Goal: Transaction & Acquisition: Book appointment/travel/reservation

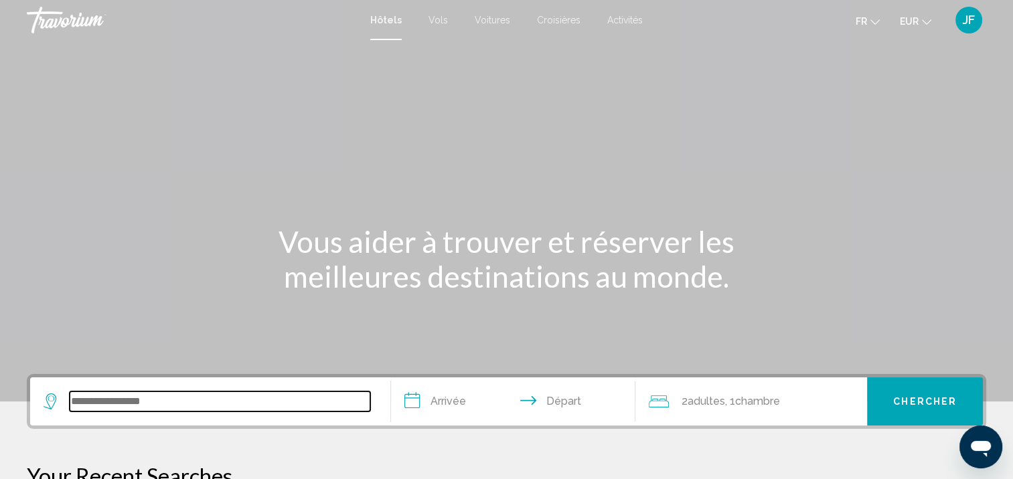
click at [126, 410] on input "Search widget" at bounding box center [220, 402] width 301 height 20
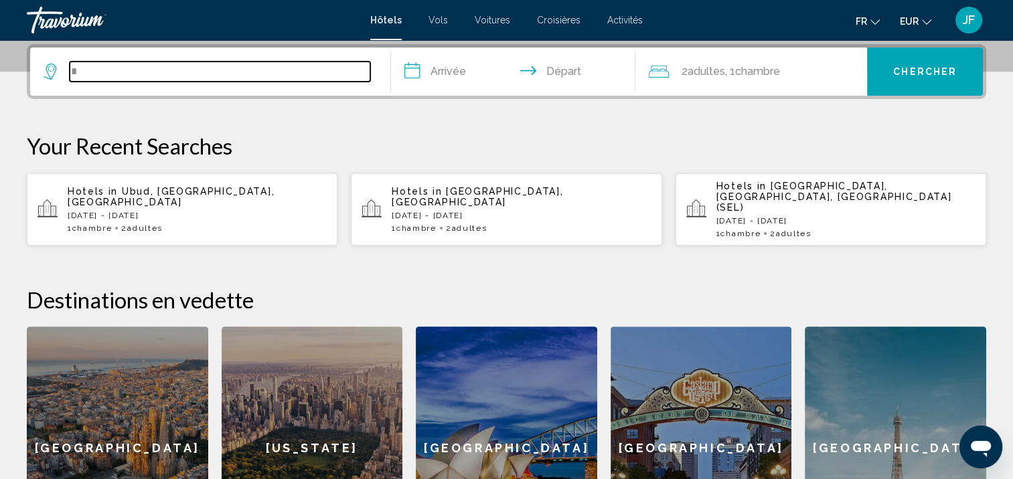
type input "*"
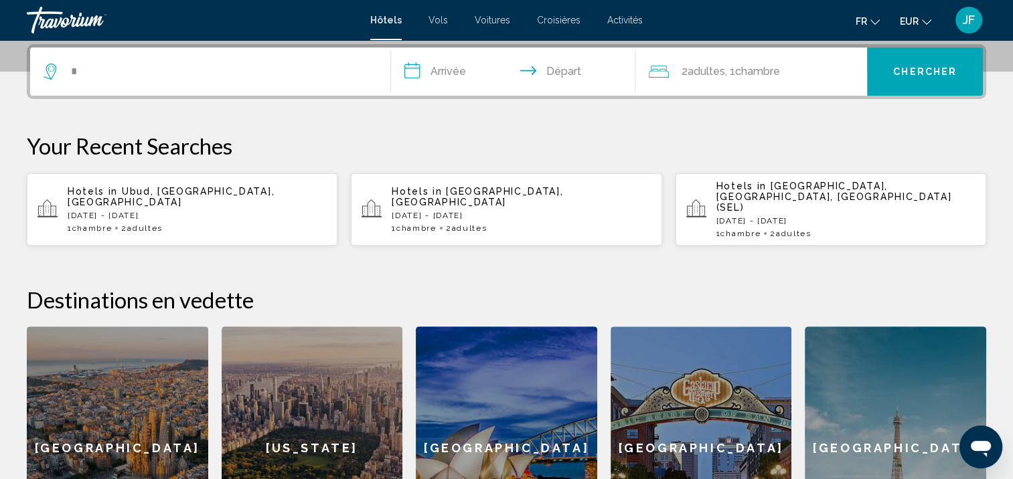
click at [176, 211] on p "[DATE] - [DATE]" at bounding box center [197, 215] width 259 height 9
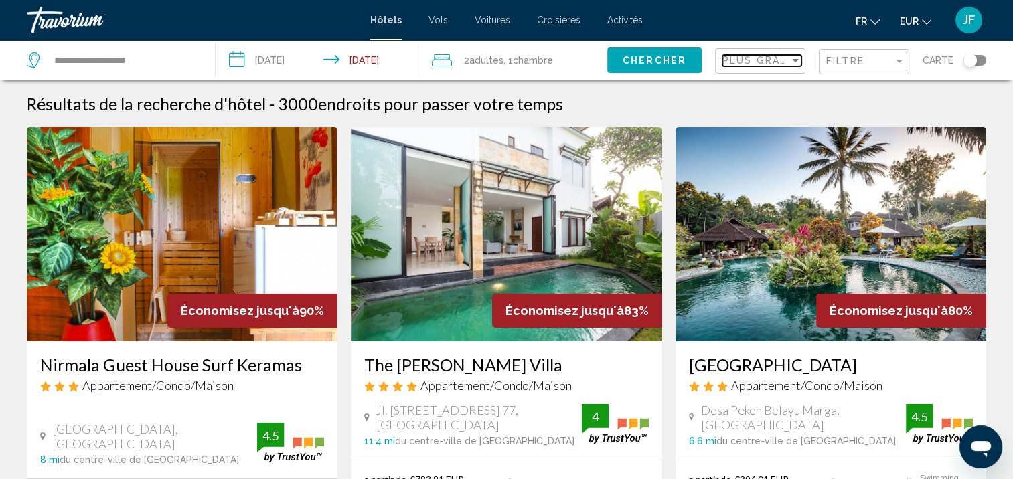
click at [789, 58] on span "Plus grandes économies" at bounding box center [801, 60] width 159 height 11
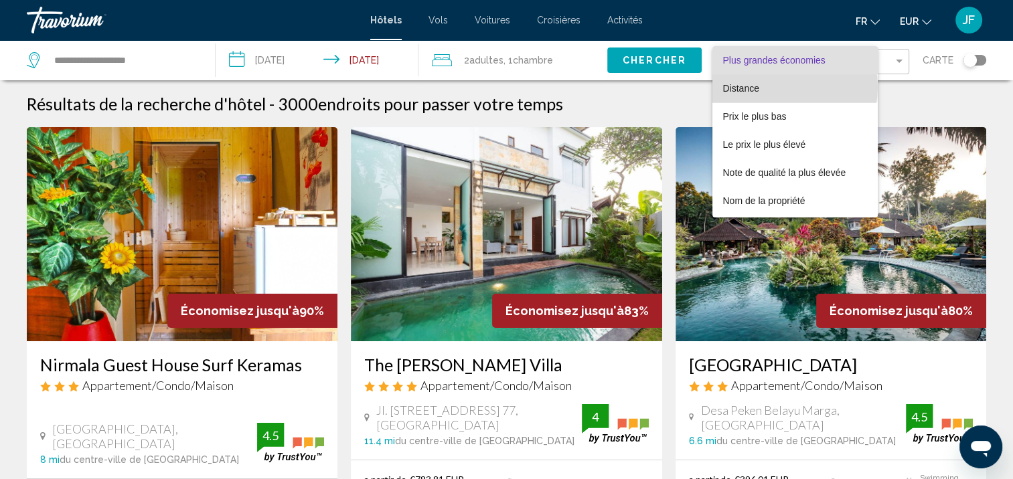
click at [777, 87] on span "Distance" at bounding box center [795, 88] width 145 height 28
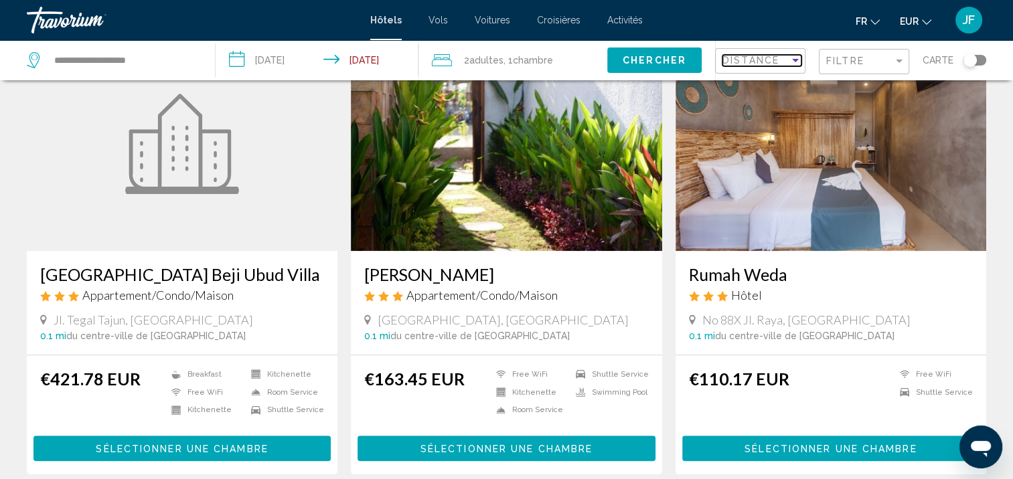
scroll to position [1138, 0]
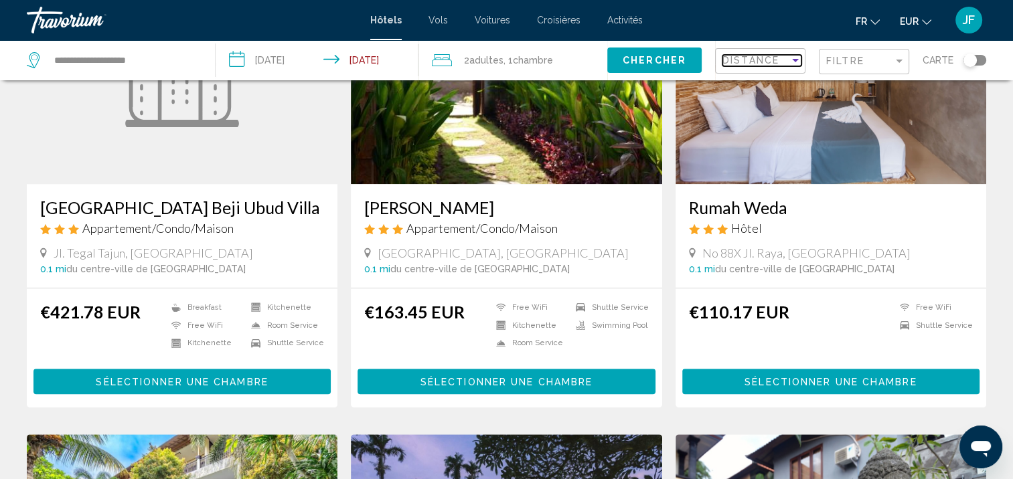
click at [791, 56] on div "Sort by" at bounding box center [795, 60] width 12 height 11
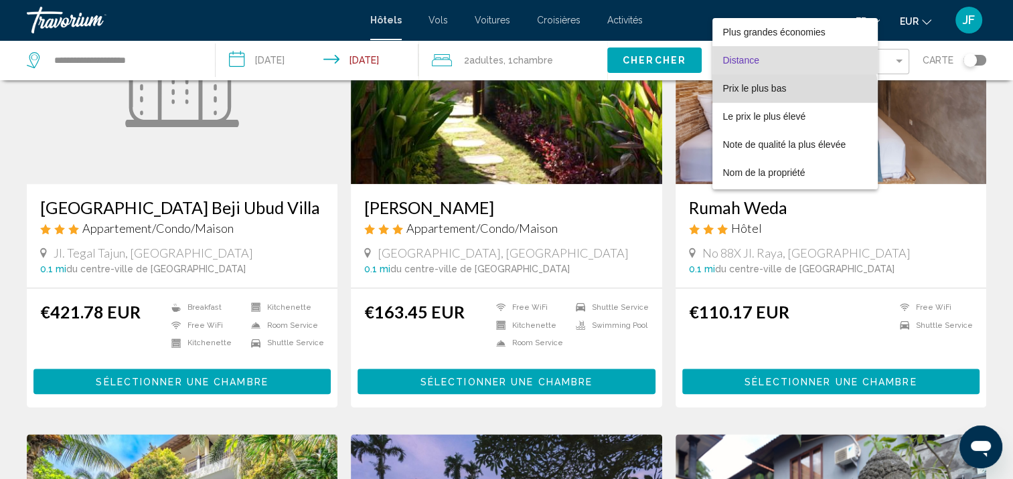
click at [791, 94] on span "Prix le plus bas" at bounding box center [795, 88] width 145 height 28
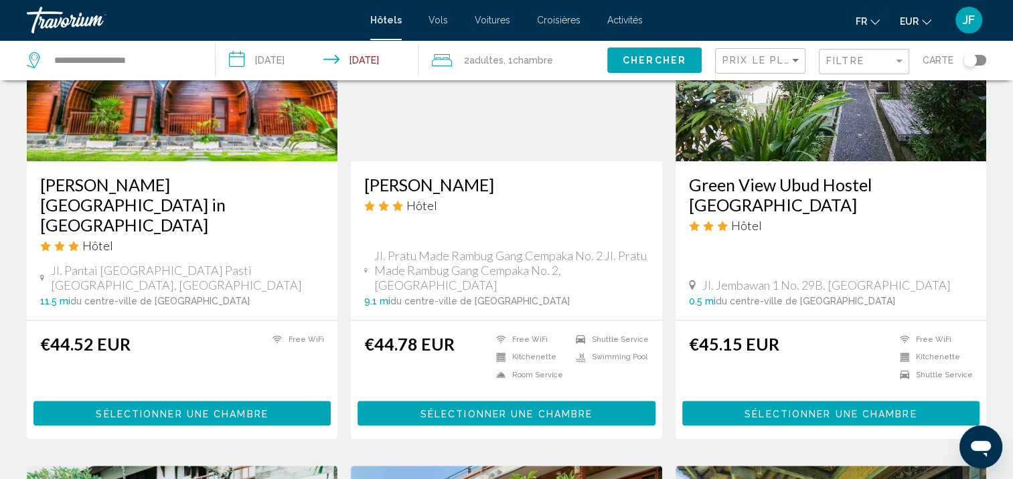
click at [896, 53] on div "Filtre" at bounding box center [865, 62] width 79 height 25
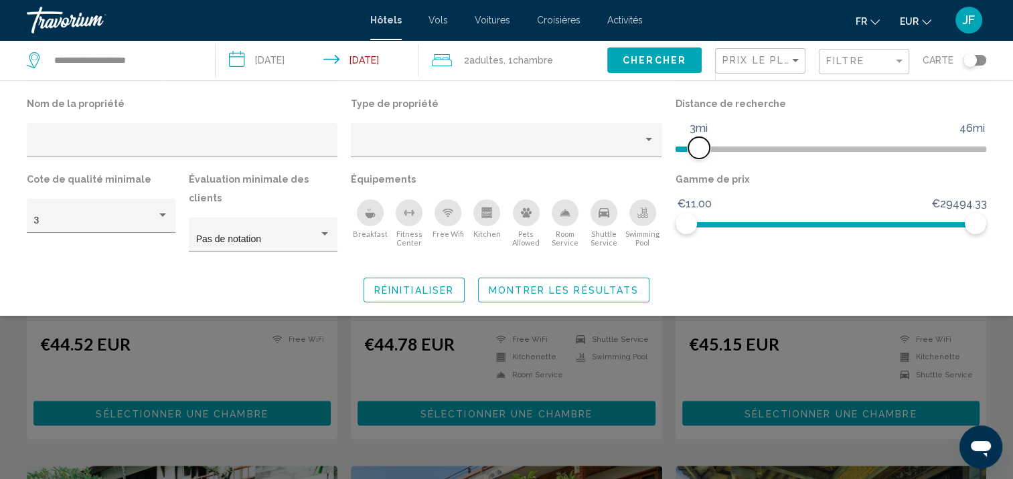
drag, startPoint x: 873, startPoint y: 149, endPoint x: 700, endPoint y: 153, distance: 173.4
click at [700, 153] on span "Hotel Filters" at bounding box center [698, 147] width 21 height 21
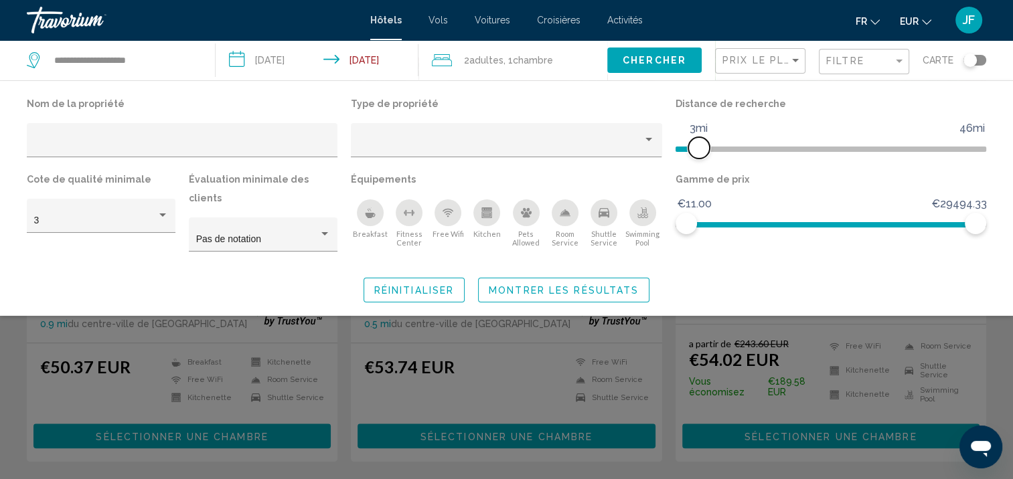
scroll to position [196, 0]
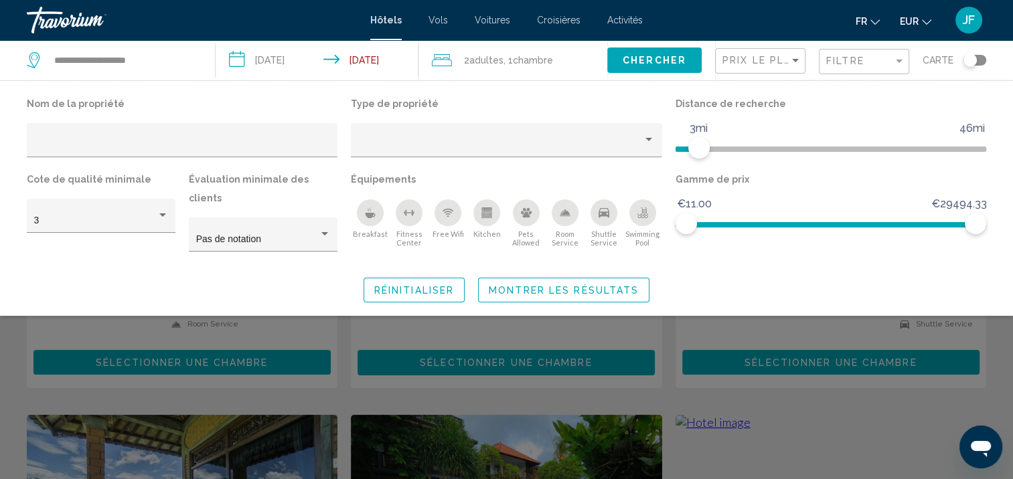
click at [851, 175] on p "Gamme de prix" at bounding box center [830, 179] width 311 height 19
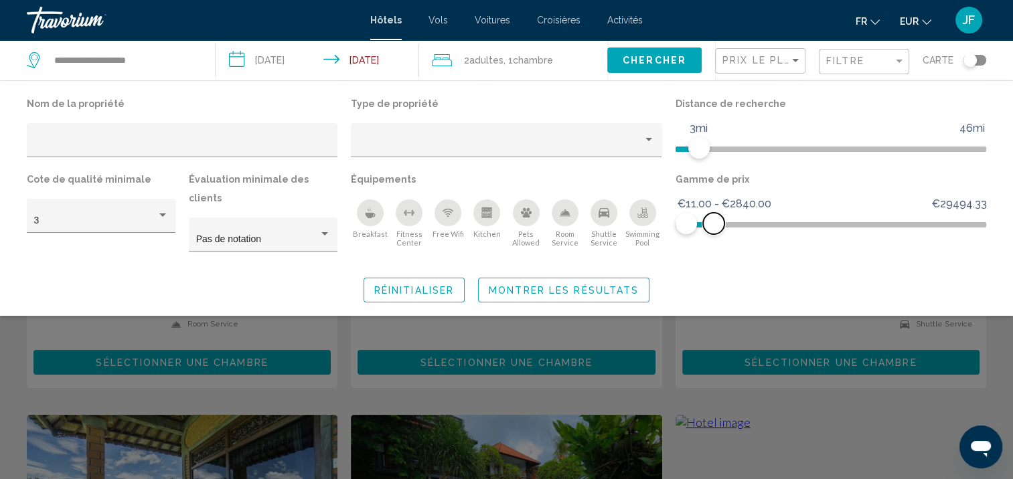
drag, startPoint x: 970, startPoint y: 225, endPoint x: 713, endPoint y: 241, distance: 257.5
click at [713, 241] on div "Gamme de prix €11.00 €29494.33 €11.00 €2840.00 €11.00 - €2840.00" at bounding box center [831, 217] width 324 height 94
click at [552, 285] on span "Montrer les résultats" at bounding box center [564, 290] width 150 height 11
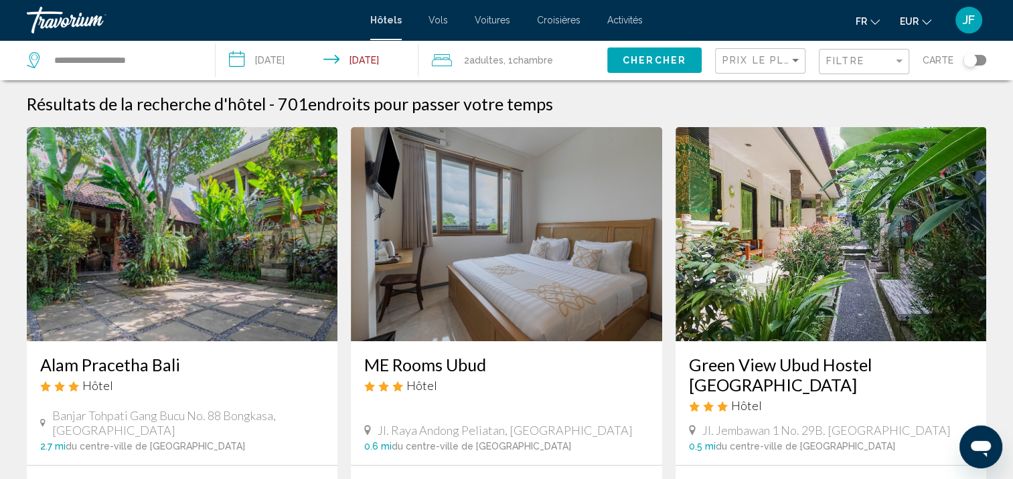
click at [240, 228] on img "Main content" at bounding box center [182, 234] width 311 height 214
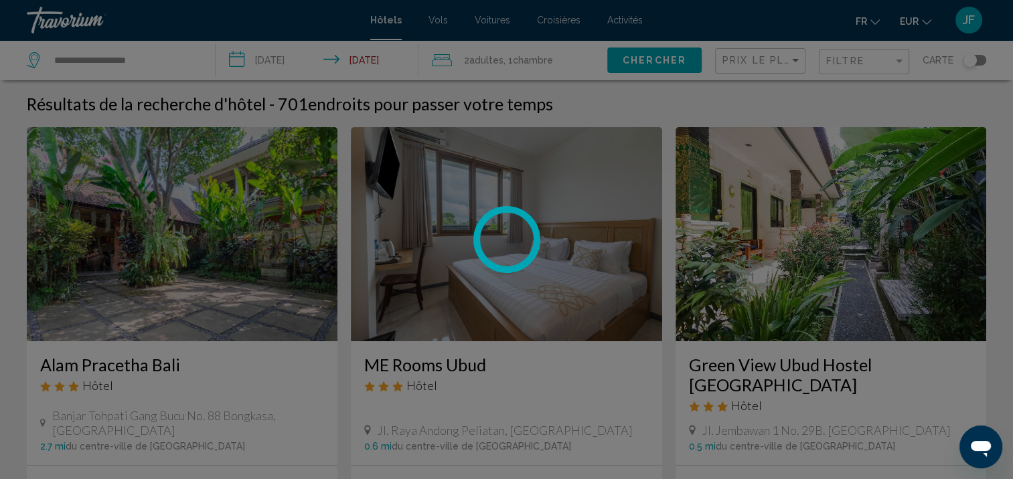
scroll to position [1, 0]
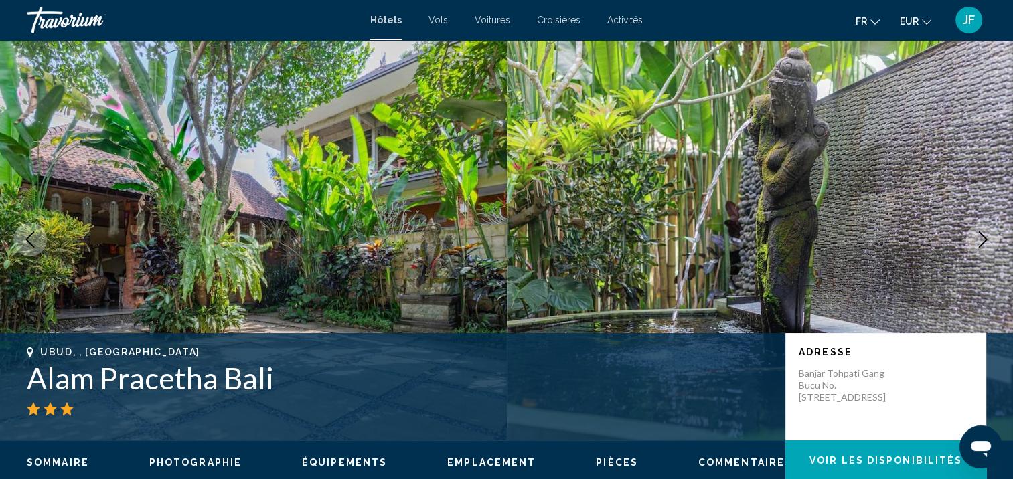
click at [975, 234] on icon "Next image" at bounding box center [983, 240] width 16 height 16
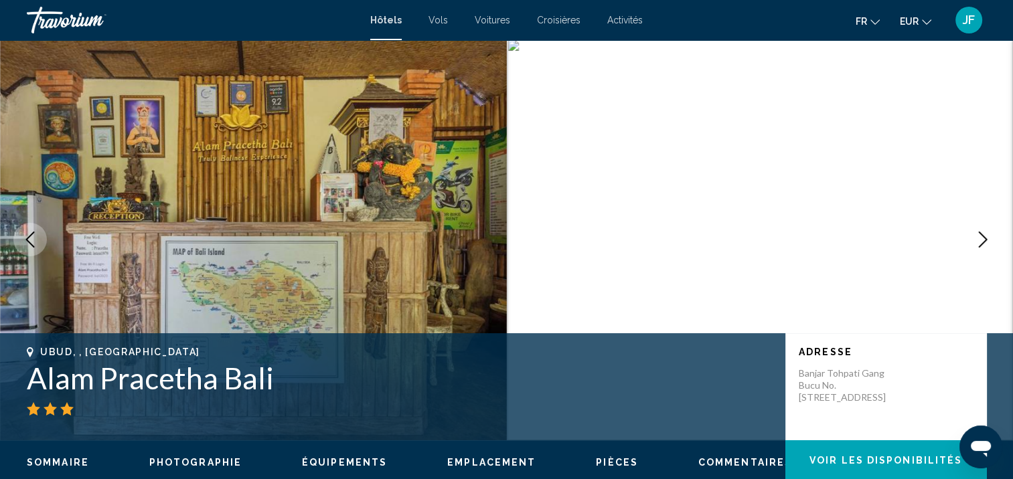
click at [975, 234] on icon "Next image" at bounding box center [983, 240] width 16 height 16
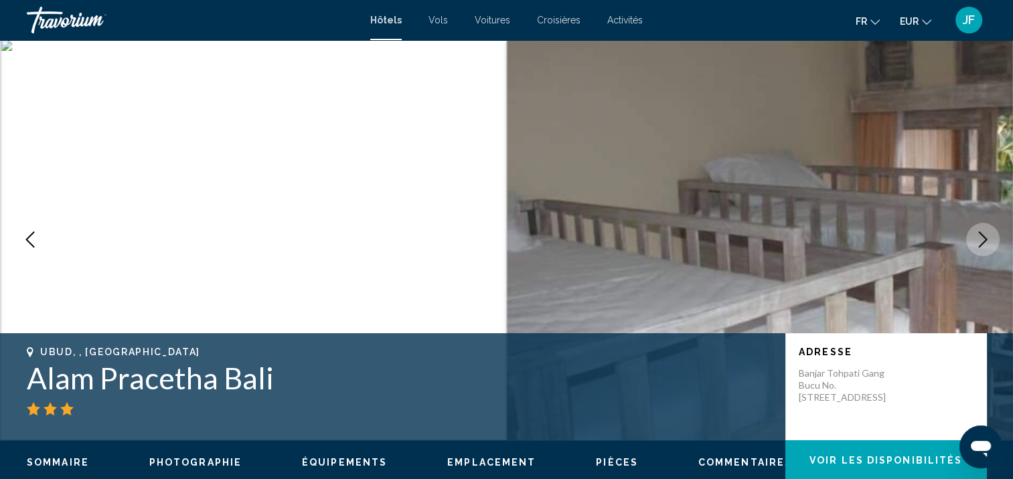
click at [975, 234] on icon "Next image" at bounding box center [983, 240] width 16 height 16
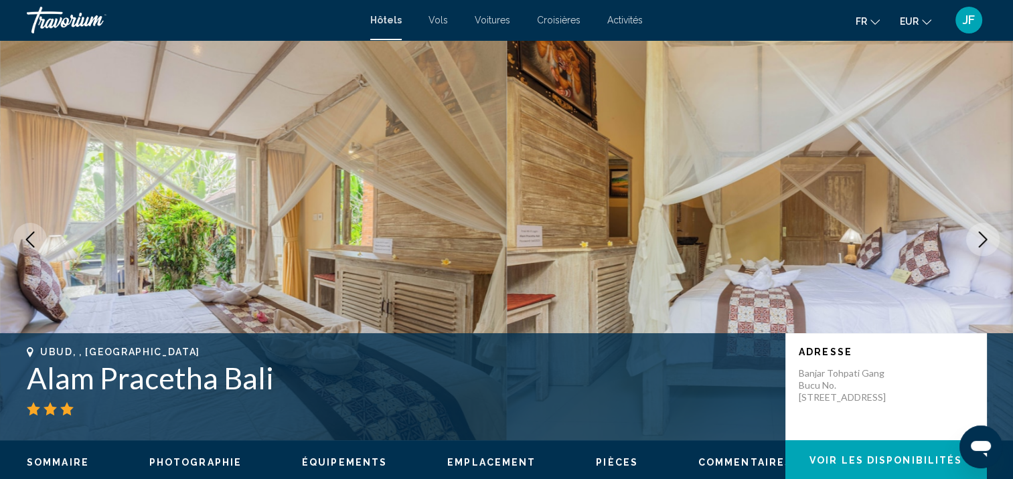
click at [975, 234] on icon "Next image" at bounding box center [983, 240] width 16 height 16
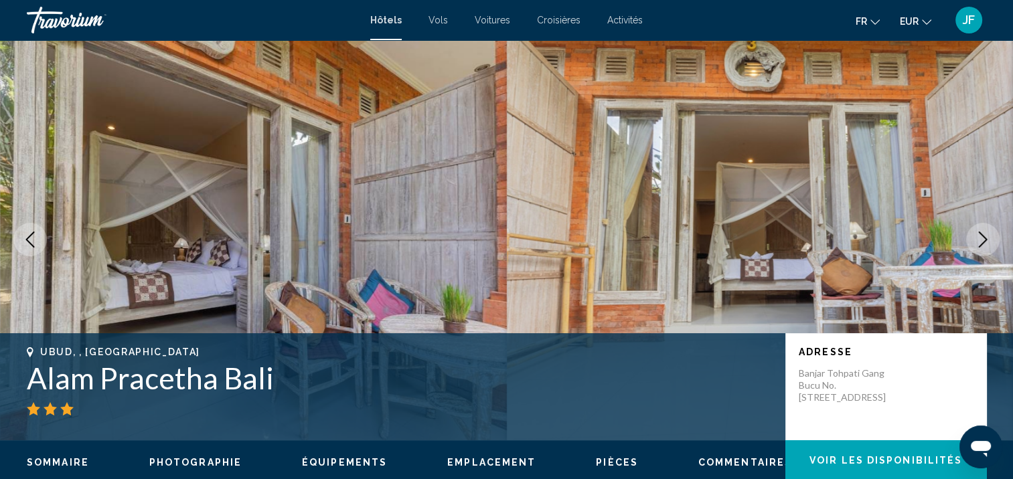
click at [975, 234] on icon "Next image" at bounding box center [983, 240] width 16 height 16
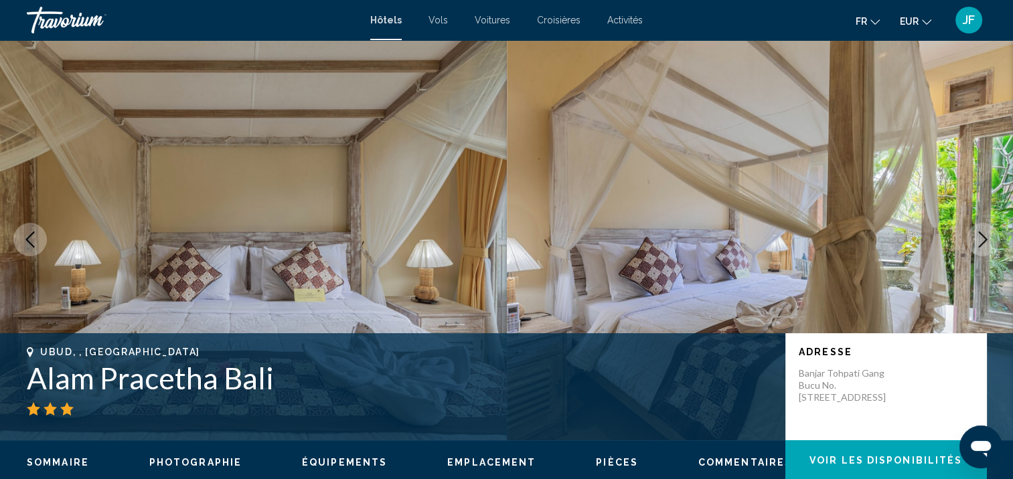
click at [975, 234] on icon "Next image" at bounding box center [983, 240] width 16 height 16
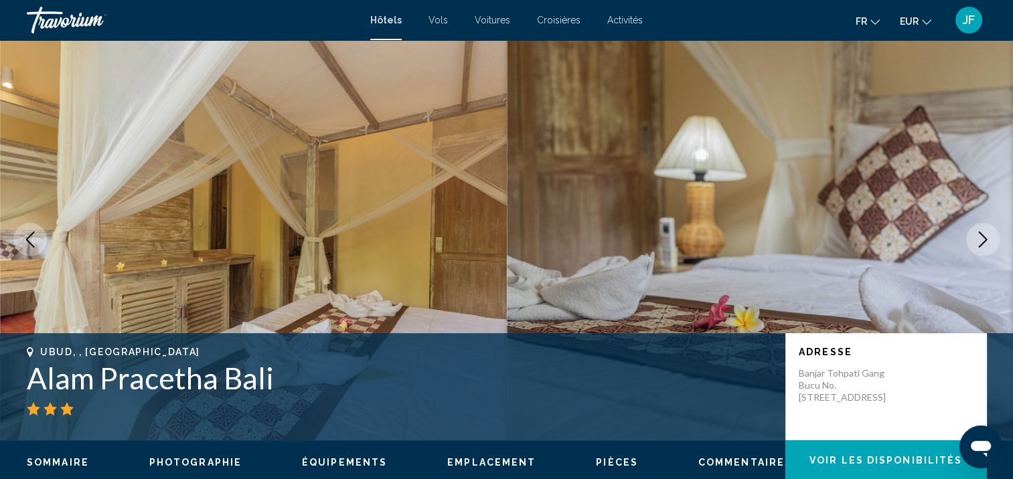
click at [975, 234] on icon "Next image" at bounding box center [983, 240] width 16 height 16
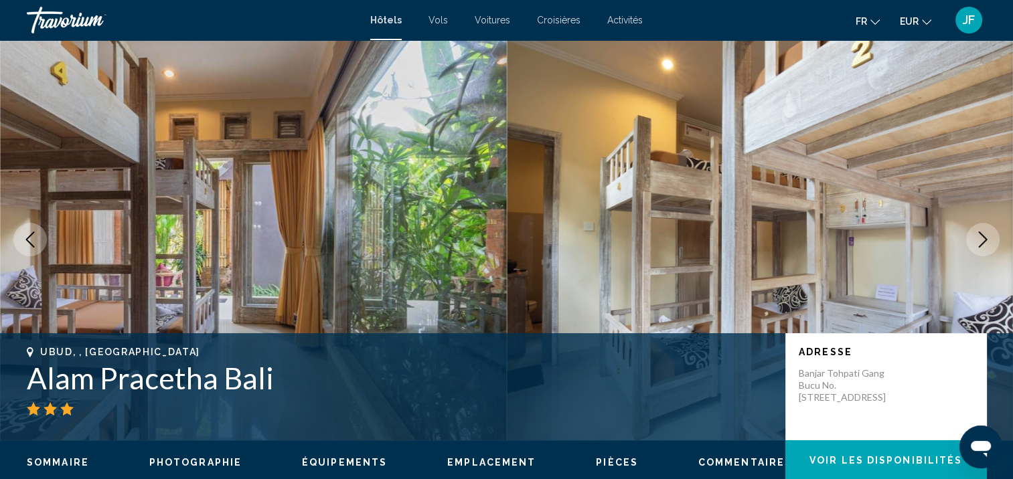
click at [975, 234] on icon "Next image" at bounding box center [983, 240] width 16 height 16
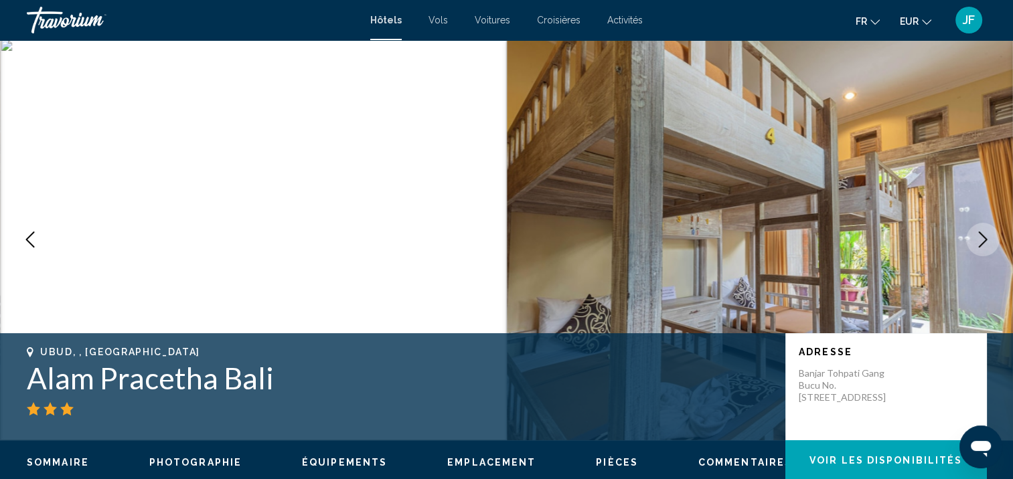
click at [975, 234] on icon "Next image" at bounding box center [983, 240] width 16 height 16
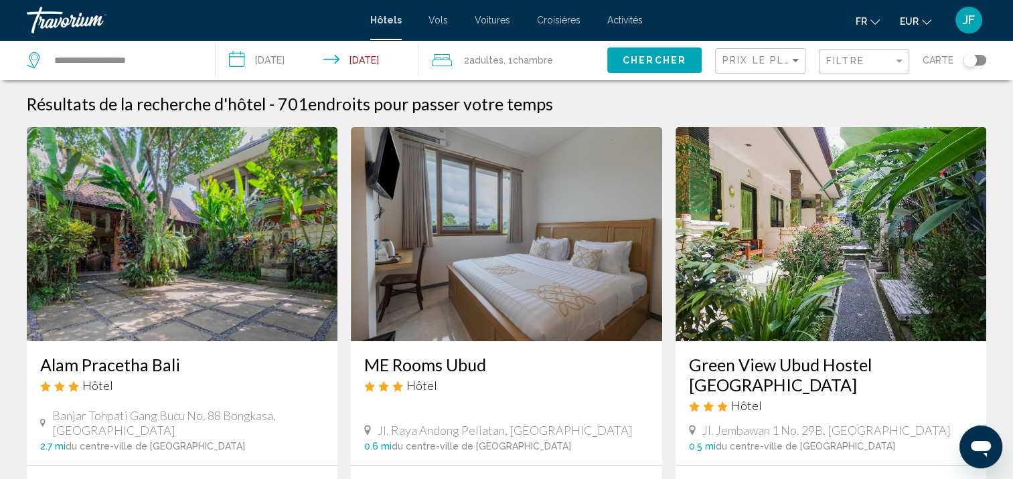
click at [894, 53] on div "Filtre" at bounding box center [865, 62] width 79 height 25
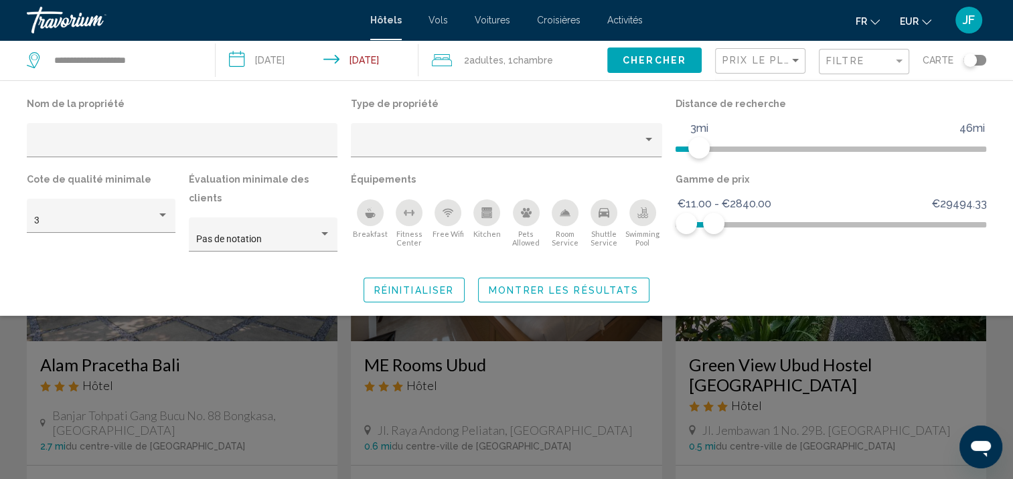
click at [651, 214] on div "Swimming Pool" at bounding box center [642, 212] width 27 height 27
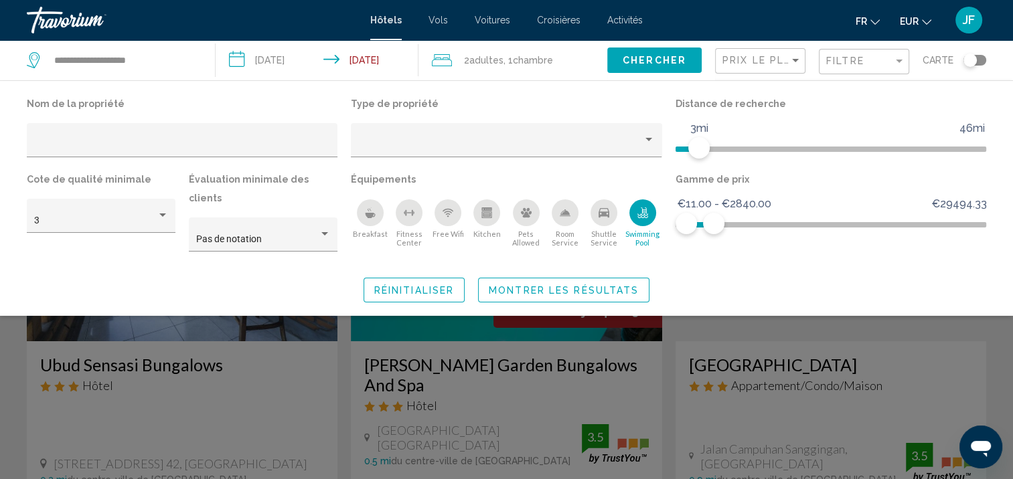
click at [361, 211] on div "Breakfast" at bounding box center [370, 212] width 27 height 27
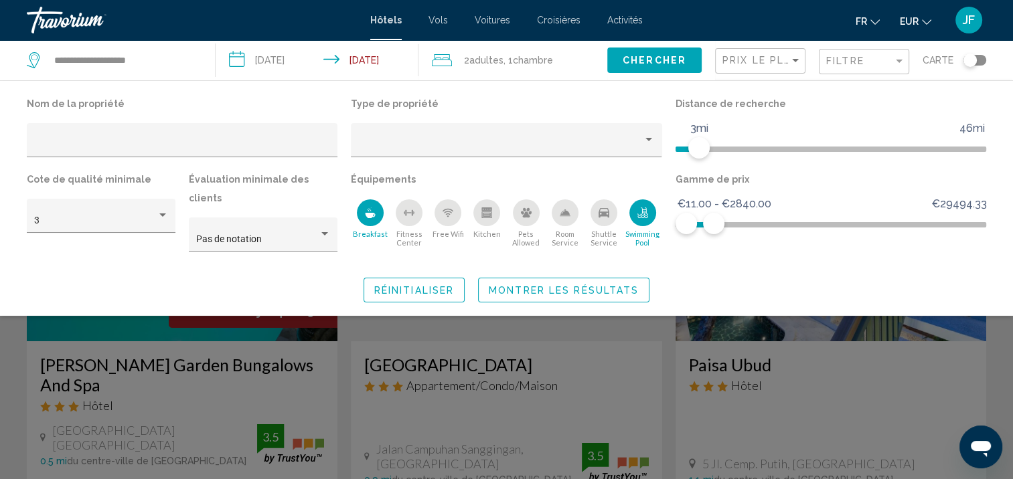
click at [452, 211] on icon "Free Wifi" at bounding box center [447, 212] width 11 height 11
click at [541, 285] on span "Montrer les résultats" at bounding box center [564, 290] width 150 height 11
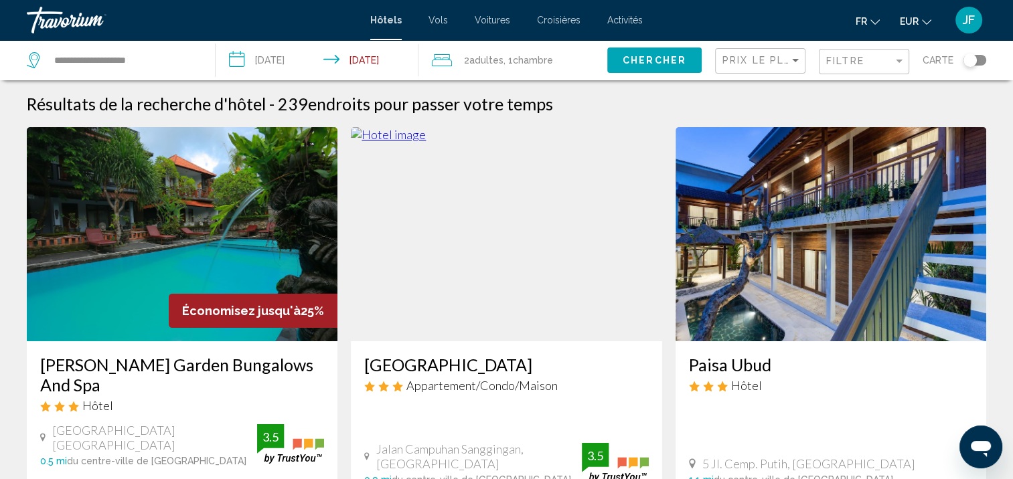
scroll to position [67, 0]
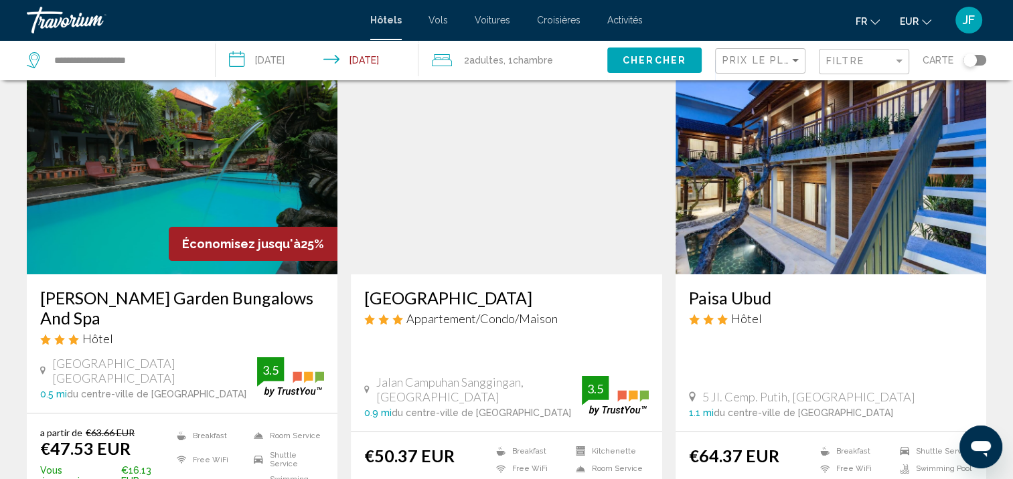
click at [104, 133] on img "Main content" at bounding box center [182, 167] width 311 height 214
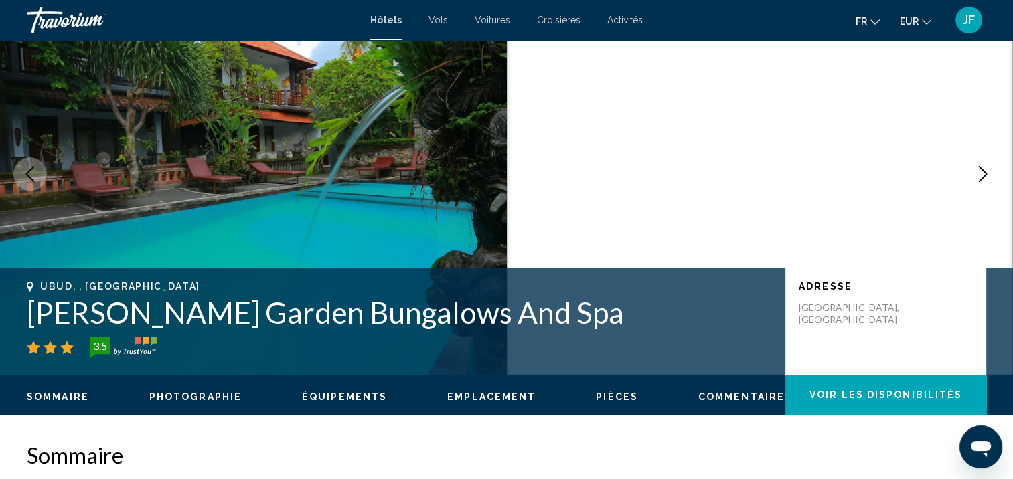
scroll to position [1, 0]
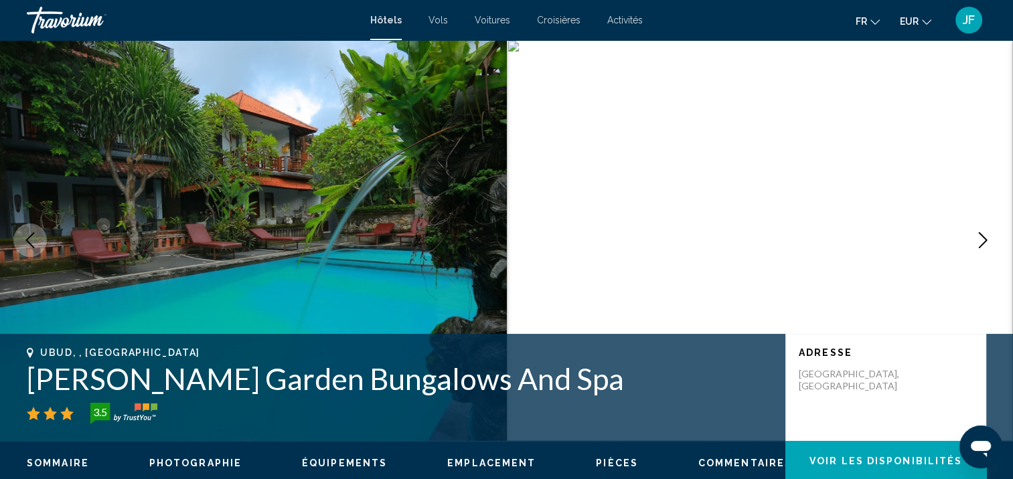
click at [982, 234] on icon "Next image" at bounding box center [983, 240] width 16 height 16
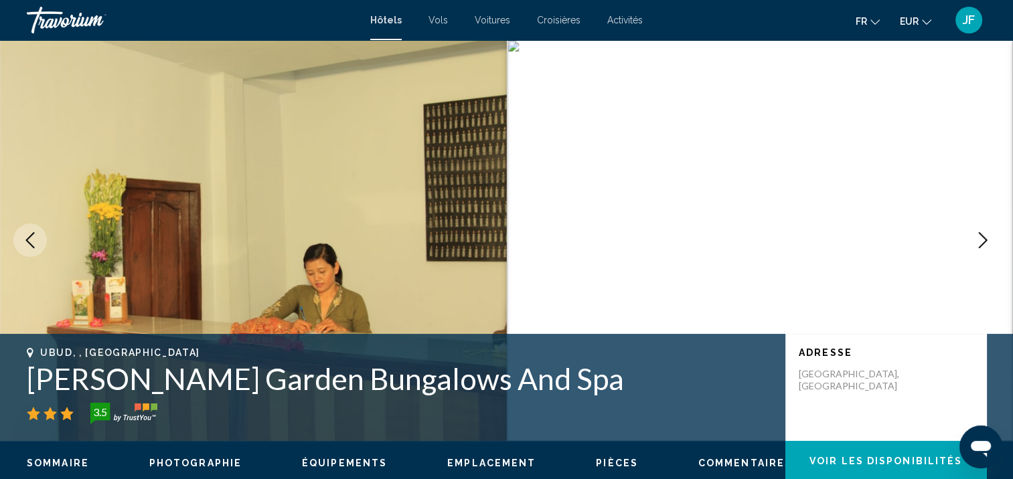
click at [982, 234] on icon "Next image" at bounding box center [983, 240] width 16 height 16
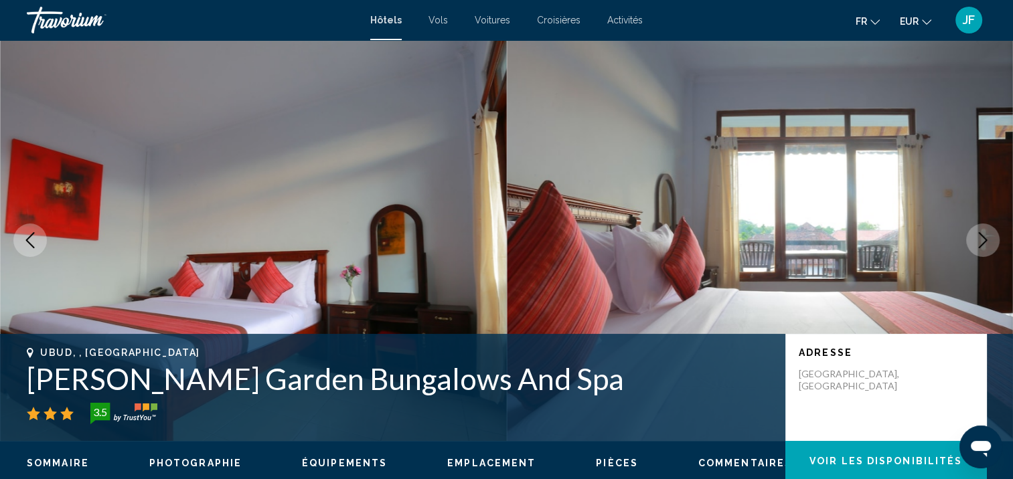
click at [982, 234] on icon "Next image" at bounding box center [983, 240] width 16 height 16
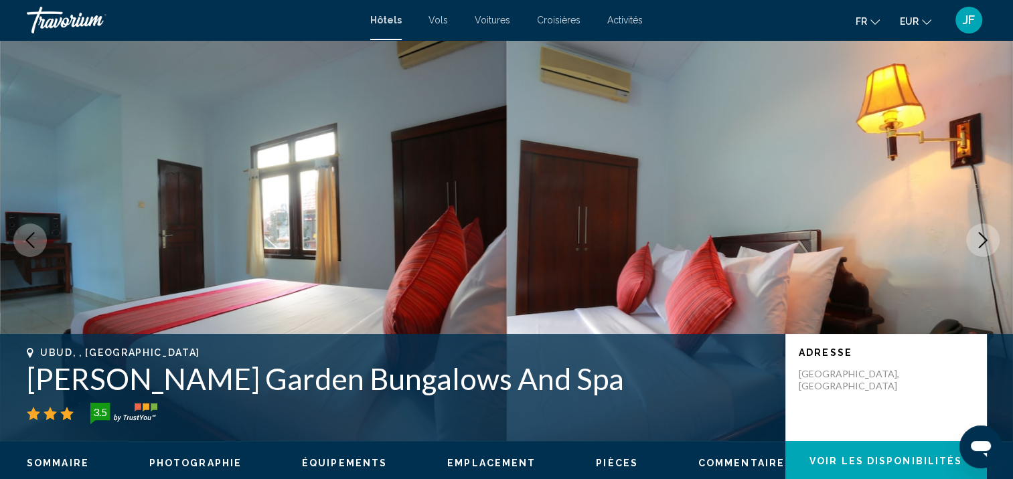
click at [982, 234] on icon "Next image" at bounding box center [983, 240] width 16 height 16
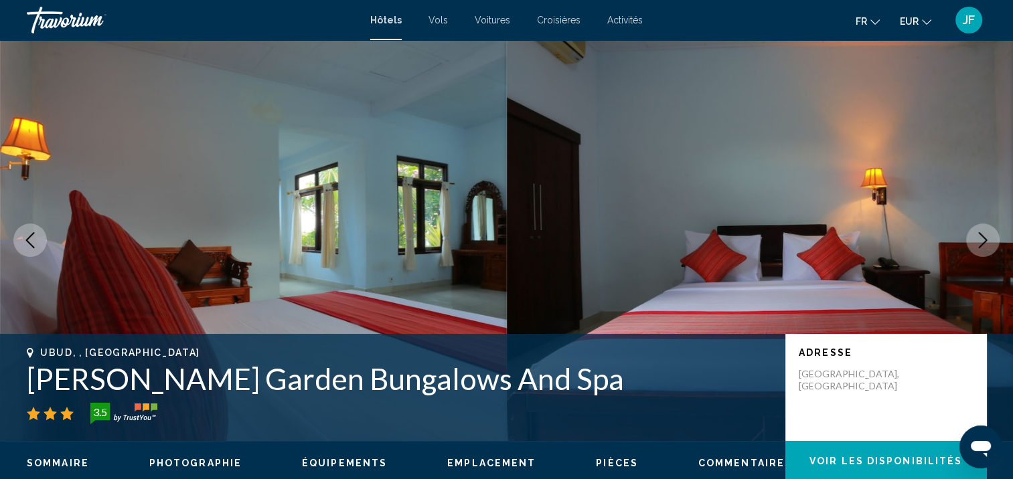
click at [982, 234] on icon "Next image" at bounding box center [983, 240] width 16 height 16
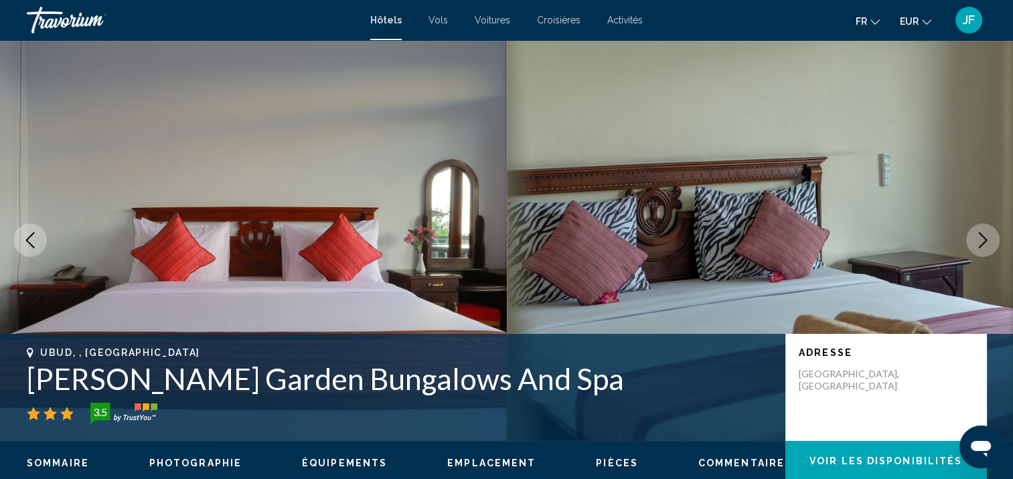
click at [982, 234] on icon "Next image" at bounding box center [983, 240] width 16 height 16
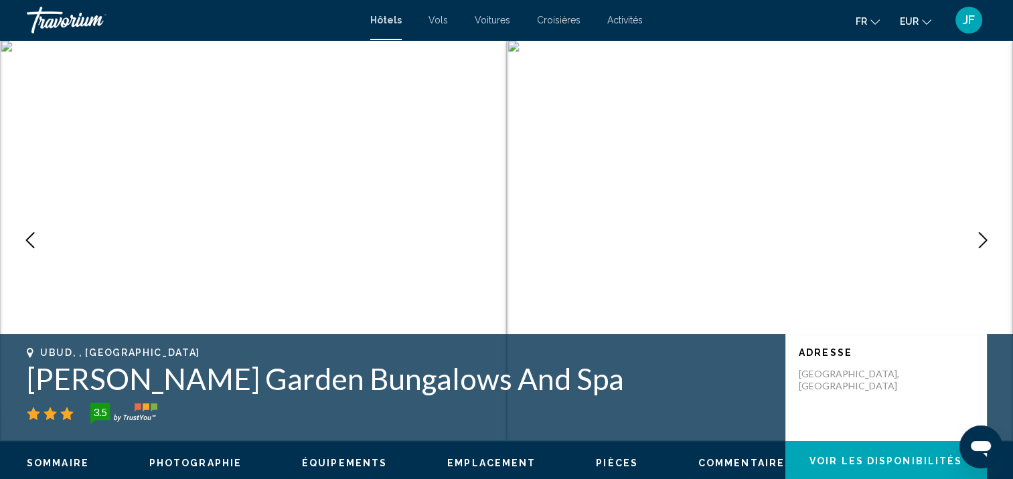
click at [982, 234] on icon "Next image" at bounding box center [983, 240] width 16 height 16
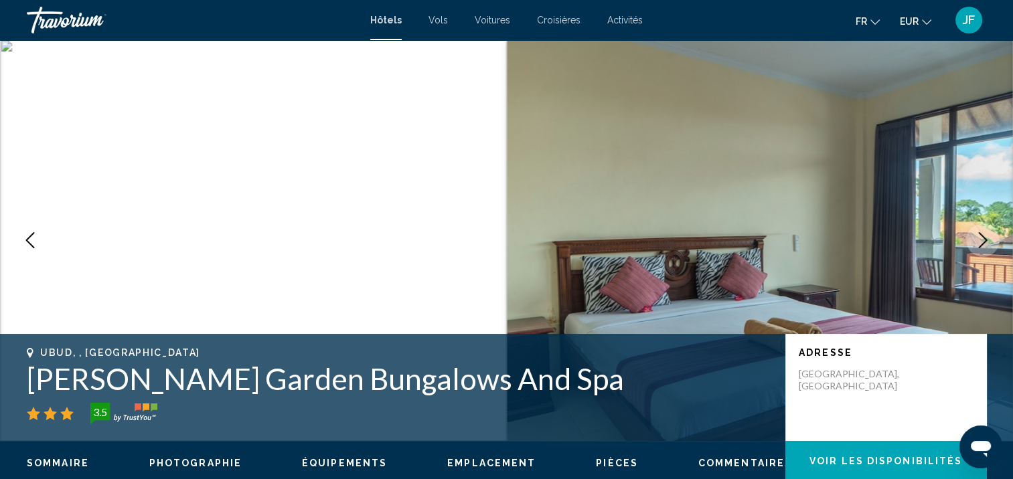
click at [982, 234] on icon "Next image" at bounding box center [983, 240] width 16 height 16
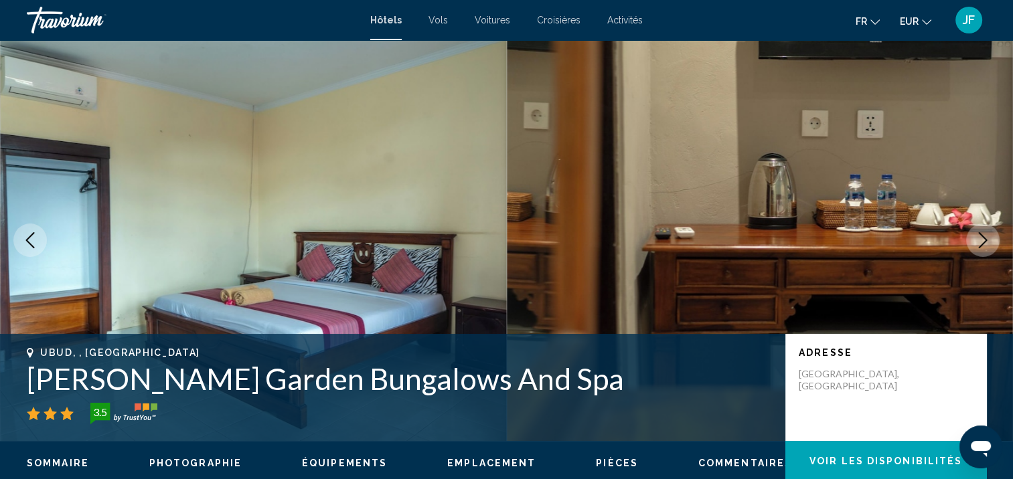
click at [982, 234] on icon "Next image" at bounding box center [983, 240] width 16 height 16
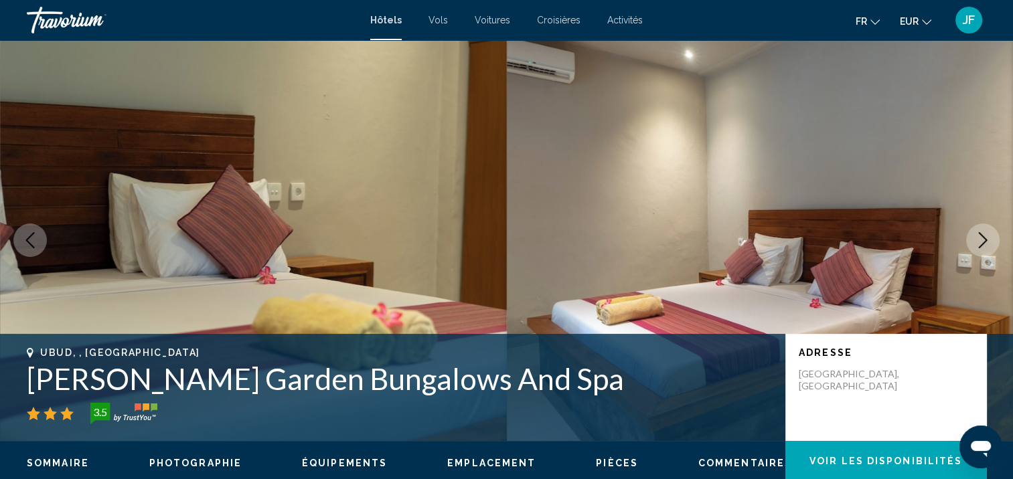
click at [982, 234] on icon "Next image" at bounding box center [983, 240] width 16 height 16
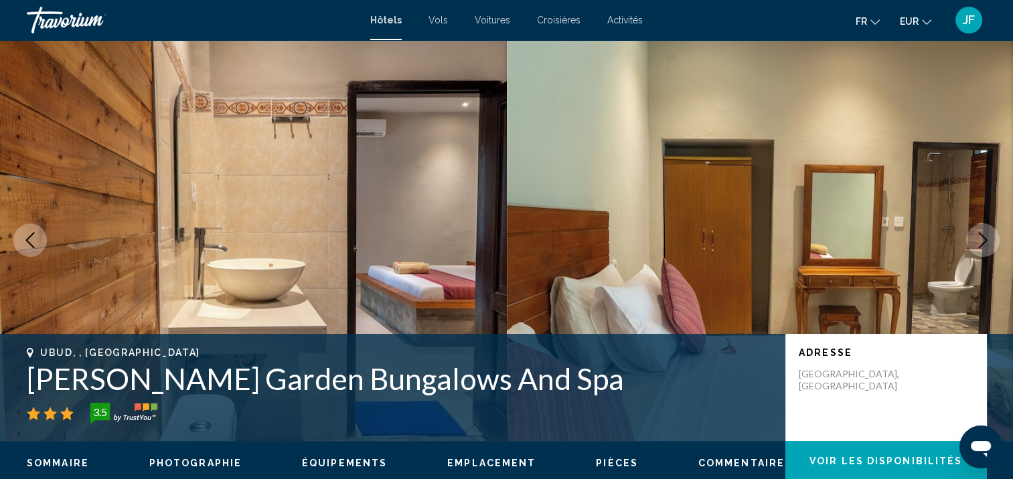
click at [982, 234] on icon "Next image" at bounding box center [983, 240] width 16 height 16
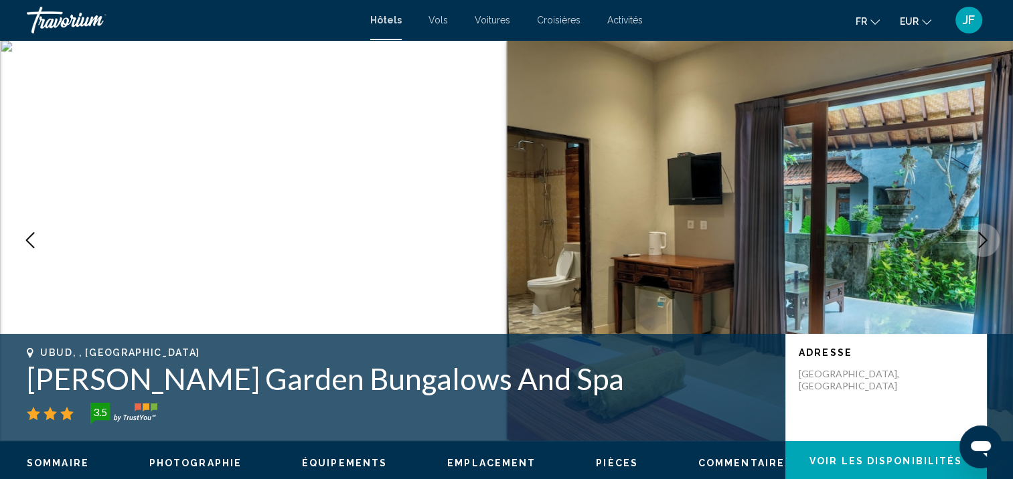
click at [983, 235] on icon "Next image" at bounding box center [983, 240] width 16 height 16
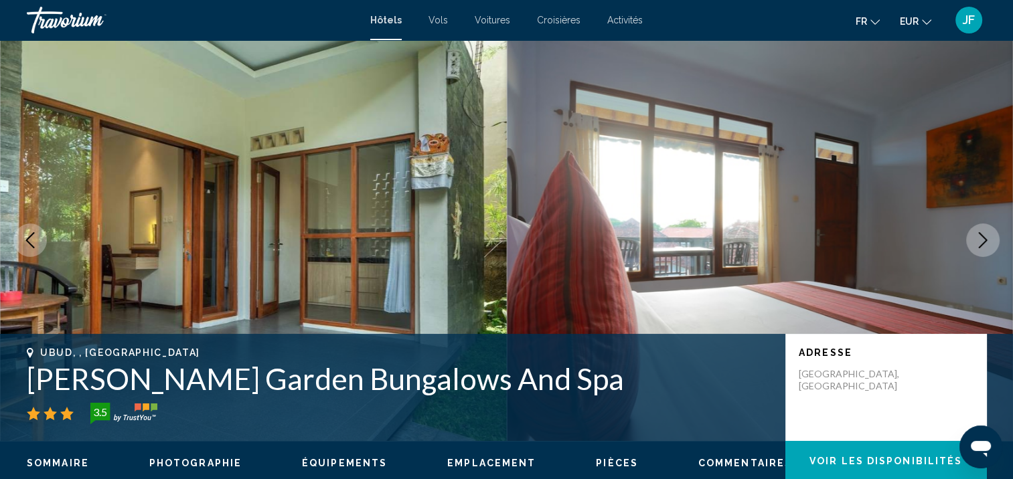
click at [983, 235] on icon "Next image" at bounding box center [983, 240] width 16 height 16
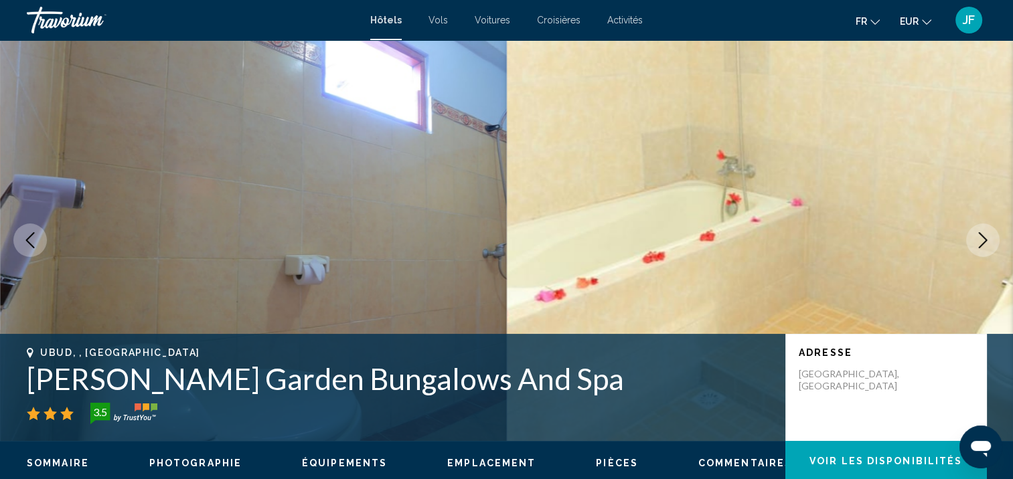
click at [983, 235] on icon "Next image" at bounding box center [983, 240] width 16 height 16
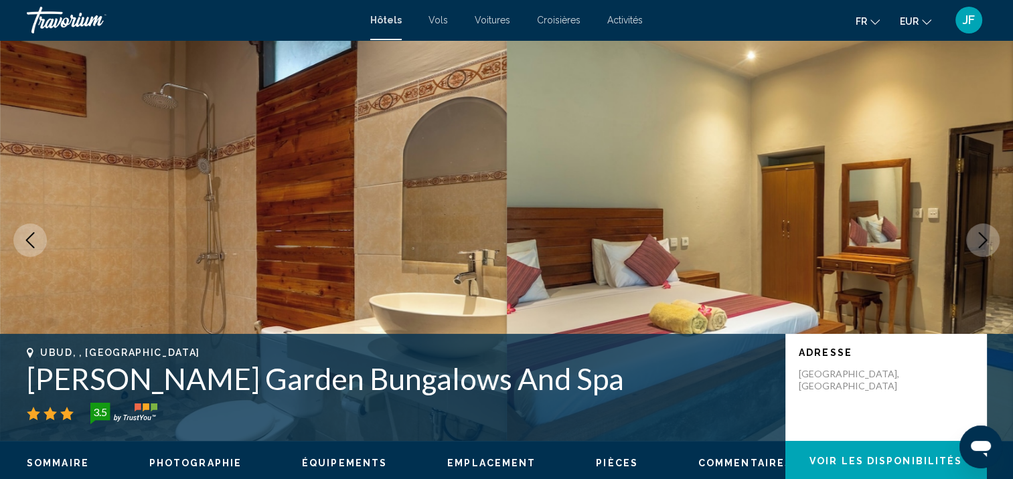
click at [983, 235] on icon "Next image" at bounding box center [983, 240] width 16 height 16
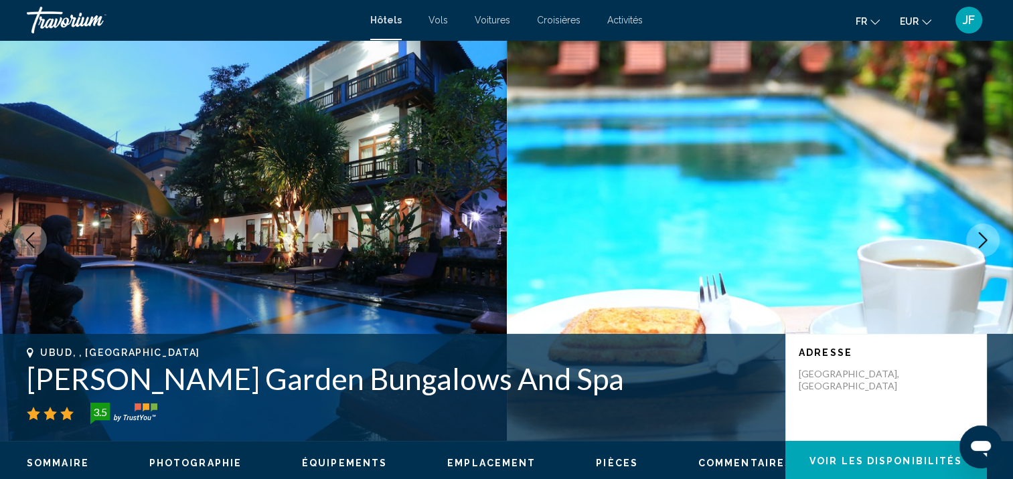
click at [983, 235] on icon "Next image" at bounding box center [983, 240] width 16 height 16
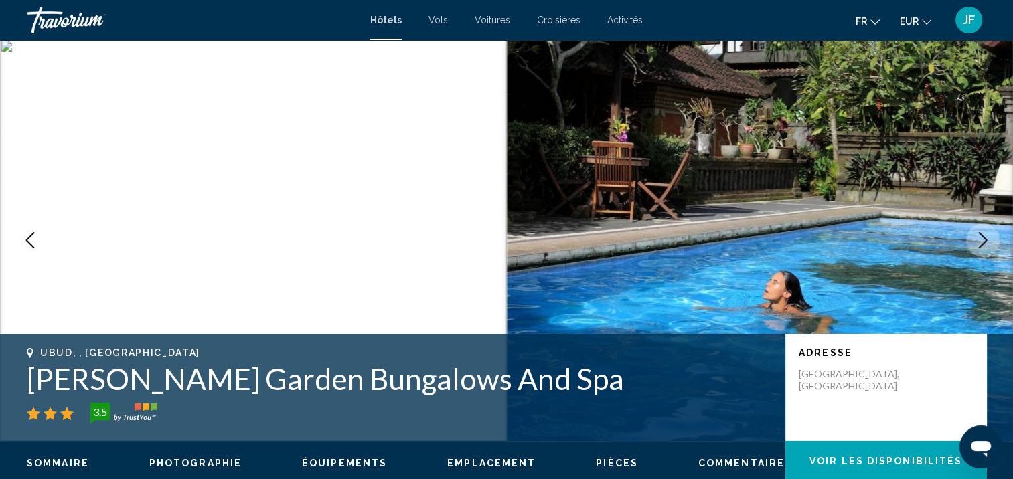
click at [983, 235] on icon "Next image" at bounding box center [983, 240] width 16 height 16
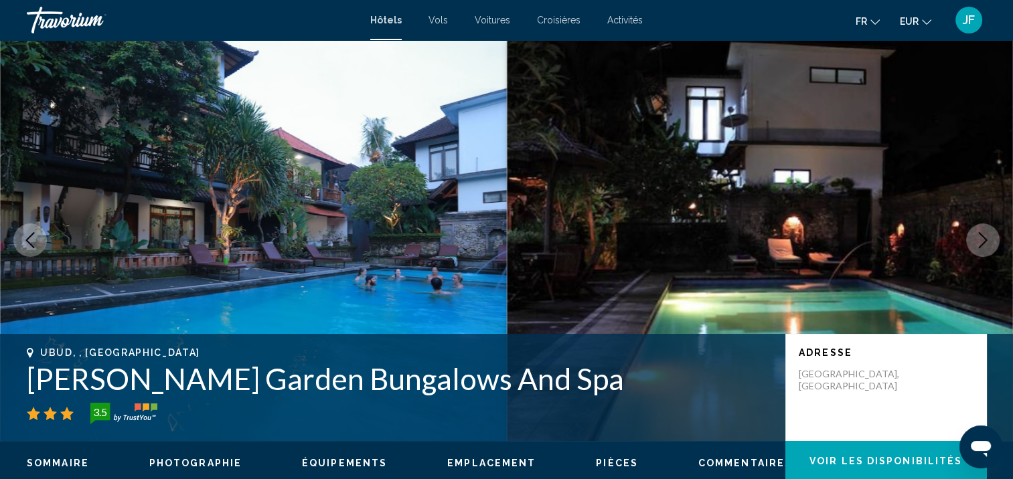
click at [983, 235] on icon "Next image" at bounding box center [983, 240] width 16 height 16
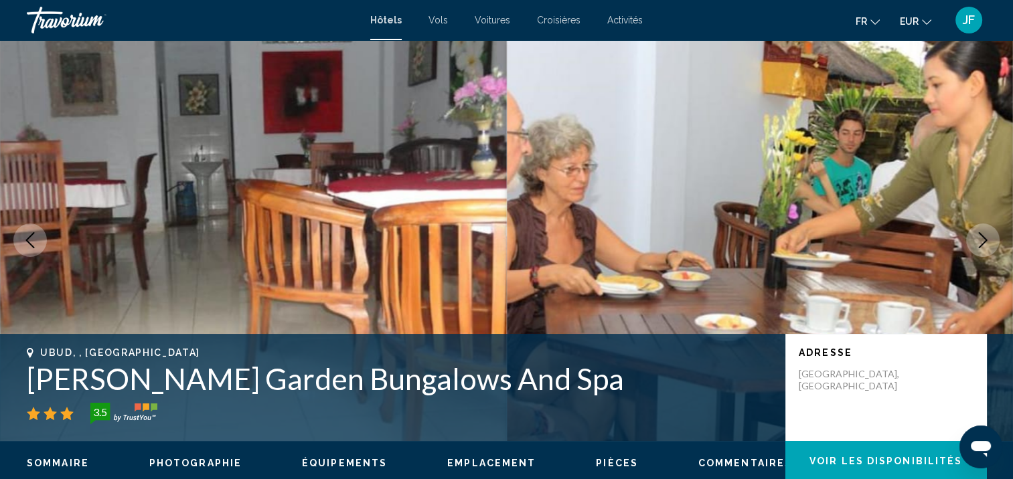
click at [983, 235] on icon "Next image" at bounding box center [983, 240] width 16 height 16
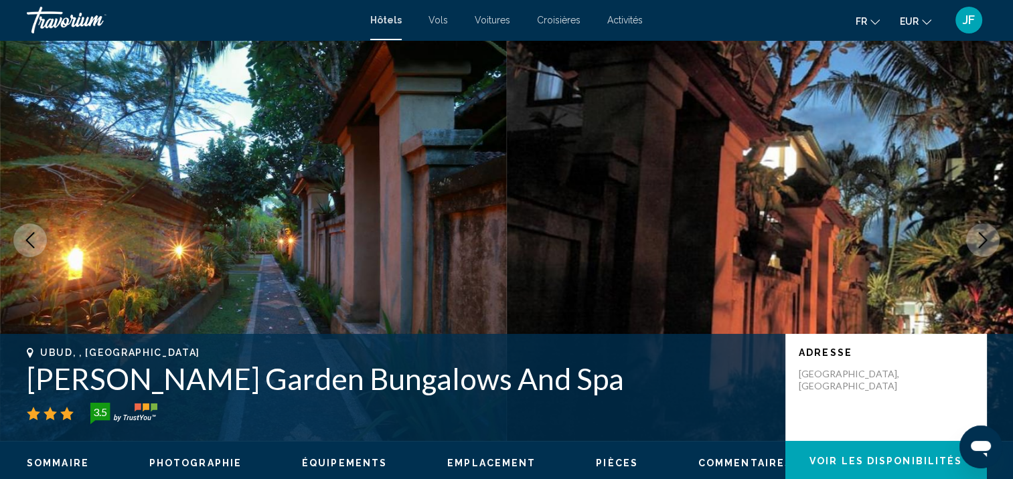
click at [983, 235] on icon "Next image" at bounding box center [983, 240] width 16 height 16
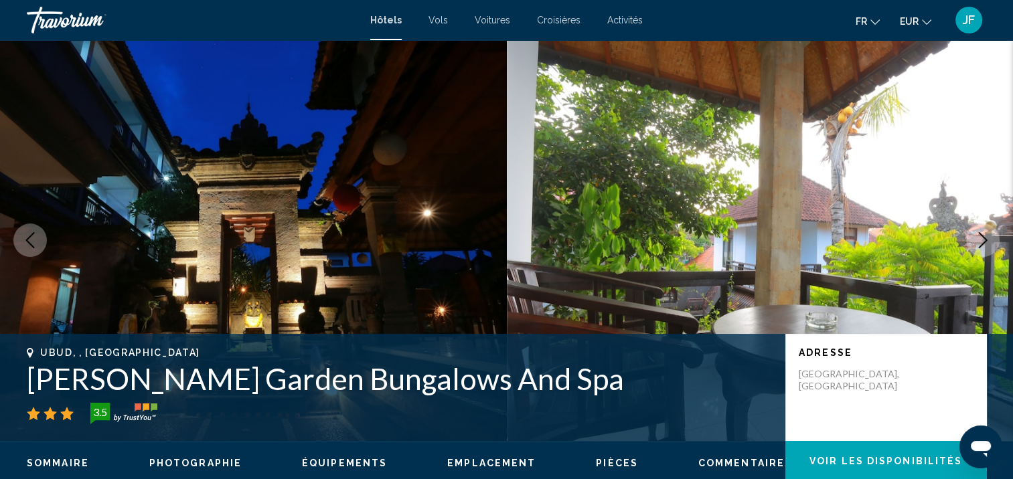
click at [983, 235] on icon "Next image" at bounding box center [983, 240] width 16 height 16
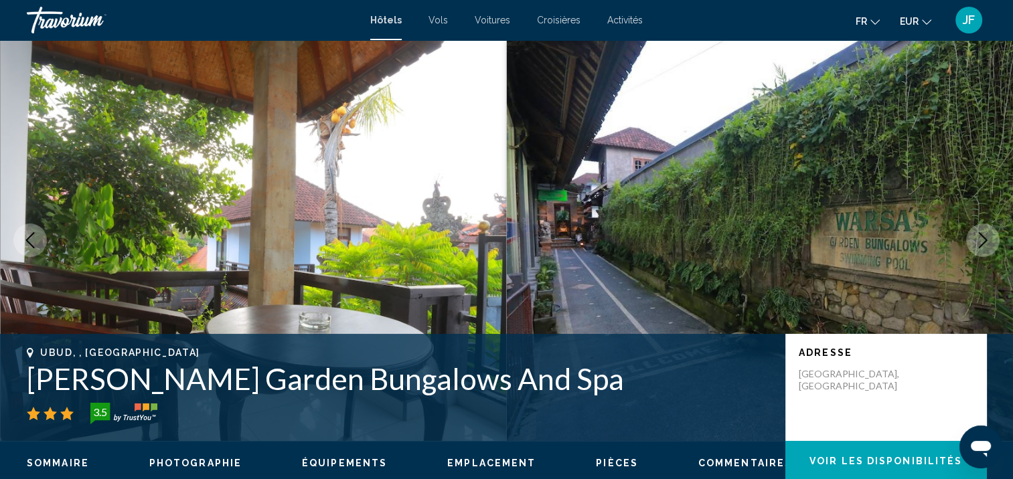
click at [983, 235] on icon "Next image" at bounding box center [983, 240] width 16 height 16
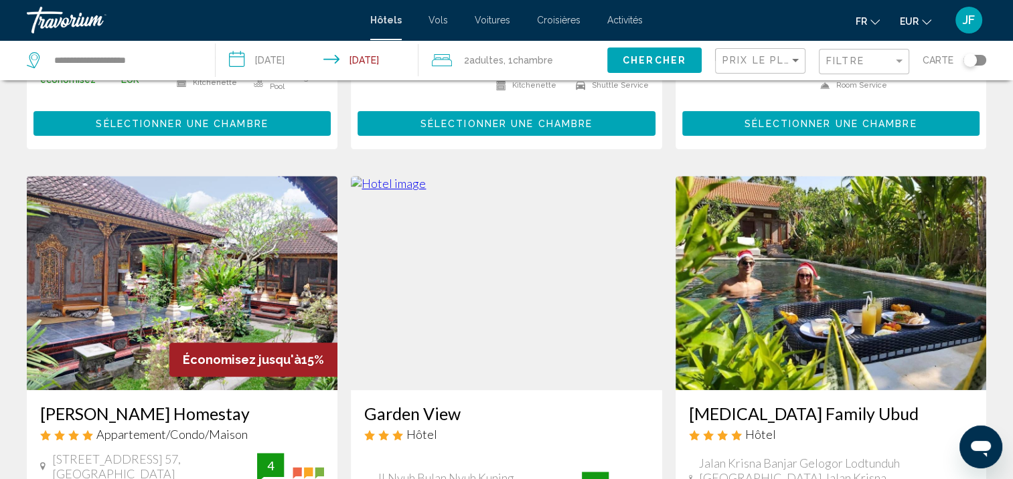
scroll to position [535, 0]
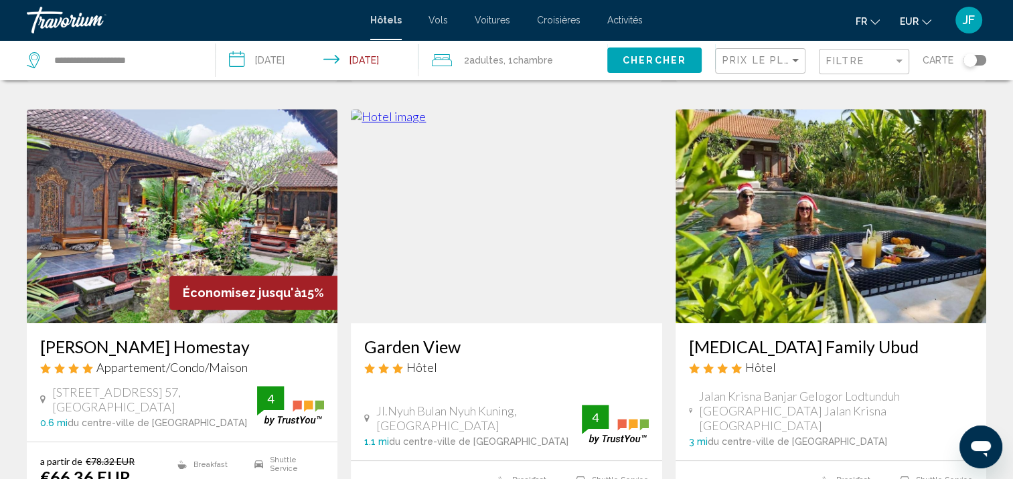
click at [180, 186] on img "Main content" at bounding box center [182, 216] width 311 height 214
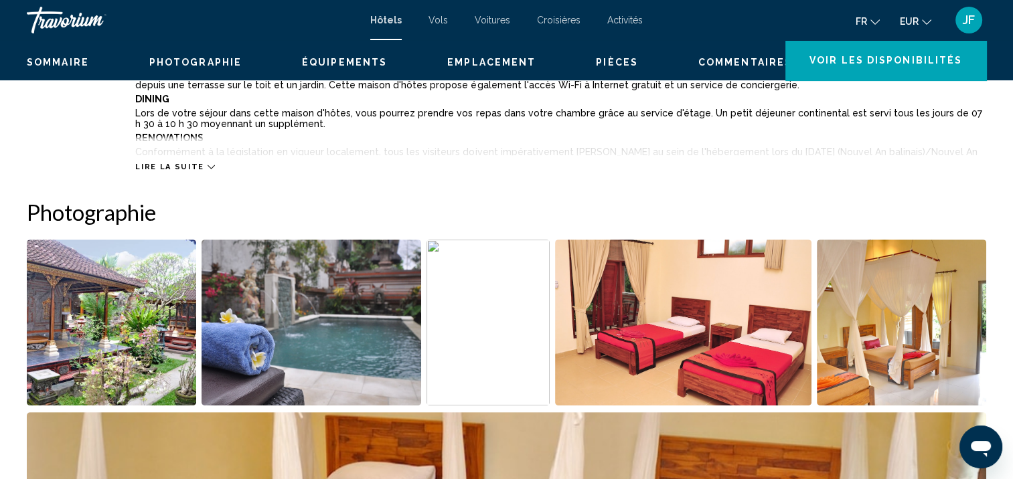
scroll to position [1, 0]
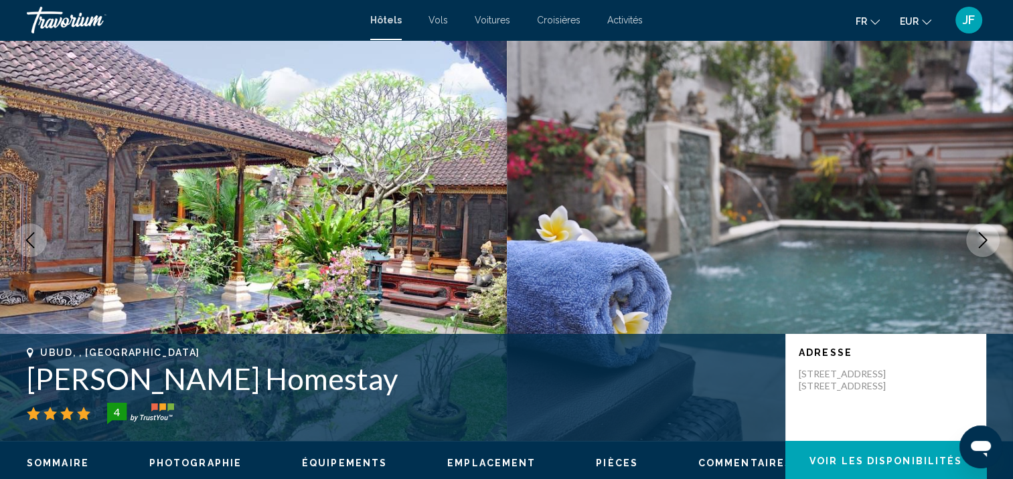
click at [988, 238] on icon "Next image" at bounding box center [983, 240] width 16 height 16
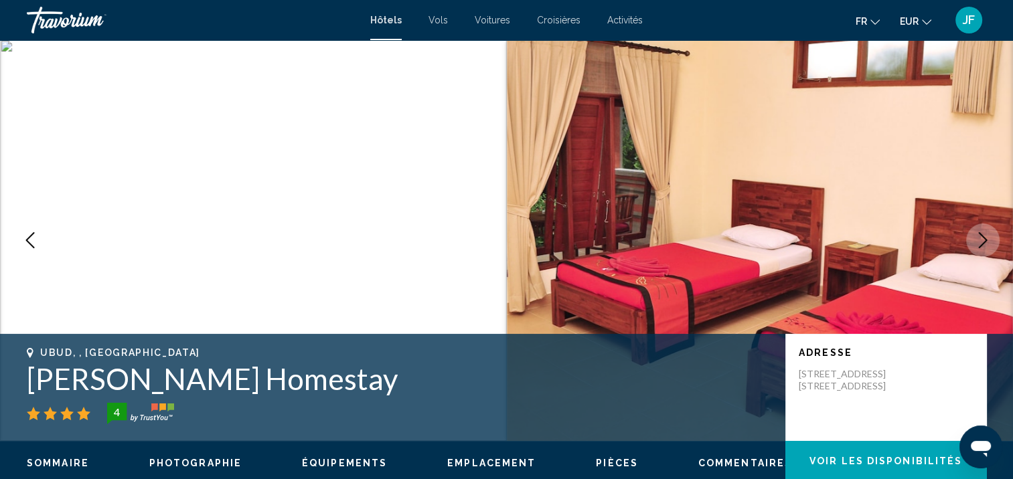
click at [987, 241] on icon "Next image" at bounding box center [983, 240] width 16 height 16
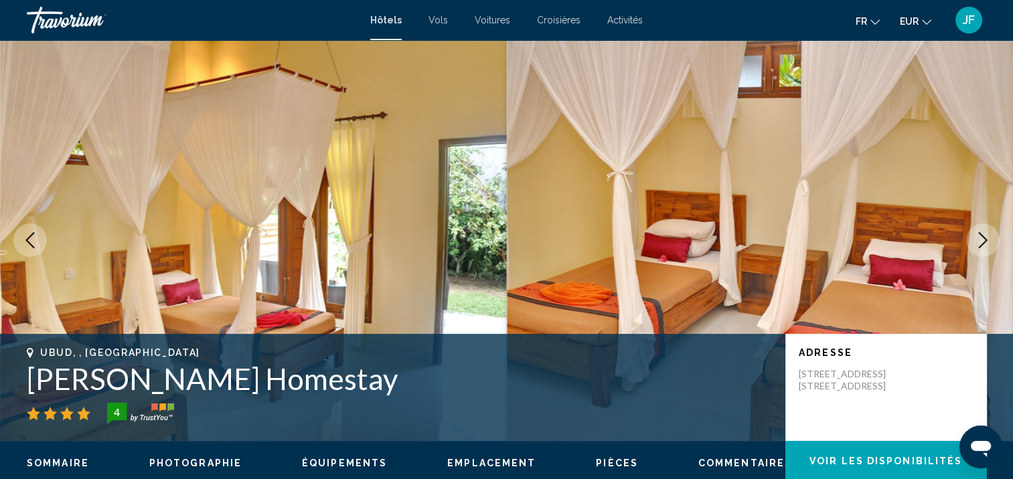
click at [987, 241] on icon "Next image" at bounding box center [983, 240] width 16 height 16
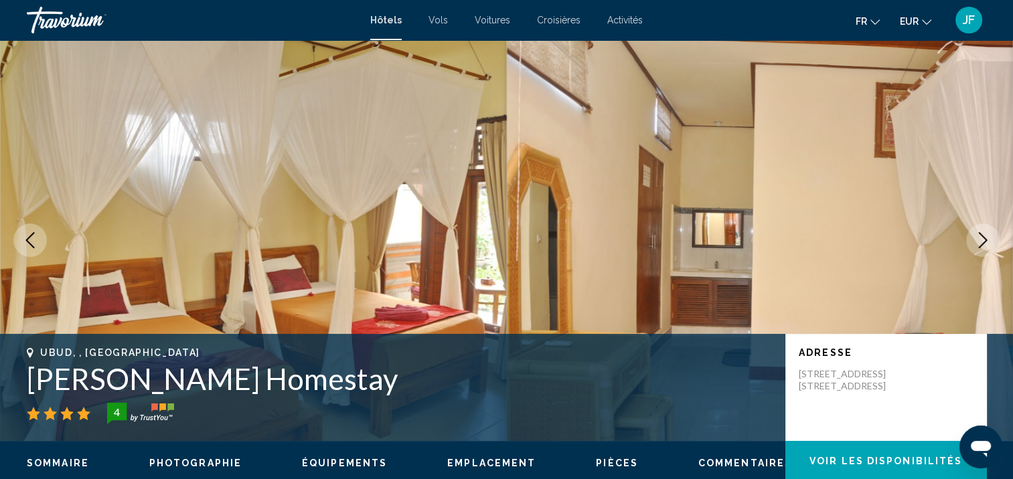
click at [987, 241] on icon "Next image" at bounding box center [983, 240] width 16 height 16
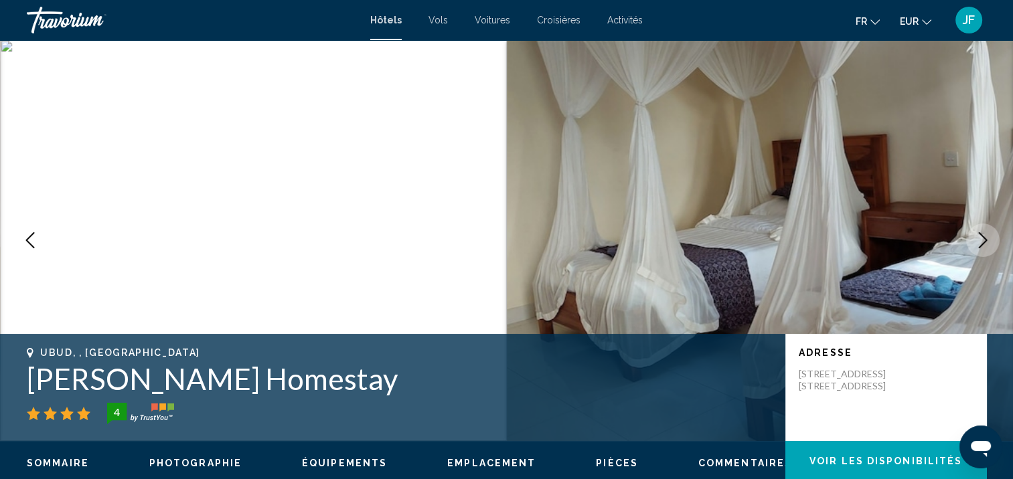
click at [987, 241] on icon "Next image" at bounding box center [983, 240] width 16 height 16
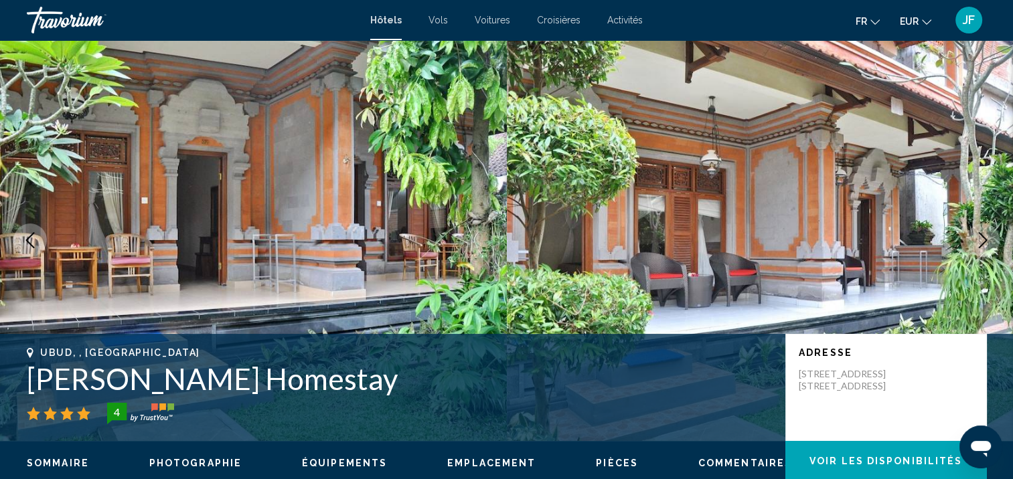
click at [987, 241] on icon "Next image" at bounding box center [983, 240] width 16 height 16
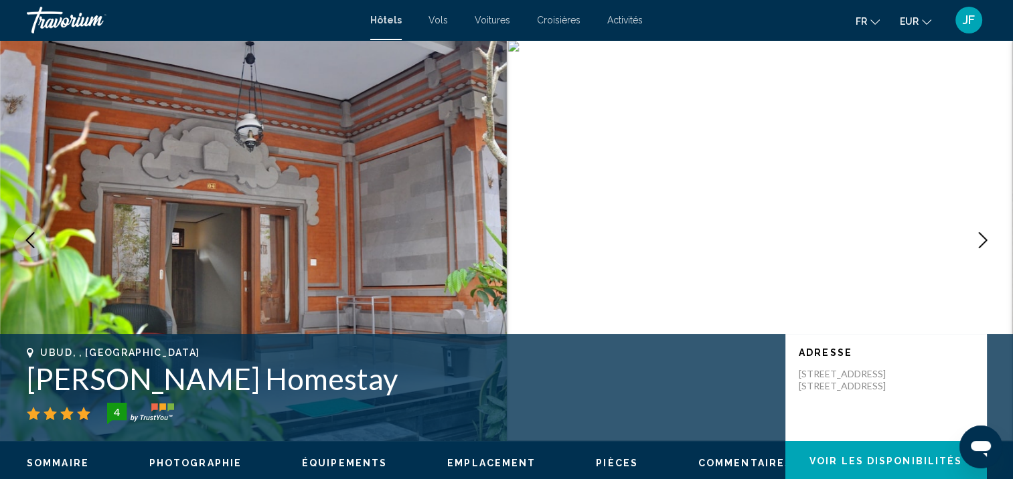
click at [987, 241] on icon "Next image" at bounding box center [983, 240] width 16 height 16
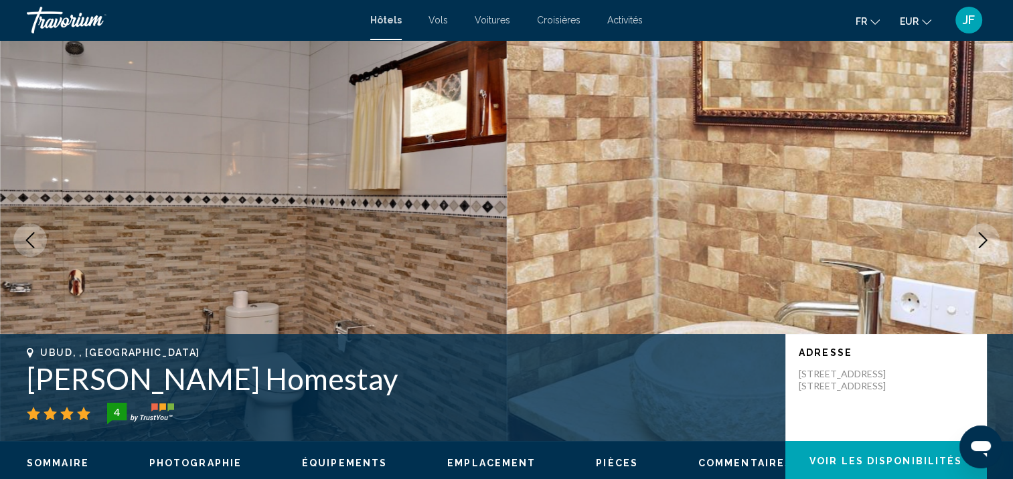
click at [987, 241] on icon "Next image" at bounding box center [983, 240] width 16 height 16
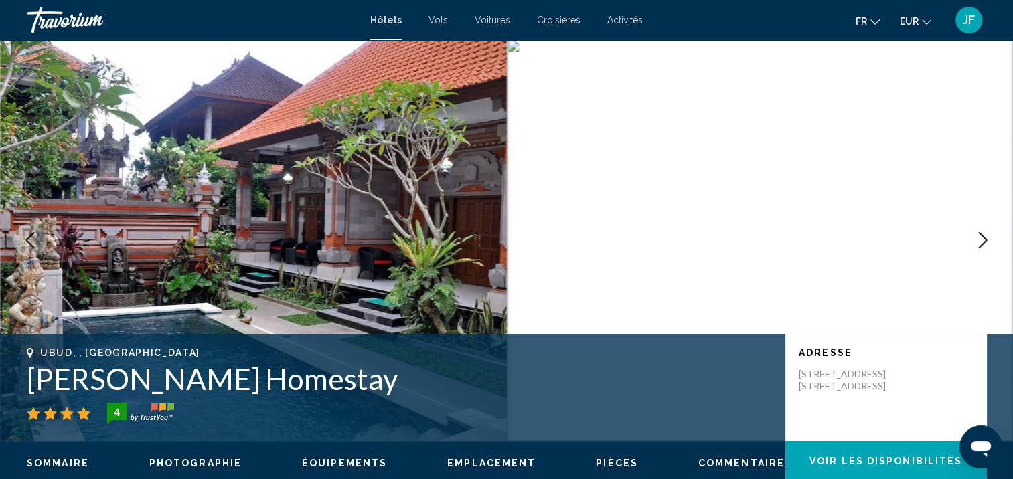
click at [987, 241] on icon "Next image" at bounding box center [983, 240] width 16 height 16
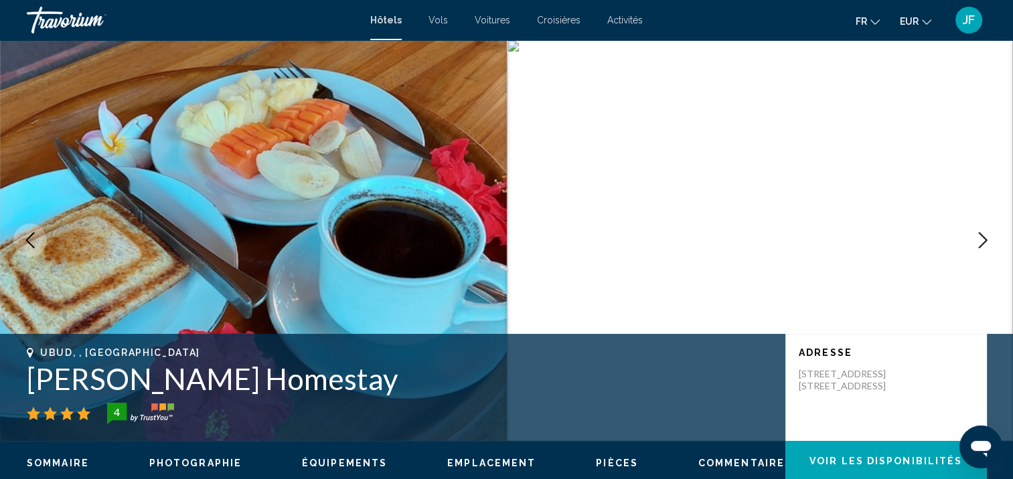
click at [987, 241] on icon "Next image" at bounding box center [983, 240] width 16 height 16
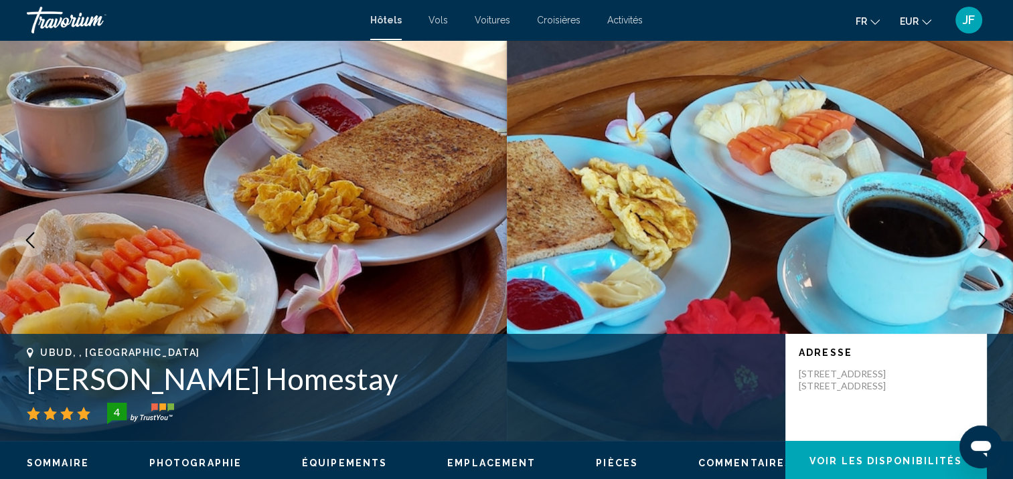
click at [987, 241] on icon "Next image" at bounding box center [983, 240] width 16 height 16
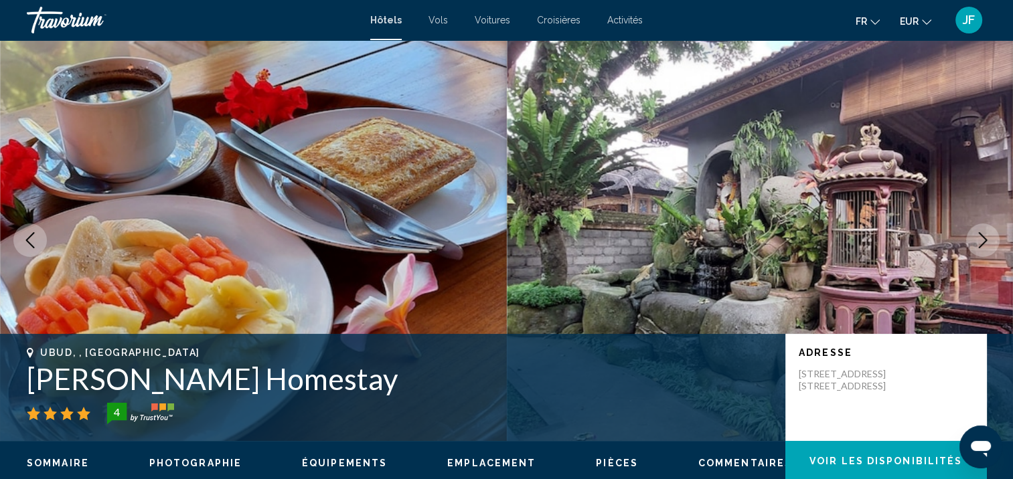
click at [987, 241] on icon "Next image" at bounding box center [983, 240] width 16 height 16
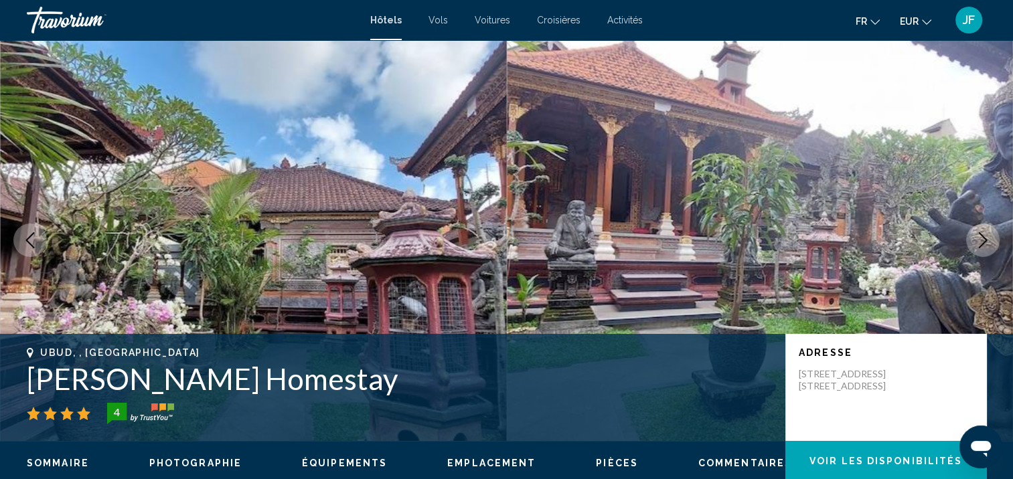
click at [986, 240] on icon "Next image" at bounding box center [983, 240] width 9 height 16
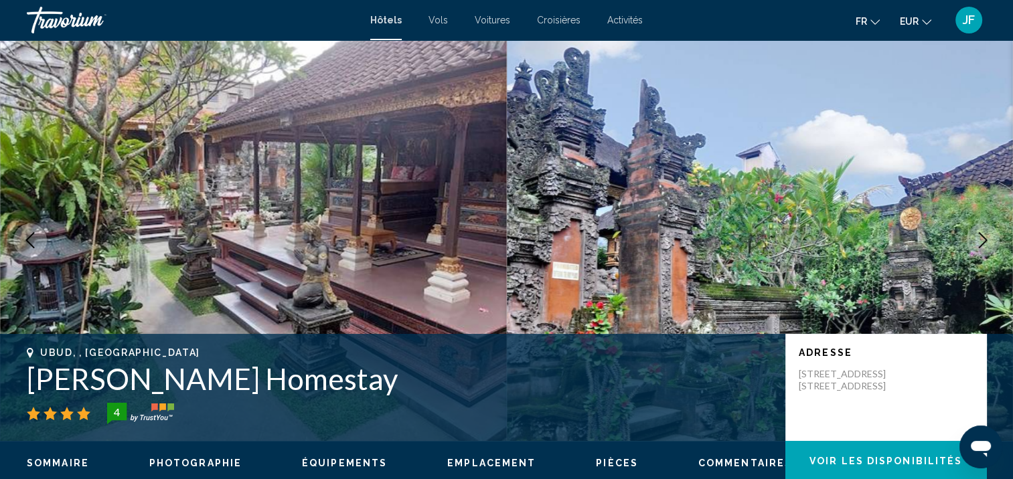
click at [986, 240] on icon "Next image" at bounding box center [983, 240] width 9 height 16
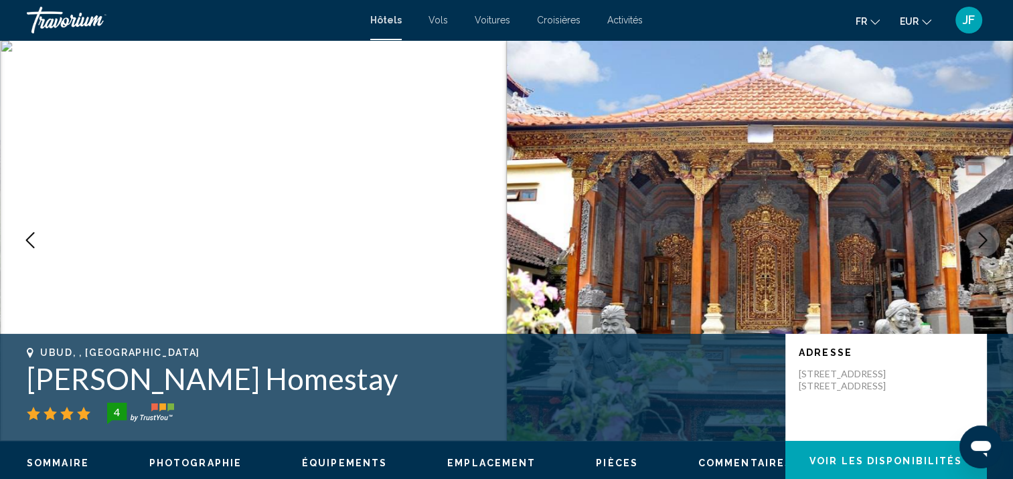
click at [986, 240] on icon "Next image" at bounding box center [983, 240] width 9 height 16
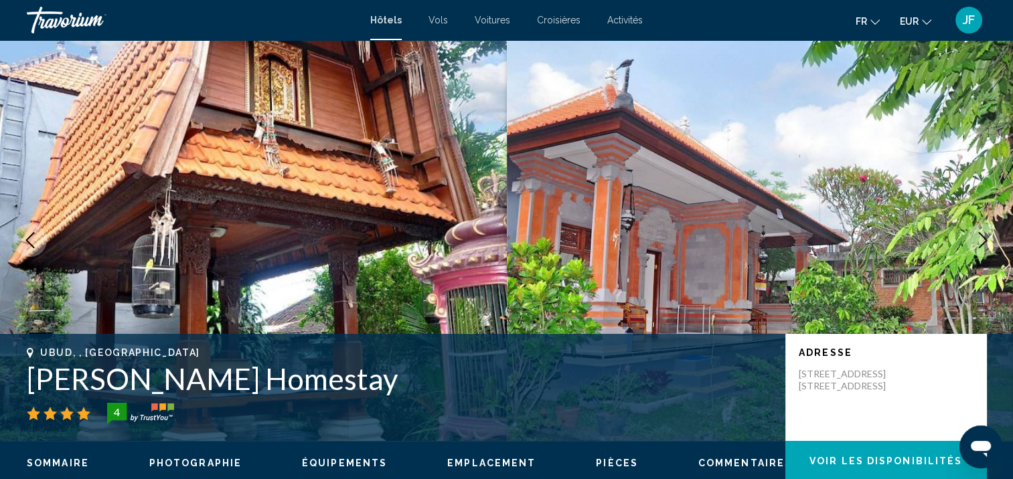
click at [986, 240] on icon "Next image" at bounding box center [983, 240] width 9 height 16
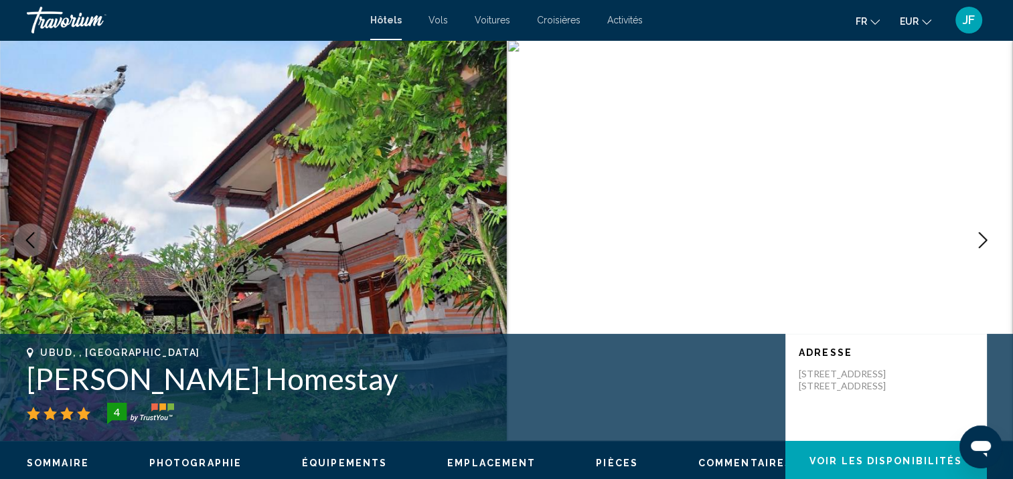
click at [986, 240] on icon "Next image" at bounding box center [983, 240] width 9 height 16
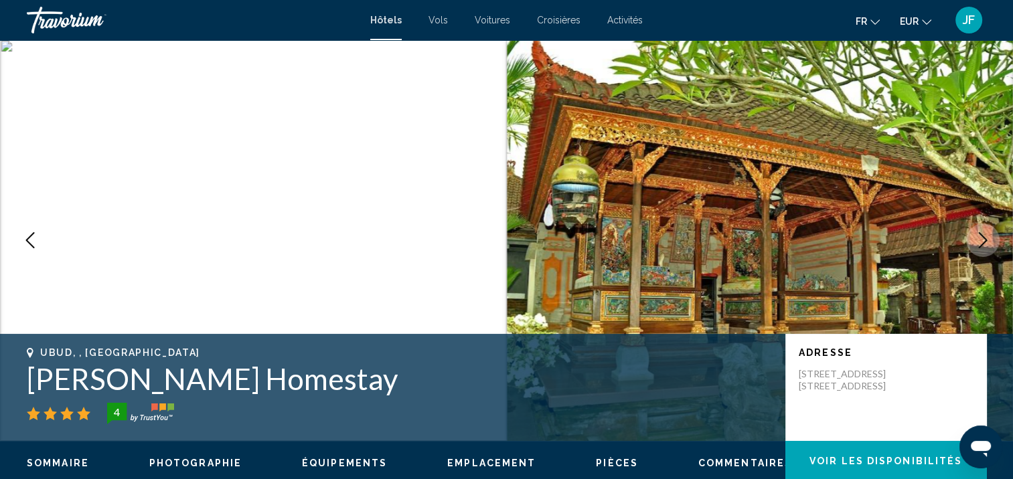
click at [986, 240] on icon "Next image" at bounding box center [983, 240] width 9 height 16
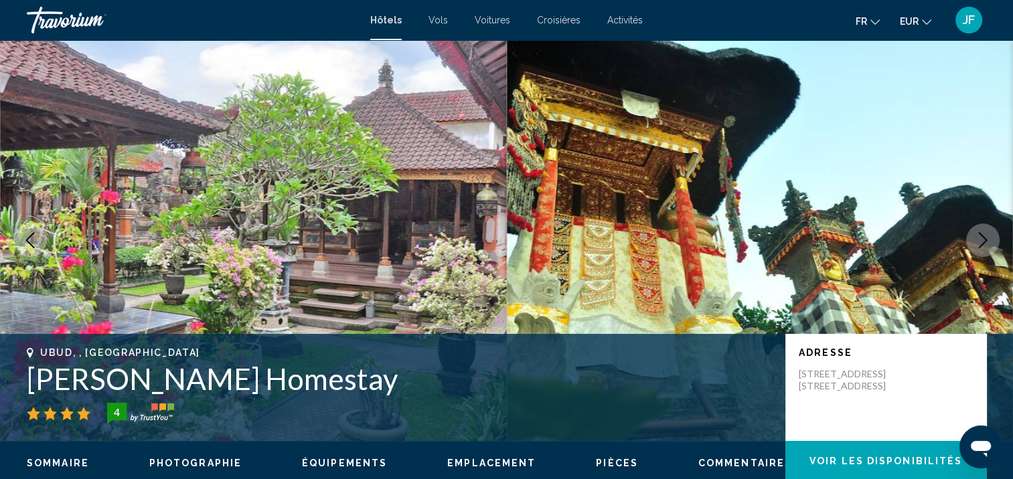
click at [986, 240] on icon "Next image" at bounding box center [983, 240] width 9 height 16
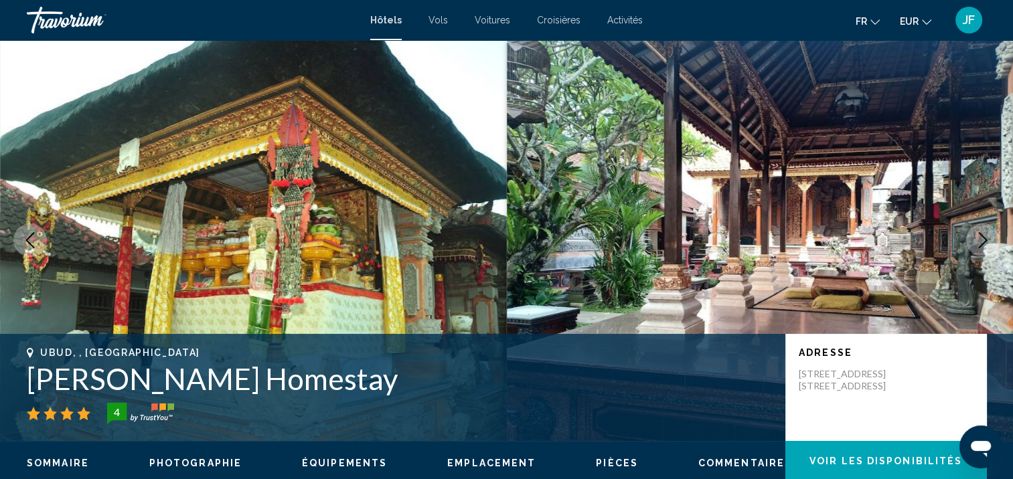
click at [981, 244] on icon "Next image" at bounding box center [983, 240] width 16 height 16
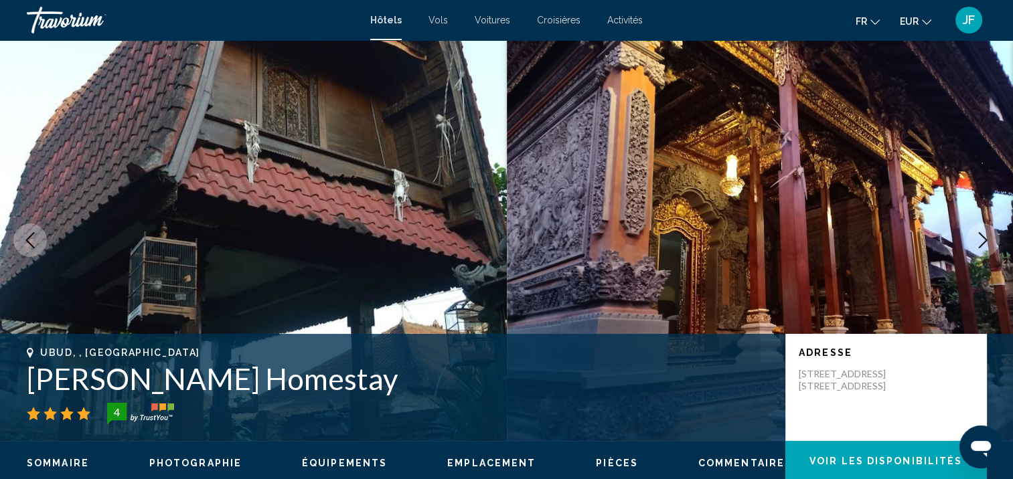
click at [981, 244] on icon "Next image" at bounding box center [983, 240] width 9 height 16
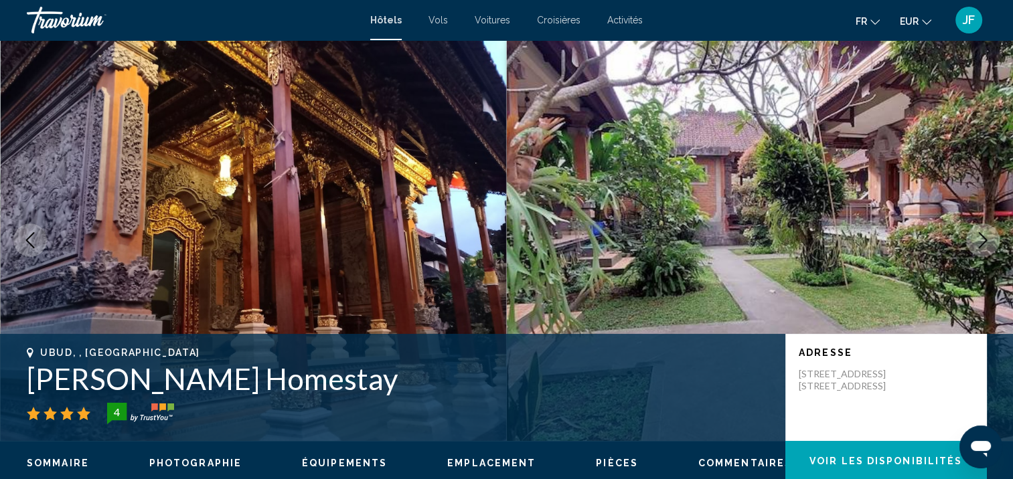
click at [980, 244] on icon "Next image" at bounding box center [983, 240] width 16 height 16
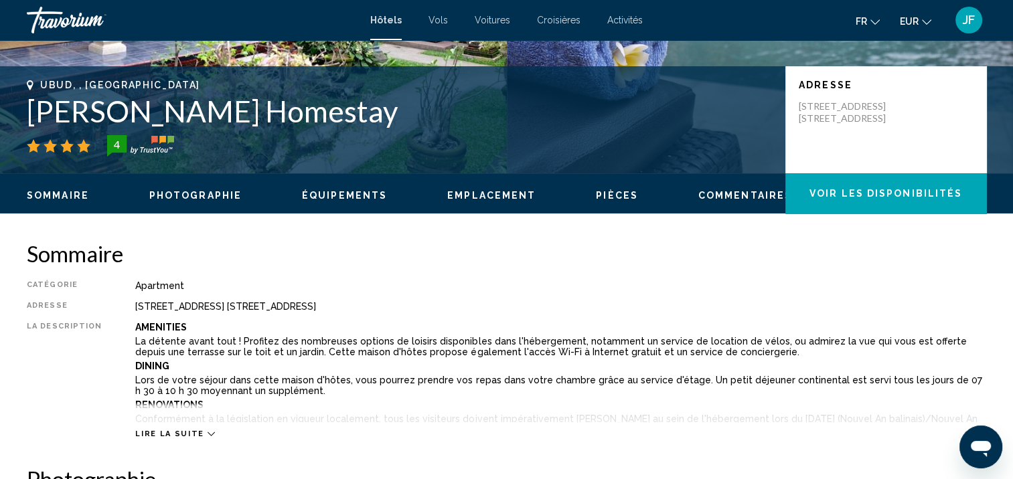
scroll to position [402, 0]
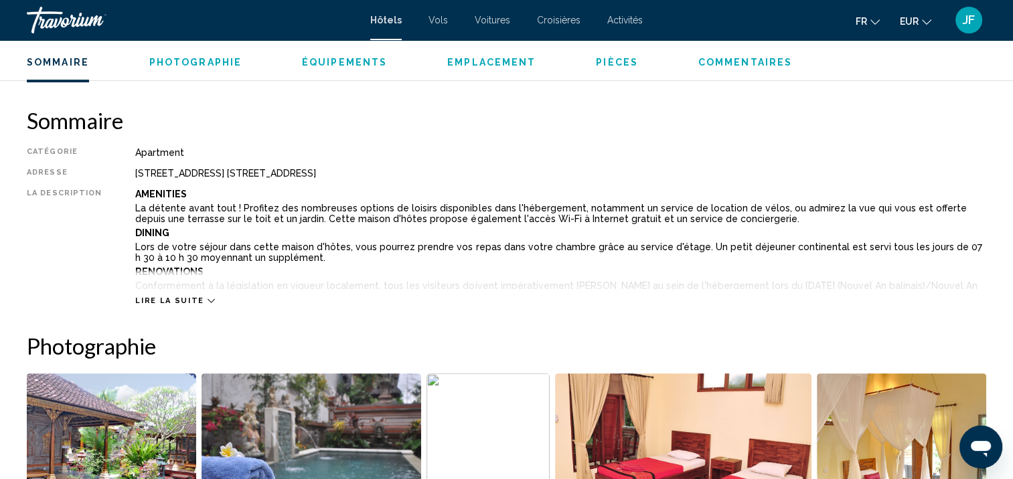
click at [195, 301] on div "Lire la suite" at bounding box center [174, 301] width 79 height 9
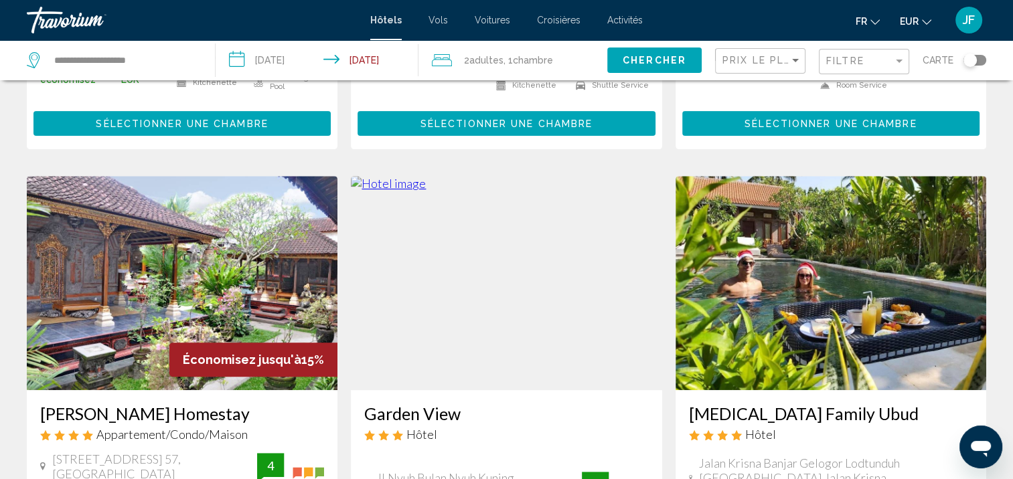
scroll to position [535, 0]
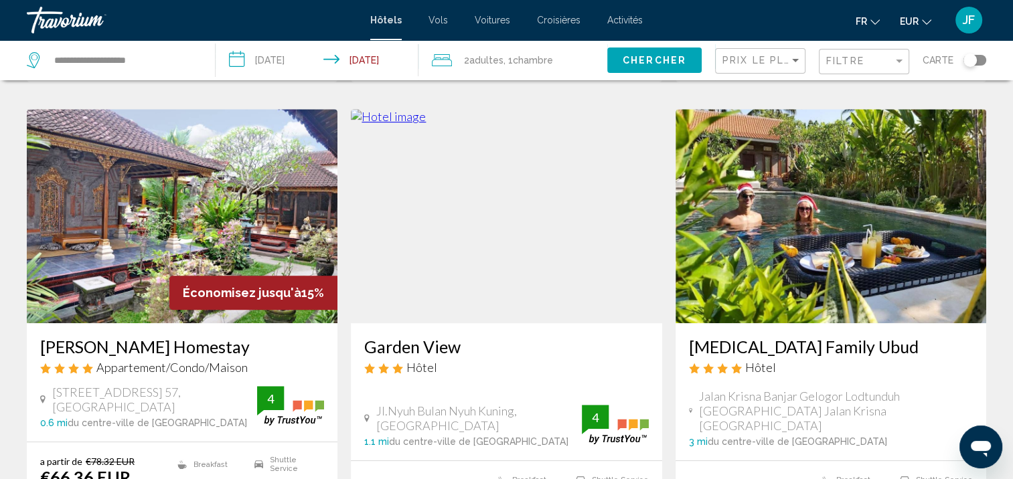
click at [808, 200] on img "Main content" at bounding box center [830, 216] width 311 height 214
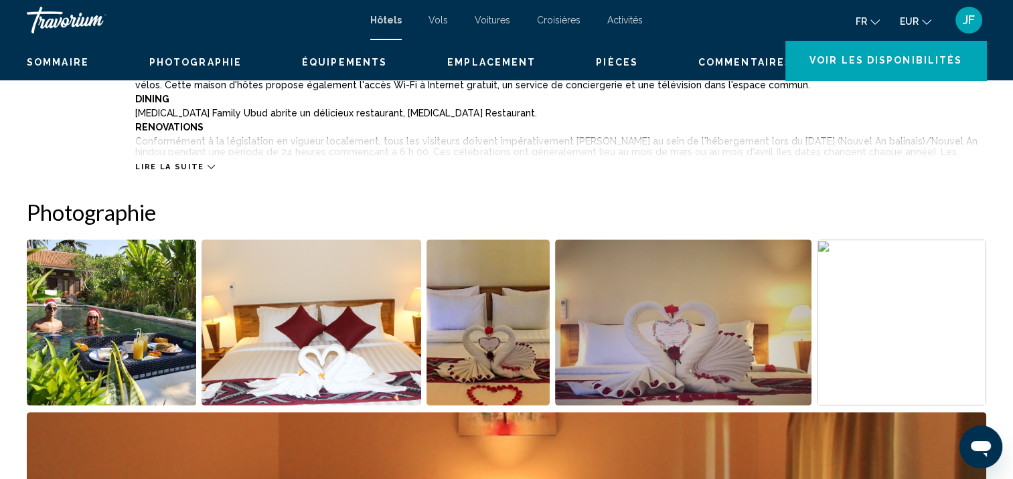
scroll to position [1, 0]
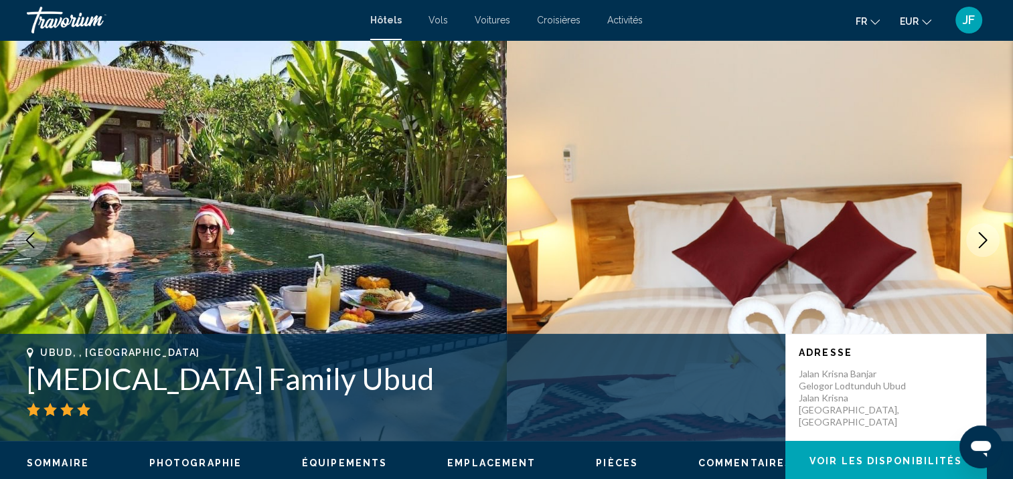
click at [980, 242] on icon "Next image" at bounding box center [983, 240] width 16 height 16
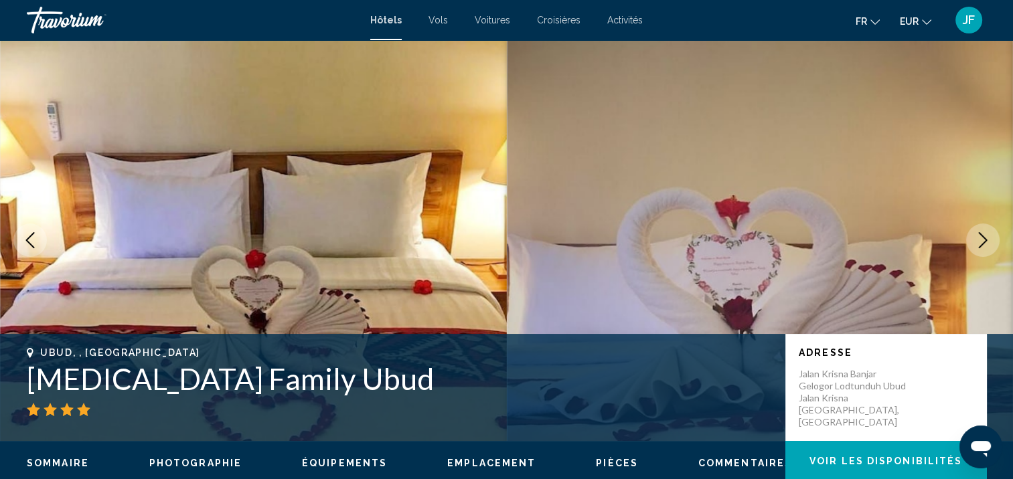
click at [980, 242] on icon "Next image" at bounding box center [983, 240] width 16 height 16
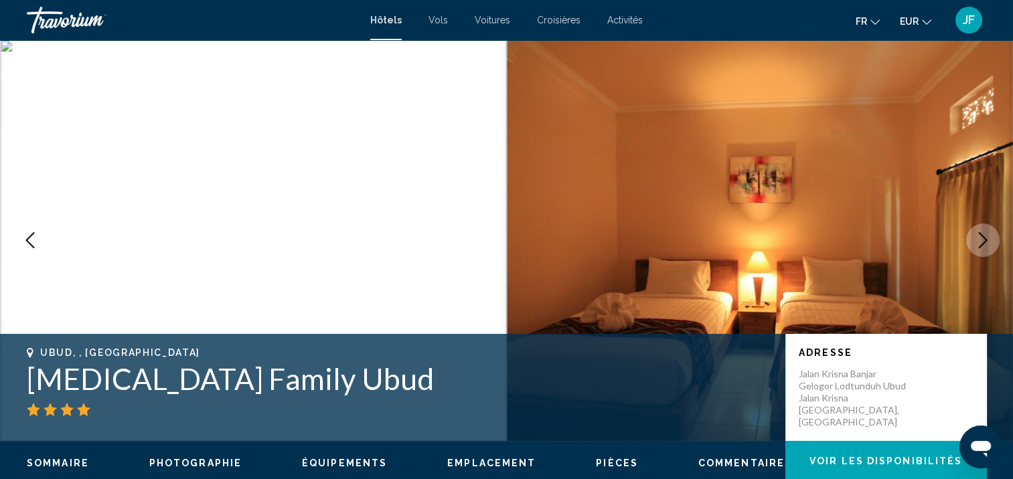
click at [980, 242] on icon "Next image" at bounding box center [983, 240] width 16 height 16
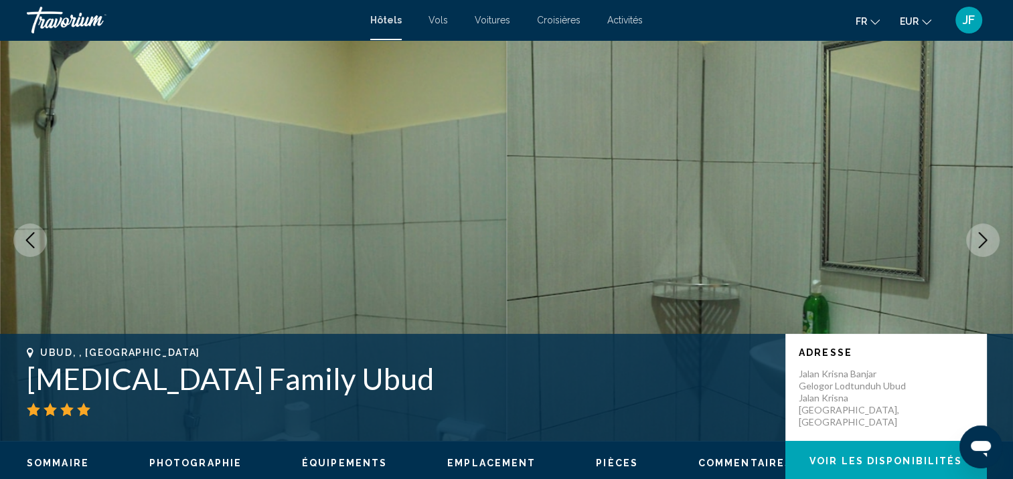
click at [980, 242] on icon "Next image" at bounding box center [983, 240] width 16 height 16
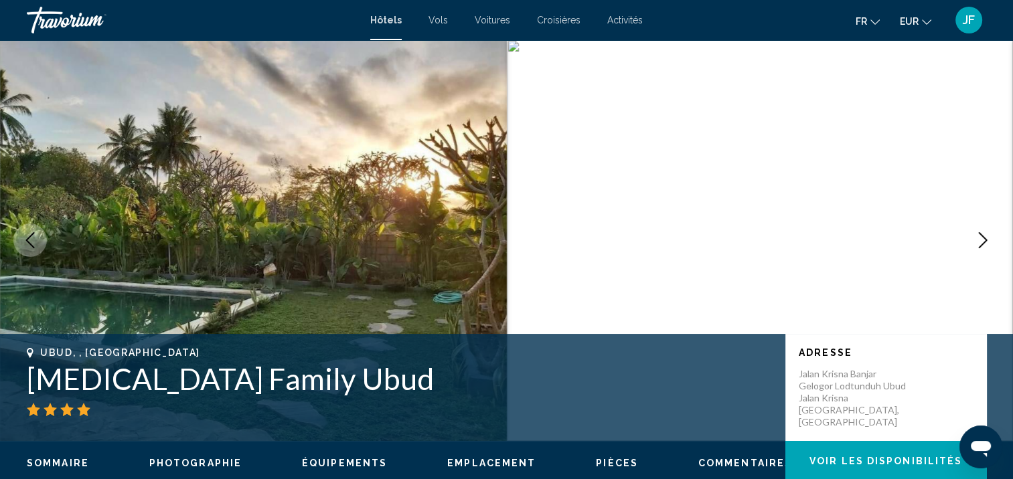
click at [980, 242] on icon "Next image" at bounding box center [983, 240] width 16 height 16
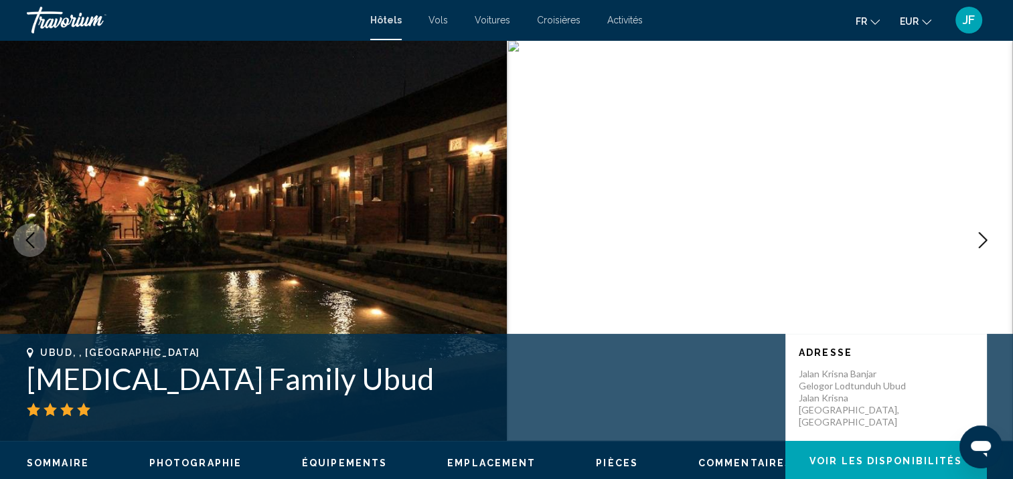
click at [980, 242] on icon "Next image" at bounding box center [983, 240] width 16 height 16
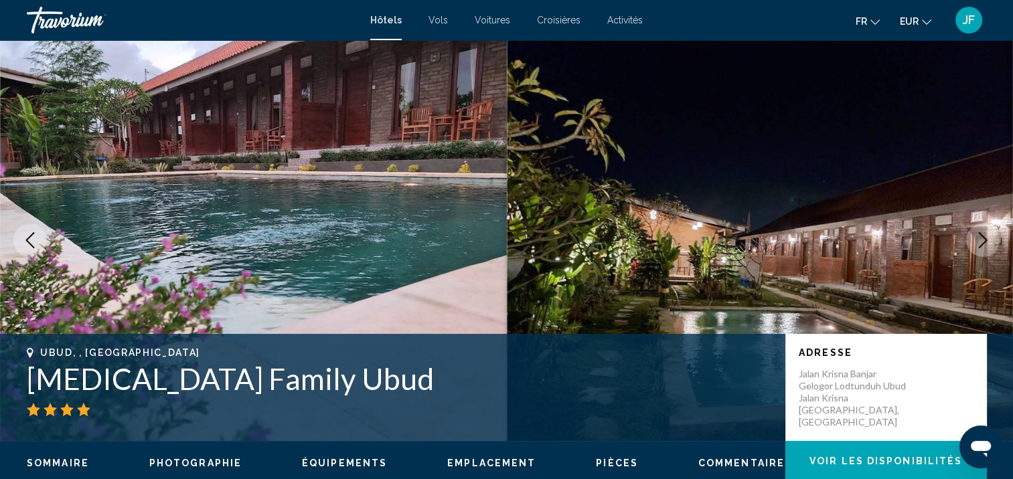
click at [980, 242] on icon "Next image" at bounding box center [983, 240] width 16 height 16
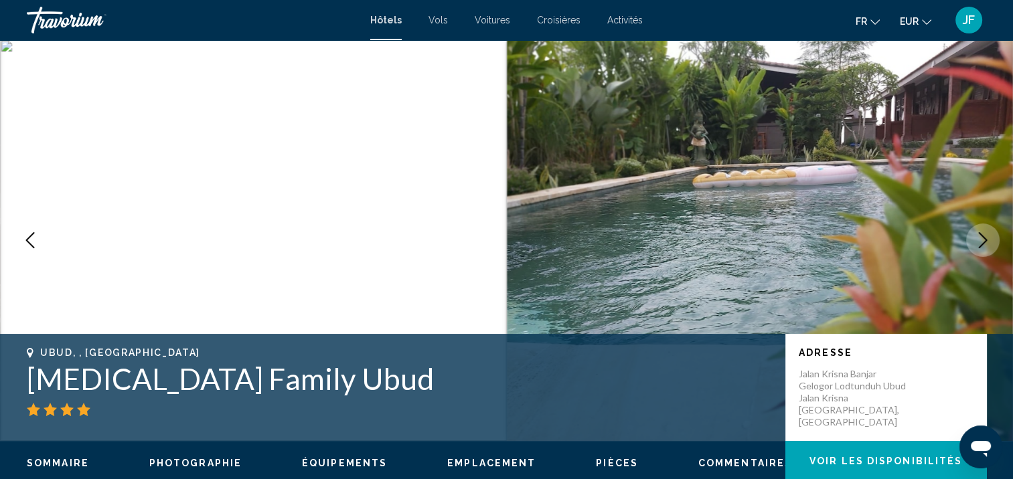
click at [980, 242] on icon "Next image" at bounding box center [983, 240] width 16 height 16
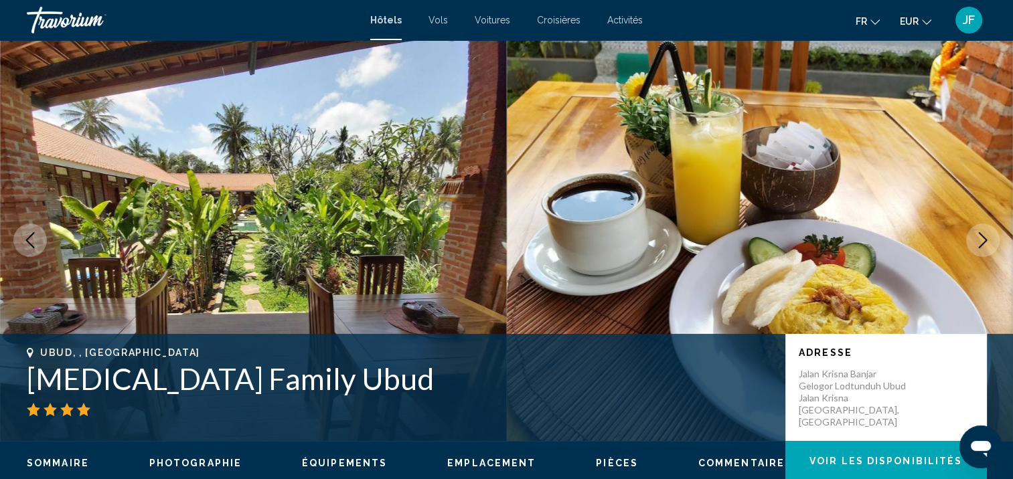
click at [980, 242] on icon "Next image" at bounding box center [983, 240] width 16 height 16
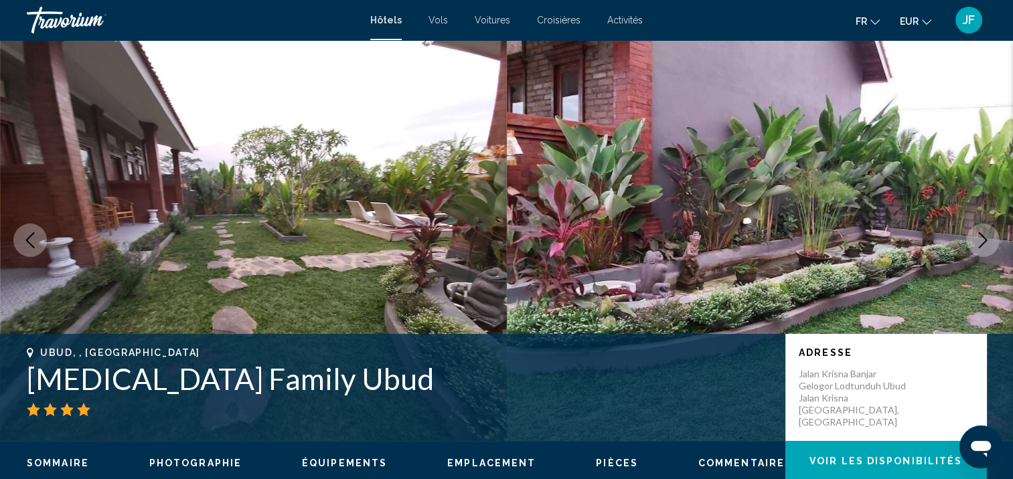
click at [980, 242] on icon "Next image" at bounding box center [983, 240] width 16 height 16
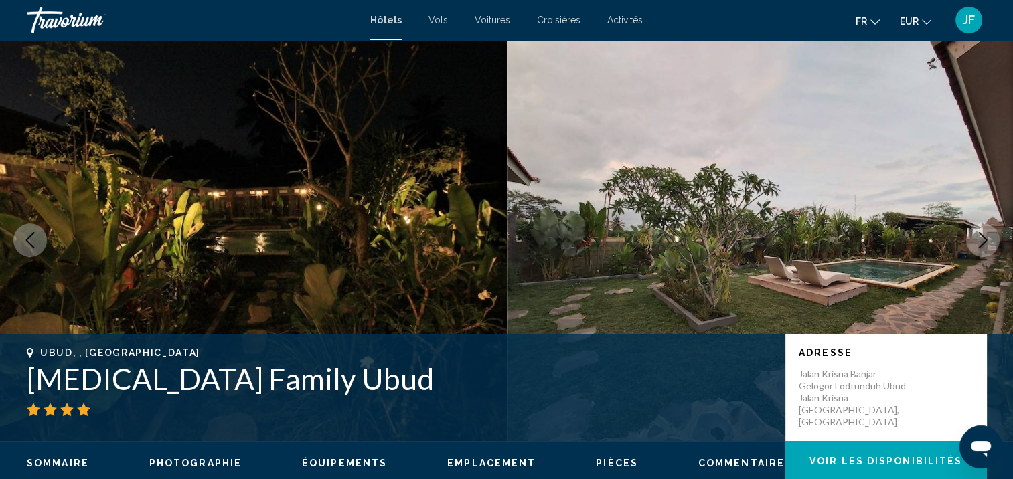
click at [980, 242] on icon "Next image" at bounding box center [983, 240] width 16 height 16
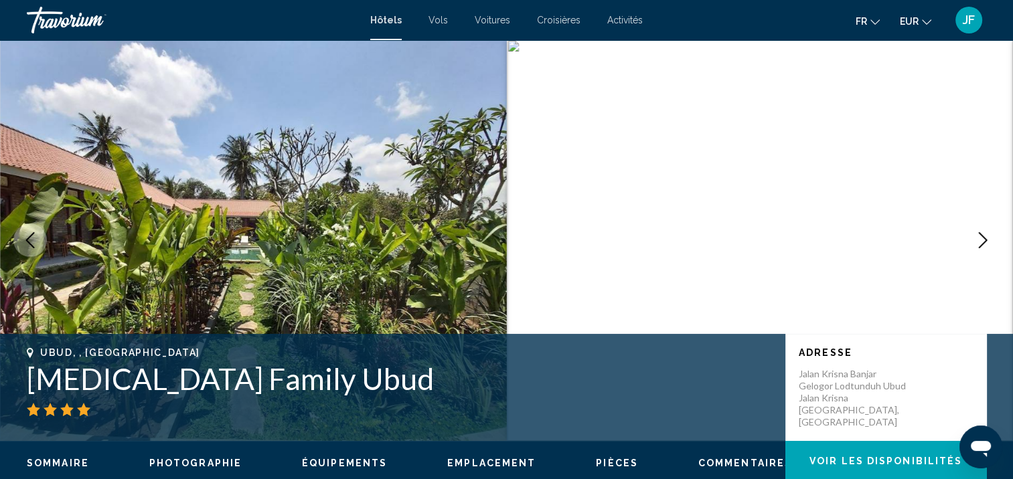
click at [980, 242] on icon "Next image" at bounding box center [983, 240] width 16 height 16
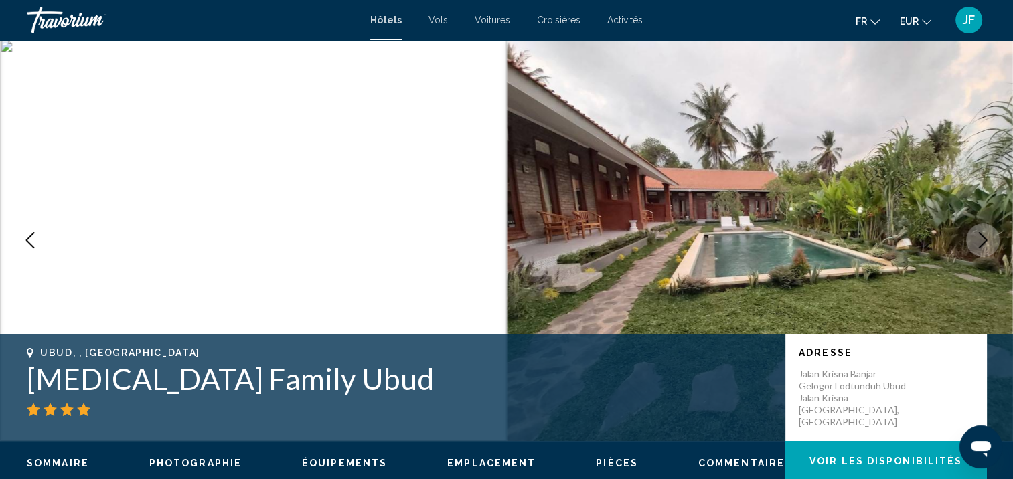
click at [980, 242] on icon "Next image" at bounding box center [983, 240] width 16 height 16
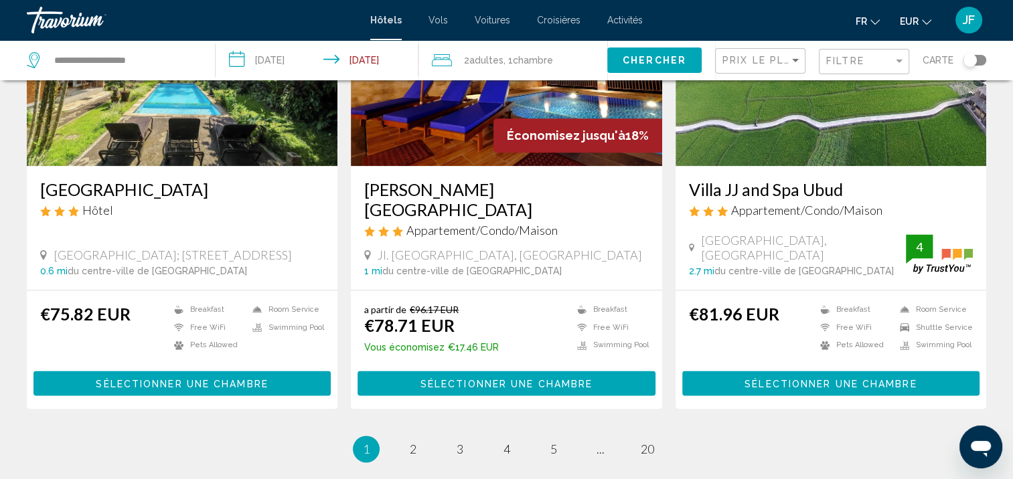
scroll to position [1740, 0]
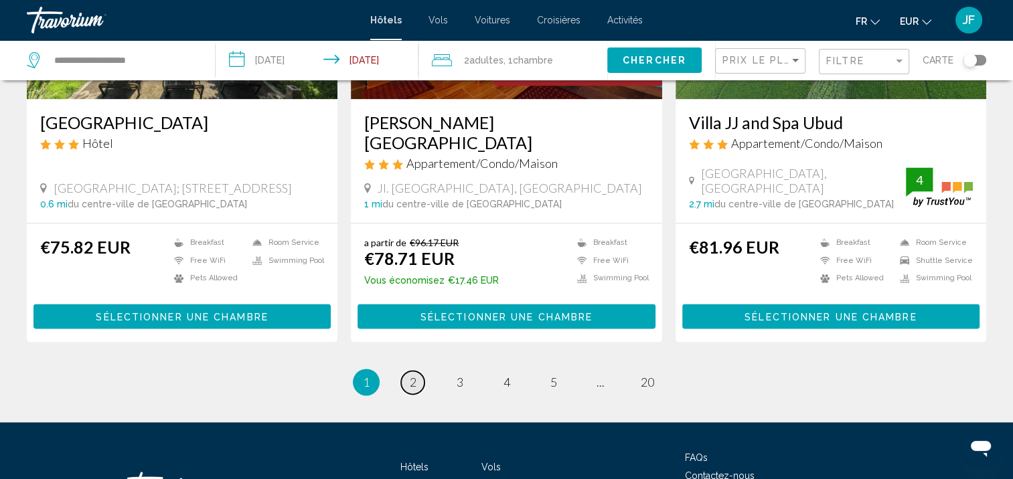
click at [412, 375] on span "2" at bounding box center [413, 382] width 7 height 15
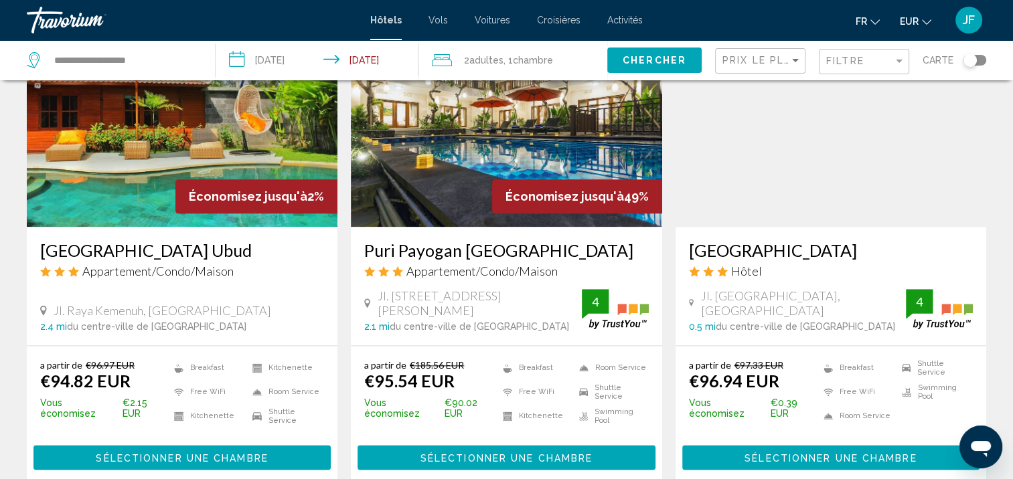
scroll to position [1673, 0]
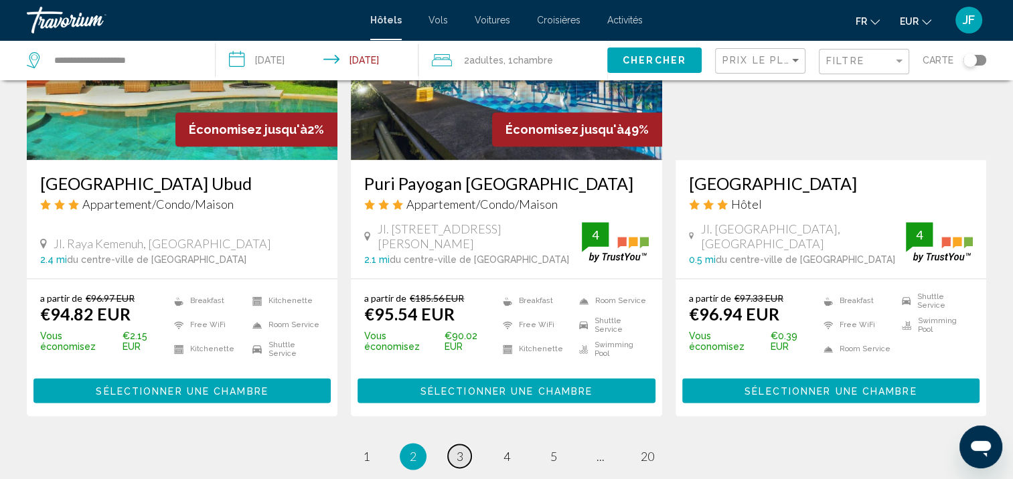
click at [462, 449] on span "3" at bounding box center [459, 456] width 7 height 15
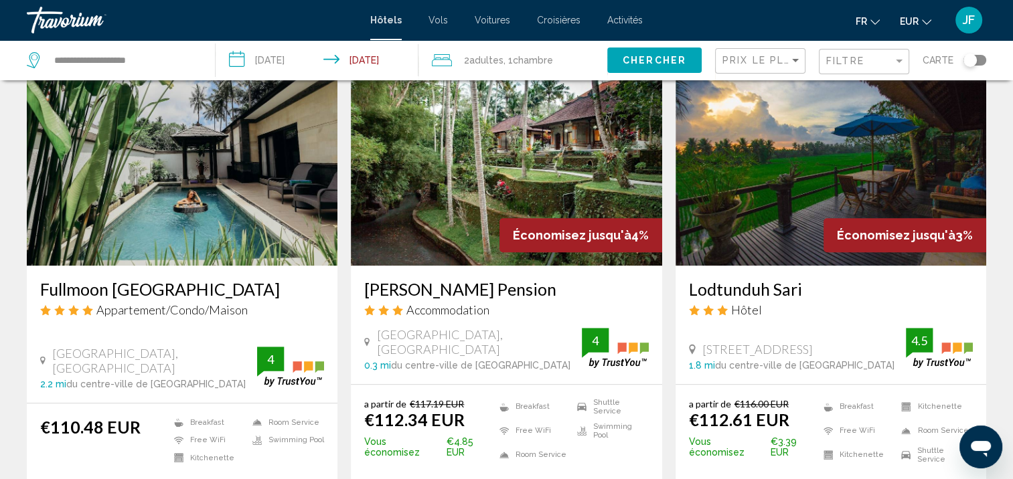
scroll to position [1004, 0]
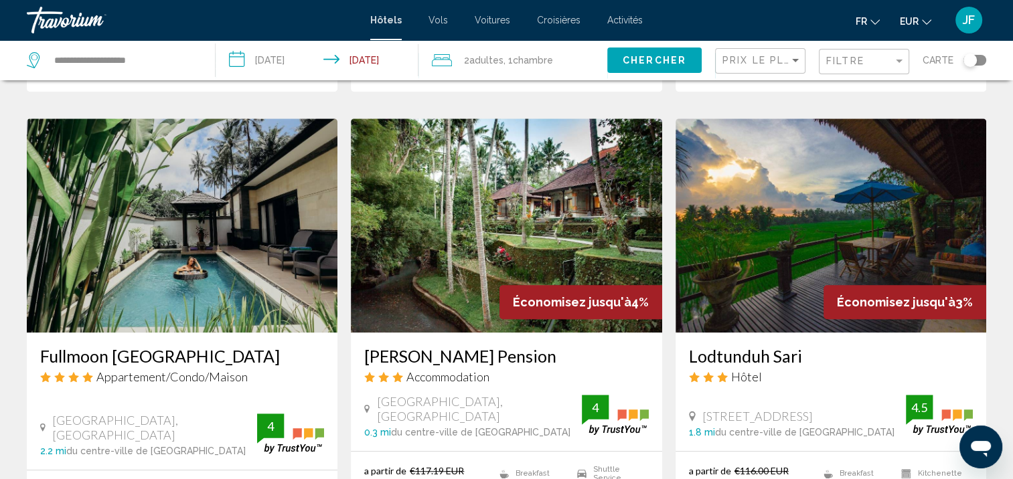
click at [546, 207] on img "Main content" at bounding box center [506, 225] width 311 height 214
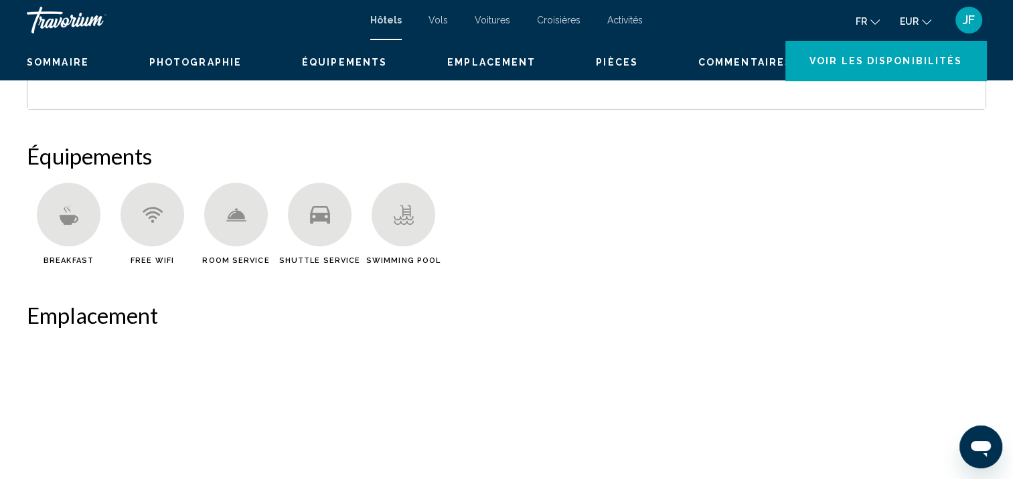
scroll to position [1, 0]
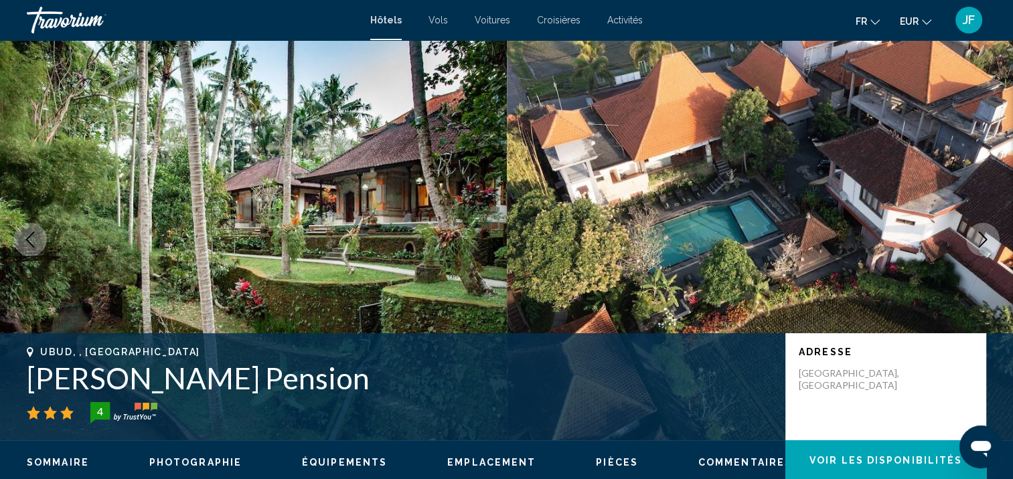
click at [977, 238] on icon "Next image" at bounding box center [983, 240] width 16 height 16
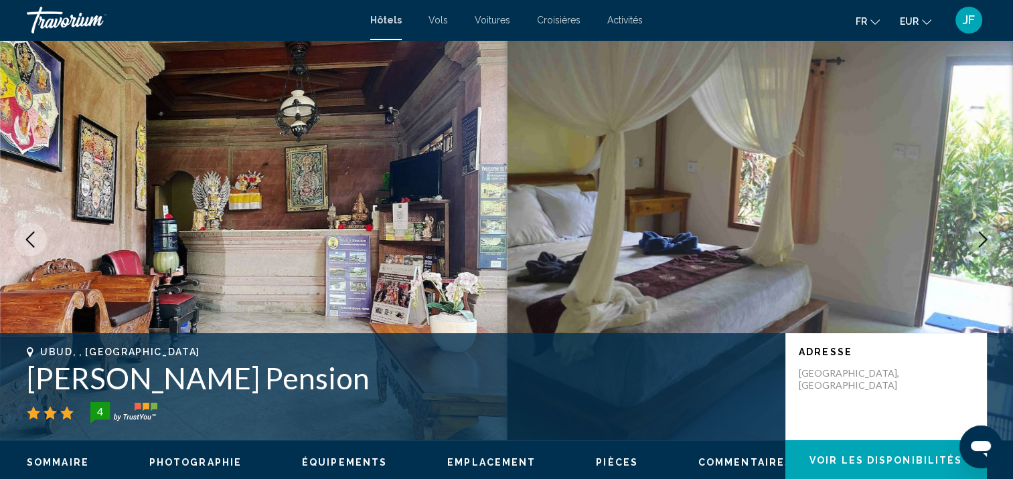
click at [977, 238] on icon "Next image" at bounding box center [983, 240] width 16 height 16
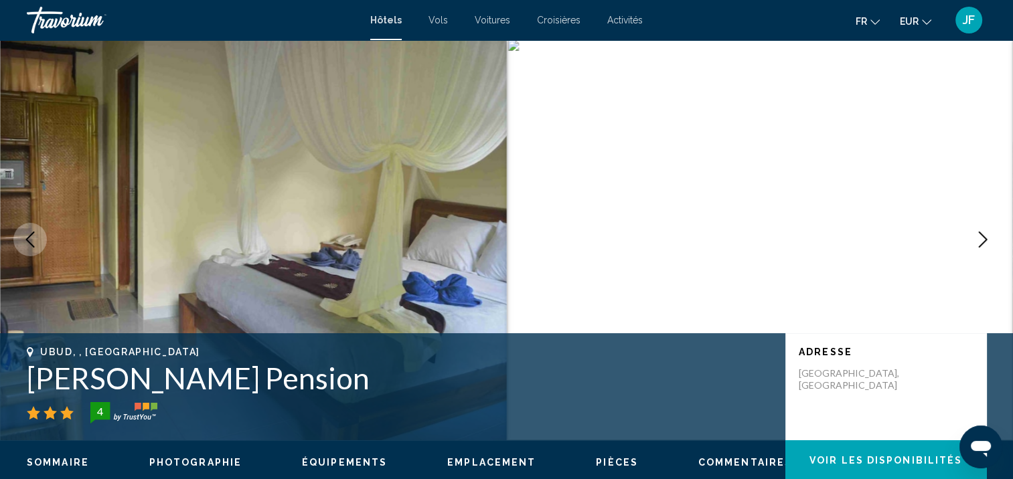
click at [984, 237] on icon "Next image" at bounding box center [983, 240] width 9 height 16
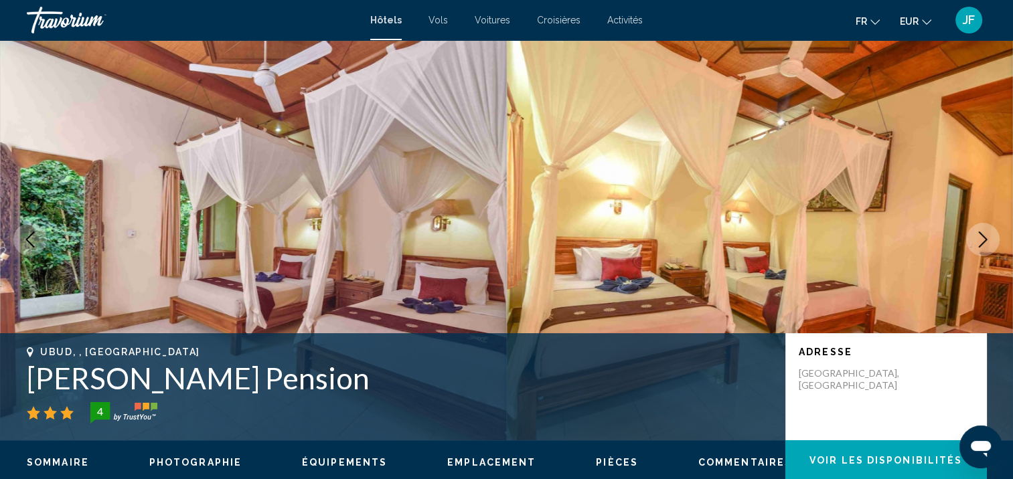
click at [984, 237] on icon "Next image" at bounding box center [983, 240] width 9 height 16
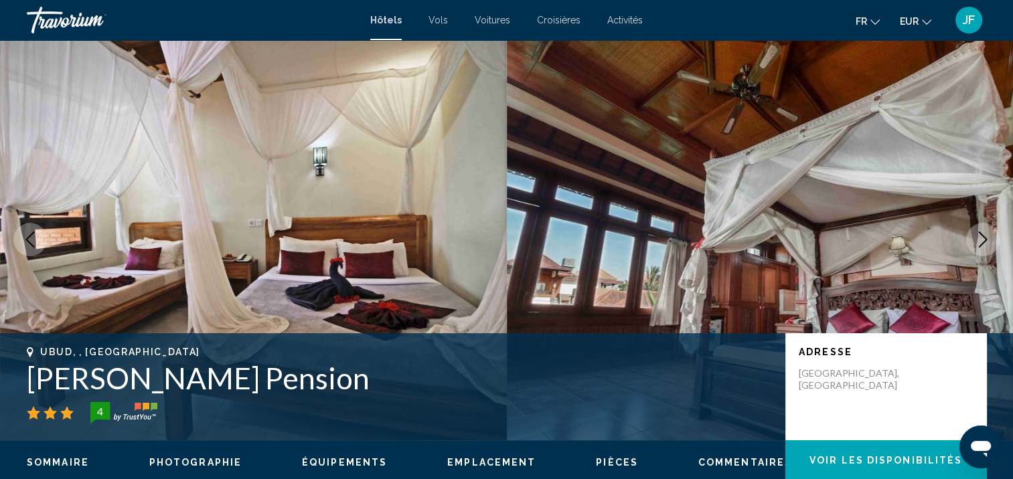
click at [984, 237] on icon "Next image" at bounding box center [983, 240] width 9 height 16
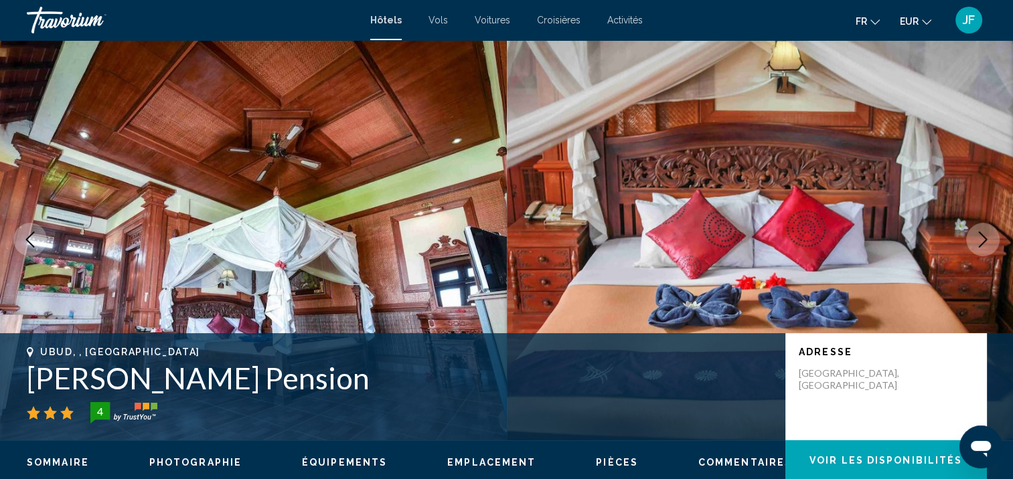
click at [984, 237] on icon "Next image" at bounding box center [983, 240] width 9 height 16
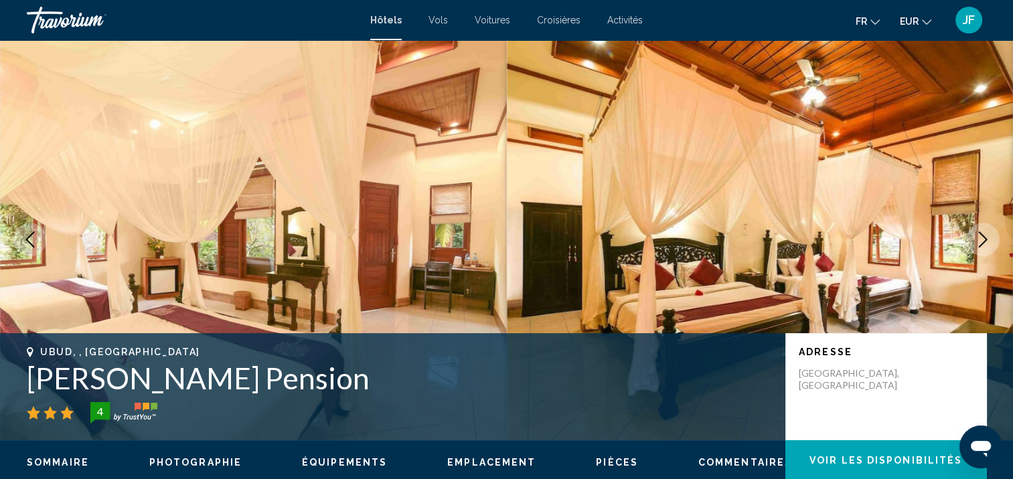
click at [984, 237] on icon "Next image" at bounding box center [983, 240] width 9 height 16
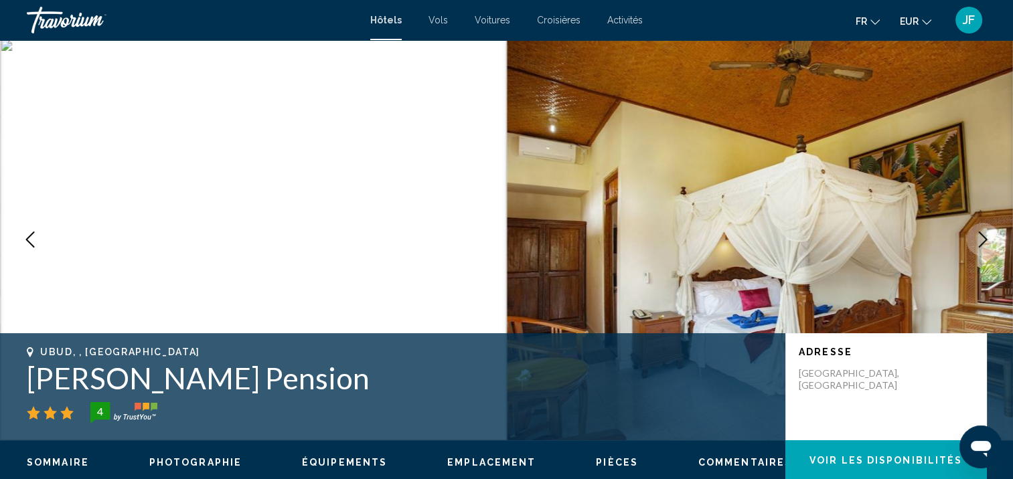
click at [984, 237] on icon "Next image" at bounding box center [983, 240] width 9 height 16
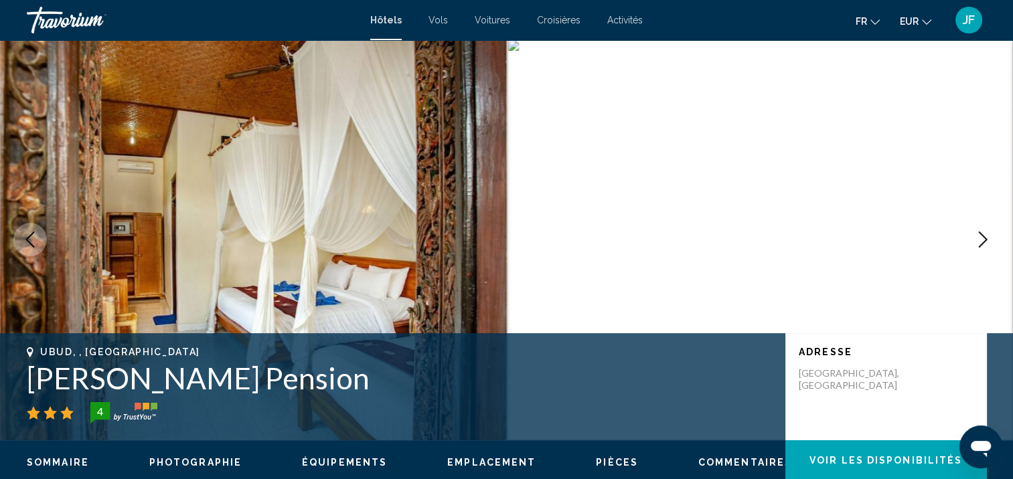
click at [984, 237] on icon "Next image" at bounding box center [983, 240] width 9 height 16
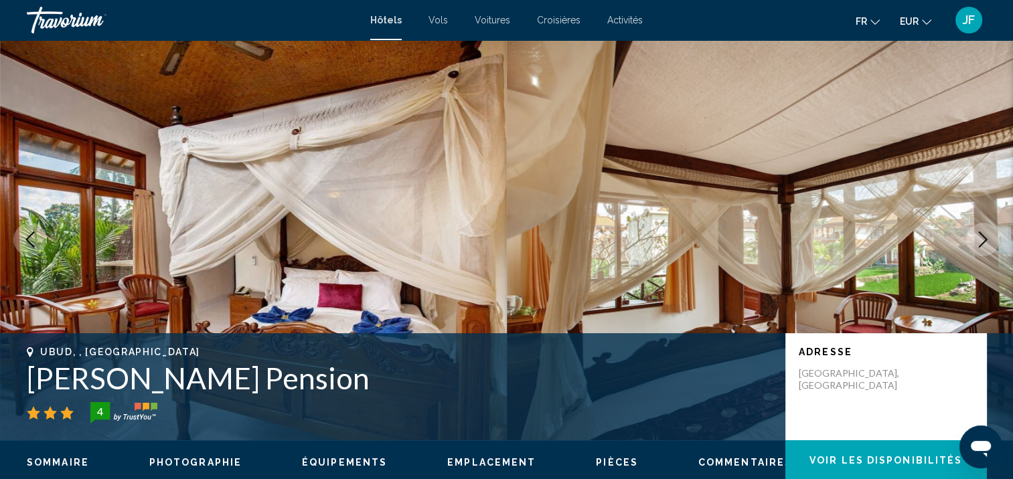
click at [984, 237] on icon "Next image" at bounding box center [983, 240] width 9 height 16
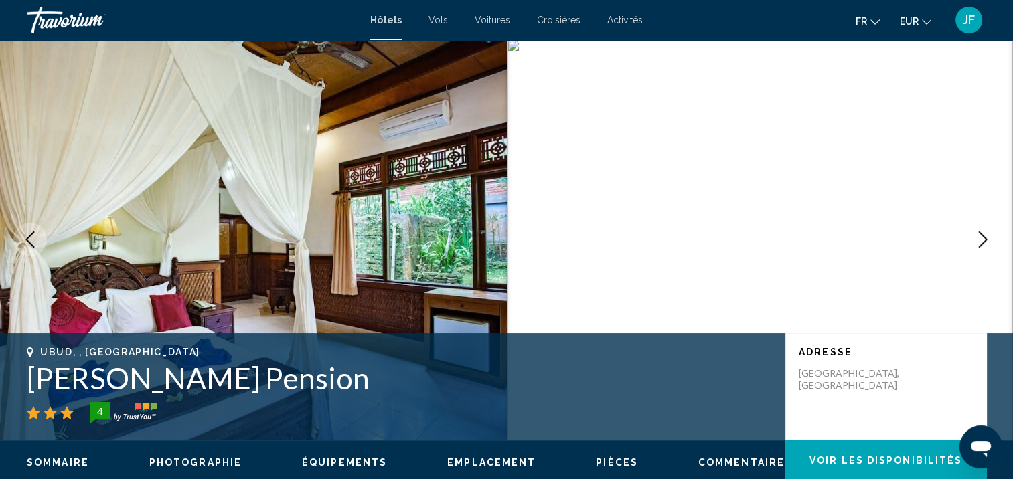
click at [984, 237] on icon "Next image" at bounding box center [983, 240] width 9 height 16
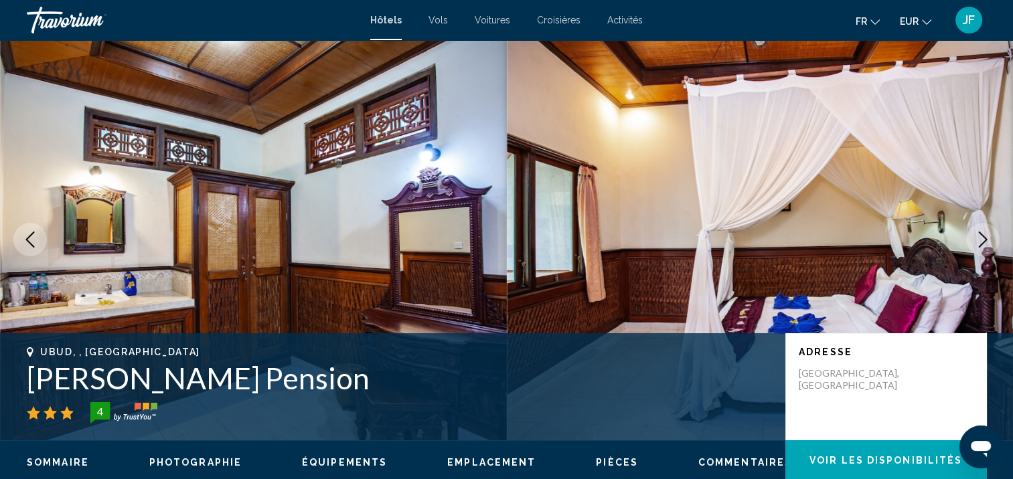
click at [984, 237] on icon "Next image" at bounding box center [983, 240] width 9 height 16
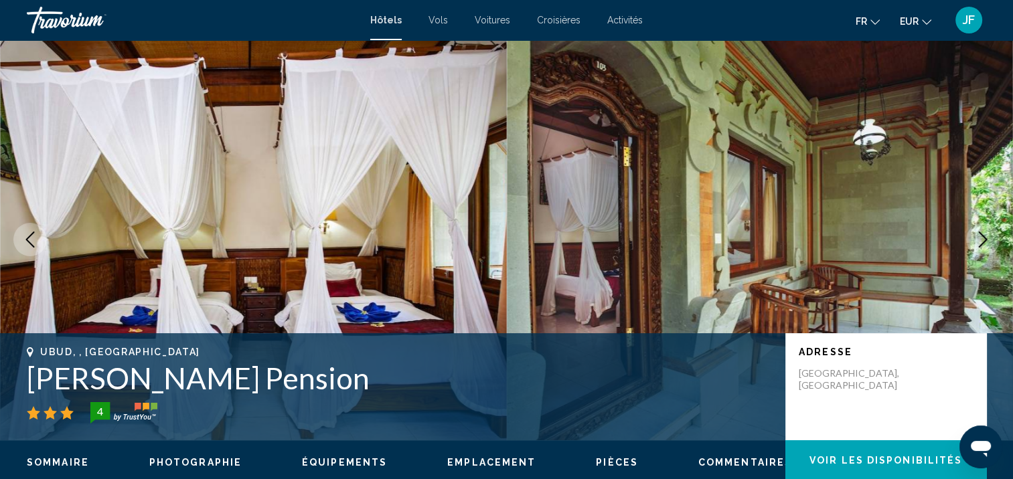
click at [984, 237] on icon "Next image" at bounding box center [983, 240] width 9 height 16
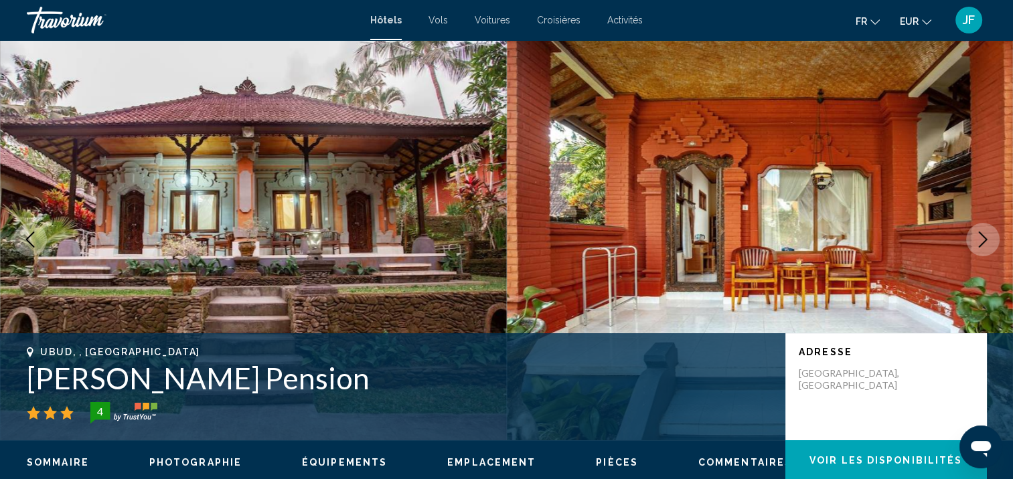
click at [984, 237] on icon "Next image" at bounding box center [983, 240] width 9 height 16
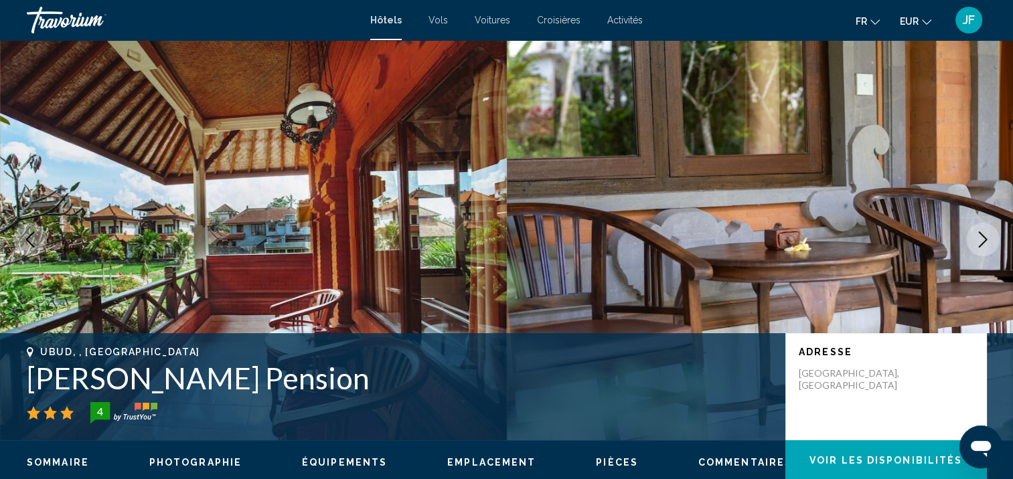
click at [984, 237] on icon "Next image" at bounding box center [983, 240] width 9 height 16
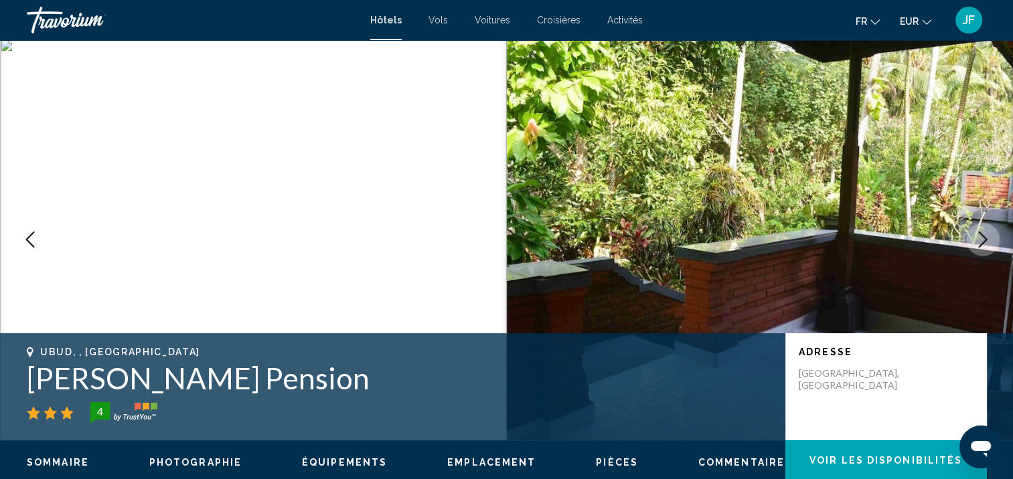
click at [984, 237] on icon "Next image" at bounding box center [983, 240] width 9 height 16
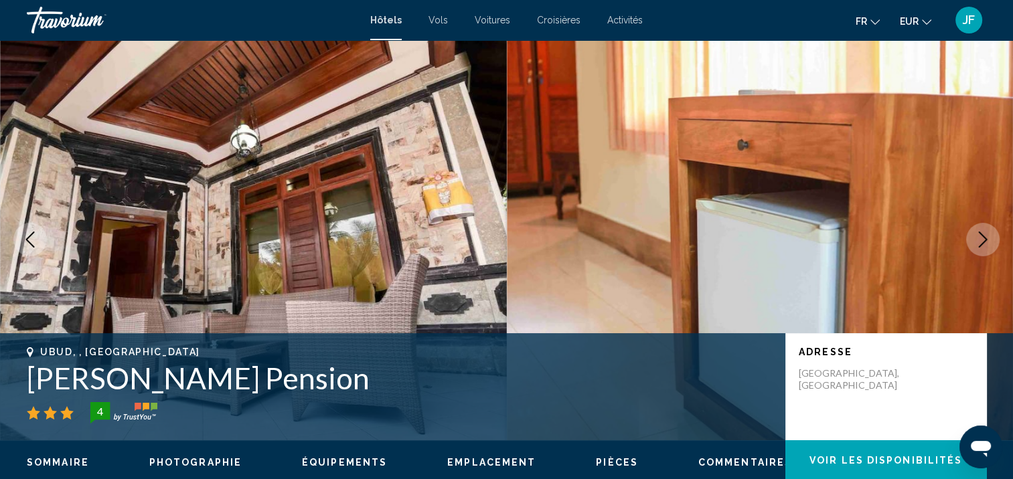
click at [984, 237] on icon "Next image" at bounding box center [983, 240] width 9 height 16
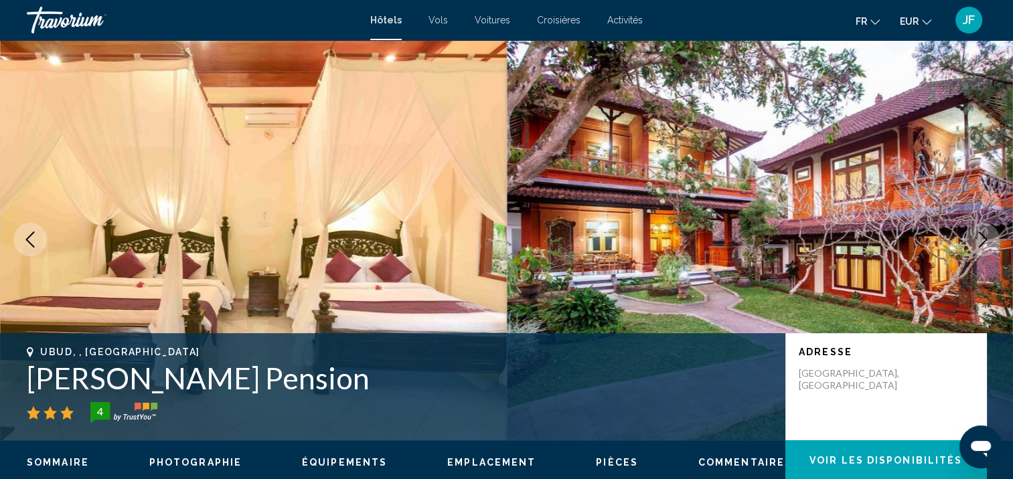
click at [984, 237] on icon "Next image" at bounding box center [983, 240] width 9 height 16
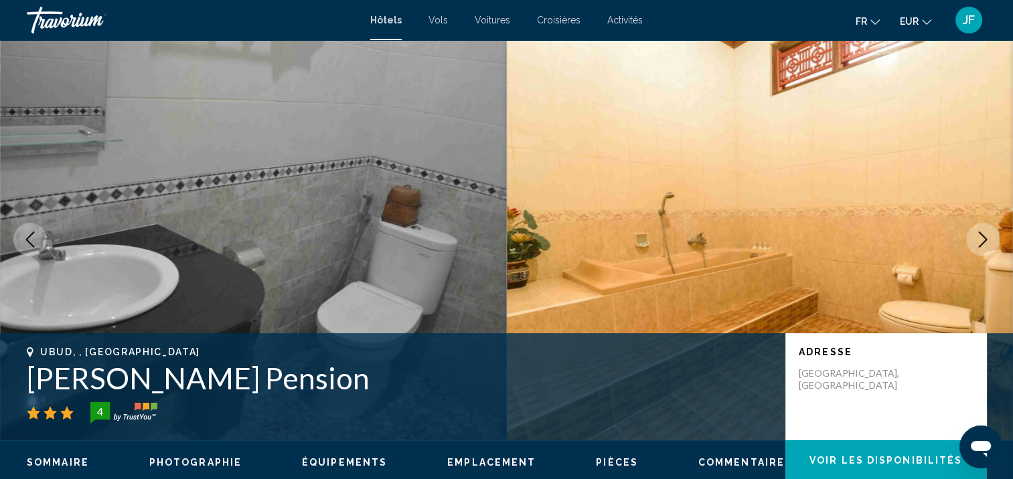
click at [984, 237] on icon "Next image" at bounding box center [983, 240] width 9 height 16
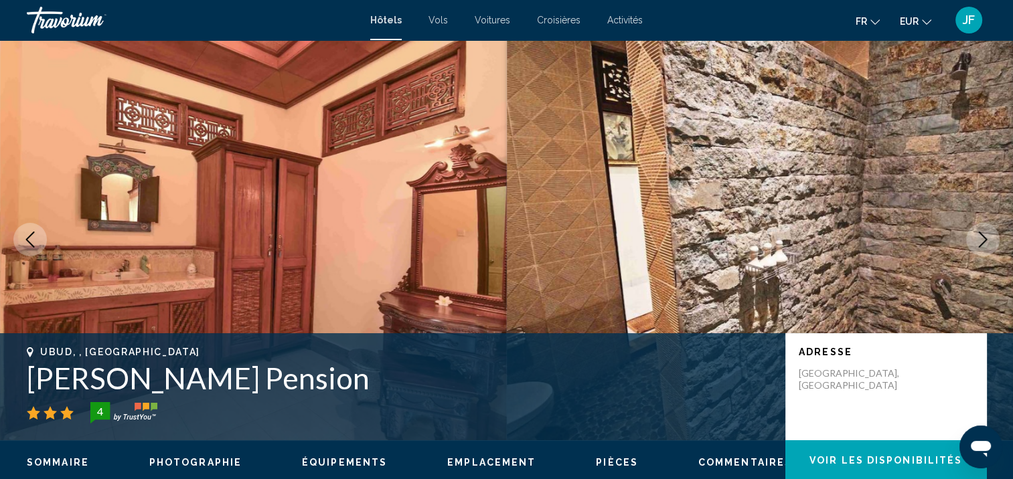
click at [984, 237] on icon "Next image" at bounding box center [983, 240] width 9 height 16
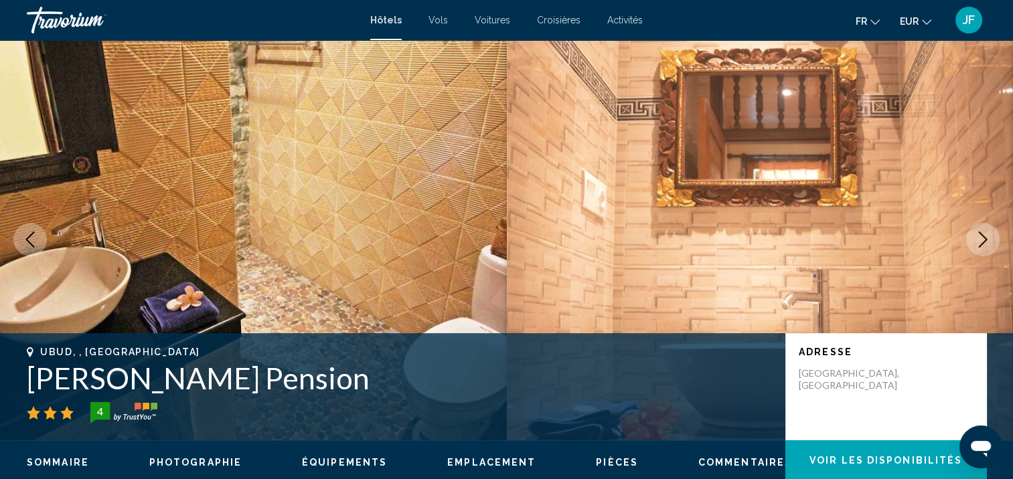
click at [984, 237] on icon "Next image" at bounding box center [983, 240] width 9 height 16
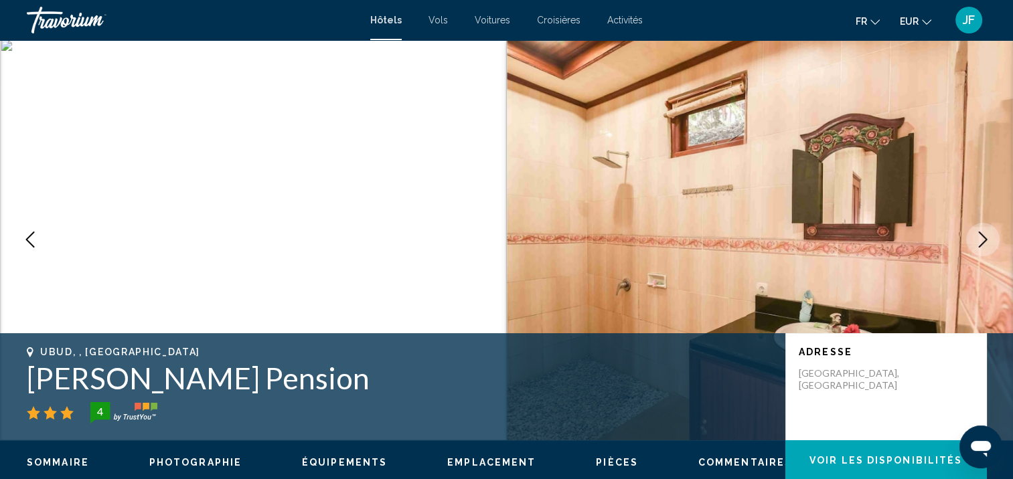
click at [984, 237] on icon "Next image" at bounding box center [983, 240] width 9 height 16
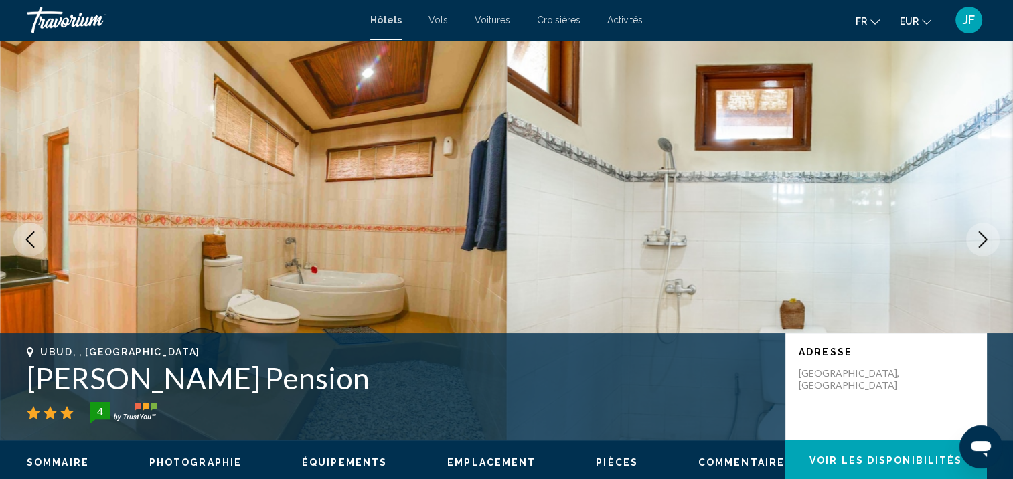
click at [984, 237] on icon "Next image" at bounding box center [983, 240] width 9 height 16
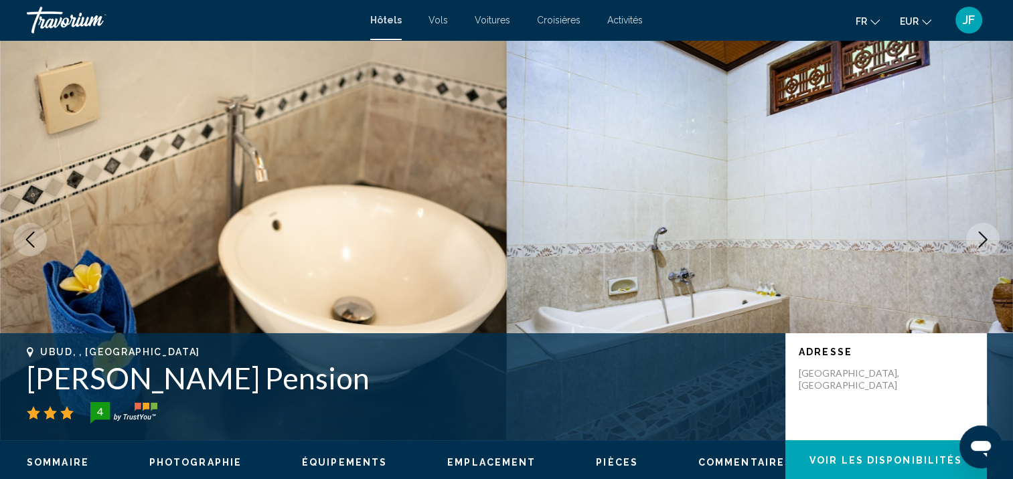
click at [984, 237] on icon "Next image" at bounding box center [983, 240] width 9 height 16
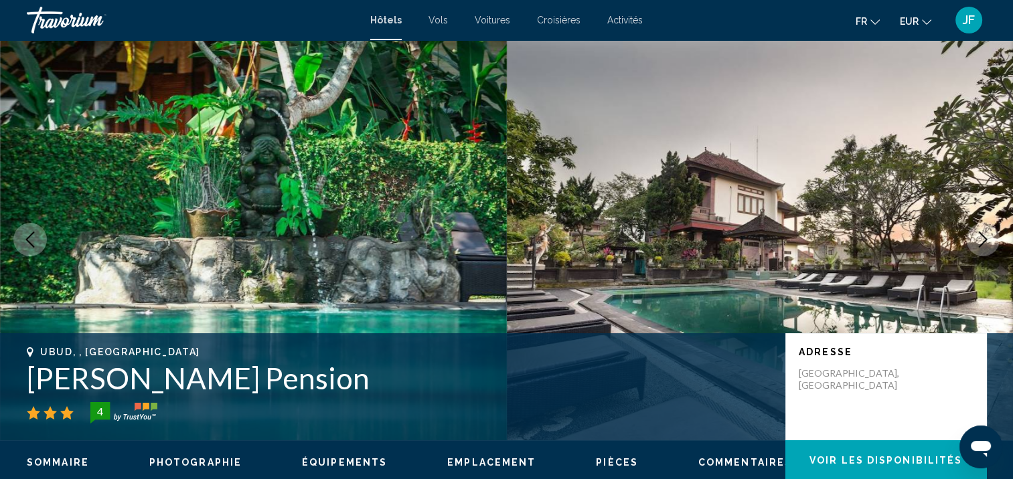
click at [984, 237] on icon "Next image" at bounding box center [983, 240] width 9 height 16
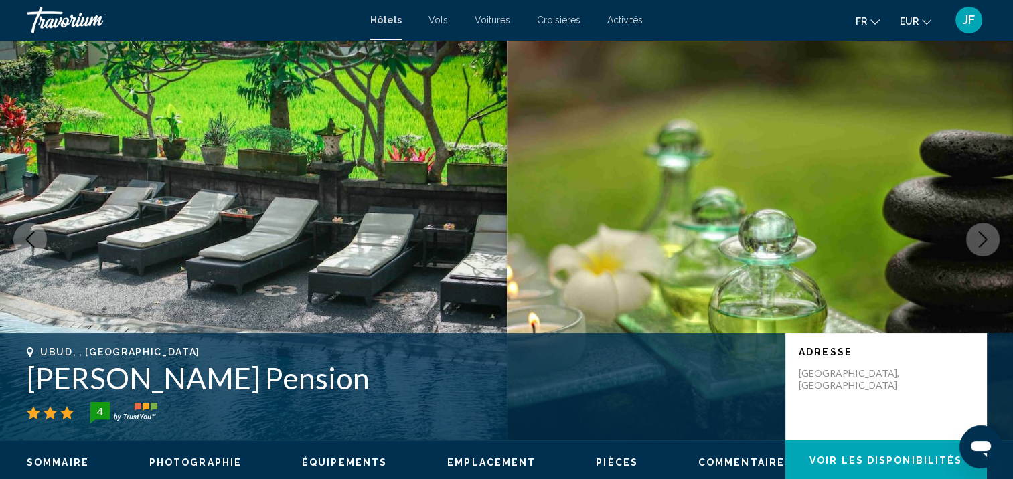
click at [984, 237] on icon "Next image" at bounding box center [983, 240] width 9 height 16
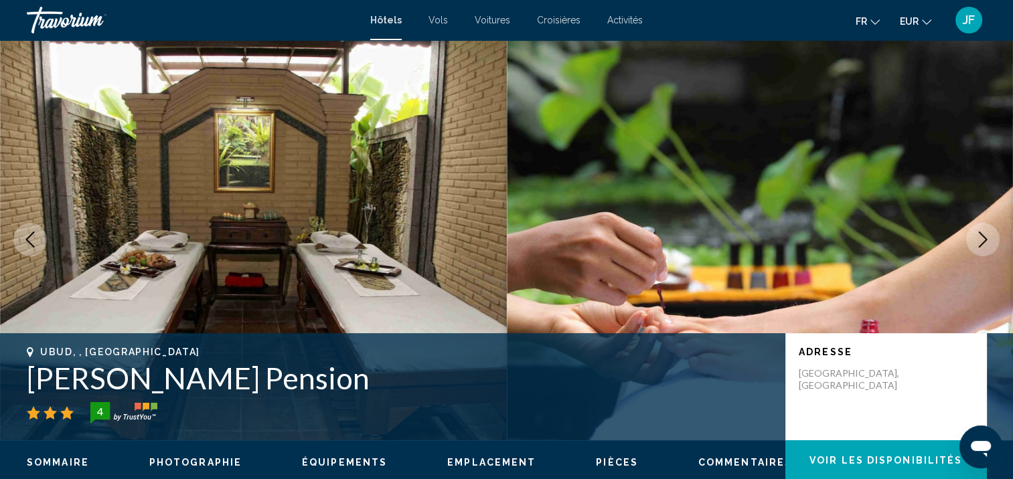
click at [984, 237] on icon "Next image" at bounding box center [983, 240] width 9 height 16
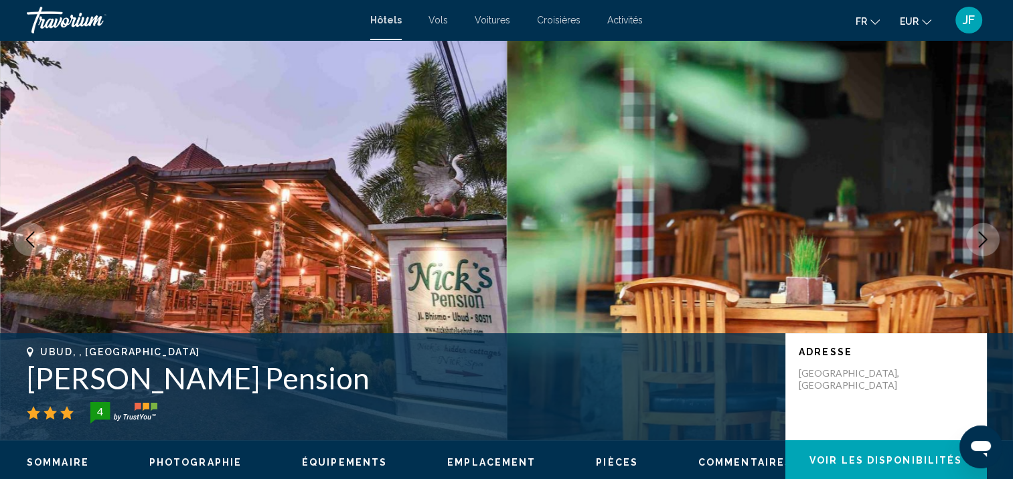
click at [984, 237] on icon "Next image" at bounding box center [983, 240] width 9 height 16
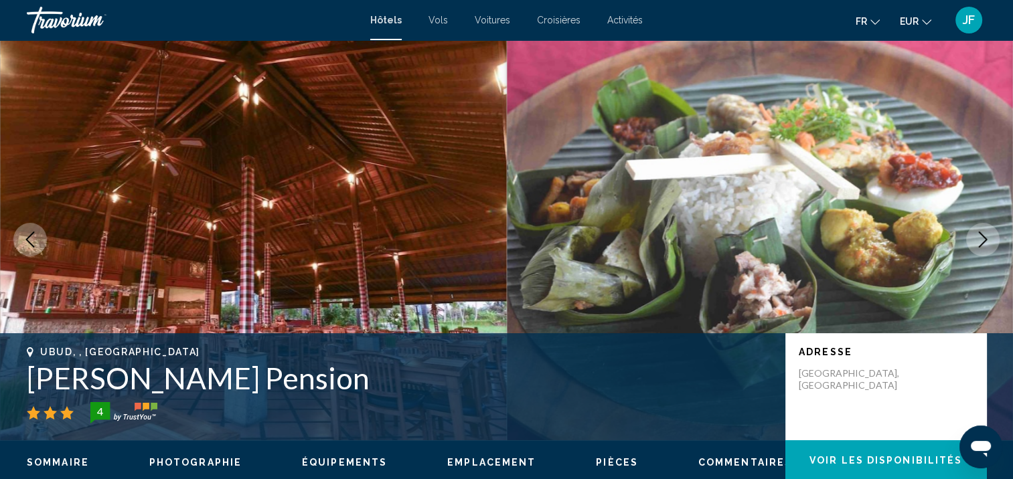
click at [984, 237] on icon "Next image" at bounding box center [983, 240] width 9 height 16
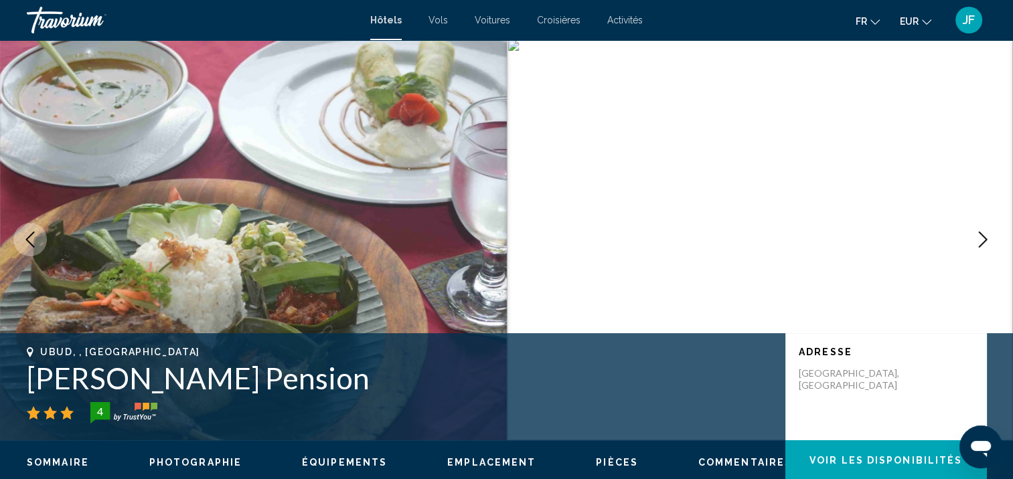
click at [984, 237] on icon "Next image" at bounding box center [983, 240] width 9 height 16
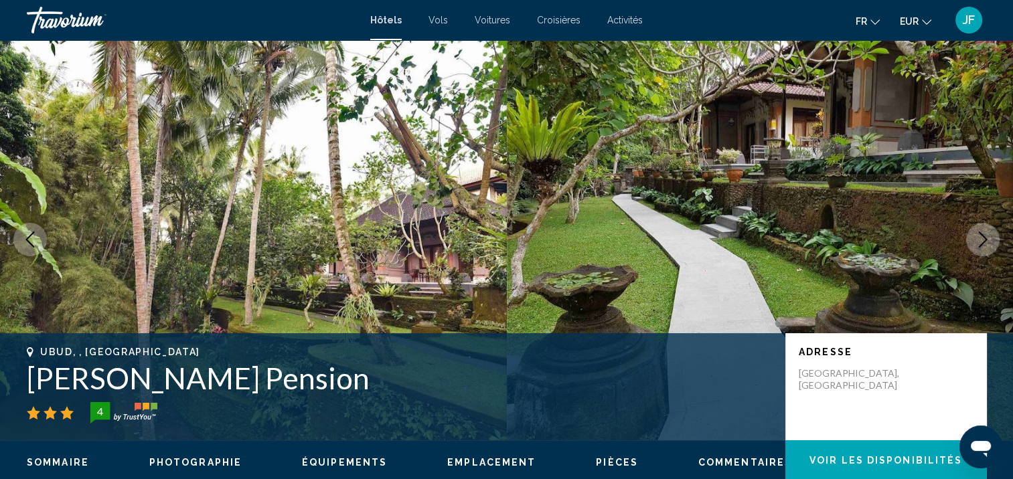
click at [984, 237] on icon "Next image" at bounding box center [983, 240] width 9 height 16
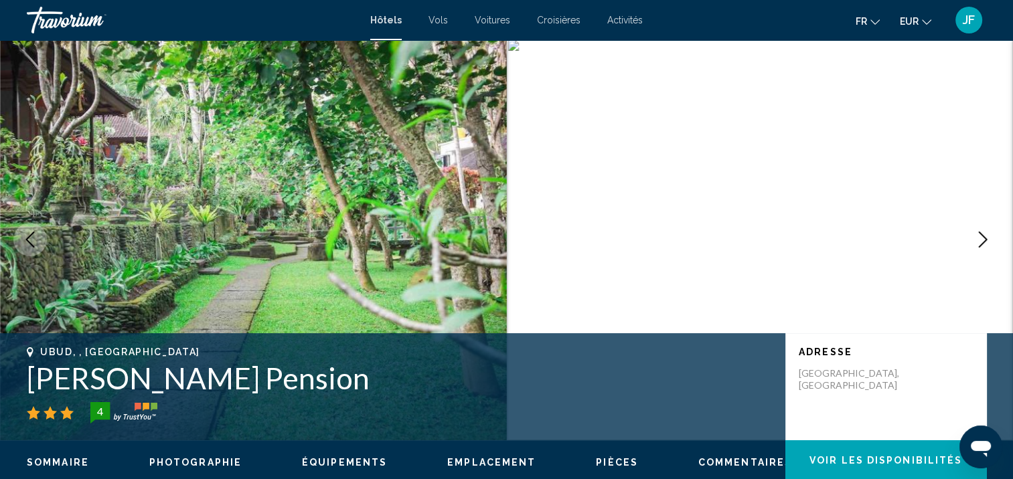
click at [984, 237] on icon "Next image" at bounding box center [983, 240] width 9 height 16
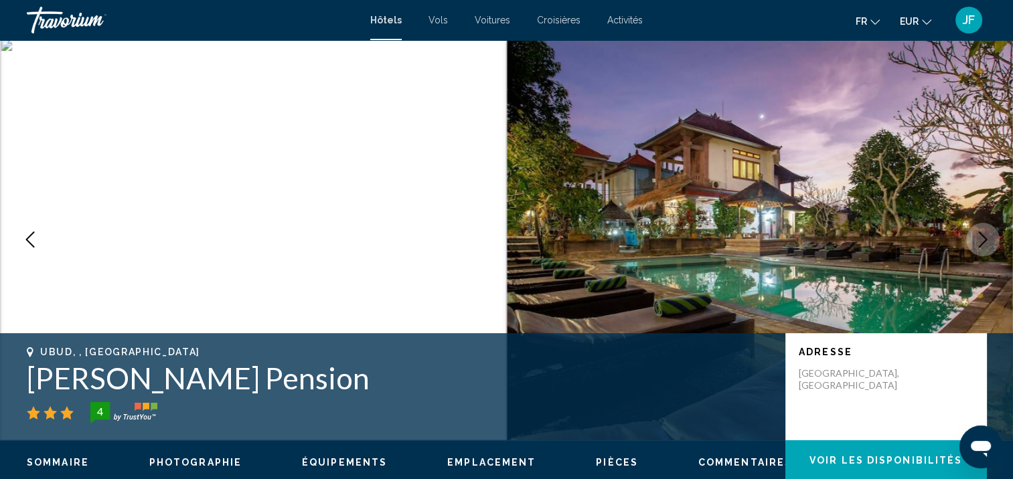
click at [984, 237] on icon "Next image" at bounding box center [983, 240] width 9 height 16
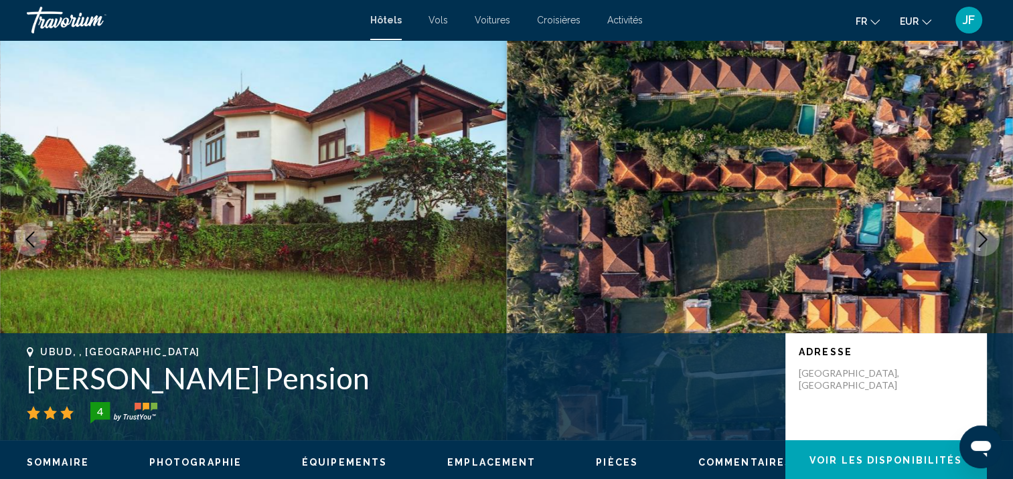
click at [984, 237] on icon "Next image" at bounding box center [983, 240] width 9 height 16
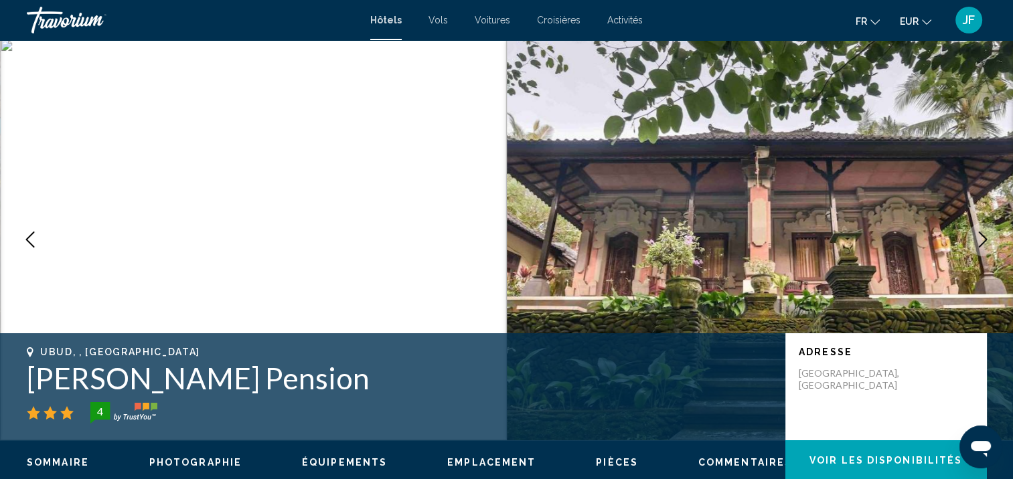
click at [984, 237] on icon "Next image" at bounding box center [983, 240] width 9 height 16
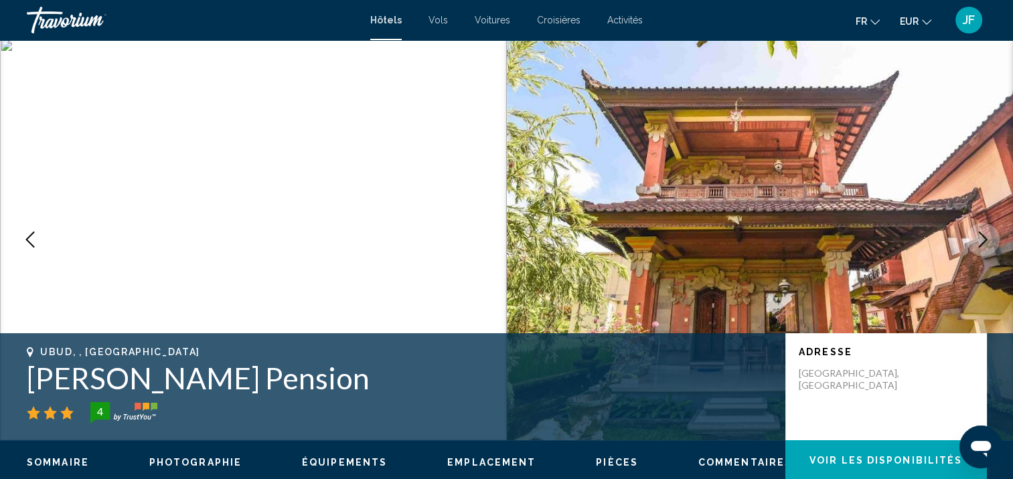
click at [984, 237] on icon "Next image" at bounding box center [983, 240] width 9 height 16
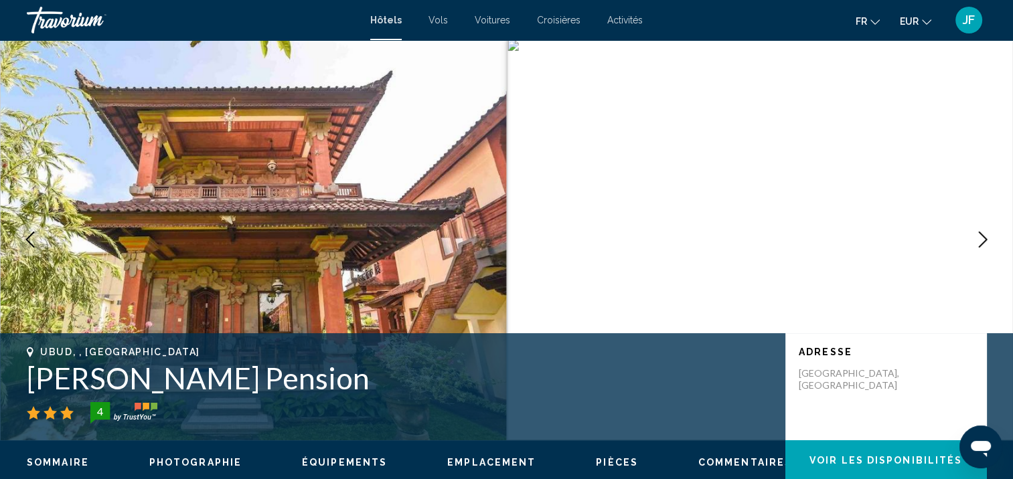
click at [984, 237] on icon "Next image" at bounding box center [983, 240] width 9 height 16
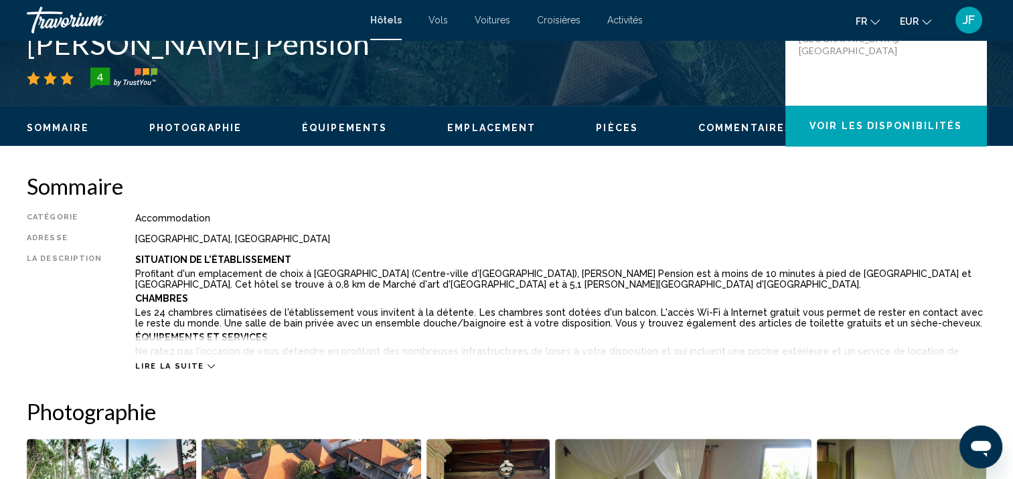
scroll to position [403, 0]
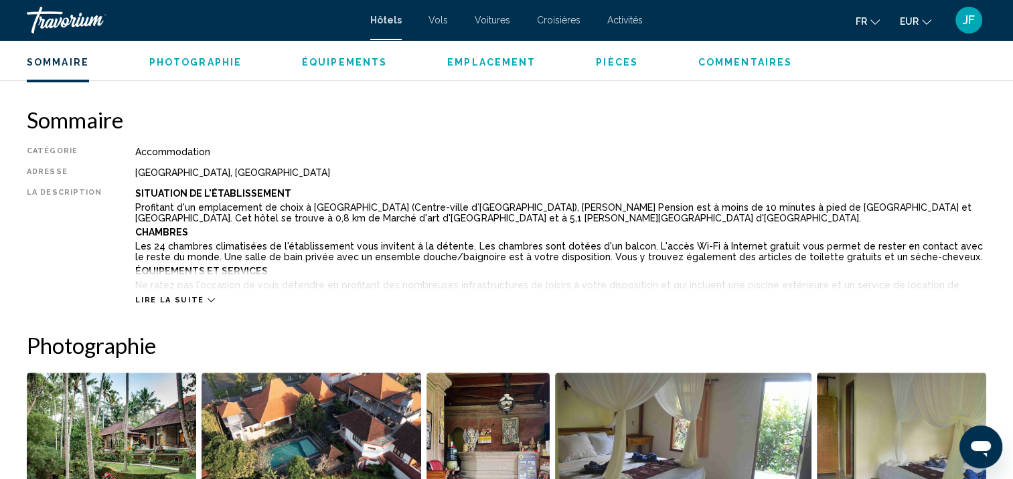
click at [207, 300] on icon "Main content" at bounding box center [210, 300] width 7 height 7
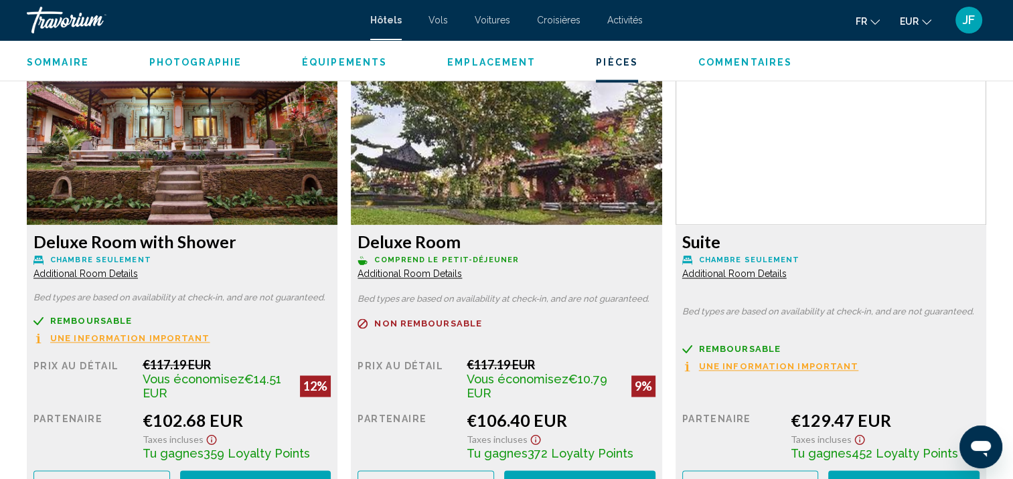
scroll to position [1875, 0]
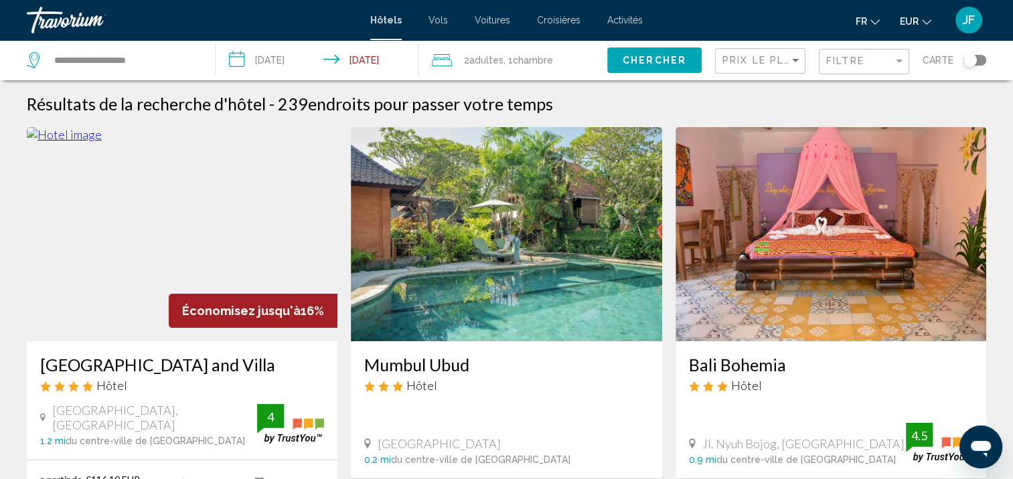
click at [523, 218] on img "Main content" at bounding box center [506, 234] width 311 height 214
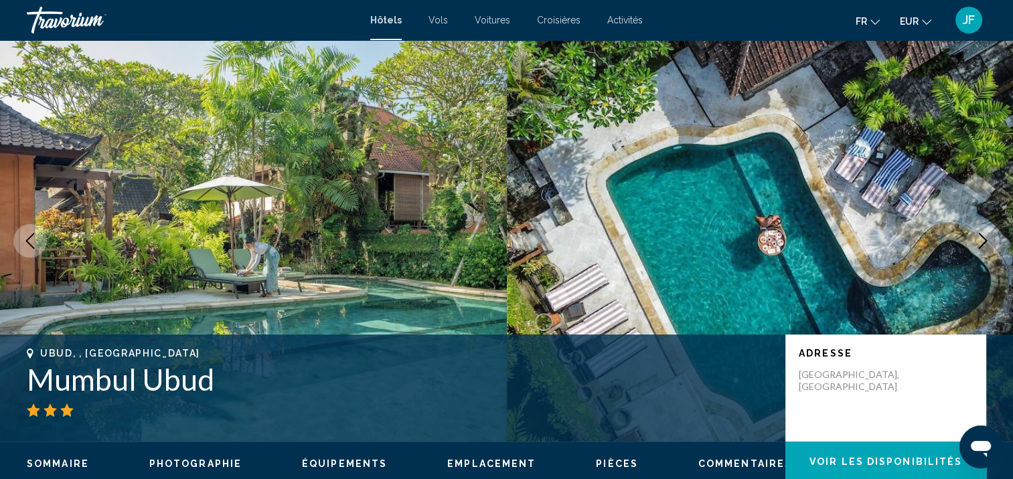
scroll to position [1, 0]
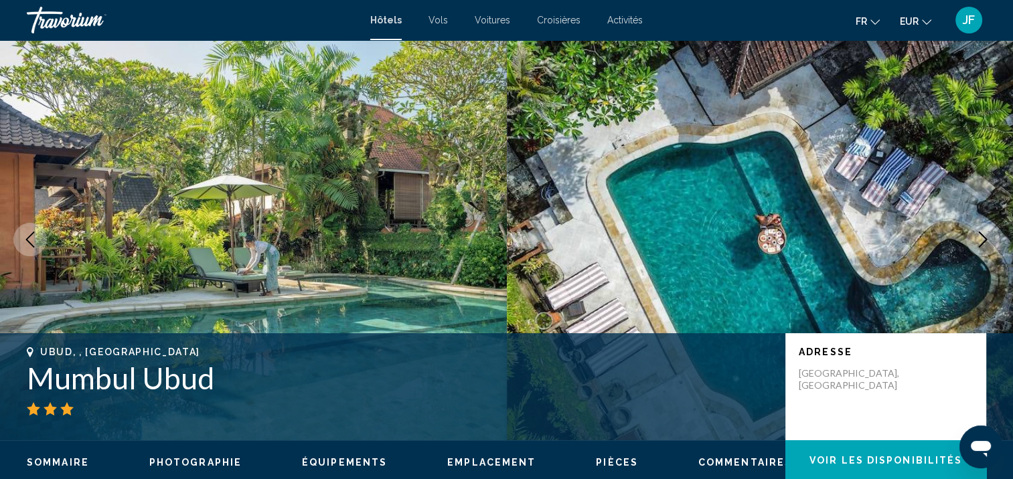
click at [985, 241] on icon "Next image" at bounding box center [983, 240] width 9 height 16
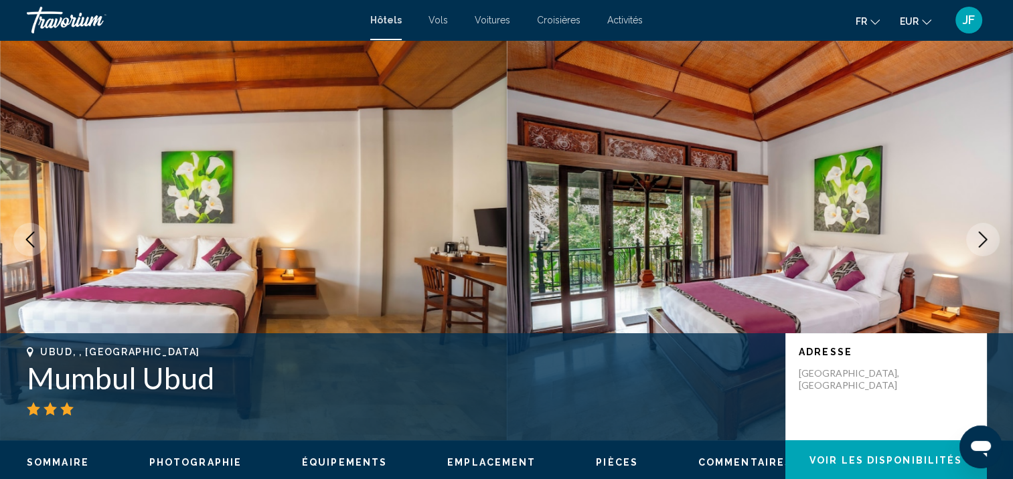
click at [985, 241] on icon "Next image" at bounding box center [983, 240] width 9 height 16
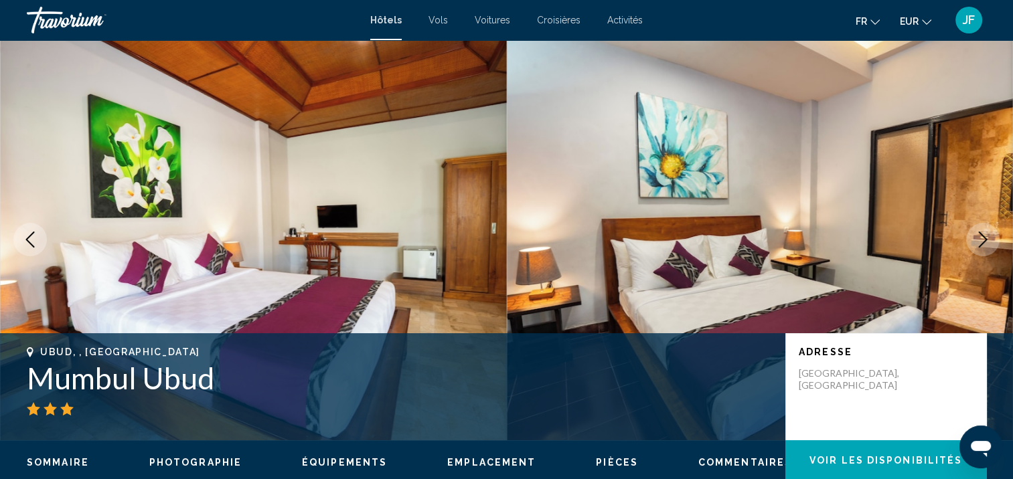
click at [985, 241] on icon "Next image" at bounding box center [983, 240] width 9 height 16
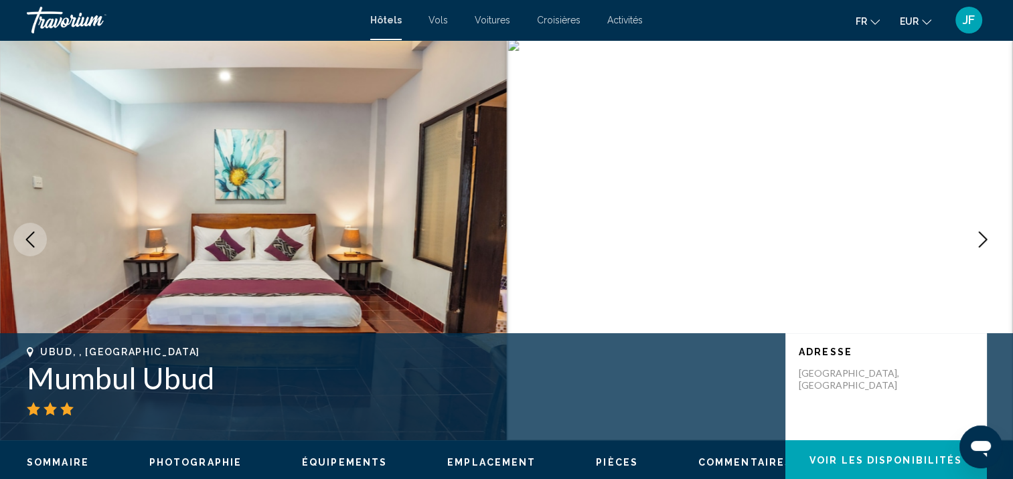
click at [985, 241] on icon "Next image" at bounding box center [983, 240] width 9 height 16
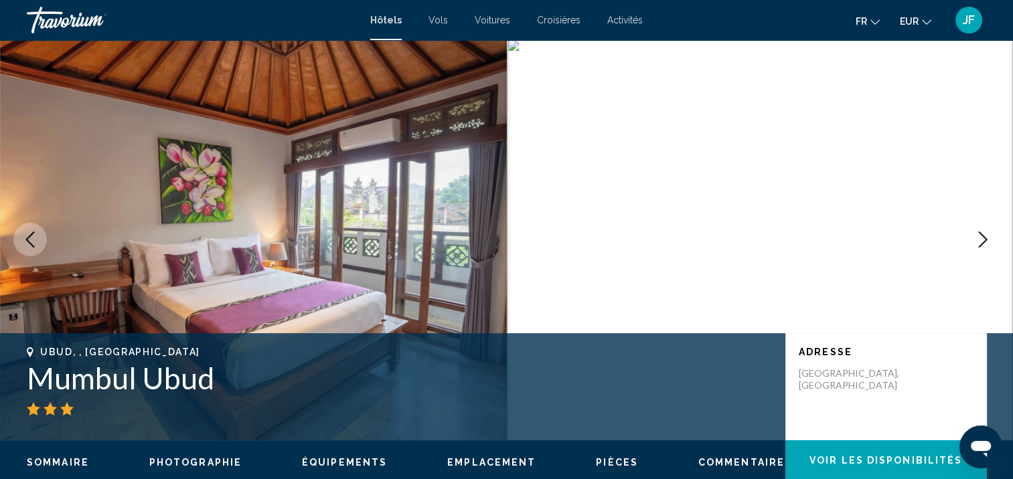
click at [985, 241] on icon "Next image" at bounding box center [983, 240] width 9 height 16
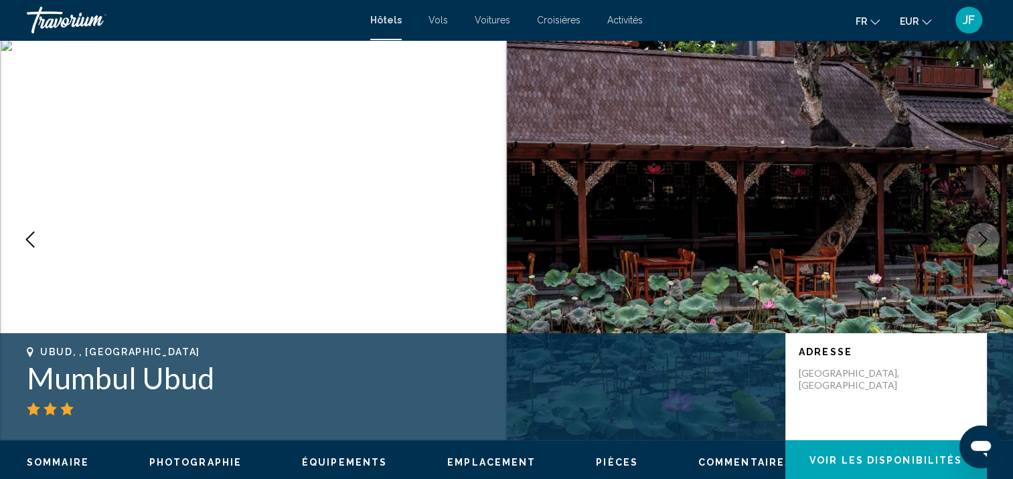
click at [985, 241] on icon "Next image" at bounding box center [983, 240] width 9 height 16
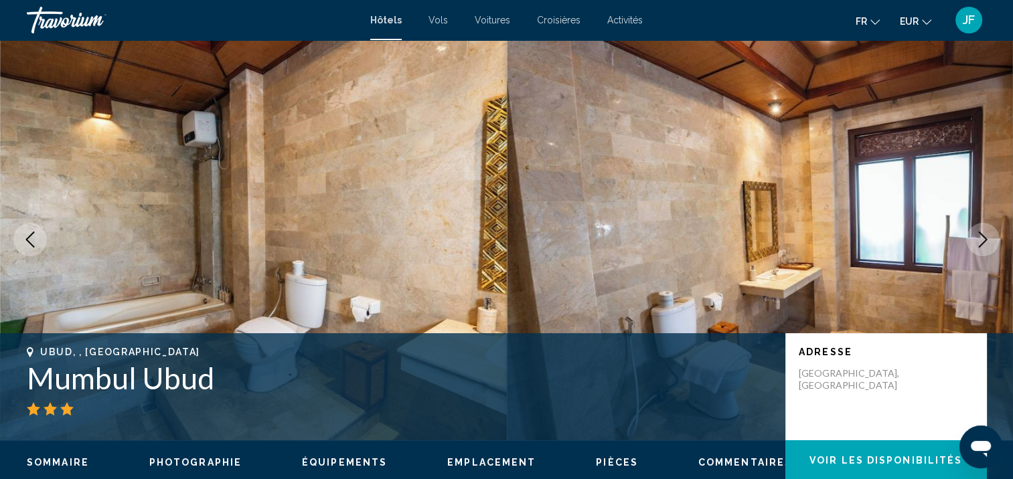
click at [985, 241] on icon "Next image" at bounding box center [983, 240] width 9 height 16
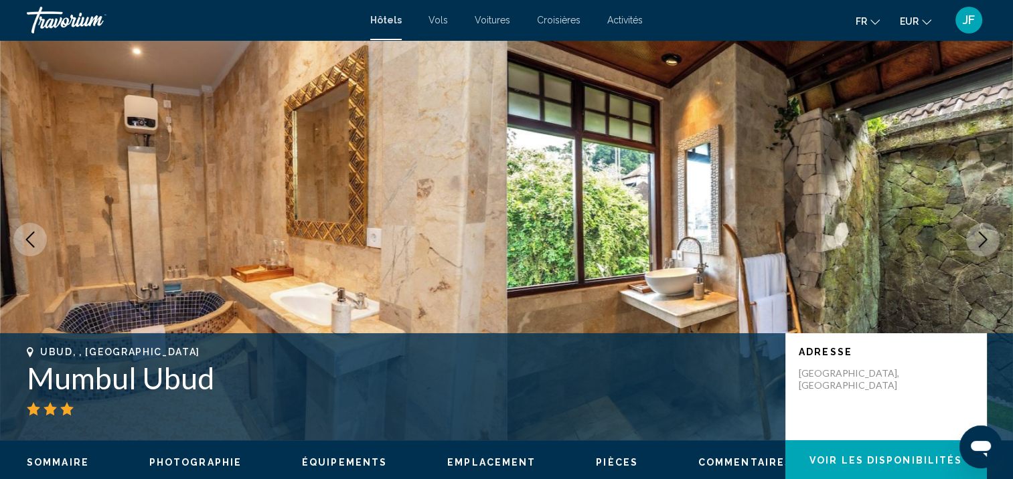
click at [985, 241] on icon "Next image" at bounding box center [983, 240] width 9 height 16
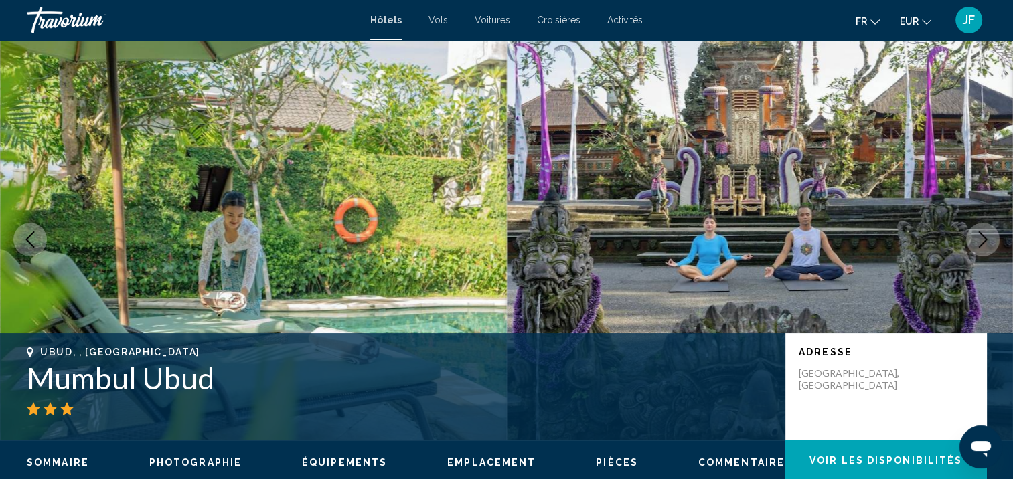
click at [985, 241] on icon "Next image" at bounding box center [983, 240] width 9 height 16
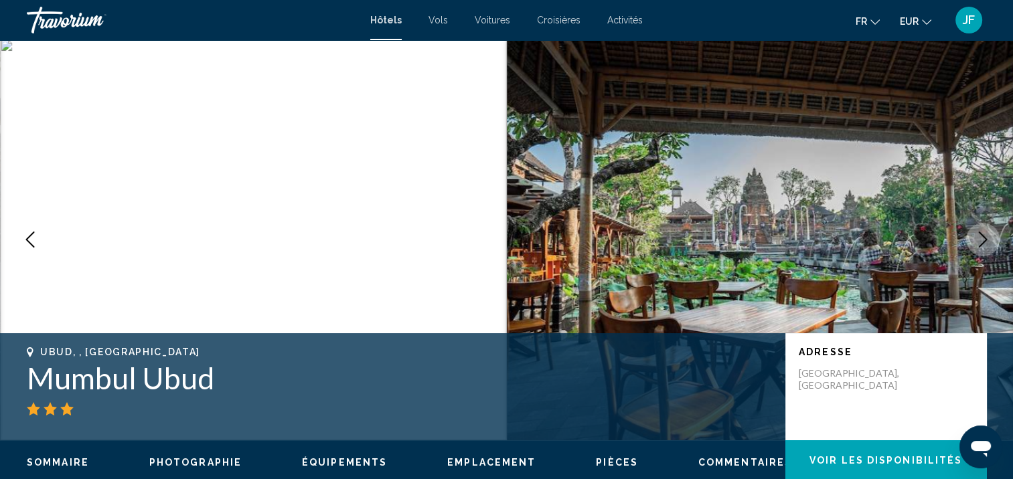
click at [985, 241] on icon "Next image" at bounding box center [983, 240] width 9 height 16
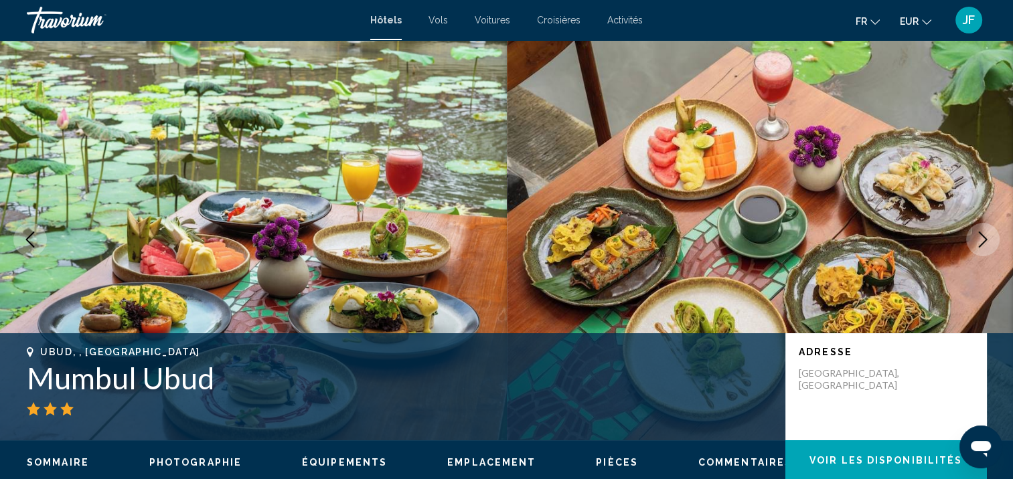
click at [985, 241] on icon "Next image" at bounding box center [983, 240] width 9 height 16
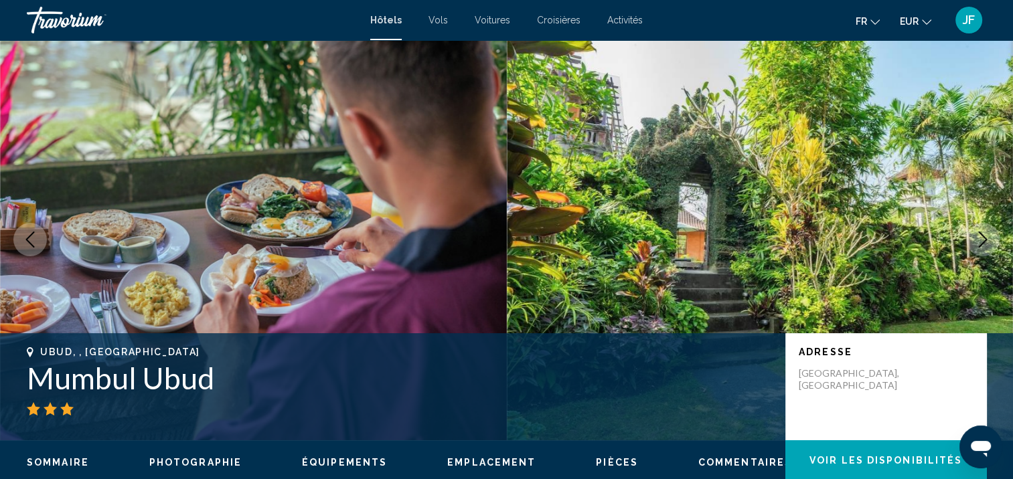
click at [985, 241] on icon "Next image" at bounding box center [983, 240] width 9 height 16
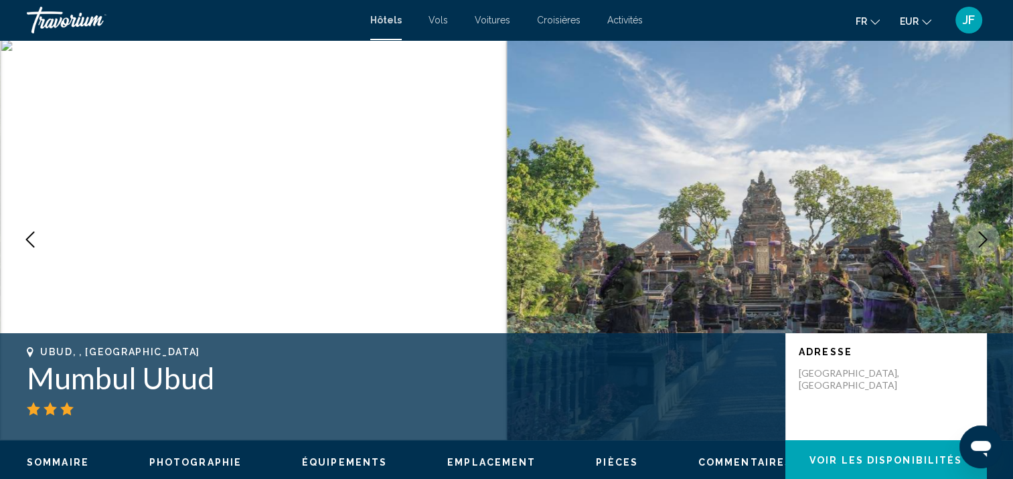
click at [985, 241] on icon "Next image" at bounding box center [983, 240] width 9 height 16
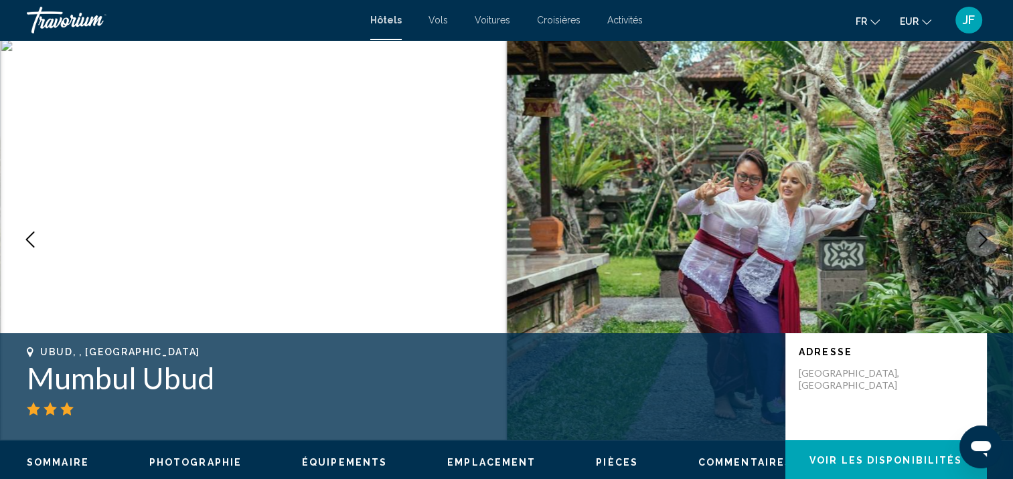
click at [985, 241] on icon "Next image" at bounding box center [983, 240] width 9 height 16
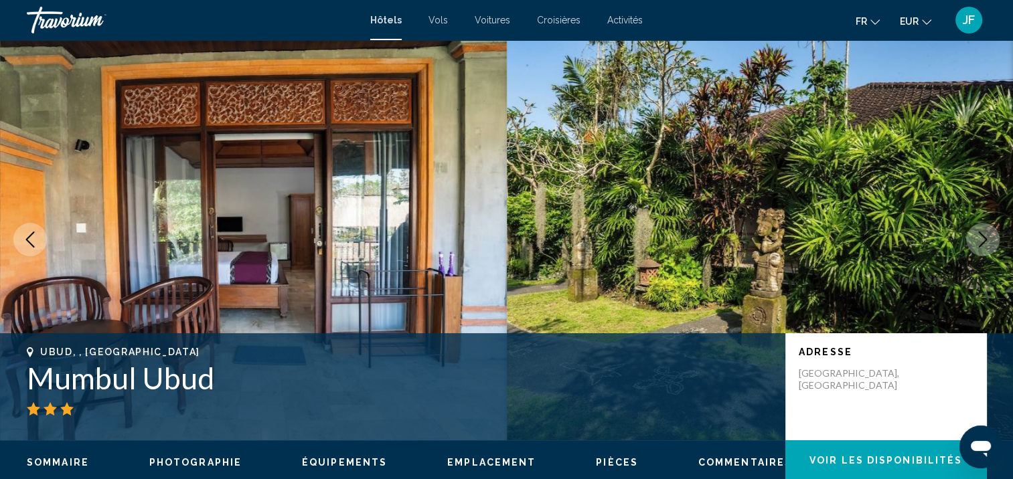
click at [985, 241] on icon "Next image" at bounding box center [983, 240] width 9 height 16
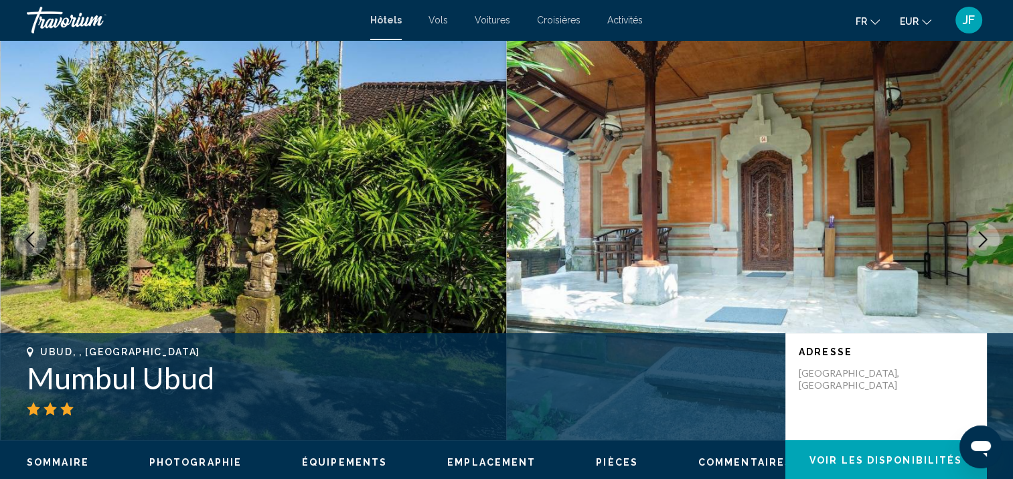
click at [985, 241] on icon "Next image" at bounding box center [983, 240] width 9 height 16
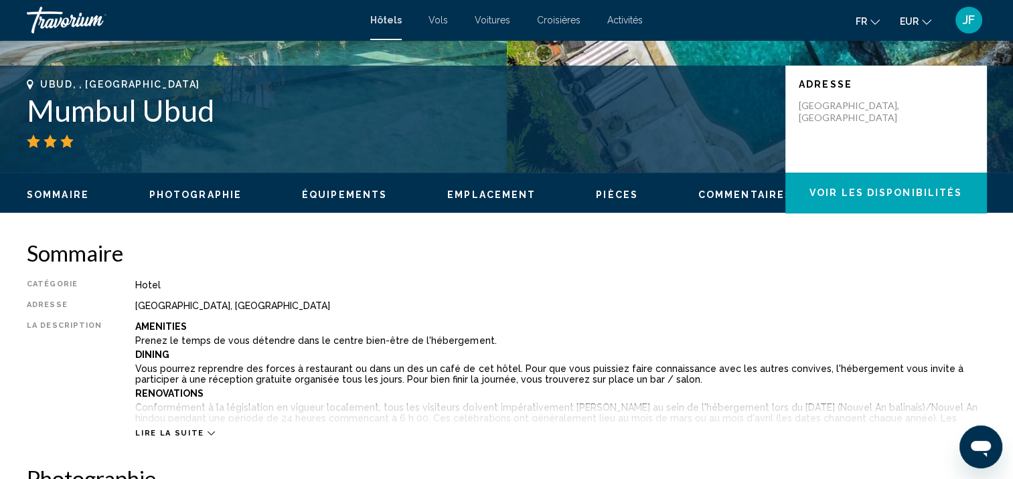
scroll to position [403, 0]
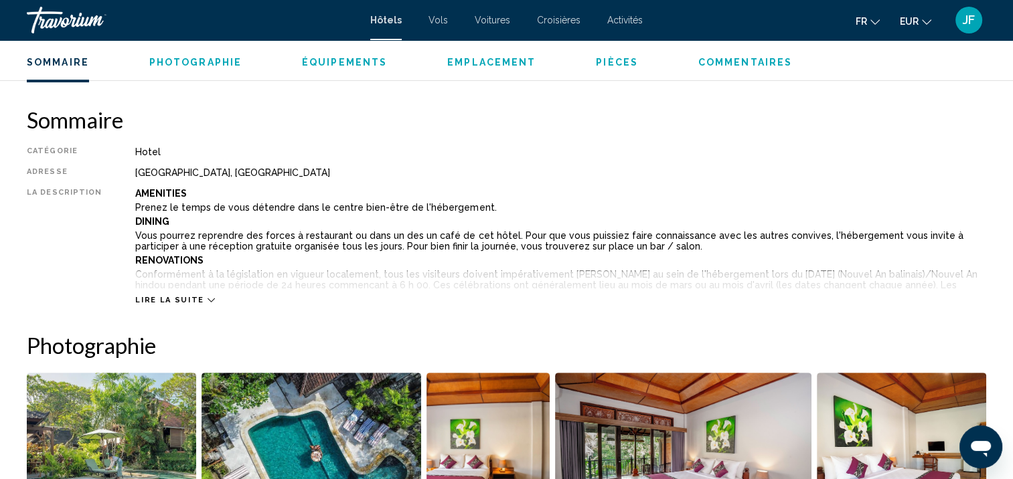
click at [207, 303] on icon "Main content" at bounding box center [210, 300] width 7 height 7
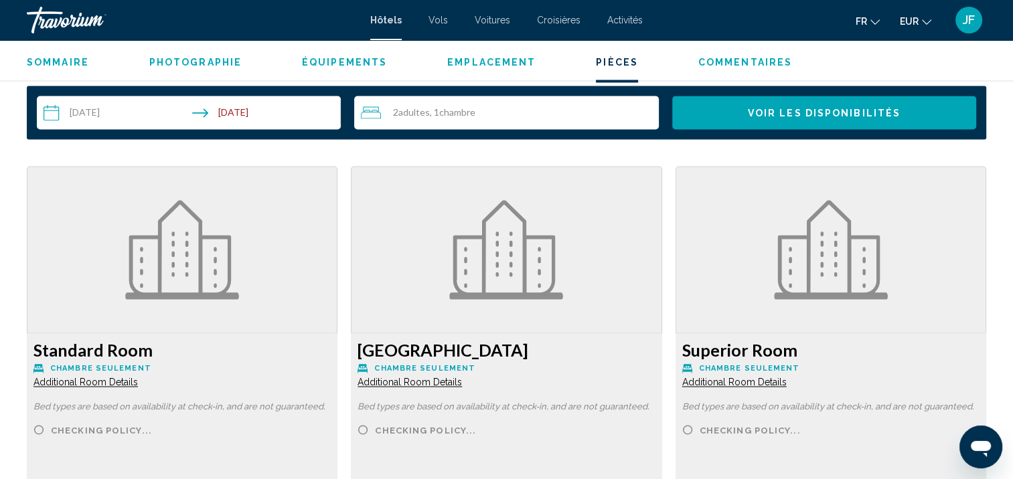
scroll to position [2344, 0]
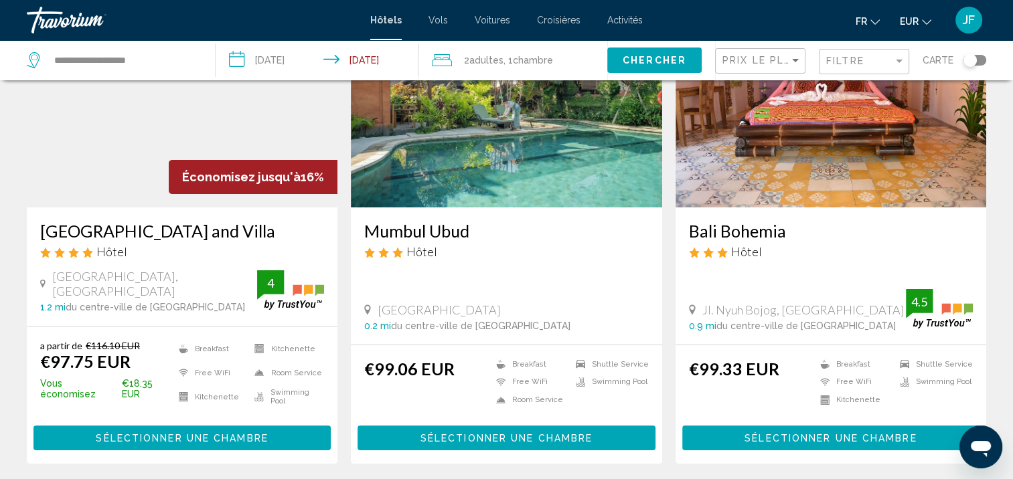
scroll to position [67, 0]
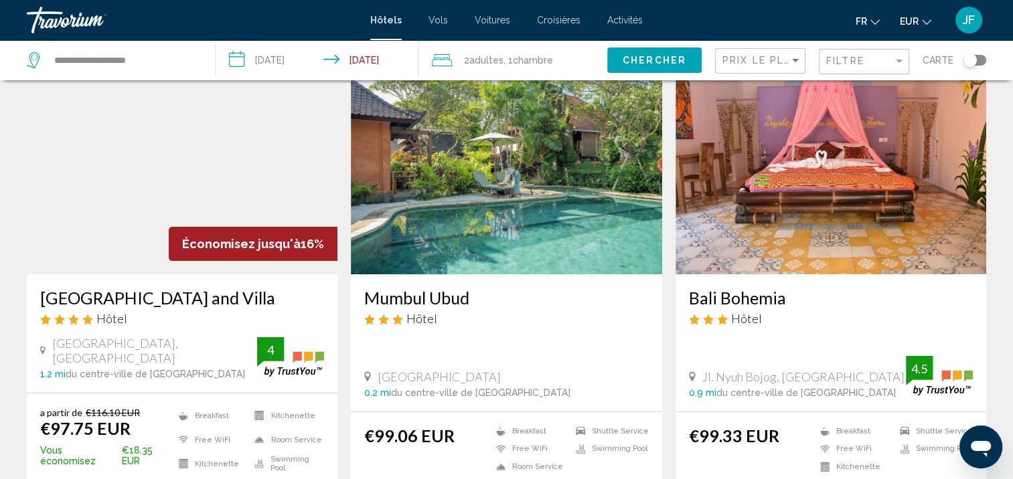
click at [853, 228] on img "Main content" at bounding box center [830, 167] width 311 height 214
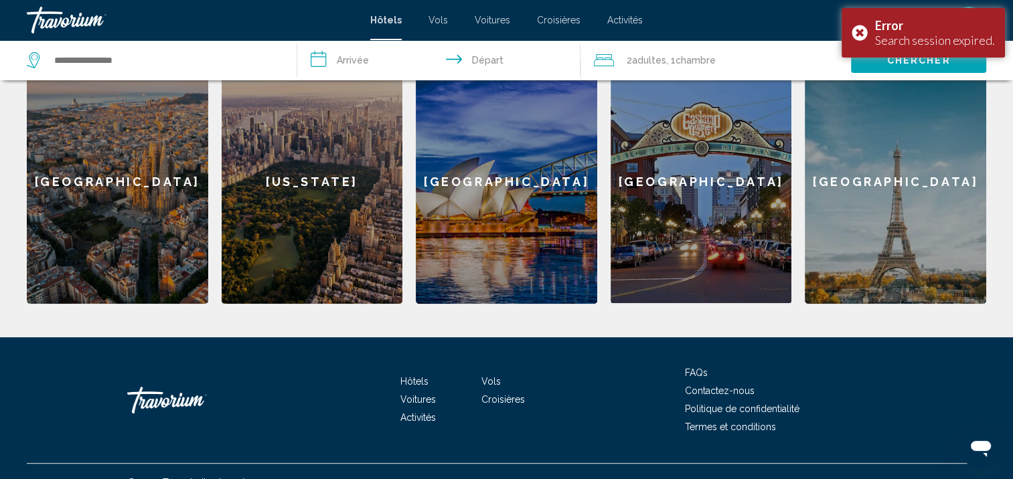
scroll to position [329, 0]
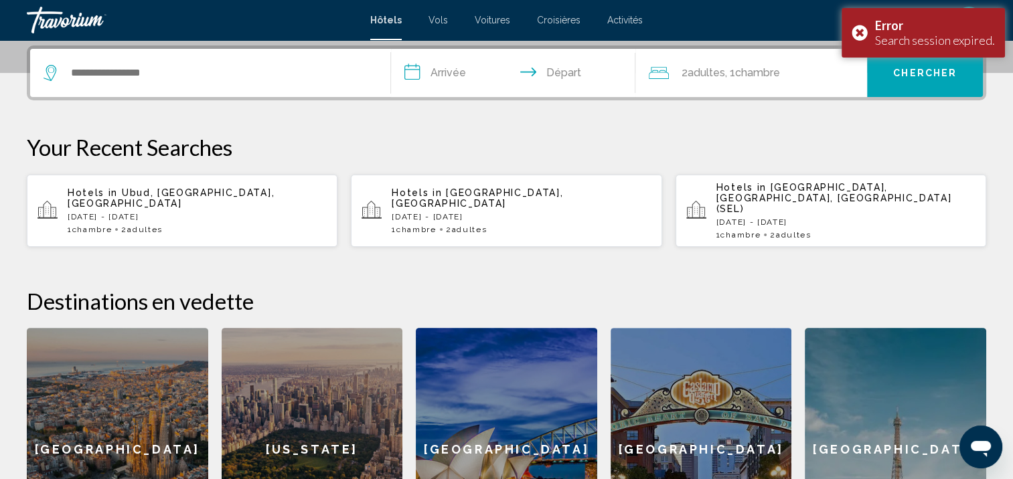
click at [183, 192] on div "Hotels in [GEOGRAPHIC_DATA], [GEOGRAPHIC_DATA], [GEOGRAPHIC_DATA] [DATE] - [DAT…" at bounding box center [197, 210] width 259 height 47
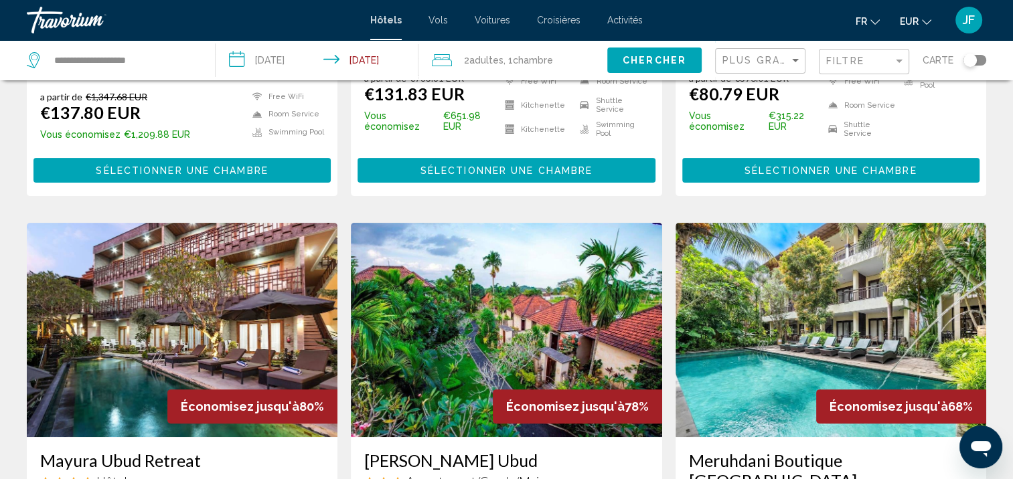
scroll to position [535, 0]
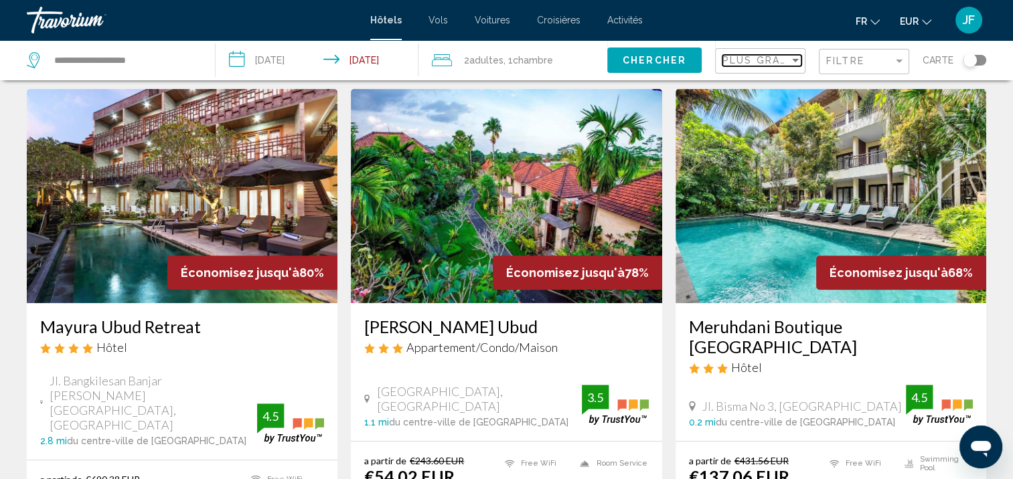
click at [796, 65] on div "Sort by" at bounding box center [795, 60] width 12 height 11
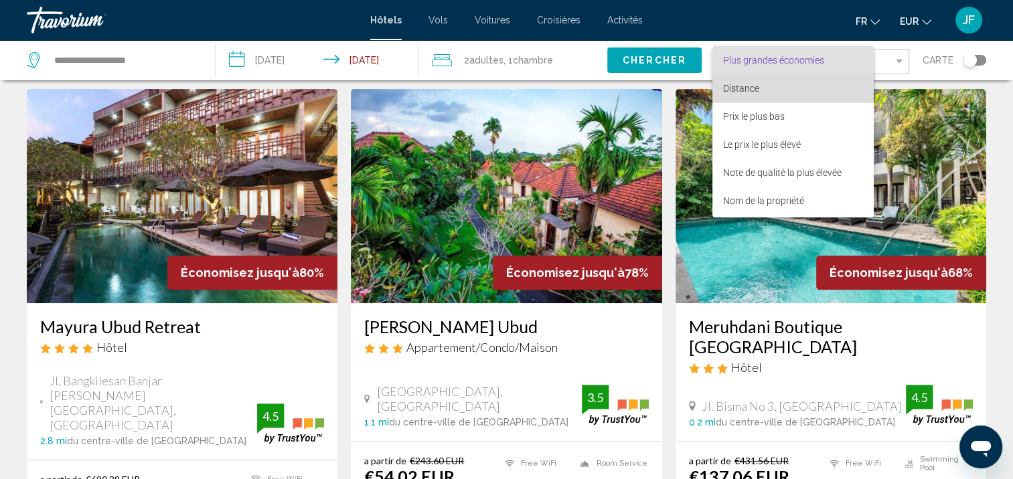
click at [797, 92] on span "Distance" at bounding box center [793, 88] width 140 height 28
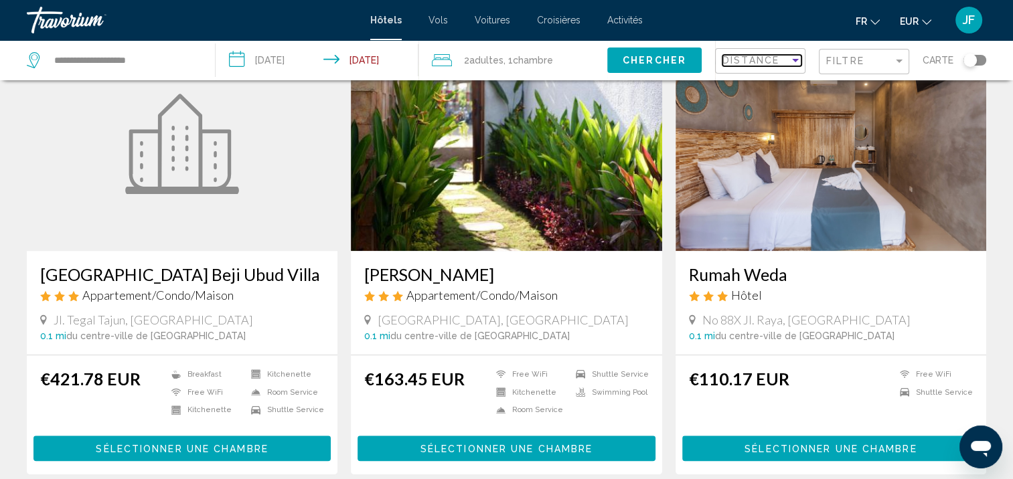
scroll to position [1406, 0]
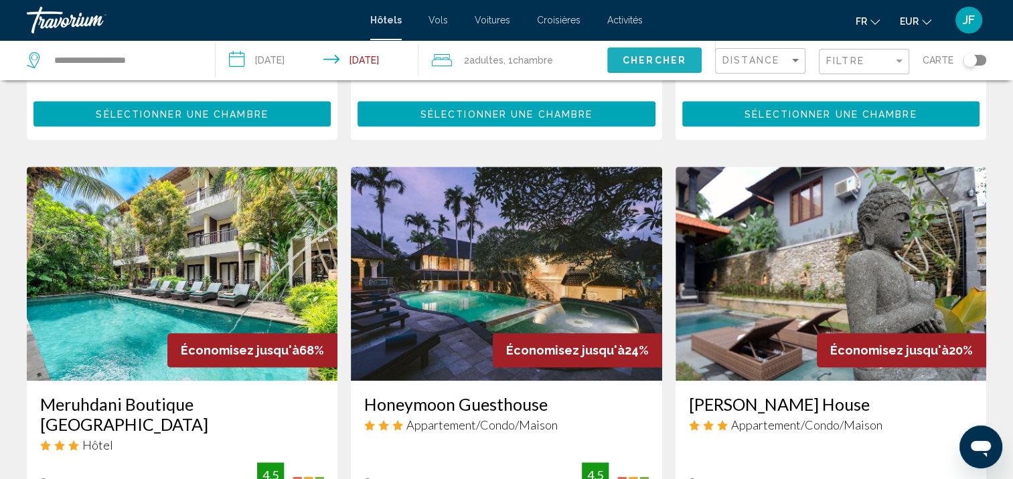
click at [660, 57] on span "Chercher" at bounding box center [654, 61] width 64 height 11
click at [898, 65] on div "Filter" at bounding box center [899, 61] width 12 height 11
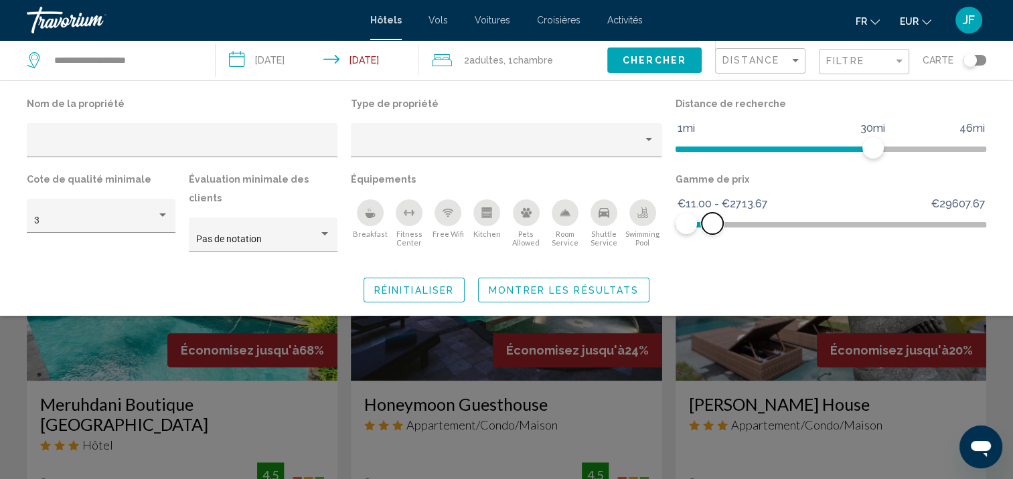
drag, startPoint x: 982, startPoint y: 220, endPoint x: 712, endPoint y: 229, distance: 269.9
click at [712, 229] on span "Hotel Filters" at bounding box center [711, 223] width 21 height 21
drag, startPoint x: 871, startPoint y: 149, endPoint x: 703, endPoint y: 153, distance: 168.0
click at [703, 153] on span "Hotel Filters" at bounding box center [705, 147] width 21 height 21
click at [371, 214] on icon "Breakfast" at bounding box center [370, 215] width 10 height 5
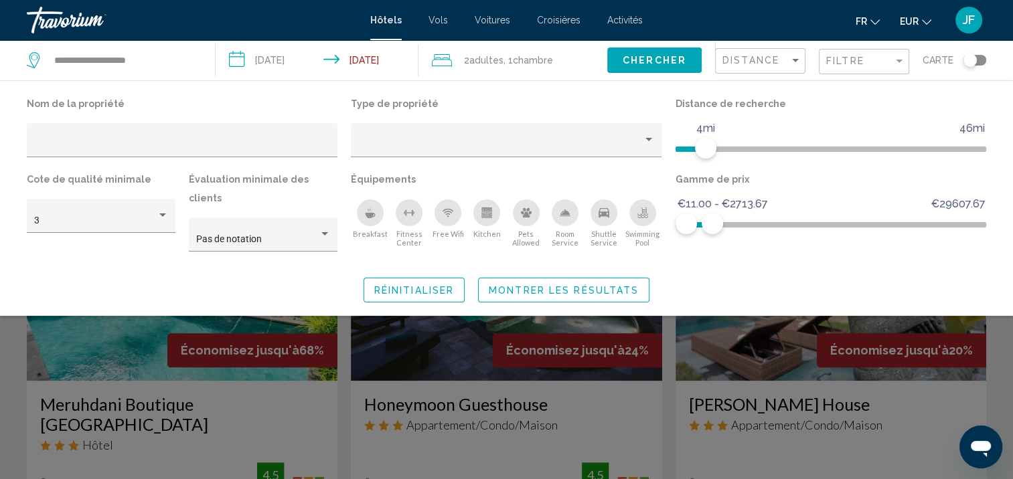
scroll to position [478, 0]
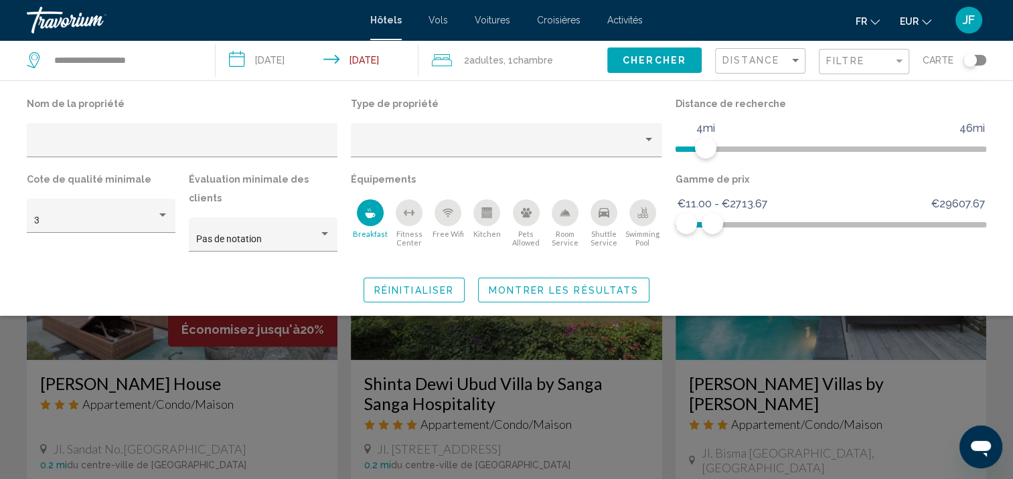
click at [651, 218] on div "Swimming Pool" at bounding box center [642, 212] width 27 height 27
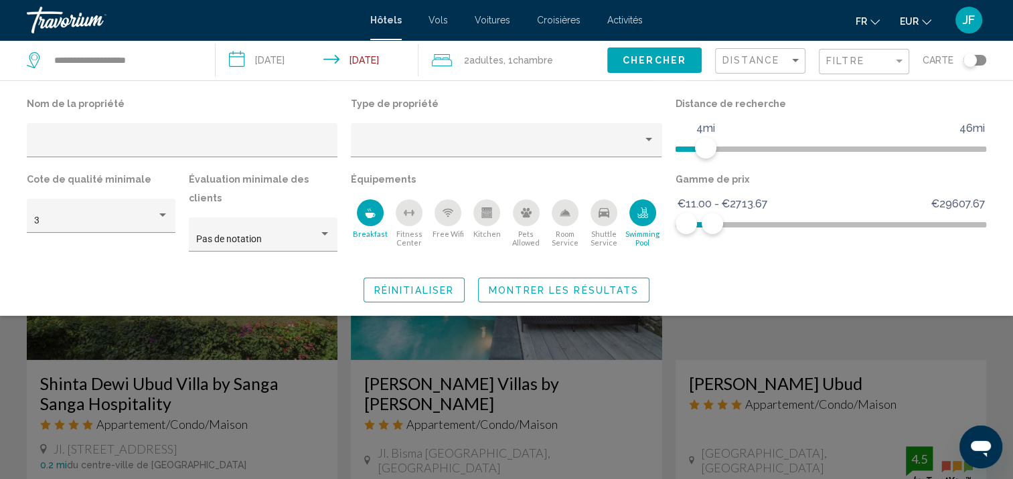
click at [613, 278] on button "Montrer les résultats" at bounding box center [563, 290] width 171 height 25
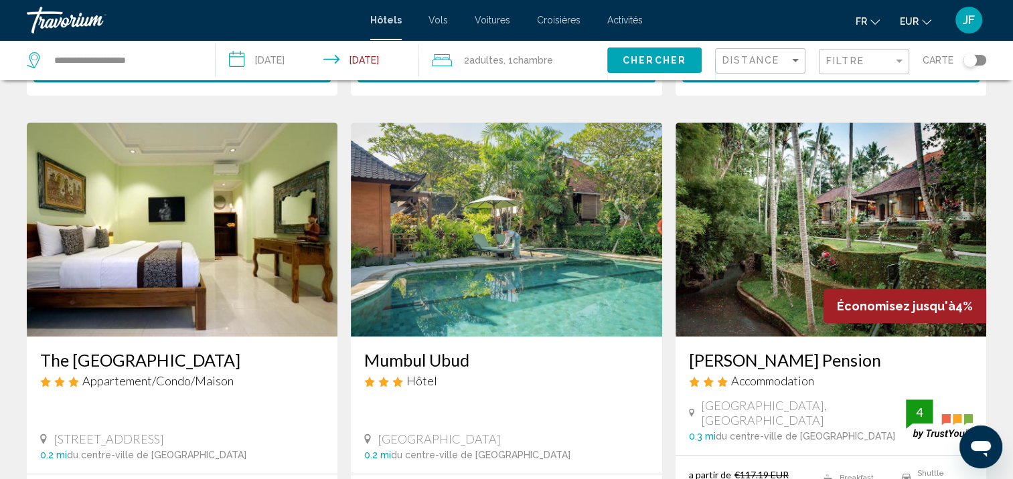
scroll to position [1071, 0]
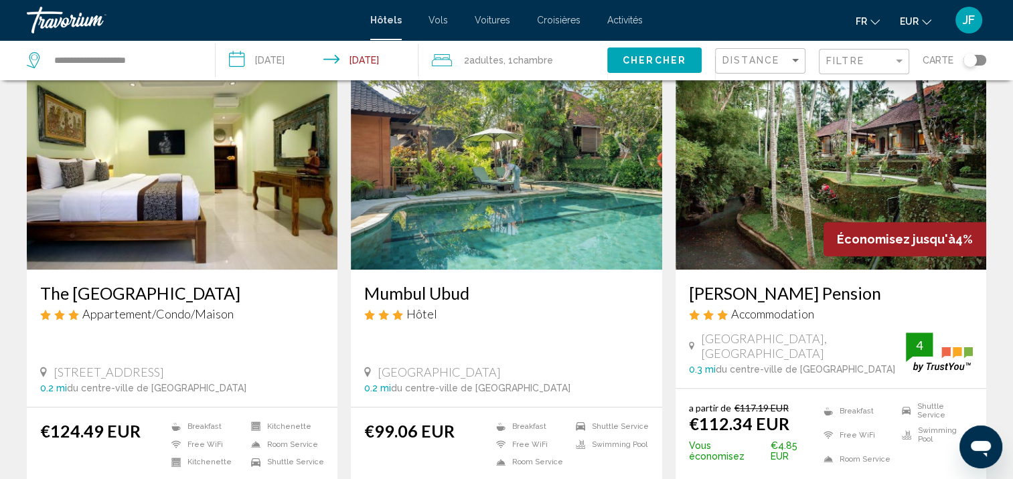
click at [556, 214] on img "Main content" at bounding box center [506, 163] width 311 height 214
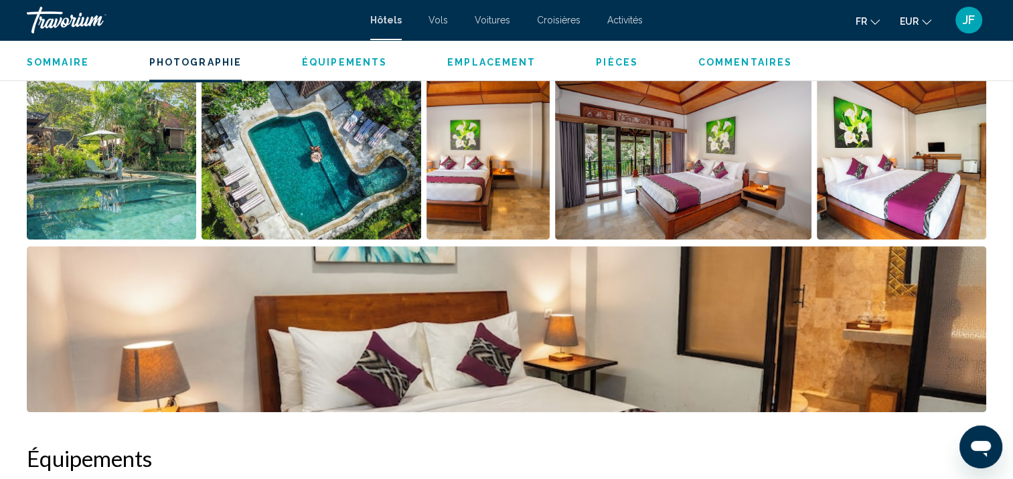
scroll to position [234, 0]
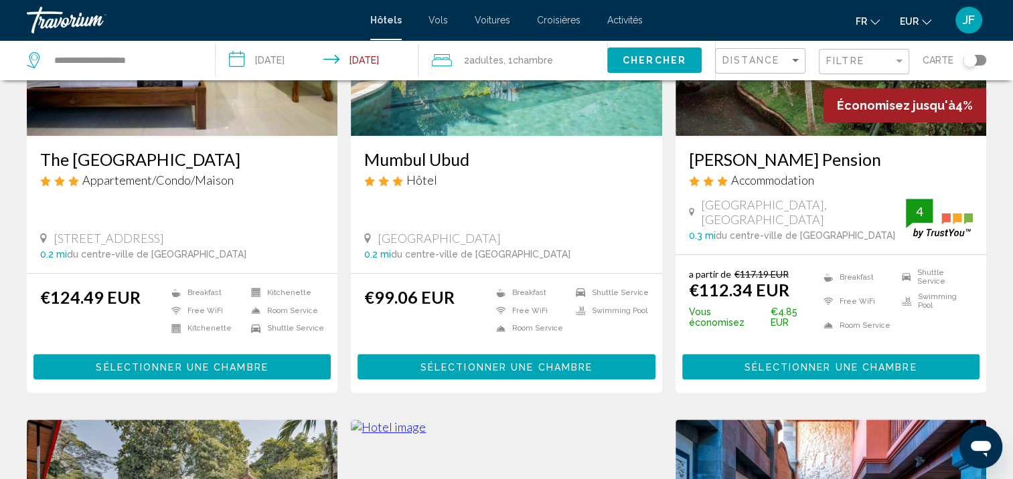
scroll to position [937, 0]
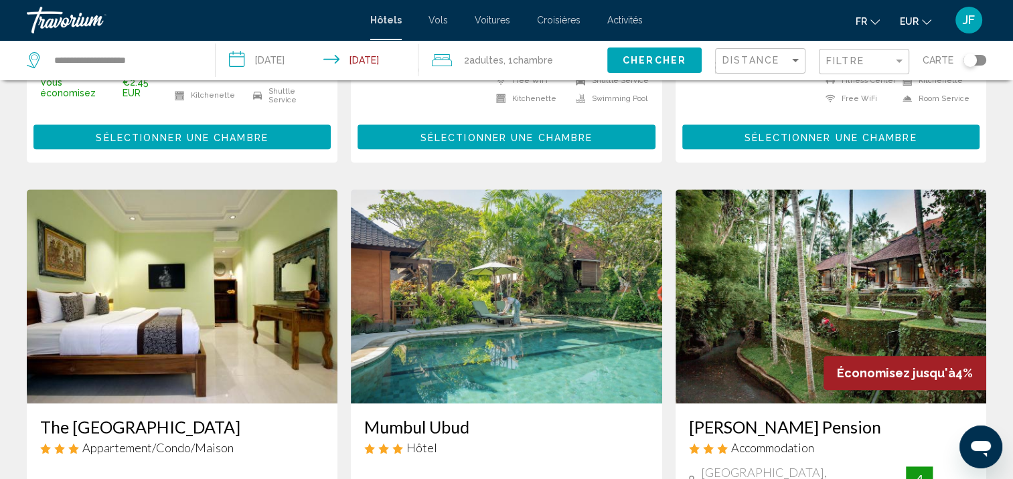
click at [896, 296] on img "Main content" at bounding box center [830, 296] width 311 height 214
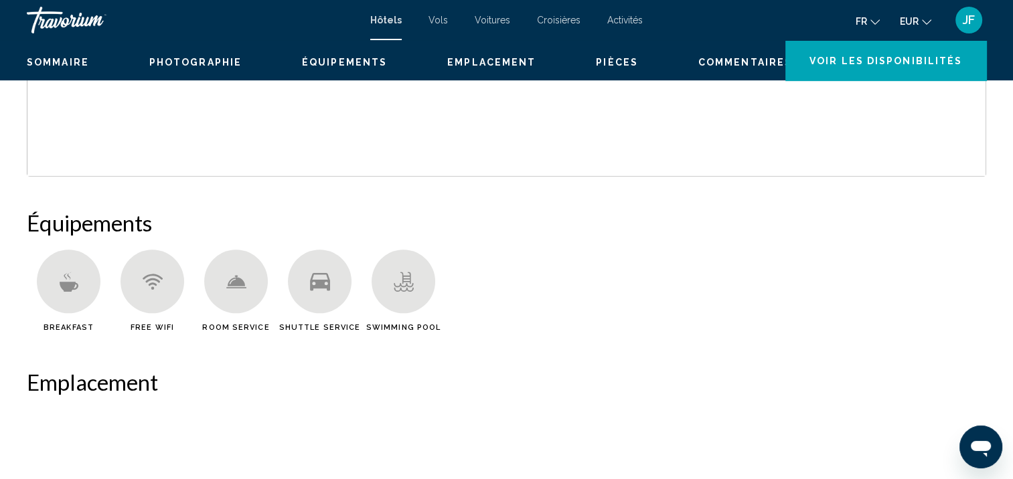
scroll to position [1, 0]
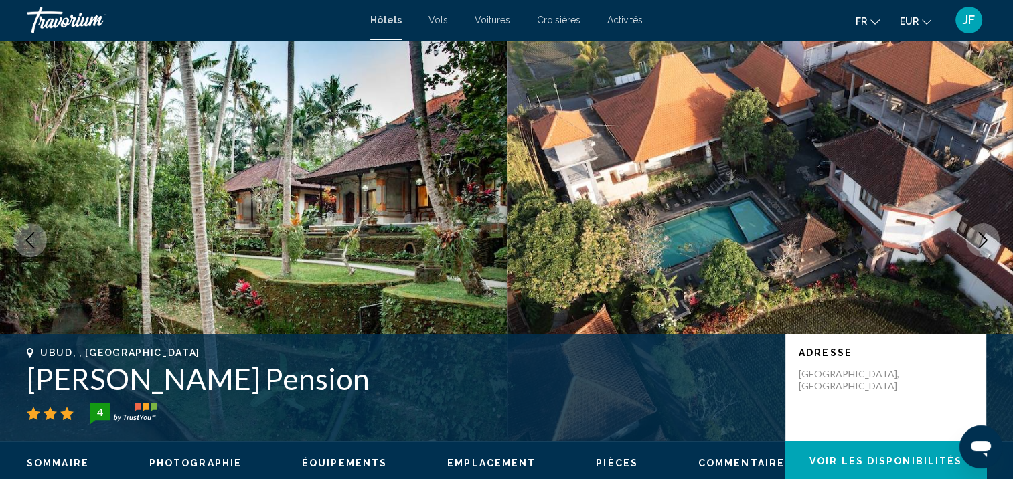
click at [982, 241] on icon "Next image" at bounding box center [983, 240] width 16 height 16
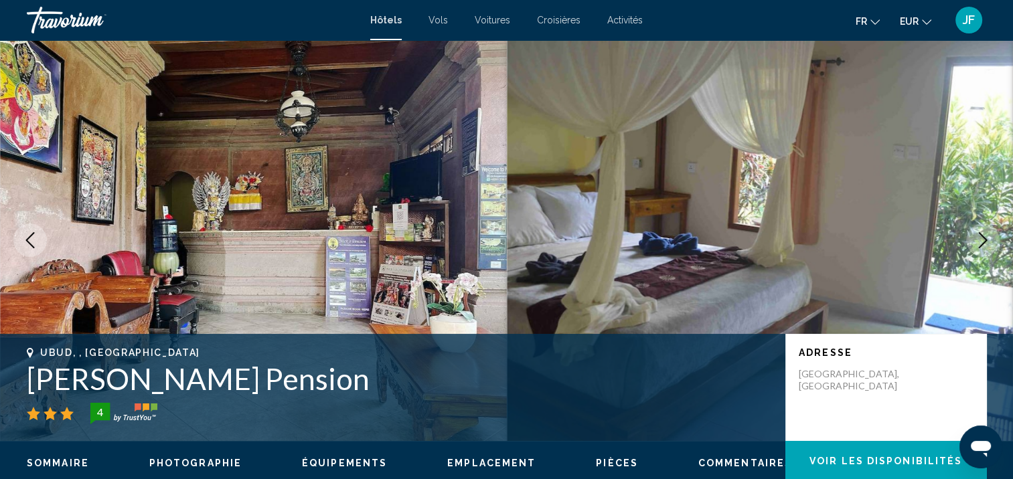
click at [982, 241] on icon "Next image" at bounding box center [983, 240] width 16 height 16
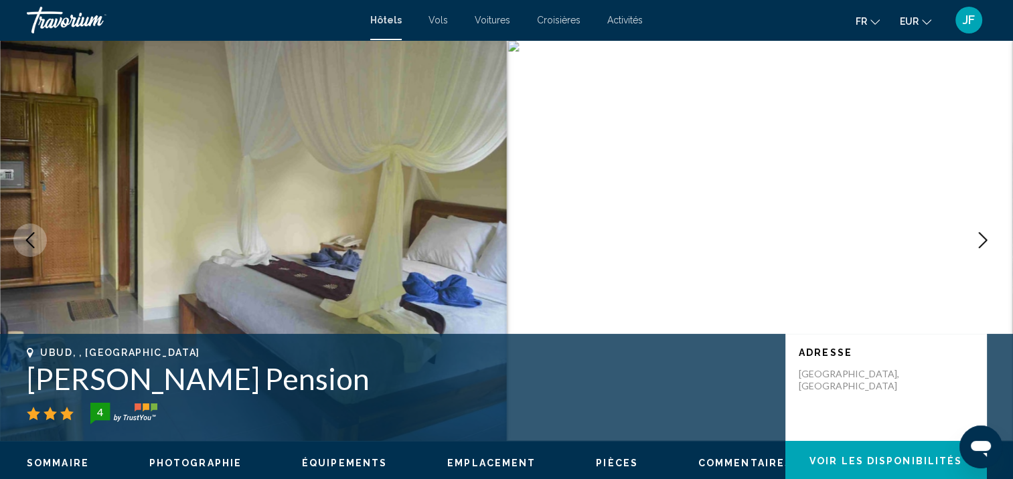
click at [982, 241] on icon "Next image" at bounding box center [983, 240] width 16 height 16
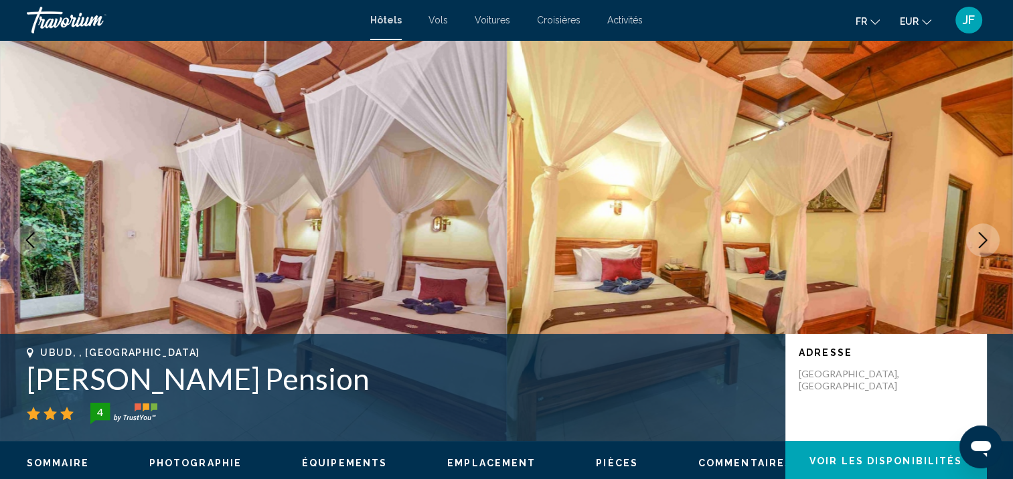
click at [982, 241] on icon "Next image" at bounding box center [983, 240] width 16 height 16
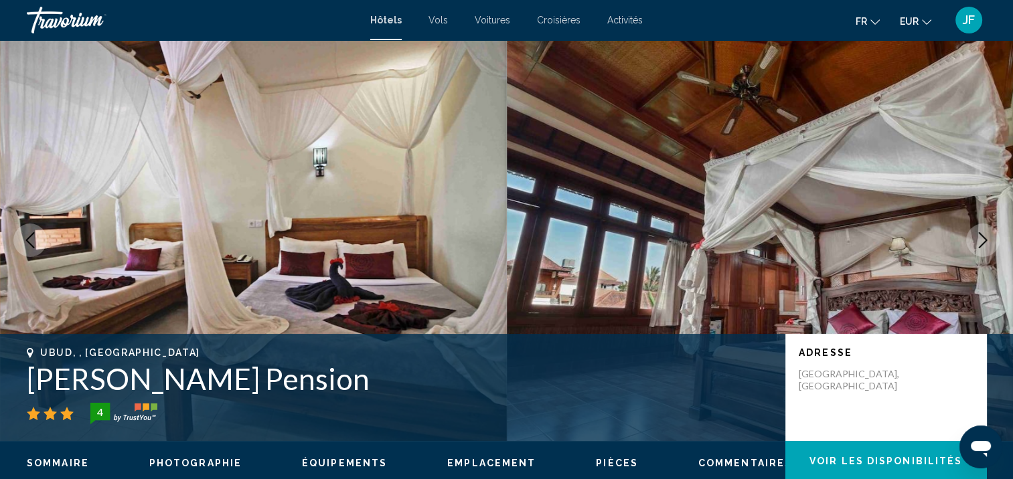
click at [982, 241] on icon "Next image" at bounding box center [983, 240] width 16 height 16
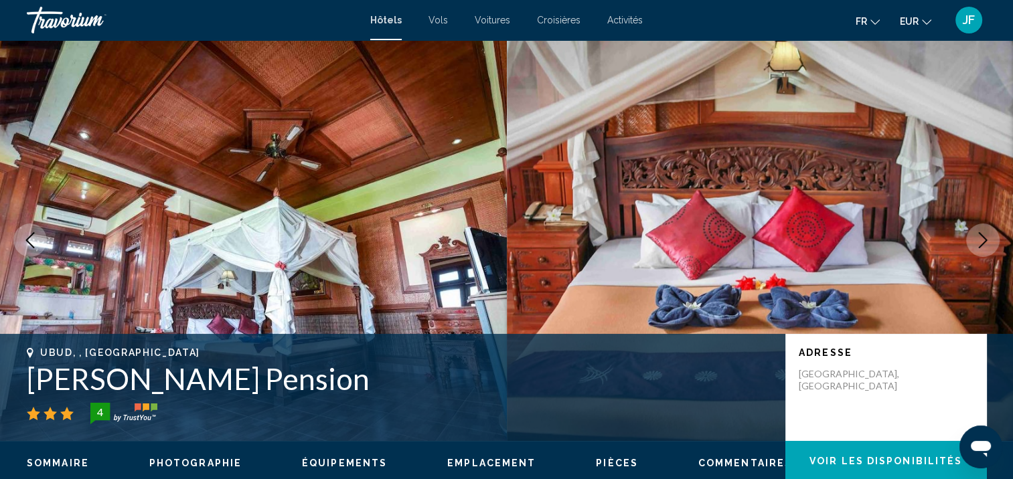
click at [982, 241] on icon "Next image" at bounding box center [983, 240] width 16 height 16
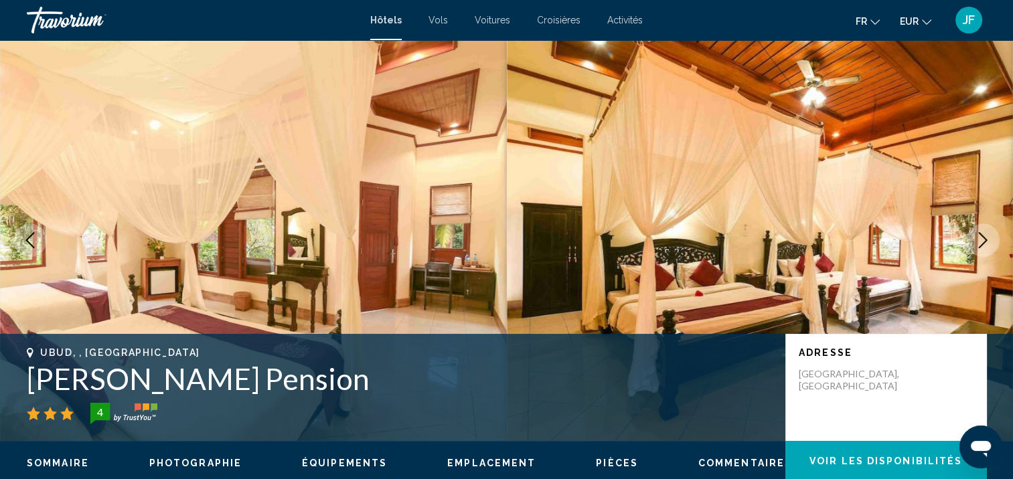
click at [982, 241] on icon "Next image" at bounding box center [983, 240] width 16 height 16
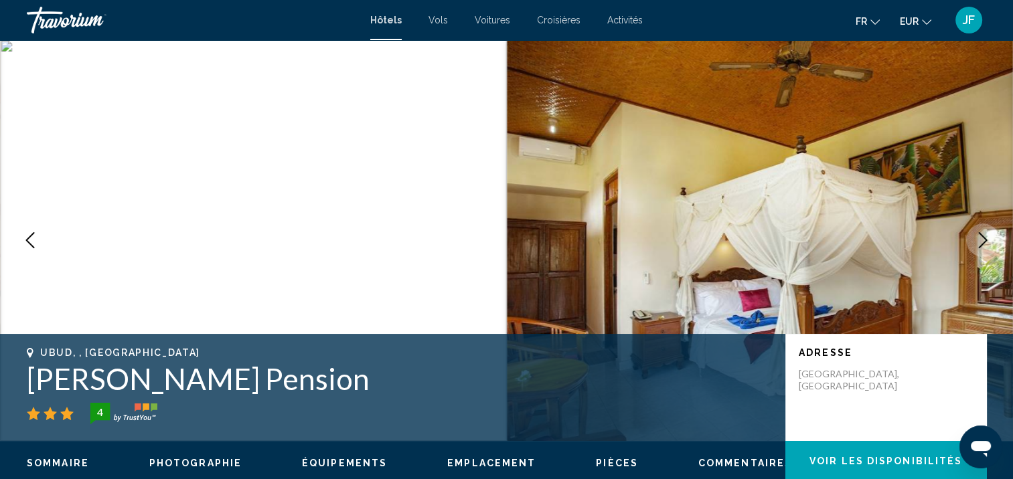
click at [982, 241] on icon "Next image" at bounding box center [983, 240] width 16 height 16
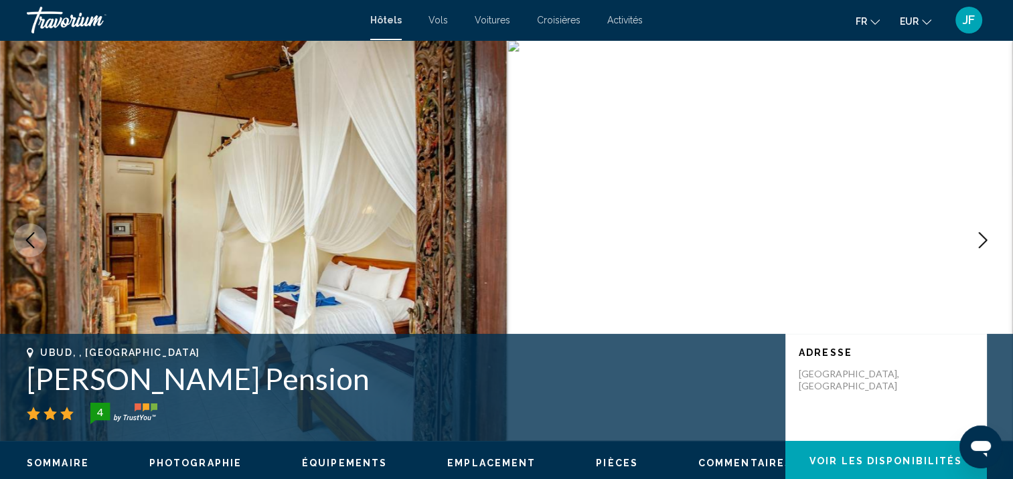
click at [982, 241] on icon "Next image" at bounding box center [983, 240] width 16 height 16
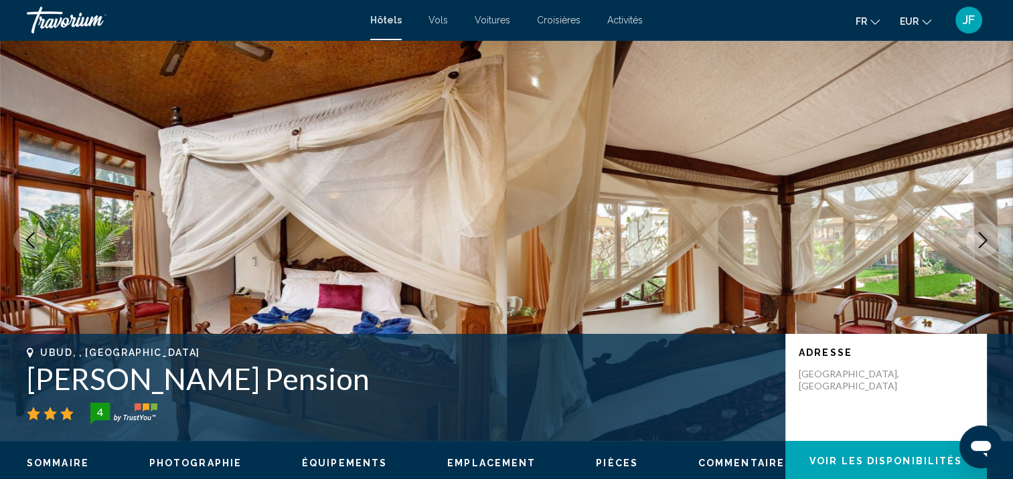
click at [982, 241] on icon "Next image" at bounding box center [983, 240] width 16 height 16
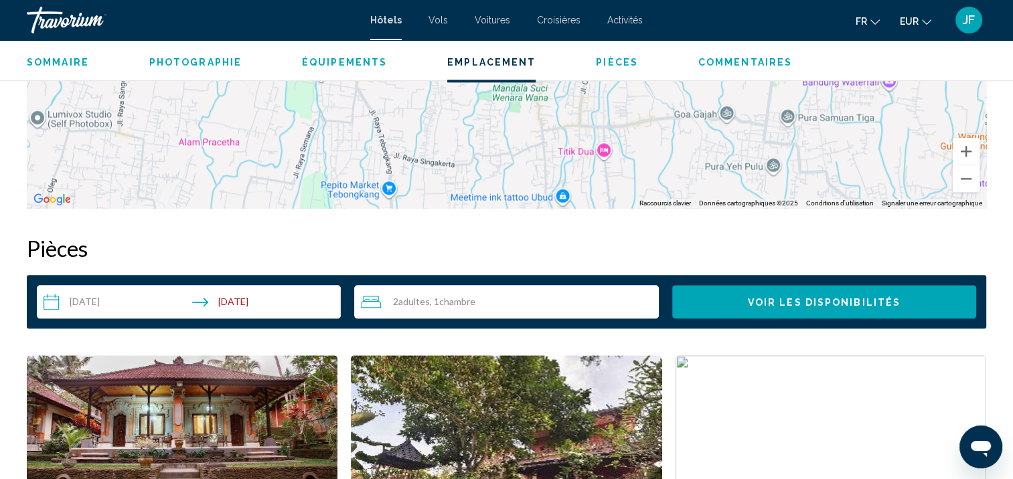
scroll to position [1808, 0]
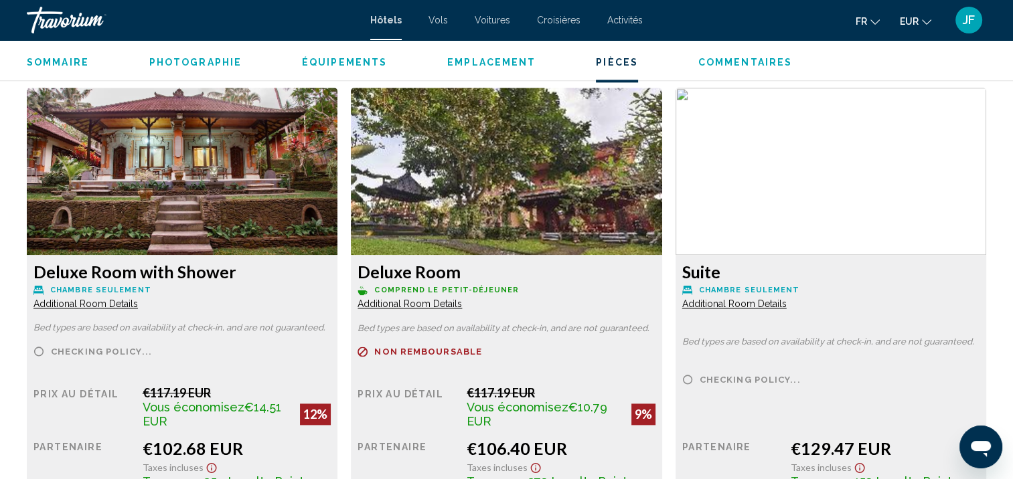
click at [278, 156] on img "Main content" at bounding box center [182, 171] width 311 height 167
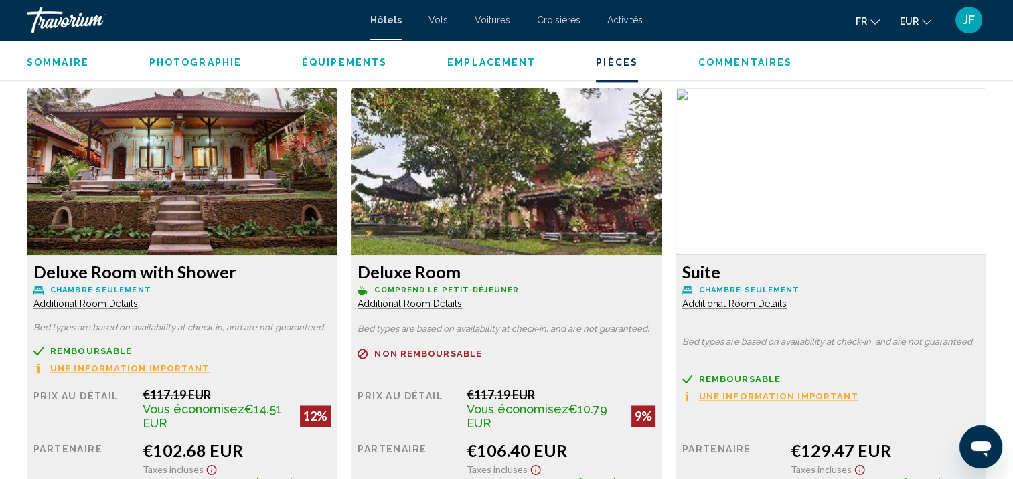
scroll to position [1875, 0]
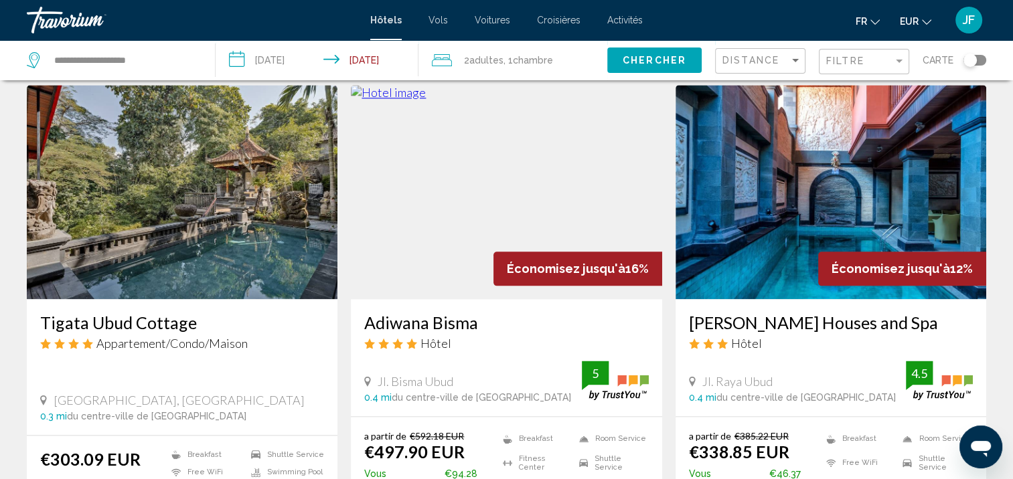
scroll to position [1807, 0]
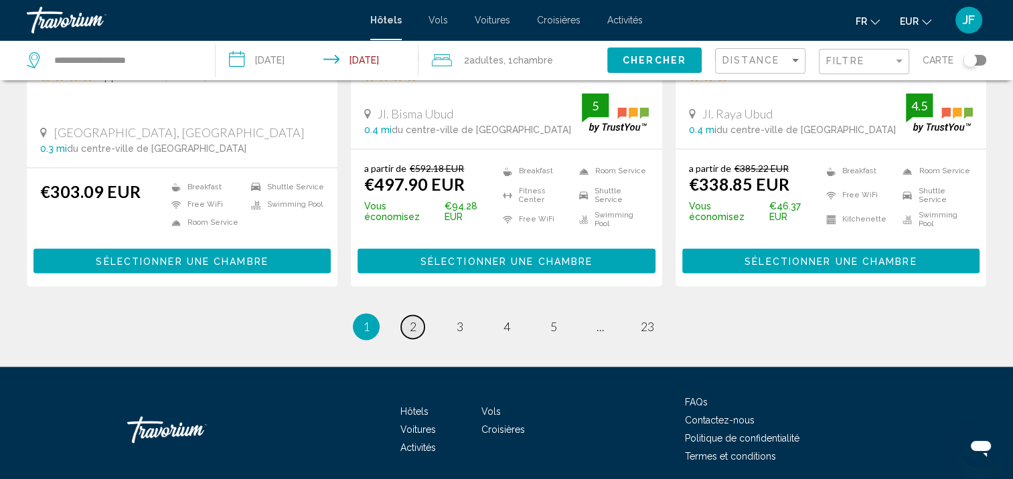
click at [420, 315] on link "page 2" at bounding box center [412, 326] width 23 height 23
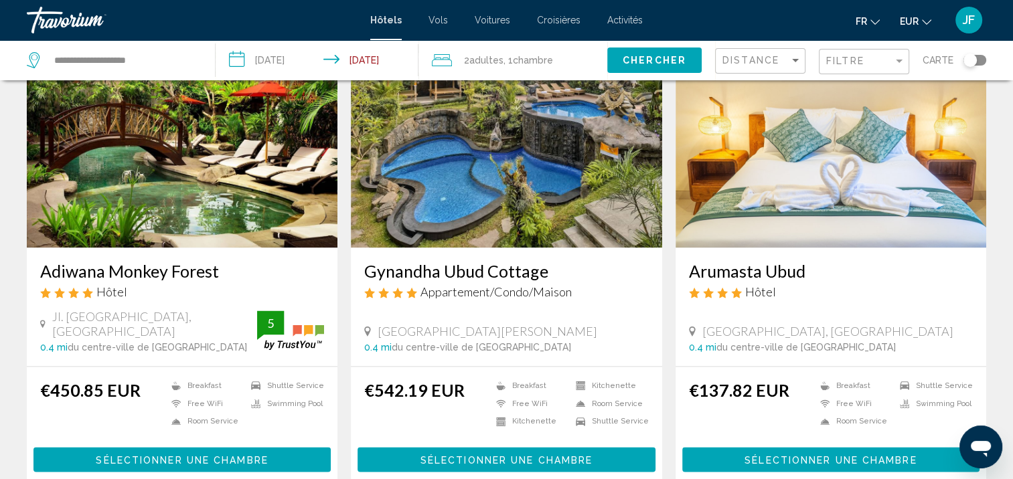
scroll to position [1539, 0]
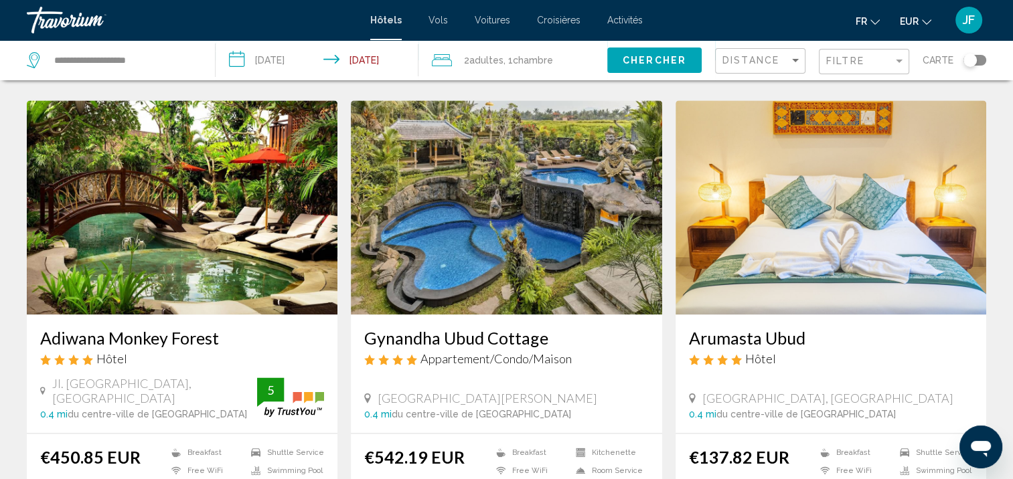
click at [817, 192] on img "Main content" at bounding box center [830, 207] width 311 height 214
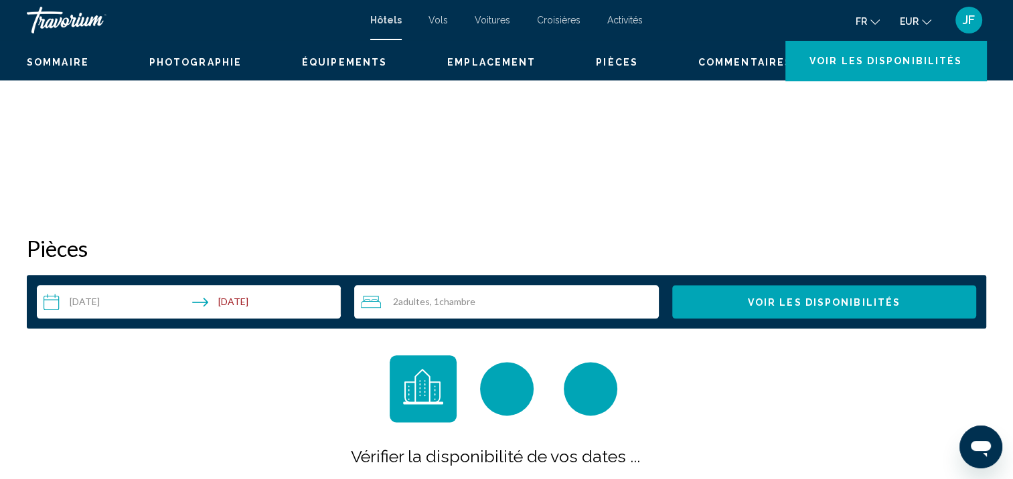
scroll to position [1, 0]
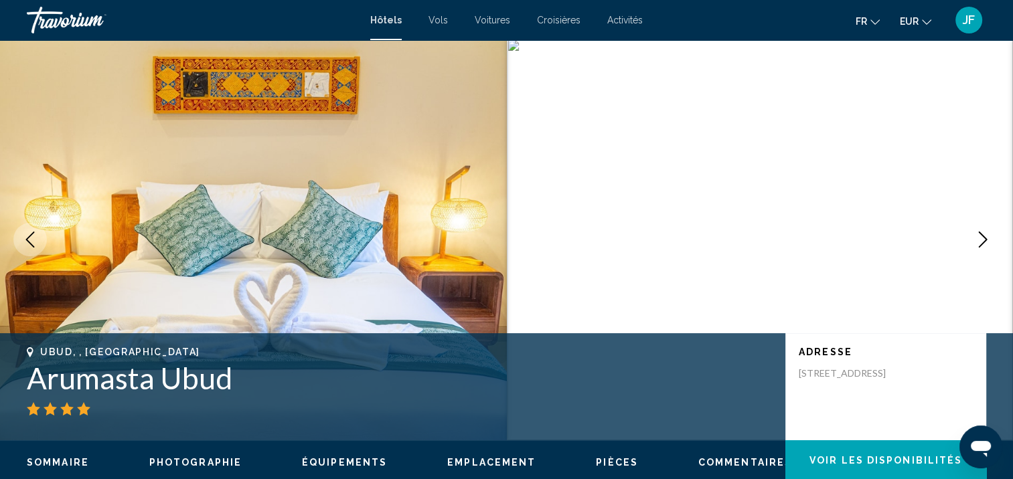
click at [982, 238] on icon "Next image" at bounding box center [983, 240] width 16 height 16
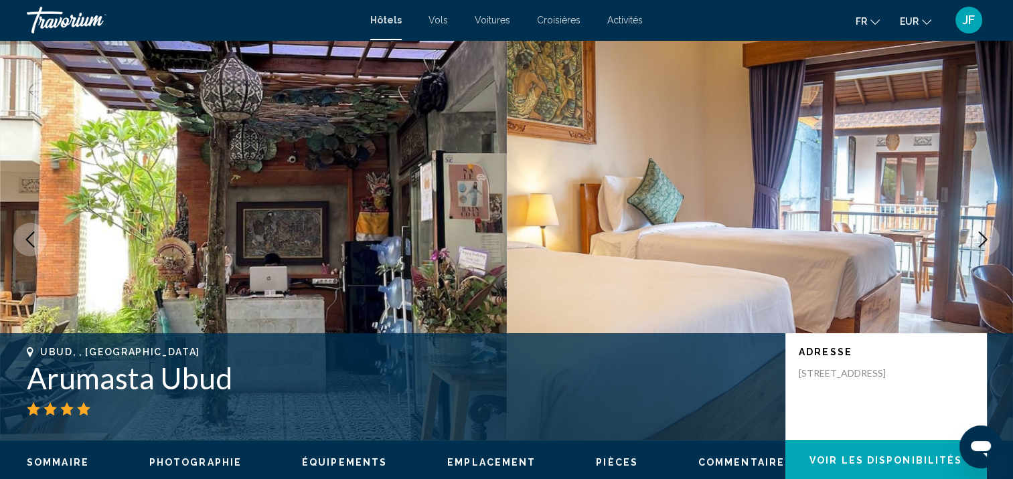
click at [982, 238] on icon "Next image" at bounding box center [983, 240] width 16 height 16
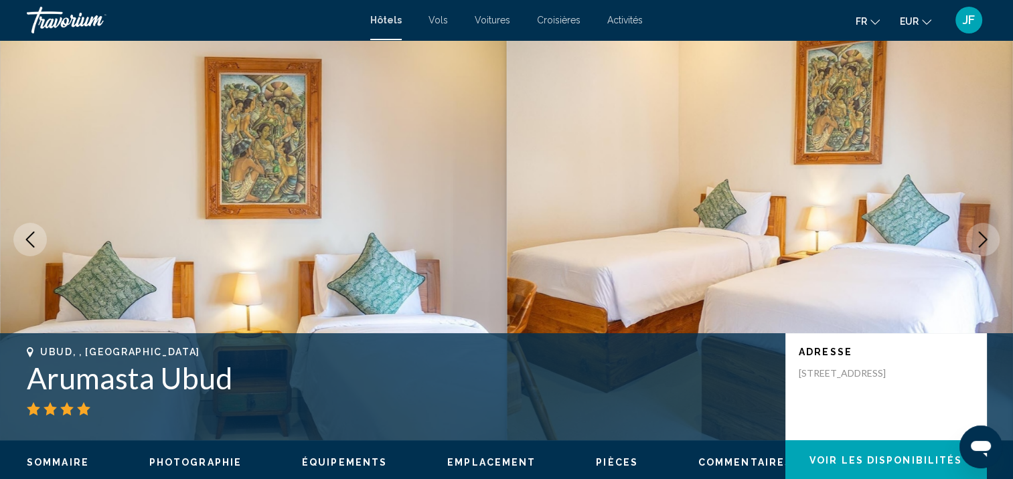
click at [982, 238] on icon "Next image" at bounding box center [983, 240] width 16 height 16
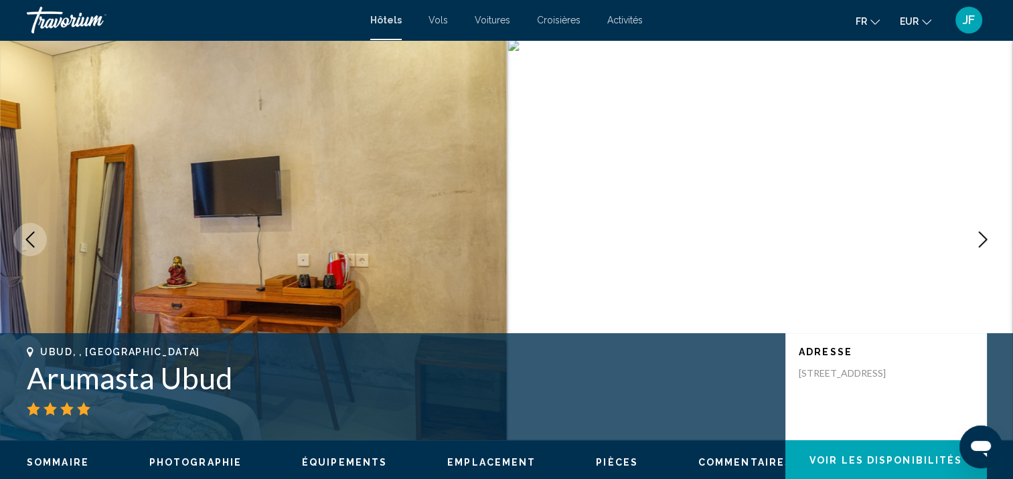
click at [982, 238] on icon "Next image" at bounding box center [983, 240] width 16 height 16
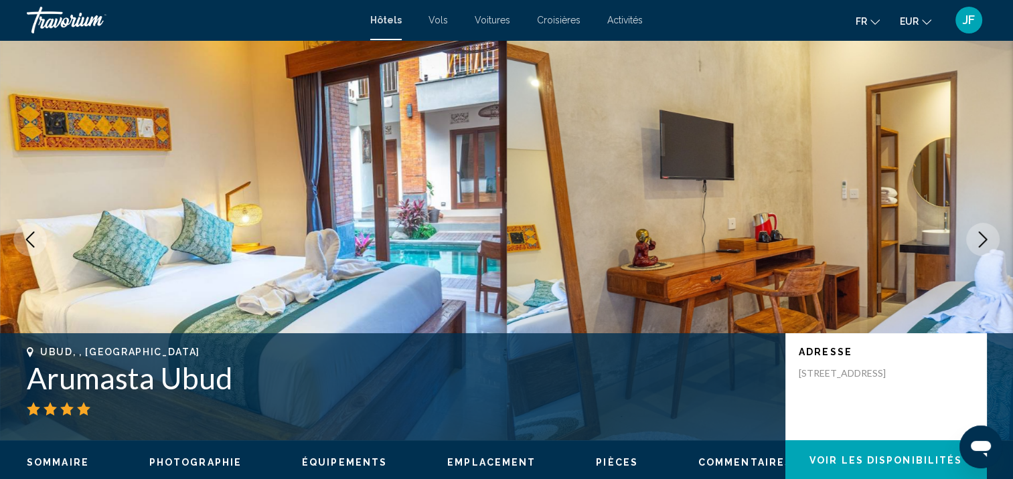
click at [982, 238] on icon "Next image" at bounding box center [983, 240] width 16 height 16
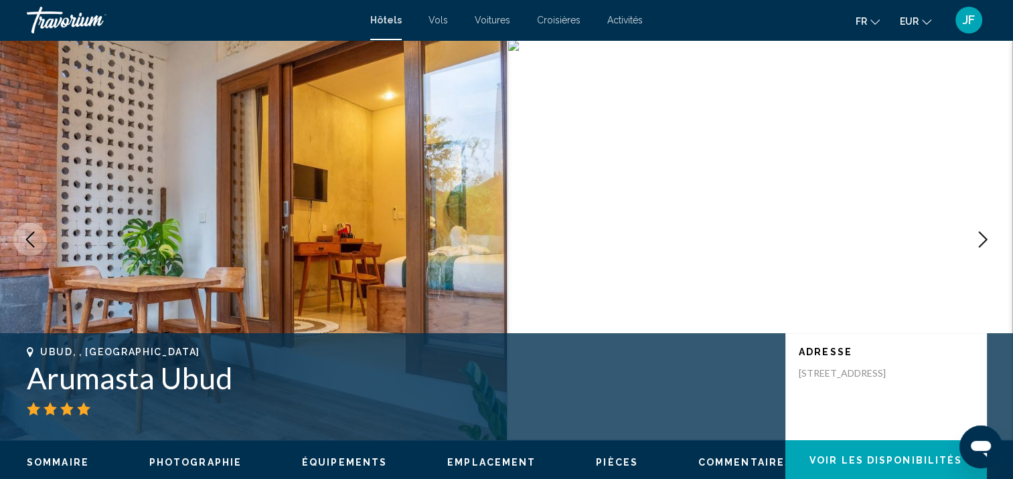
click at [982, 238] on icon "Next image" at bounding box center [983, 240] width 16 height 16
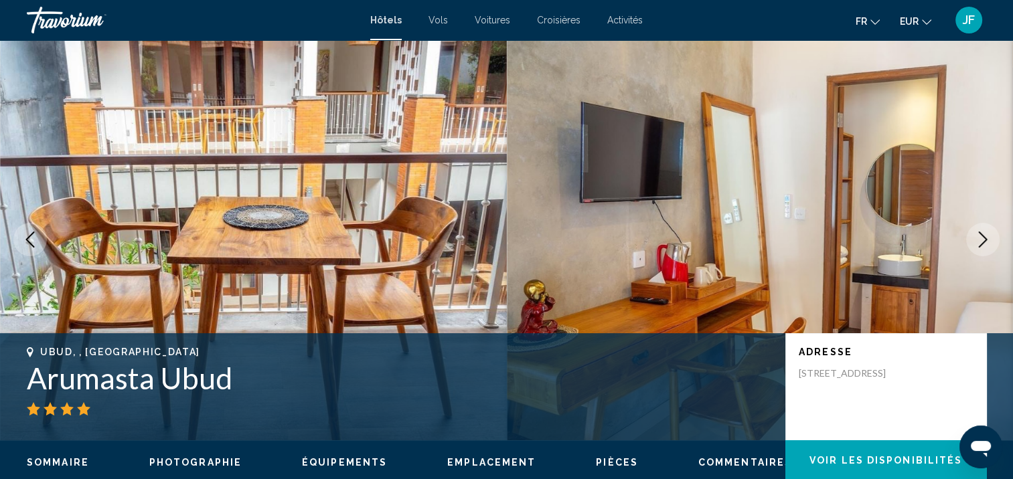
click at [982, 238] on icon "Next image" at bounding box center [983, 240] width 16 height 16
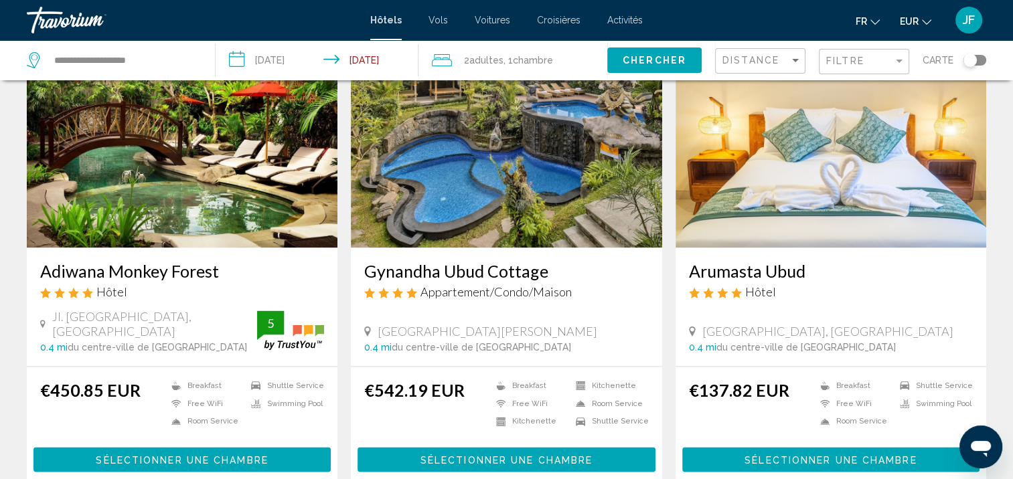
scroll to position [1812, 0]
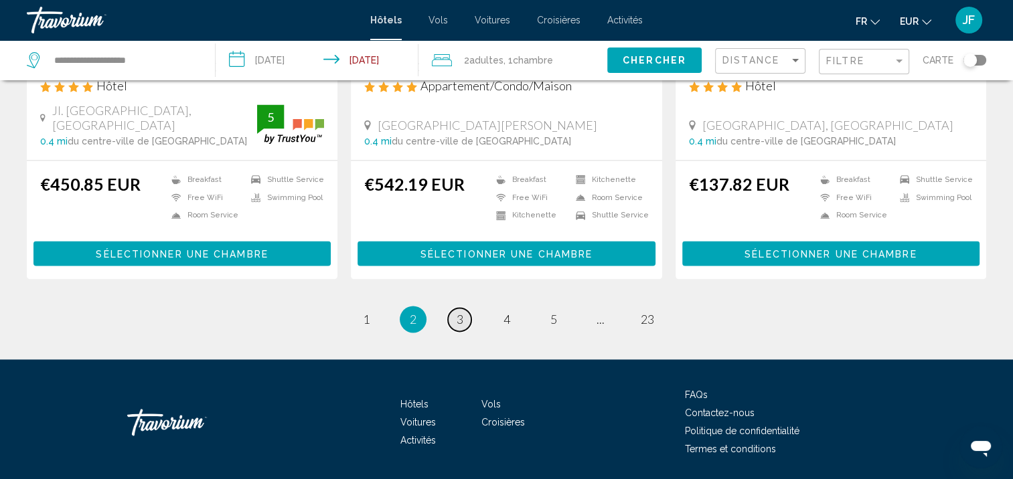
click at [457, 312] on span "3" at bounding box center [459, 319] width 7 height 15
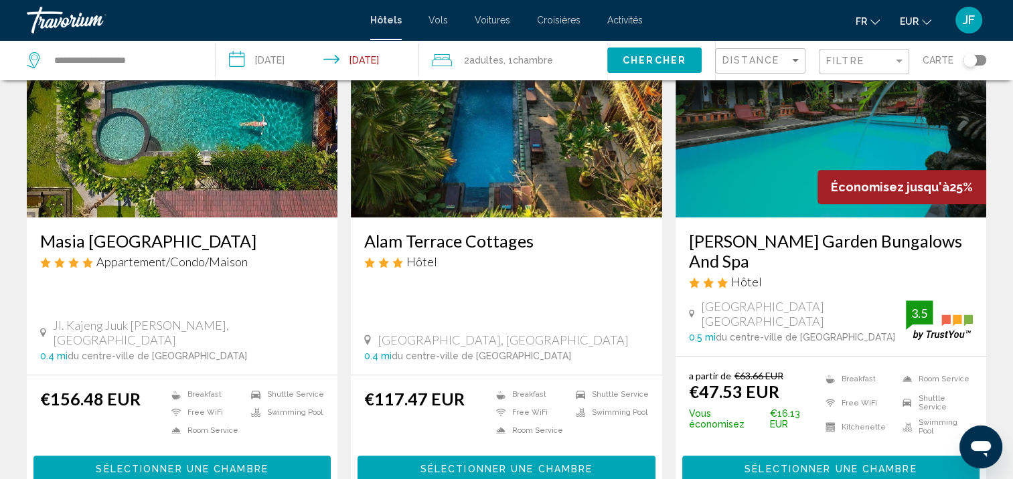
scroll to position [535, 0]
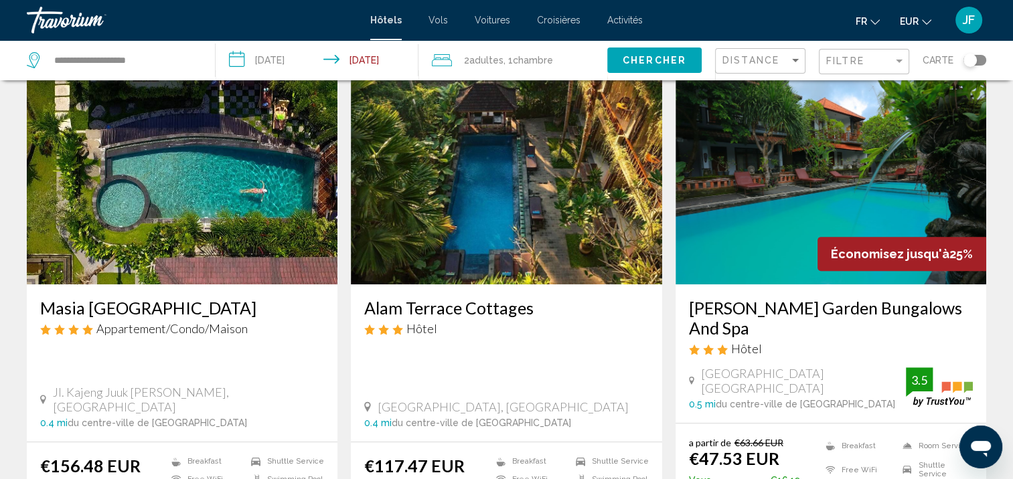
click at [516, 214] on img "Main content" at bounding box center [506, 177] width 311 height 214
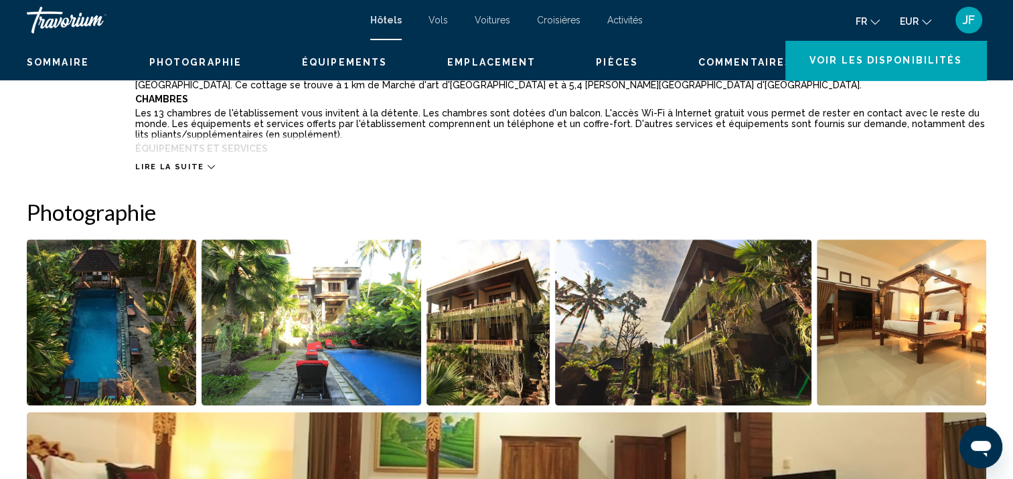
scroll to position [1, 0]
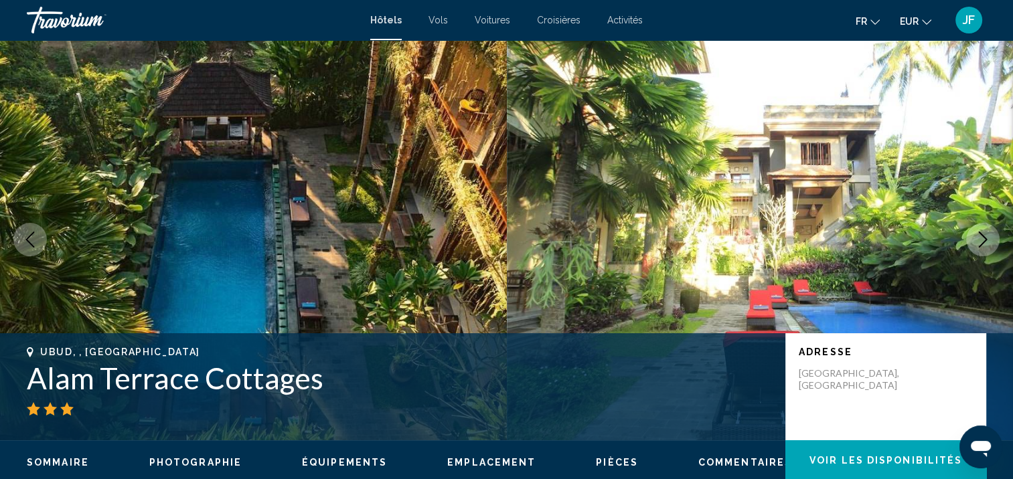
click at [983, 230] on button "Next image" at bounding box center [982, 239] width 33 height 33
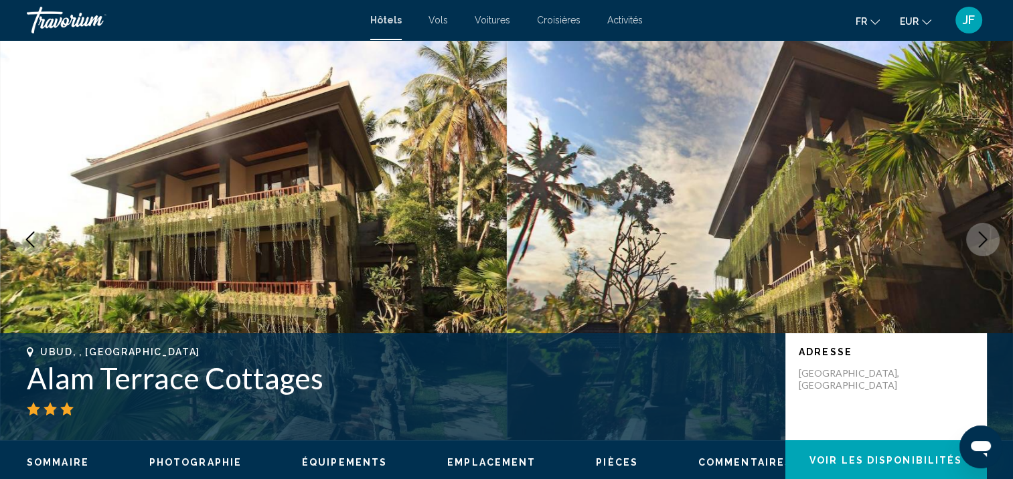
click at [983, 230] on button "Next image" at bounding box center [982, 239] width 33 height 33
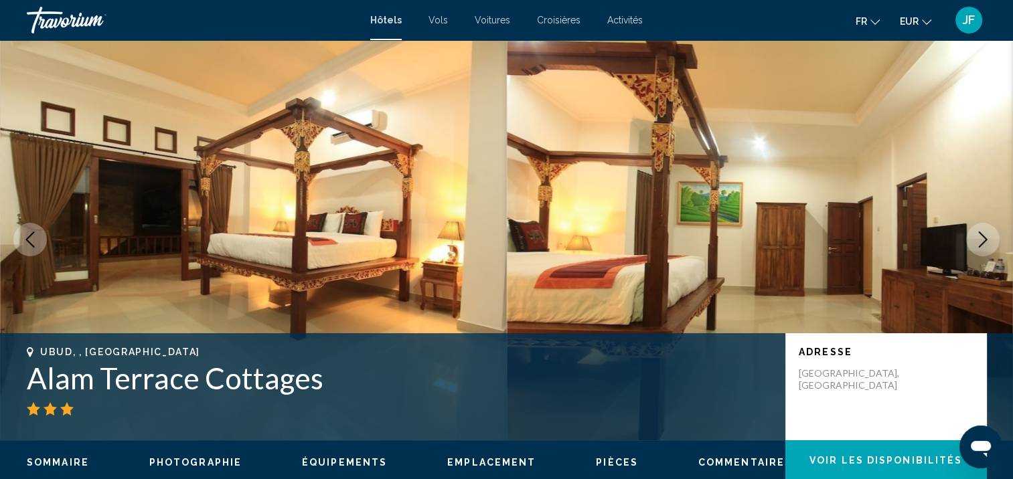
click at [983, 230] on button "Next image" at bounding box center [982, 239] width 33 height 33
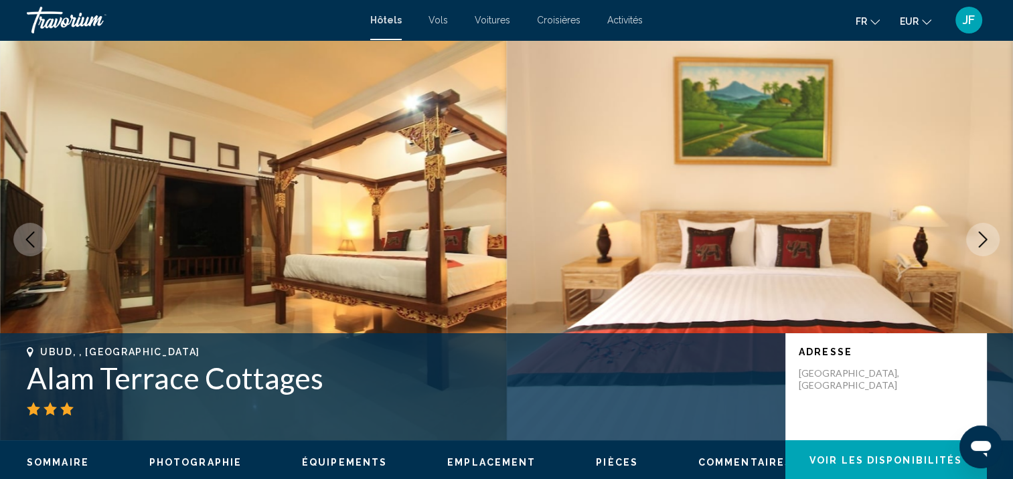
click at [983, 230] on button "Next image" at bounding box center [982, 239] width 33 height 33
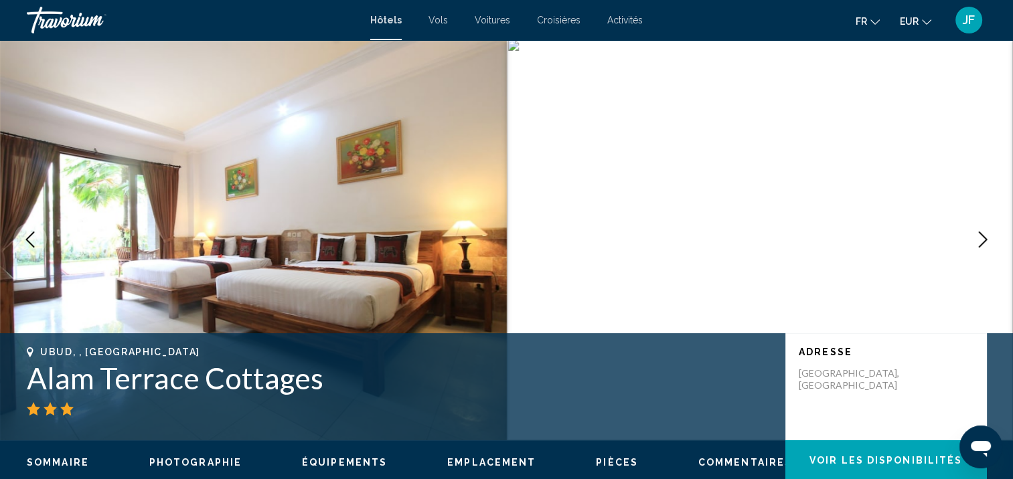
click at [983, 230] on button "Next image" at bounding box center [982, 239] width 33 height 33
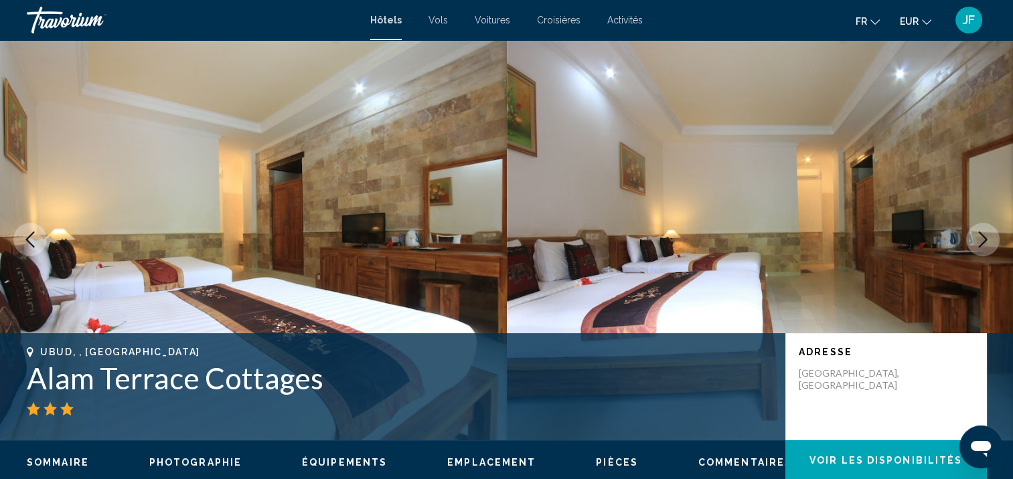
click at [983, 230] on button "Next image" at bounding box center [982, 239] width 33 height 33
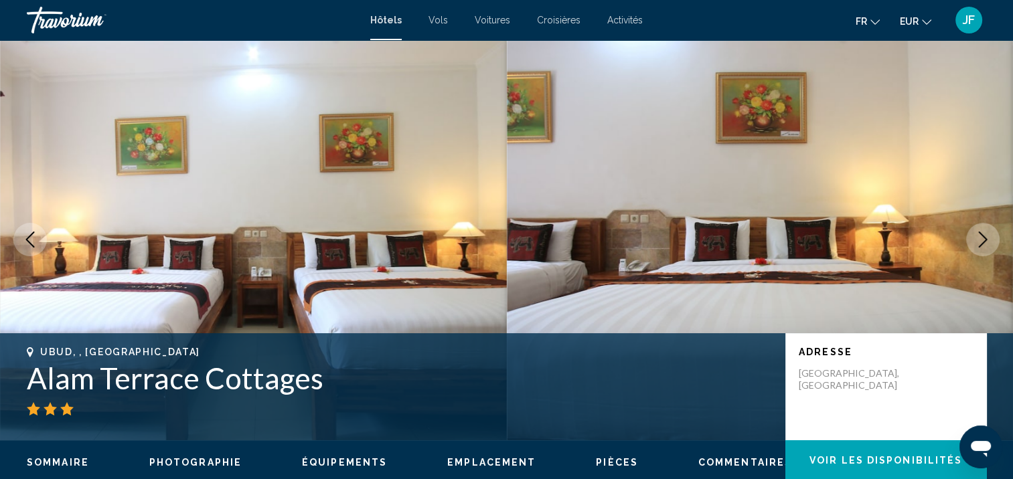
click at [983, 230] on button "Next image" at bounding box center [982, 239] width 33 height 33
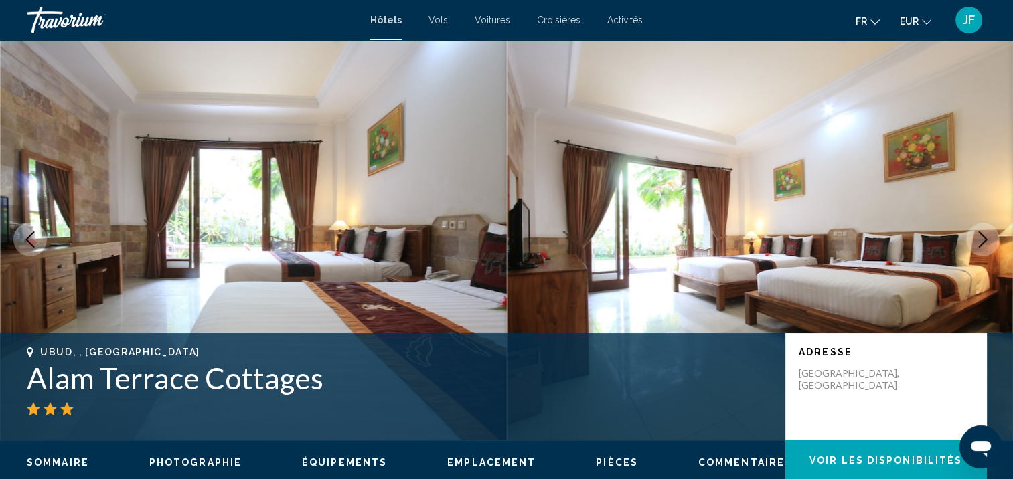
click at [983, 230] on button "Next image" at bounding box center [982, 239] width 33 height 33
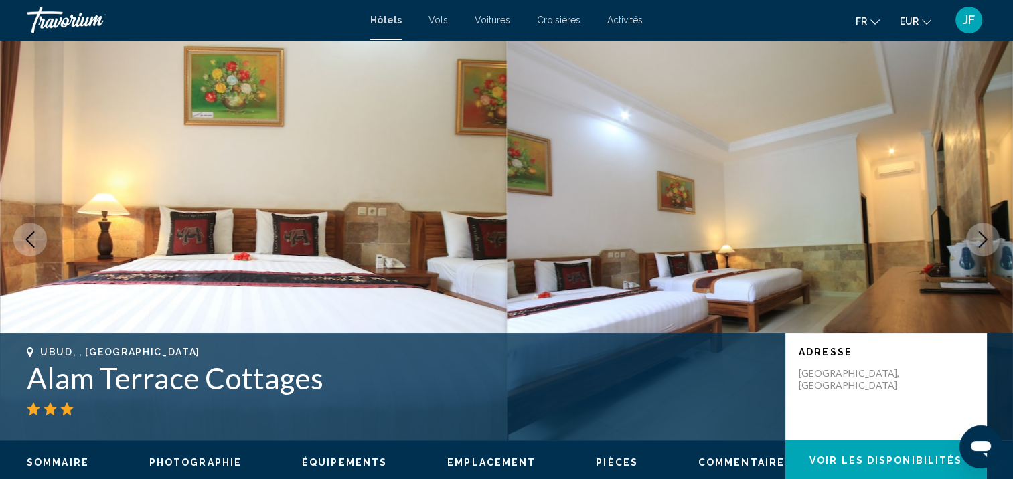
click at [983, 230] on button "Next image" at bounding box center [982, 239] width 33 height 33
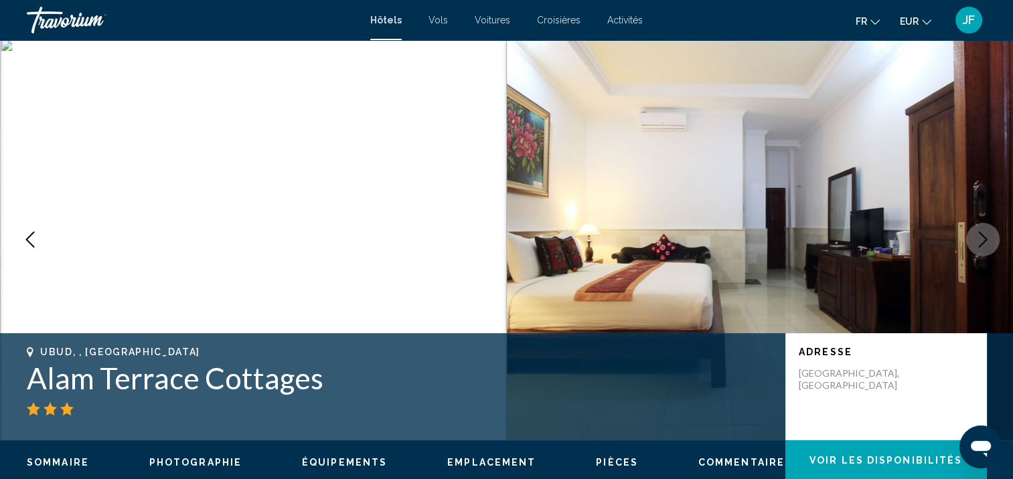
click at [983, 244] on icon "Next image" at bounding box center [983, 240] width 16 height 16
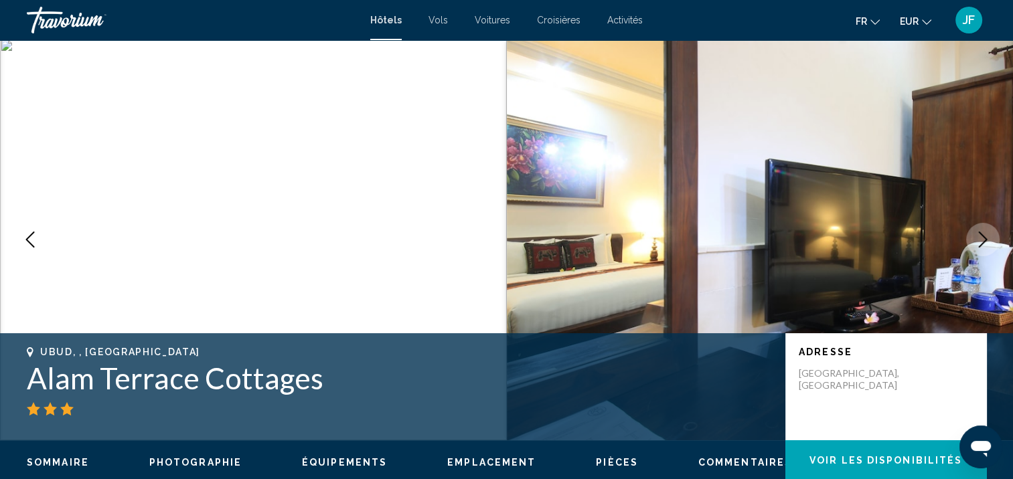
click at [983, 244] on icon "Next image" at bounding box center [983, 240] width 16 height 16
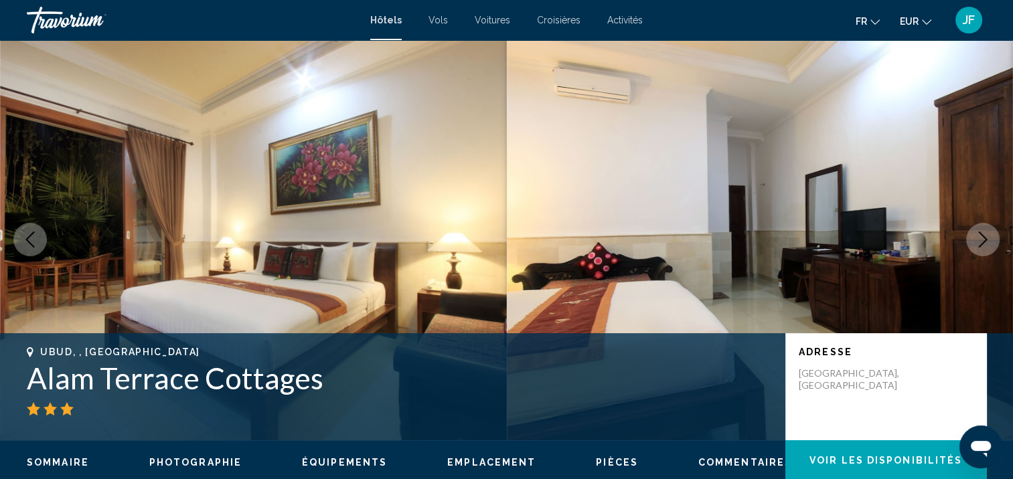
click at [983, 244] on icon "Next image" at bounding box center [983, 240] width 16 height 16
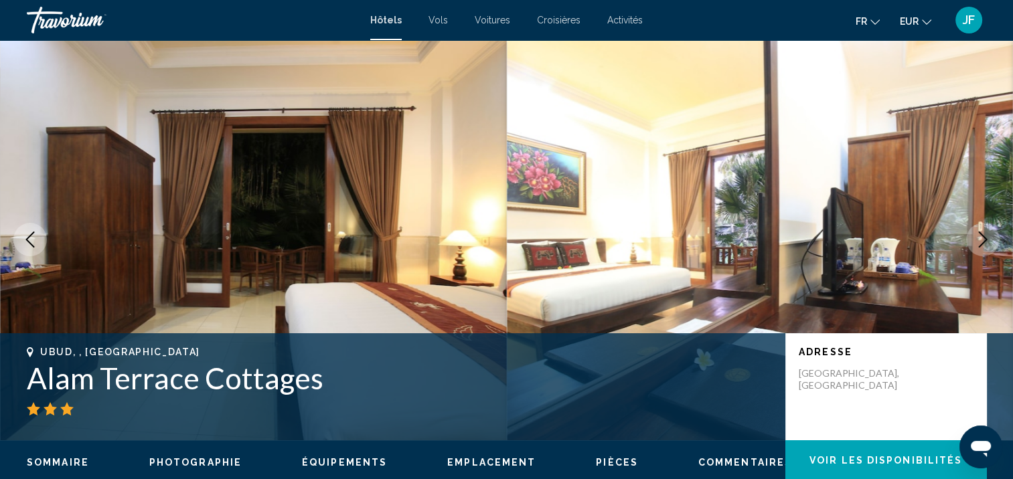
click at [983, 244] on icon "Next image" at bounding box center [983, 240] width 16 height 16
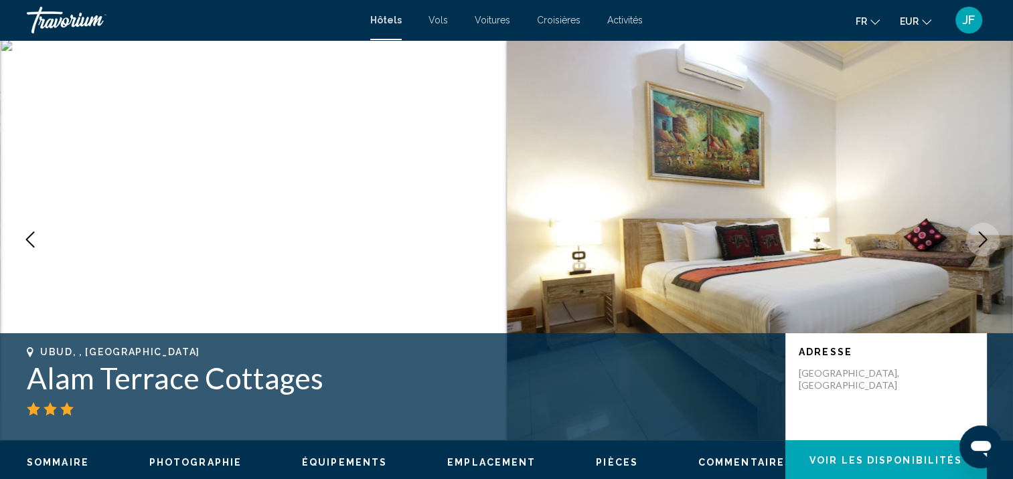
click at [983, 244] on icon "Next image" at bounding box center [983, 240] width 16 height 16
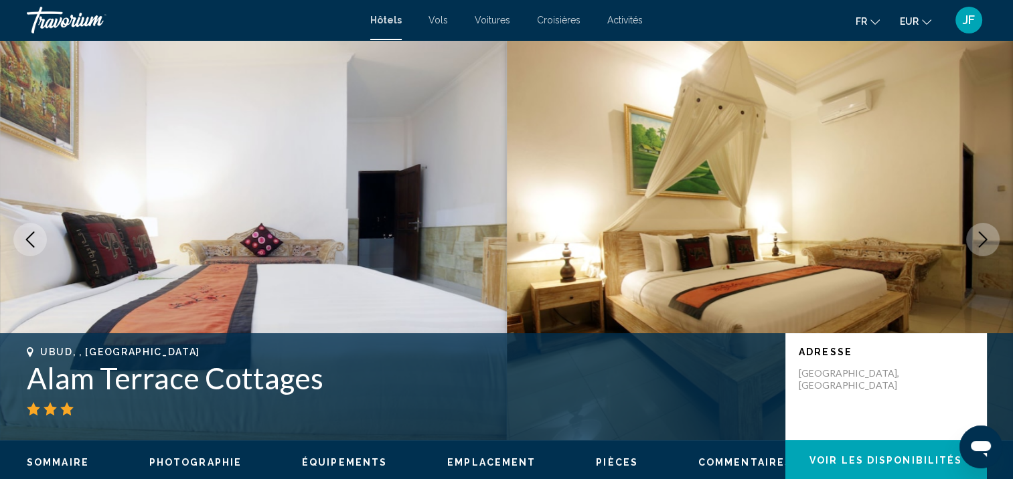
click at [983, 244] on icon "Next image" at bounding box center [983, 240] width 16 height 16
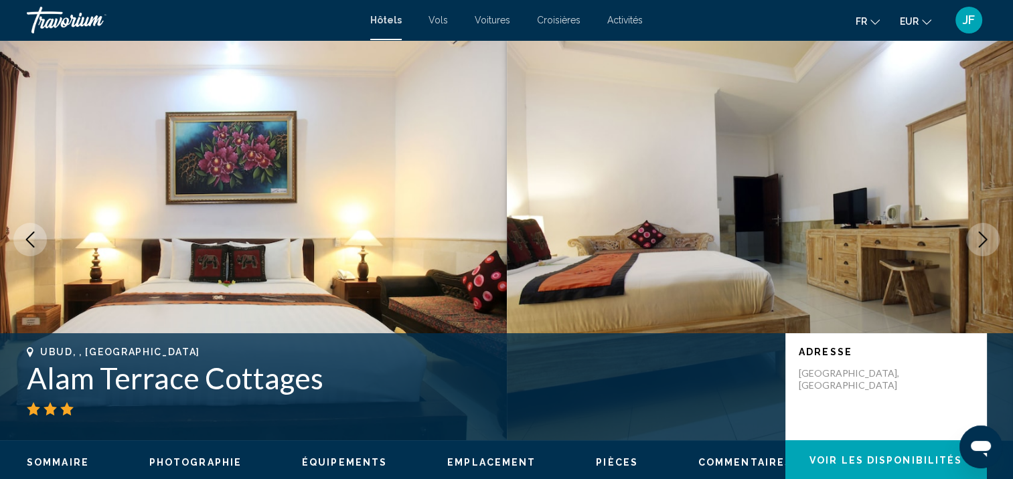
click at [983, 244] on icon "Next image" at bounding box center [983, 240] width 16 height 16
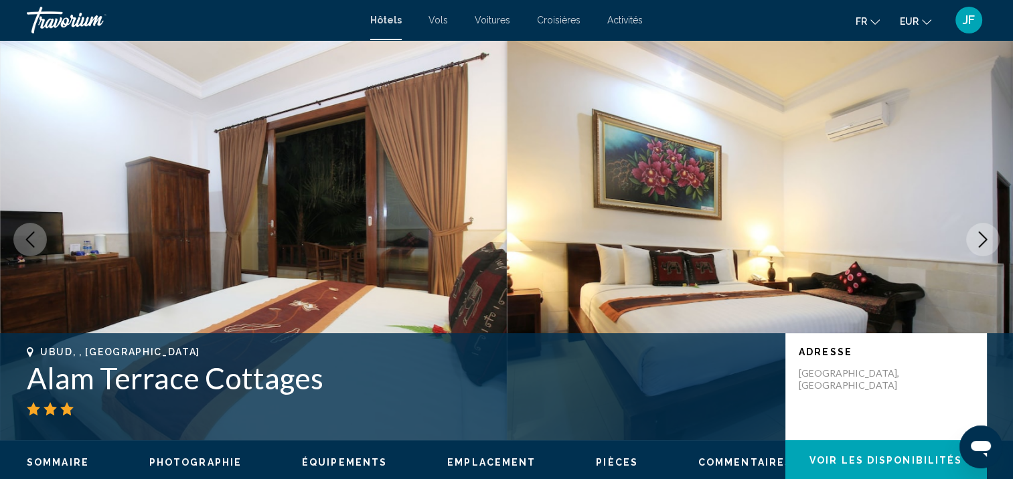
click at [983, 244] on icon "Next image" at bounding box center [983, 240] width 16 height 16
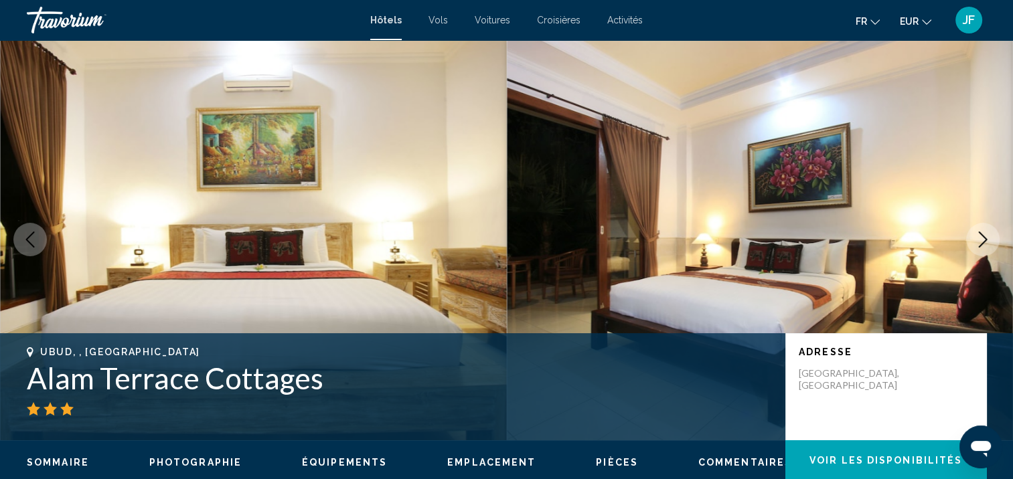
click at [983, 244] on icon "Next image" at bounding box center [983, 240] width 16 height 16
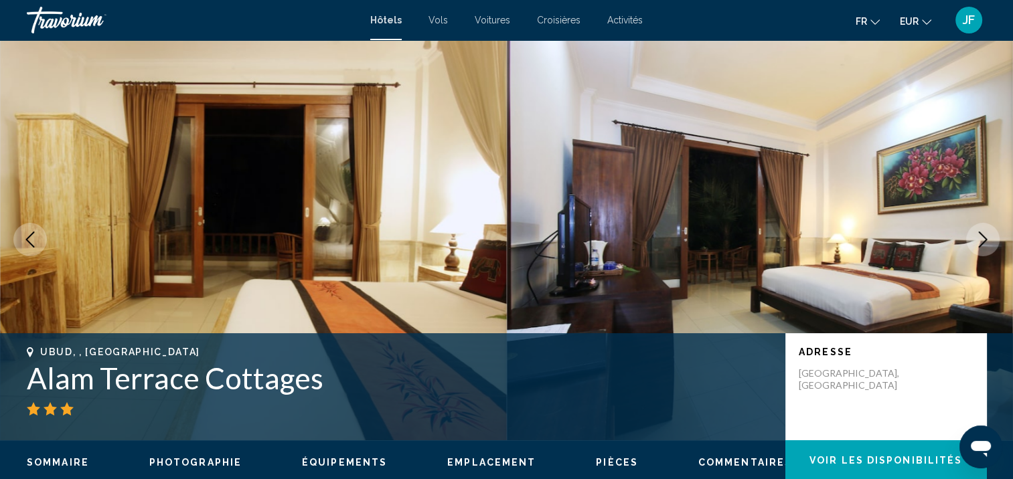
click at [983, 244] on icon "Next image" at bounding box center [983, 240] width 16 height 16
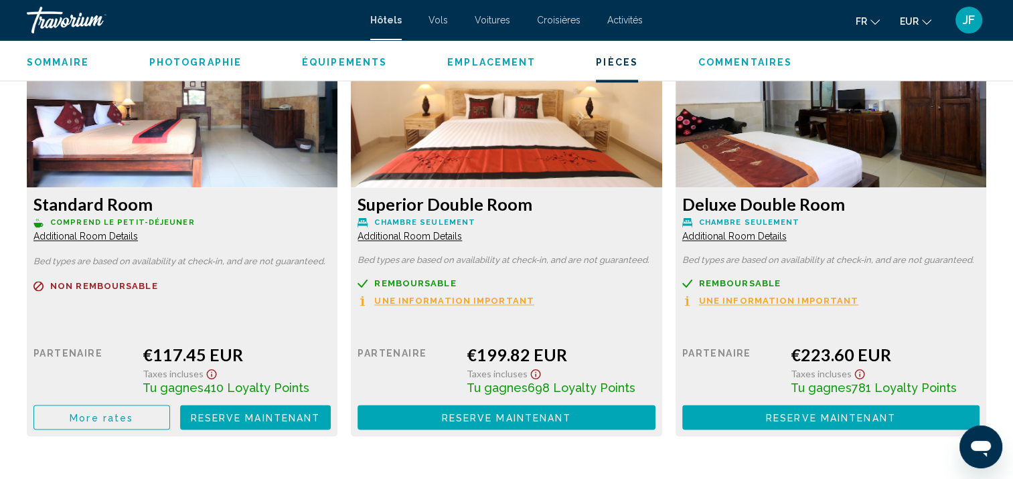
scroll to position [1808, 0]
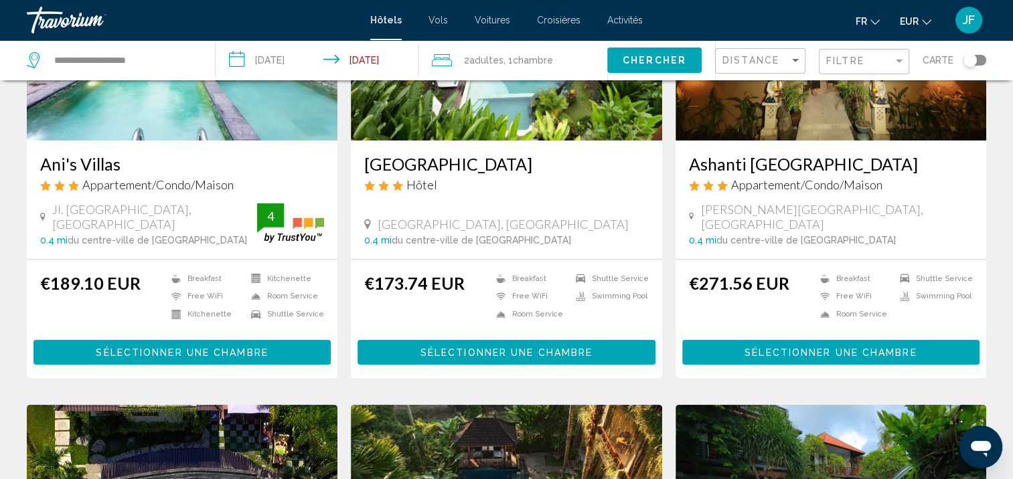
scroll to position [535, 0]
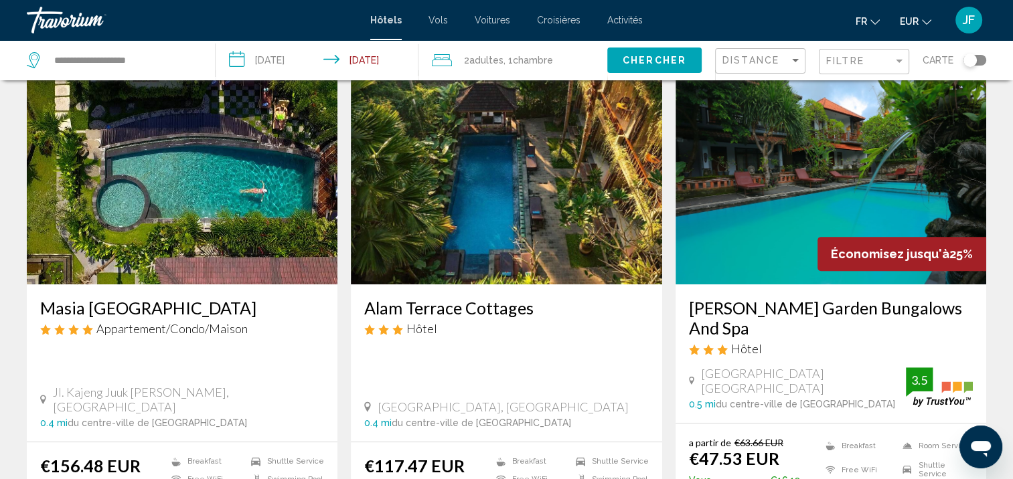
click at [824, 179] on img "Main content" at bounding box center [830, 177] width 311 height 214
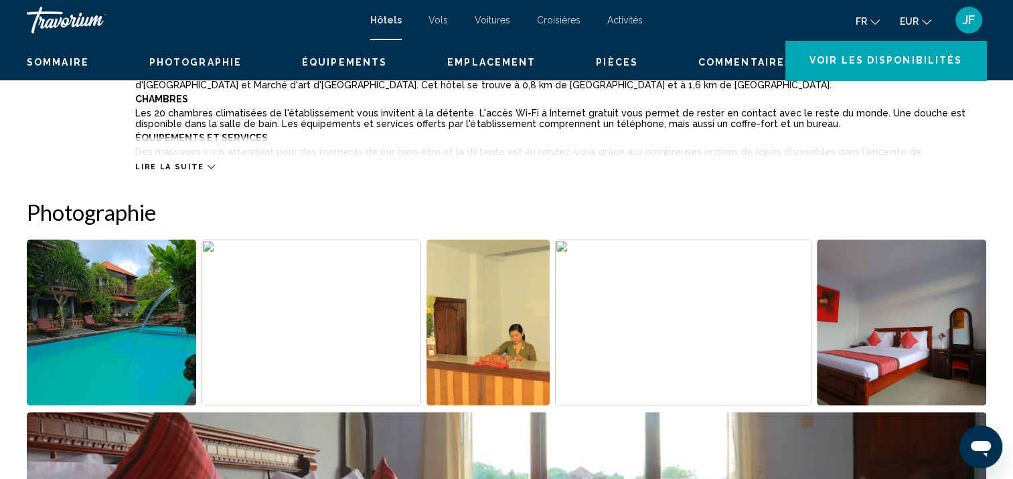
scroll to position [1, 0]
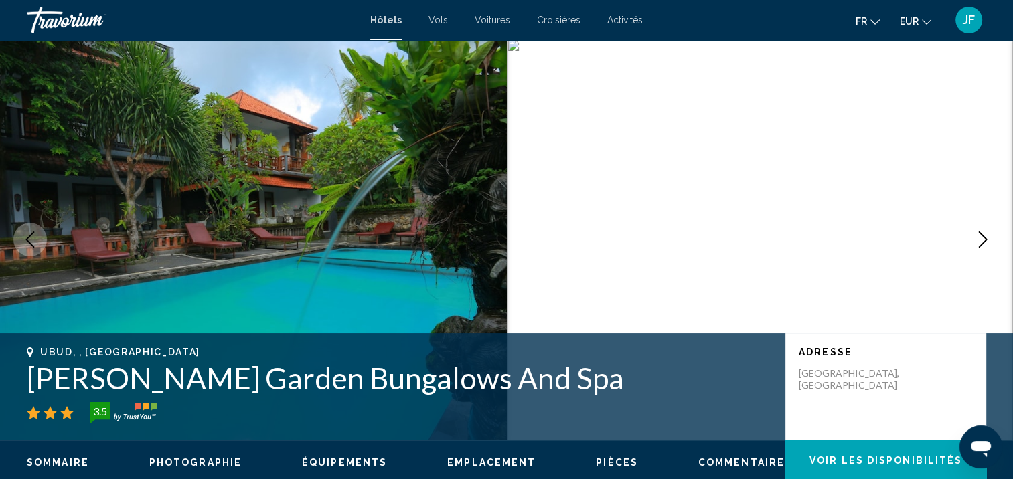
click at [985, 242] on icon "Next image" at bounding box center [983, 240] width 16 height 16
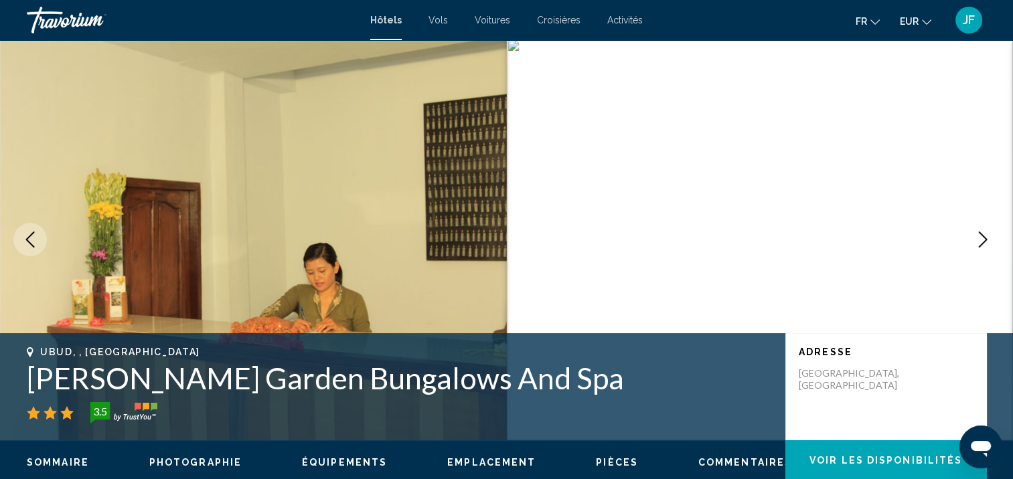
click at [985, 242] on icon "Next image" at bounding box center [983, 240] width 16 height 16
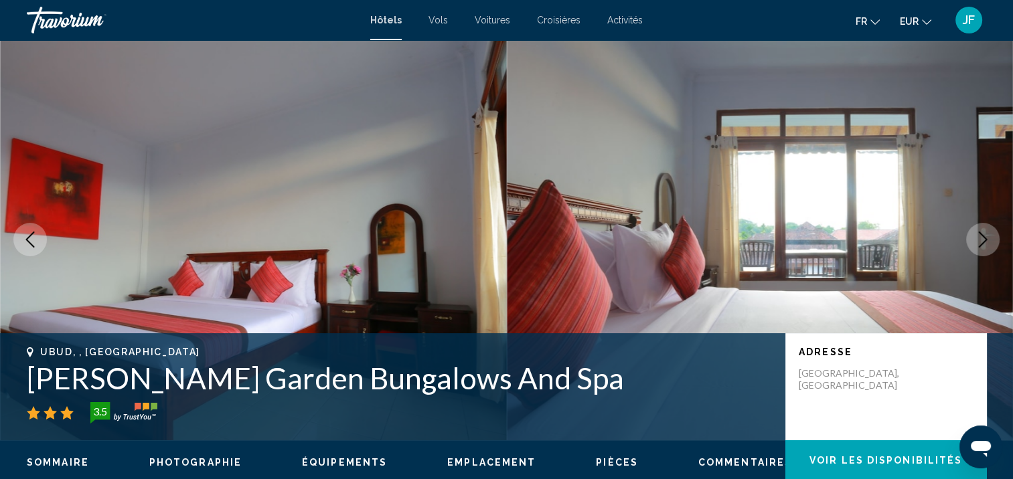
click at [985, 242] on icon "Next image" at bounding box center [983, 240] width 16 height 16
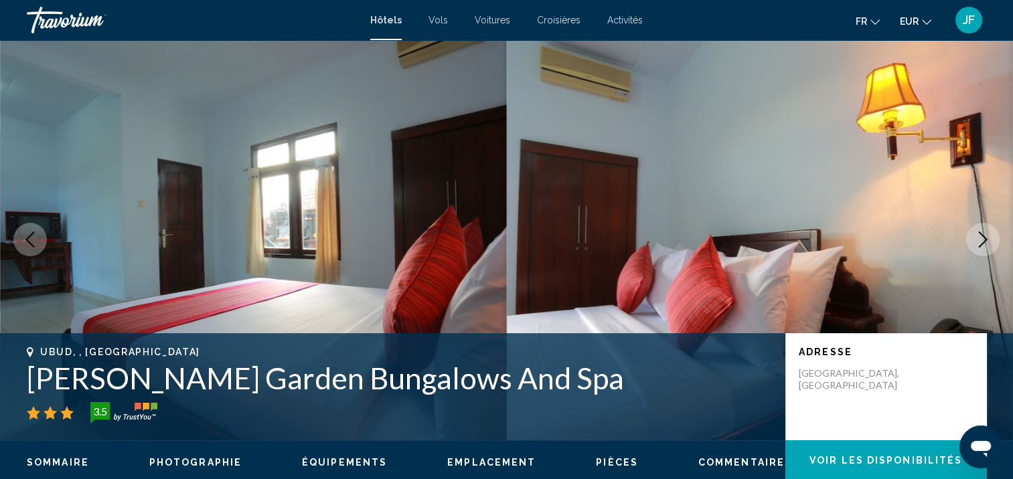
click at [985, 242] on icon "Next image" at bounding box center [983, 240] width 16 height 16
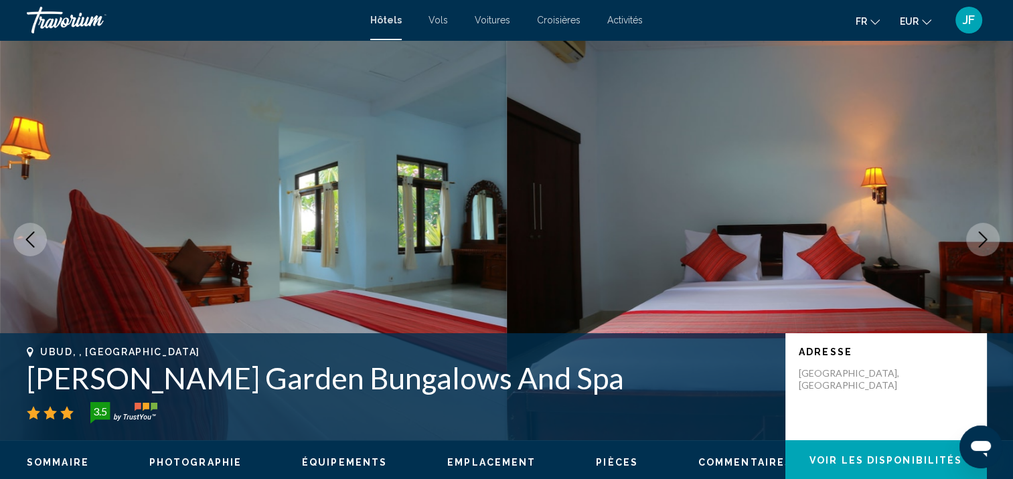
click at [985, 242] on icon "Next image" at bounding box center [983, 240] width 16 height 16
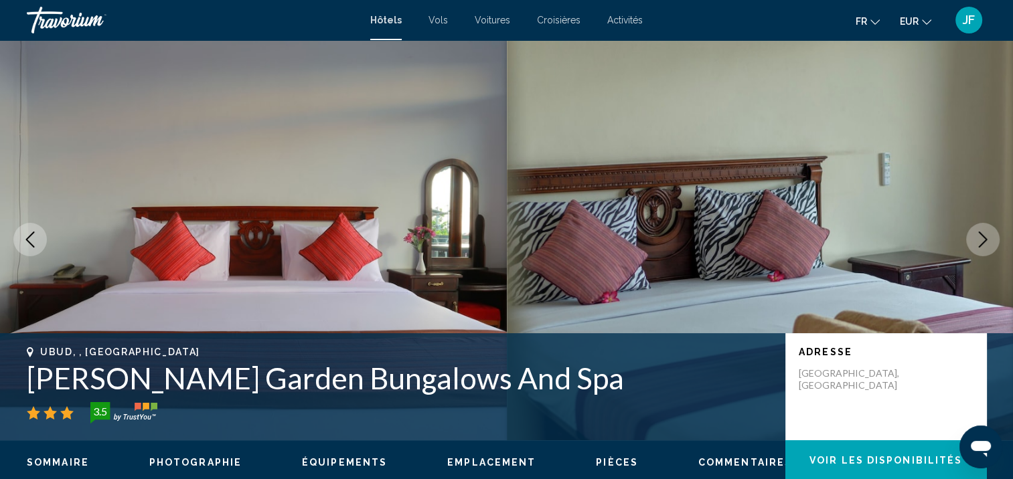
click at [985, 242] on icon "Next image" at bounding box center [983, 240] width 16 height 16
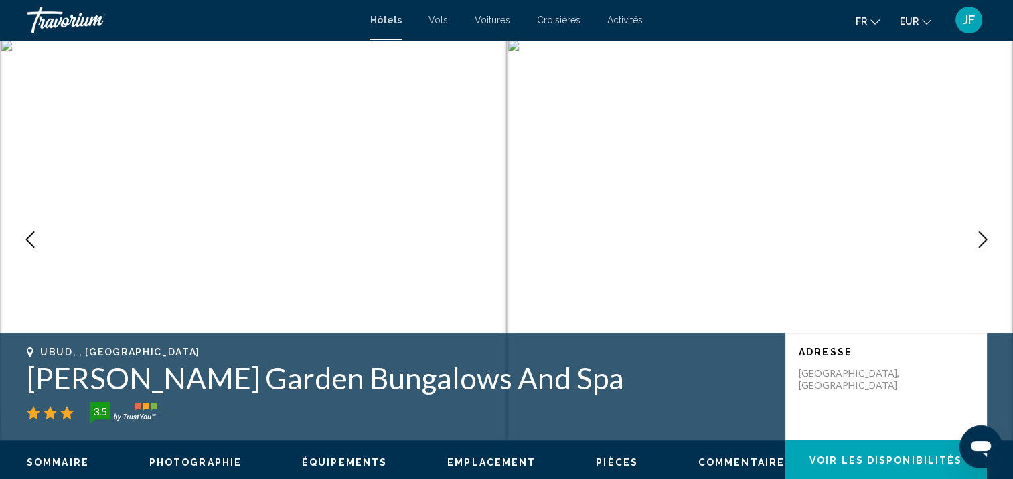
click at [985, 242] on icon "Next image" at bounding box center [983, 240] width 16 height 16
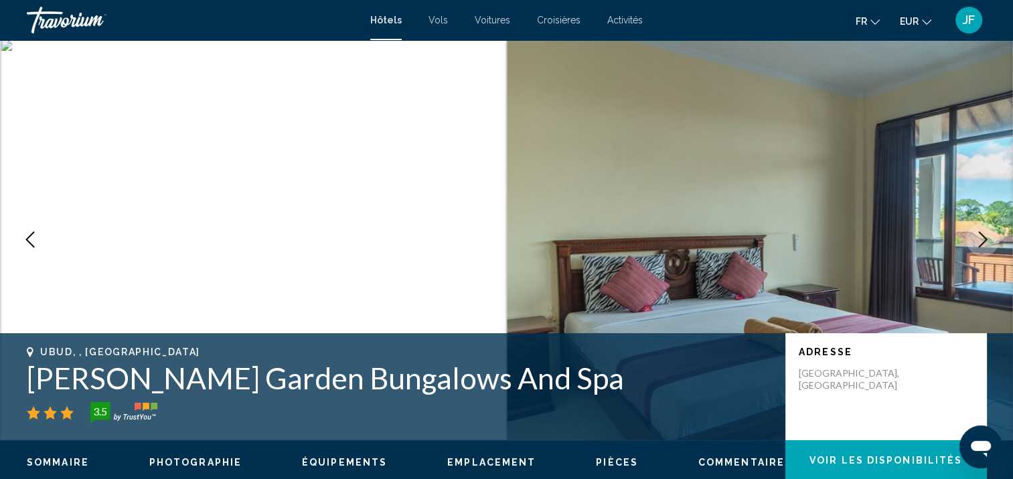
click at [985, 242] on icon "Next image" at bounding box center [983, 240] width 16 height 16
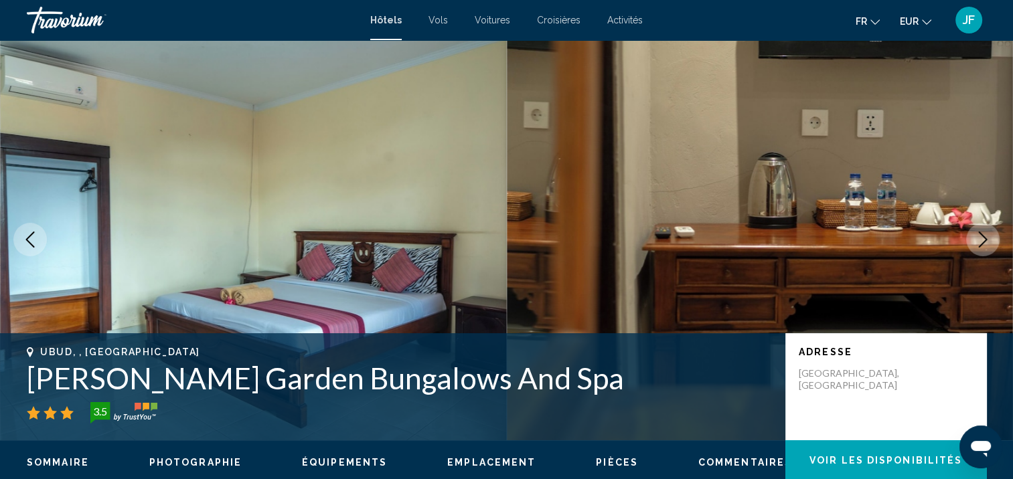
click at [985, 242] on icon "Next image" at bounding box center [983, 240] width 16 height 16
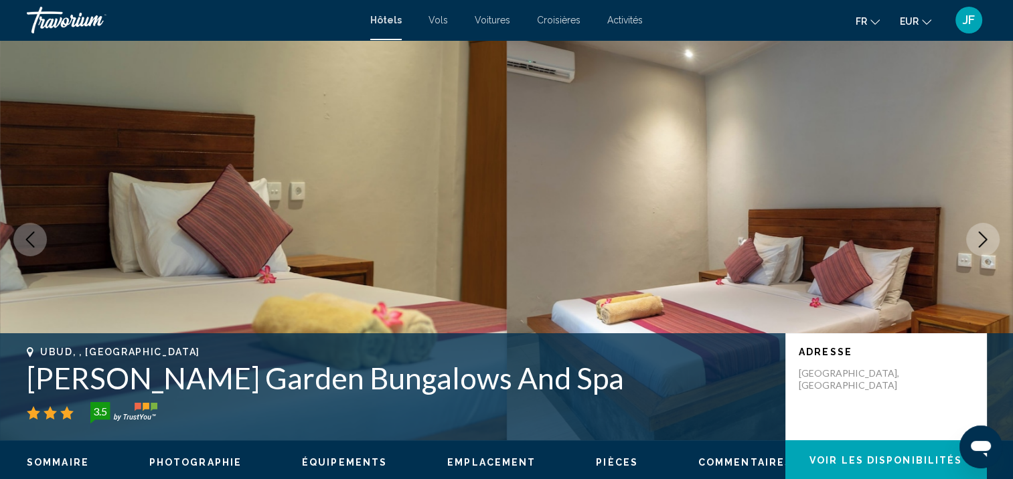
click at [985, 242] on icon "Next image" at bounding box center [983, 240] width 16 height 16
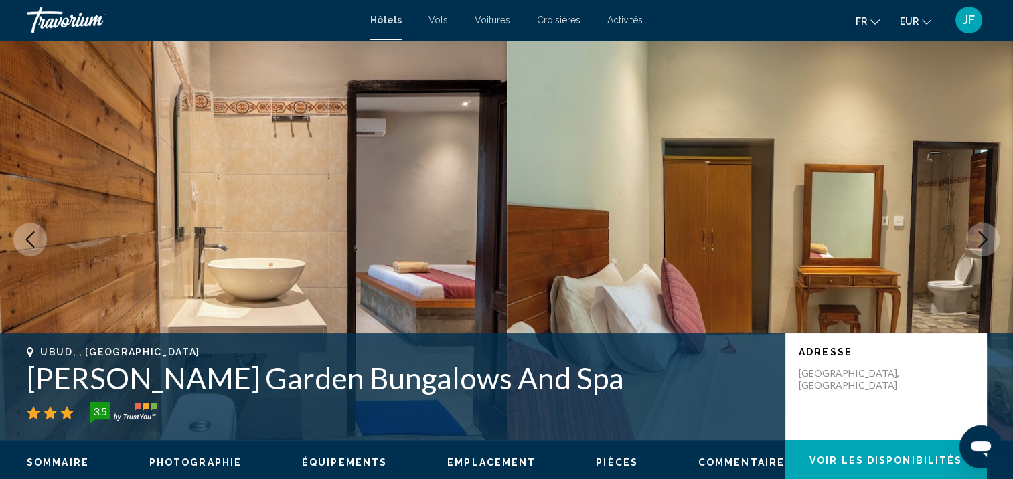
click at [985, 242] on icon "Next image" at bounding box center [983, 240] width 16 height 16
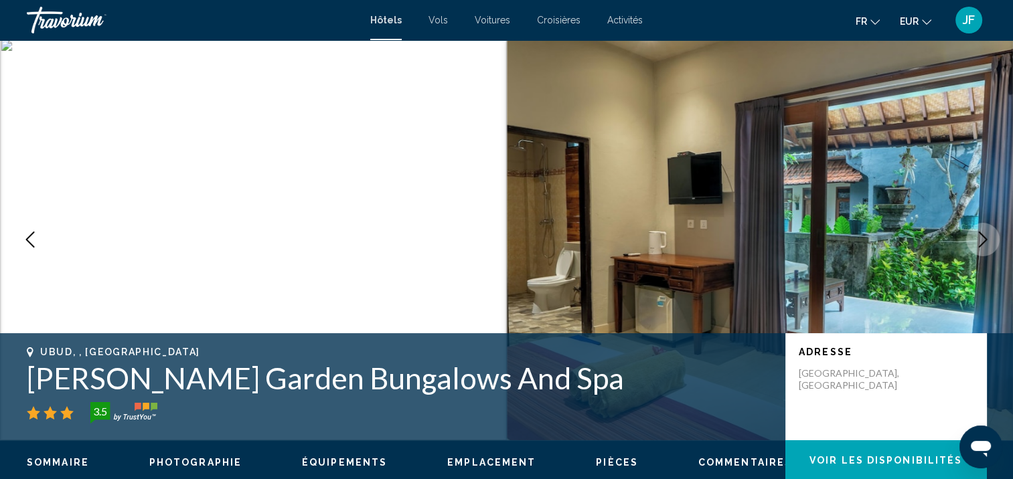
click at [985, 242] on icon "Next image" at bounding box center [983, 240] width 16 height 16
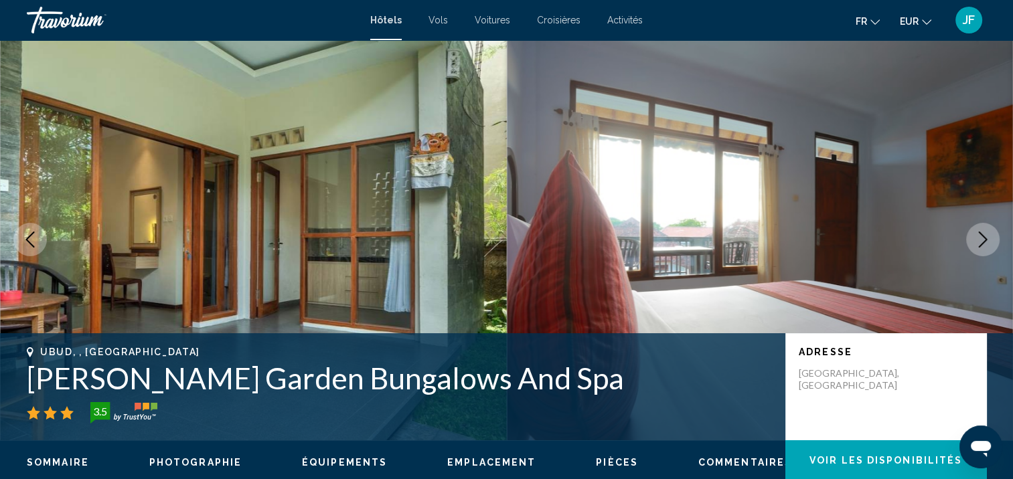
click at [985, 242] on icon "Next image" at bounding box center [983, 240] width 16 height 16
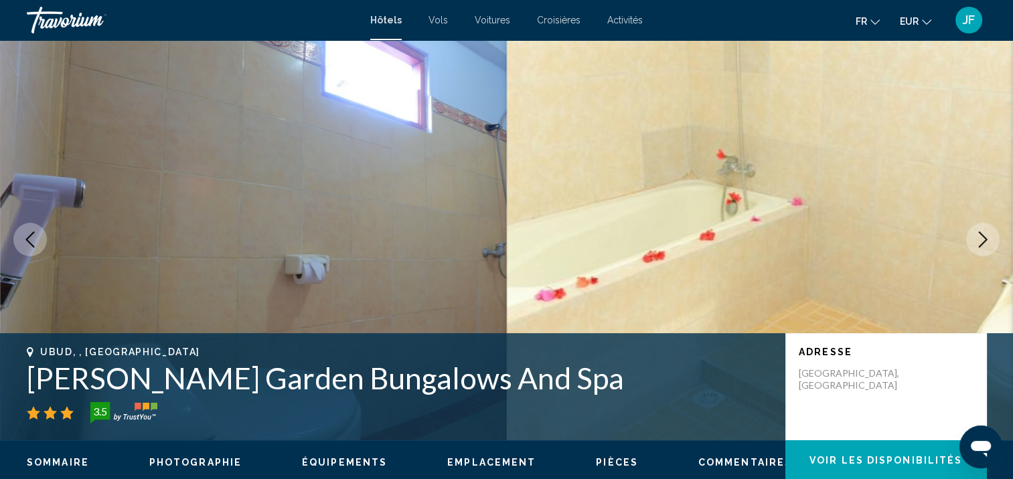
click at [985, 242] on icon "Next image" at bounding box center [983, 240] width 16 height 16
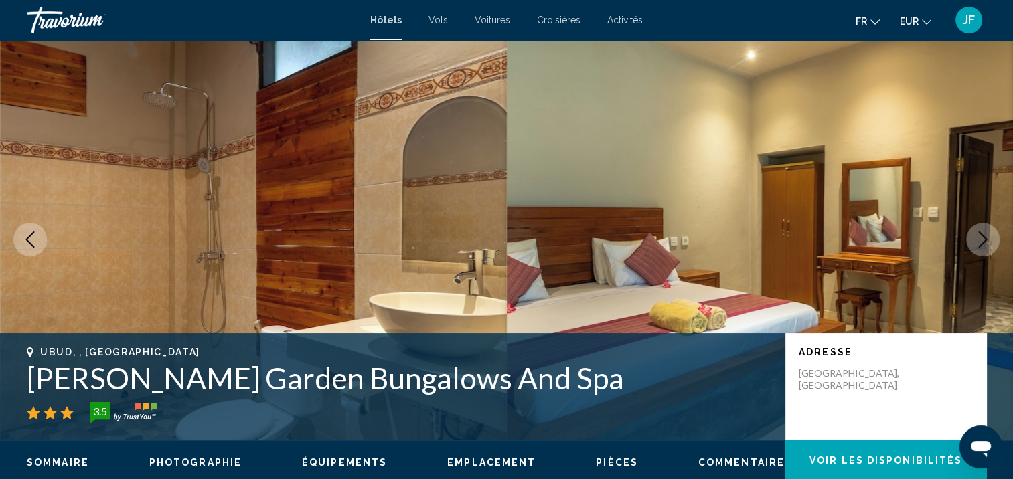
click at [985, 242] on icon "Next image" at bounding box center [983, 240] width 16 height 16
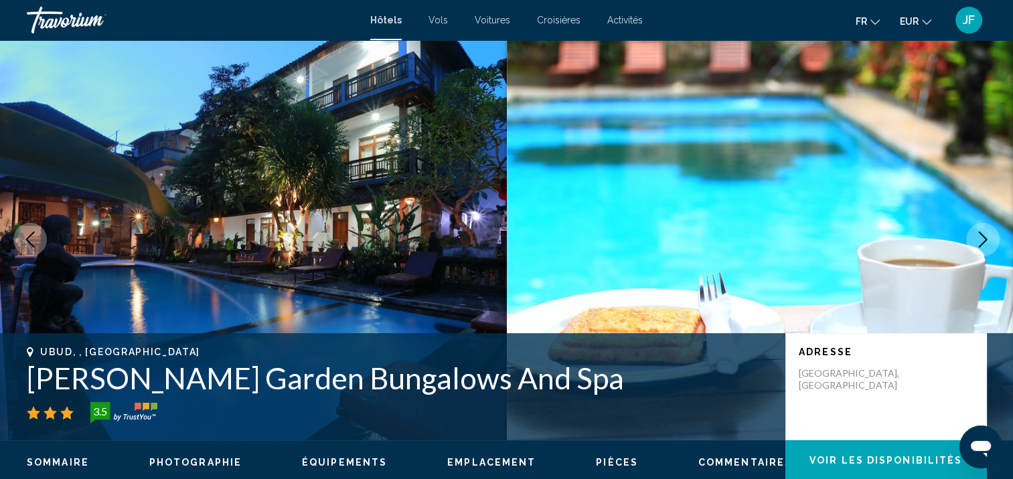
click at [985, 242] on icon "Next image" at bounding box center [983, 240] width 16 height 16
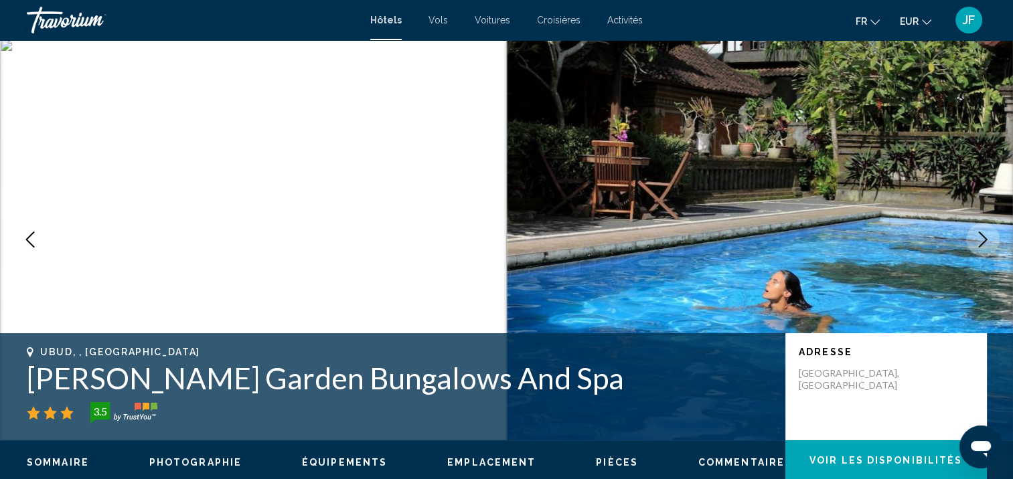
click at [985, 242] on icon "Next image" at bounding box center [983, 240] width 16 height 16
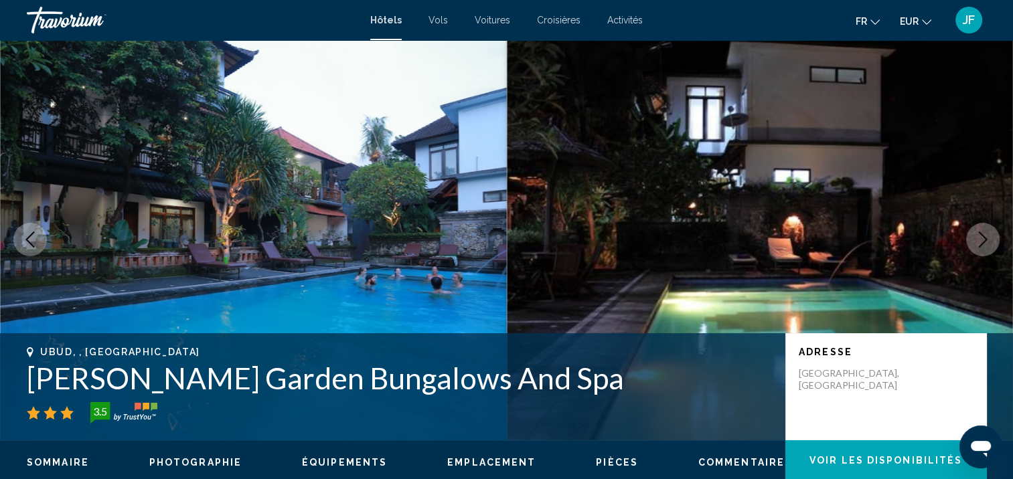
click at [985, 242] on icon "Next image" at bounding box center [983, 240] width 16 height 16
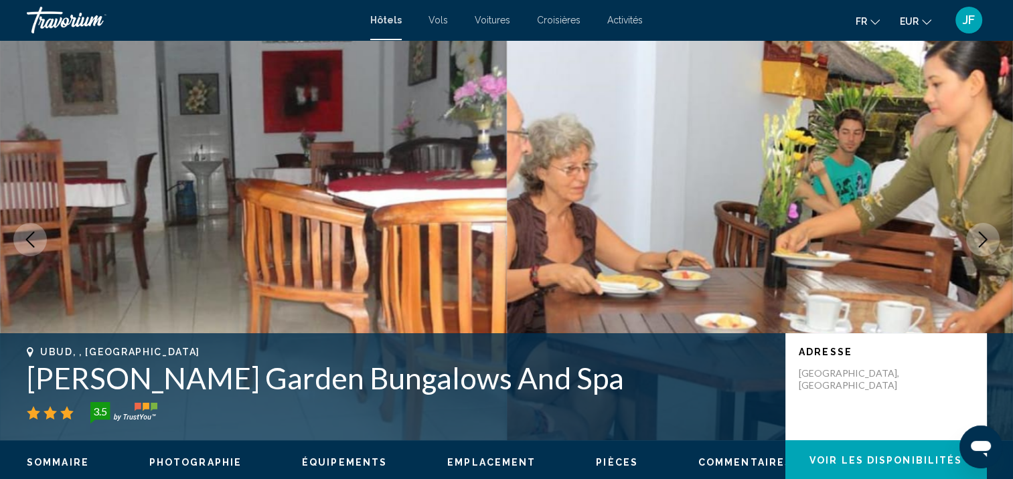
click at [985, 242] on icon "Next image" at bounding box center [983, 240] width 16 height 16
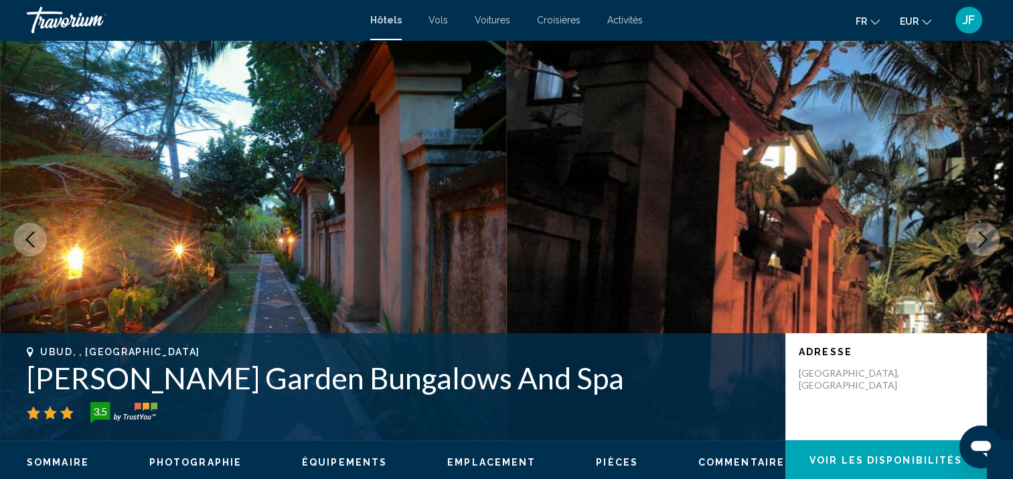
click at [985, 242] on icon "Next image" at bounding box center [983, 240] width 16 height 16
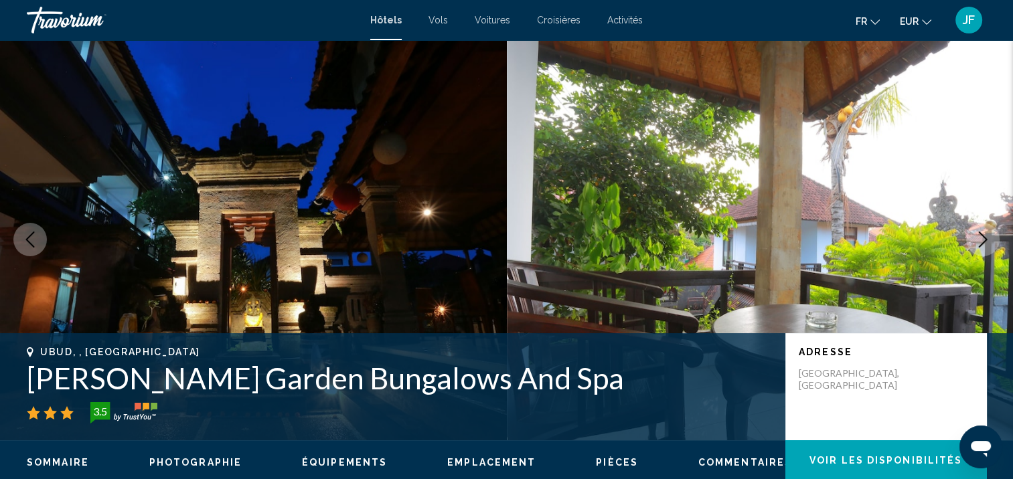
click at [985, 242] on icon "Next image" at bounding box center [983, 240] width 16 height 16
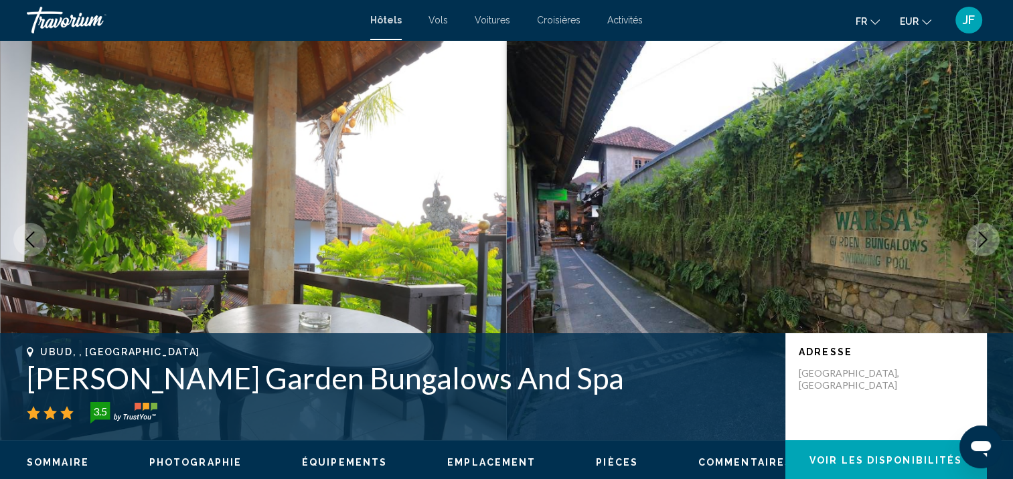
click at [985, 242] on icon "Next image" at bounding box center [983, 240] width 16 height 16
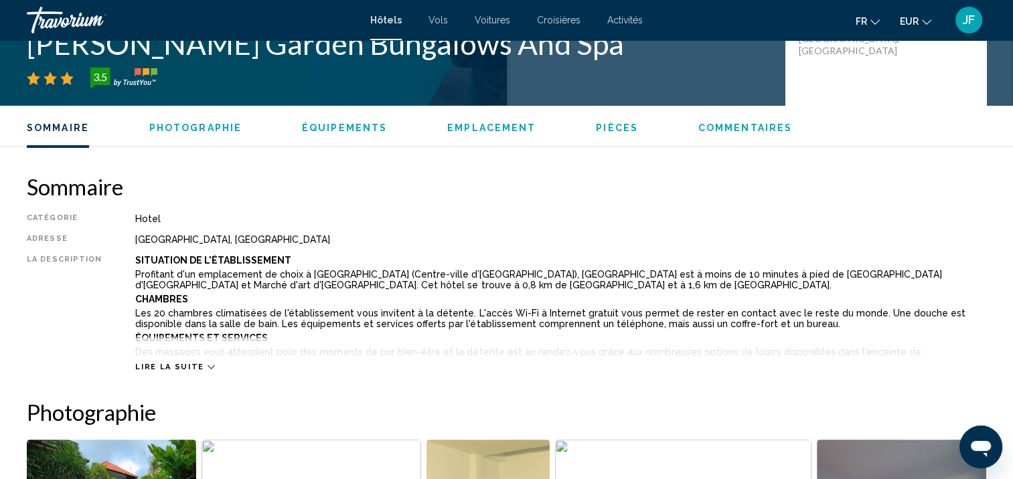
scroll to position [403, 0]
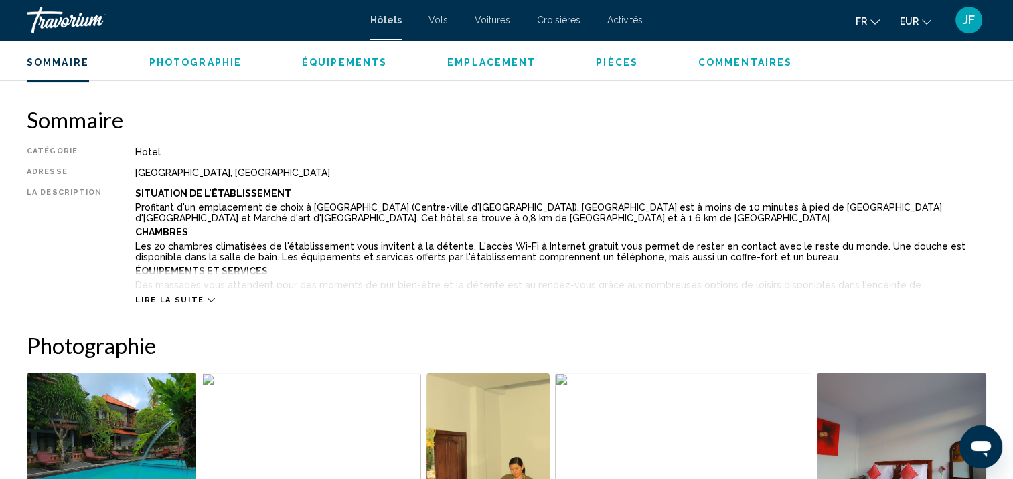
click at [196, 299] on div "Lire la suite" at bounding box center [174, 300] width 79 height 9
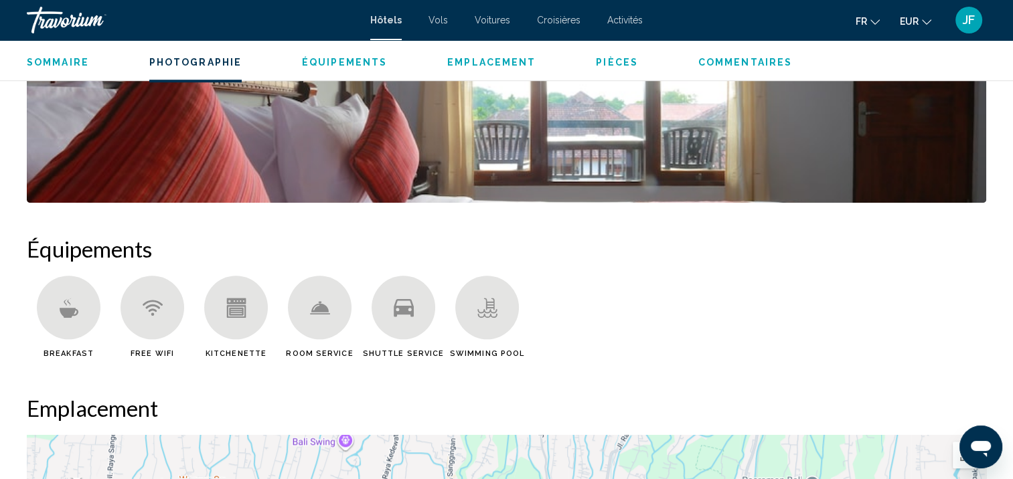
scroll to position [1340, 0]
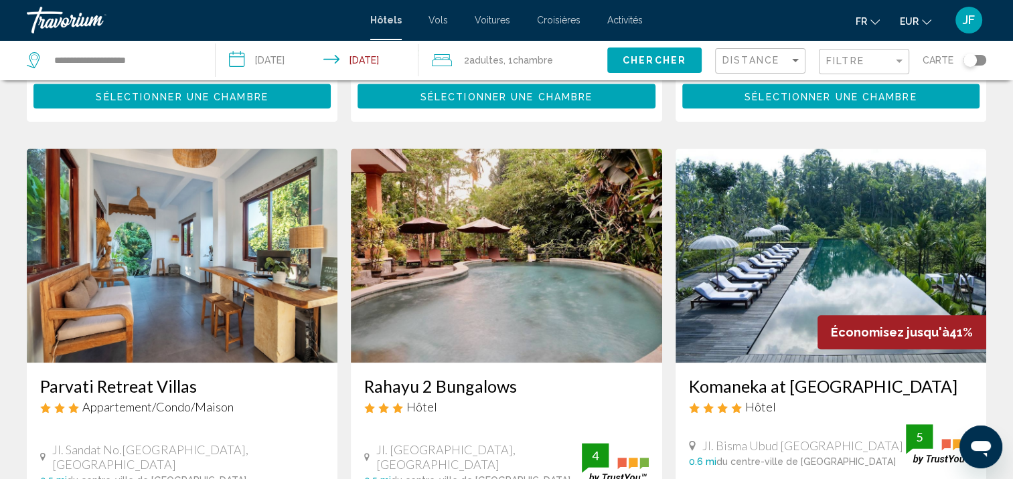
scroll to position [1539, 0]
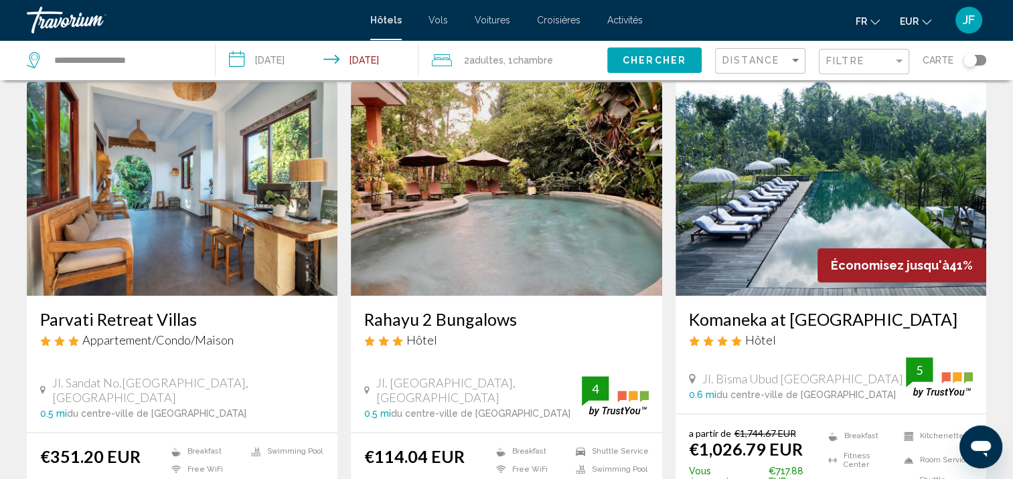
click at [504, 178] on img "Main content" at bounding box center [506, 189] width 311 height 214
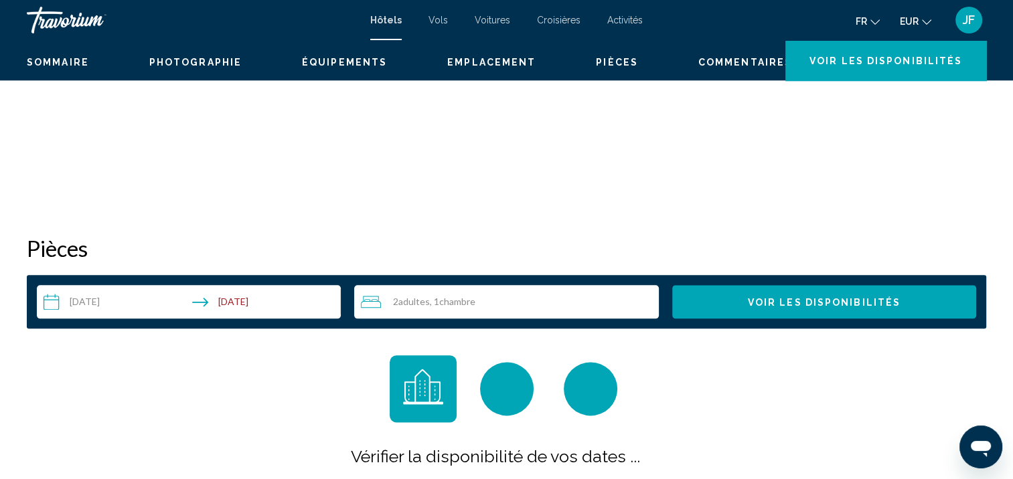
scroll to position [1, 0]
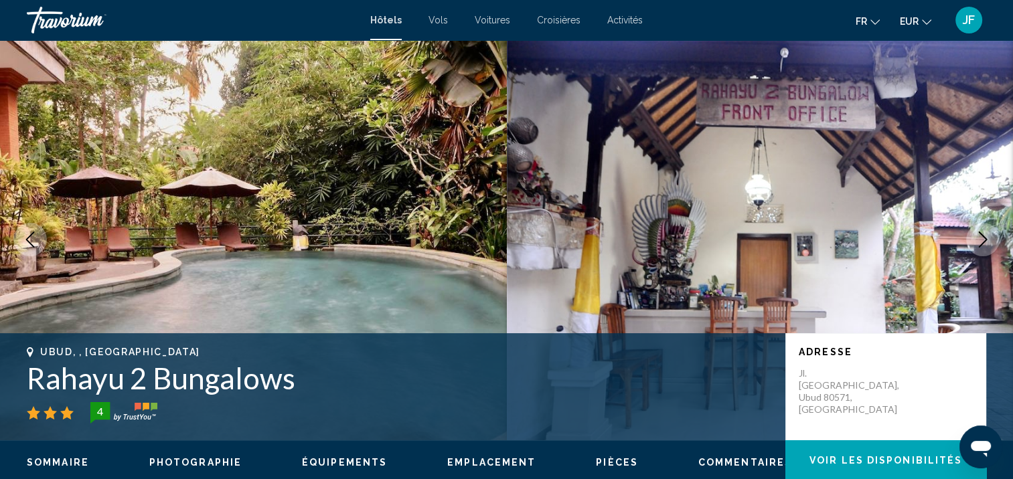
click at [996, 240] on button "Next image" at bounding box center [982, 239] width 33 height 33
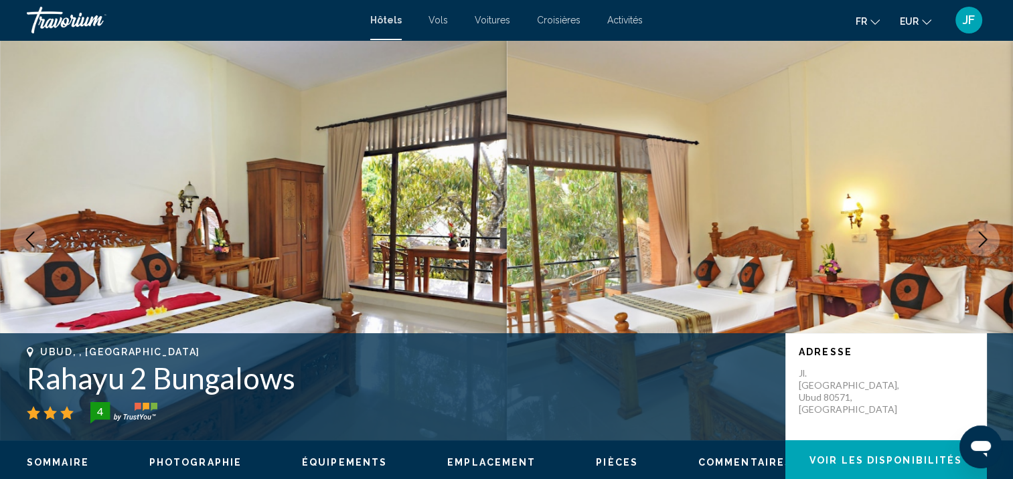
click at [996, 240] on button "Next image" at bounding box center [982, 239] width 33 height 33
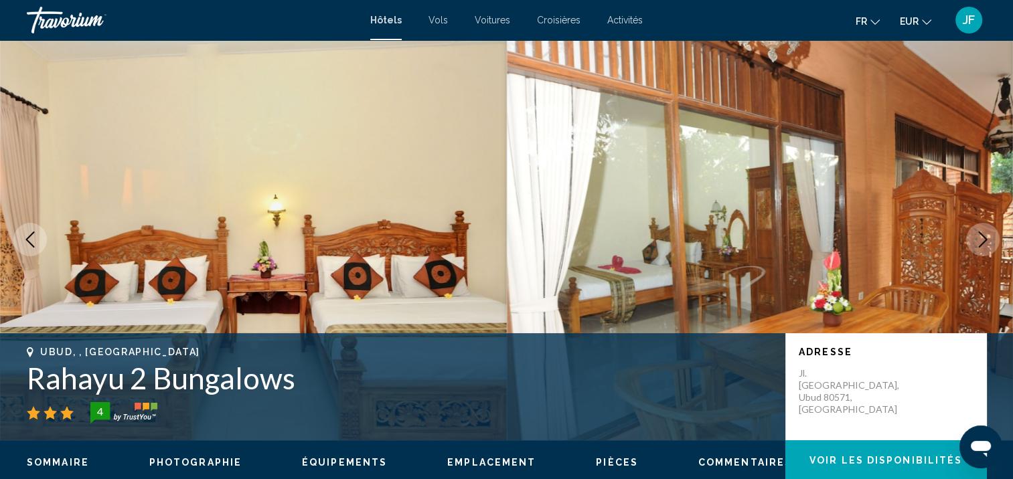
click at [996, 240] on button "Next image" at bounding box center [982, 239] width 33 height 33
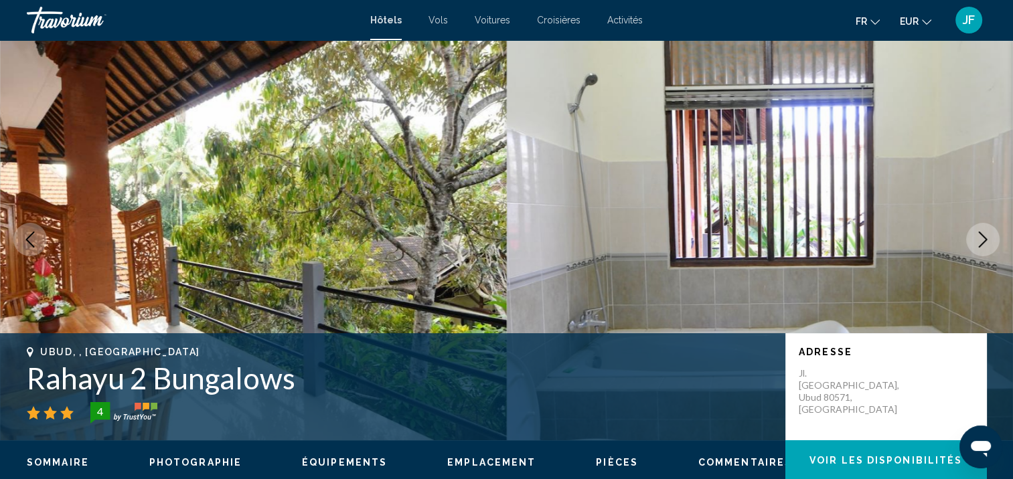
click at [996, 240] on button "Next image" at bounding box center [982, 239] width 33 height 33
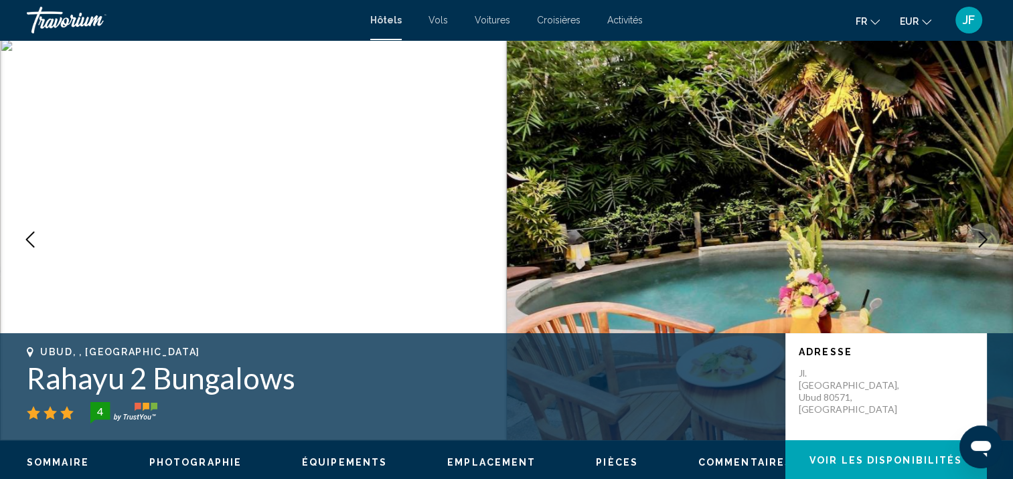
scroll to position [135, 0]
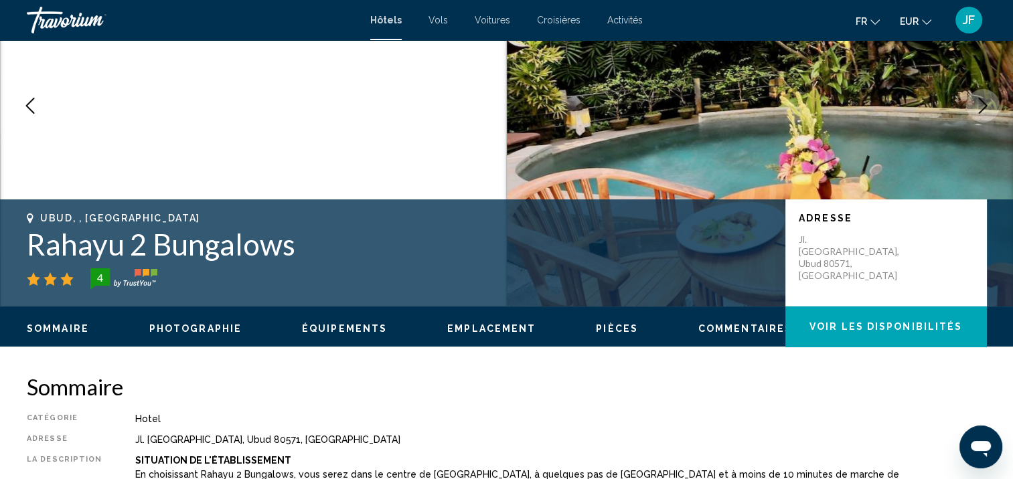
click at [976, 107] on icon "Next image" at bounding box center [983, 106] width 16 height 16
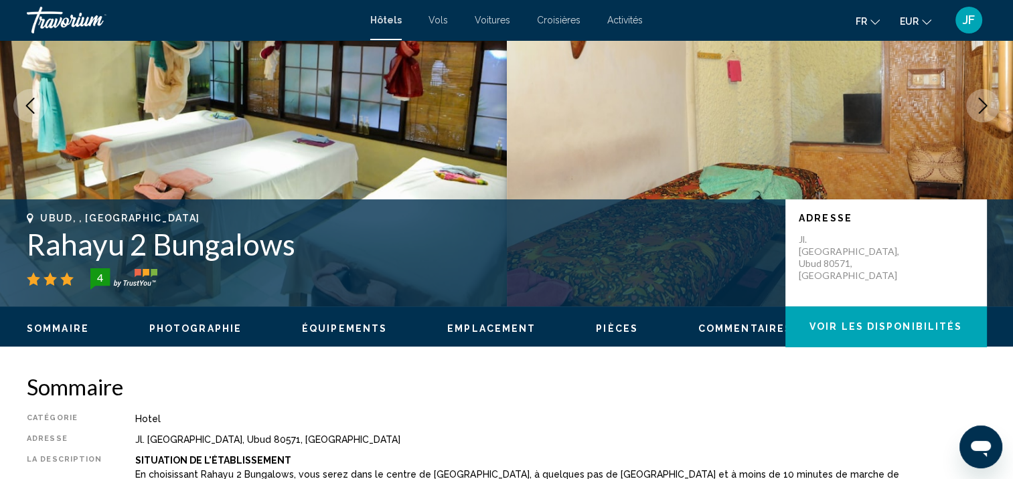
click at [976, 107] on icon "Next image" at bounding box center [983, 106] width 16 height 16
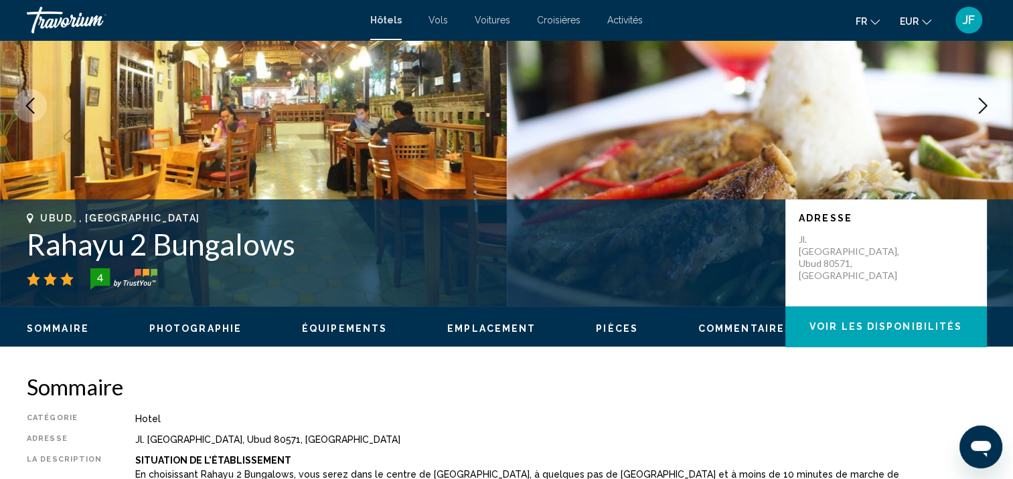
click at [976, 107] on icon "Next image" at bounding box center [983, 106] width 16 height 16
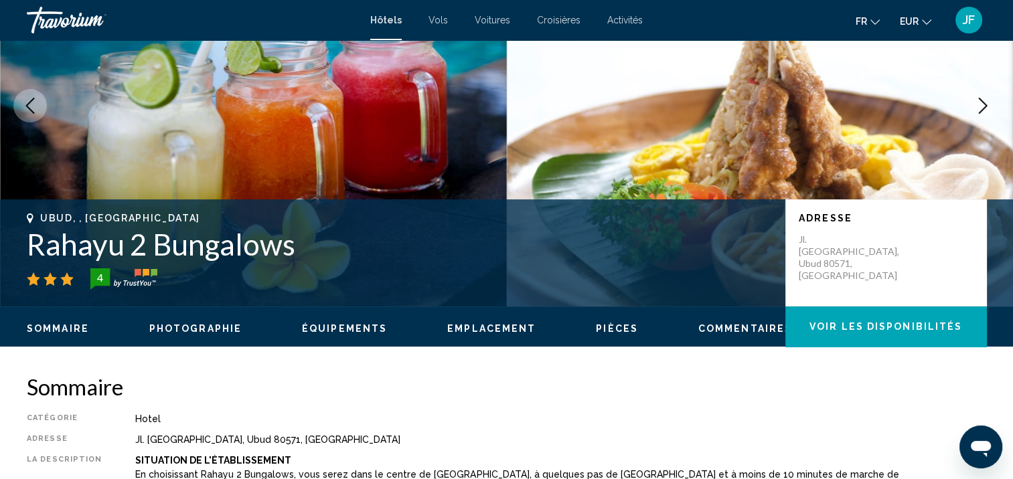
click at [976, 107] on icon "Next image" at bounding box center [983, 106] width 16 height 16
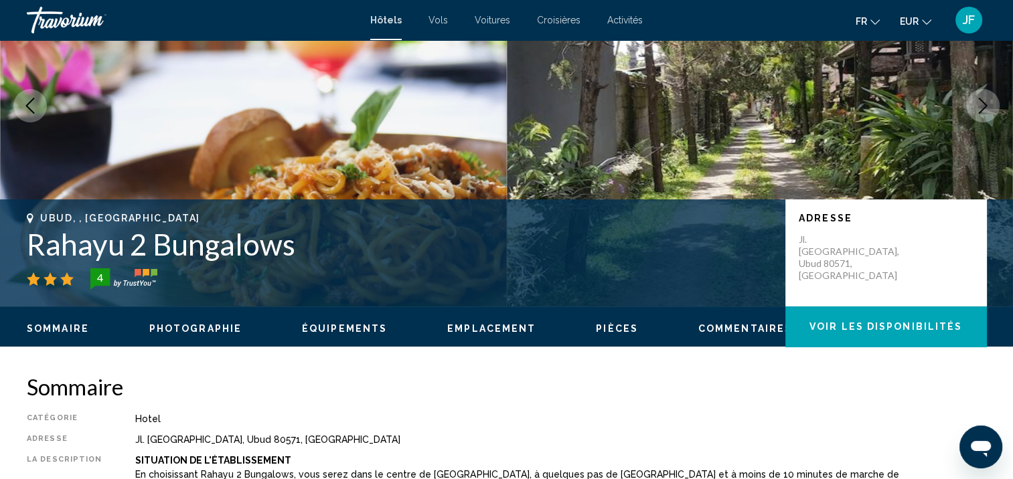
click at [976, 107] on icon "Next image" at bounding box center [983, 106] width 16 height 16
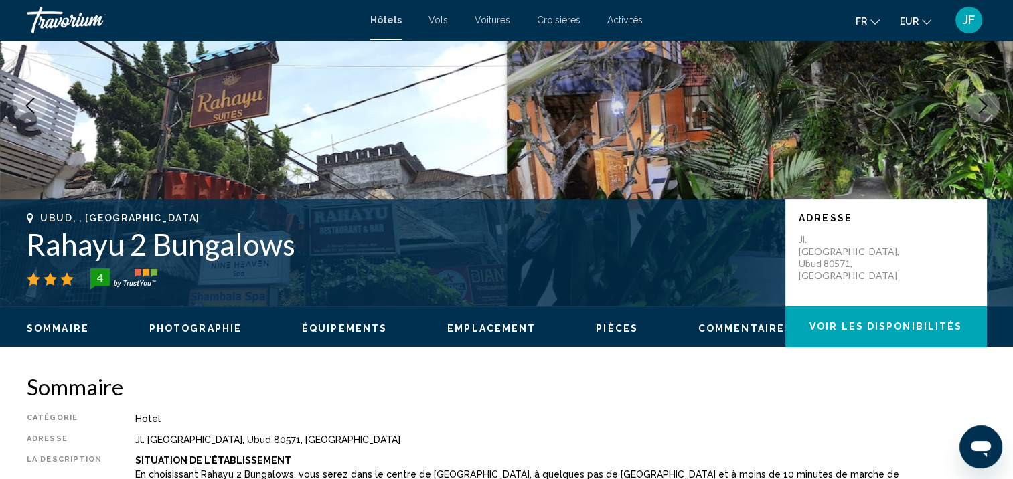
click at [976, 107] on icon "Next image" at bounding box center [983, 106] width 16 height 16
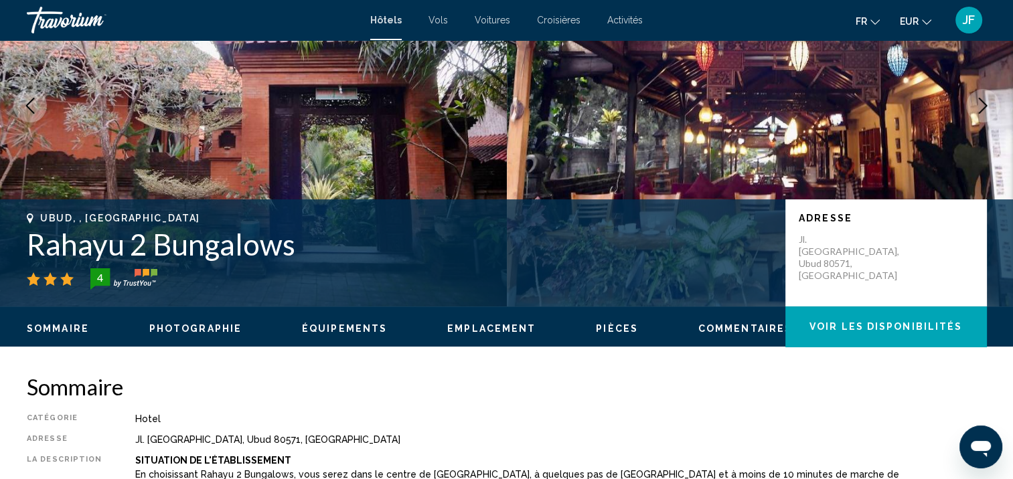
click at [976, 107] on icon "Next image" at bounding box center [983, 106] width 16 height 16
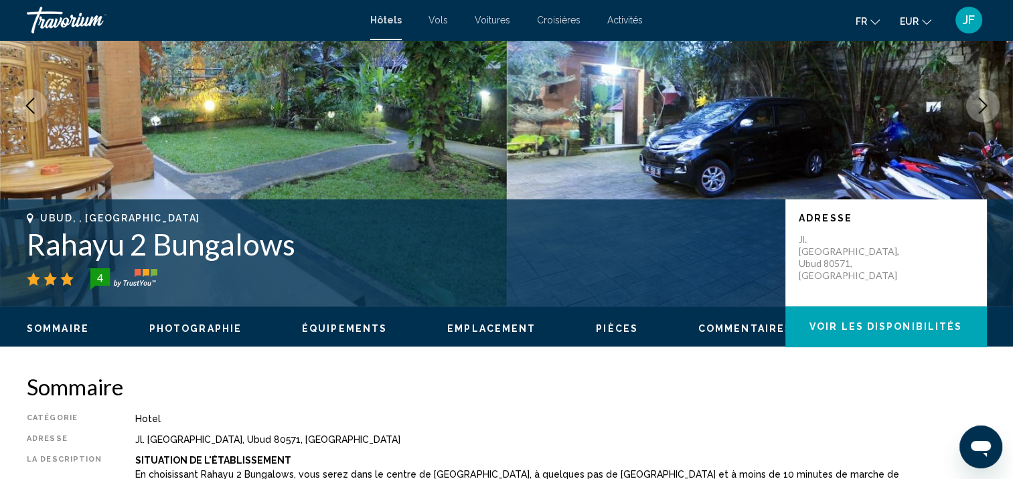
click at [976, 107] on icon "Next image" at bounding box center [983, 106] width 16 height 16
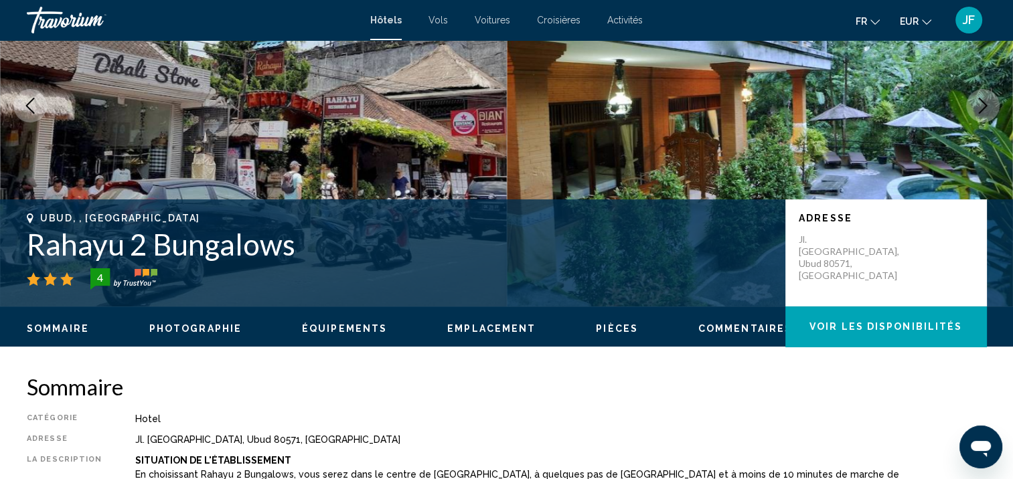
click at [976, 107] on icon "Next image" at bounding box center [983, 106] width 16 height 16
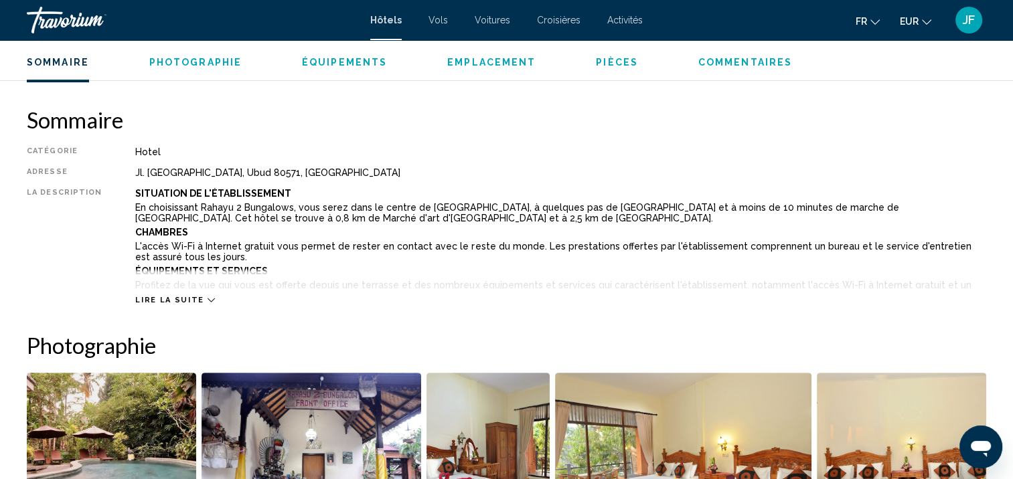
scroll to position [470, 0]
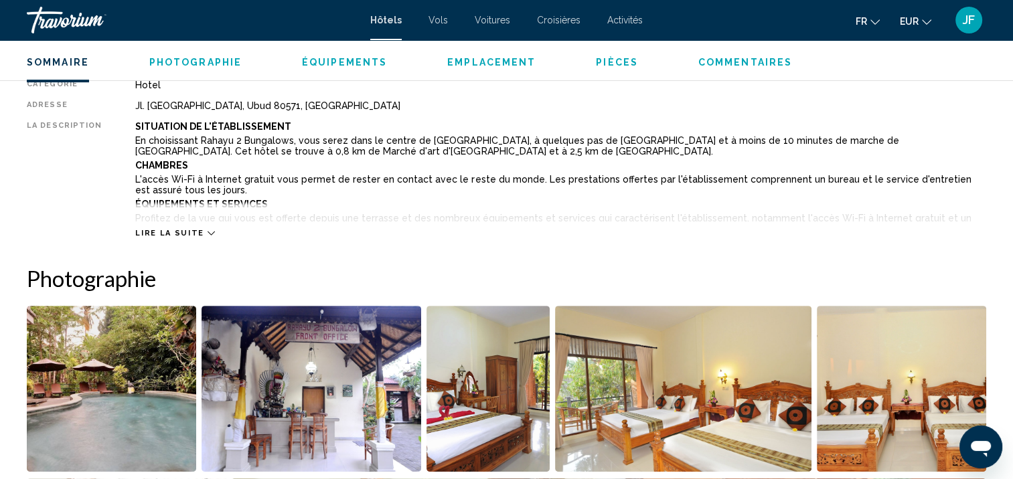
click at [207, 230] on icon "Main content" at bounding box center [210, 233] width 7 height 7
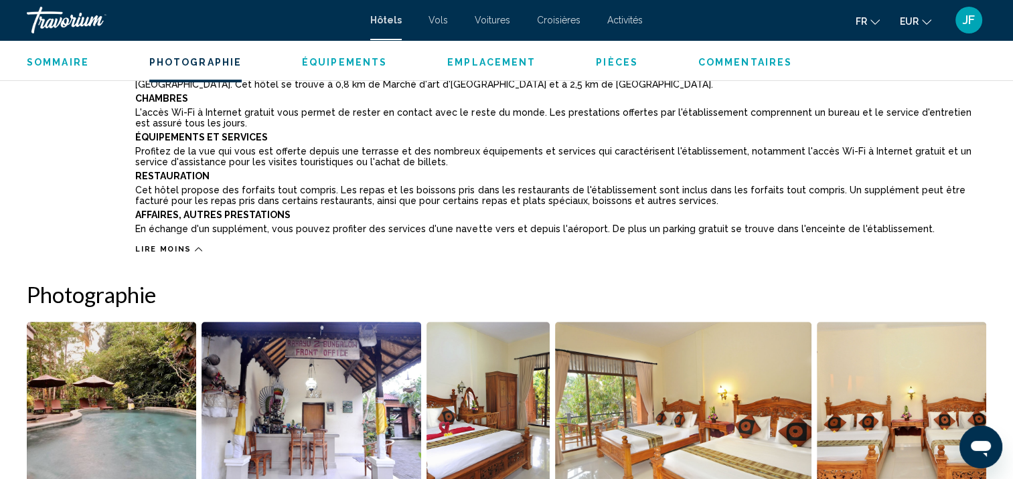
scroll to position [805, 0]
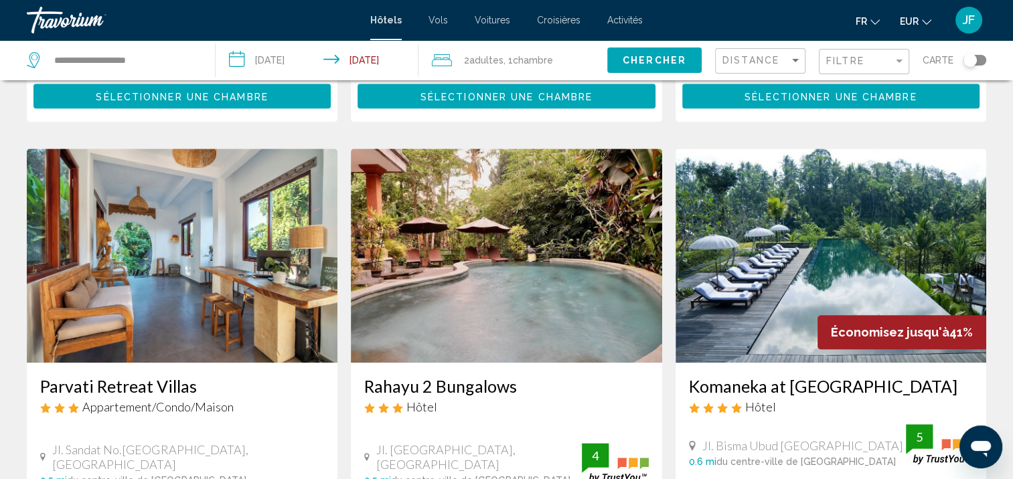
scroll to position [1794, 0]
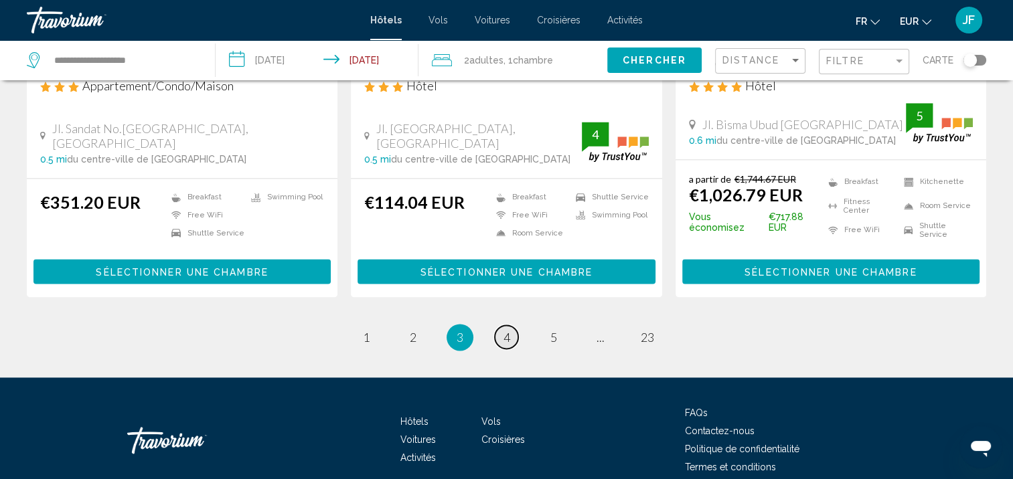
click at [509, 330] on span "4" at bounding box center [506, 337] width 7 height 15
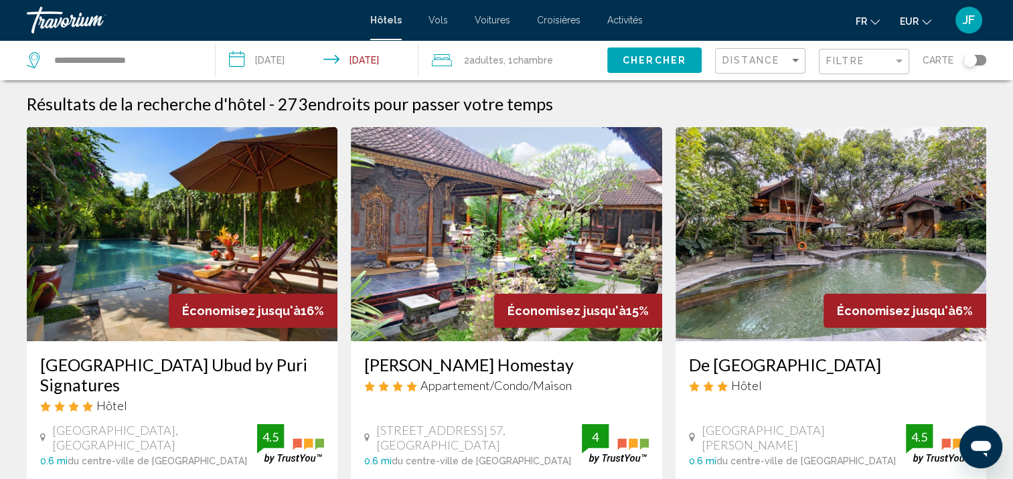
scroll to position [67, 0]
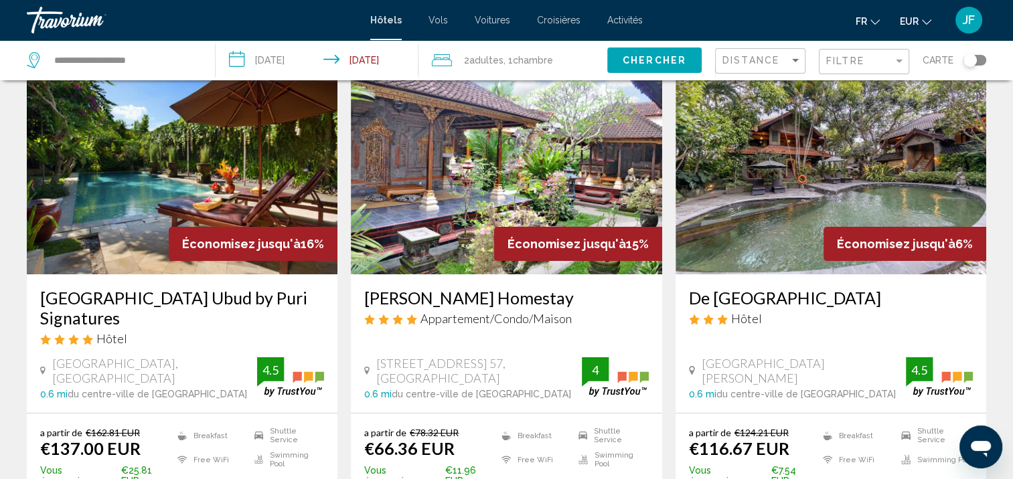
click at [543, 246] on span "Économisez jusqu'à" at bounding box center [566, 244] width 118 height 14
click at [553, 198] on img "Main content" at bounding box center [506, 167] width 311 height 214
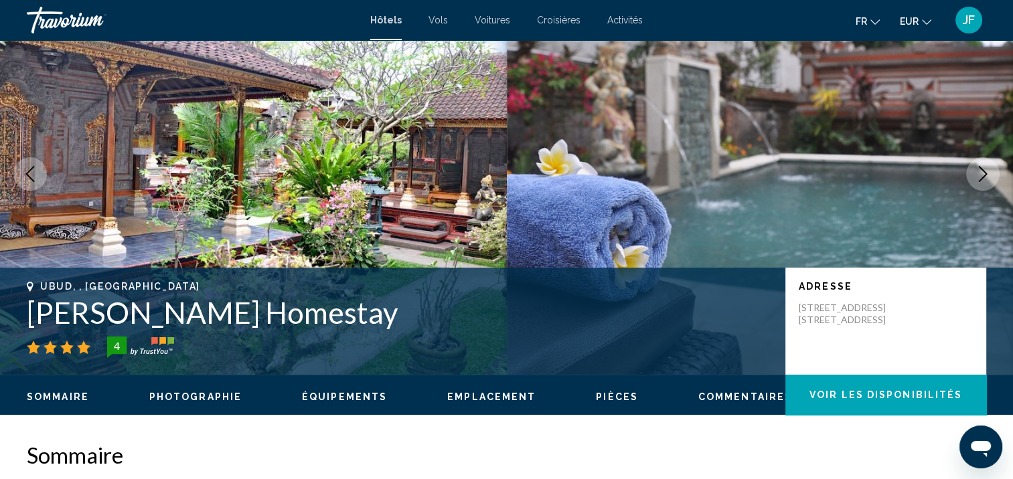
scroll to position [1, 0]
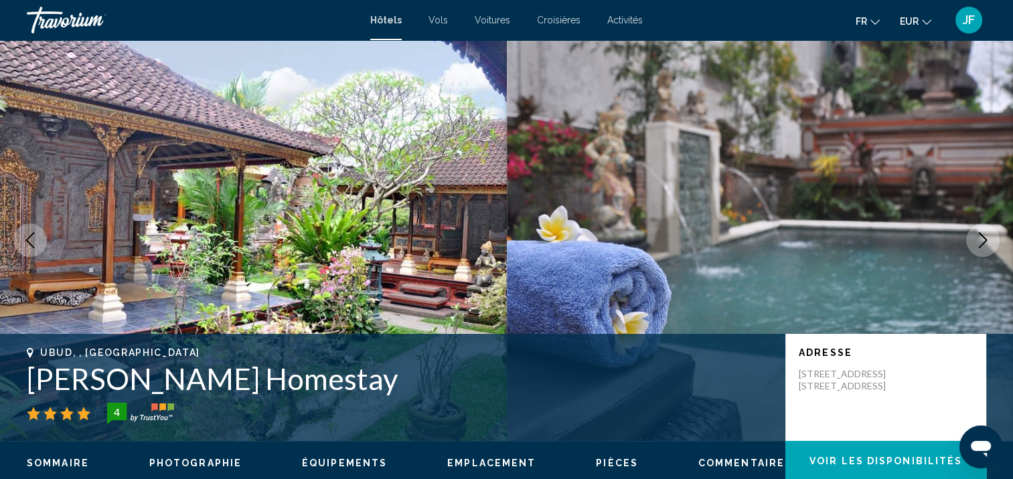
click at [977, 240] on icon "Next image" at bounding box center [983, 240] width 16 height 16
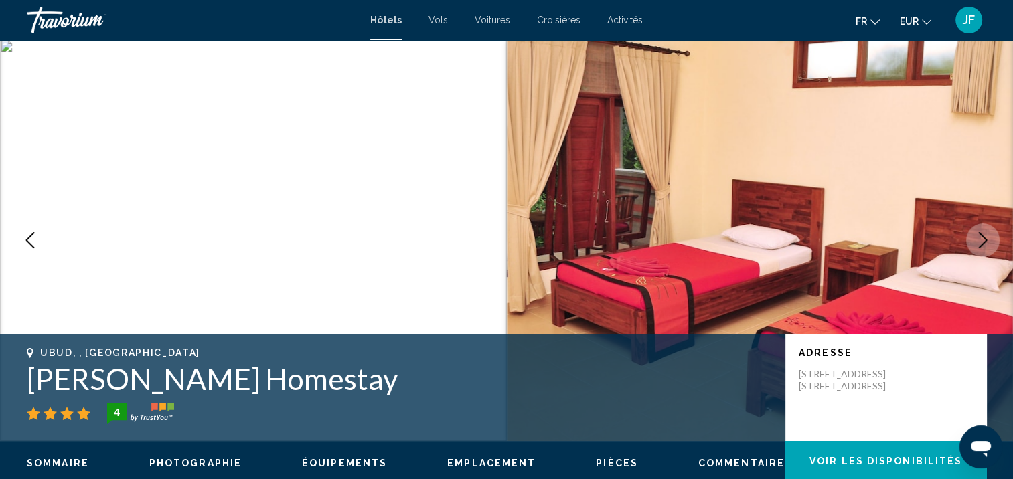
click at [977, 240] on icon "Next image" at bounding box center [983, 240] width 16 height 16
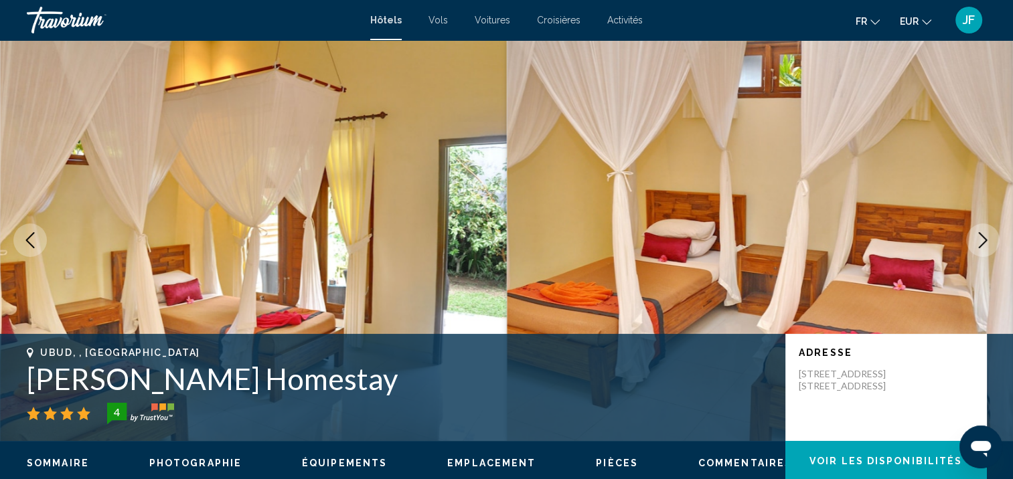
click at [977, 240] on icon "Next image" at bounding box center [983, 240] width 16 height 16
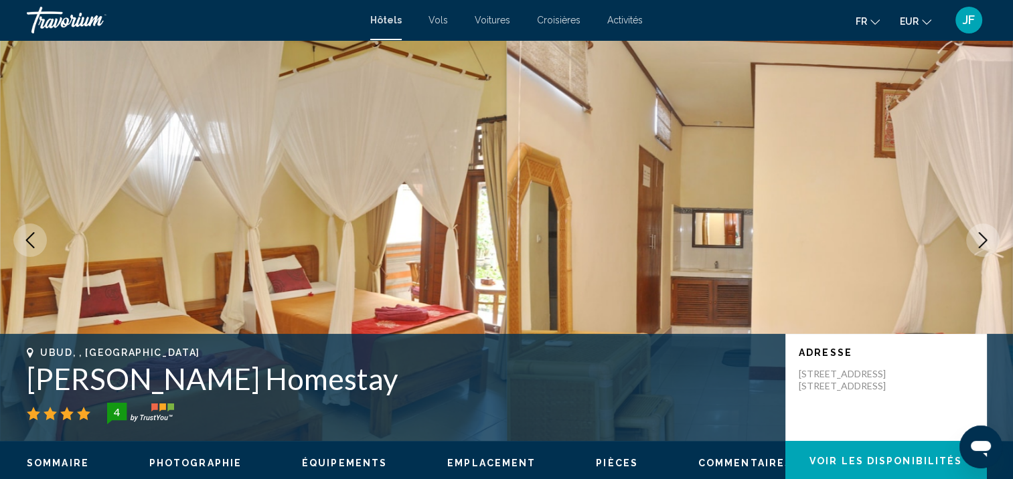
click at [977, 240] on icon "Next image" at bounding box center [983, 240] width 16 height 16
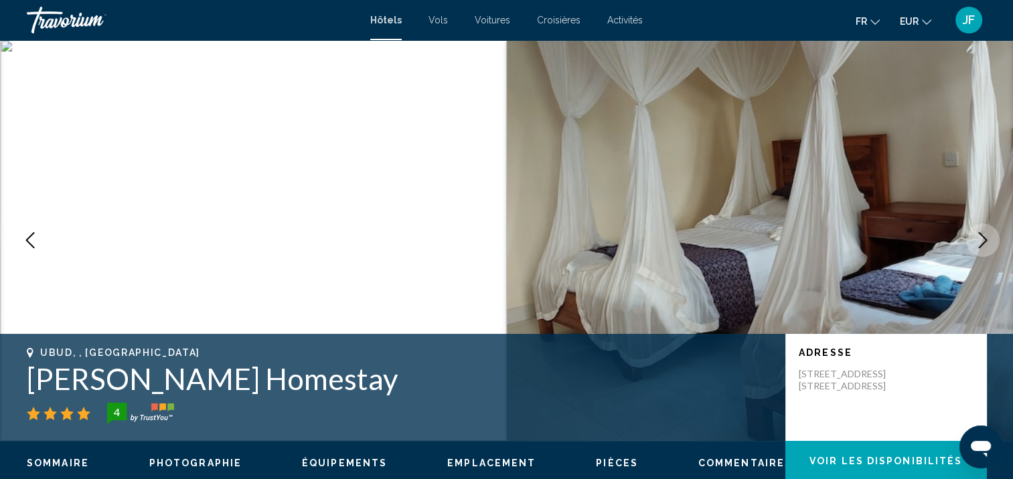
click at [977, 240] on icon "Next image" at bounding box center [983, 240] width 16 height 16
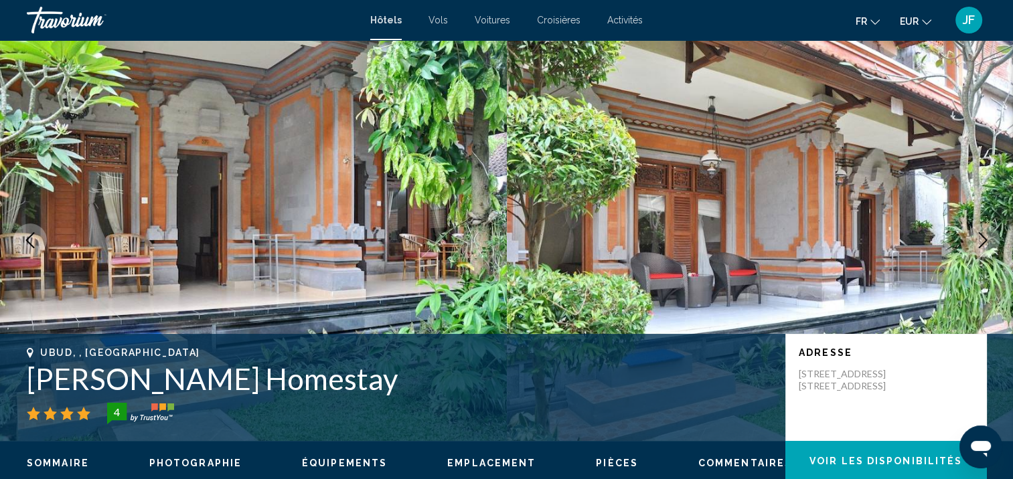
click at [977, 240] on icon "Next image" at bounding box center [983, 240] width 16 height 16
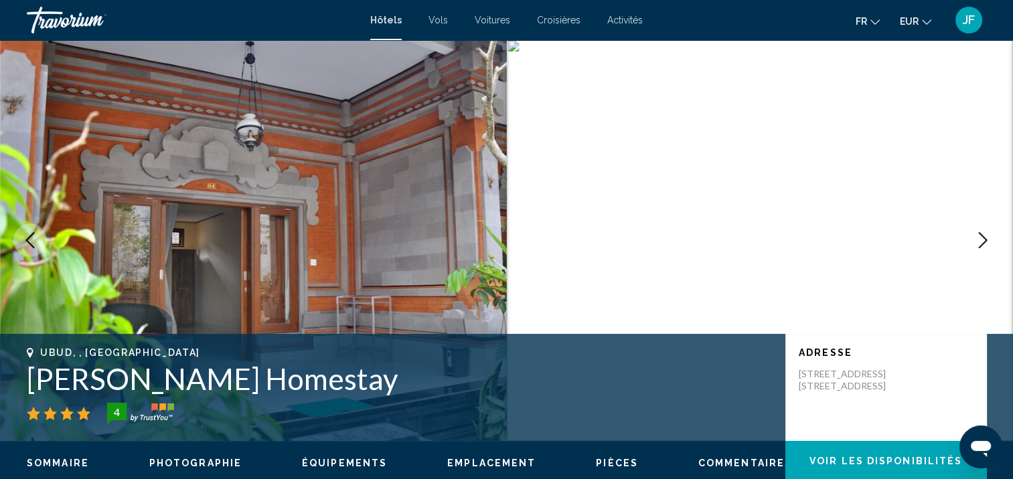
click at [977, 240] on icon "Next image" at bounding box center [983, 240] width 16 height 16
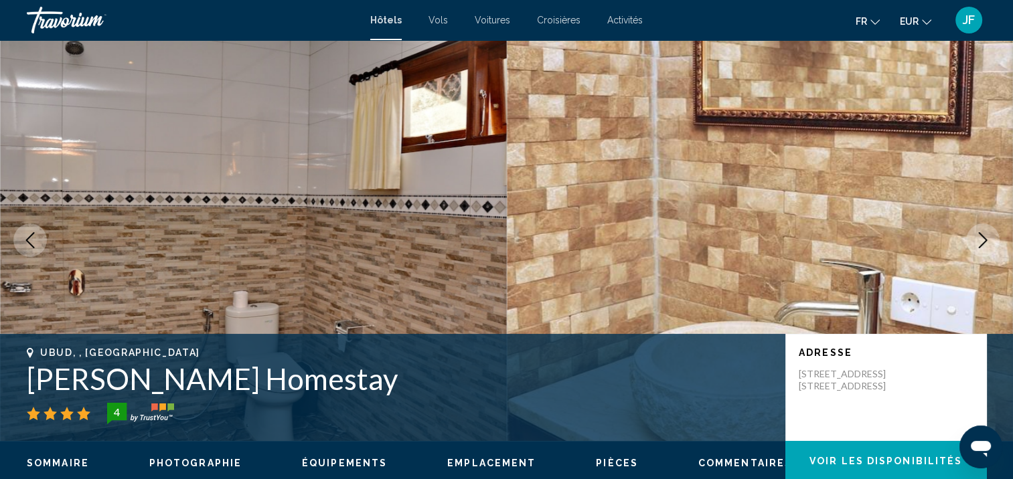
click at [977, 240] on icon "Next image" at bounding box center [983, 240] width 16 height 16
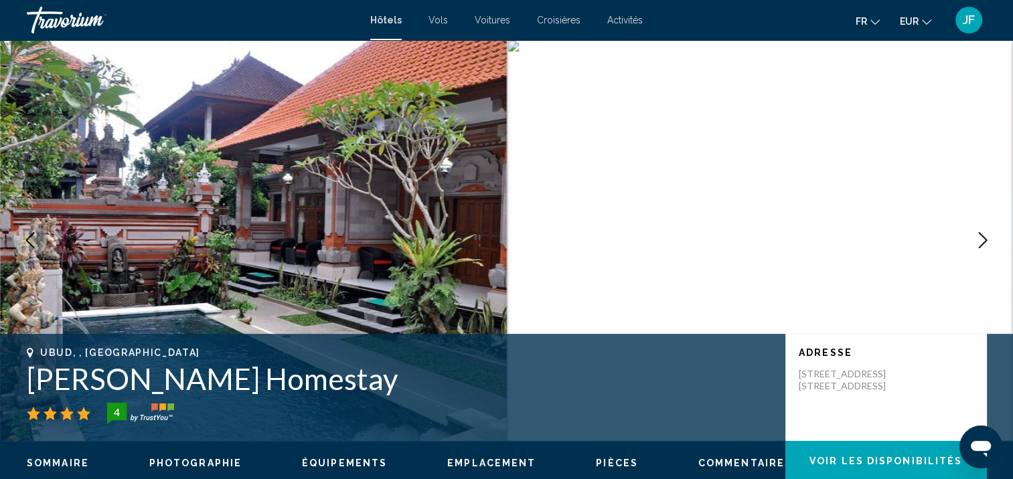
click at [977, 240] on icon "Next image" at bounding box center [983, 240] width 16 height 16
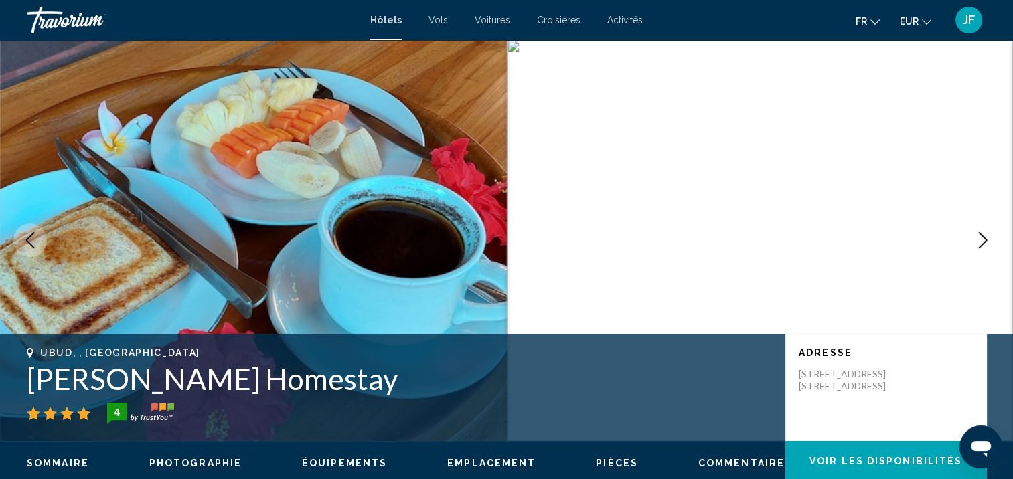
click at [977, 240] on icon "Next image" at bounding box center [983, 240] width 16 height 16
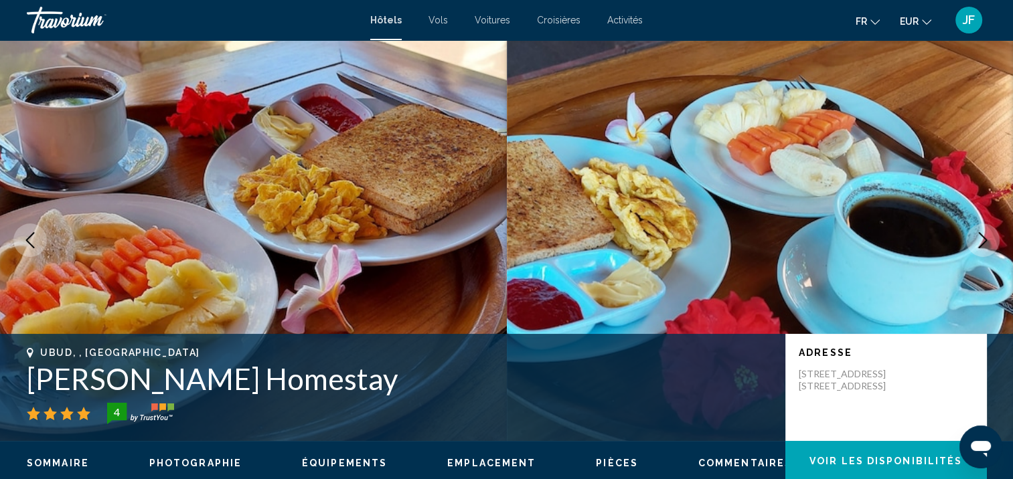
click at [977, 240] on icon "Next image" at bounding box center [983, 240] width 16 height 16
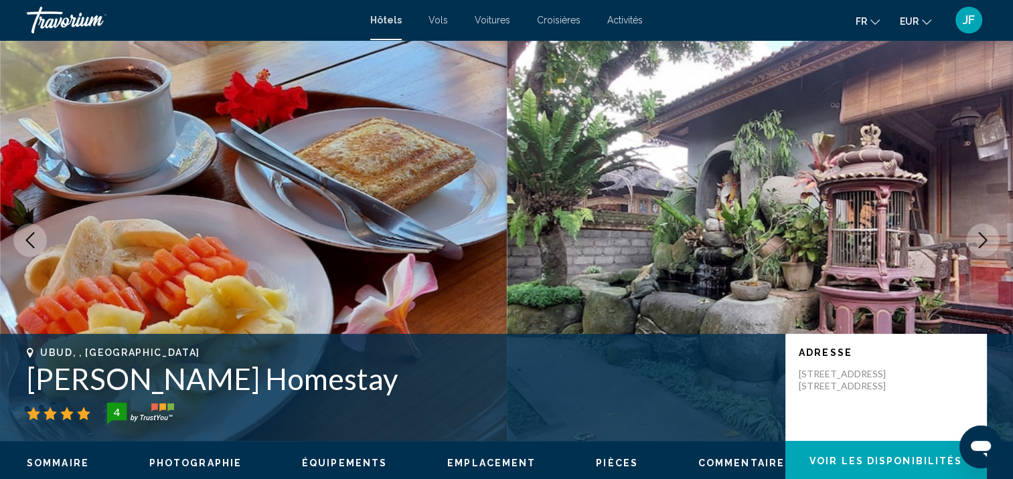
click at [977, 240] on icon "Next image" at bounding box center [983, 240] width 16 height 16
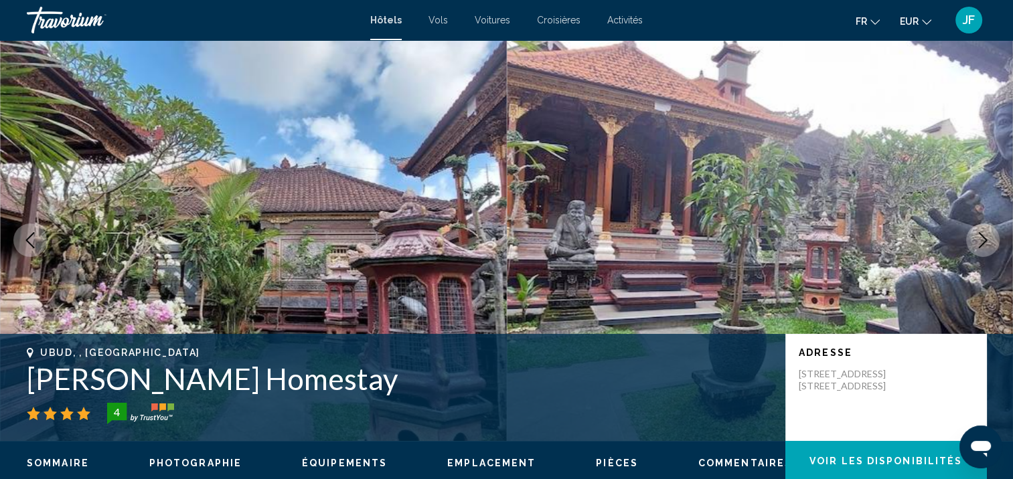
click at [977, 240] on icon "Next image" at bounding box center [983, 240] width 16 height 16
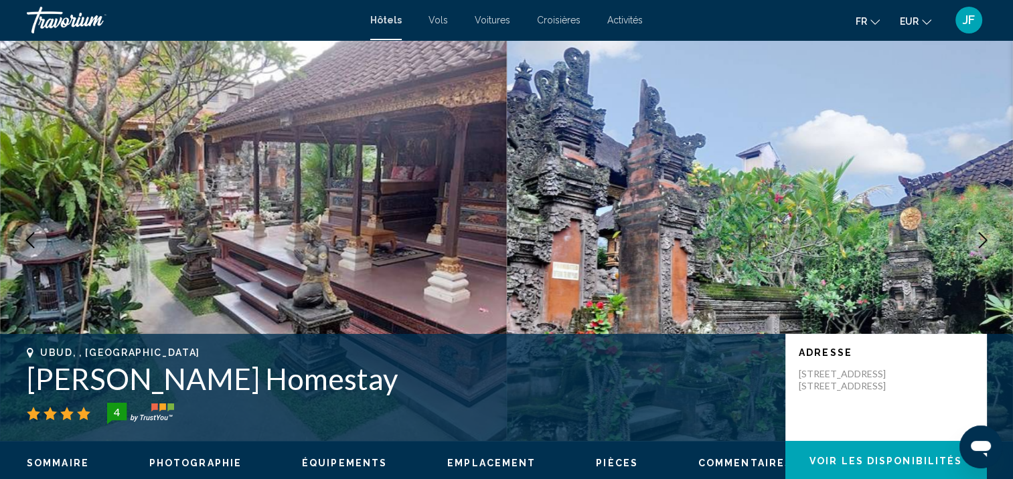
click at [977, 240] on icon "Next image" at bounding box center [983, 240] width 16 height 16
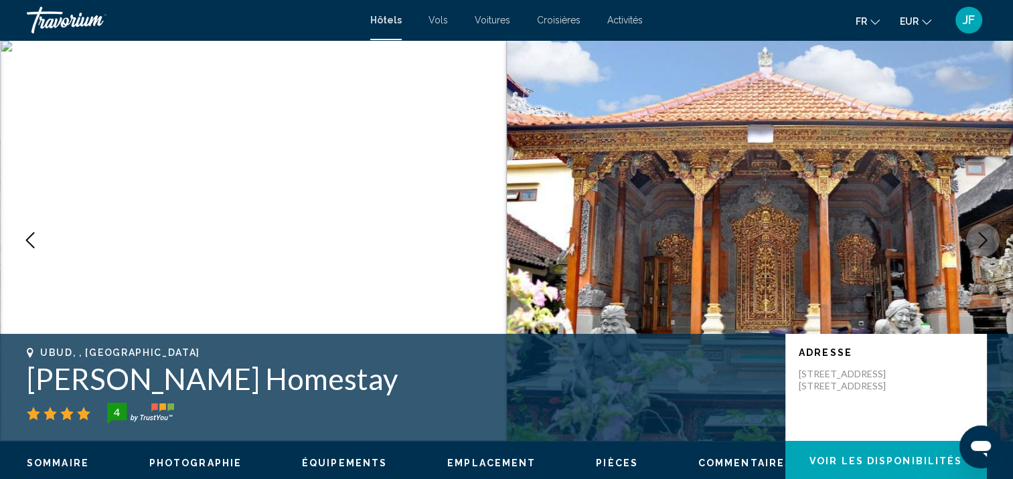
click at [977, 240] on icon "Next image" at bounding box center [983, 240] width 16 height 16
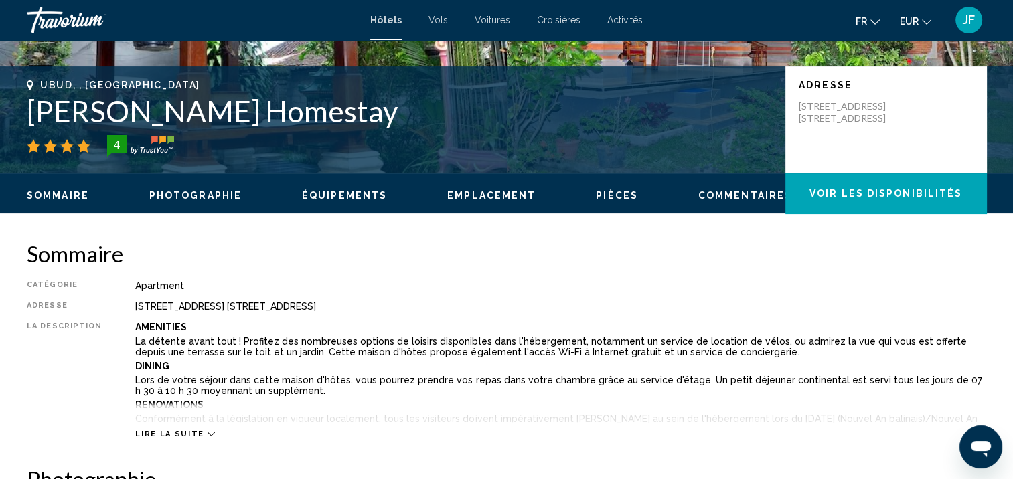
scroll to position [402, 0]
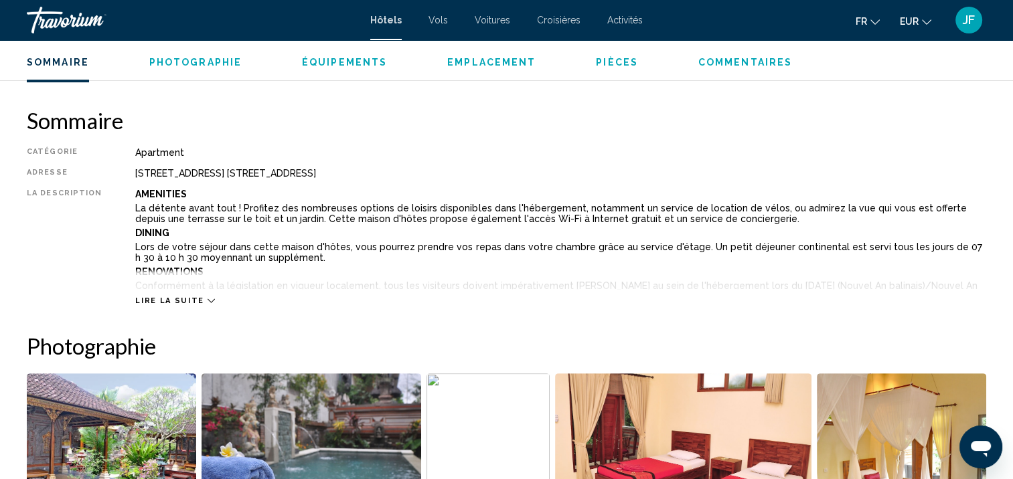
click at [207, 303] on icon "Main content" at bounding box center [210, 300] width 7 height 7
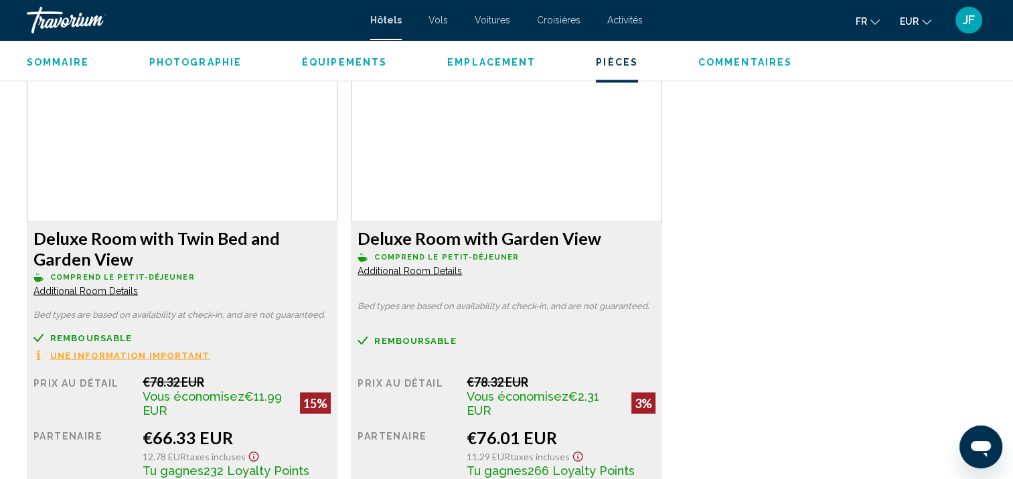
scroll to position [2142, 0]
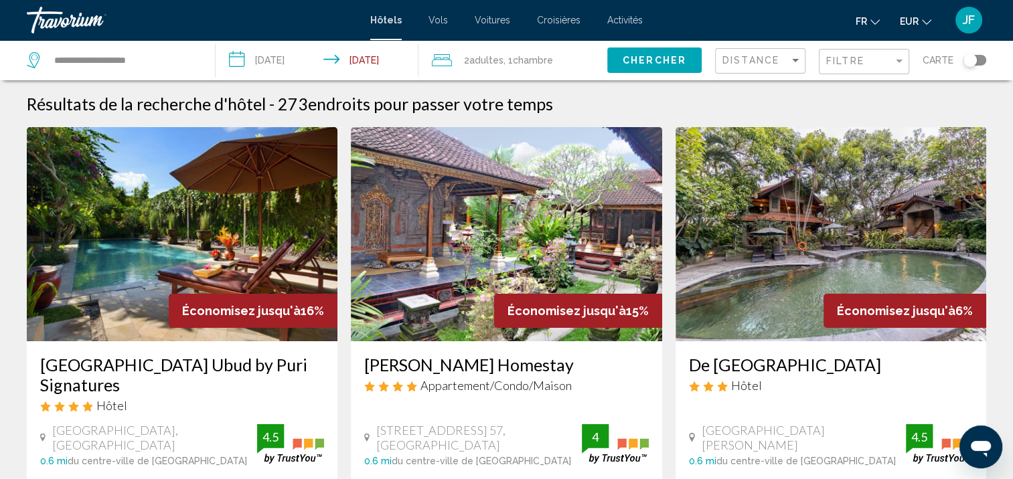
scroll to position [134, 0]
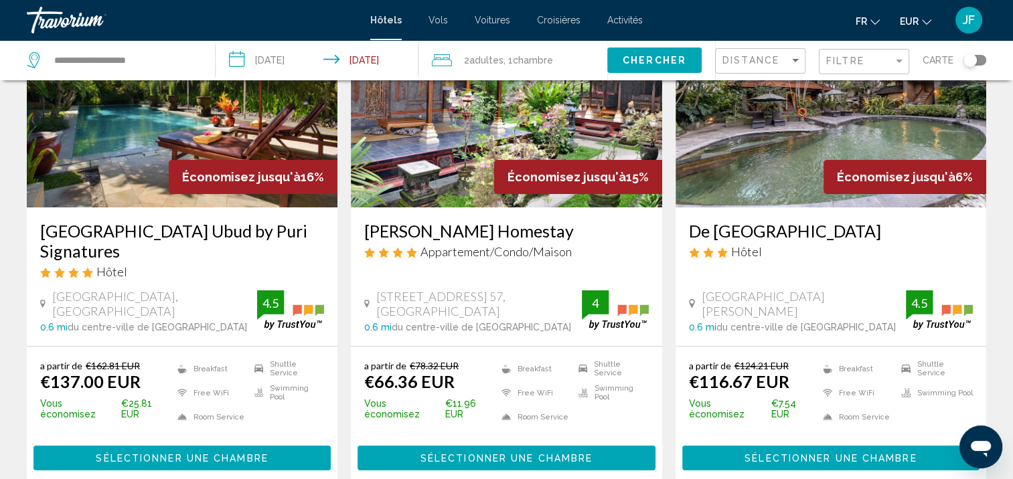
click at [822, 136] on img "Main content" at bounding box center [830, 100] width 311 height 214
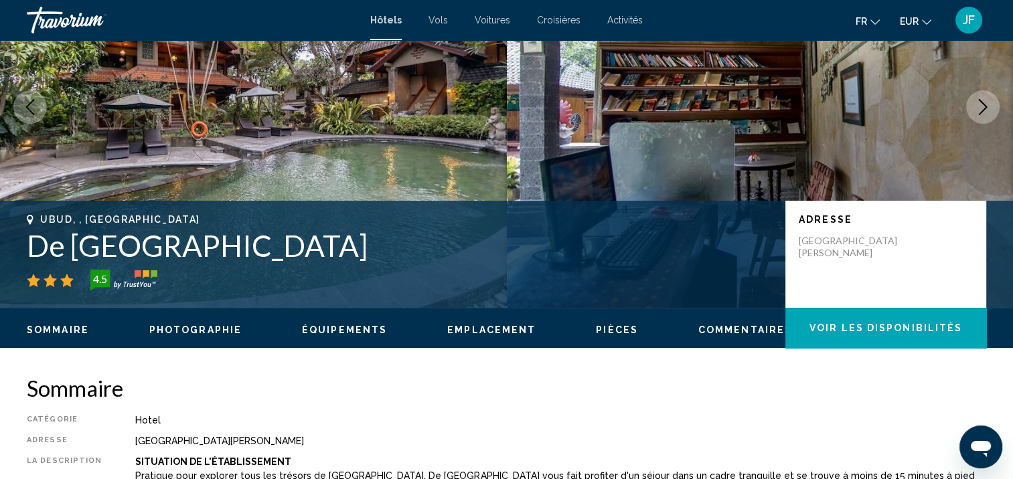
scroll to position [1, 0]
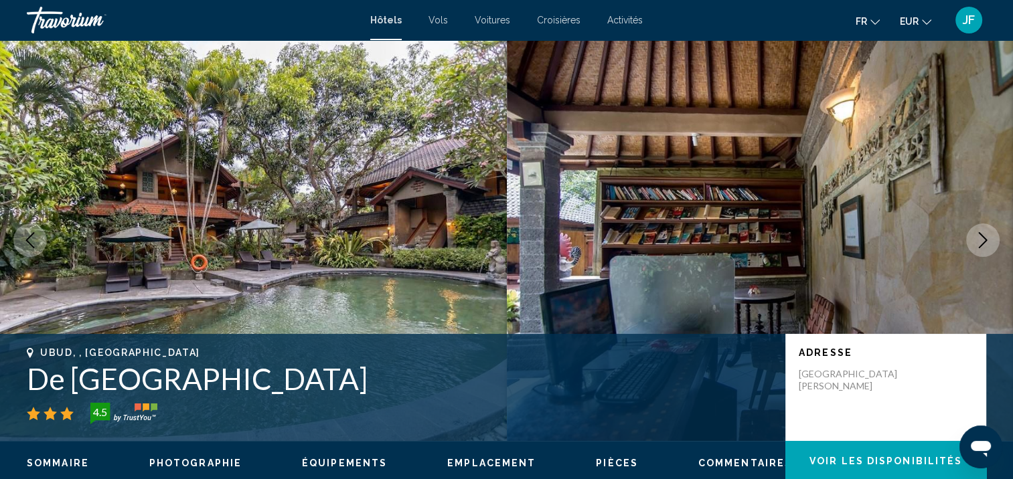
click at [985, 234] on icon "Next image" at bounding box center [983, 240] width 16 height 16
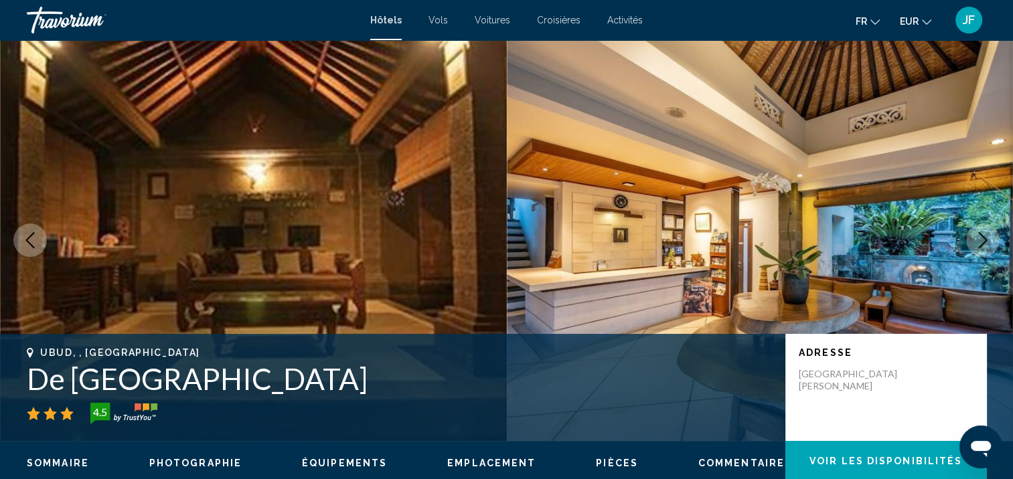
click at [985, 234] on icon "Next image" at bounding box center [983, 240] width 16 height 16
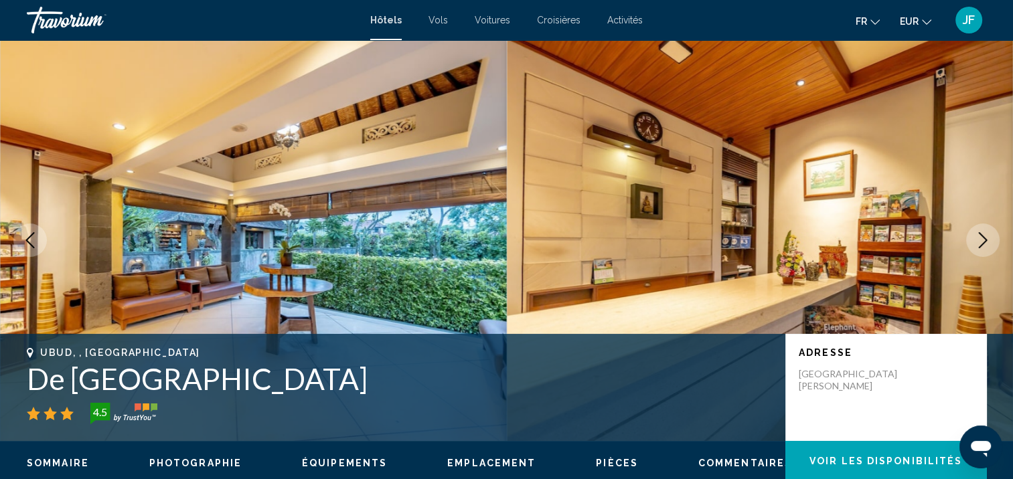
click at [985, 234] on icon "Next image" at bounding box center [983, 240] width 16 height 16
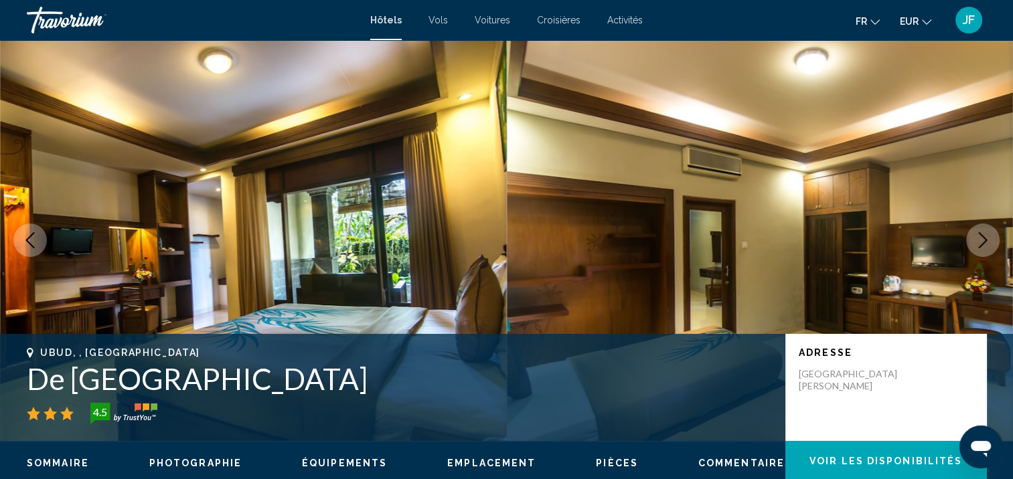
click at [985, 234] on icon "Next image" at bounding box center [983, 240] width 16 height 16
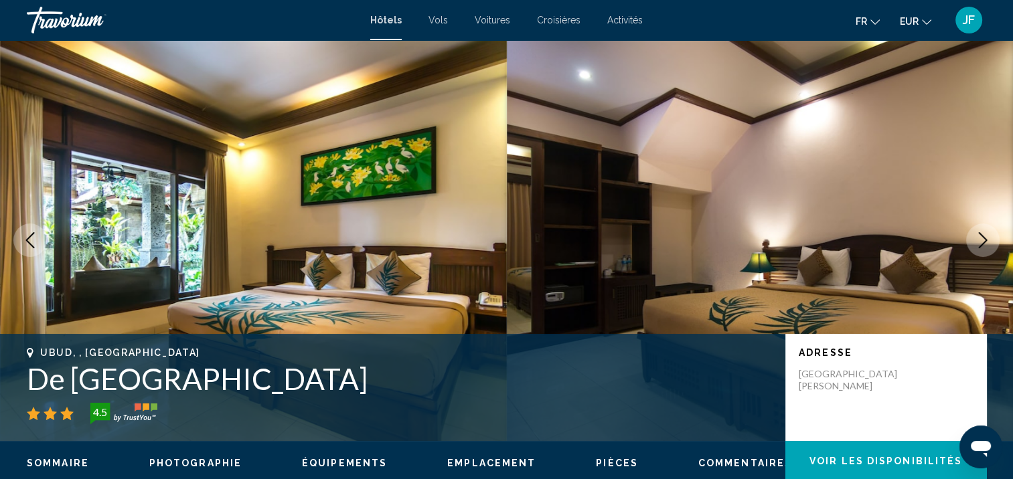
click at [985, 234] on icon "Next image" at bounding box center [983, 240] width 16 height 16
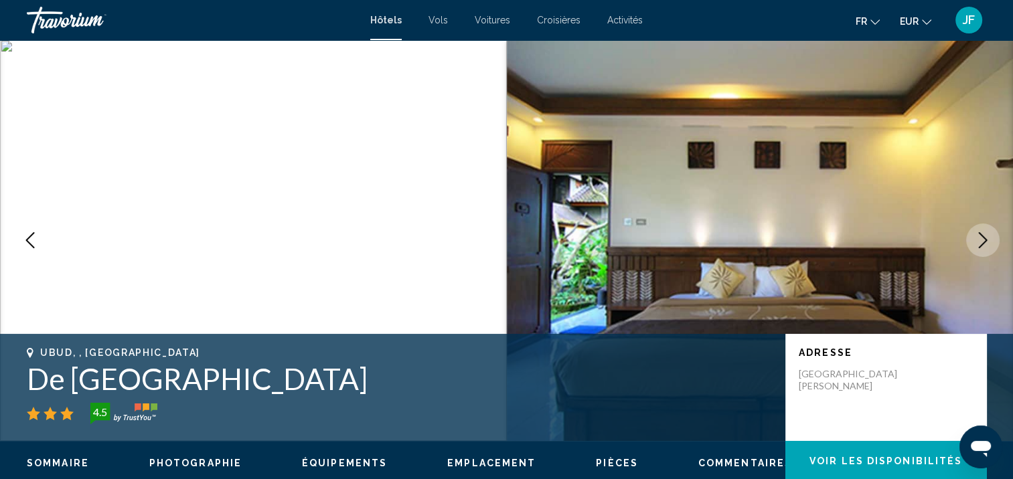
click at [985, 234] on icon "Next image" at bounding box center [983, 240] width 16 height 16
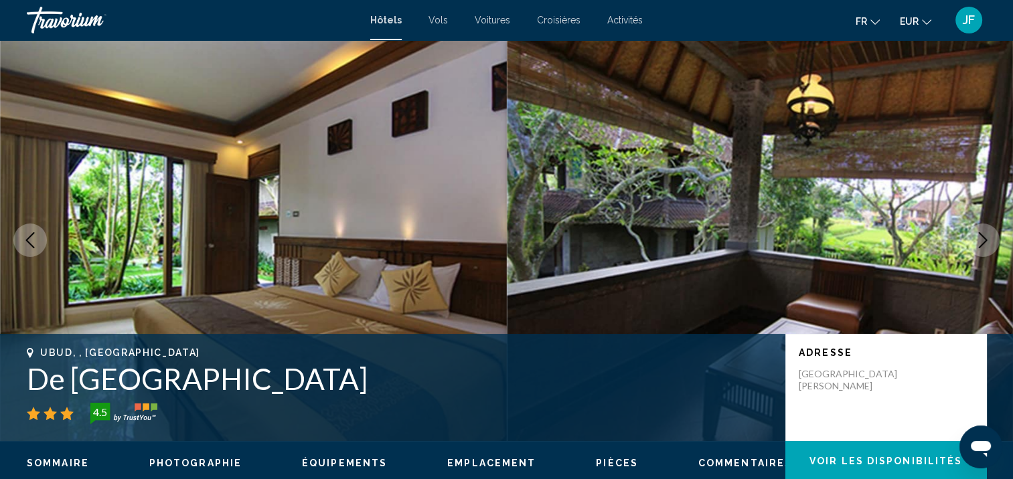
click at [985, 234] on icon "Next image" at bounding box center [983, 240] width 16 height 16
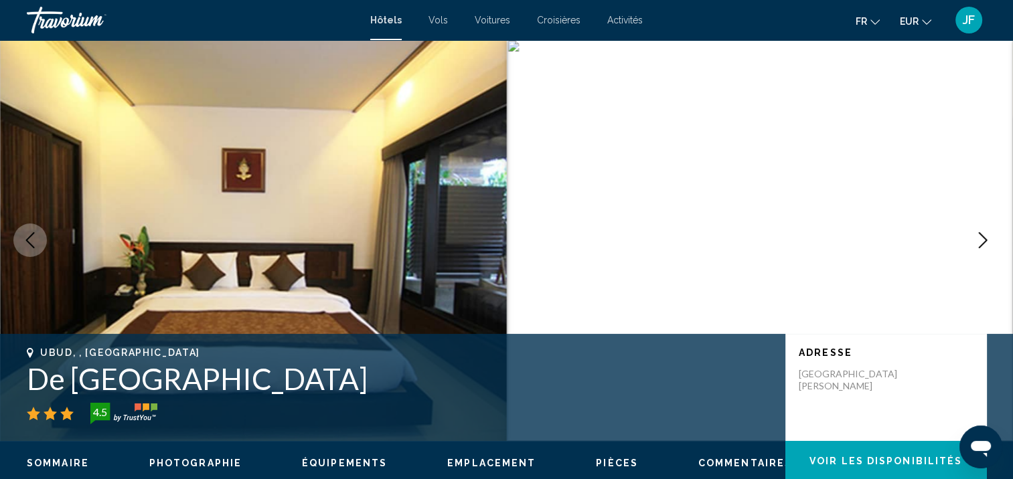
click at [985, 234] on icon "Next image" at bounding box center [983, 240] width 16 height 16
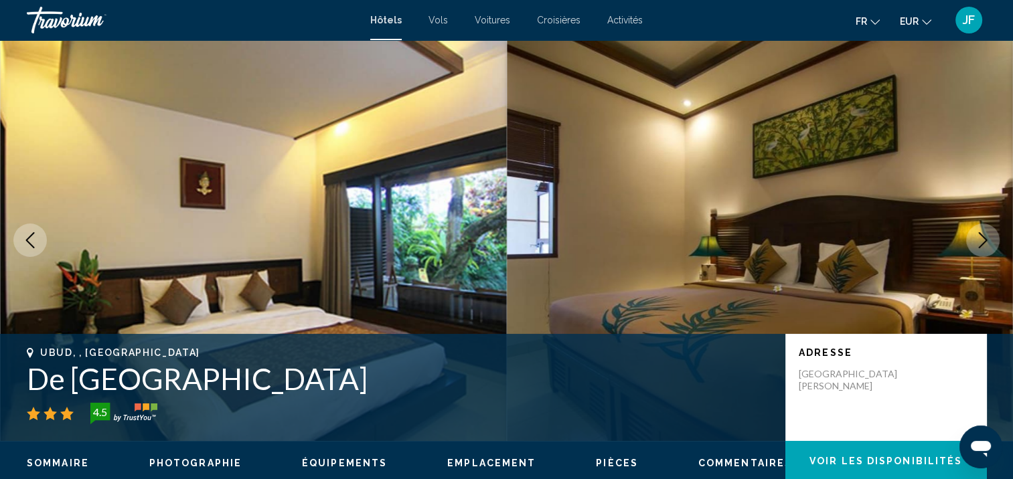
click at [985, 234] on icon "Next image" at bounding box center [983, 240] width 16 height 16
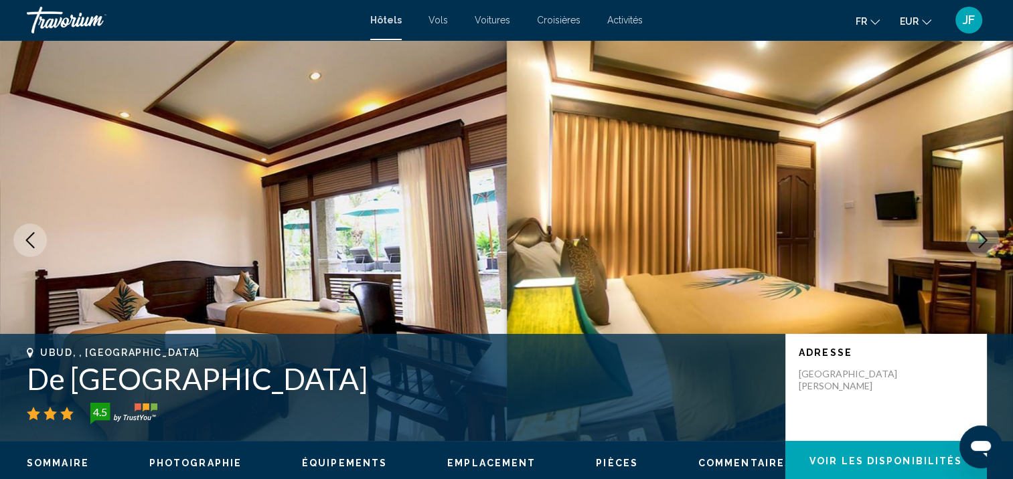
click at [985, 234] on icon "Next image" at bounding box center [983, 240] width 16 height 16
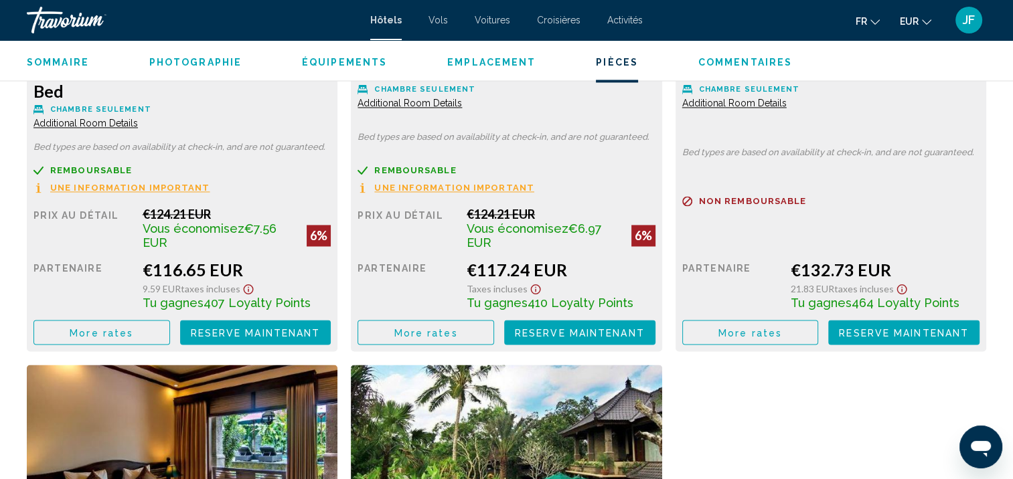
scroll to position [1674, 0]
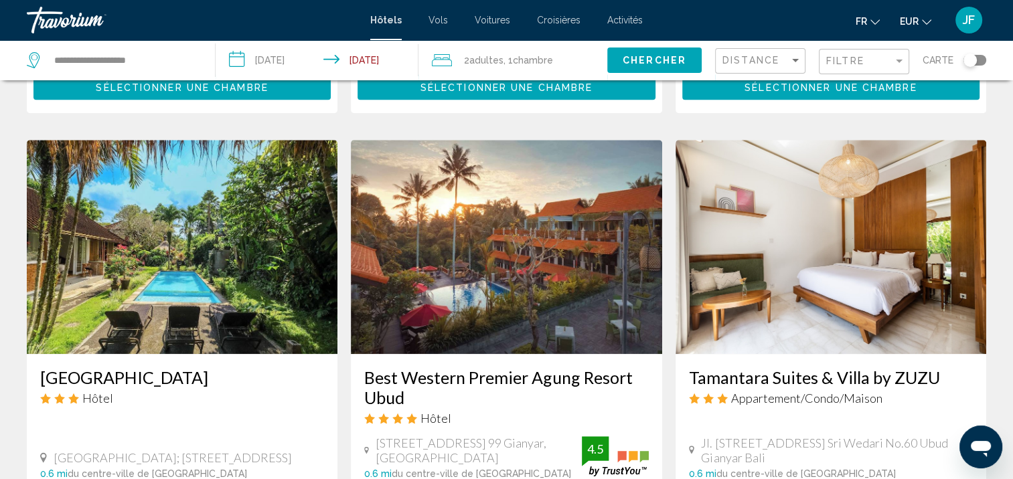
scroll to position [1071, 0]
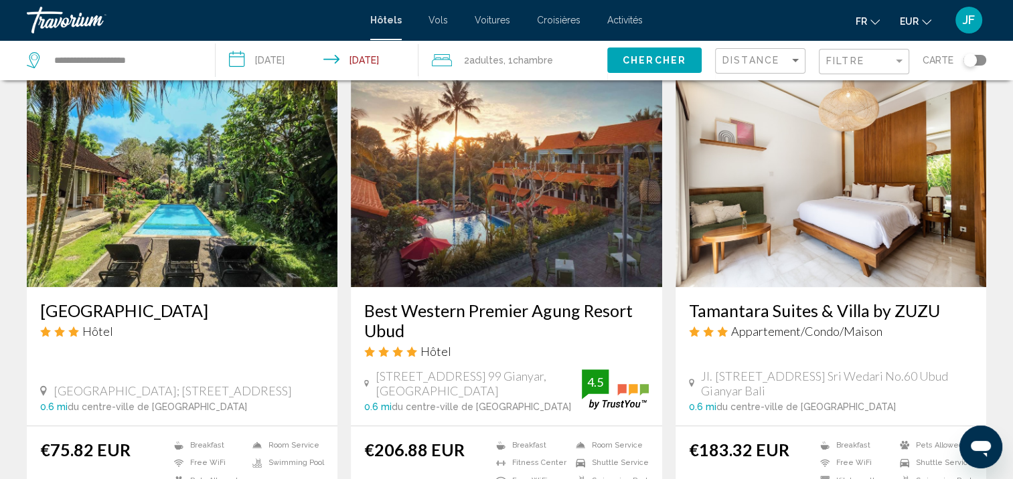
click at [225, 198] on img "Main content" at bounding box center [182, 180] width 311 height 214
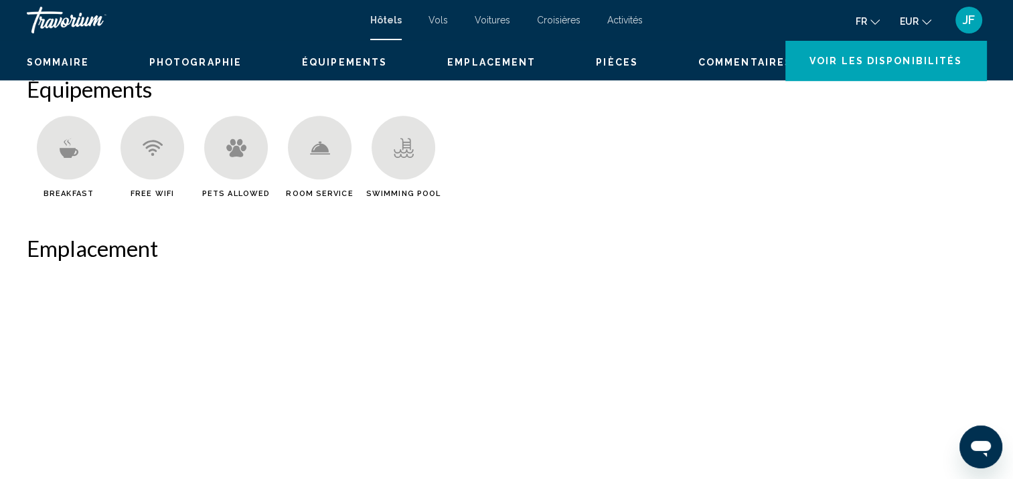
scroll to position [1, 0]
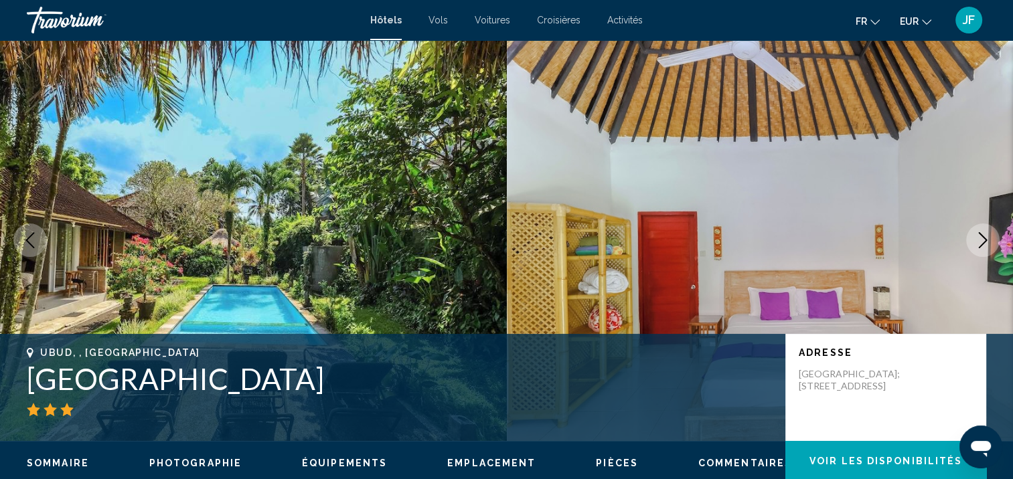
click at [975, 235] on icon "Next image" at bounding box center [983, 240] width 16 height 16
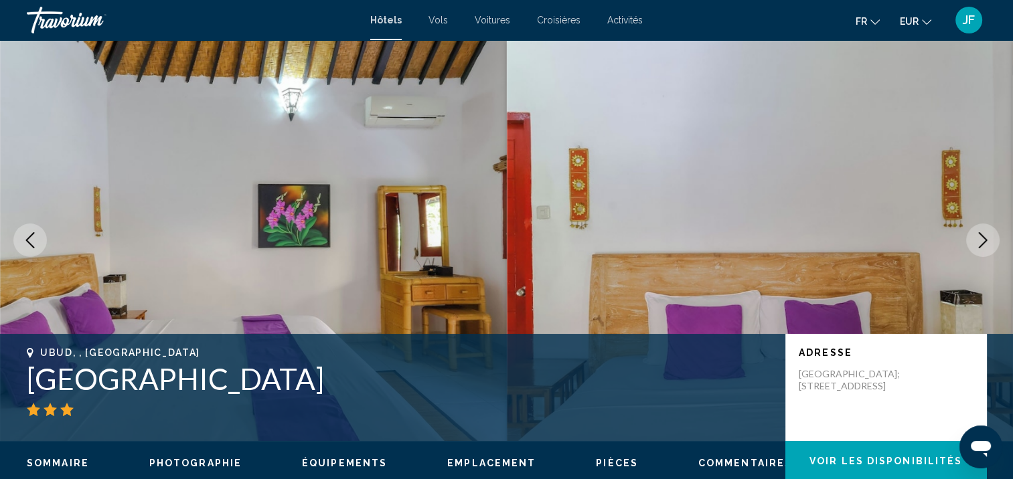
click at [975, 235] on icon "Next image" at bounding box center [983, 240] width 16 height 16
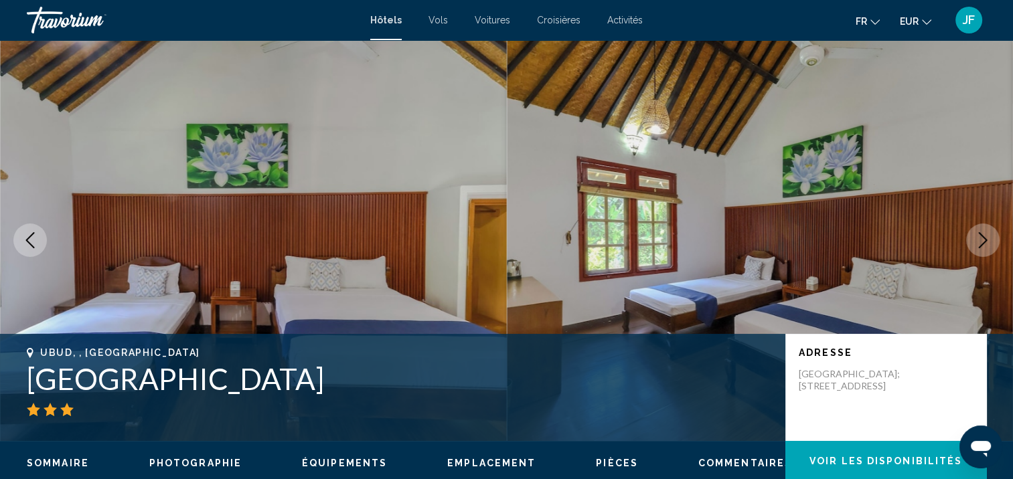
click at [975, 235] on icon "Next image" at bounding box center [983, 240] width 16 height 16
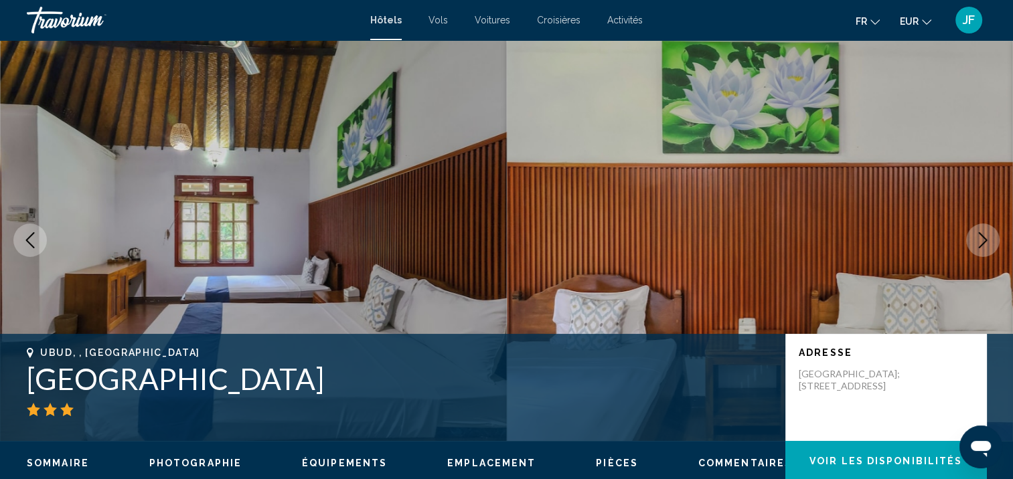
click at [975, 235] on icon "Next image" at bounding box center [983, 240] width 16 height 16
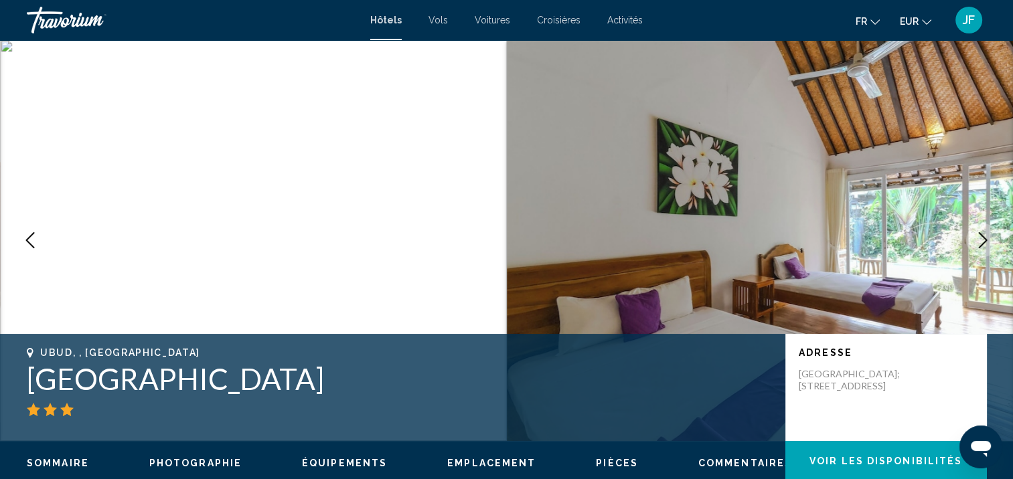
click at [975, 235] on icon "Next image" at bounding box center [983, 240] width 16 height 16
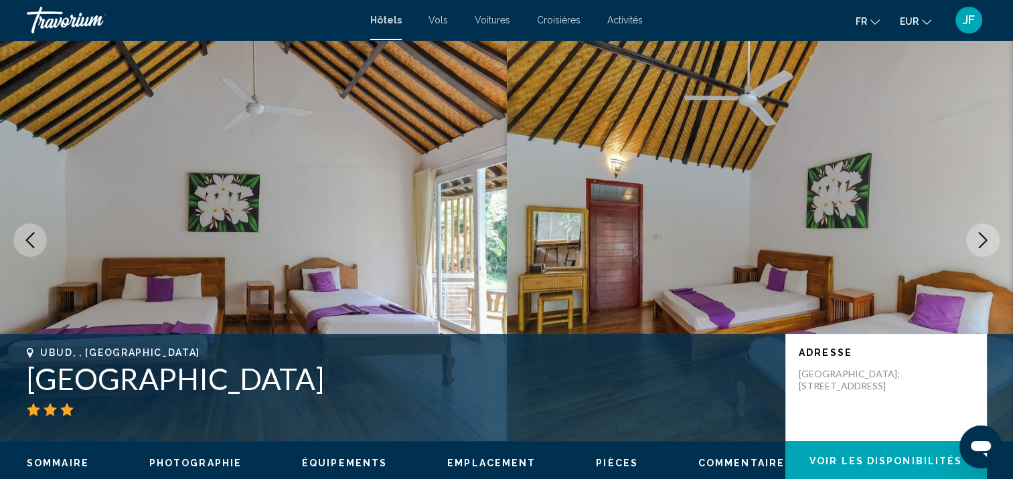
click at [975, 235] on icon "Next image" at bounding box center [983, 240] width 16 height 16
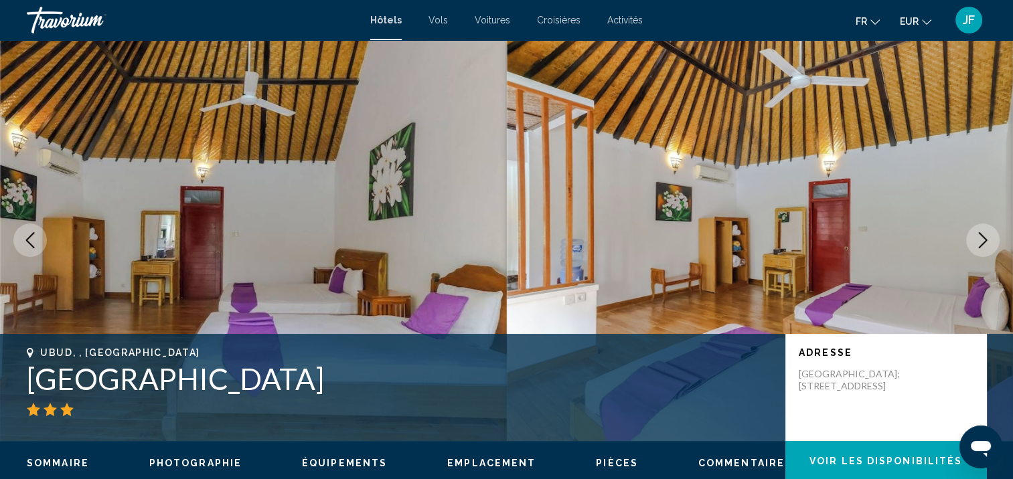
click at [975, 235] on icon "Next image" at bounding box center [983, 240] width 16 height 16
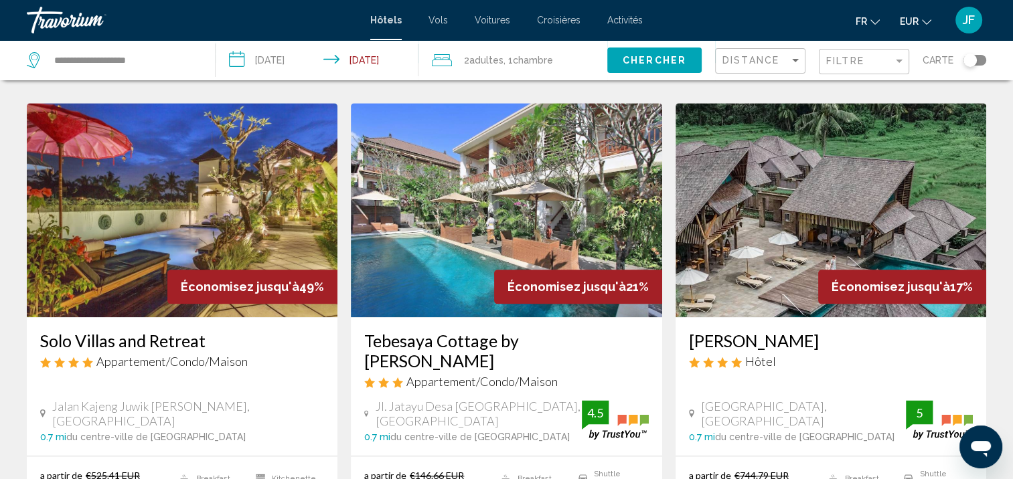
scroll to position [1606, 0]
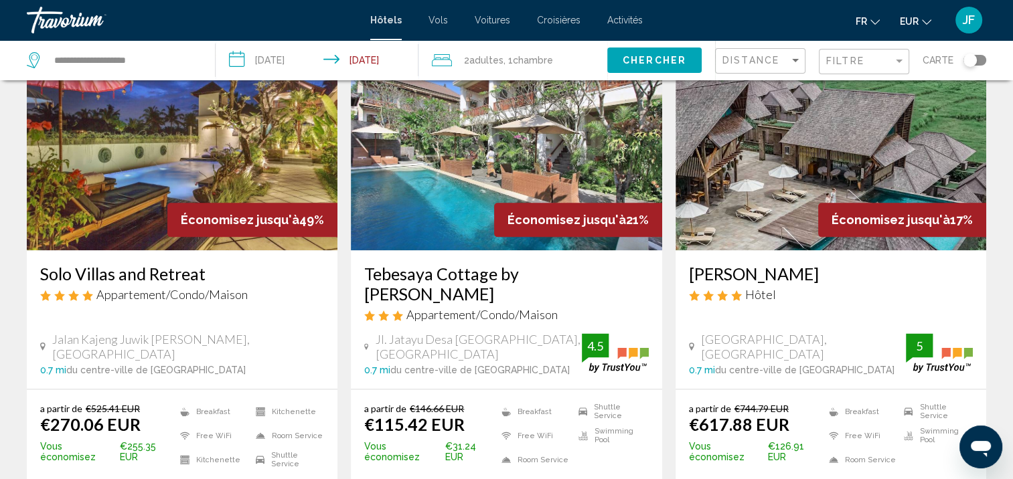
click at [515, 146] on img "Main content" at bounding box center [506, 143] width 311 height 214
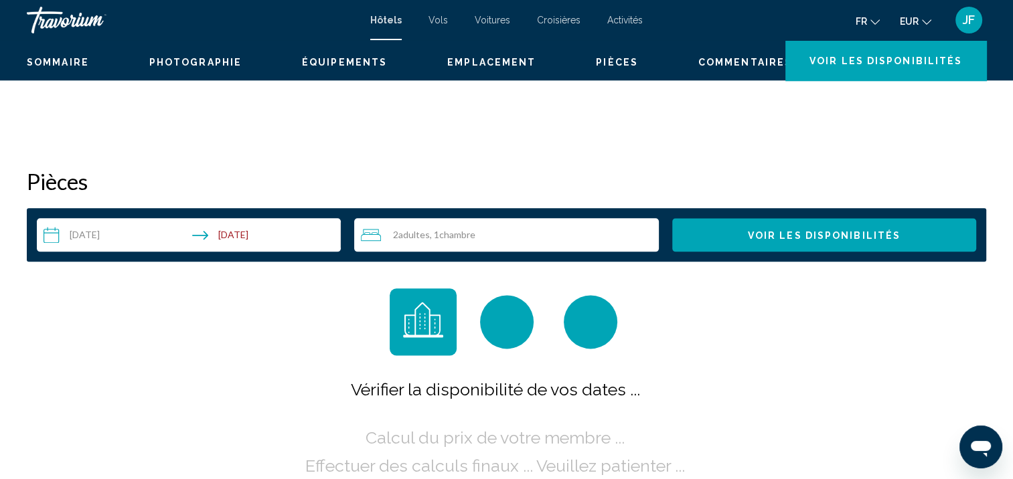
scroll to position [1, 0]
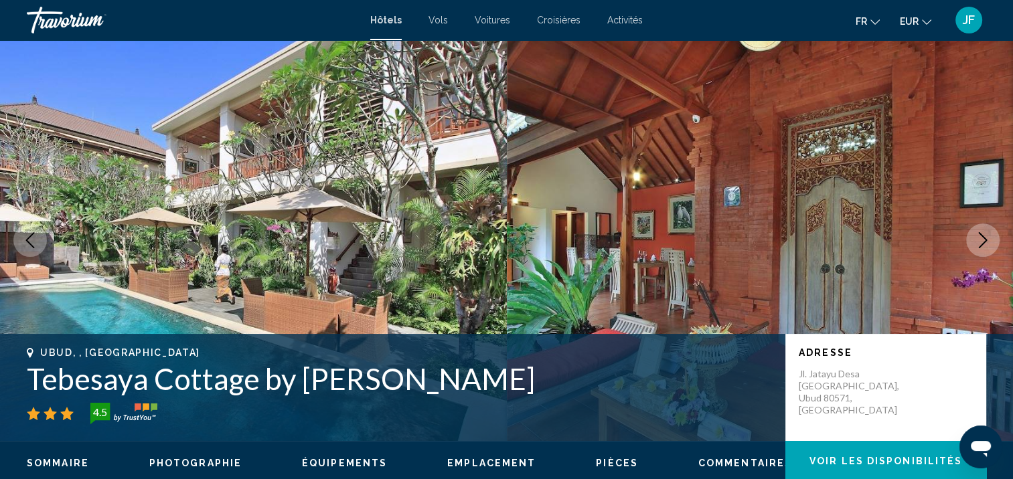
click at [991, 239] on button "Next image" at bounding box center [982, 240] width 33 height 33
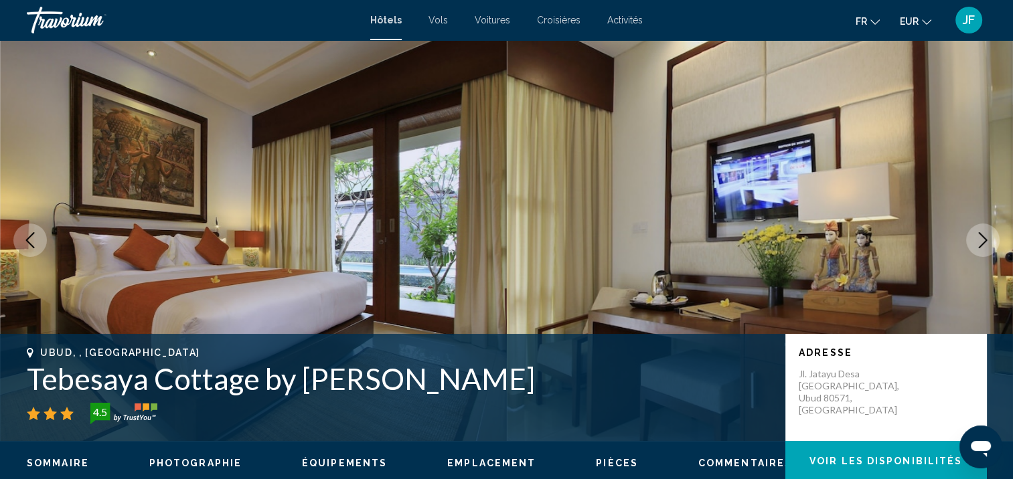
click at [991, 239] on button "Next image" at bounding box center [982, 240] width 33 height 33
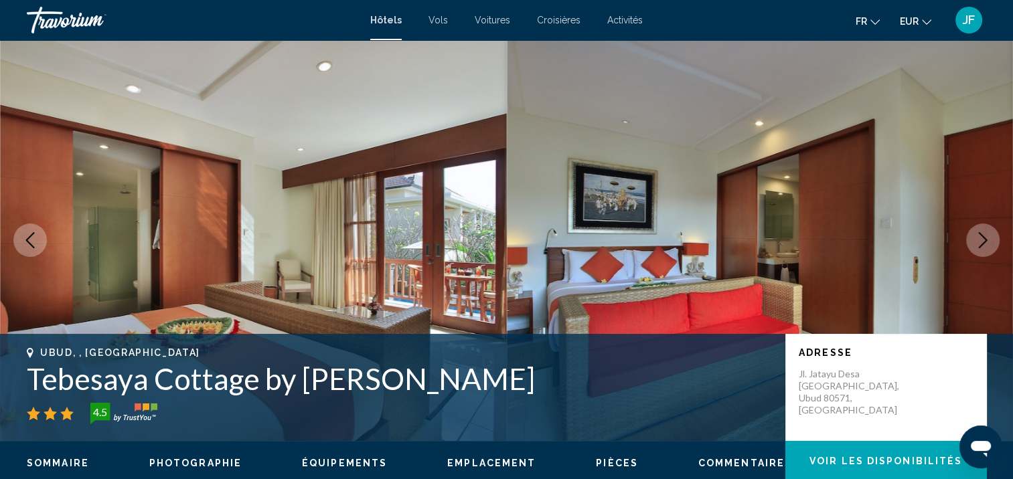
click at [991, 239] on button "Next image" at bounding box center [982, 240] width 33 height 33
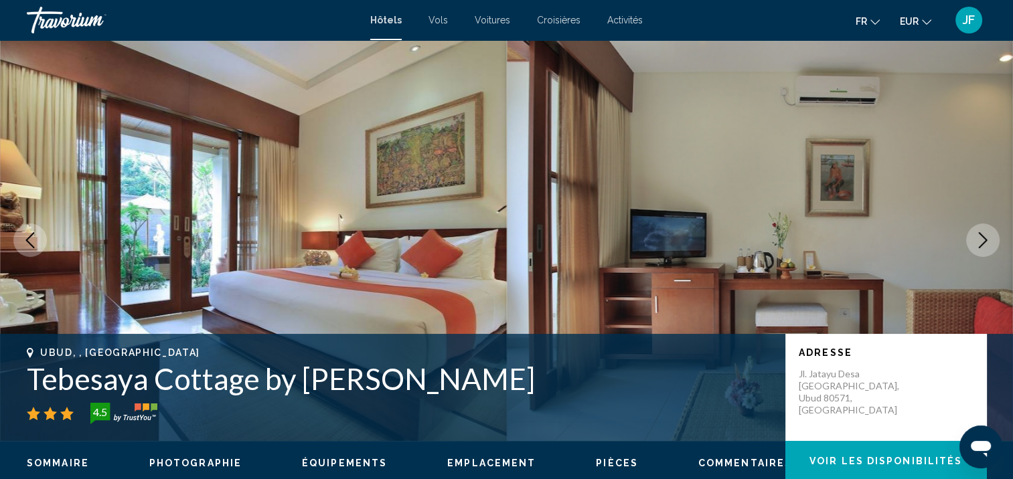
click at [991, 239] on button "Next image" at bounding box center [982, 240] width 33 height 33
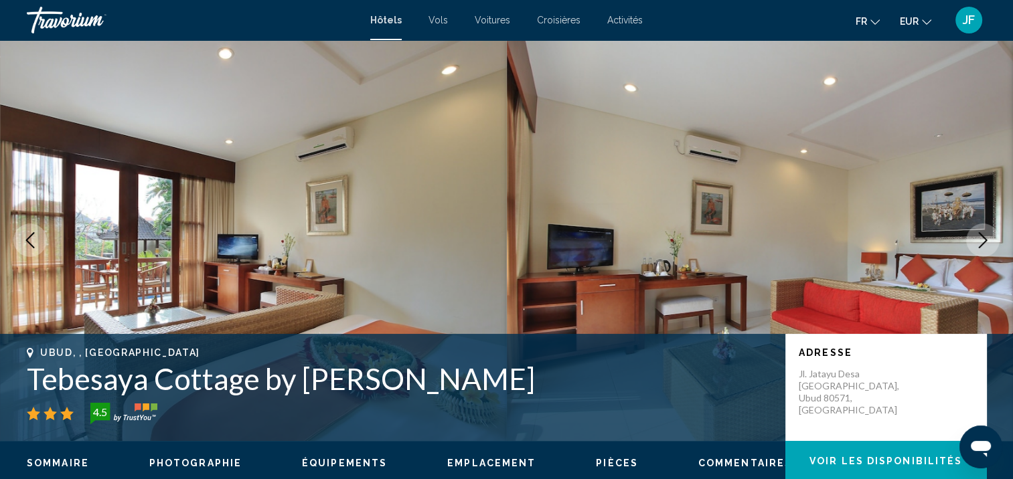
click at [991, 239] on button "Next image" at bounding box center [982, 240] width 33 height 33
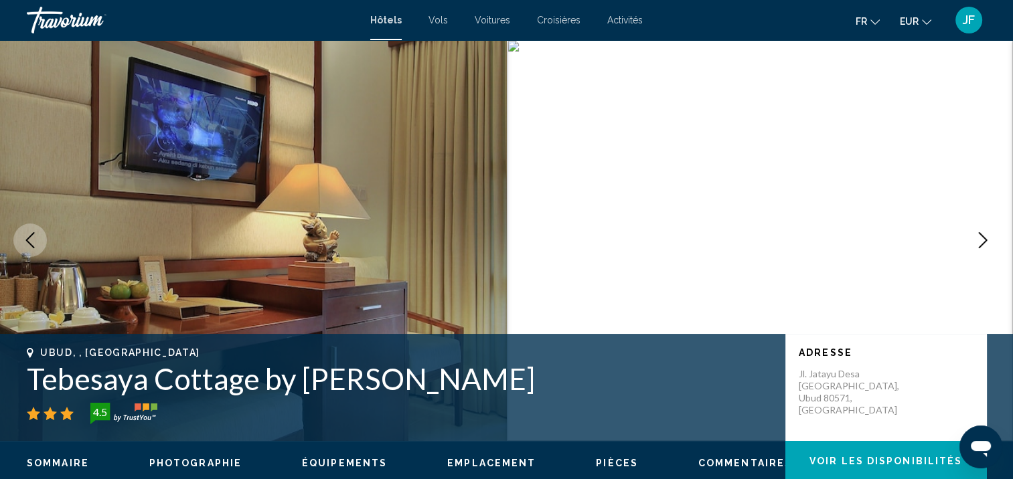
click at [991, 239] on button "Next image" at bounding box center [982, 240] width 33 height 33
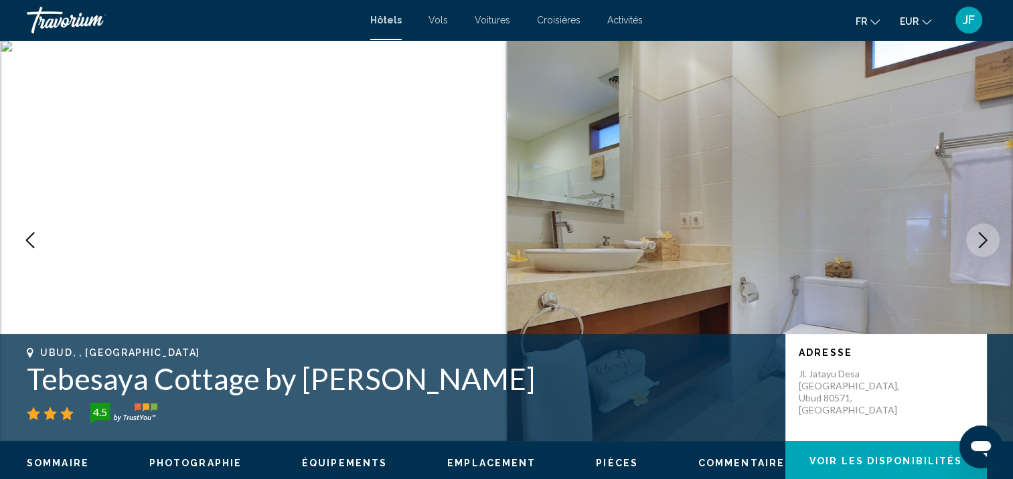
click at [991, 239] on button "Next image" at bounding box center [982, 240] width 33 height 33
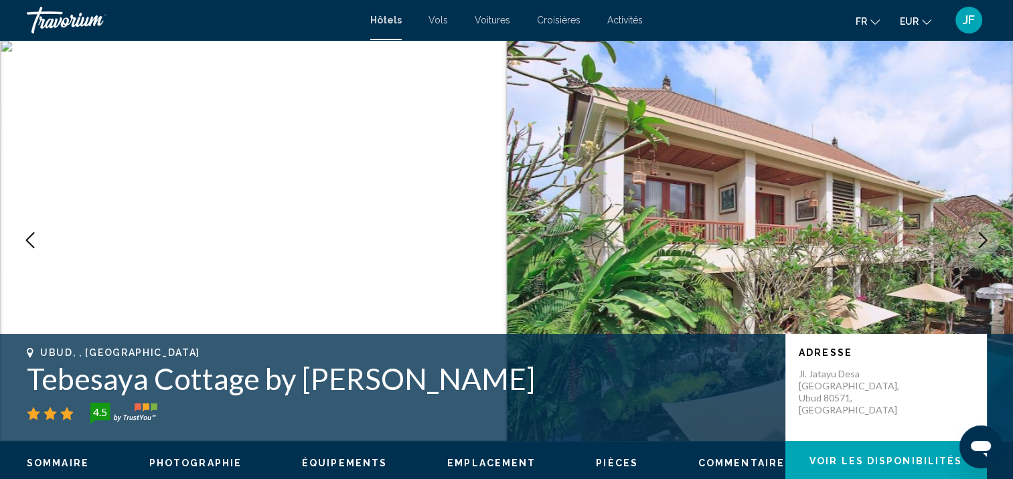
click at [991, 239] on button "Next image" at bounding box center [982, 240] width 33 height 33
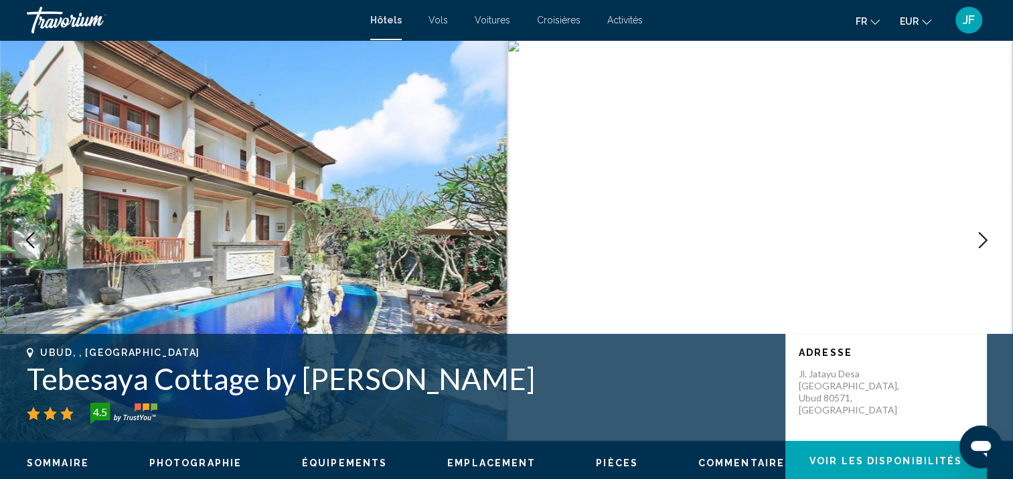
click at [991, 239] on button "Next image" at bounding box center [982, 240] width 33 height 33
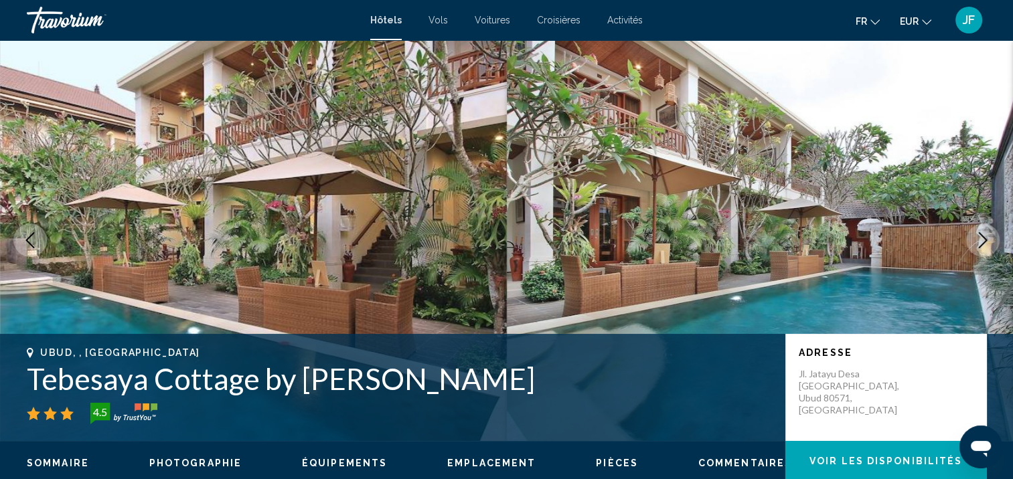
click at [991, 239] on button "Next image" at bounding box center [982, 240] width 33 height 33
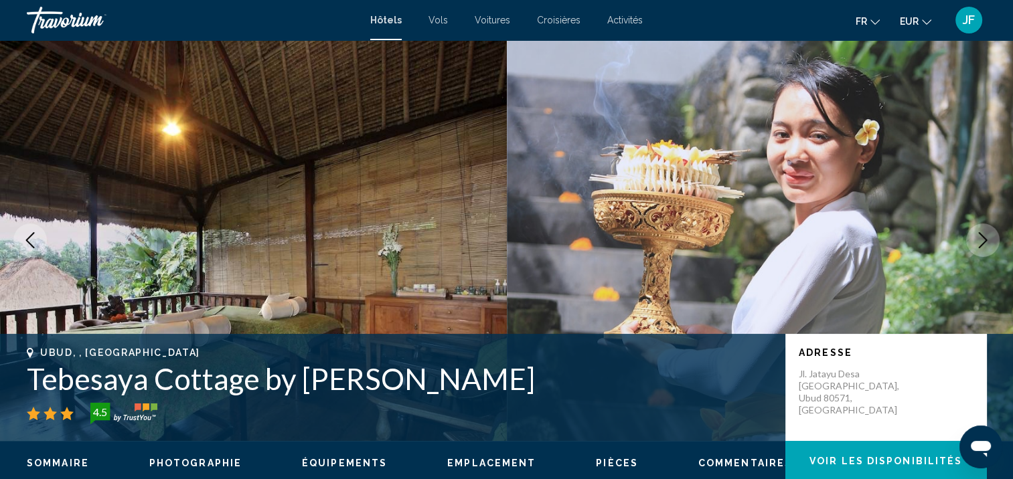
click at [991, 239] on button "Next image" at bounding box center [982, 240] width 33 height 33
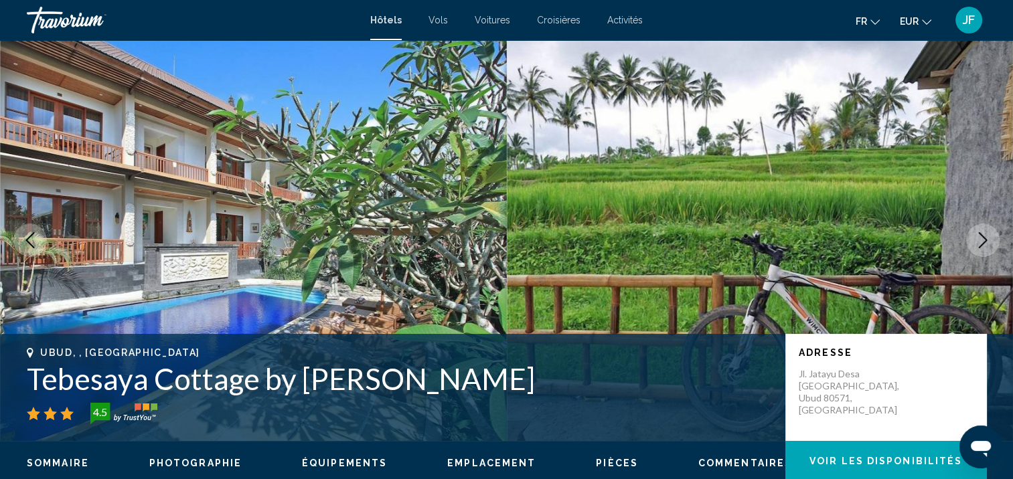
click at [991, 239] on button "Next image" at bounding box center [982, 240] width 33 height 33
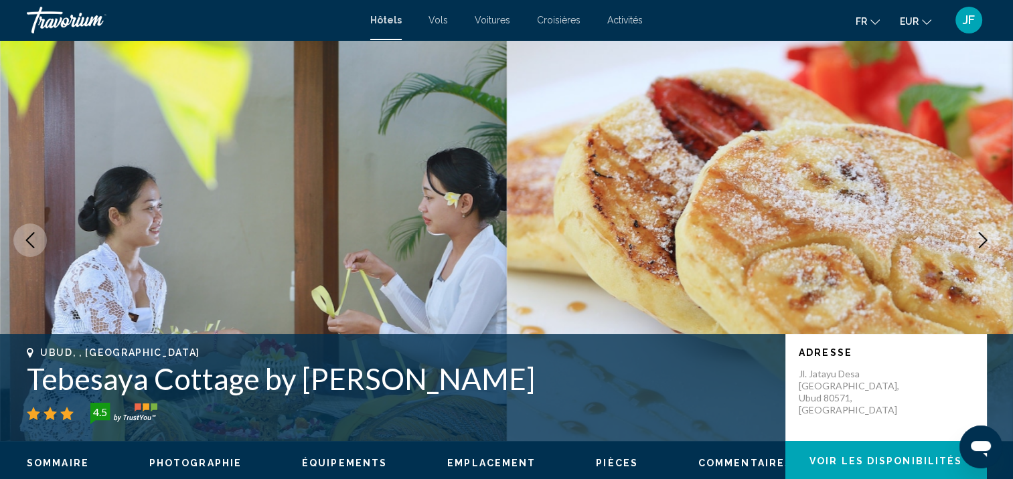
click at [991, 239] on button "Next image" at bounding box center [982, 240] width 33 height 33
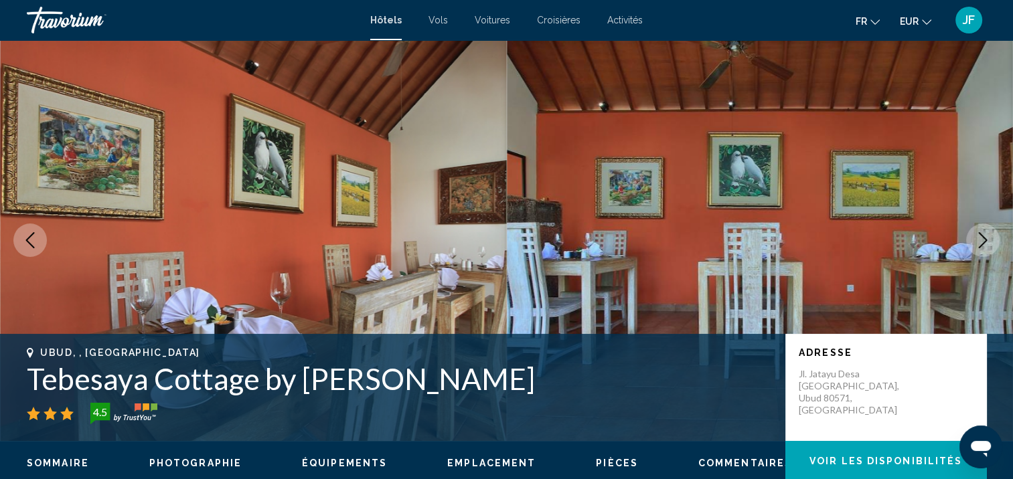
click at [991, 239] on button "Next image" at bounding box center [982, 240] width 33 height 33
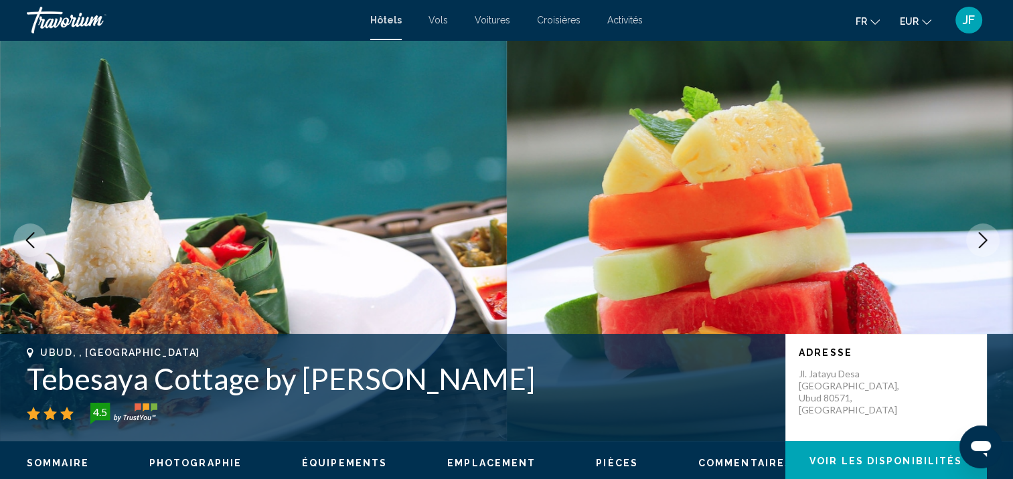
click at [991, 239] on button "Next image" at bounding box center [982, 240] width 33 height 33
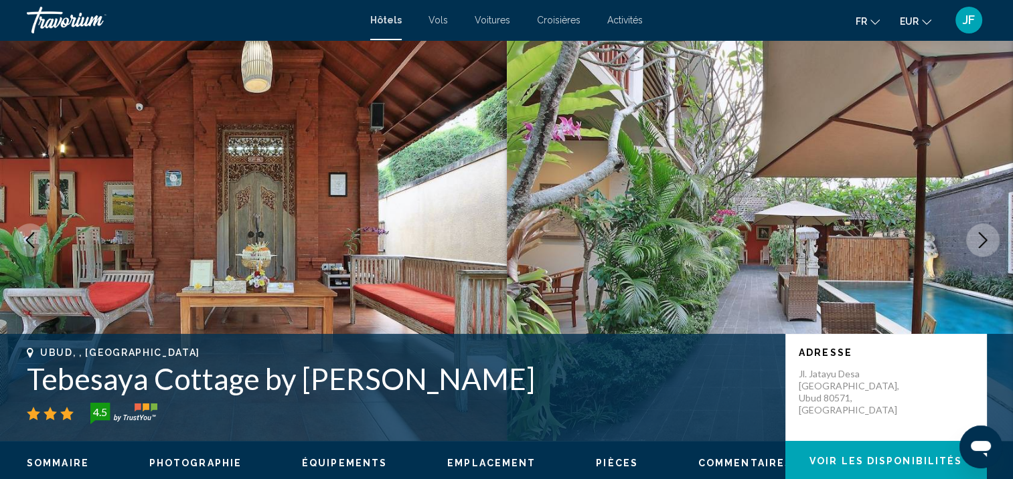
click at [991, 239] on button "Next image" at bounding box center [982, 240] width 33 height 33
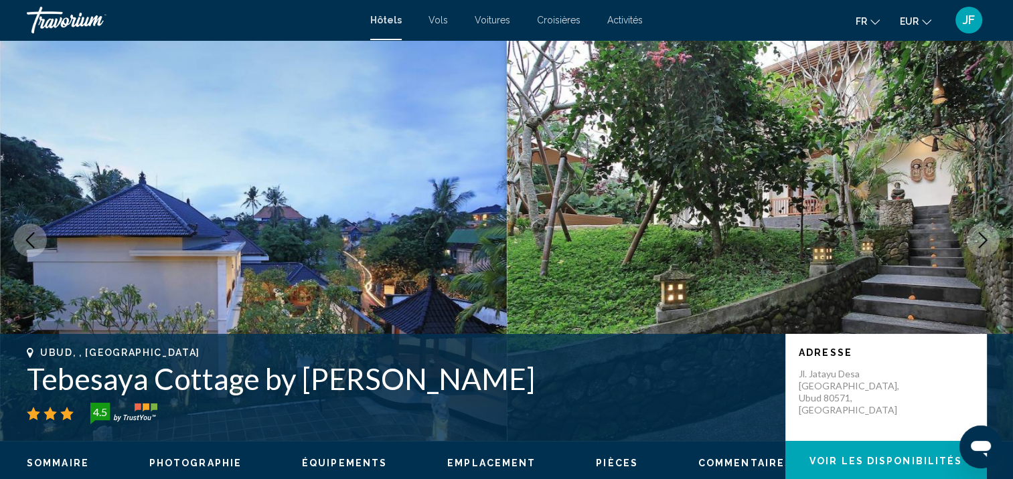
click at [991, 239] on button "Next image" at bounding box center [982, 240] width 33 height 33
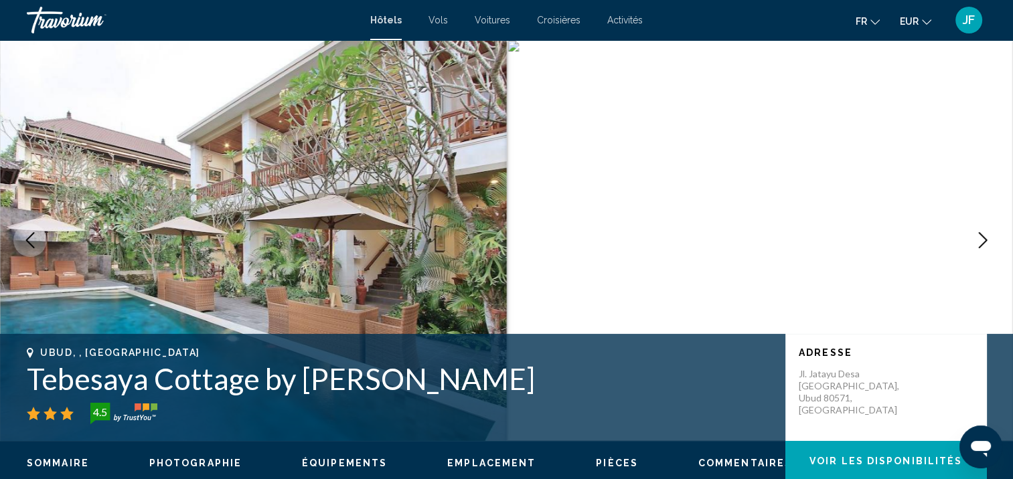
click at [991, 239] on button "Next image" at bounding box center [982, 240] width 33 height 33
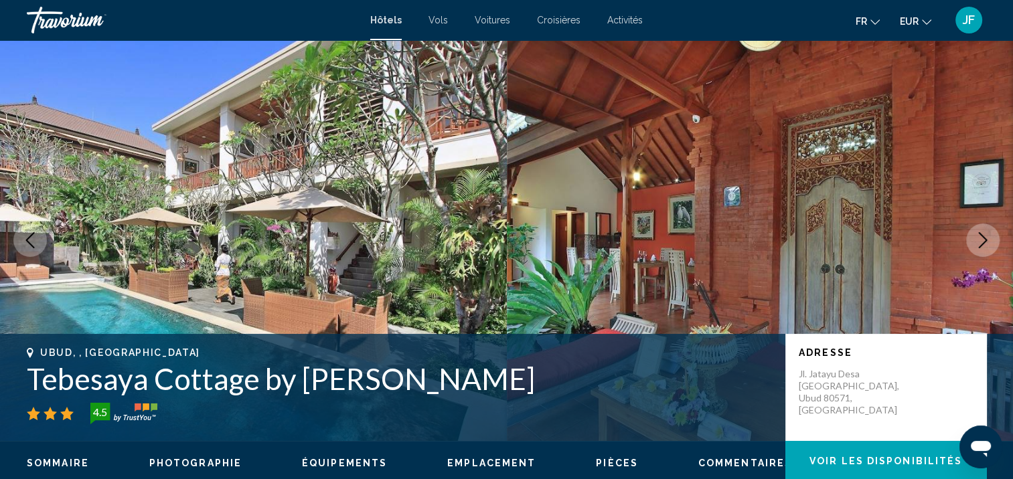
scroll to position [469, 0]
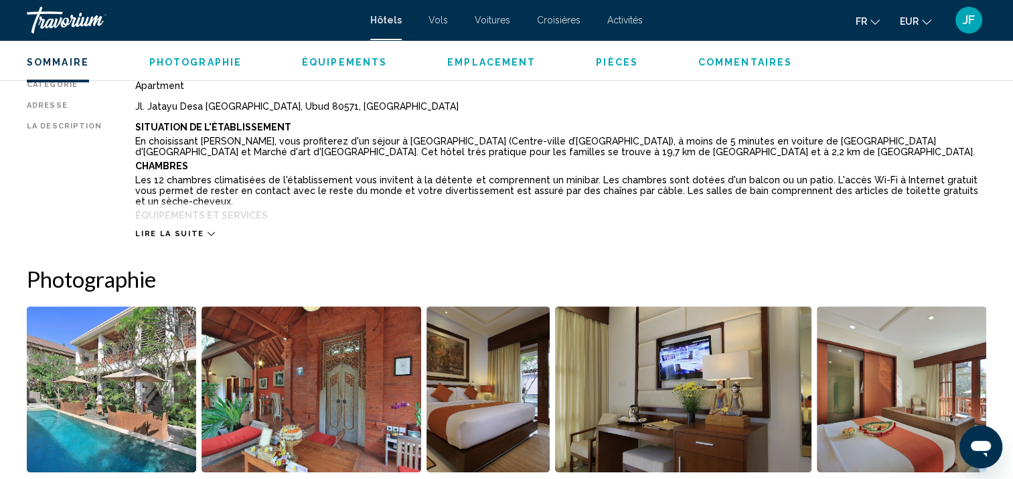
click at [207, 234] on icon "Main content" at bounding box center [210, 233] width 7 height 7
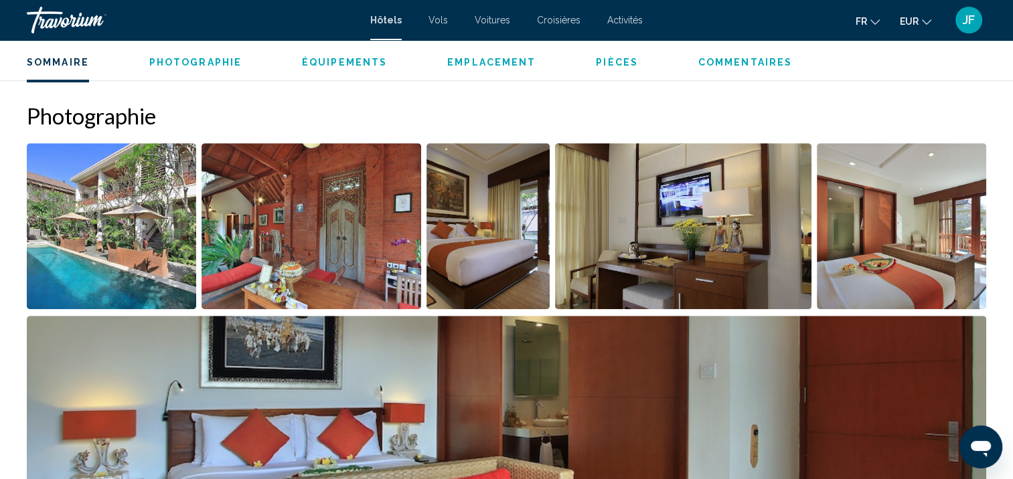
scroll to position [670, 0]
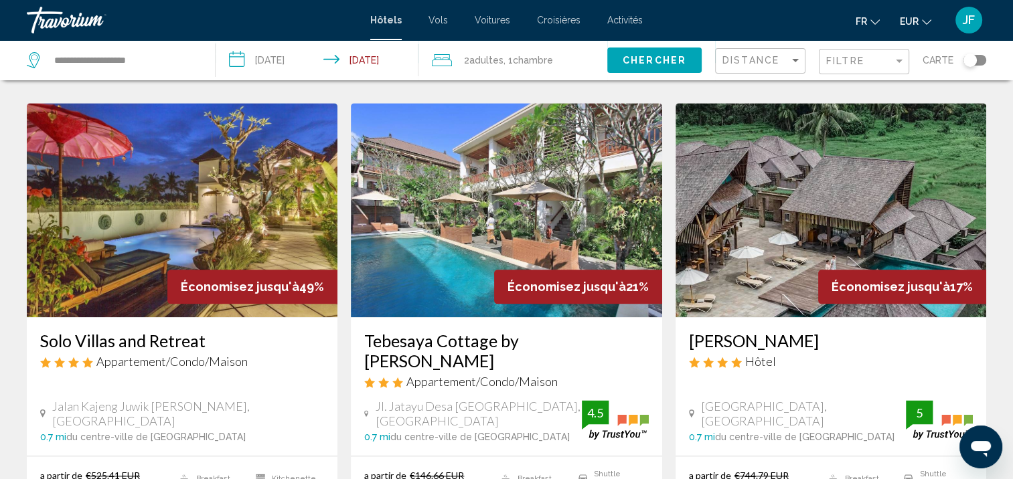
scroll to position [1835, 0]
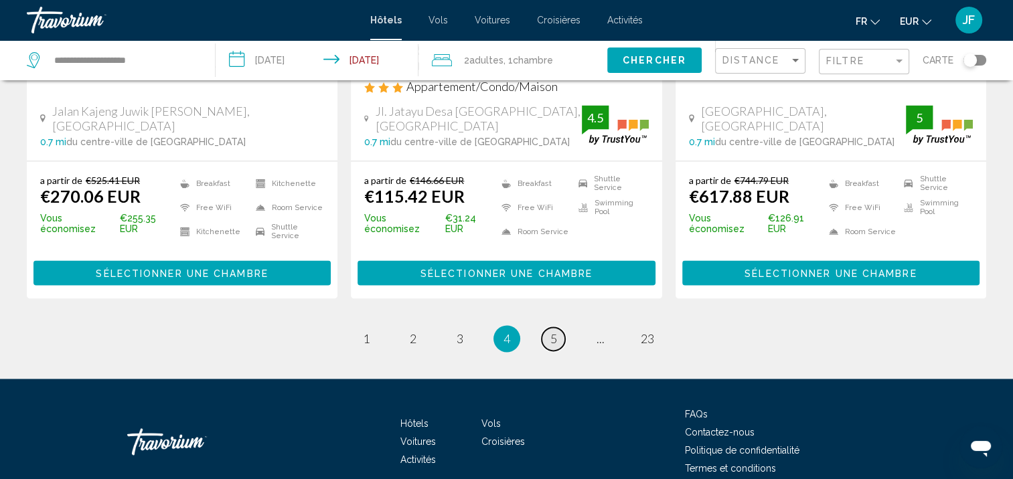
click at [547, 327] on link "page 5" at bounding box center [552, 338] width 23 height 23
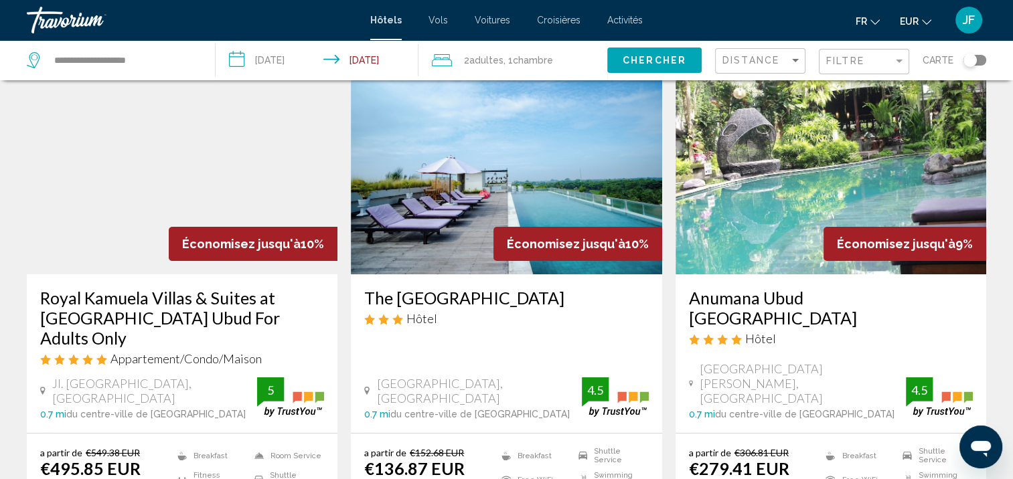
scroll to position [134, 0]
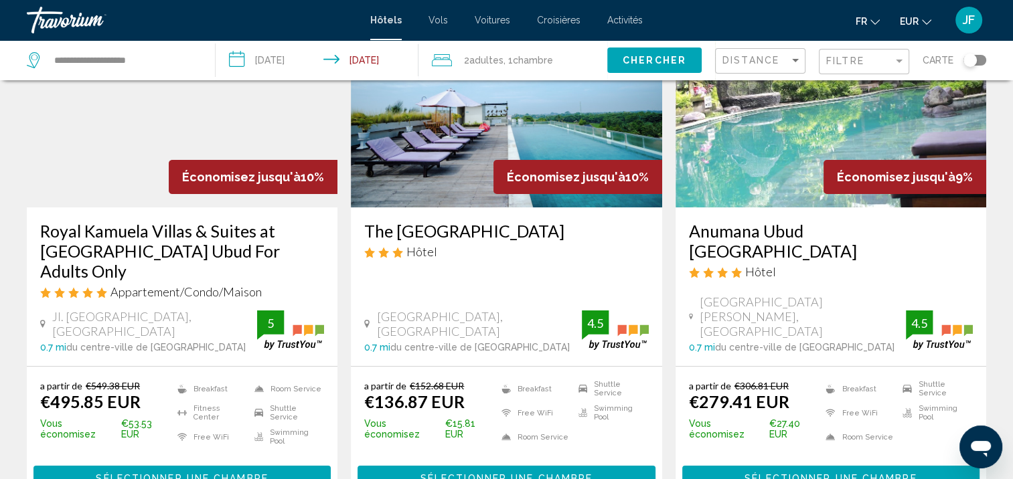
click at [550, 147] on img "Main content" at bounding box center [506, 100] width 311 height 214
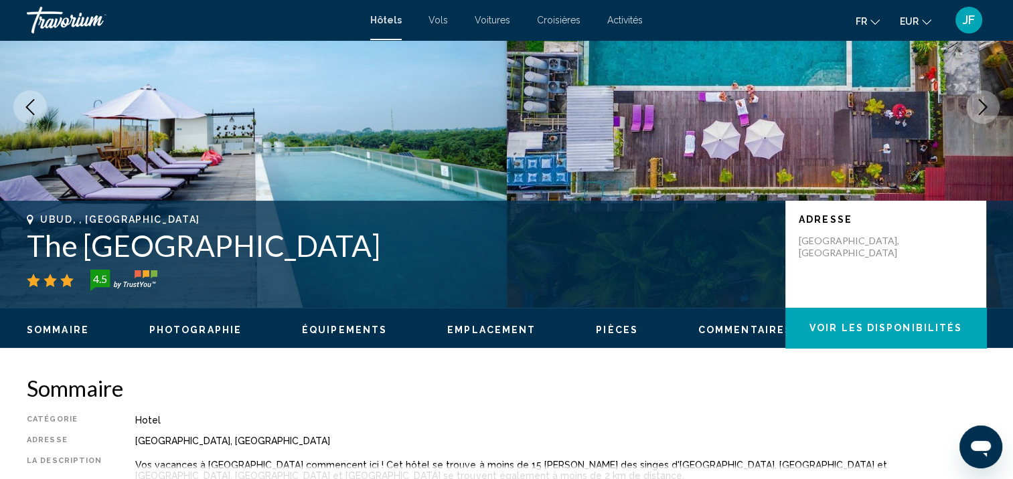
scroll to position [1, 0]
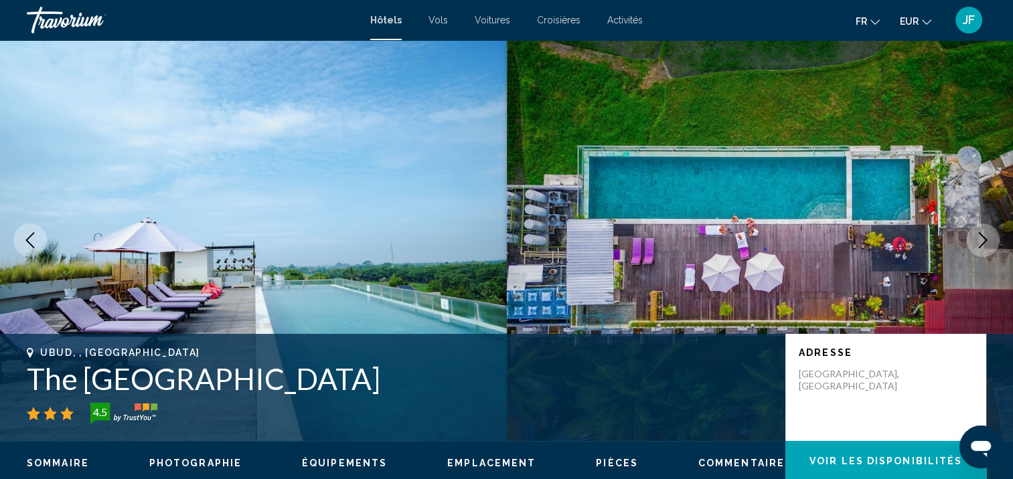
click at [983, 244] on icon "Next image" at bounding box center [983, 240] width 16 height 16
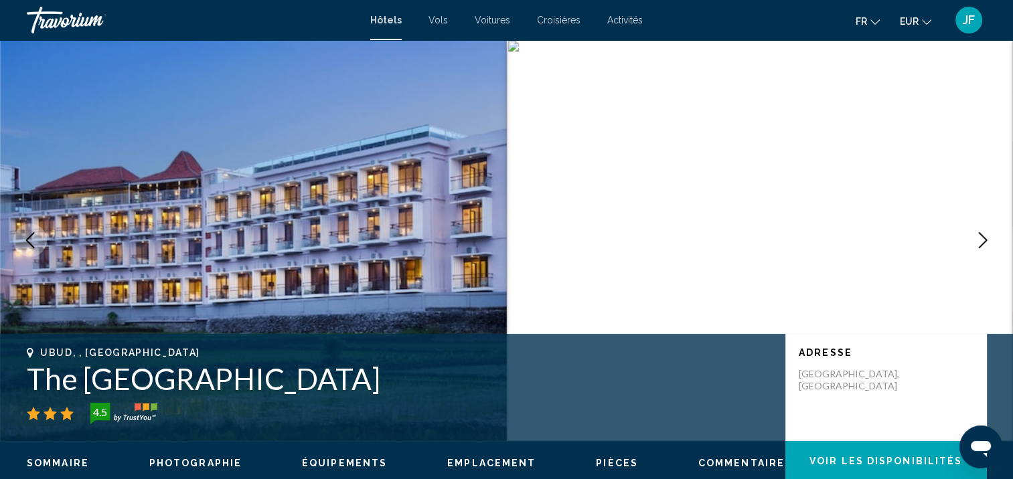
click at [983, 244] on icon "Next image" at bounding box center [983, 240] width 16 height 16
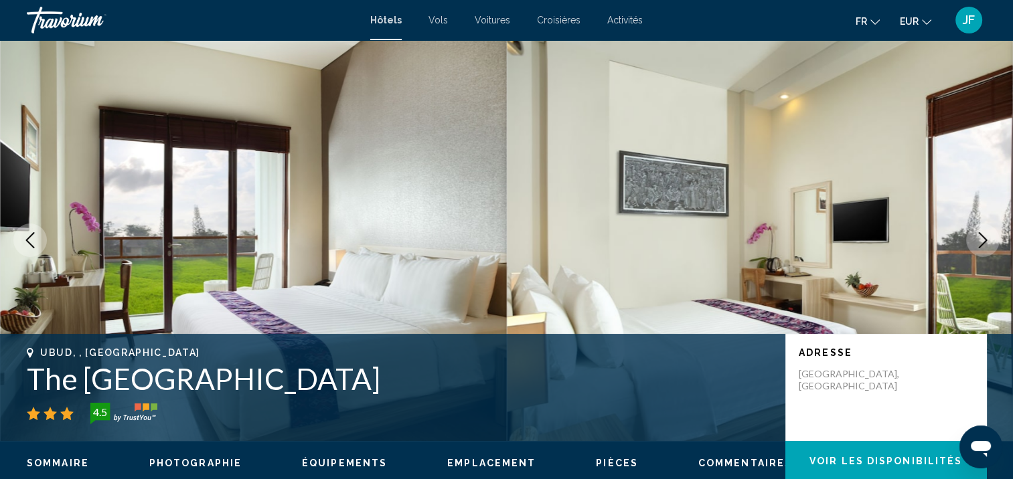
click at [983, 244] on icon "Next image" at bounding box center [983, 240] width 16 height 16
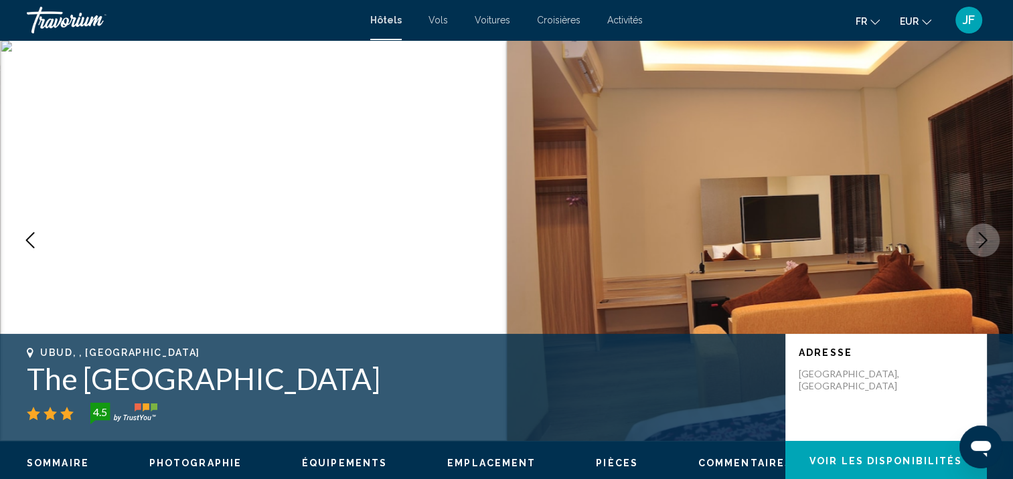
click at [983, 244] on icon "Next image" at bounding box center [983, 240] width 16 height 16
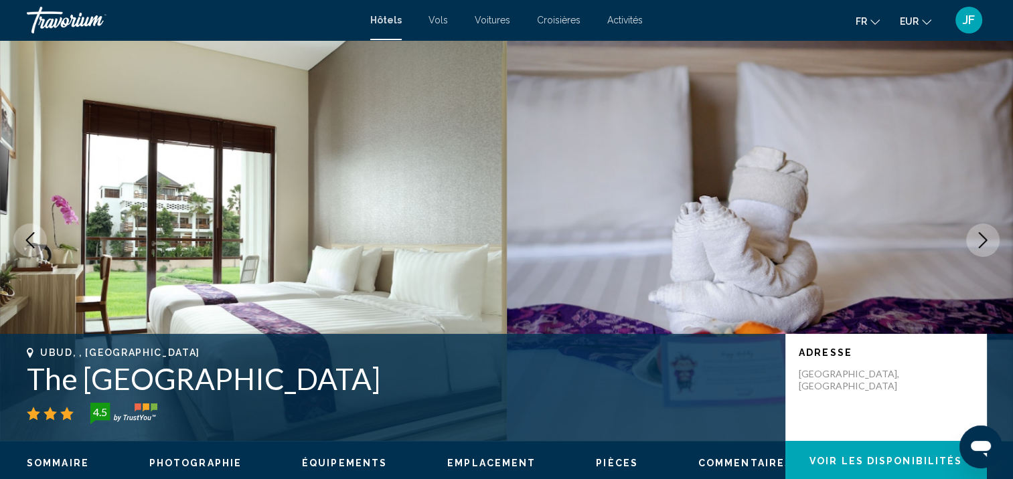
click at [983, 244] on icon "Next image" at bounding box center [983, 240] width 16 height 16
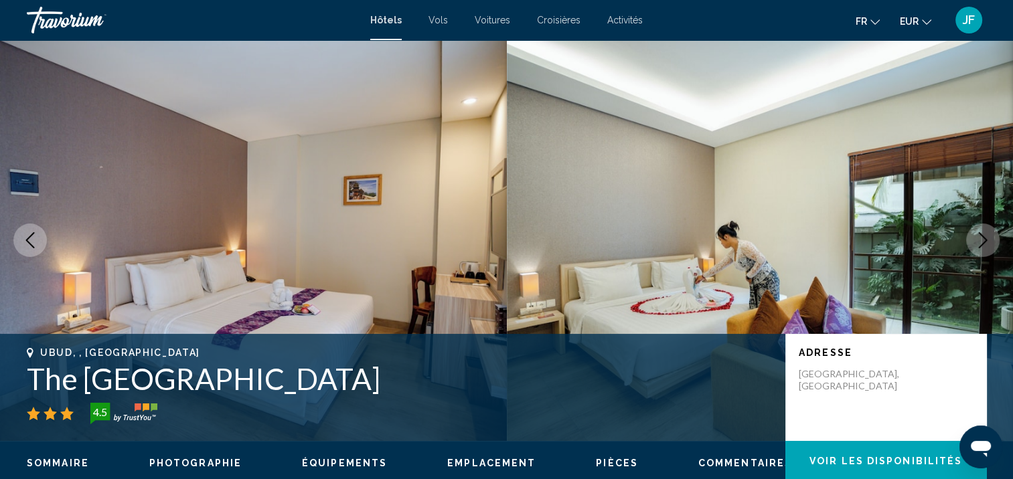
click at [983, 244] on icon "Next image" at bounding box center [983, 240] width 16 height 16
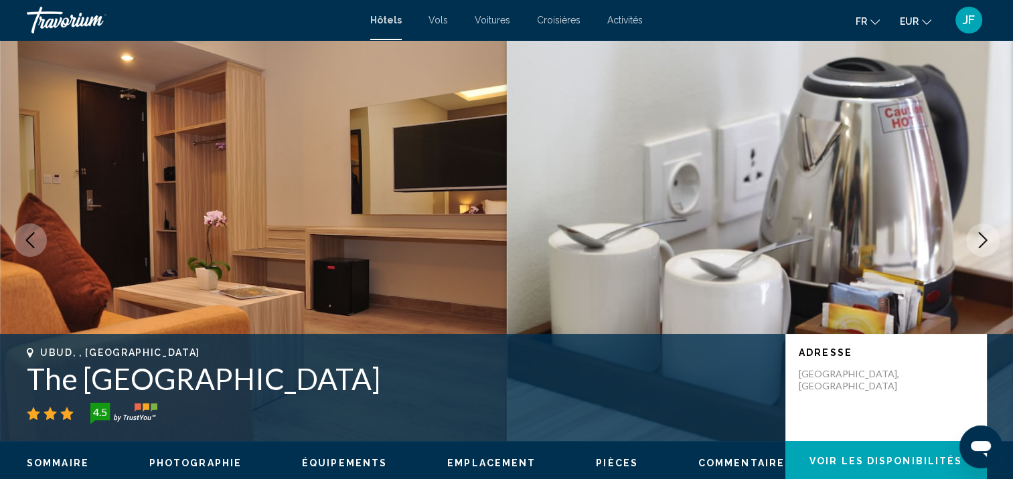
click at [983, 244] on icon "Next image" at bounding box center [983, 240] width 16 height 16
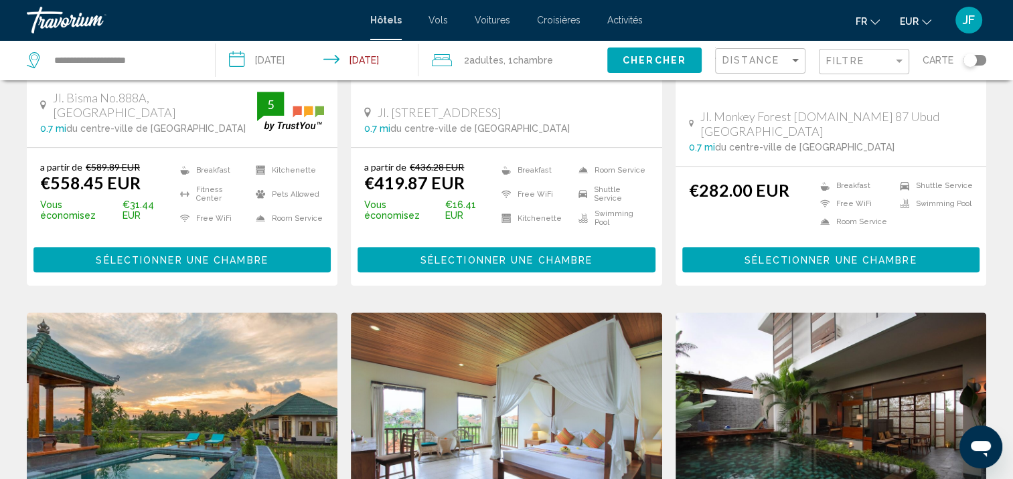
scroll to position [1071, 0]
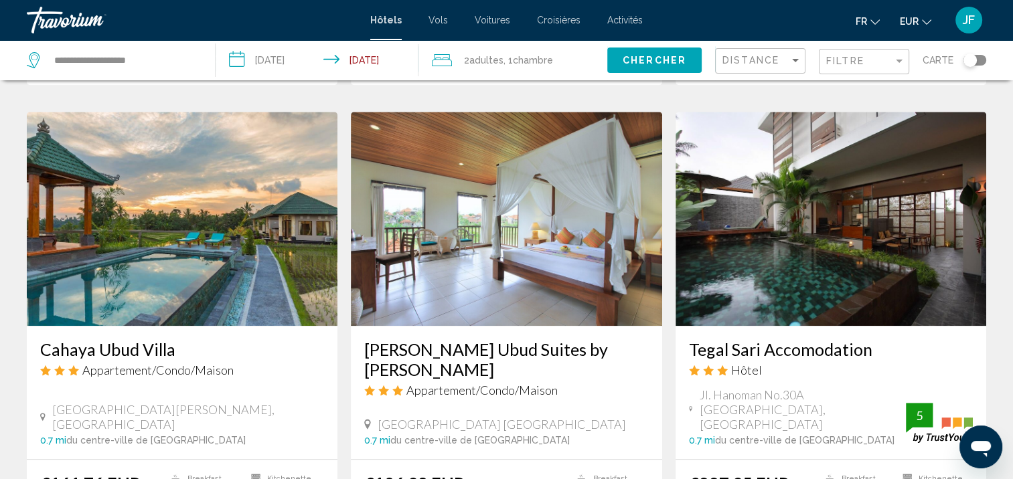
click at [181, 207] on img "Main content" at bounding box center [182, 219] width 311 height 214
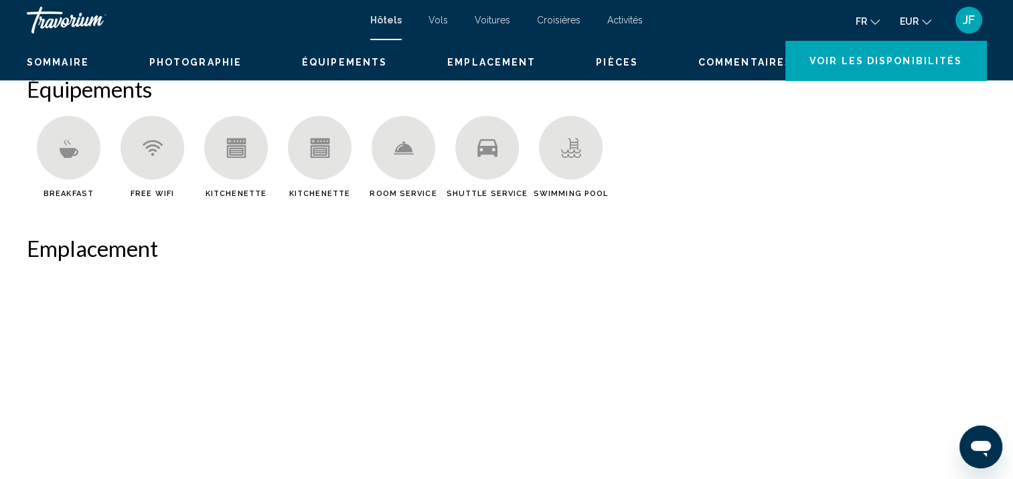
scroll to position [1, 0]
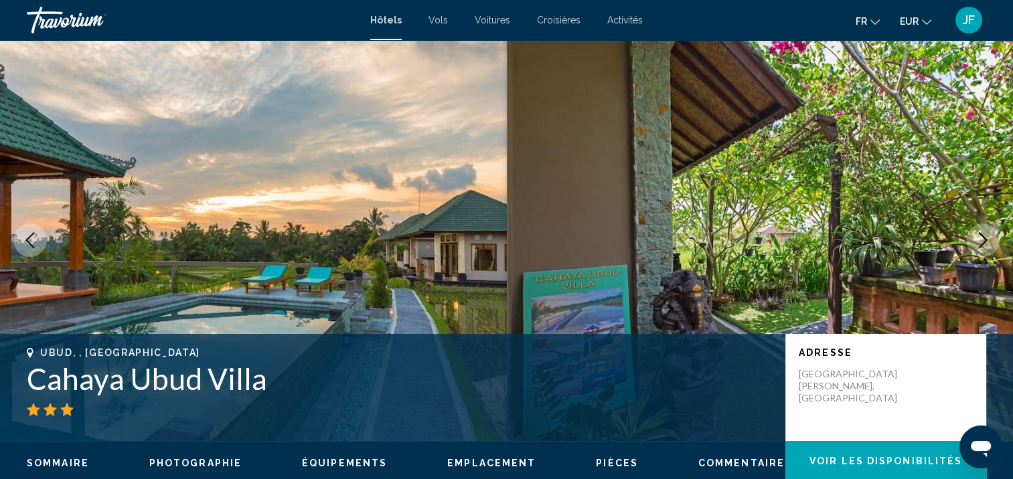
click at [981, 239] on icon "Next image" at bounding box center [983, 240] width 16 height 16
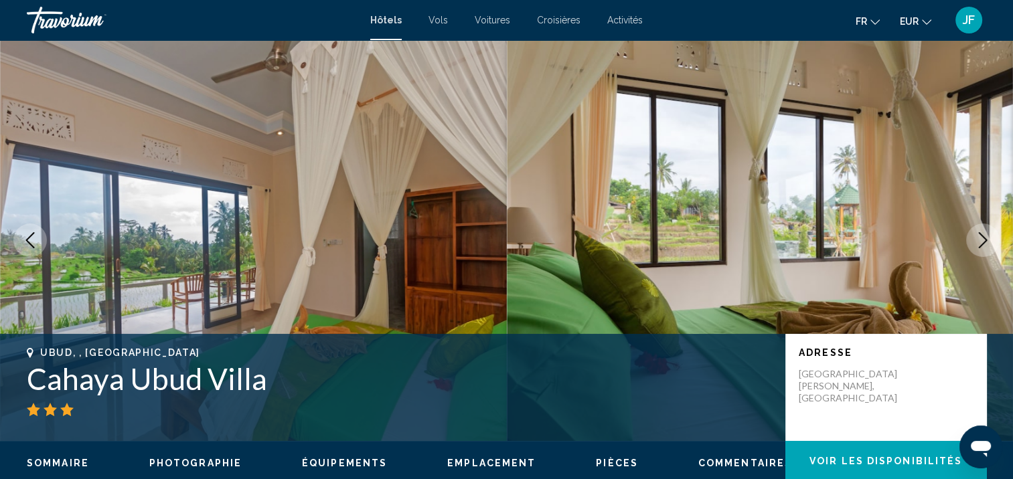
click at [981, 239] on icon "Next image" at bounding box center [983, 240] width 16 height 16
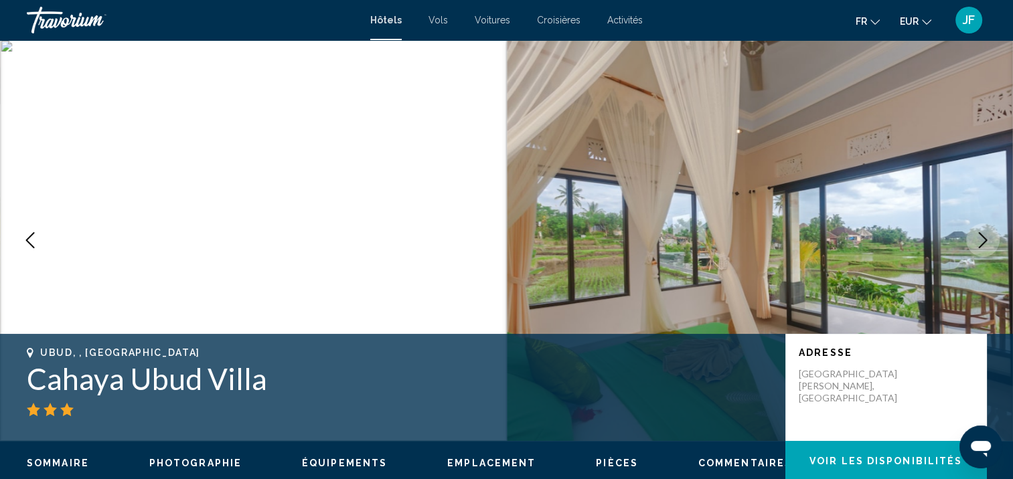
click at [981, 239] on icon "Next image" at bounding box center [983, 240] width 16 height 16
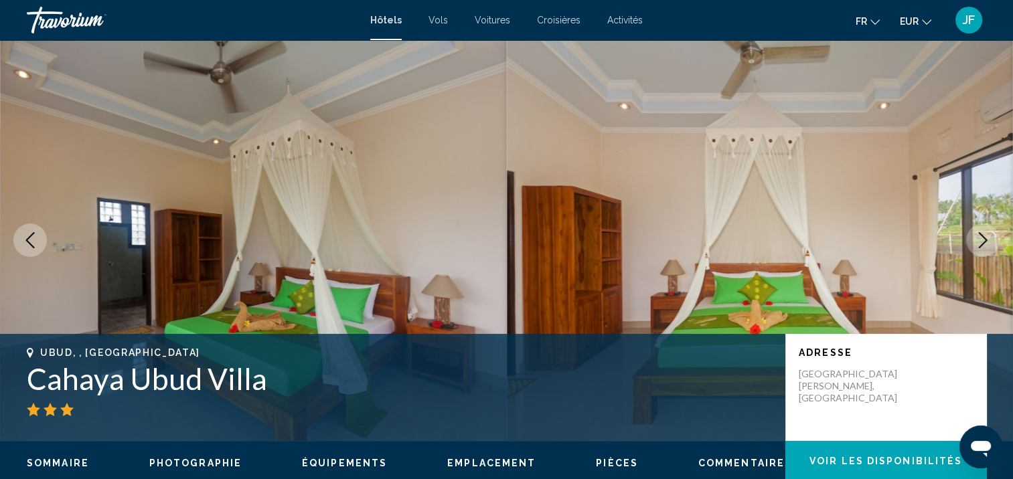
click at [981, 239] on icon "Next image" at bounding box center [983, 240] width 16 height 16
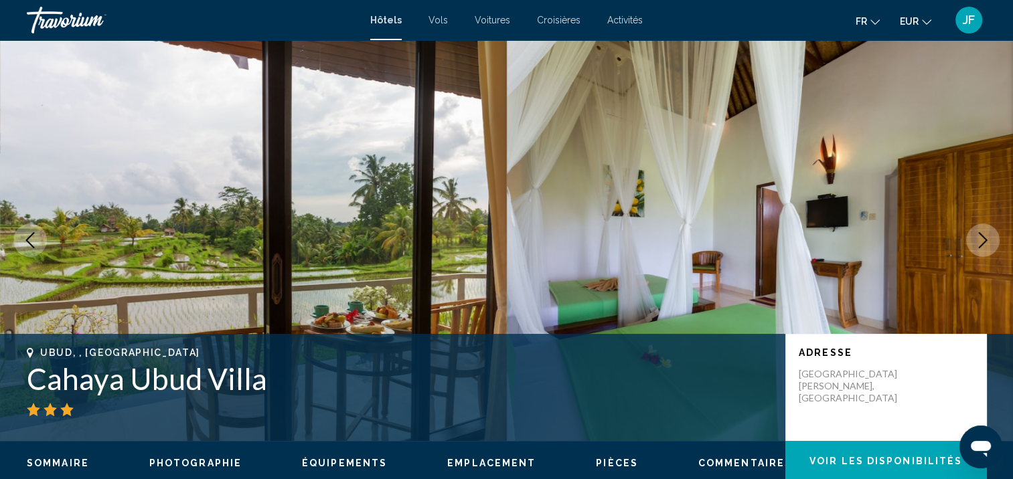
click at [981, 239] on icon "Next image" at bounding box center [983, 240] width 16 height 16
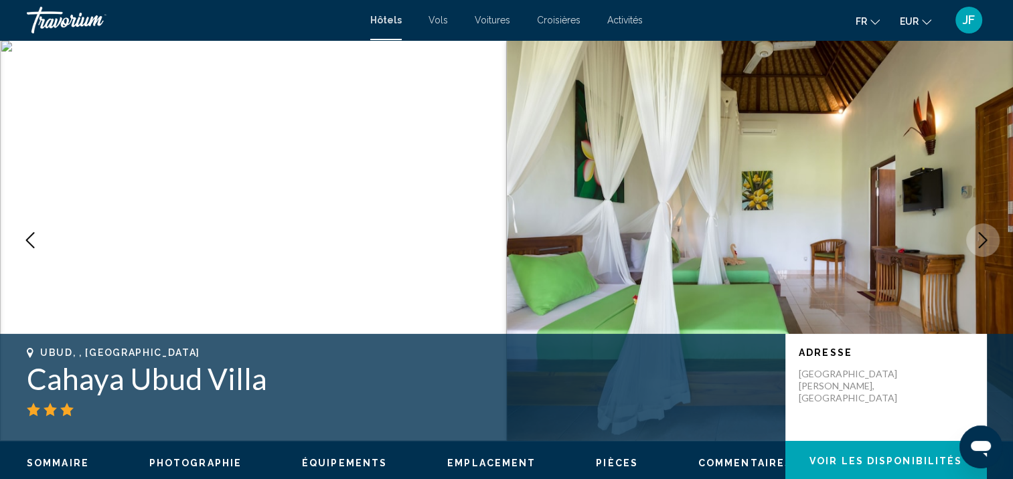
click at [981, 239] on icon "Next image" at bounding box center [983, 240] width 16 height 16
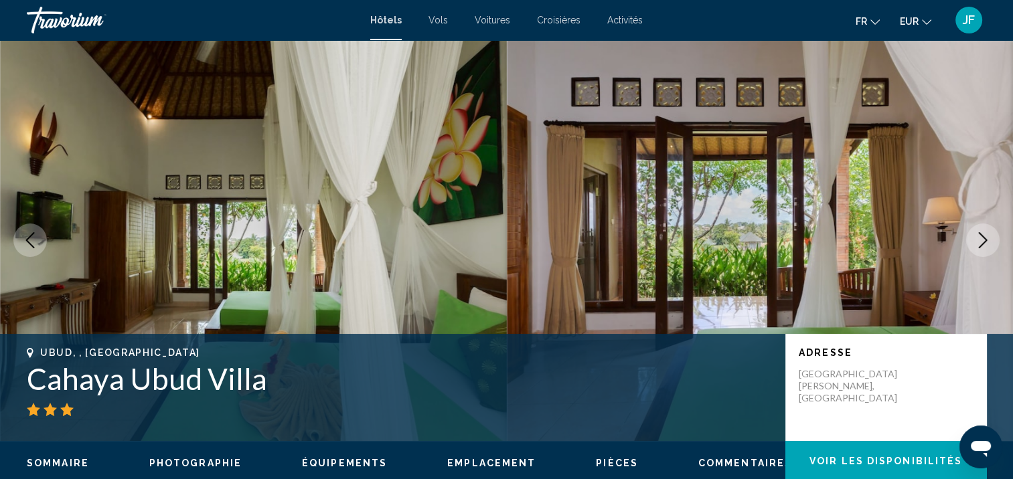
click at [981, 239] on icon "Next image" at bounding box center [983, 240] width 16 height 16
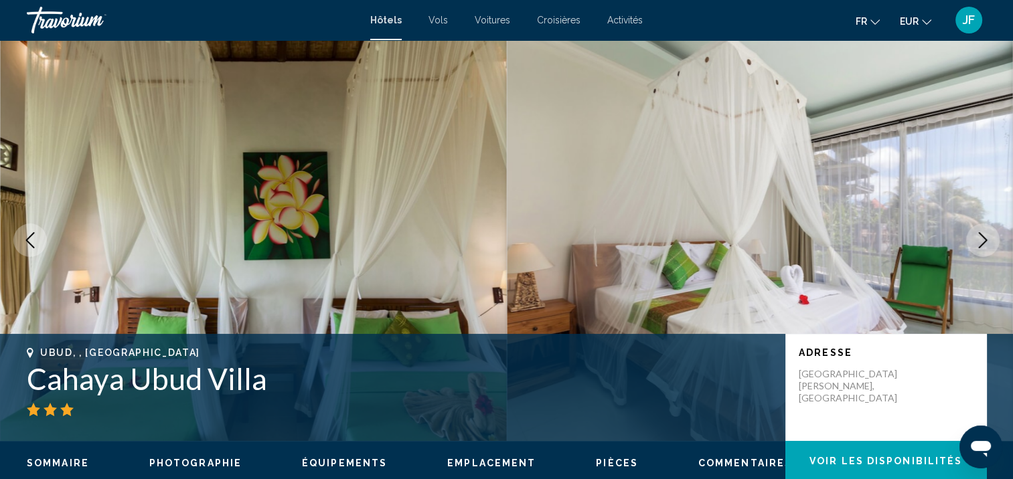
click at [981, 239] on icon "Next image" at bounding box center [983, 240] width 16 height 16
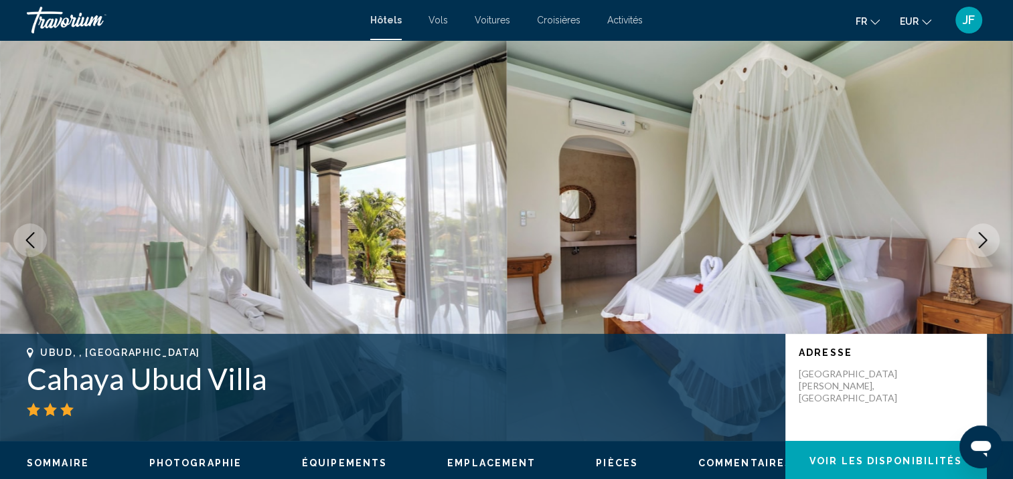
click at [981, 239] on icon "Next image" at bounding box center [983, 240] width 16 height 16
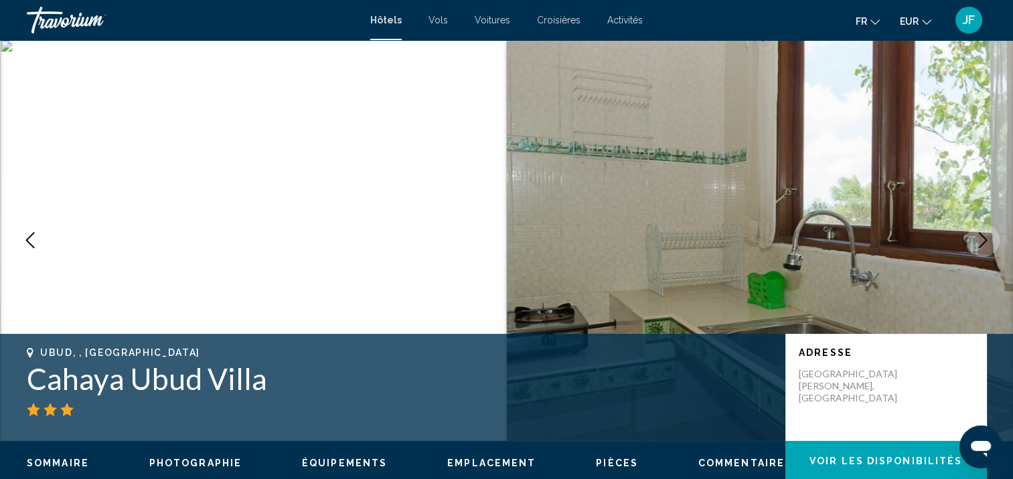
click at [981, 239] on icon "Next image" at bounding box center [983, 240] width 16 height 16
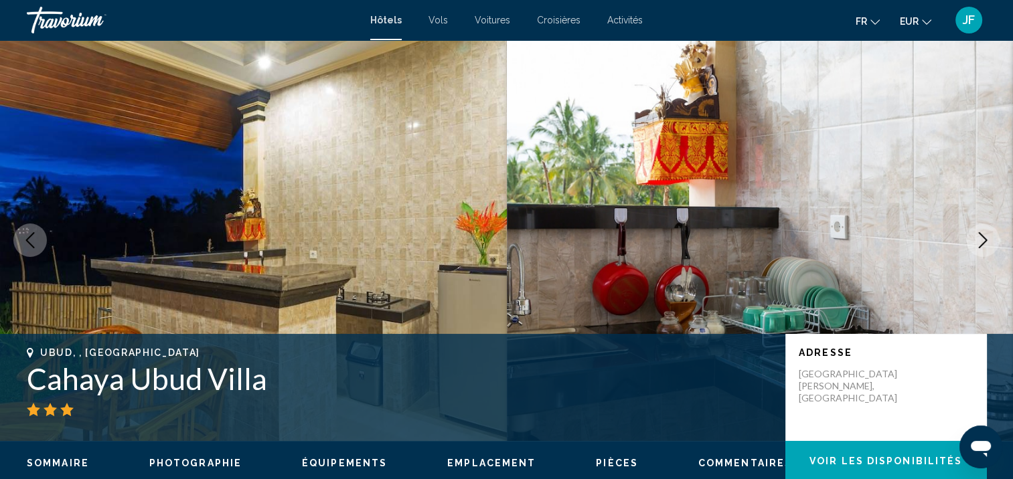
click at [981, 239] on icon "Next image" at bounding box center [983, 240] width 16 height 16
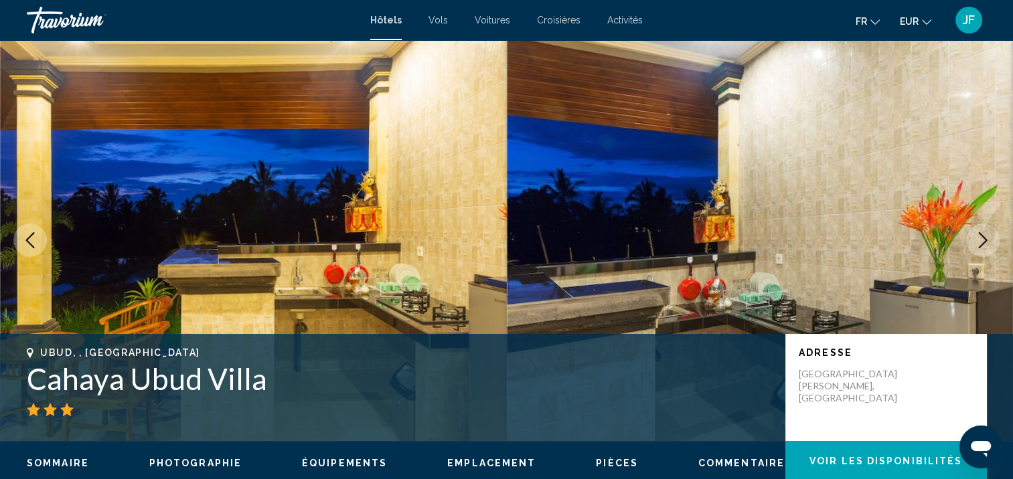
click at [981, 239] on icon "Next image" at bounding box center [983, 240] width 16 height 16
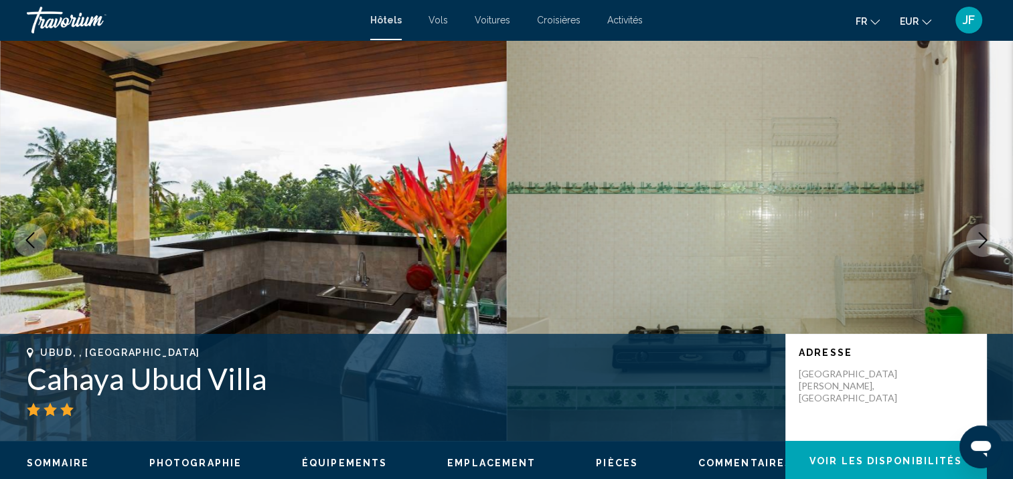
click at [981, 239] on icon "Next image" at bounding box center [983, 240] width 16 height 16
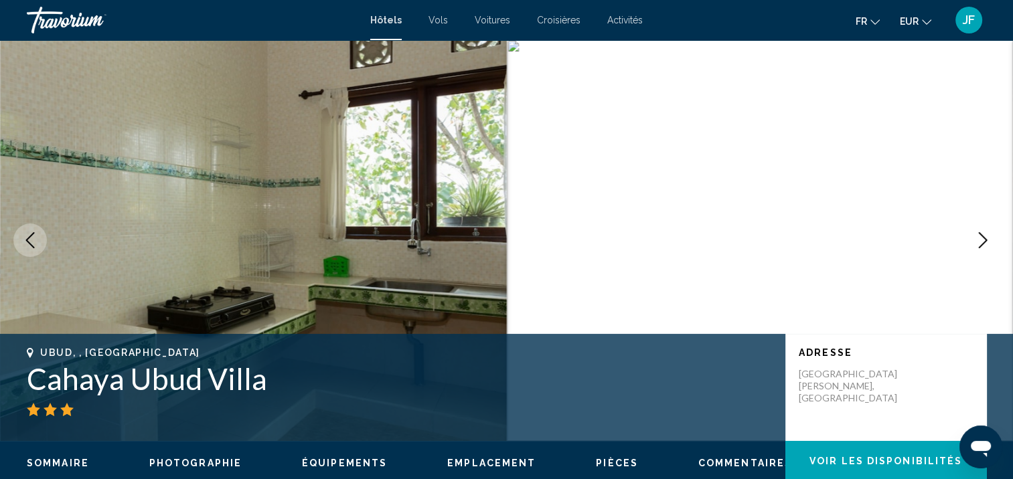
click at [981, 239] on icon "Next image" at bounding box center [983, 240] width 16 height 16
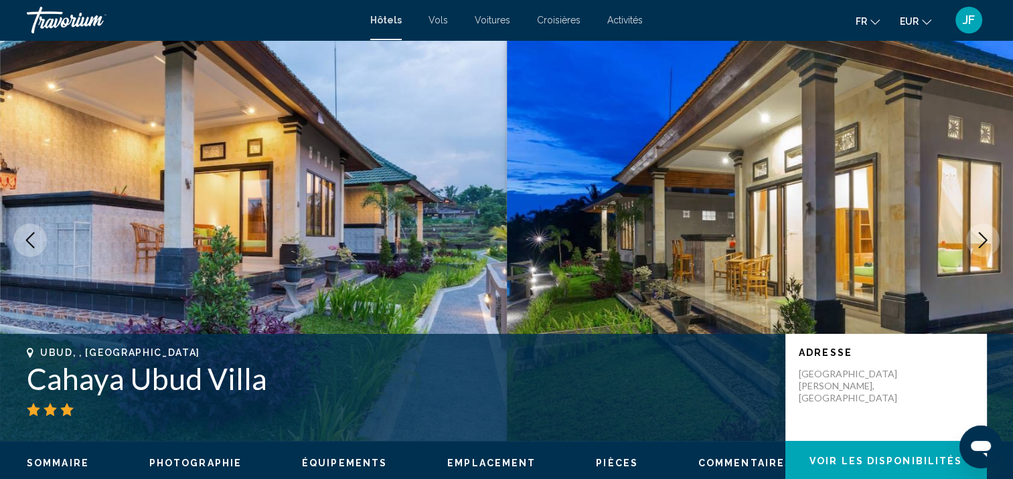
click at [981, 239] on icon "Next image" at bounding box center [983, 240] width 16 height 16
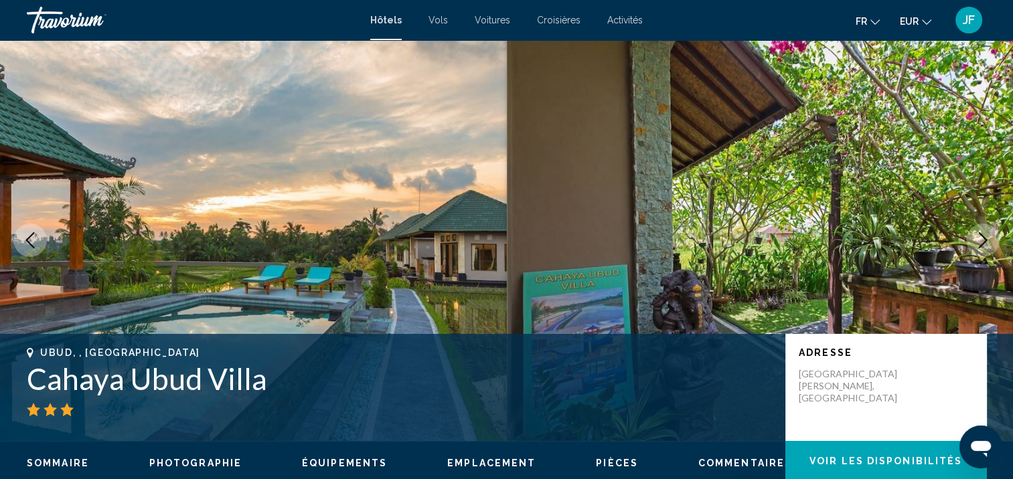
scroll to position [402, 0]
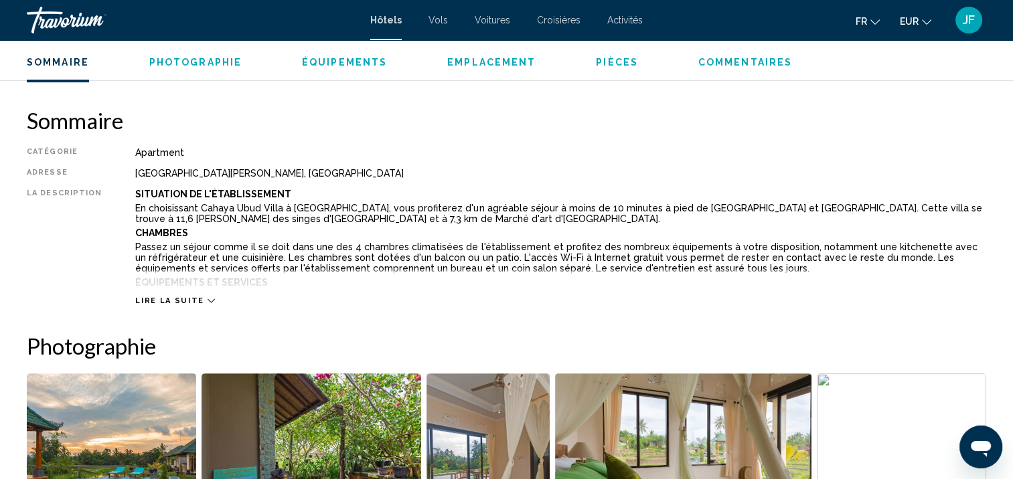
click at [201, 305] on button "Lire la suite" at bounding box center [174, 301] width 79 height 10
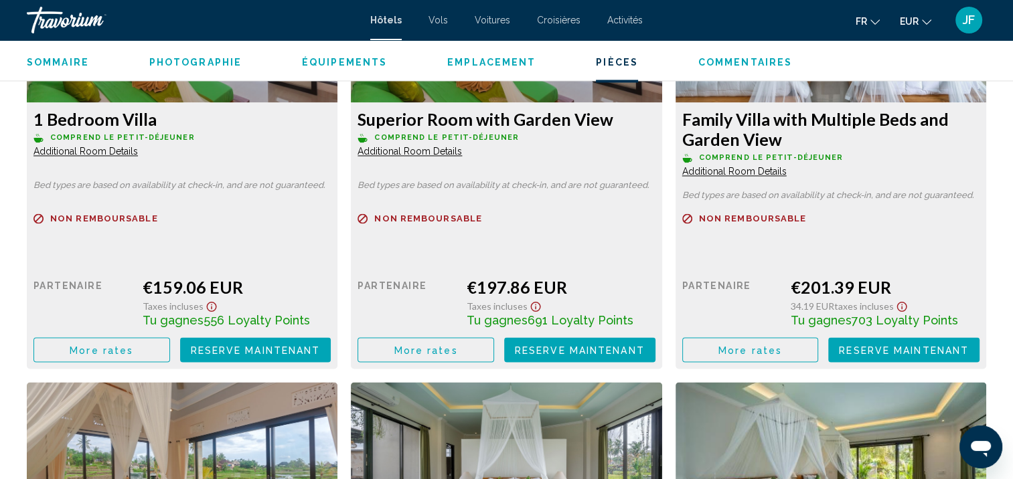
scroll to position [2477, 0]
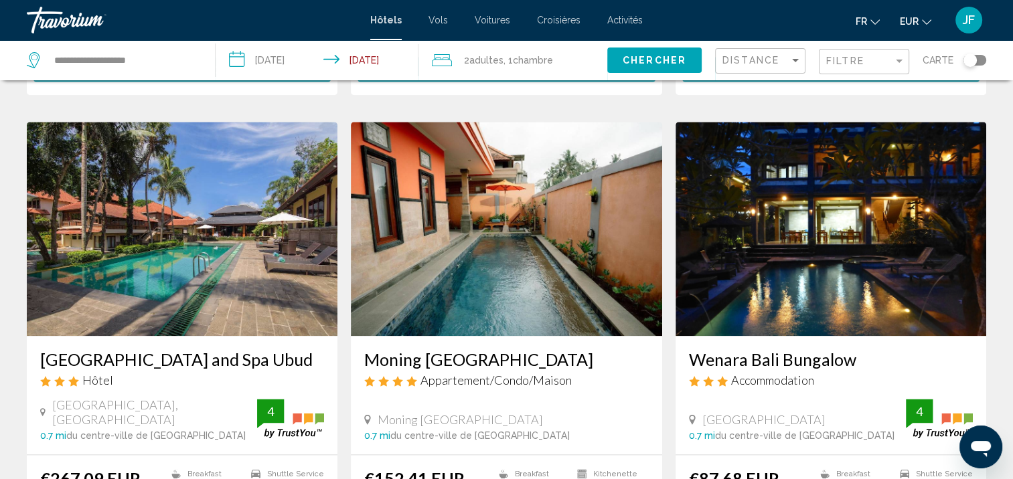
scroll to position [1621, 0]
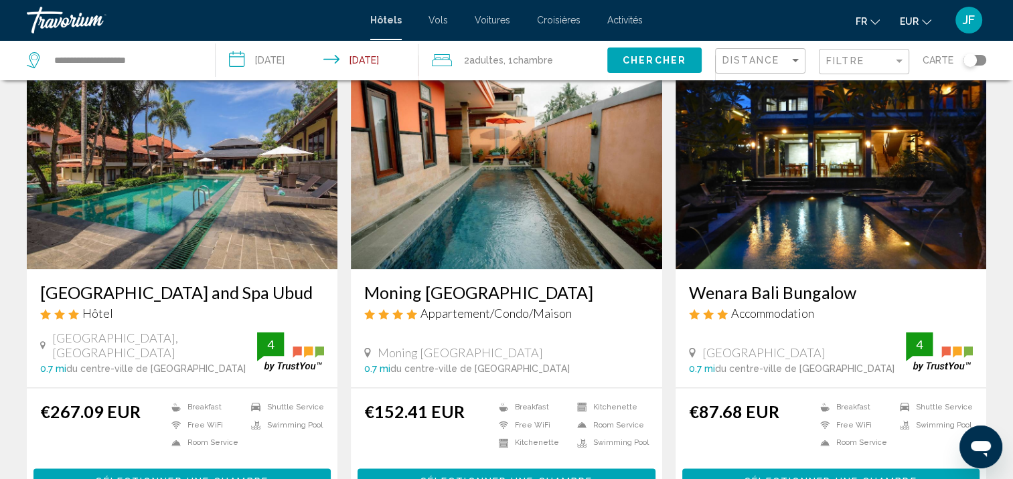
click at [843, 161] on img "Main content" at bounding box center [830, 162] width 311 height 214
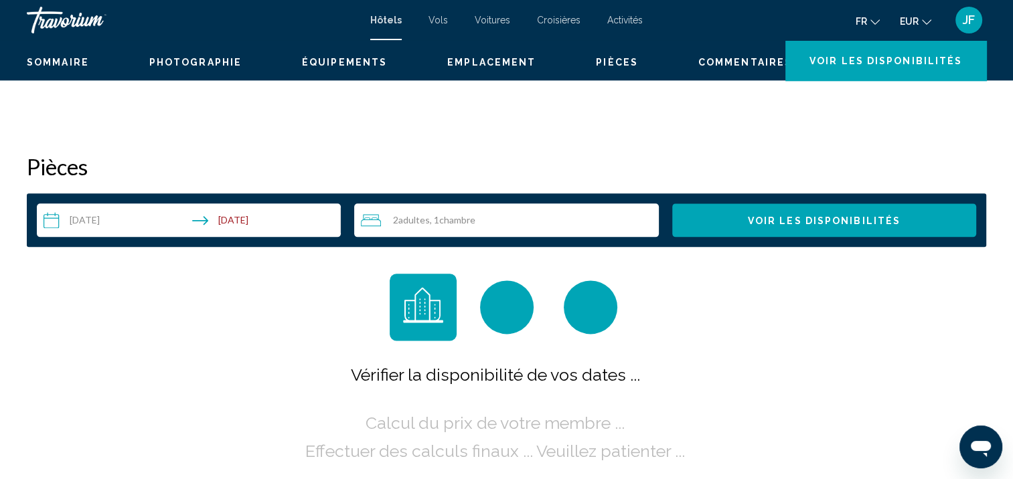
scroll to position [1, 0]
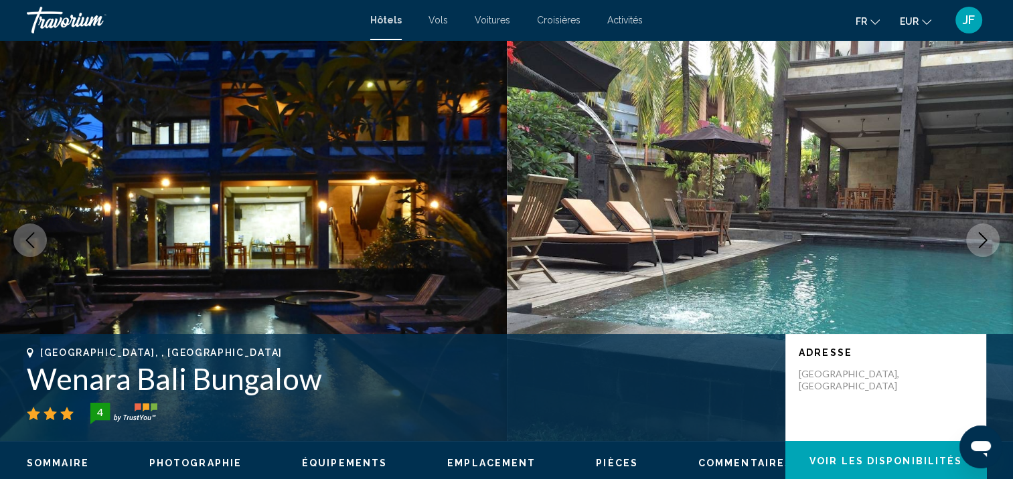
click at [987, 235] on icon "Next image" at bounding box center [983, 240] width 16 height 16
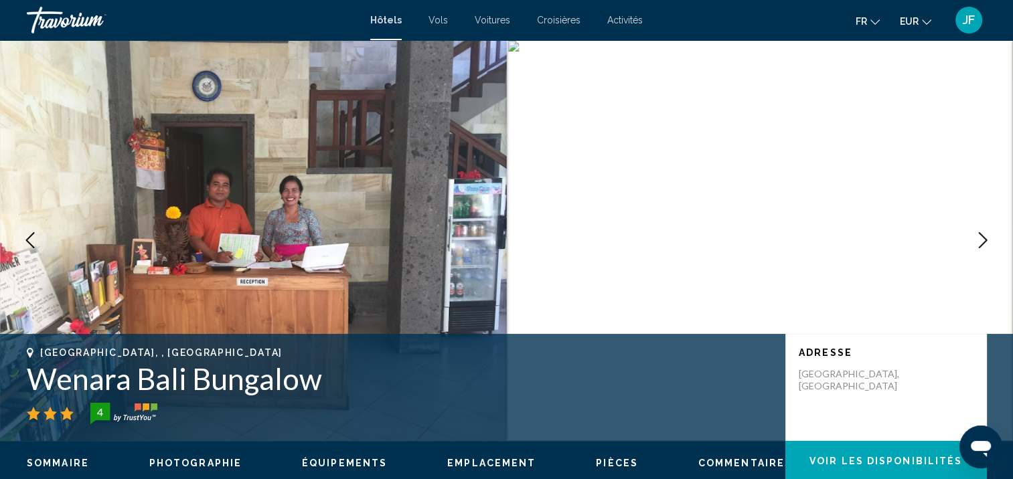
click at [987, 235] on icon "Next image" at bounding box center [983, 240] width 16 height 16
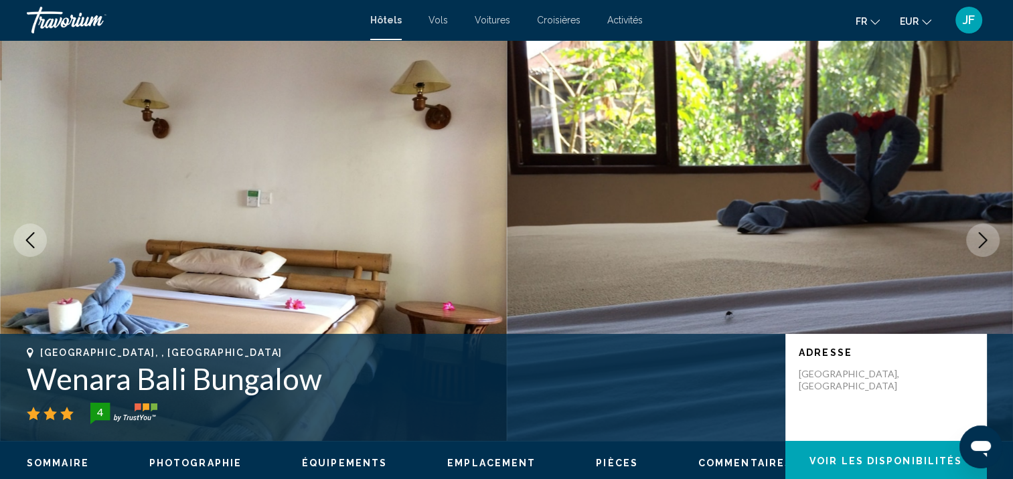
click at [987, 235] on icon "Next image" at bounding box center [983, 240] width 16 height 16
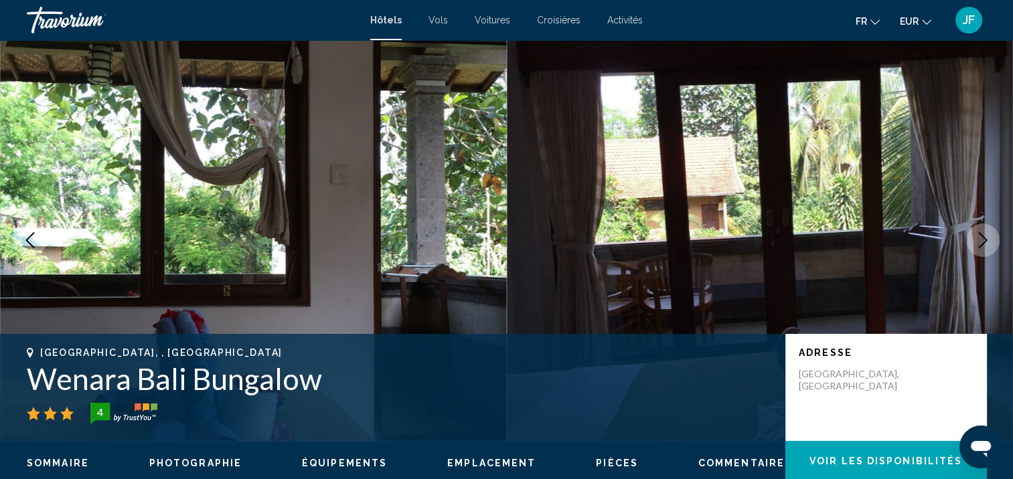
click at [987, 235] on icon "Next image" at bounding box center [983, 240] width 16 height 16
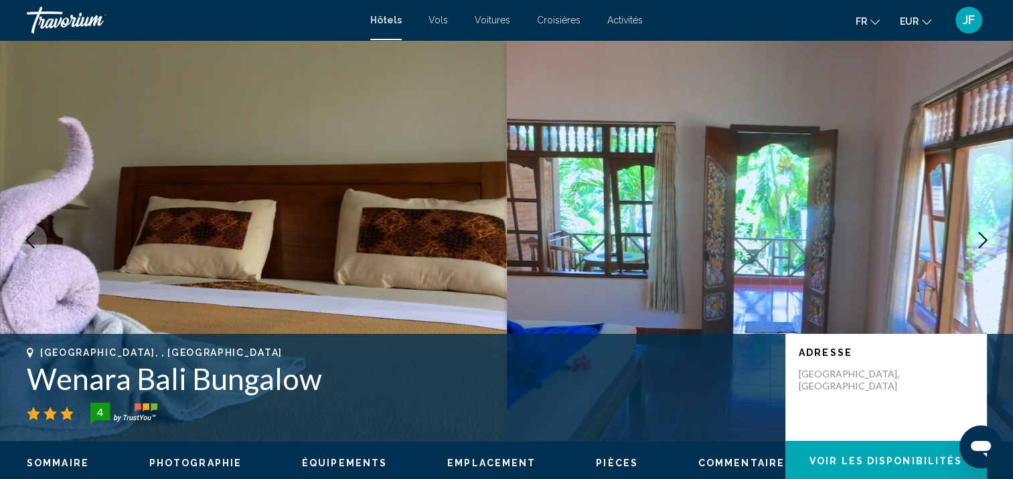
click at [987, 235] on icon "Next image" at bounding box center [983, 240] width 16 height 16
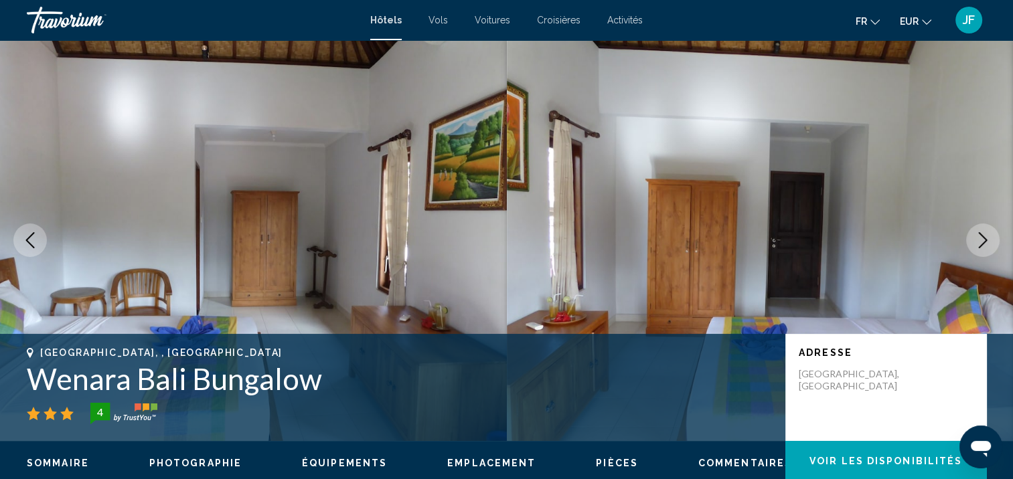
click at [987, 235] on icon "Next image" at bounding box center [983, 240] width 16 height 16
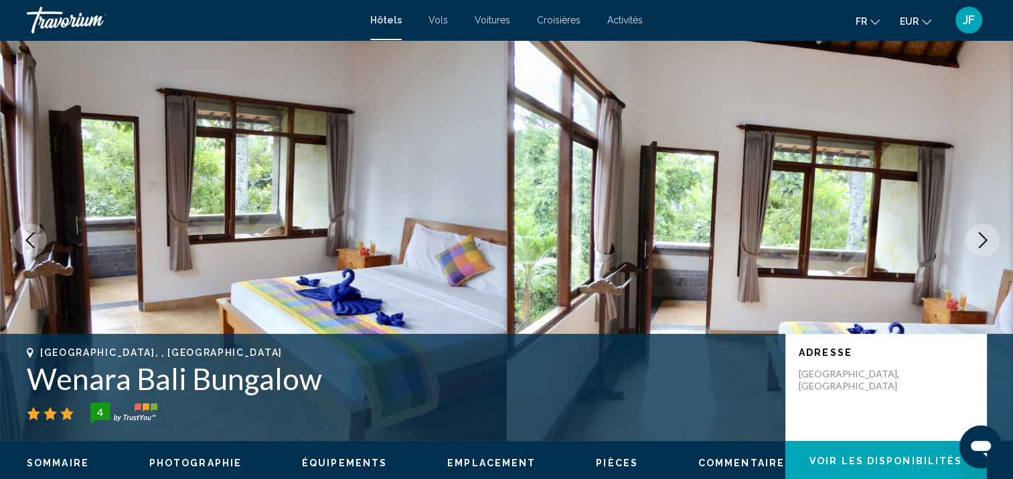
click at [987, 235] on icon "Next image" at bounding box center [983, 240] width 16 height 16
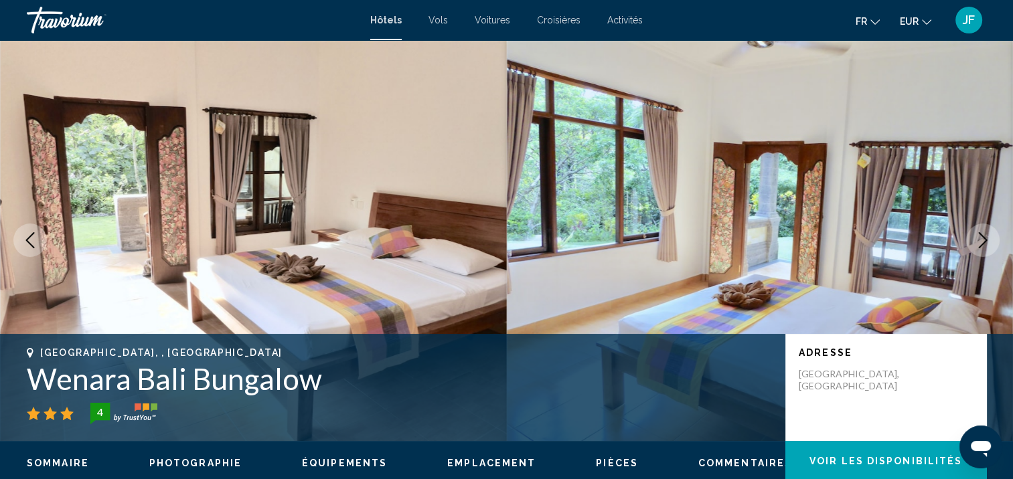
click at [987, 235] on icon "Next image" at bounding box center [983, 240] width 16 height 16
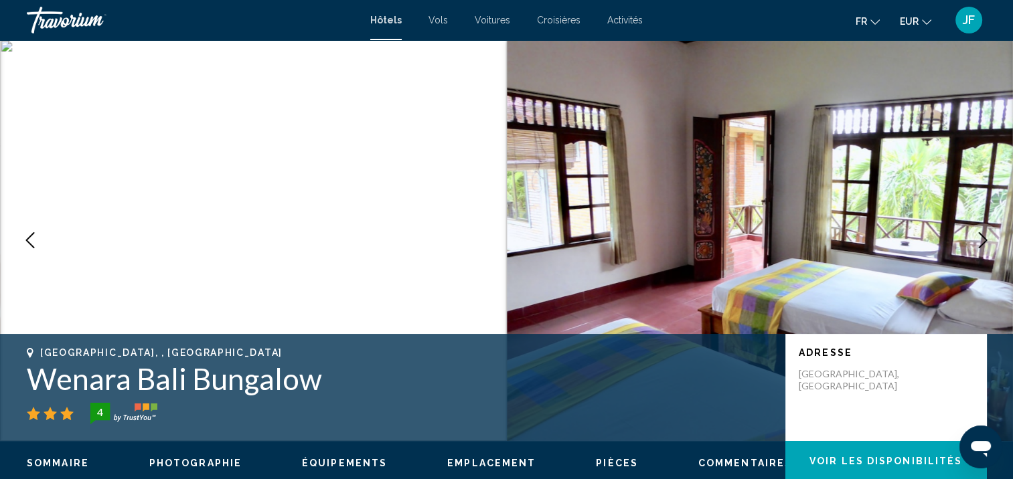
click at [987, 235] on icon "Next image" at bounding box center [983, 240] width 16 height 16
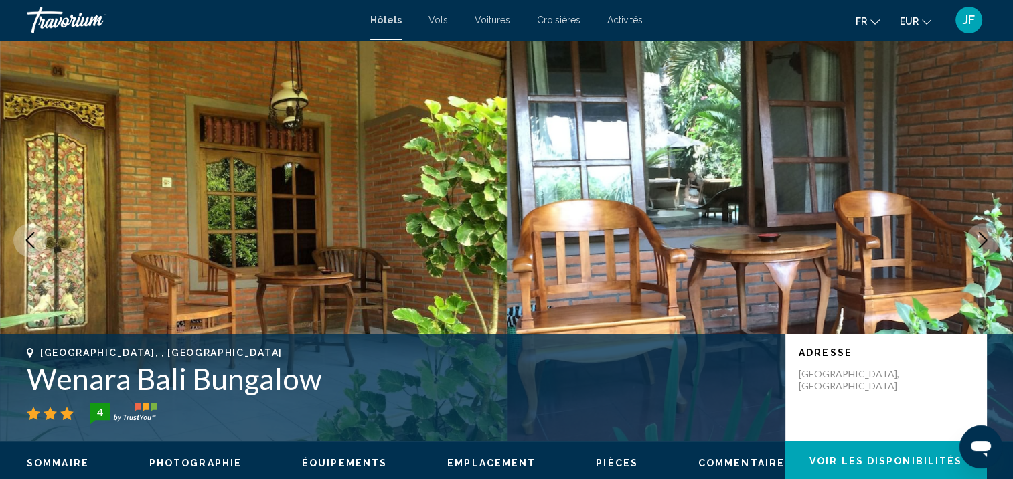
click at [987, 235] on icon "Next image" at bounding box center [983, 240] width 16 height 16
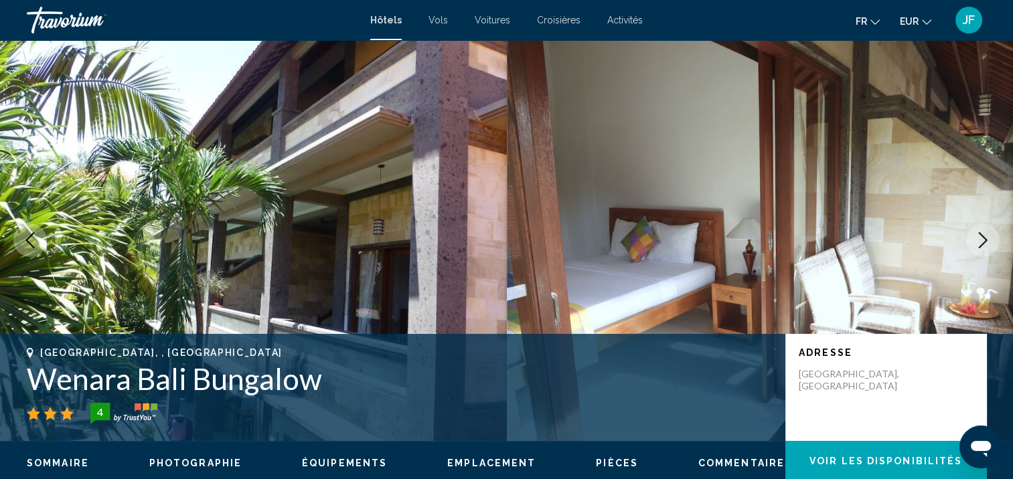
click at [987, 235] on icon "Next image" at bounding box center [983, 240] width 16 height 16
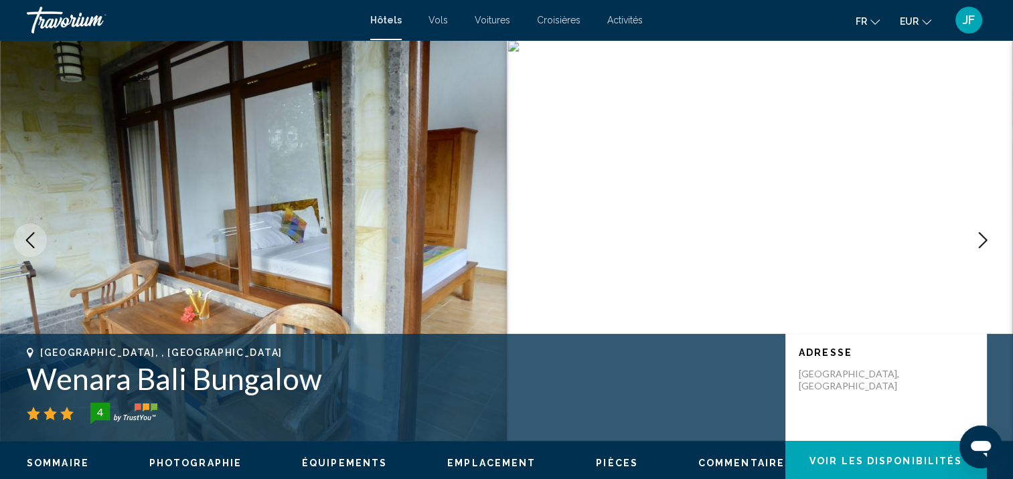
click at [987, 235] on icon "Next image" at bounding box center [983, 240] width 16 height 16
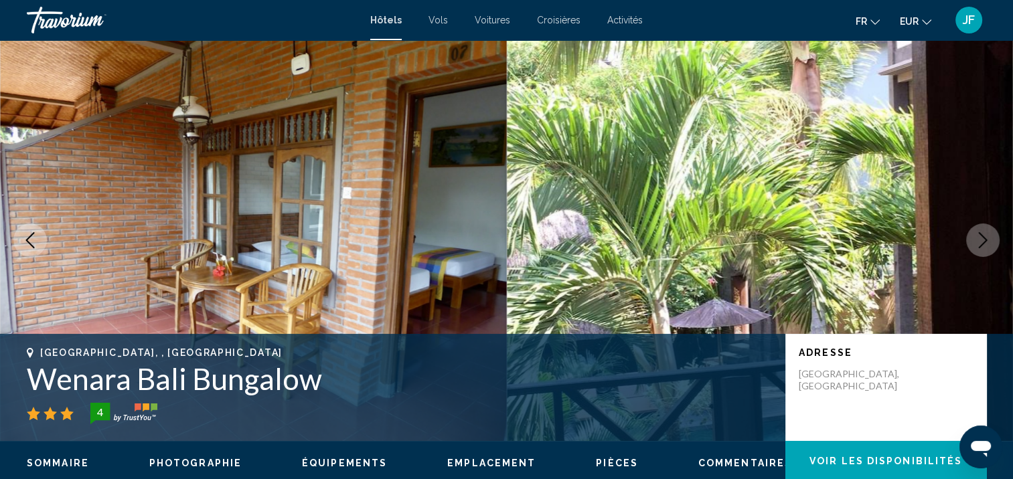
click at [987, 235] on icon "Next image" at bounding box center [983, 240] width 16 height 16
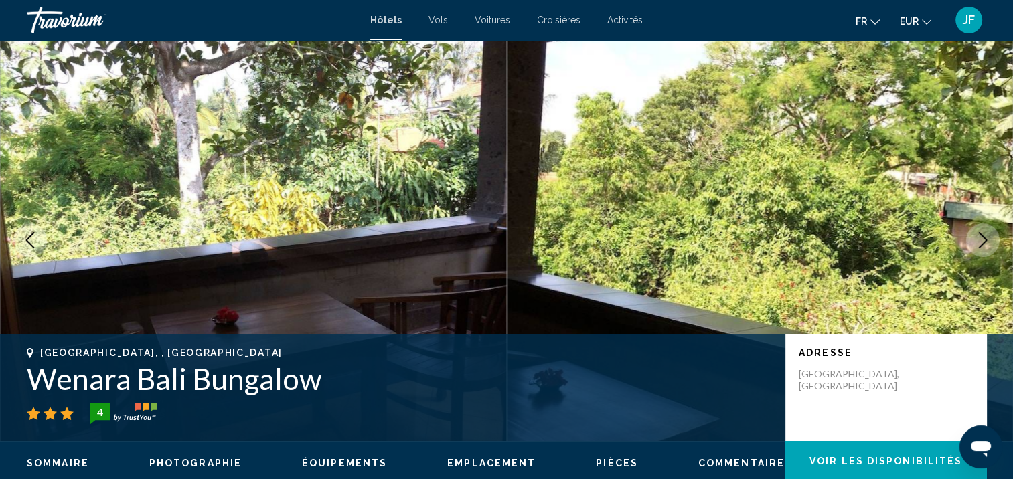
click at [987, 235] on icon "Next image" at bounding box center [983, 240] width 16 height 16
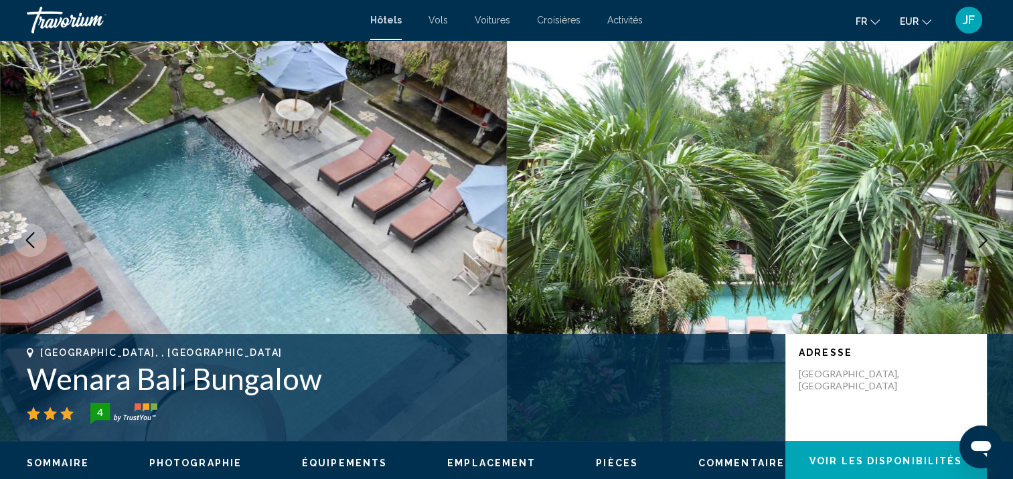
click at [987, 235] on icon "Next image" at bounding box center [983, 240] width 16 height 16
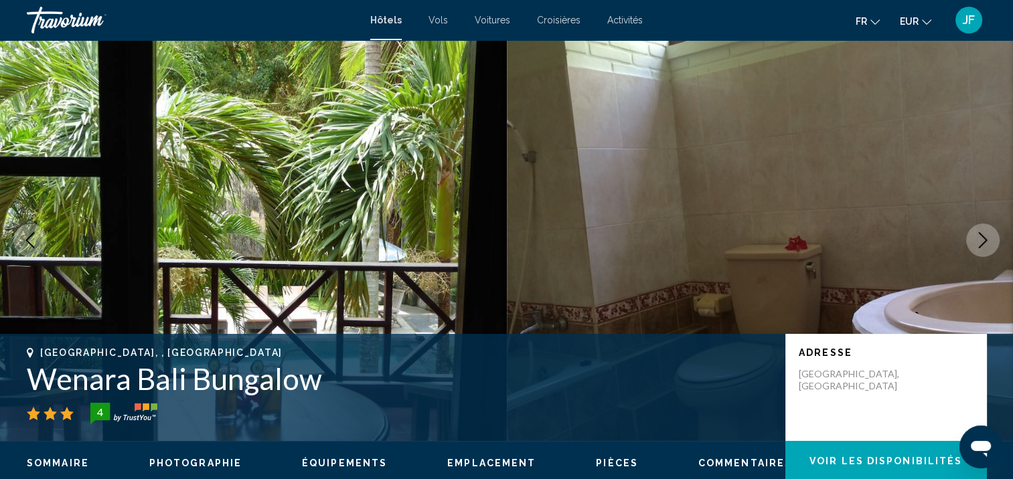
click at [987, 235] on icon "Next image" at bounding box center [983, 240] width 16 height 16
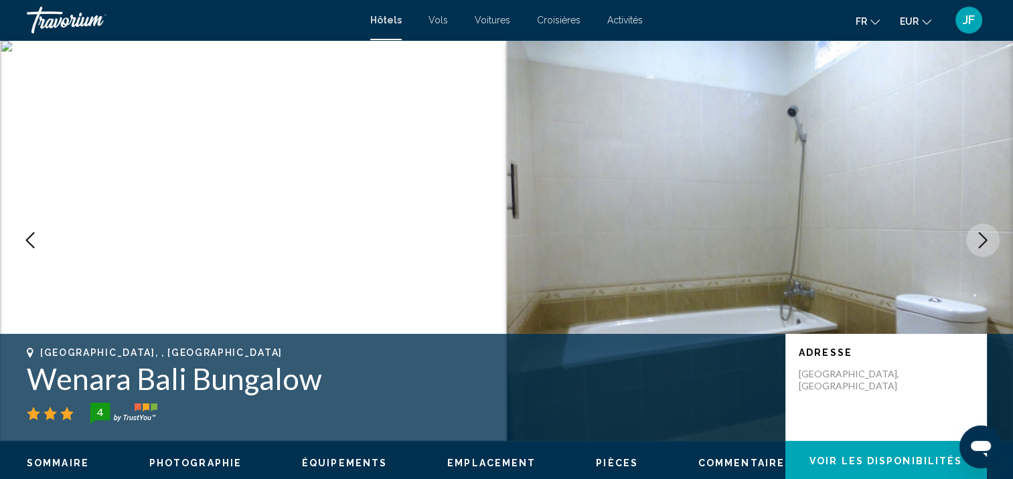
click at [987, 236] on icon "Next image" at bounding box center [983, 240] width 16 height 16
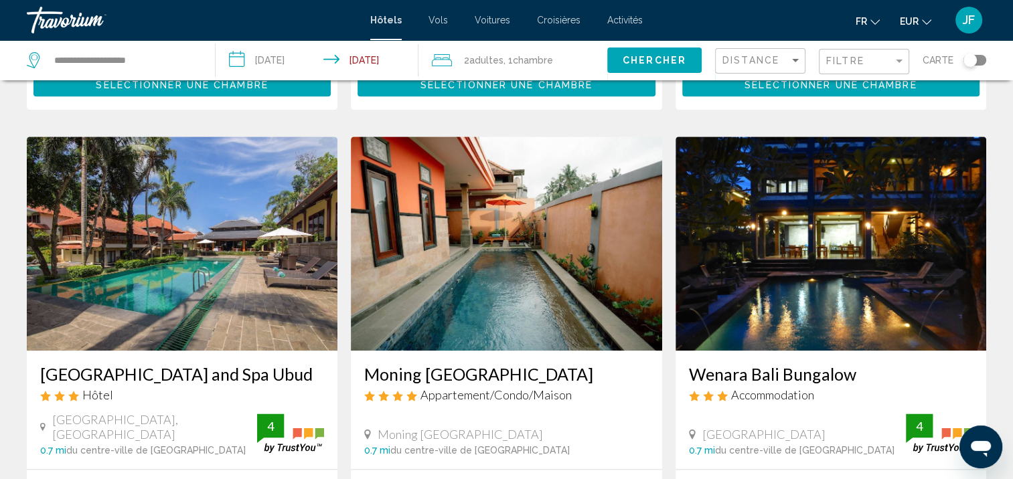
scroll to position [1822, 0]
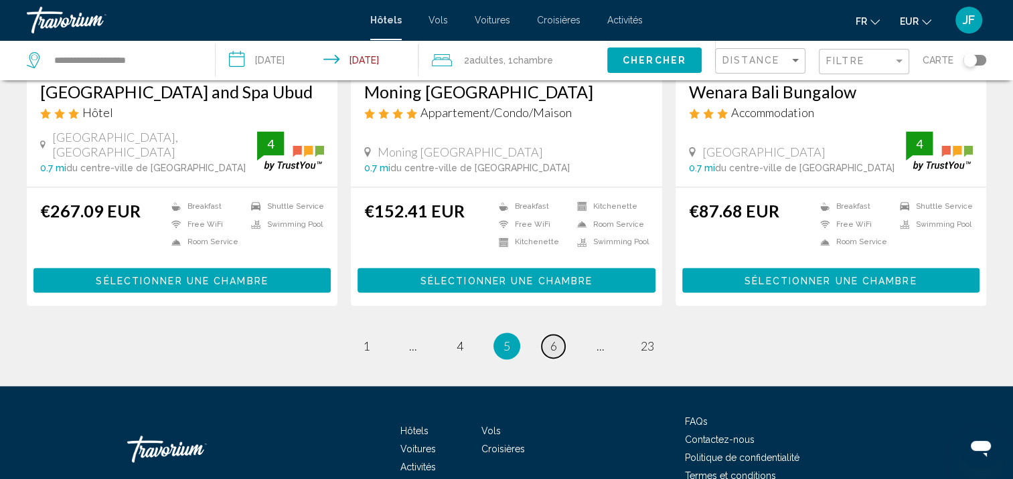
click at [549, 335] on link "page 6" at bounding box center [552, 346] width 23 height 23
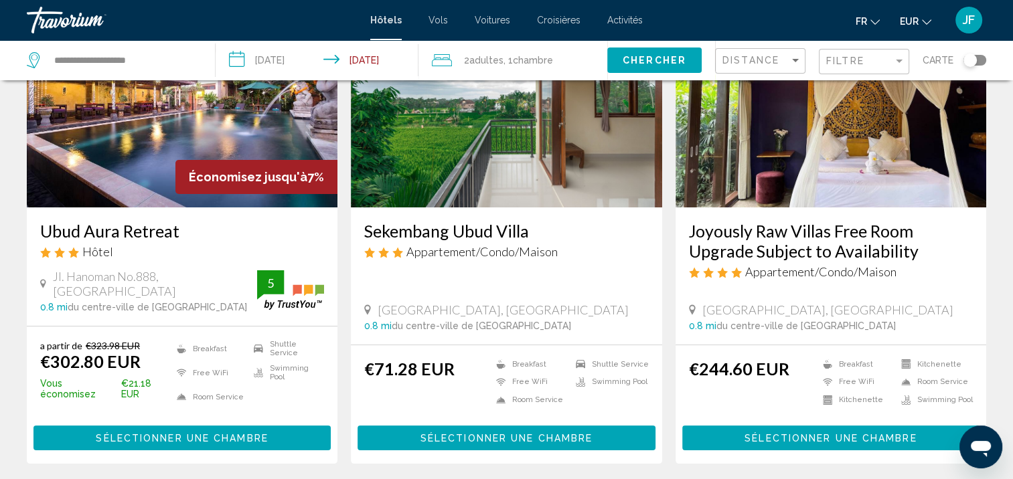
scroll to position [67, 0]
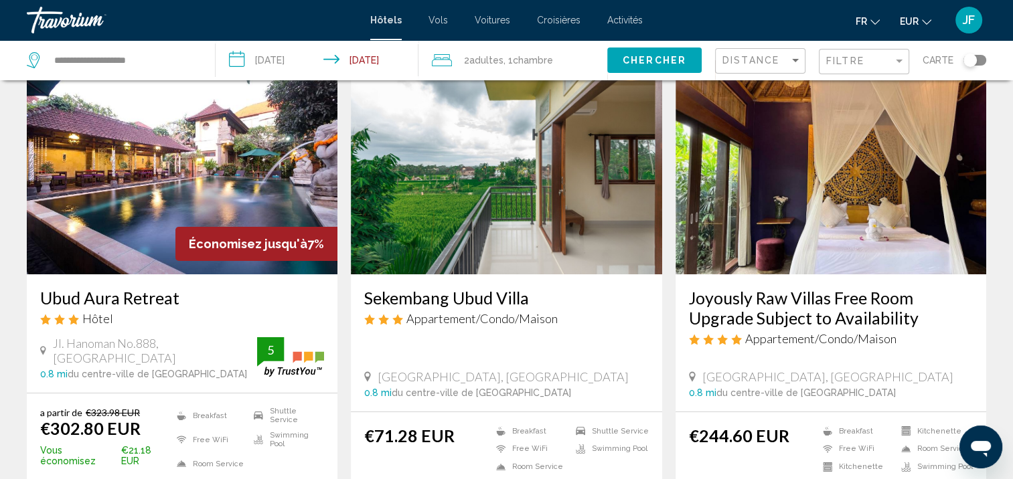
click at [466, 217] on img "Main content" at bounding box center [506, 167] width 311 height 214
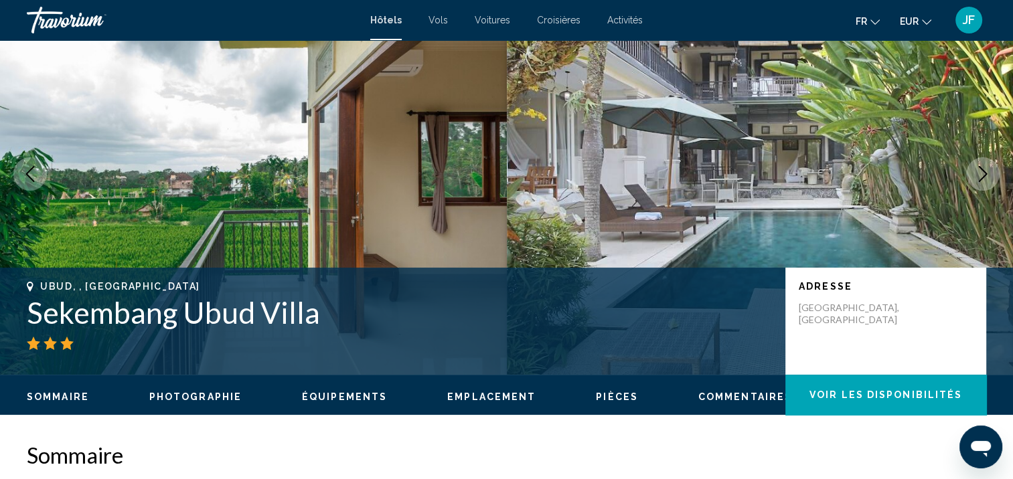
scroll to position [1, 0]
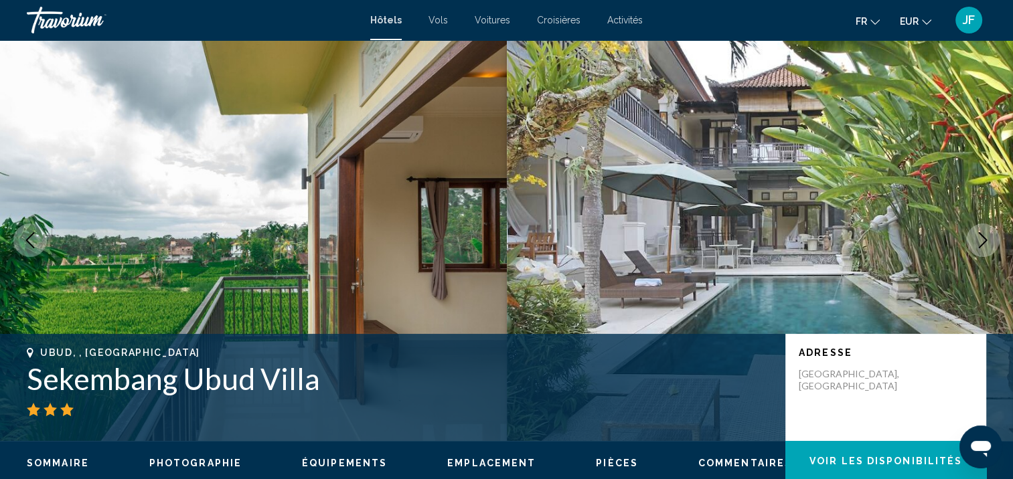
click at [995, 238] on button "Next image" at bounding box center [982, 240] width 33 height 33
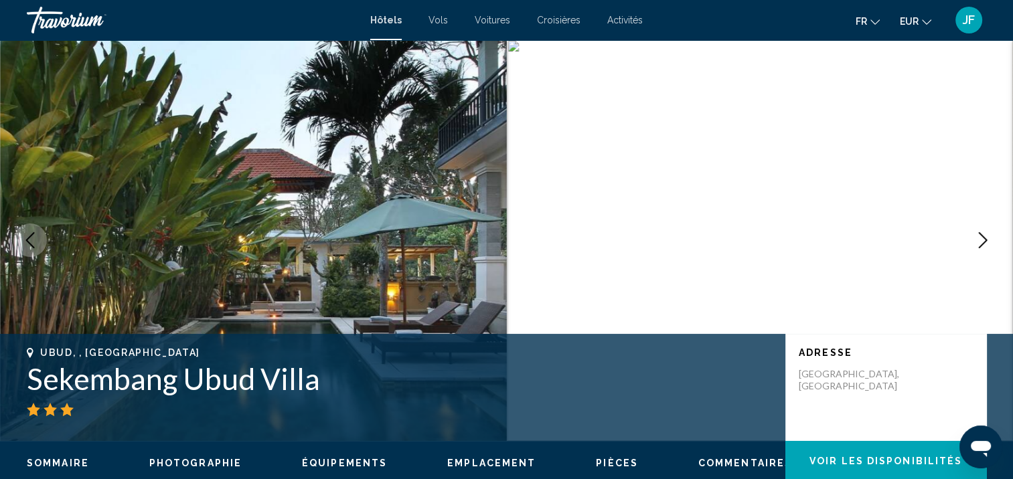
click at [995, 238] on button "Next image" at bounding box center [982, 240] width 33 height 33
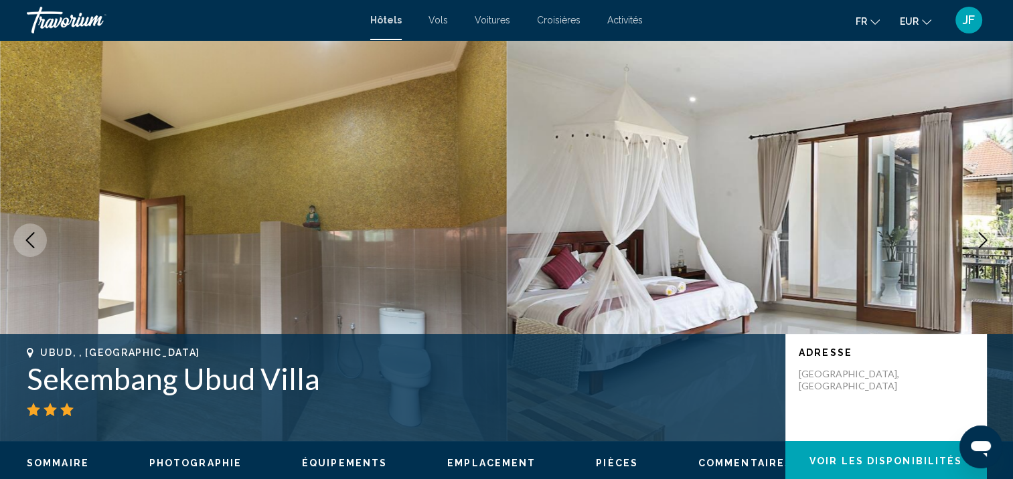
click at [995, 238] on button "Next image" at bounding box center [982, 240] width 33 height 33
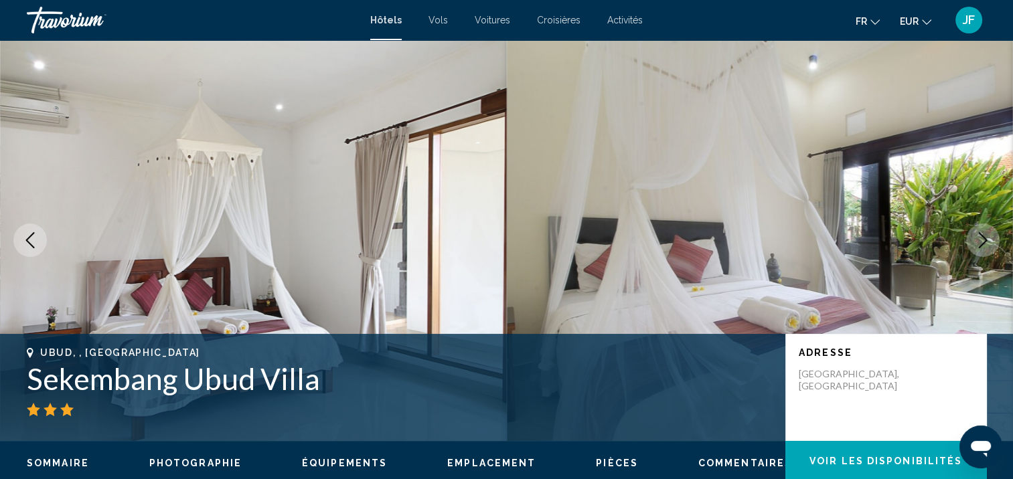
click at [995, 238] on button "Next image" at bounding box center [982, 240] width 33 height 33
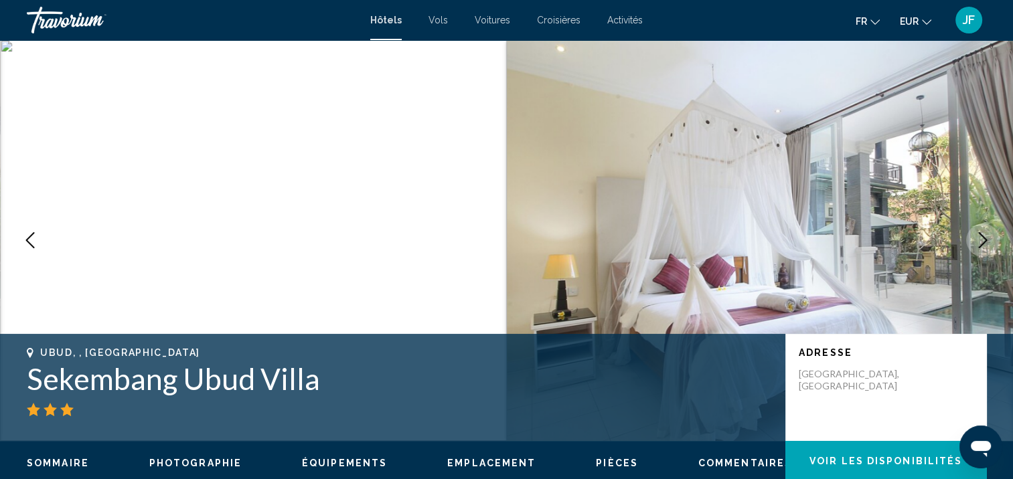
click at [995, 238] on button "Next image" at bounding box center [982, 240] width 33 height 33
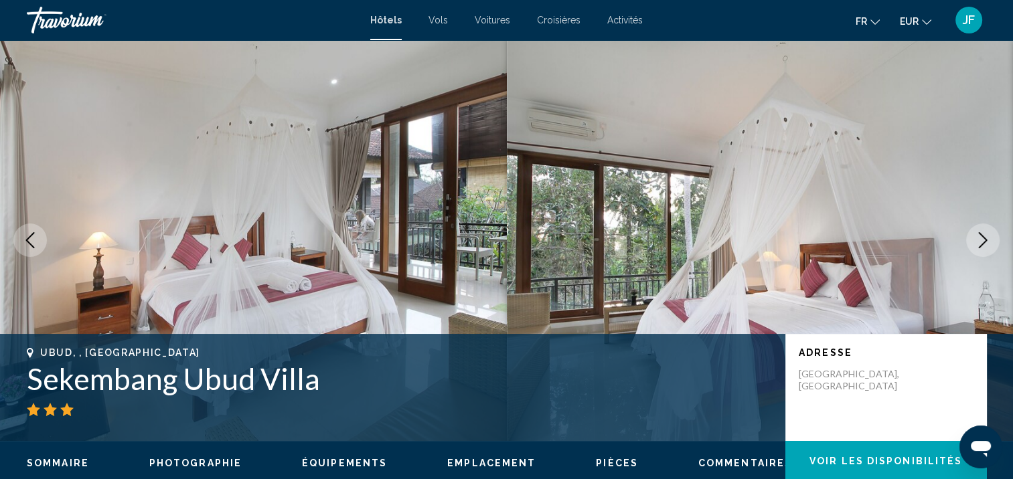
click at [995, 238] on button "Next image" at bounding box center [982, 240] width 33 height 33
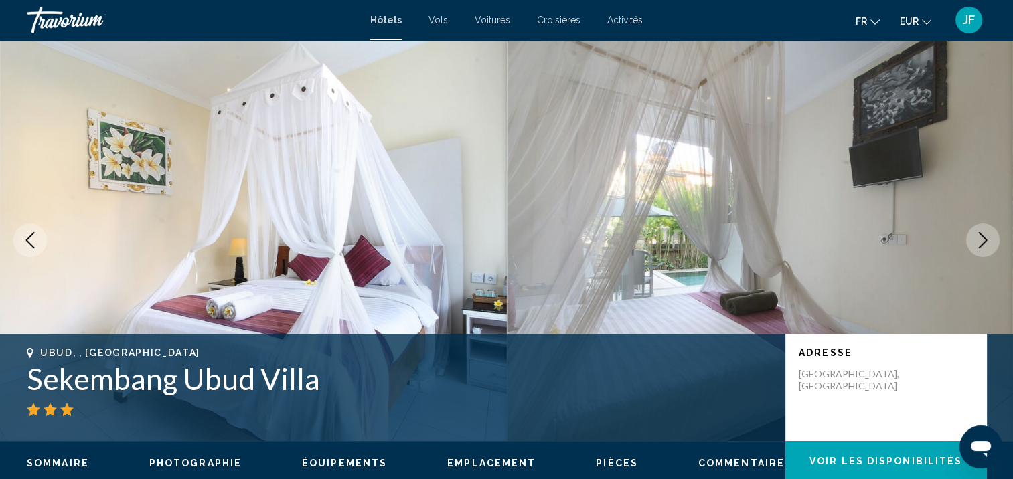
click at [995, 238] on button "Next image" at bounding box center [982, 240] width 33 height 33
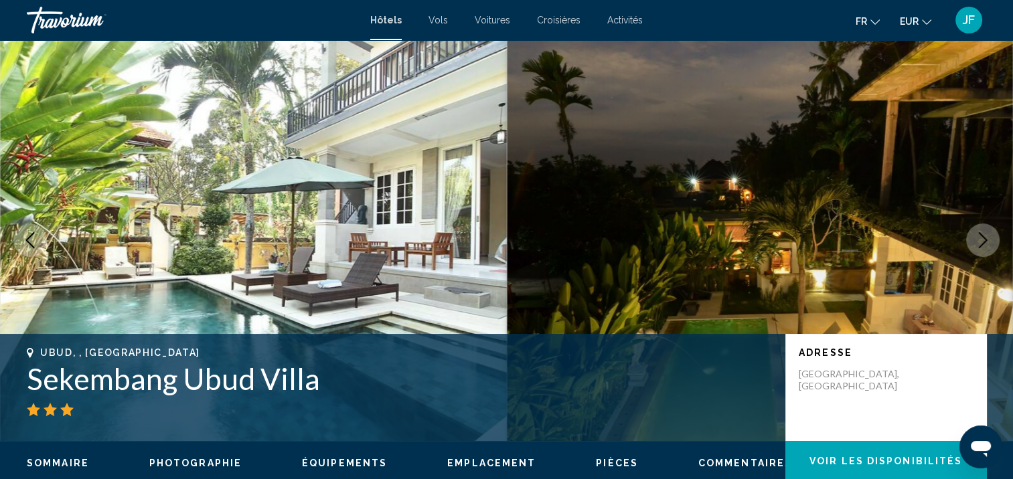
click at [995, 238] on button "Next image" at bounding box center [982, 240] width 33 height 33
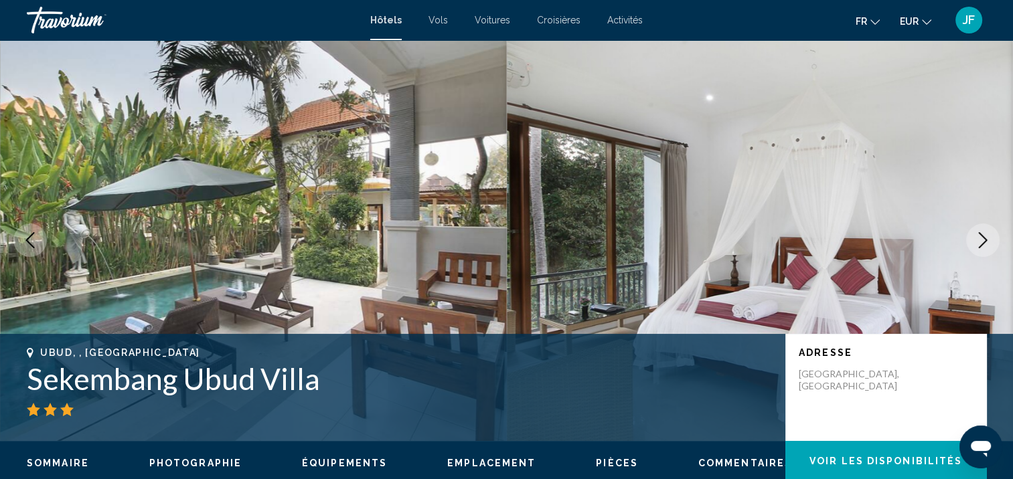
click at [995, 238] on button "Next image" at bounding box center [982, 240] width 33 height 33
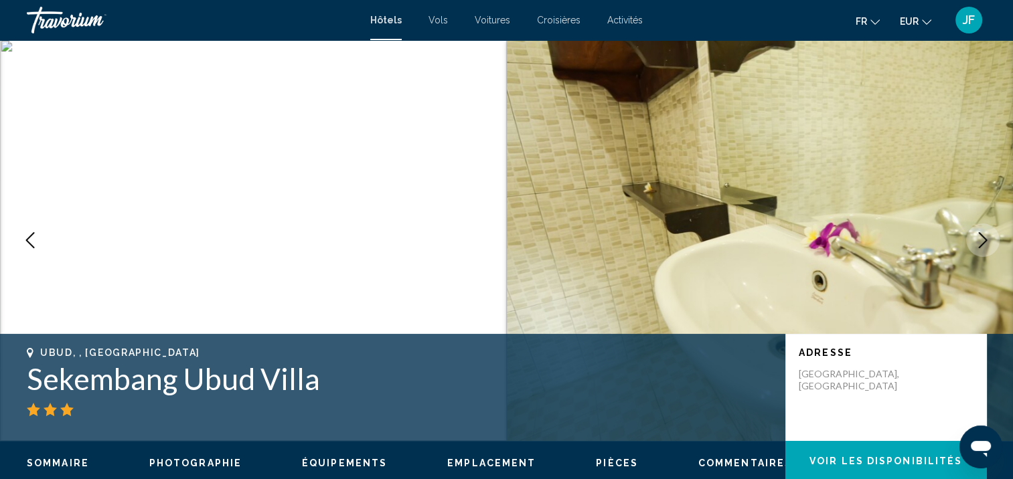
click at [995, 238] on button "Next image" at bounding box center [982, 240] width 33 height 33
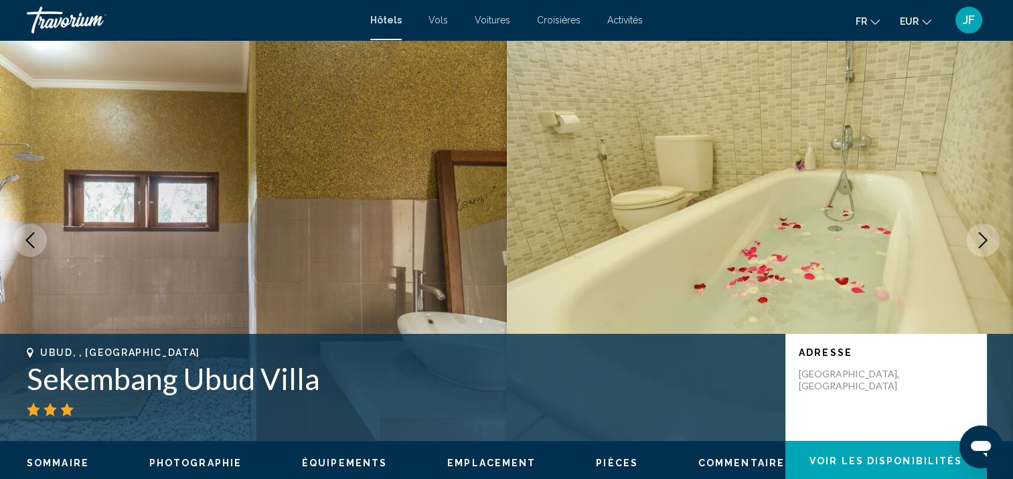
click at [995, 238] on button "Next image" at bounding box center [982, 240] width 33 height 33
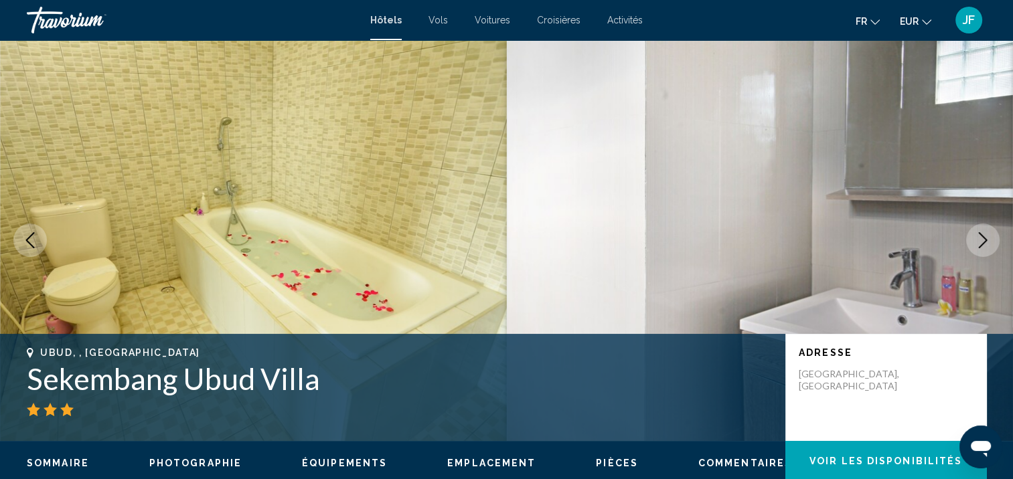
click at [995, 238] on button "Next image" at bounding box center [982, 240] width 33 height 33
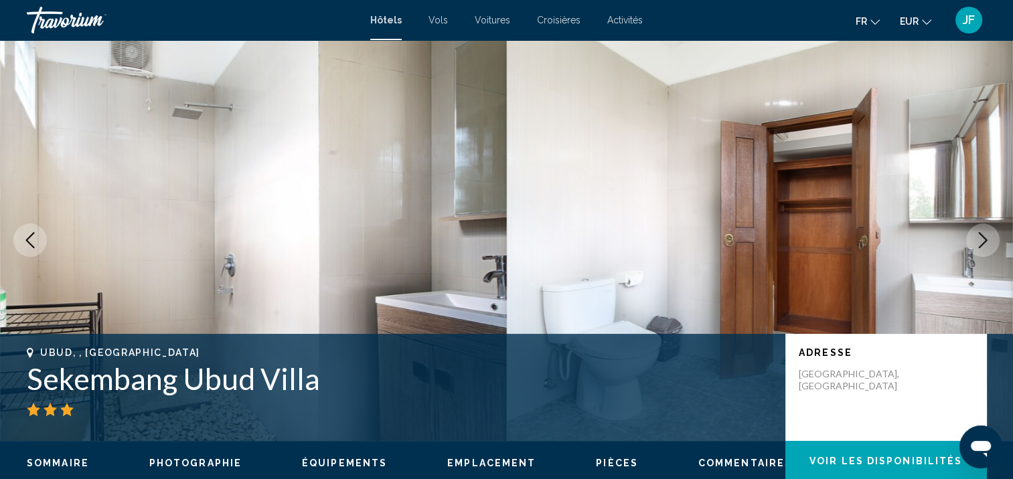
click at [983, 239] on icon "Next image" at bounding box center [983, 240] width 16 height 16
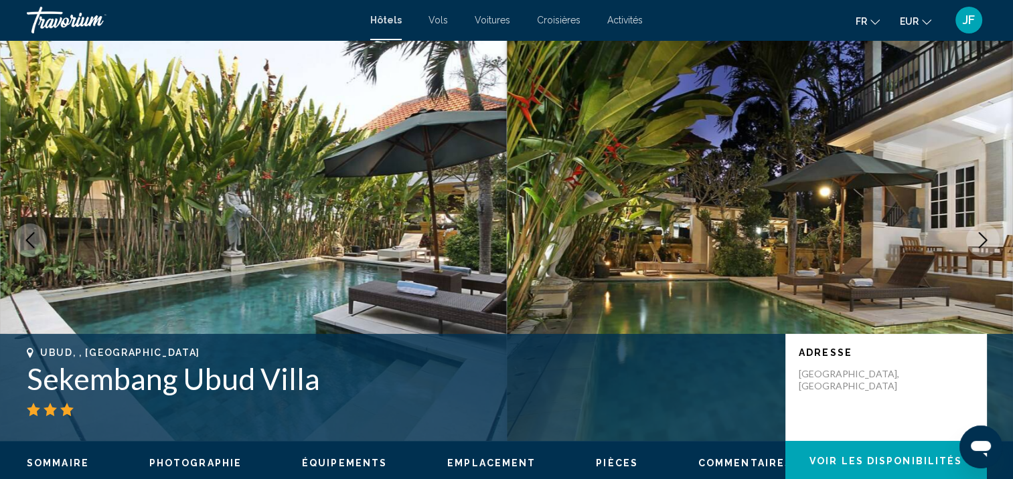
click at [983, 239] on icon "Next image" at bounding box center [983, 240] width 16 height 16
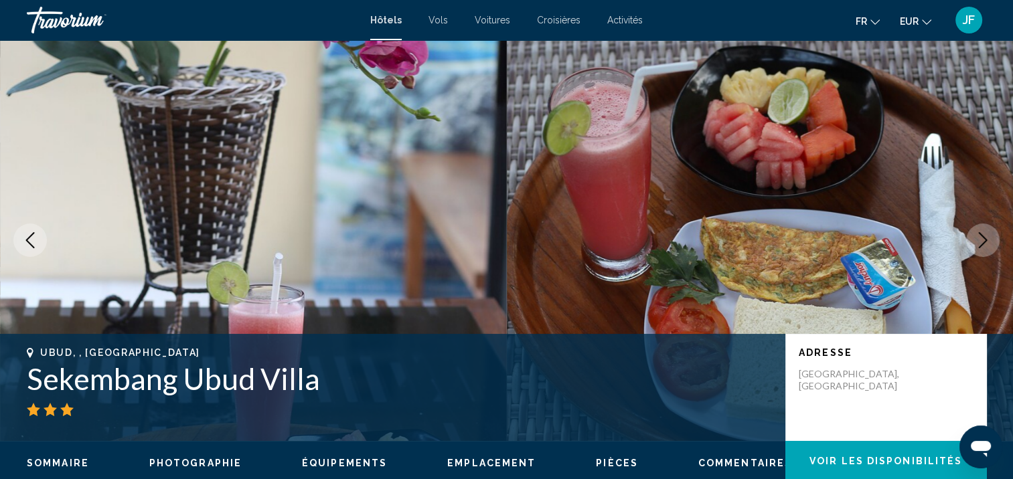
click at [983, 239] on icon "Next image" at bounding box center [983, 240] width 16 height 16
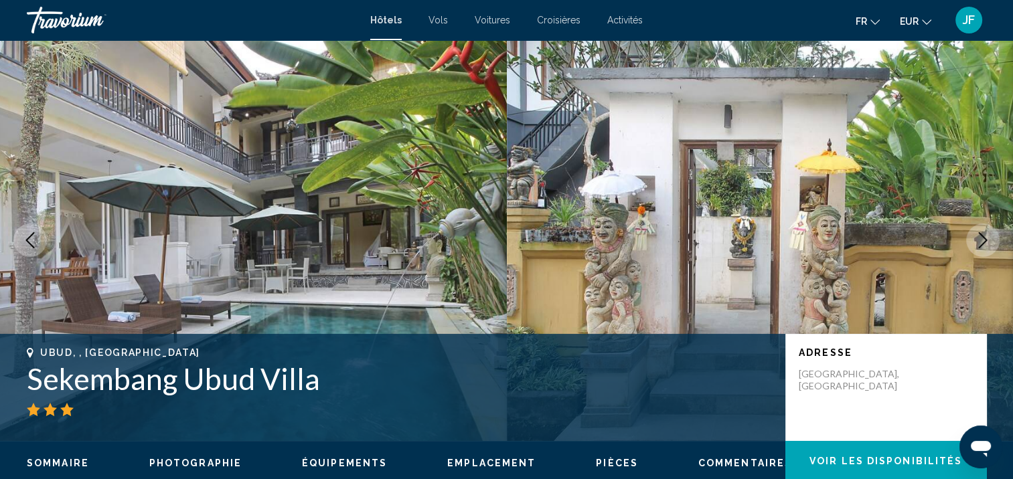
click at [983, 239] on icon "Next image" at bounding box center [983, 240] width 16 height 16
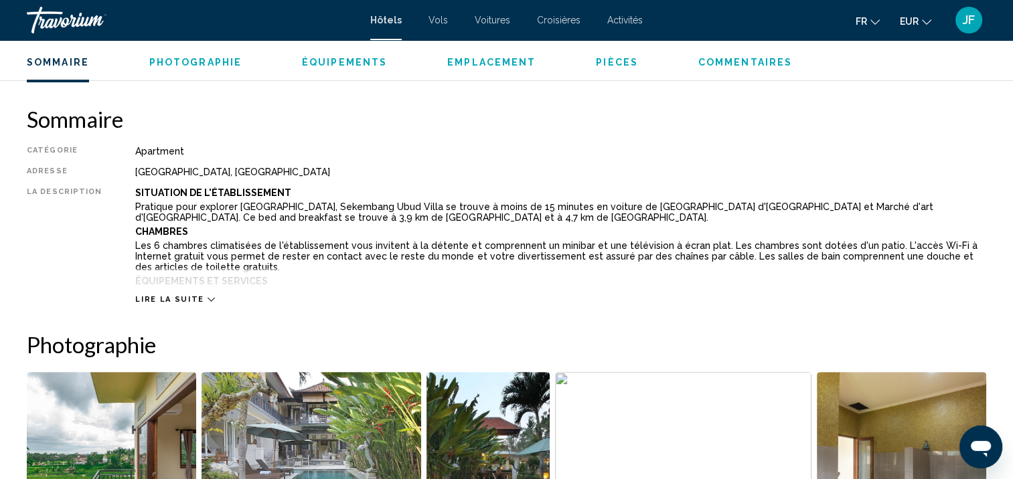
scroll to position [337, 0]
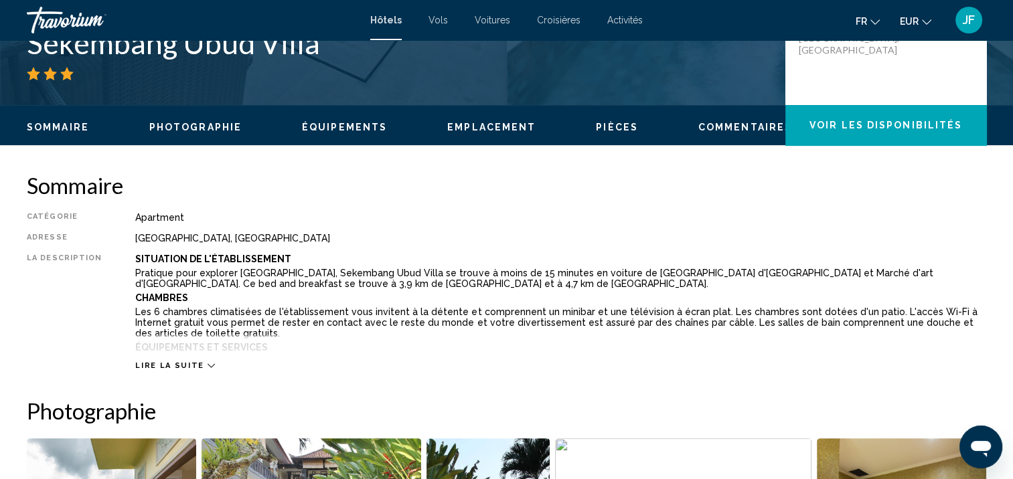
click at [207, 364] on icon "Main content" at bounding box center [210, 365] width 7 height 7
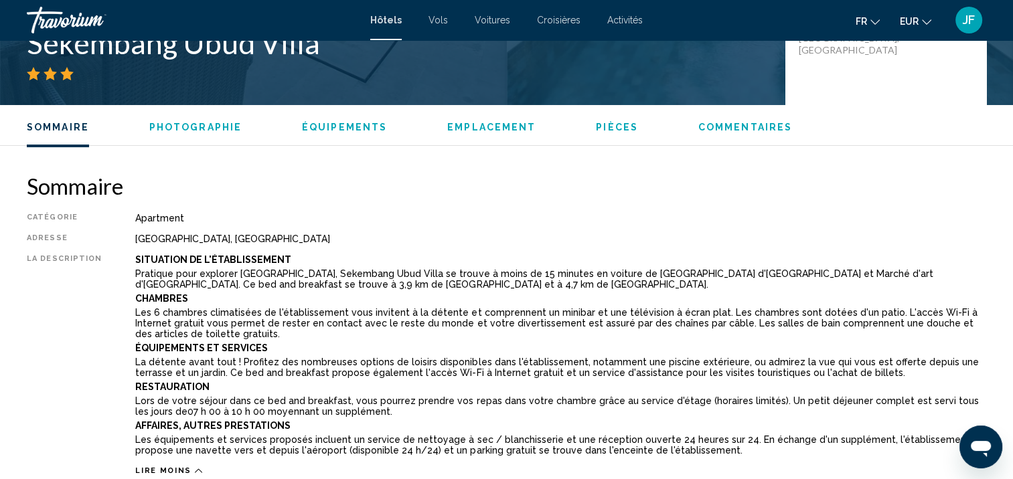
scroll to position [471, 0]
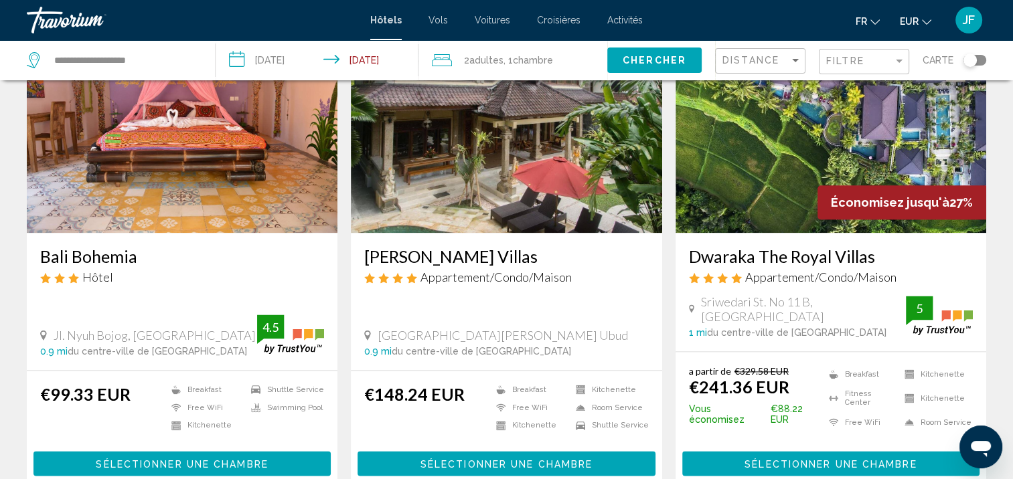
scroll to position [1740, 0]
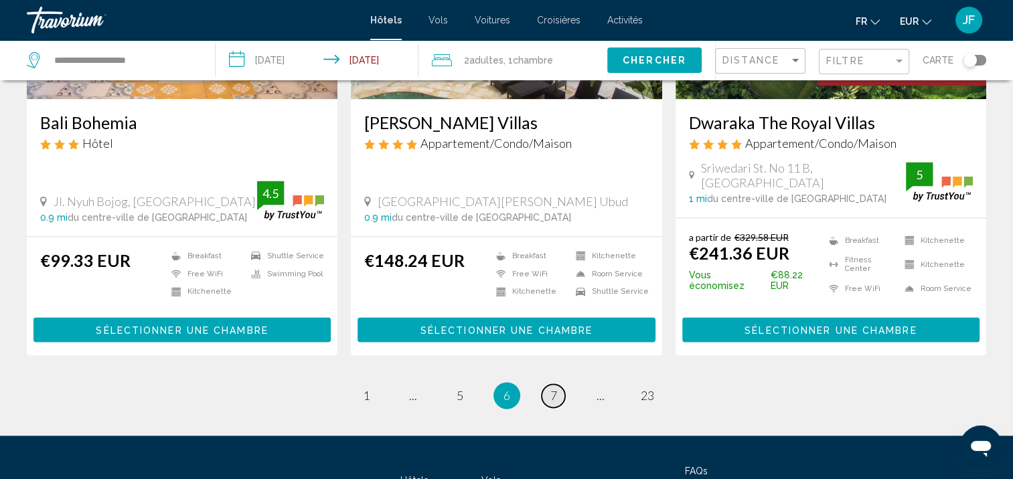
click at [549, 384] on link "page 7" at bounding box center [552, 395] width 23 height 23
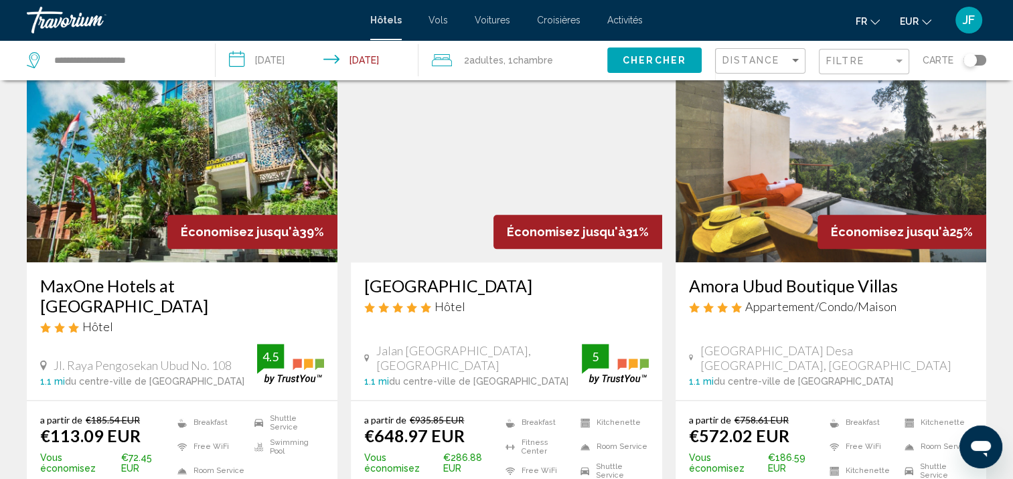
scroll to position [1804, 0]
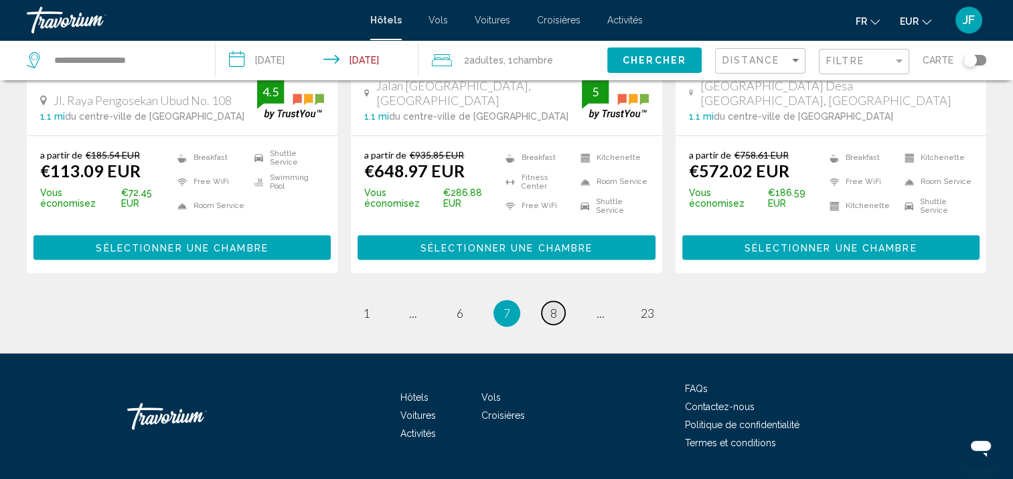
click at [545, 301] on link "page 8" at bounding box center [552, 312] width 23 height 23
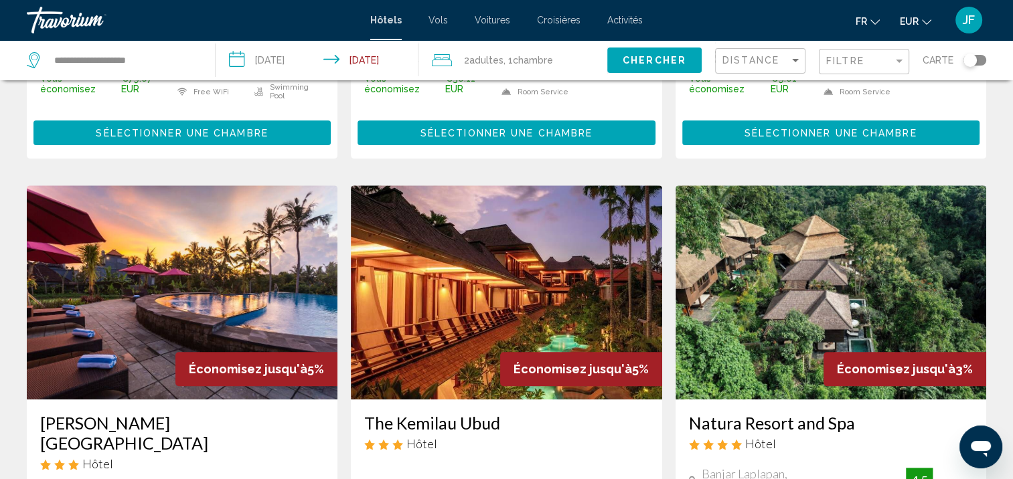
scroll to position [535, 0]
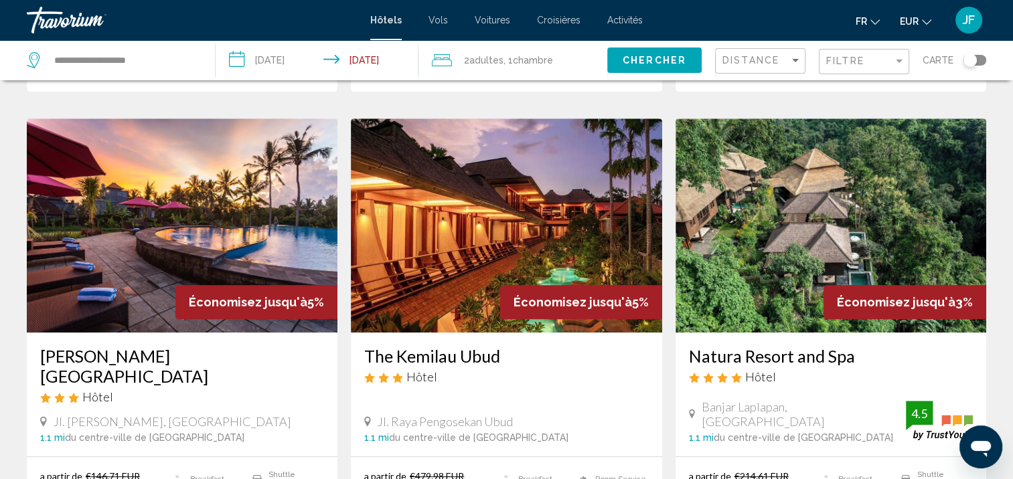
click at [270, 207] on img "Main content" at bounding box center [182, 225] width 311 height 214
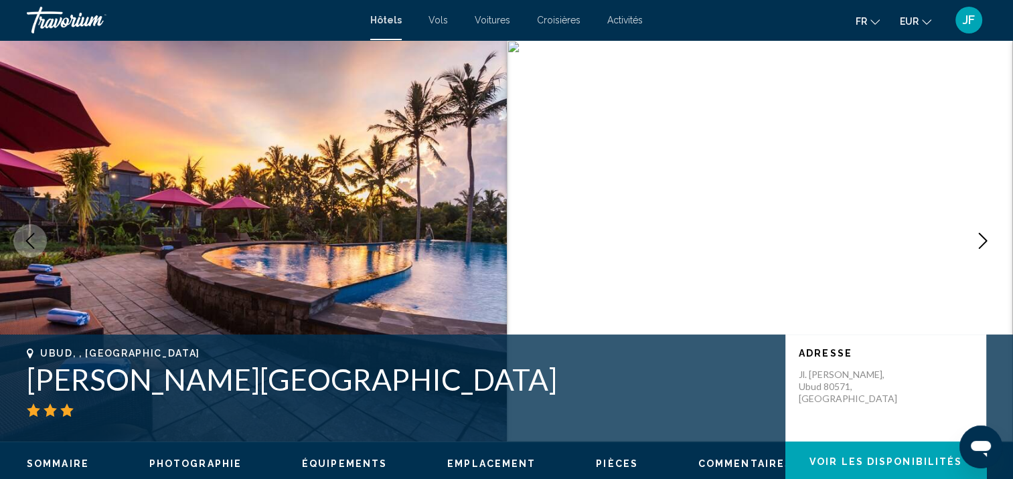
click at [985, 250] on button "Next image" at bounding box center [982, 240] width 33 height 33
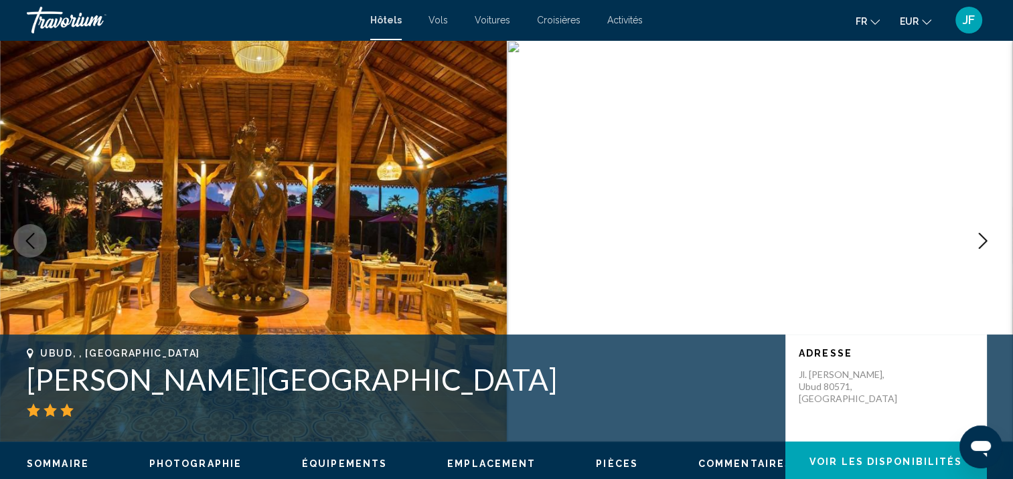
click at [985, 250] on button "Next image" at bounding box center [982, 240] width 33 height 33
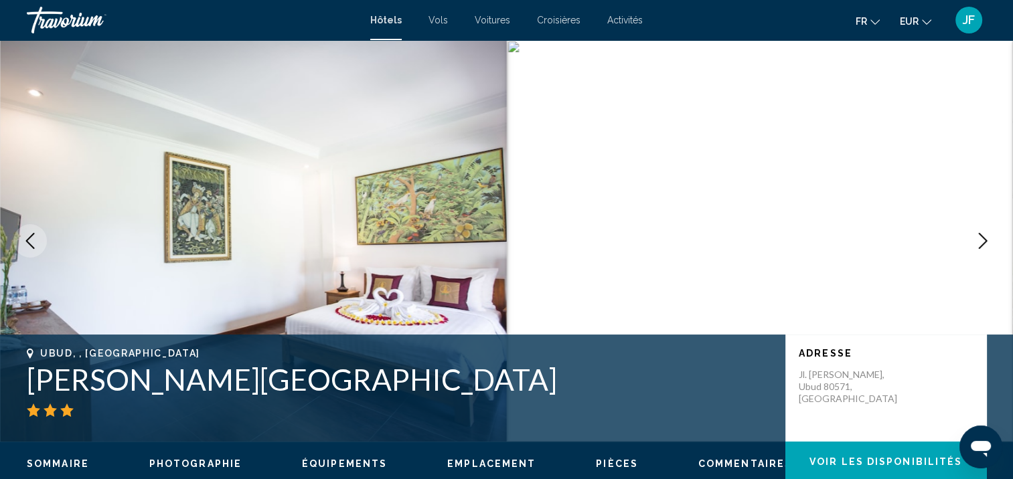
click at [985, 250] on button "Next image" at bounding box center [982, 240] width 33 height 33
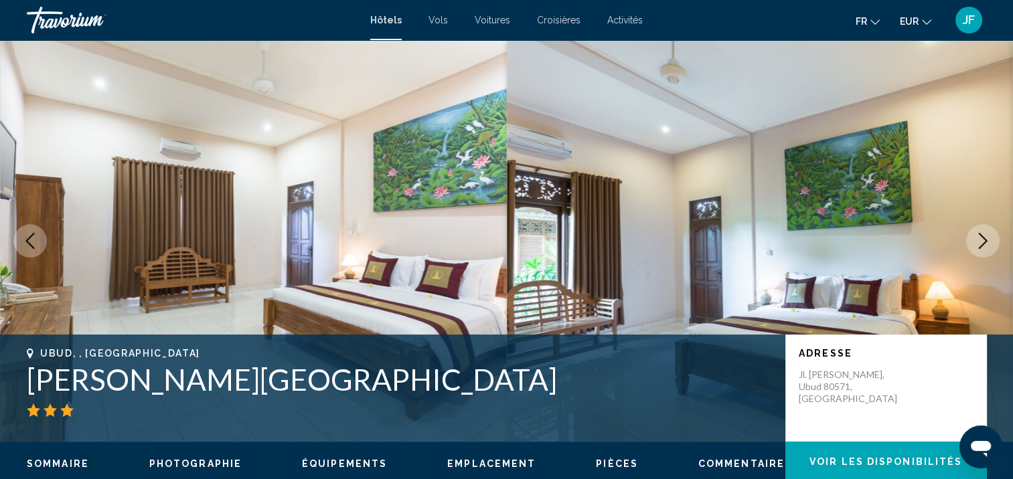
click at [985, 250] on button "Next image" at bounding box center [982, 240] width 33 height 33
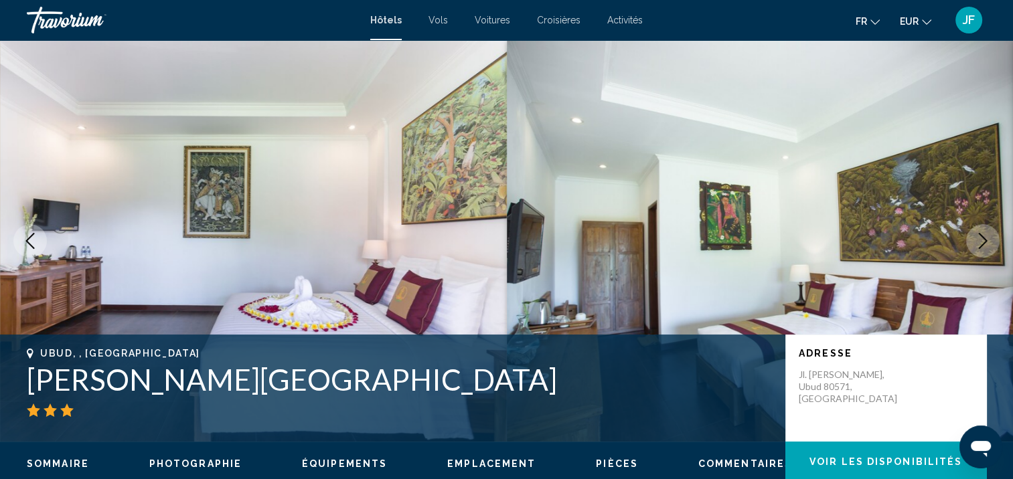
click at [985, 250] on button "Next image" at bounding box center [982, 240] width 33 height 33
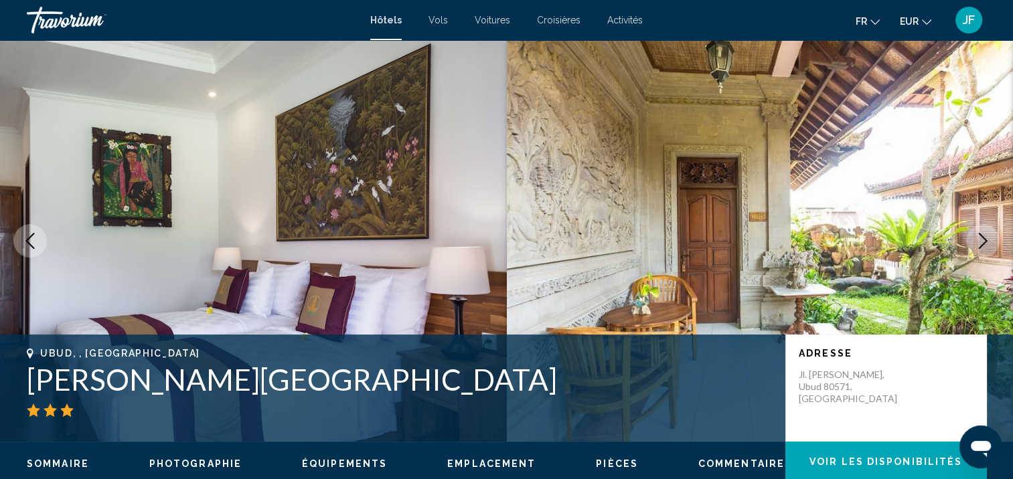
click at [985, 250] on button "Next image" at bounding box center [982, 240] width 33 height 33
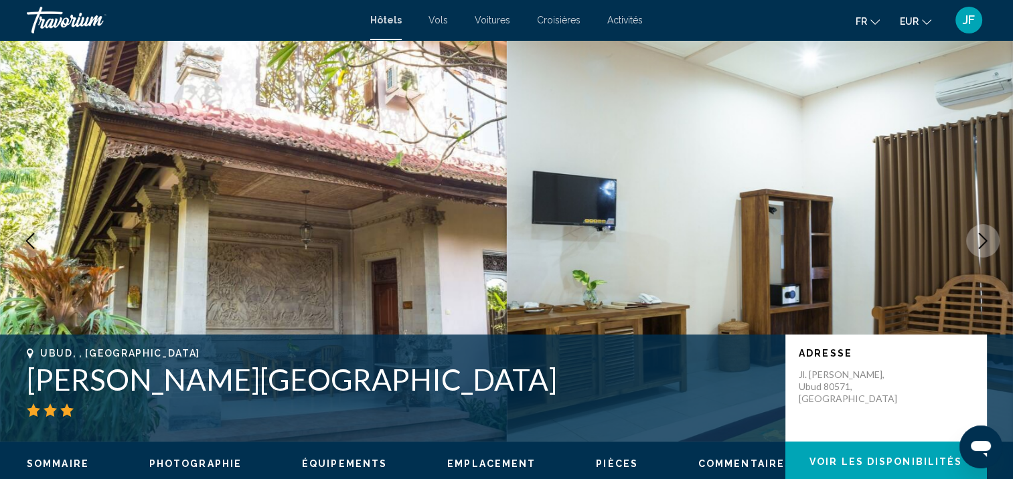
click at [985, 250] on button "Next image" at bounding box center [982, 240] width 33 height 33
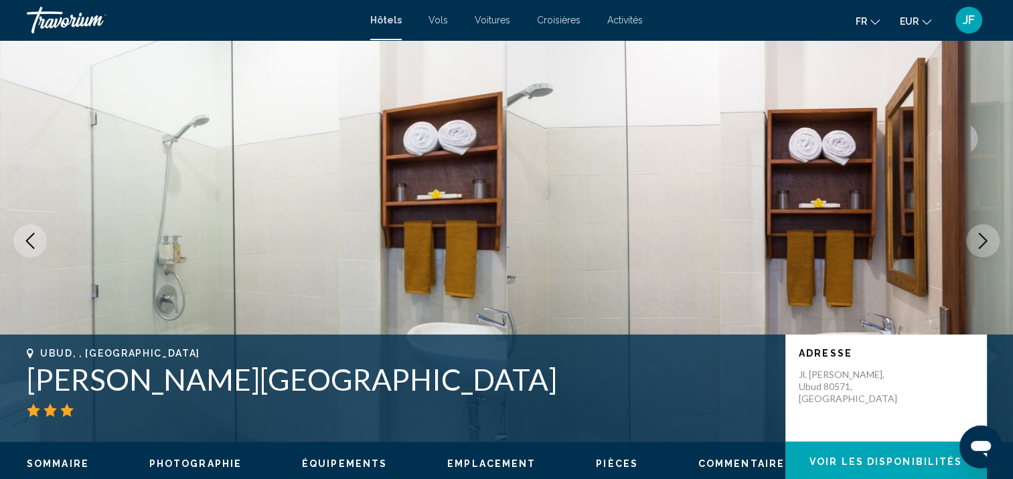
click at [985, 250] on button "Next image" at bounding box center [982, 240] width 33 height 33
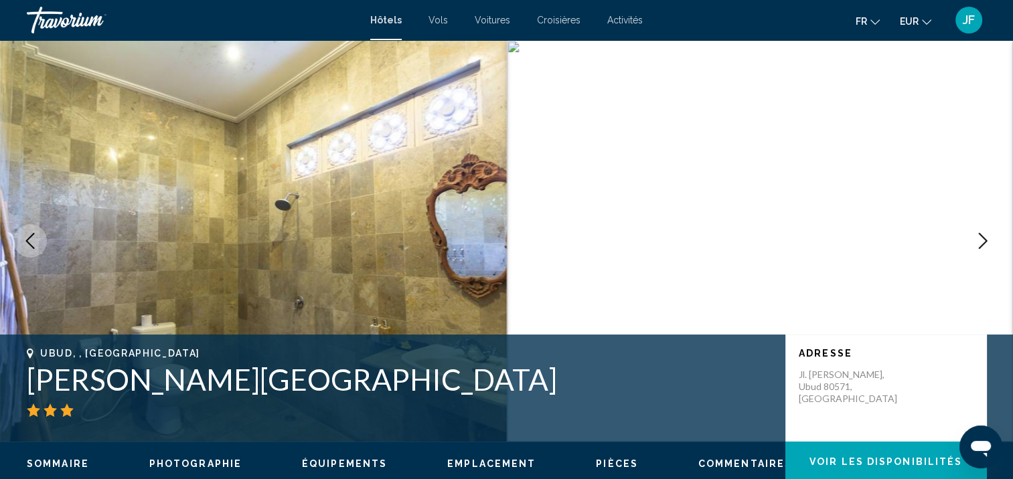
click at [985, 250] on button "Next image" at bounding box center [982, 240] width 33 height 33
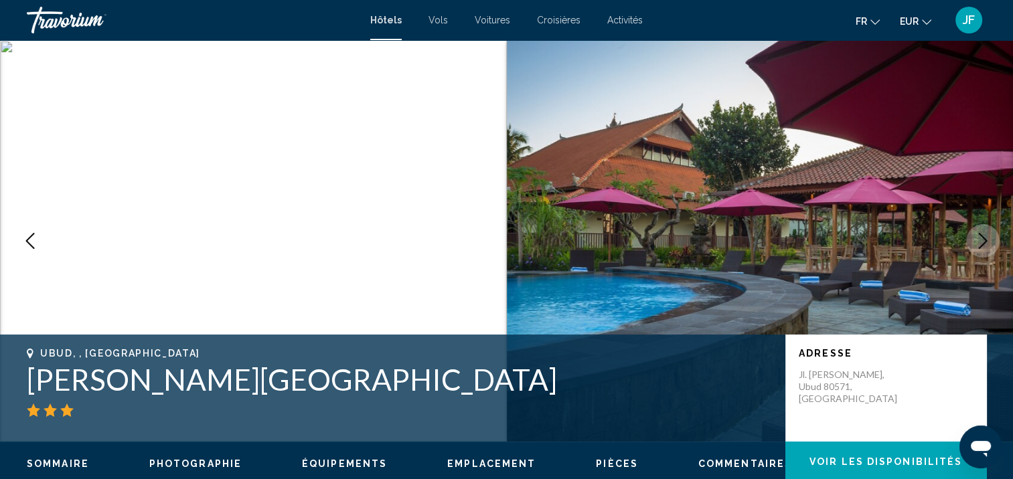
click at [985, 250] on button "Next image" at bounding box center [982, 240] width 33 height 33
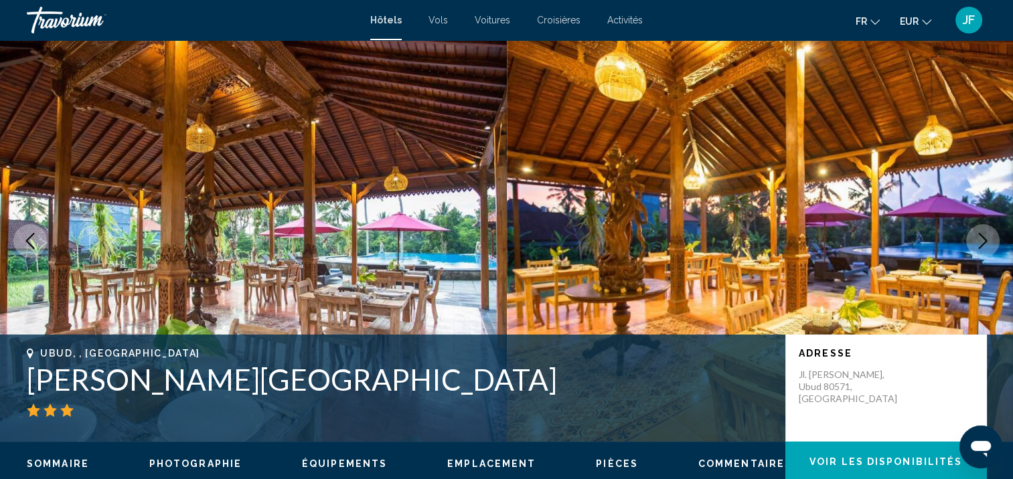
click at [985, 250] on button "Next image" at bounding box center [982, 240] width 33 height 33
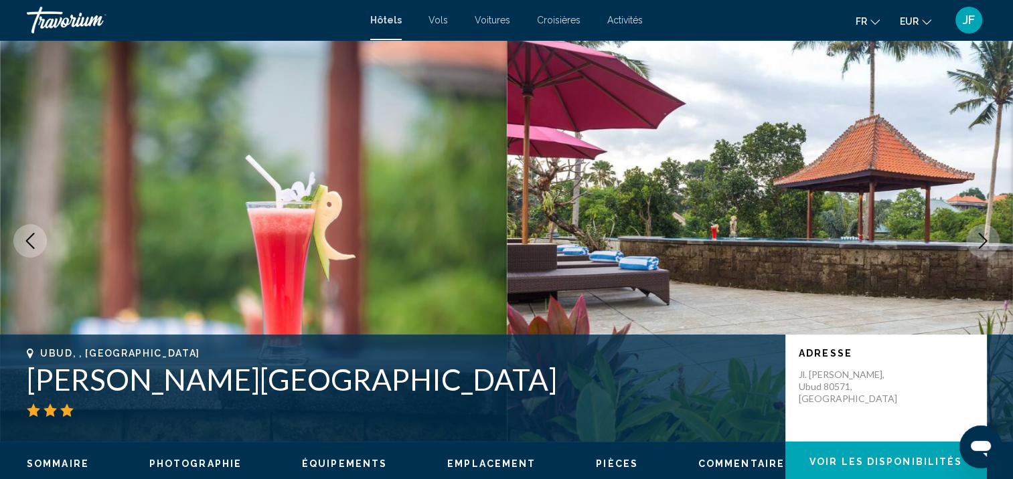
click at [985, 250] on button "Next image" at bounding box center [982, 240] width 33 height 33
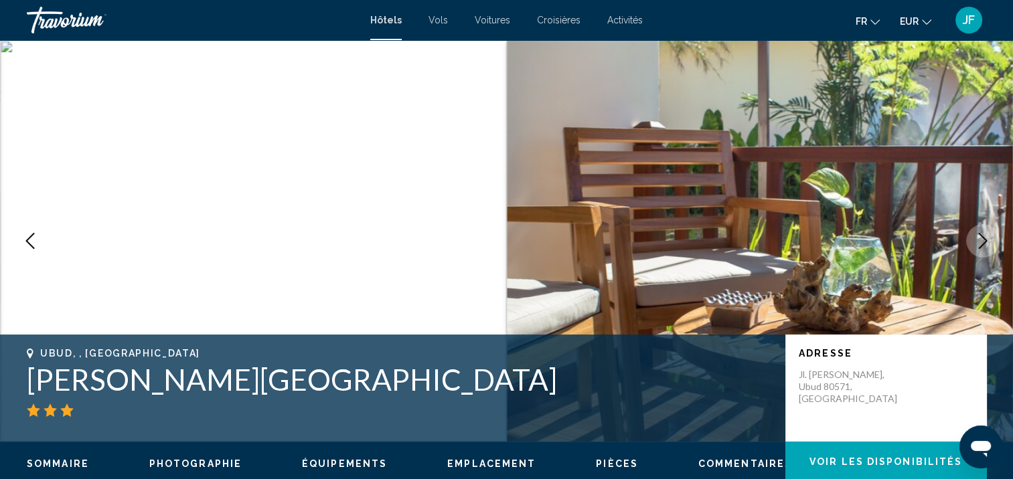
click at [985, 250] on button "Next image" at bounding box center [982, 240] width 33 height 33
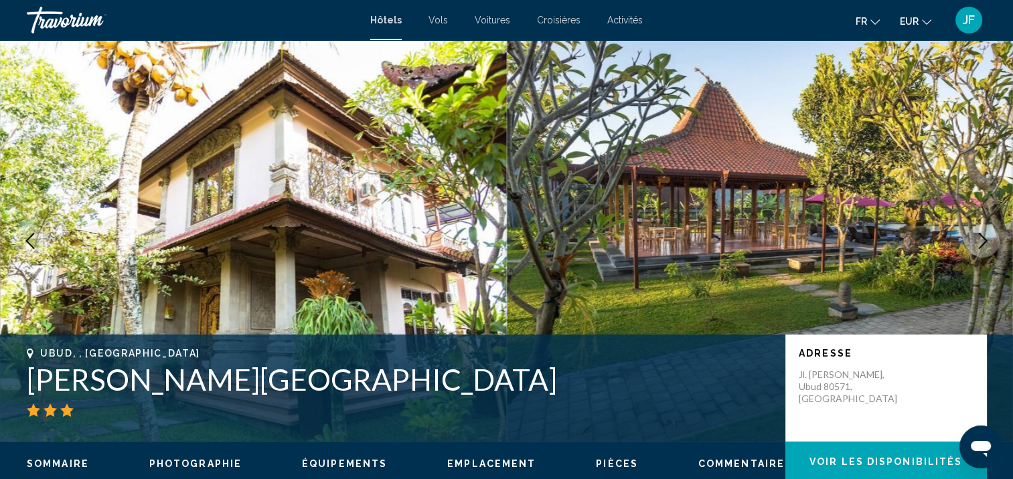
click at [985, 250] on button "Next image" at bounding box center [982, 240] width 33 height 33
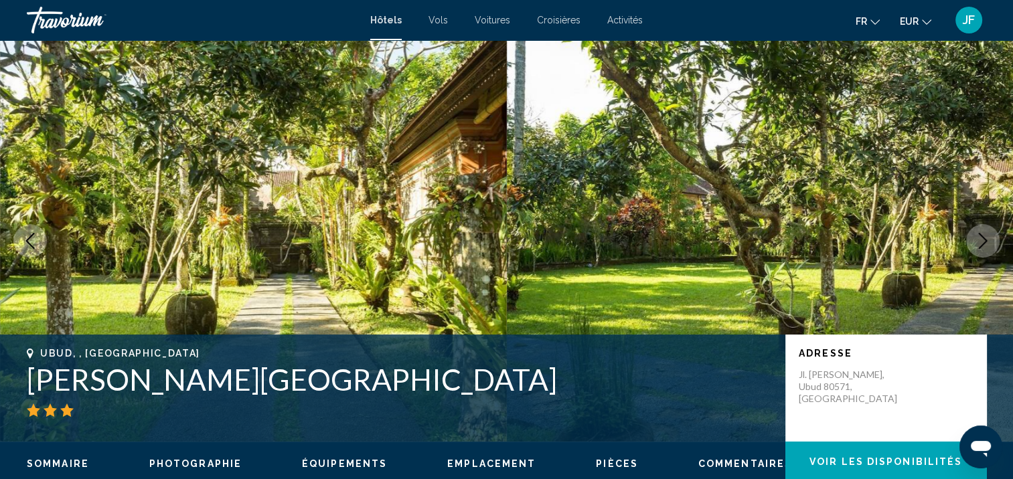
click at [985, 250] on button "Next image" at bounding box center [982, 240] width 33 height 33
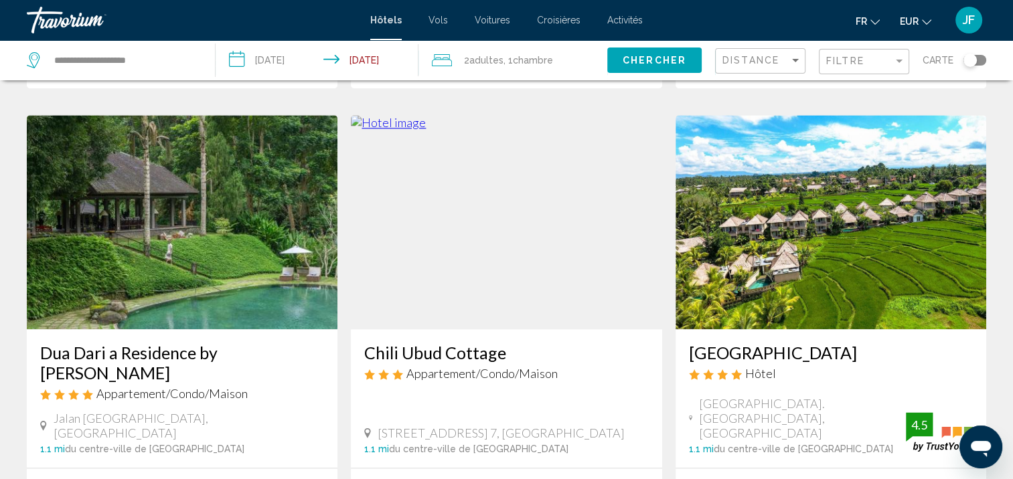
scroll to position [1798, 0]
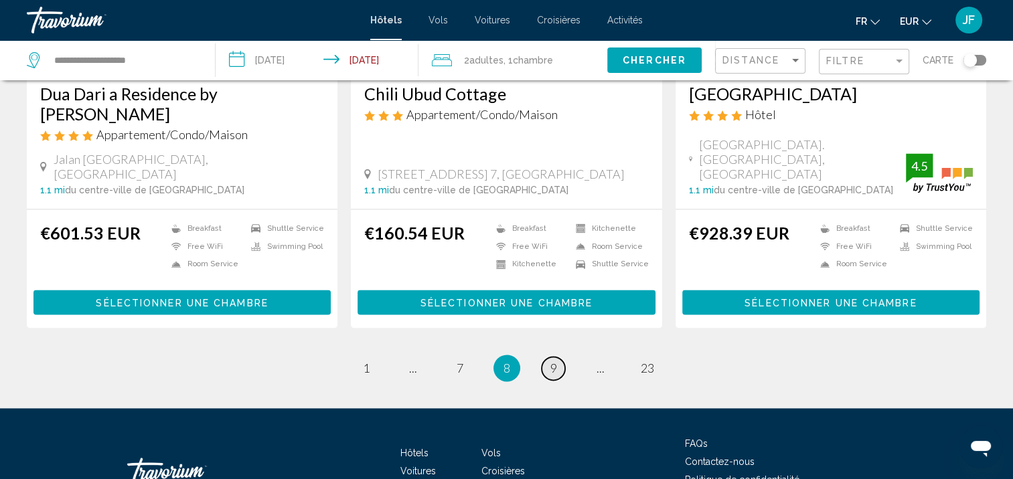
click at [552, 361] on span "9" at bounding box center [553, 368] width 7 height 15
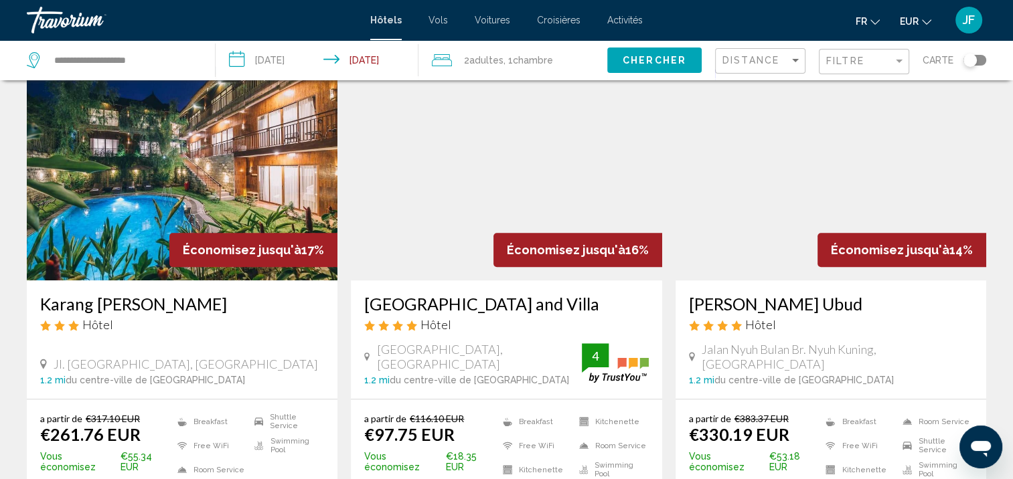
scroll to position [1138, 0]
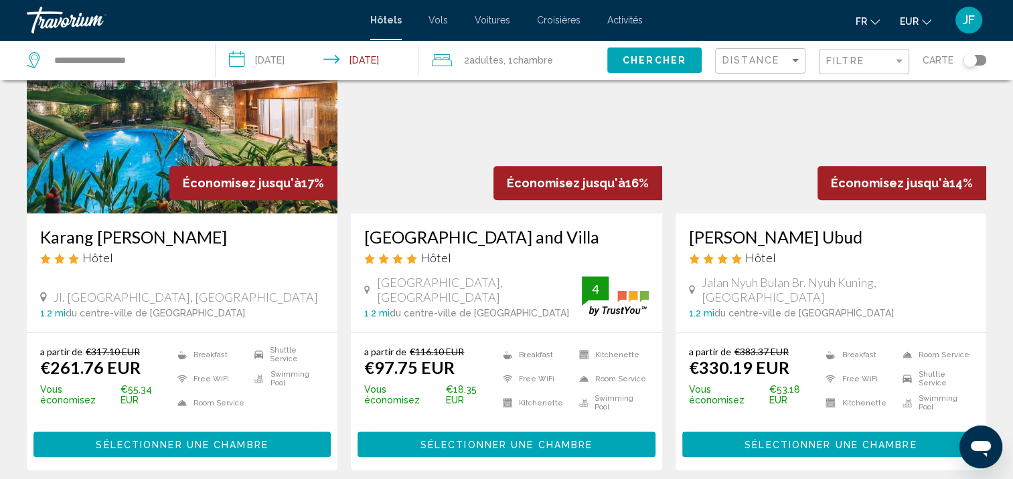
click at [523, 144] on img "Main content" at bounding box center [506, 106] width 311 height 214
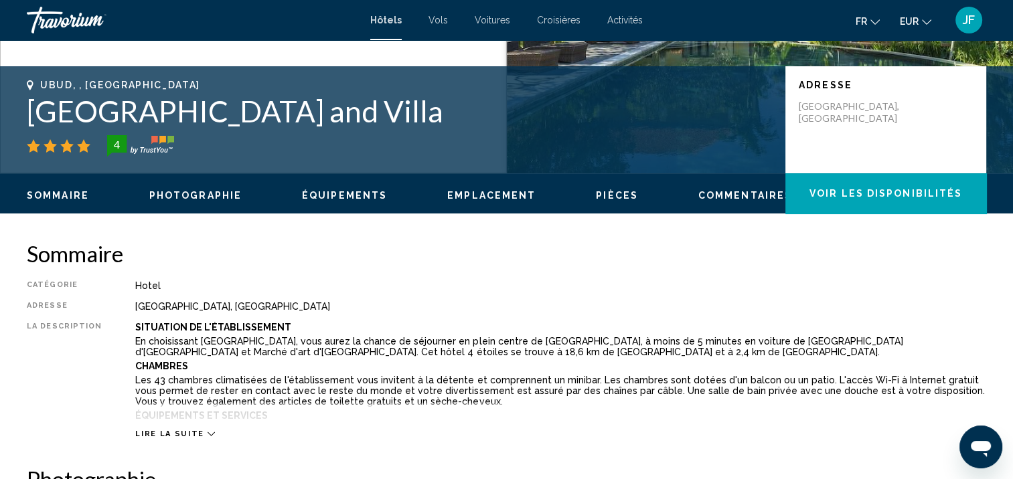
scroll to position [402, 0]
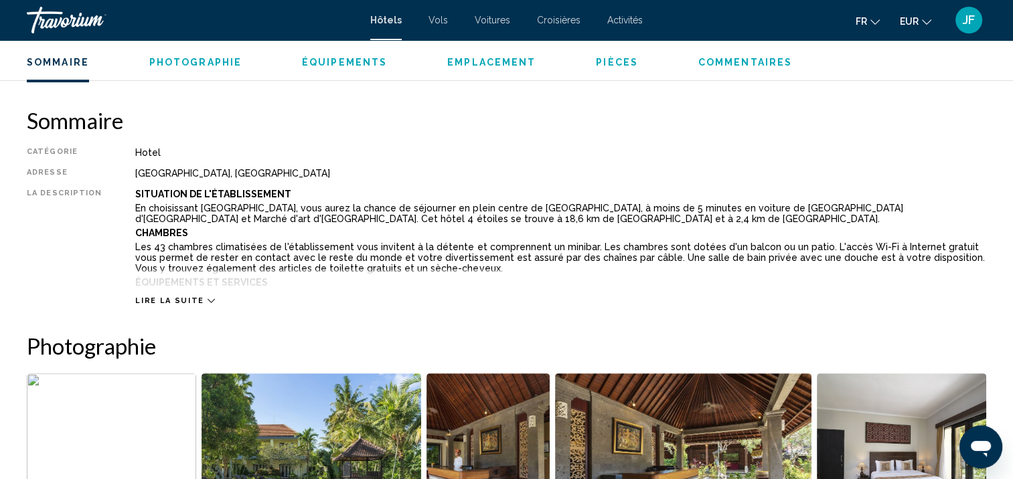
click at [207, 298] on icon "Main content" at bounding box center [210, 300] width 7 height 7
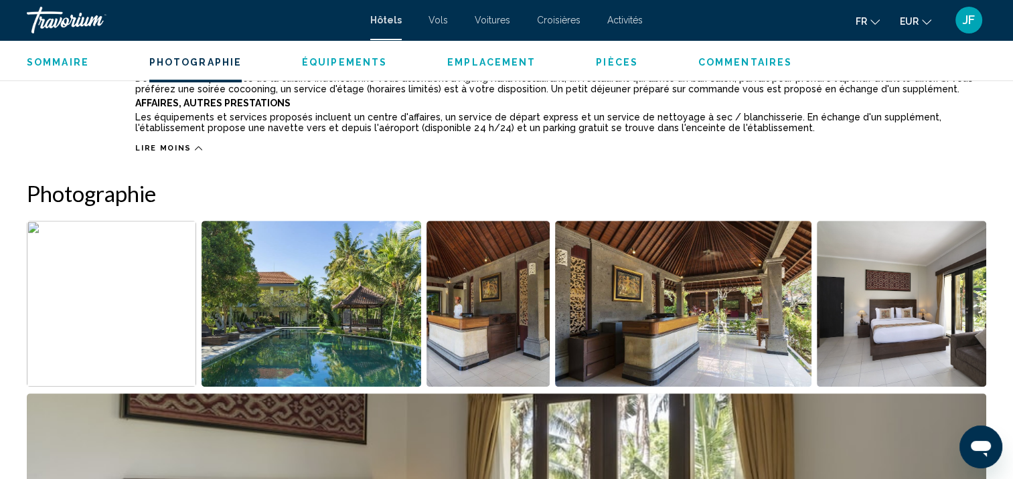
scroll to position [804, 0]
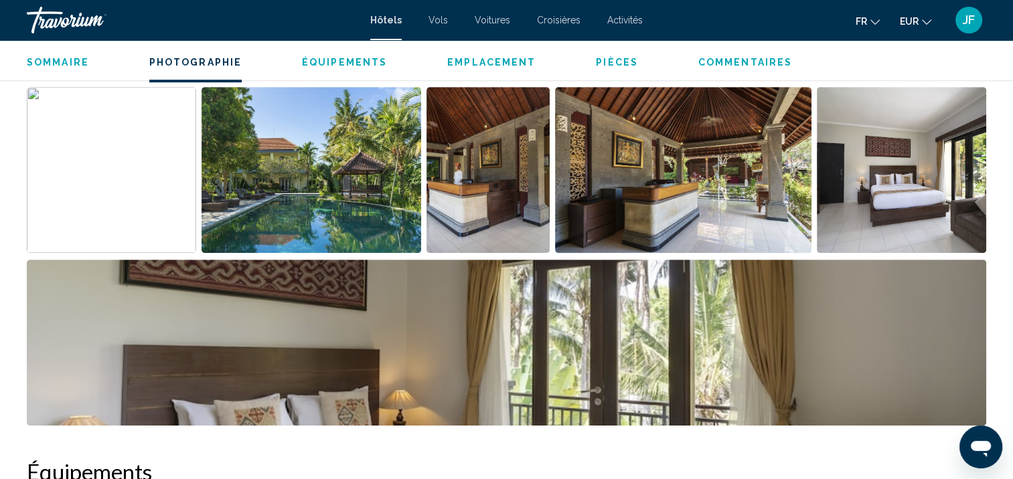
click at [113, 161] on img "Open full-screen image slider" at bounding box center [111, 170] width 169 height 166
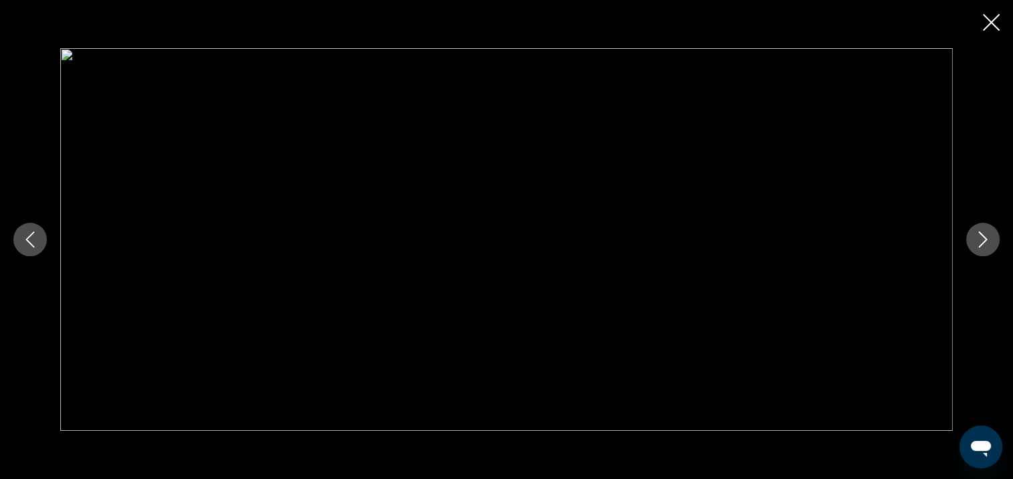
click at [988, 248] on button "Next image" at bounding box center [982, 239] width 33 height 33
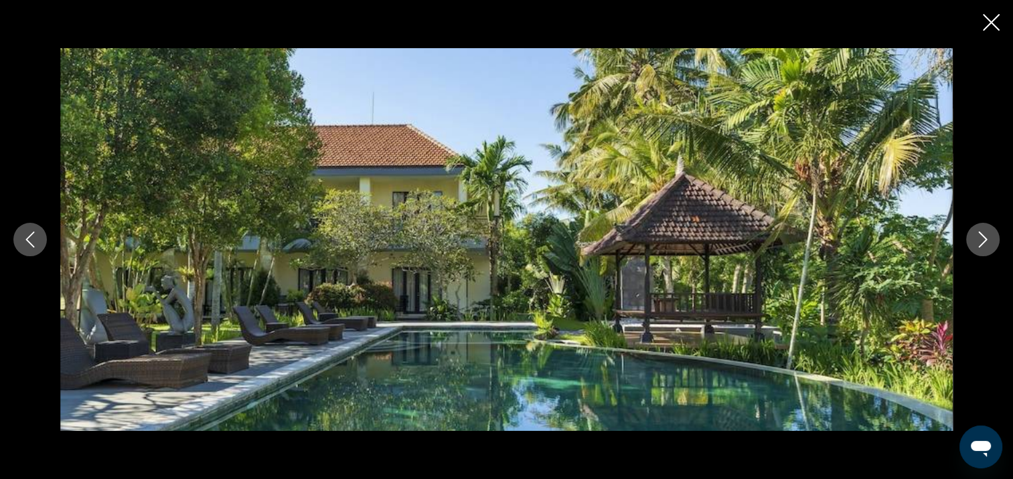
click at [988, 248] on button "Next image" at bounding box center [982, 239] width 33 height 33
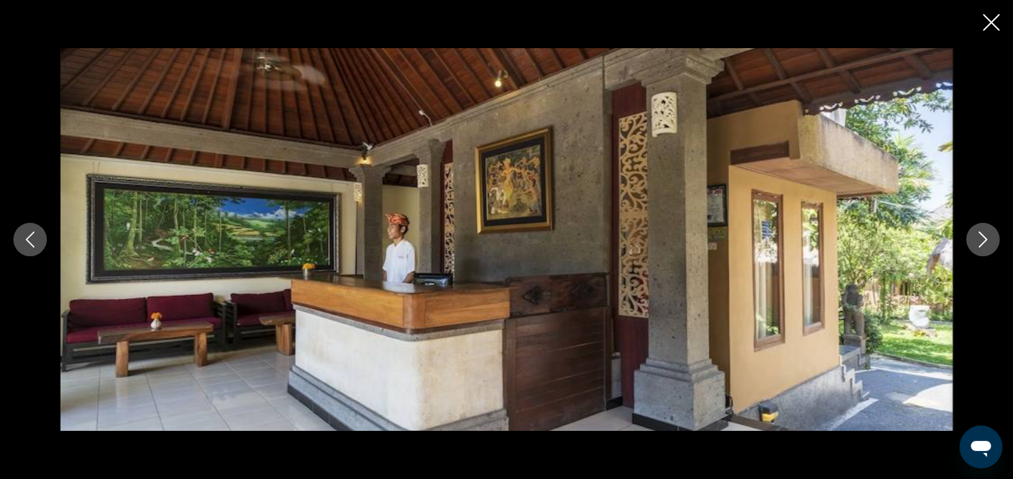
click at [988, 248] on button "Next image" at bounding box center [982, 239] width 33 height 33
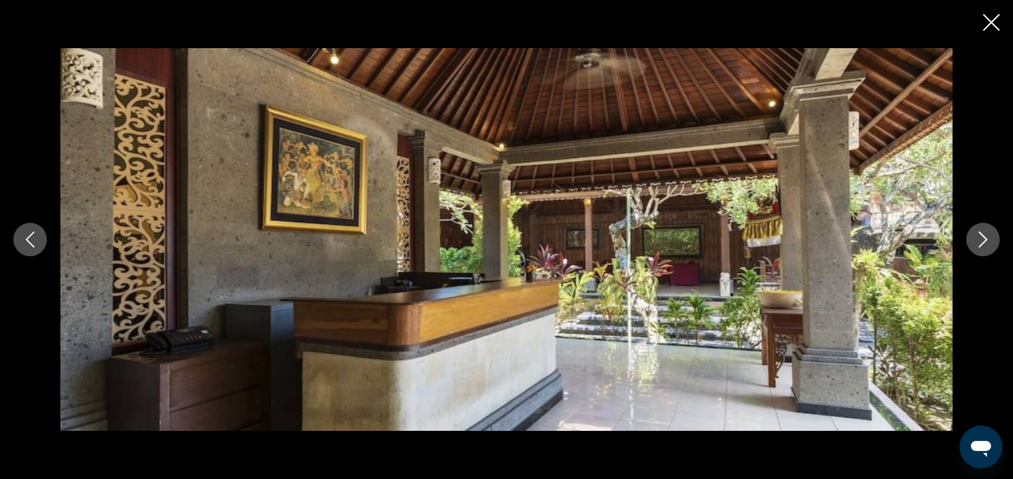
click at [988, 248] on button "Next image" at bounding box center [982, 239] width 33 height 33
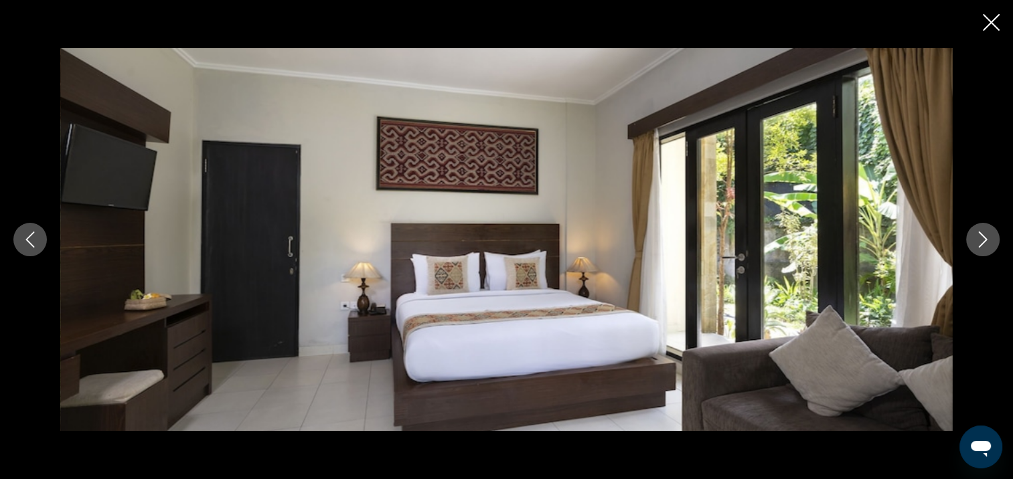
click at [988, 248] on button "Next image" at bounding box center [982, 239] width 33 height 33
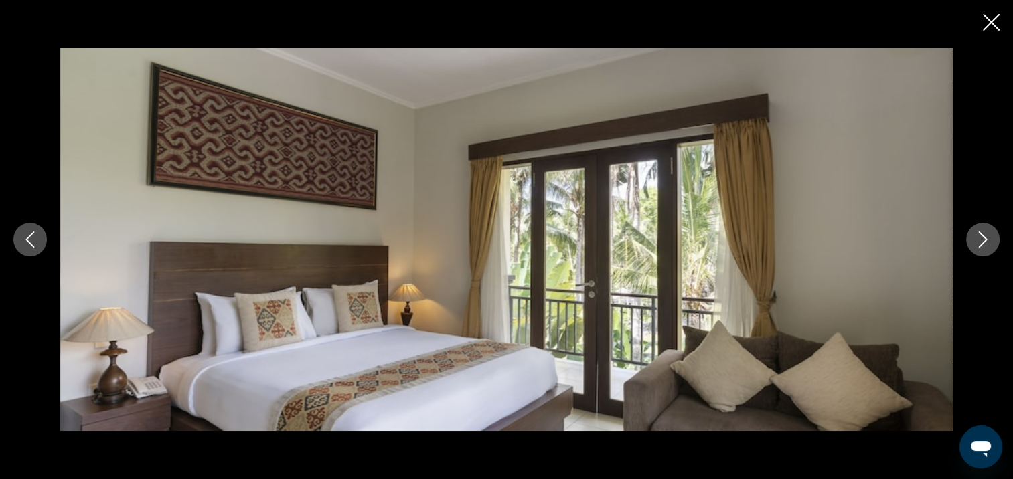
click at [988, 248] on button "Next image" at bounding box center [982, 239] width 33 height 33
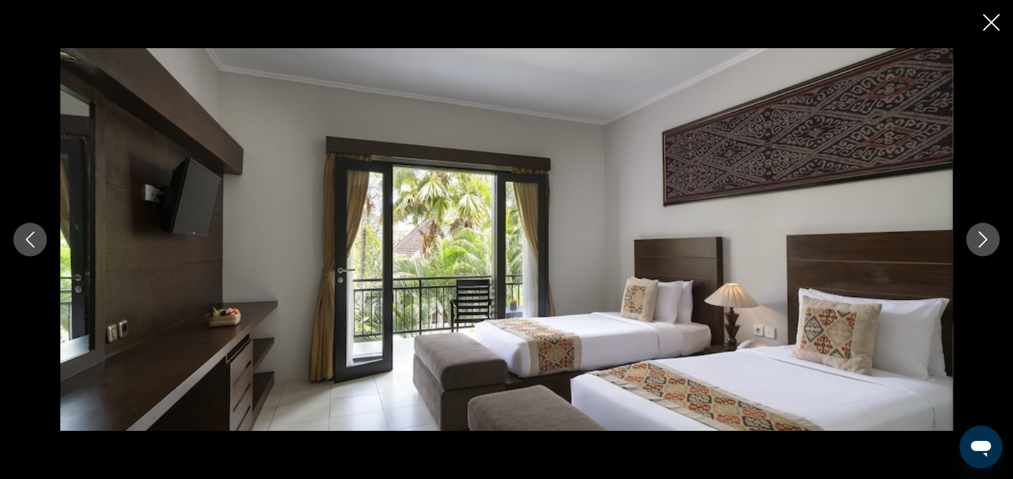
click at [988, 248] on button "Next image" at bounding box center [982, 239] width 33 height 33
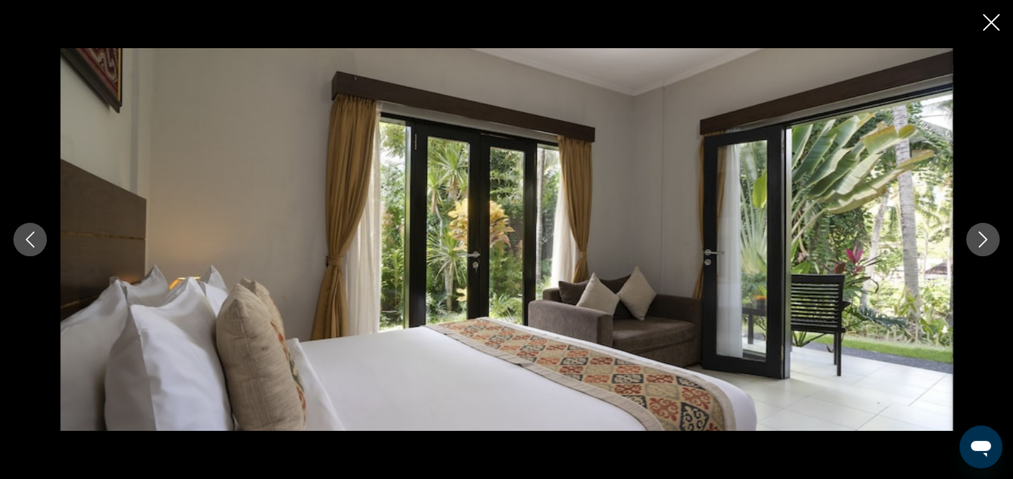
click at [988, 248] on button "Next image" at bounding box center [982, 239] width 33 height 33
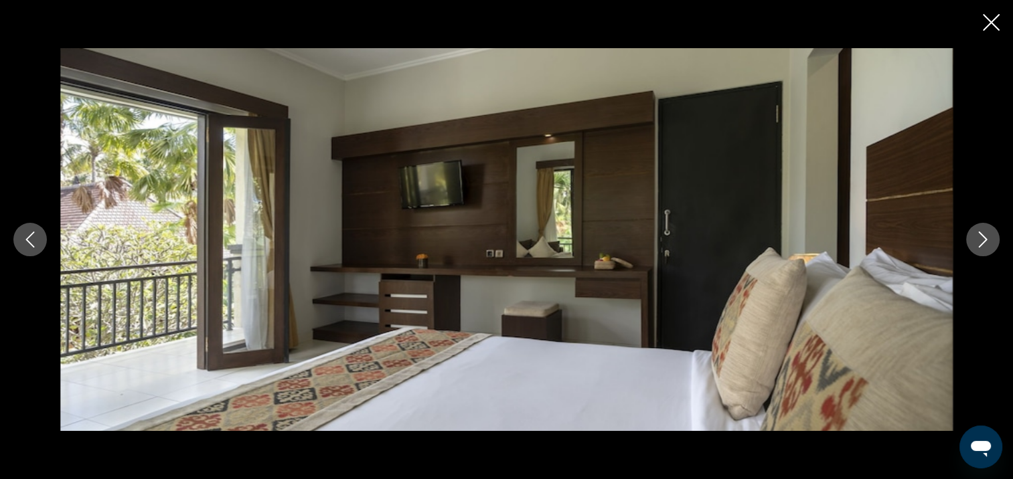
click at [988, 248] on button "Next image" at bounding box center [982, 239] width 33 height 33
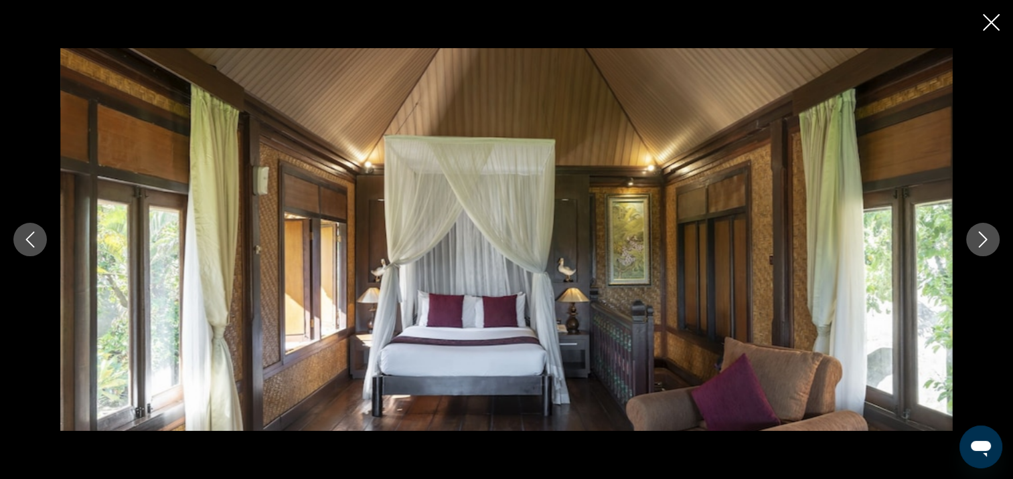
click at [988, 248] on button "Next image" at bounding box center [982, 239] width 33 height 33
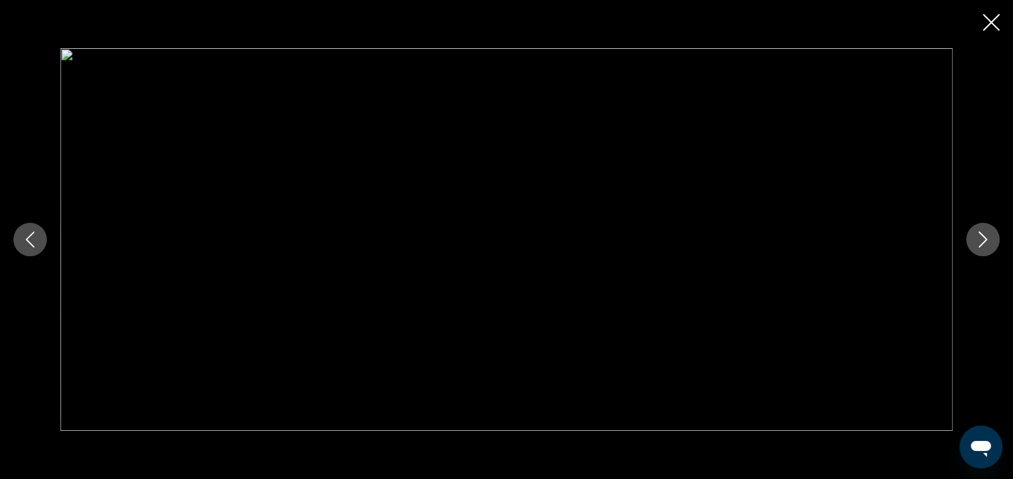
click at [988, 248] on button "Next image" at bounding box center [982, 239] width 33 height 33
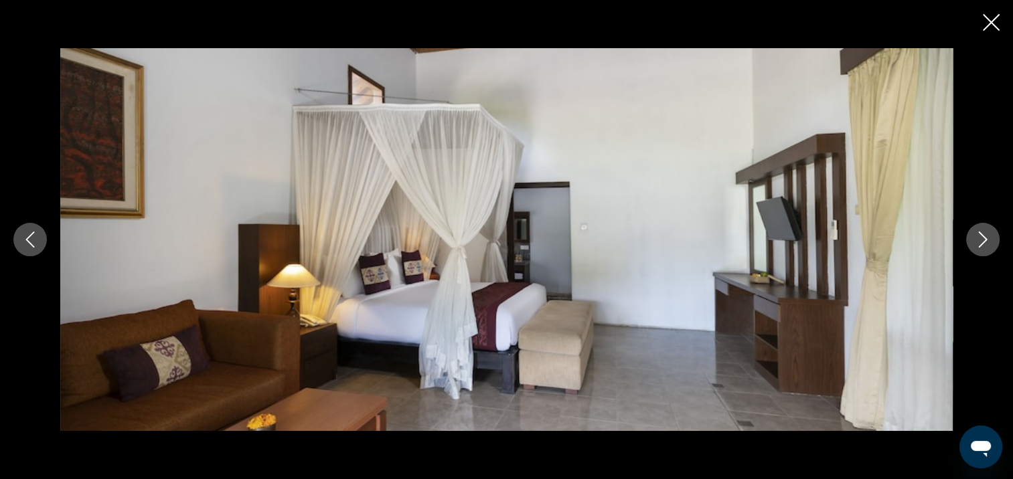
click at [988, 248] on button "Next image" at bounding box center [982, 239] width 33 height 33
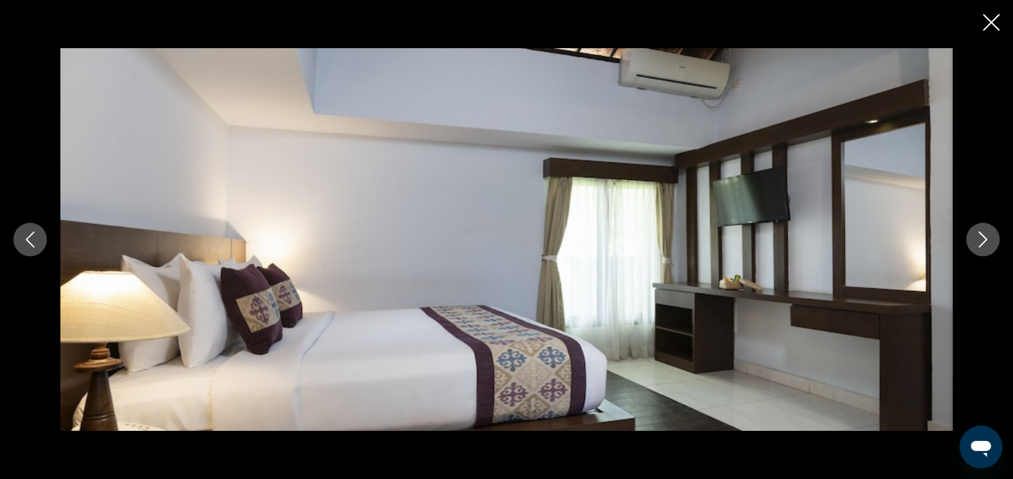
click at [988, 248] on button "Next image" at bounding box center [982, 239] width 33 height 33
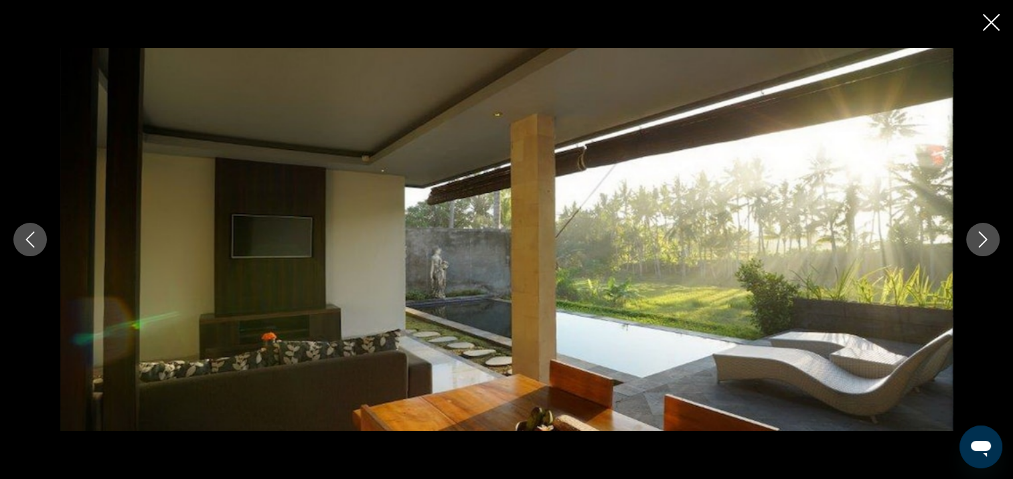
click at [988, 248] on button "Next image" at bounding box center [982, 239] width 33 height 33
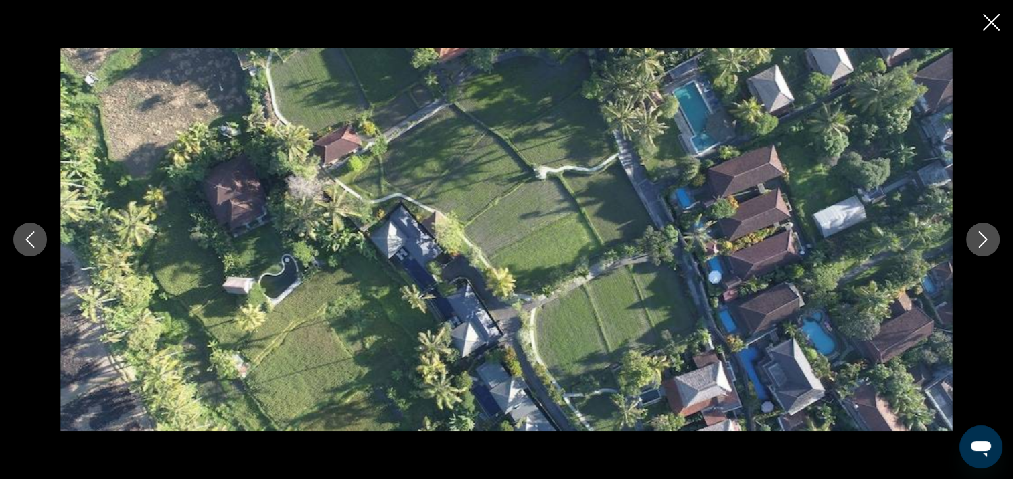
click at [988, 248] on button "Next image" at bounding box center [982, 239] width 33 height 33
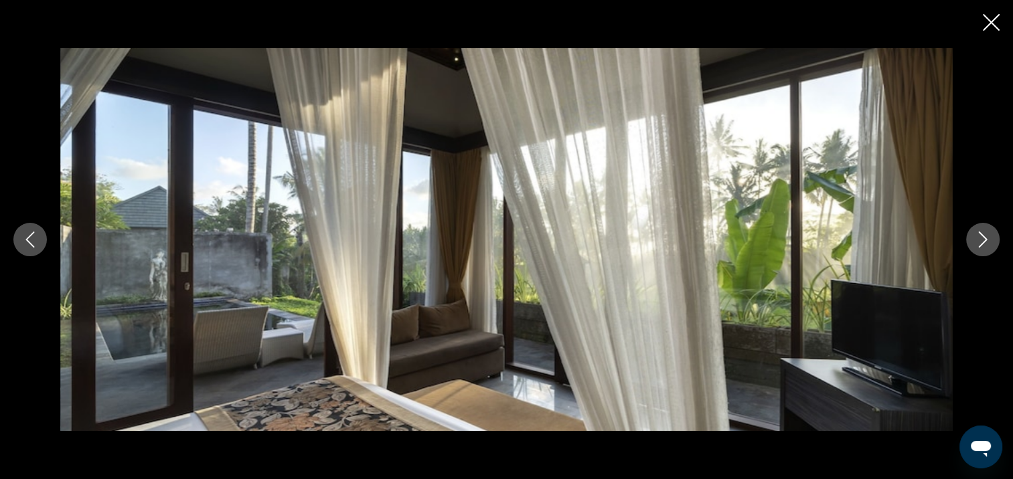
click at [988, 248] on button "Next image" at bounding box center [982, 239] width 33 height 33
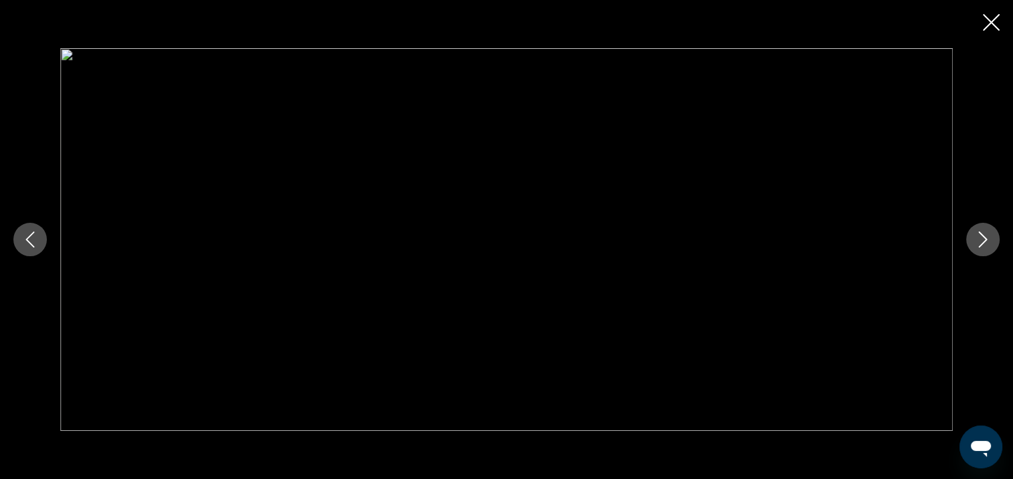
click at [988, 248] on button "Next image" at bounding box center [982, 239] width 33 height 33
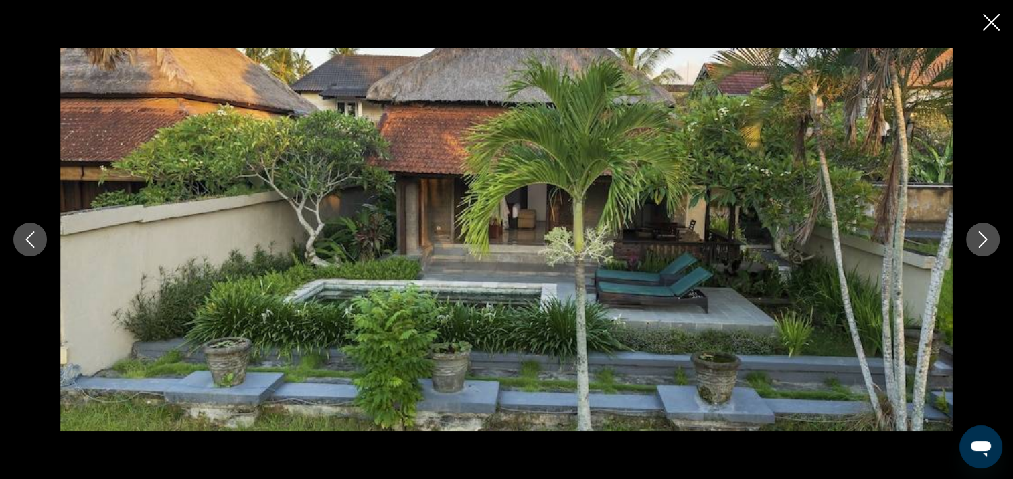
click at [988, 248] on button "Next image" at bounding box center [982, 239] width 33 height 33
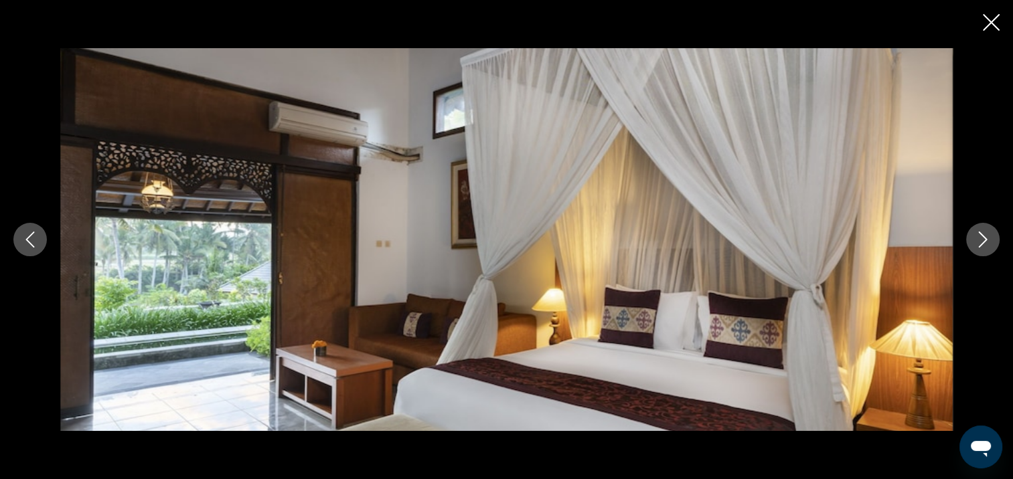
click at [988, 248] on button "Next image" at bounding box center [982, 239] width 33 height 33
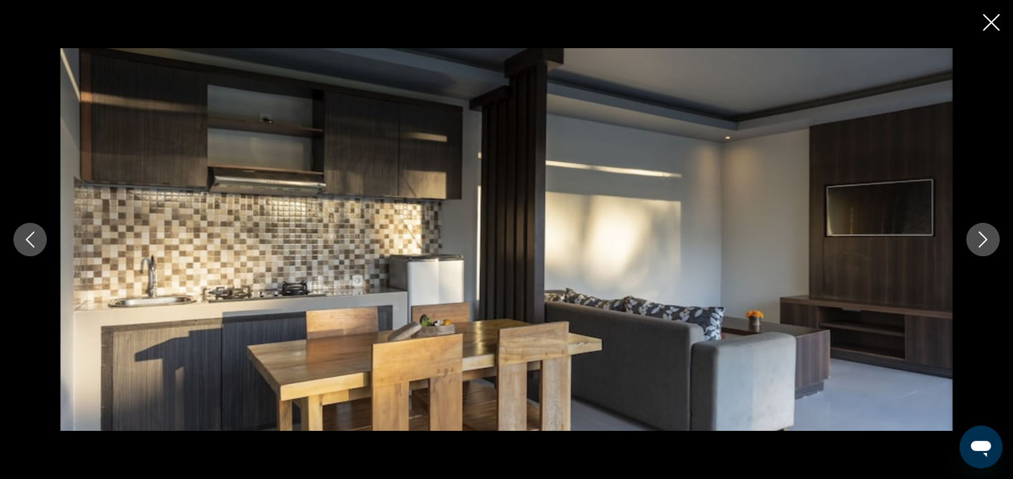
click at [988, 248] on button "Next image" at bounding box center [982, 239] width 33 height 33
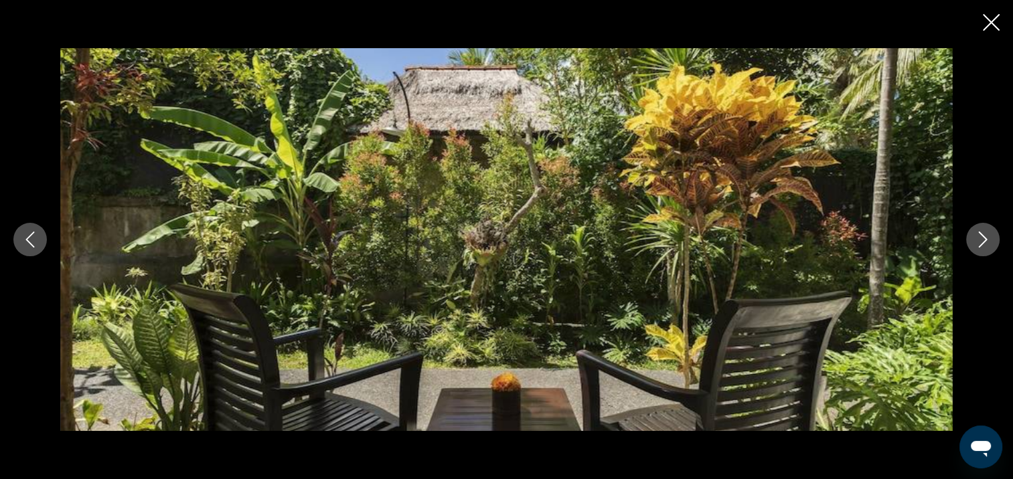
click at [988, 248] on button "Next image" at bounding box center [982, 239] width 33 height 33
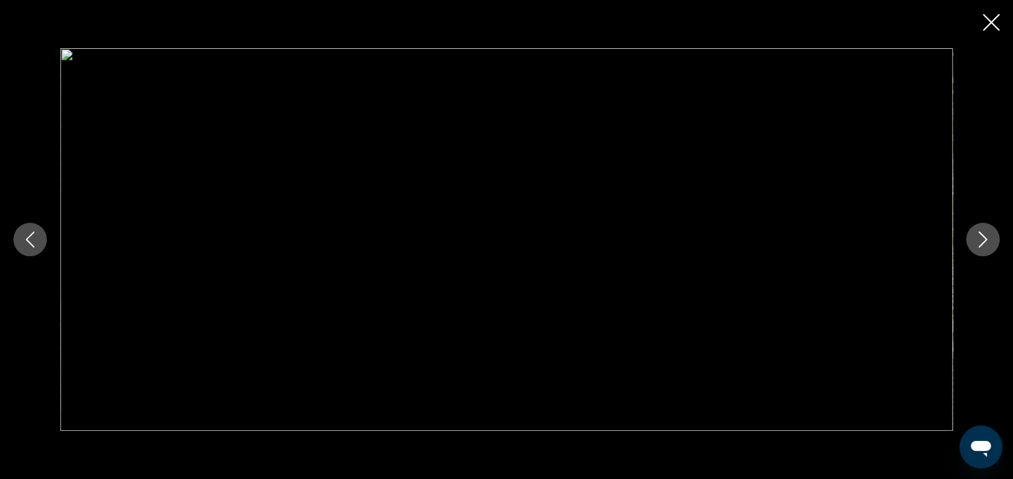
click at [988, 248] on button "Next image" at bounding box center [982, 239] width 33 height 33
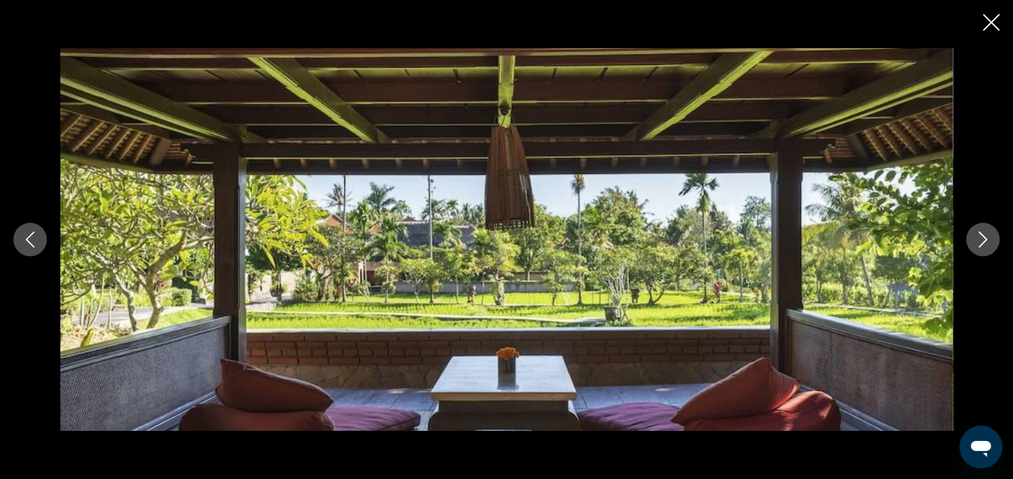
click at [988, 248] on button "Next image" at bounding box center [982, 239] width 33 height 33
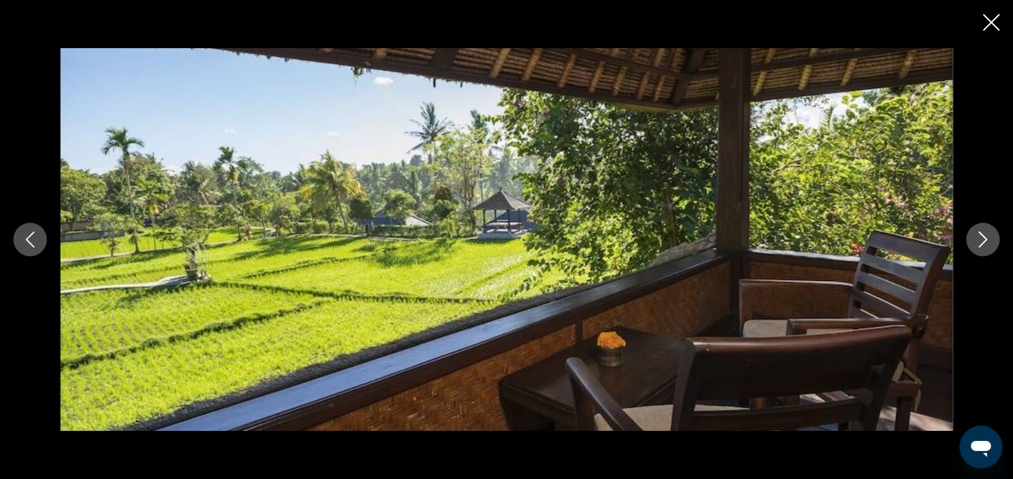
click at [988, 248] on button "Next image" at bounding box center [982, 239] width 33 height 33
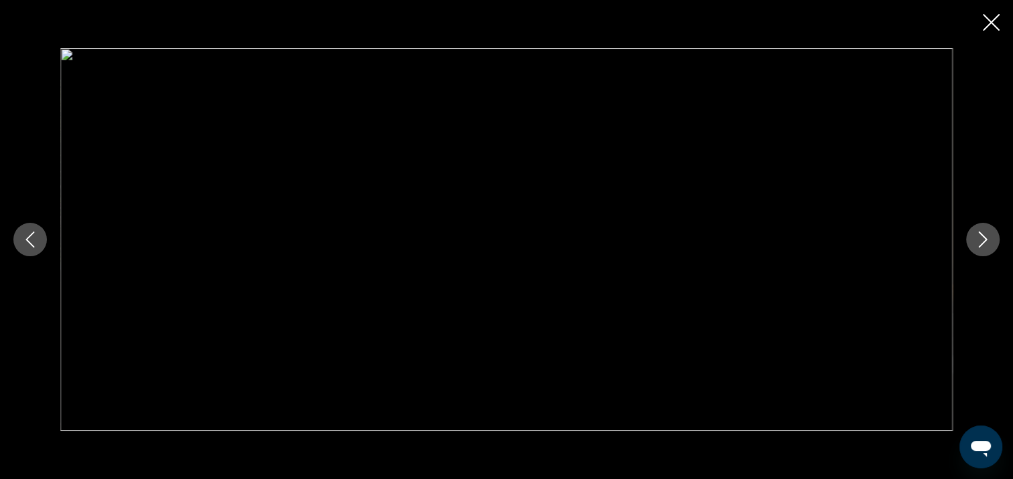
click at [988, 248] on button "Next image" at bounding box center [982, 239] width 33 height 33
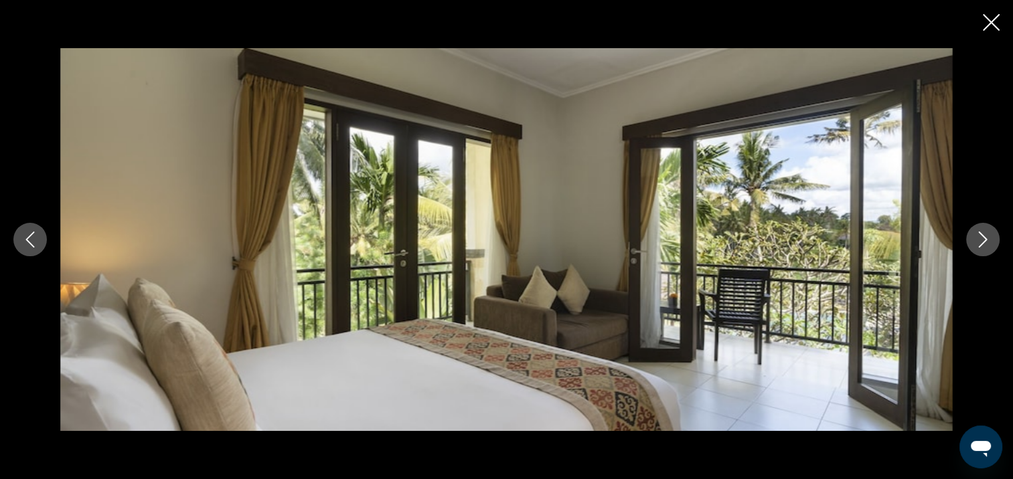
click at [988, 248] on button "Next image" at bounding box center [982, 239] width 33 height 33
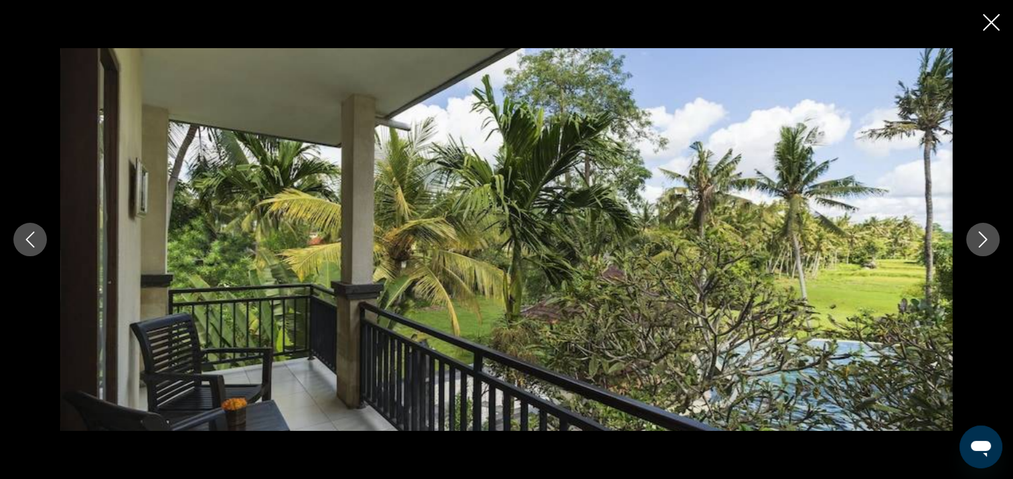
scroll to position [2076, 0]
click at [987, 21] on icon "Close slideshow" at bounding box center [991, 22] width 17 height 17
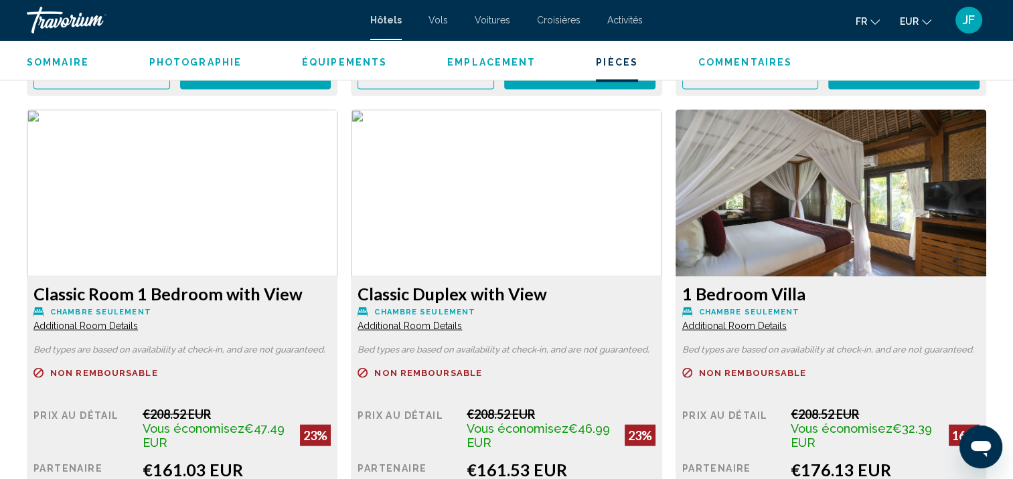
scroll to position [2410, 0]
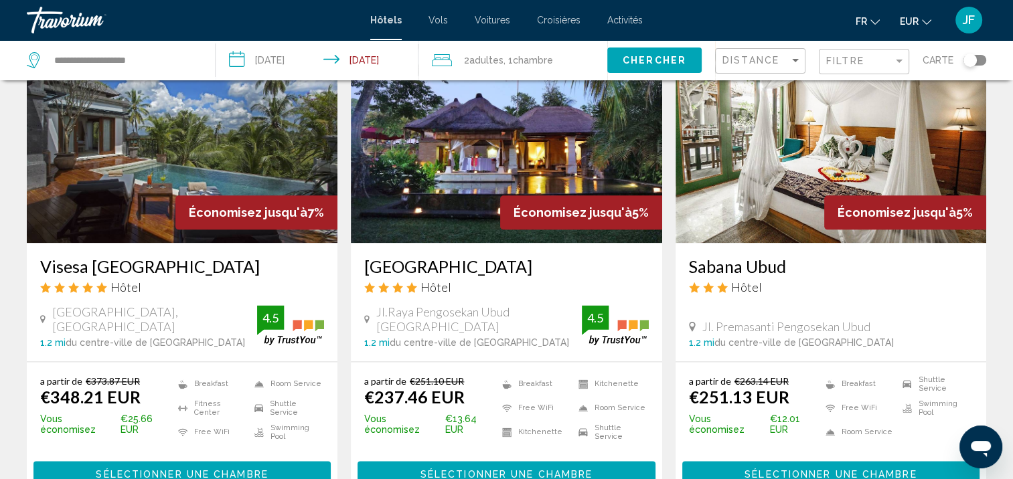
scroll to position [1839, 0]
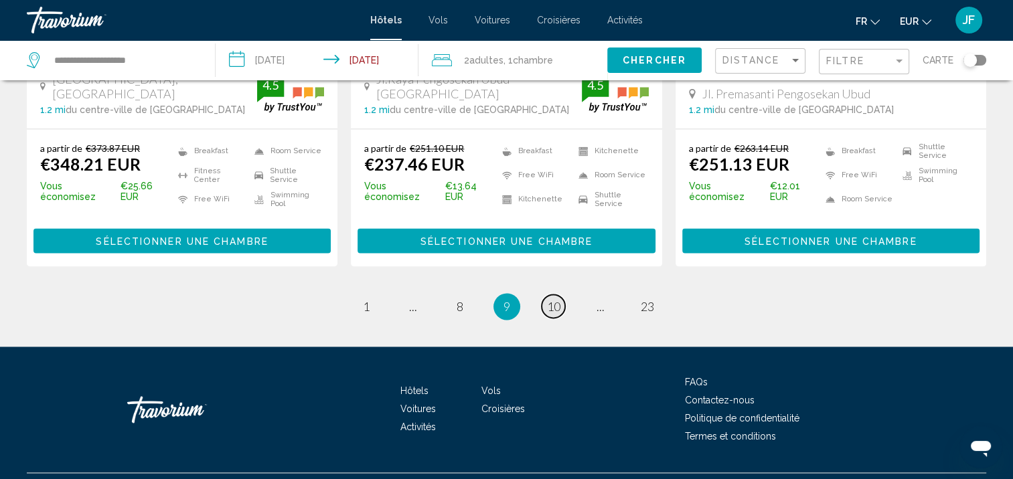
click at [554, 299] on span "10" at bounding box center [553, 306] width 13 height 15
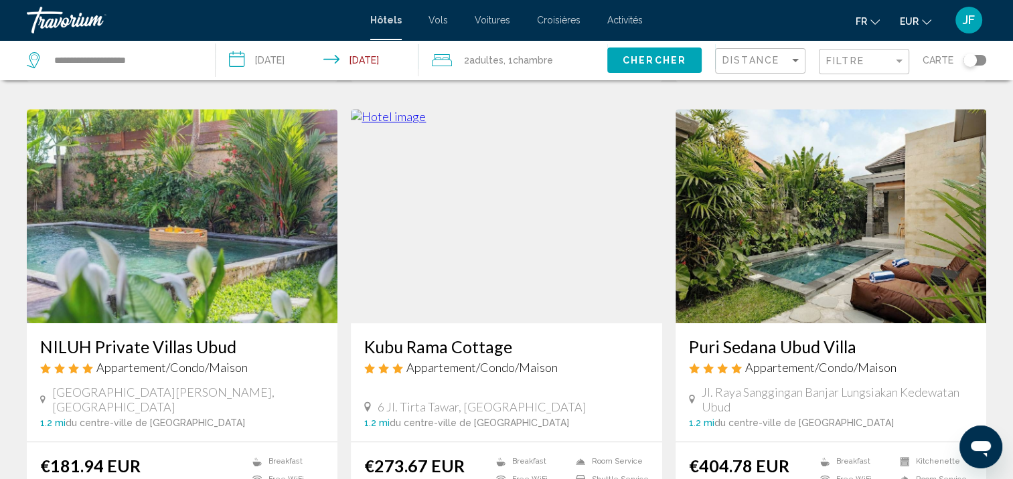
scroll to position [602, 0]
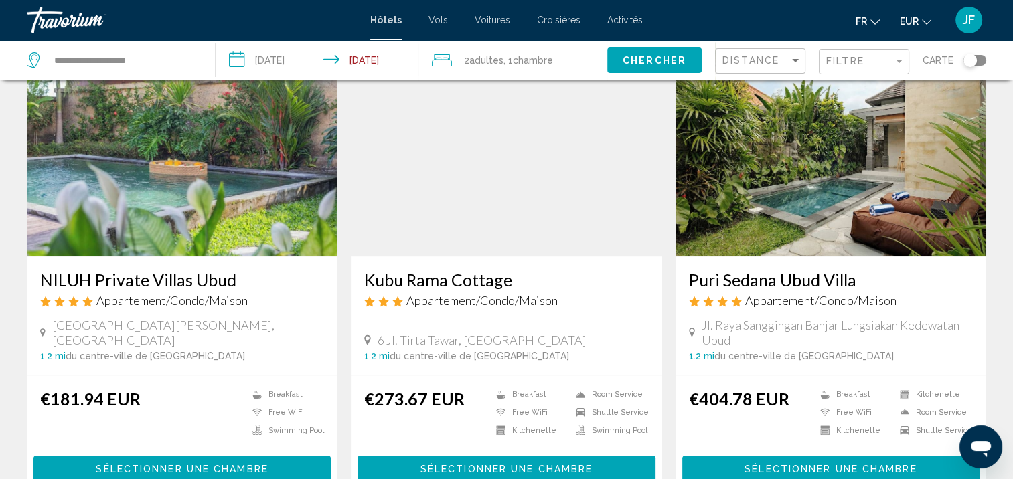
click at [179, 153] on img "Main content" at bounding box center [182, 149] width 311 height 214
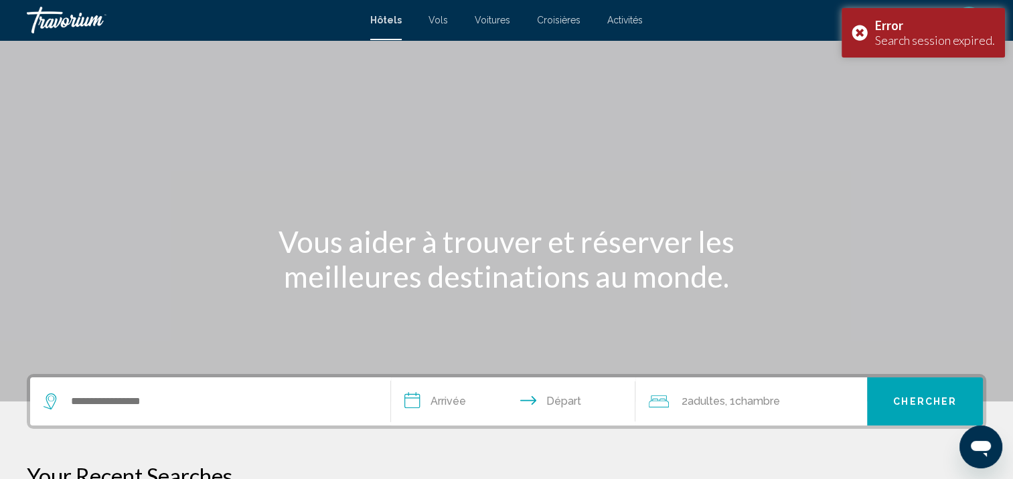
scroll to position [134, 0]
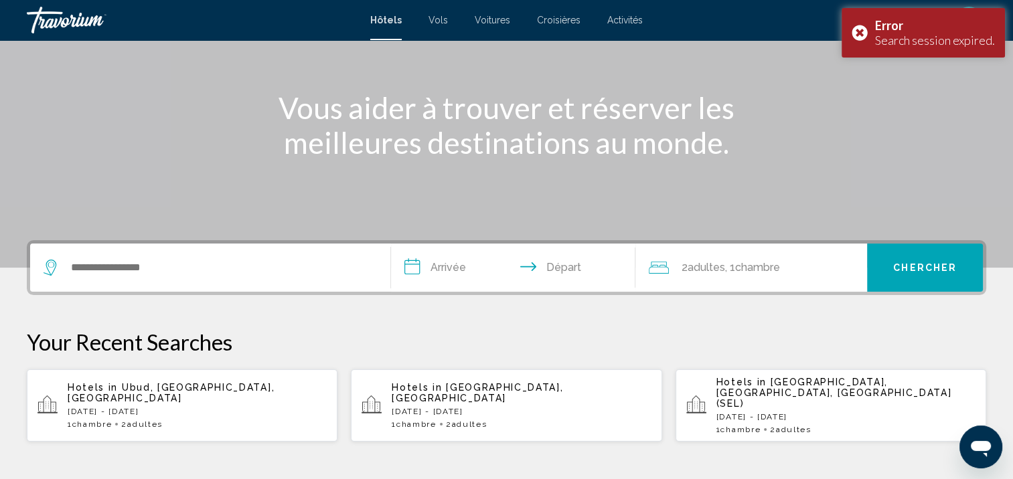
click at [135, 420] on span "Adultes" at bounding box center [144, 424] width 35 height 9
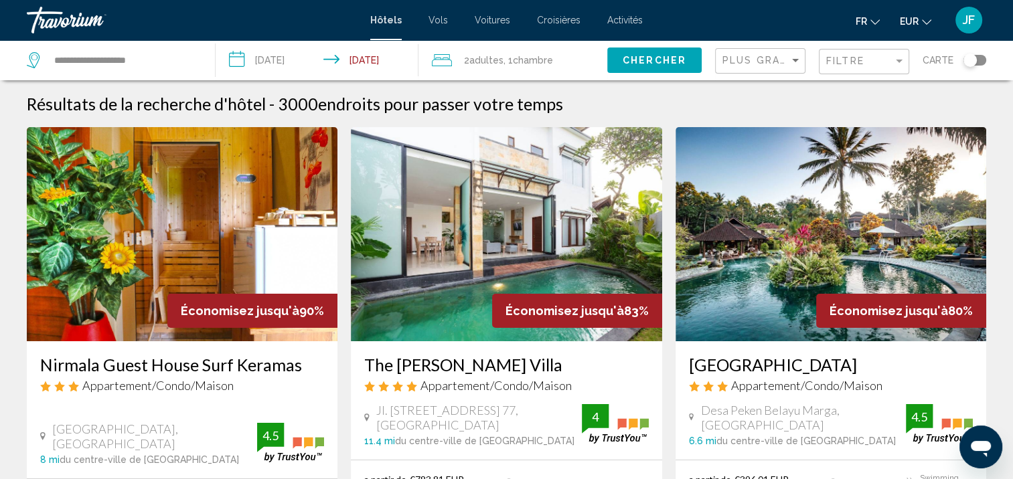
scroll to position [134, 0]
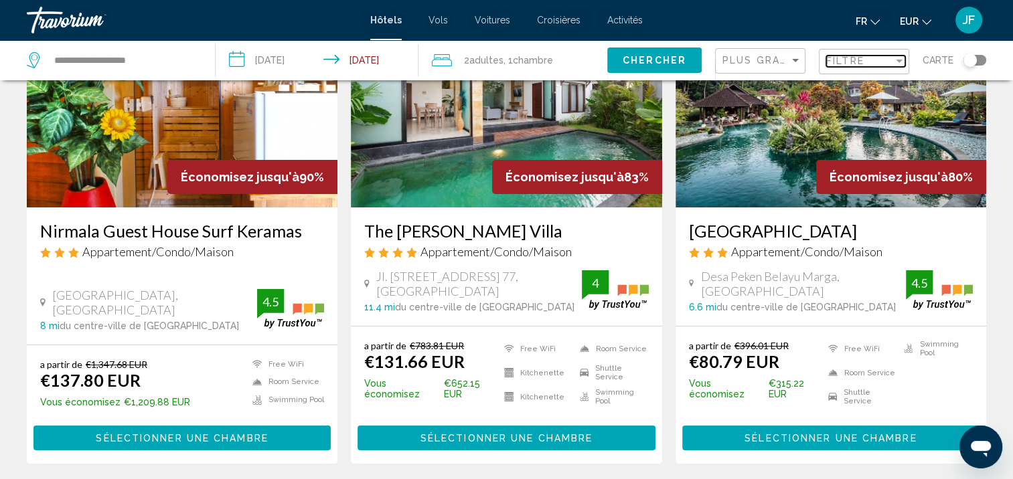
click at [892, 62] on div "Filtre" at bounding box center [859, 61] width 67 height 11
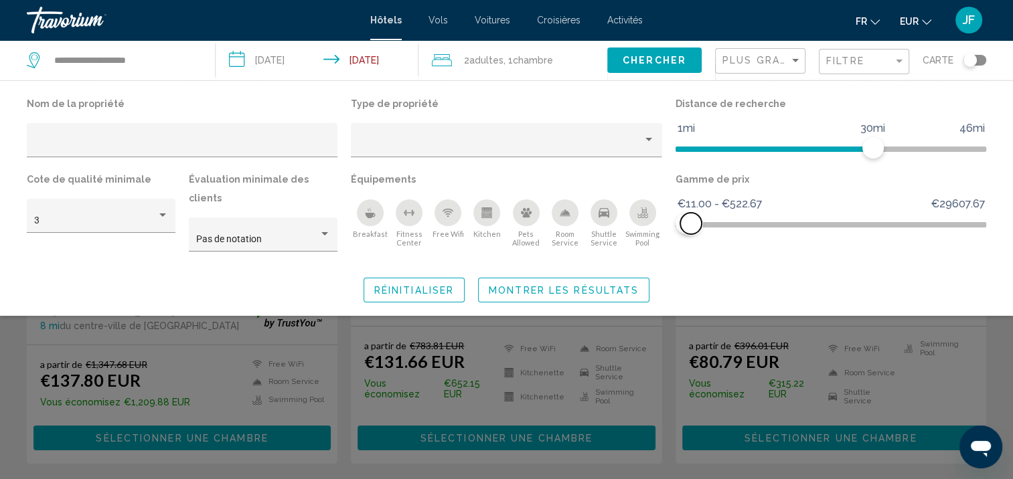
drag, startPoint x: 972, startPoint y: 226, endPoint x: 687, endPoint y: 234, distance: 284.5
click at [688, 234] on div "Gamme de prix €11.00 €29607.67 €11.00 €522.67 €11.00 - €522.67" at bounding box center [831, 217] width 324 height 94
click at [897, 60] on div "Filter" at bounding box center [899, 61] width 7 height 3
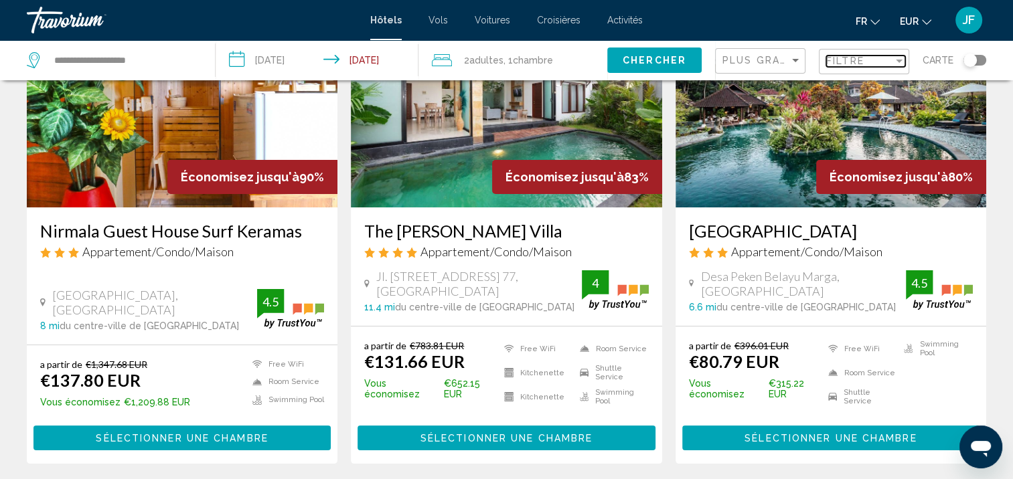
click at [897, 60] on div "Filter" at bounding box center [899, 61] width 7 height 3
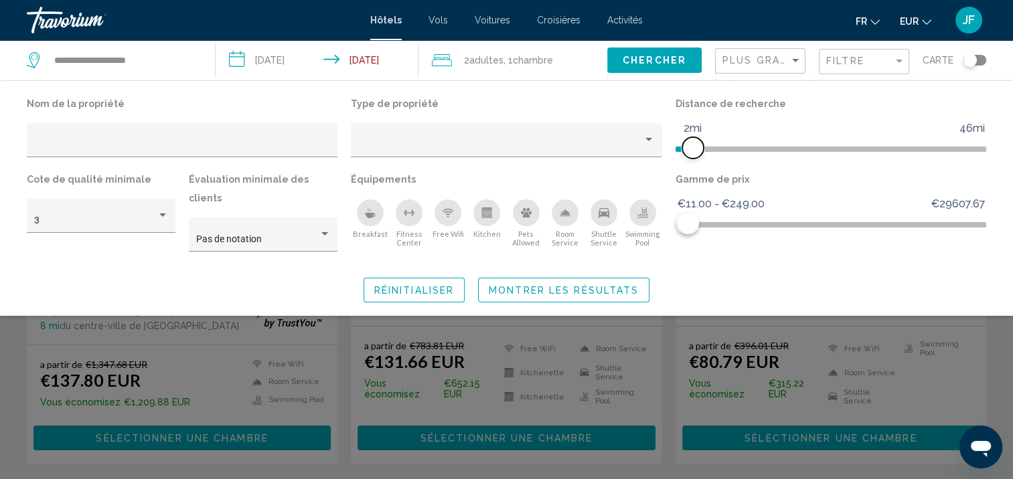
drag, startPoint x: 872, startPoint y: 145, endPoint x: 701, endPoint y: 149, distance: 170.7
click at [697, 152] on span "Hotel Filters" at bounding box center [692, 147] width 21 height 21
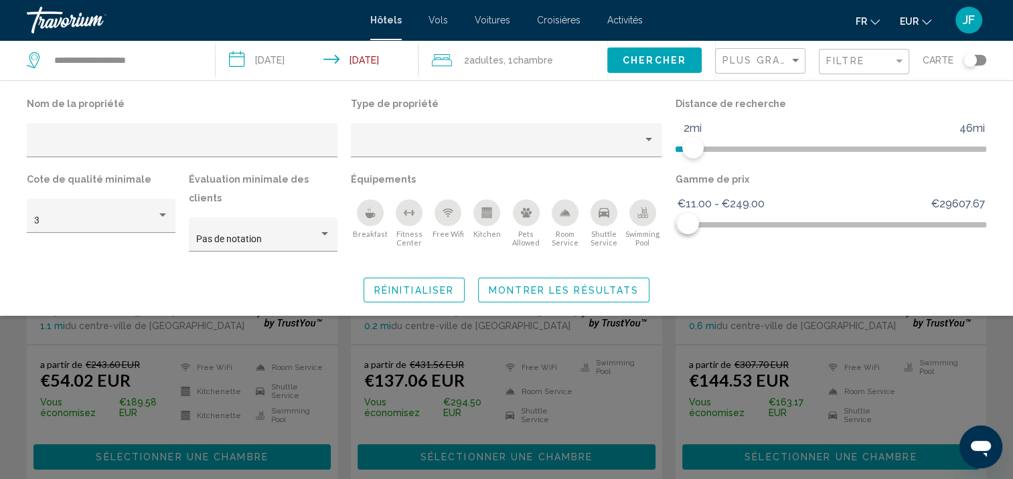
click at [377, 213] on div "Breakfast" at bounding box center [370, 212] width 27 height 27
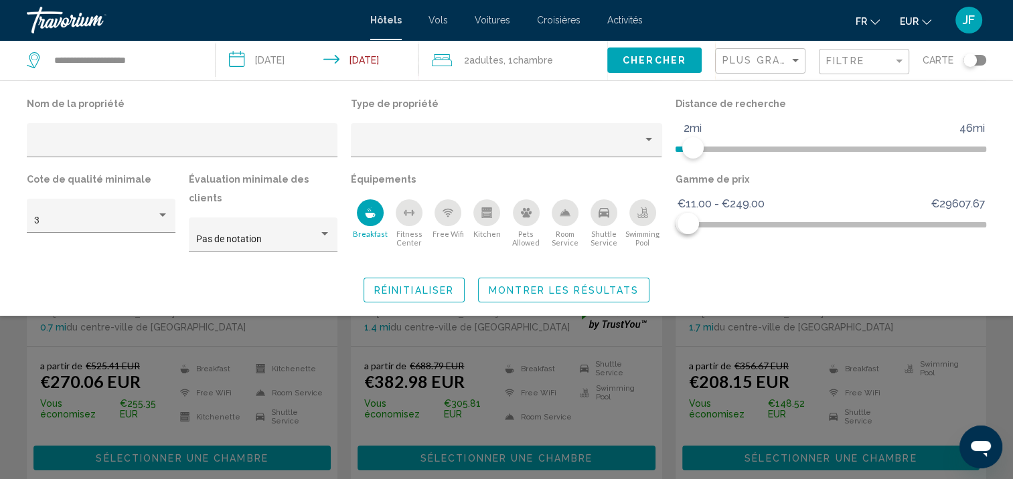
click at [643, 213] on icon "Swimming Pool" at bounding box center [642, 212] width 11 height 11
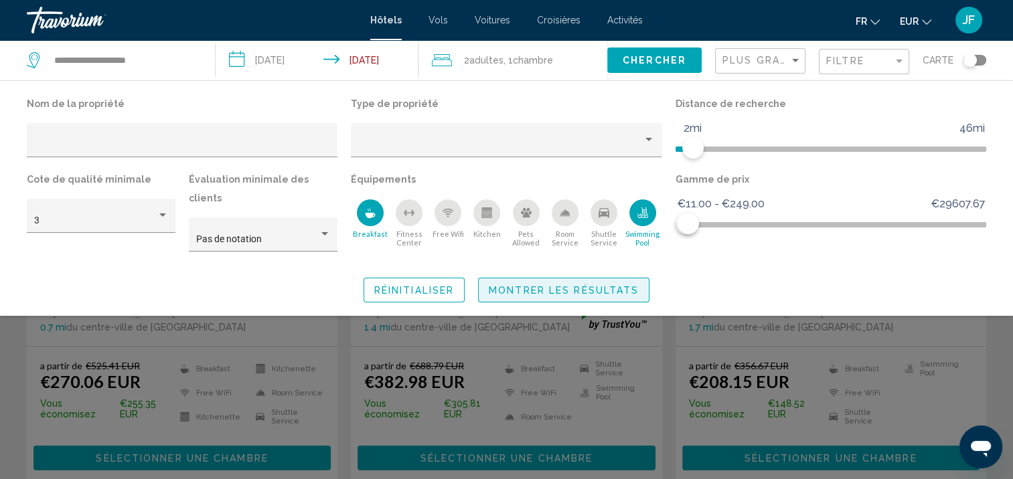
click at [593, 285] on span "Montrer les résultats" at bounding box center [564, 290] width 150 height 11
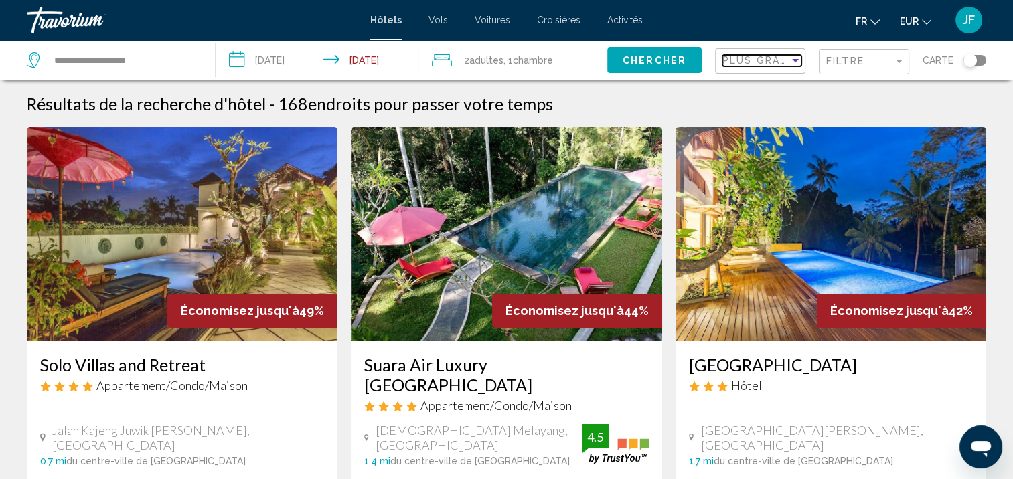
click at [782, 57] on span "Plus grandes économies" at bounding box center [801, 60] width 159 height 11
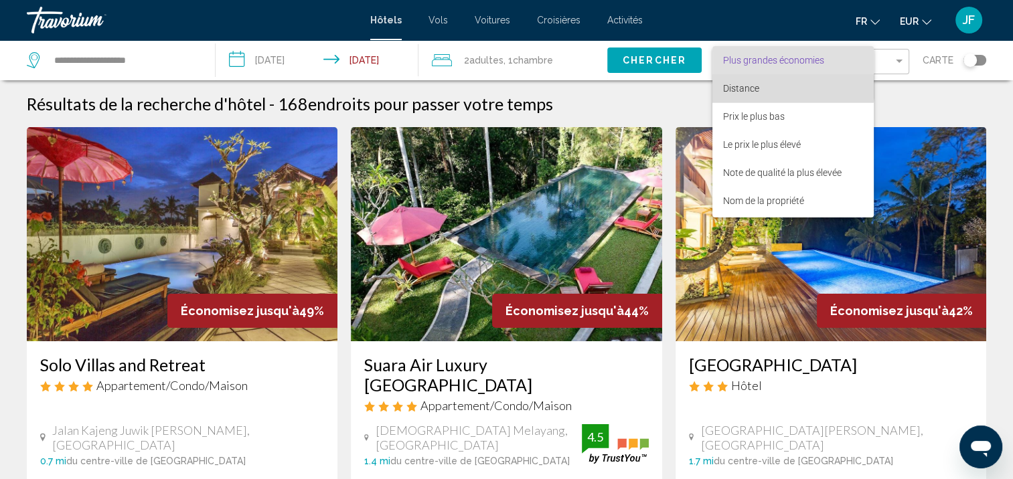
click at [779, 87] on span "Distance" at bounding box center [793, 88] width 140 height 28
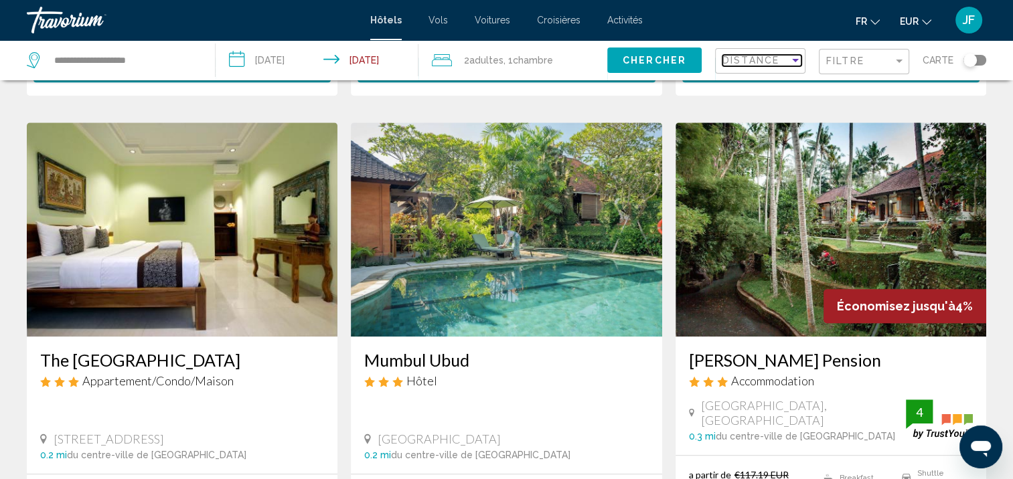
scroll to position [1071, 0]
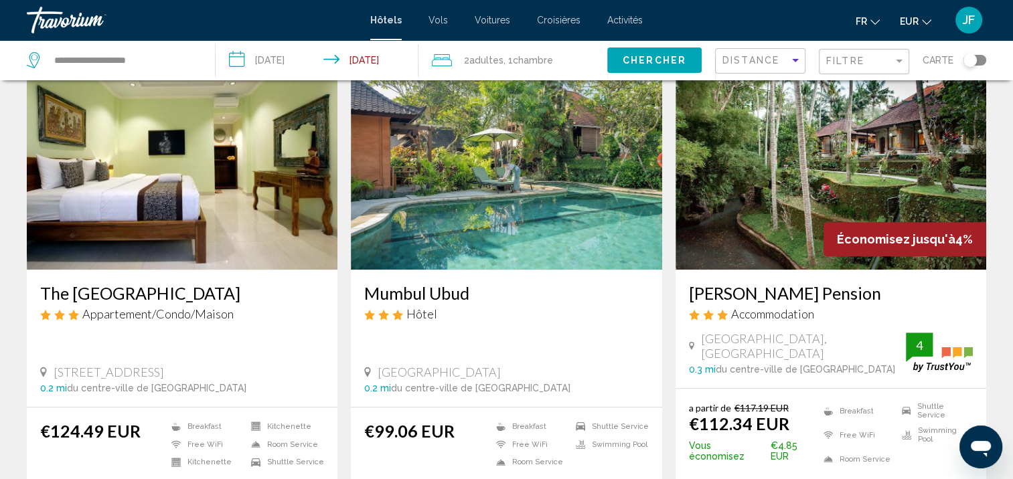
click at [167, 219] on img "Main content" at bounding box center [182, 163] width 311 height 214
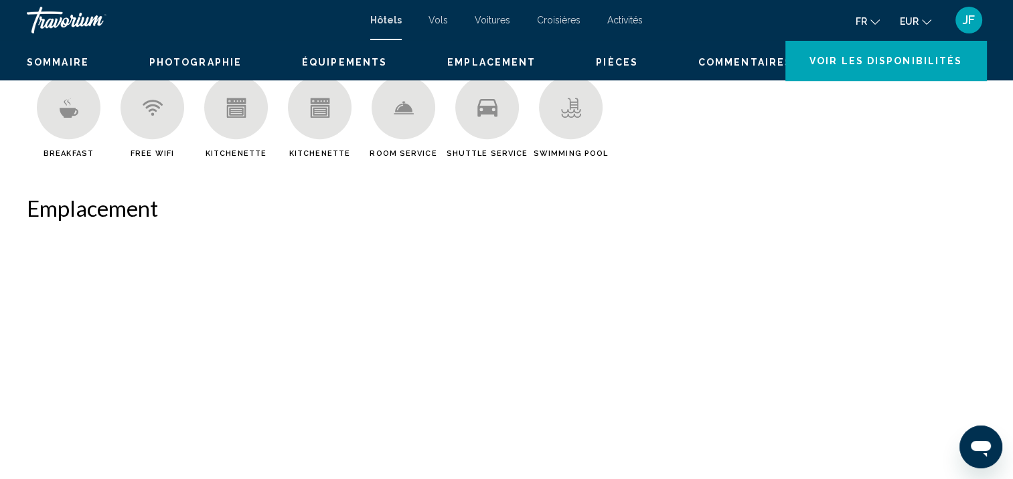
scroll to position [1, 0]
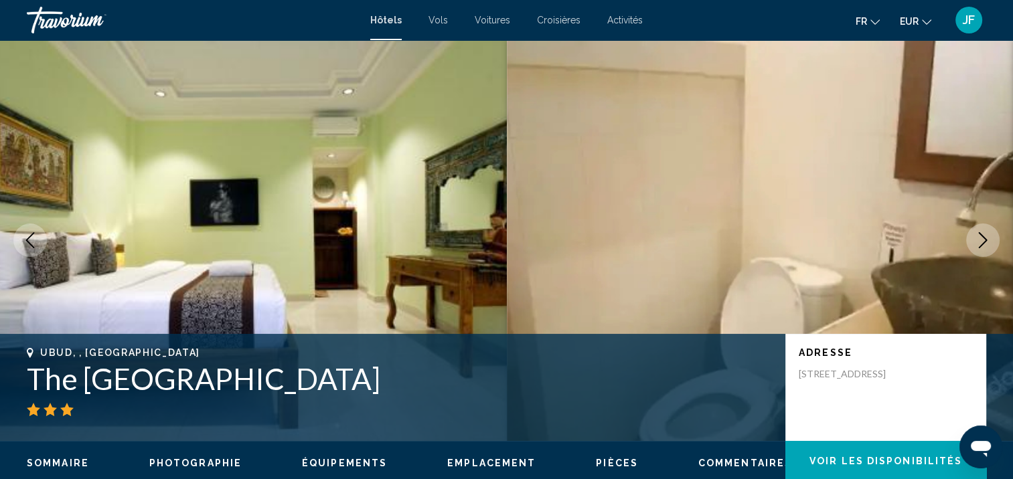
click at [983, 235] on icon "Next image" at bounding box center [983, 240] width 16 height 16
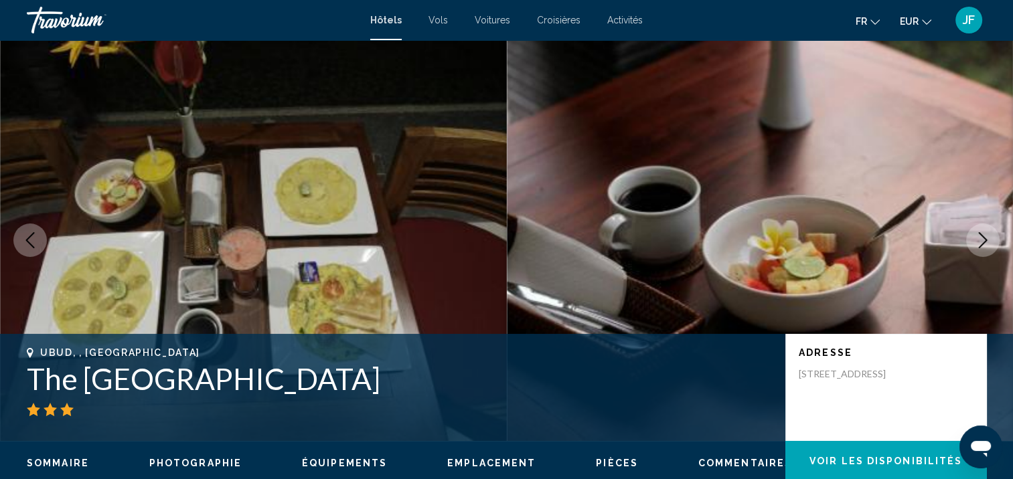
click at [983, 235] on icon "Next image" at bounding box center [983, 240] width 16 height 16
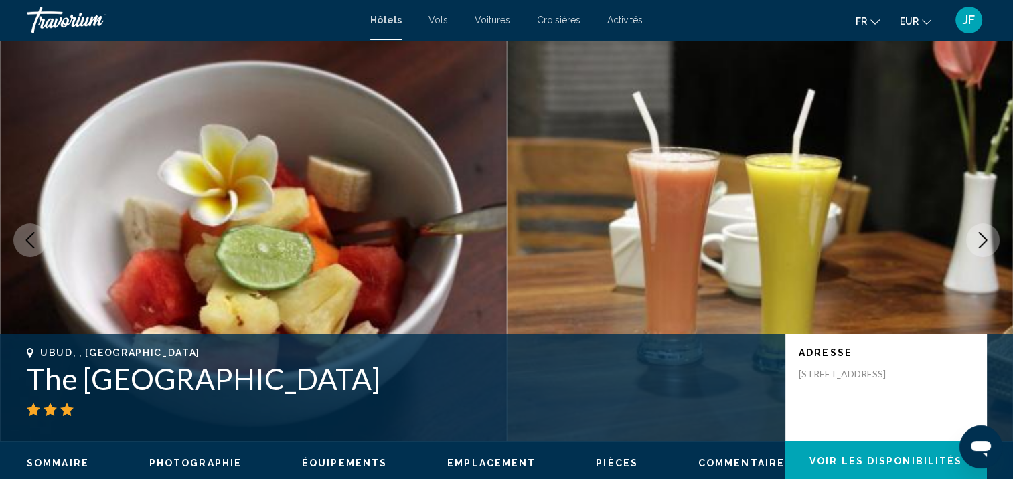
click at [983, 235] on icon "Next image" at bounding box center [983, 240] width 16 height 16
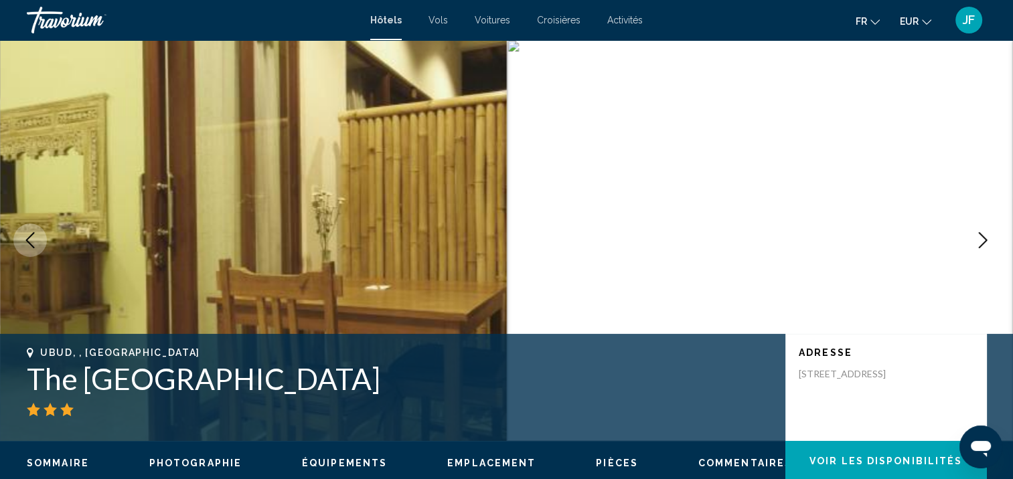
click at [983, 235] on icon "Next image" at bounding box center [983, 240] width 16 height 16
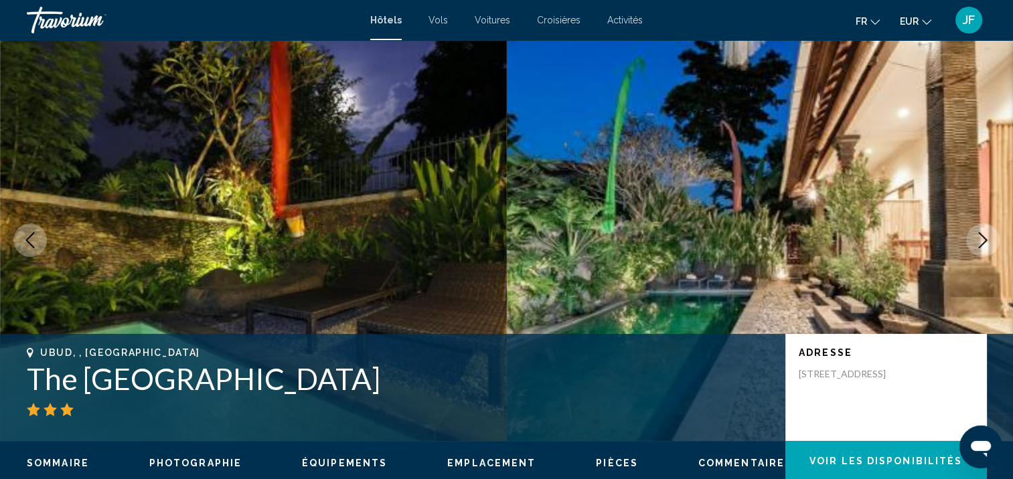
click at [983, 235] on icon "Next image" at bounding box center [983, 240] width 16 height 16
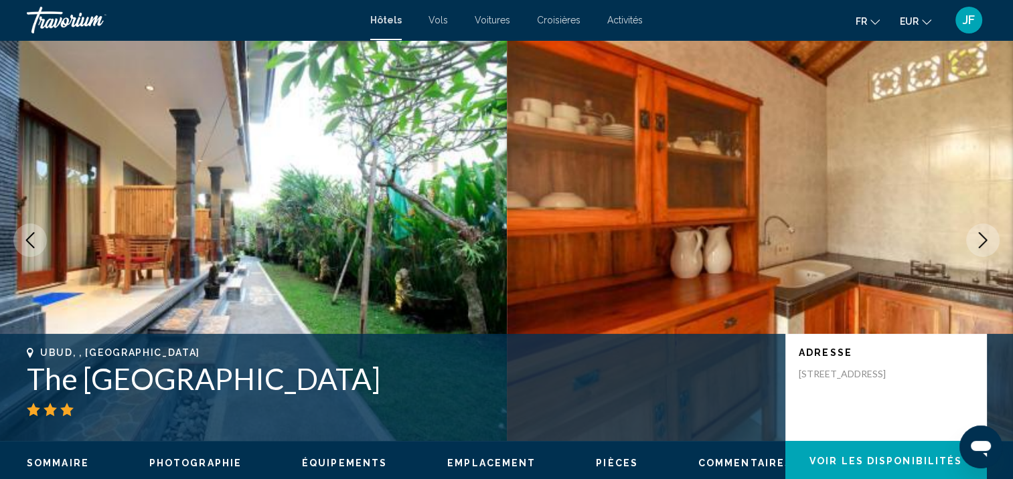
click at [983, 235] on icon "Next image" at bounding box center [983, 240] width 16 height 16
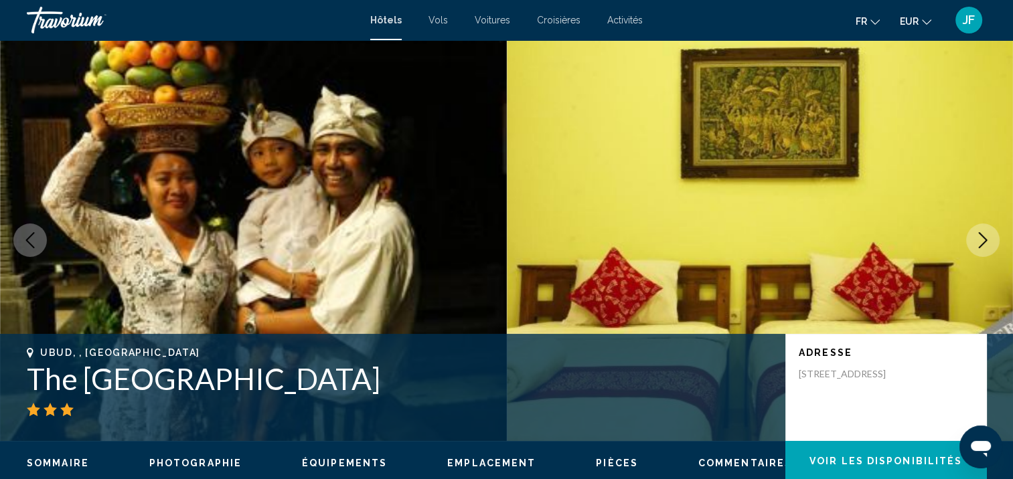
click at [983, 235] on icon "Next image" at bounding box center [983, 240] width 16 height 16
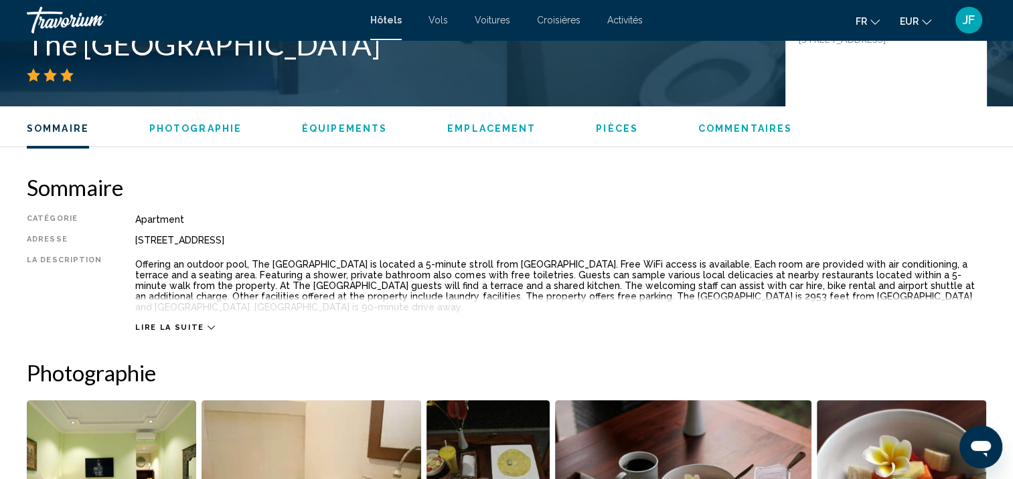
scroll to position [469, 0]
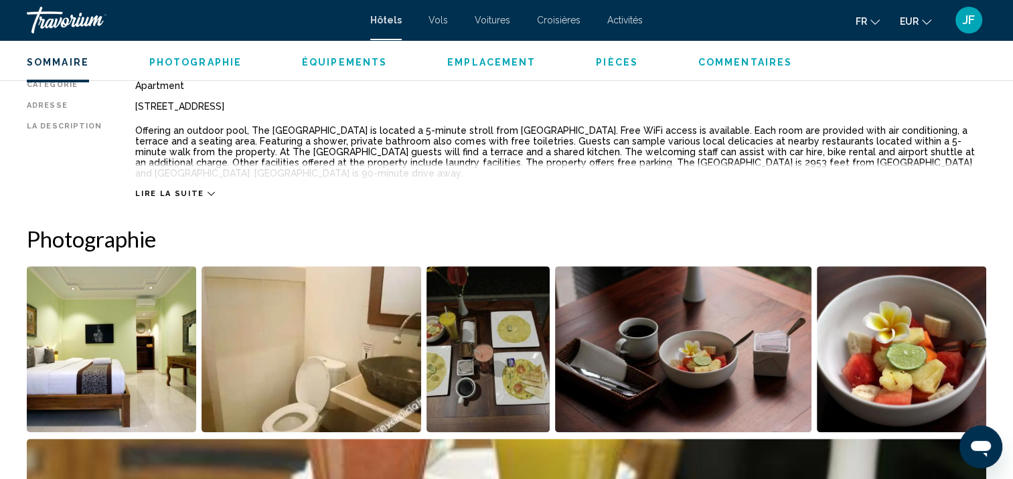
click at [207, 195] on icon "Main content" at bounding box center [210, 193] width 7 height 7
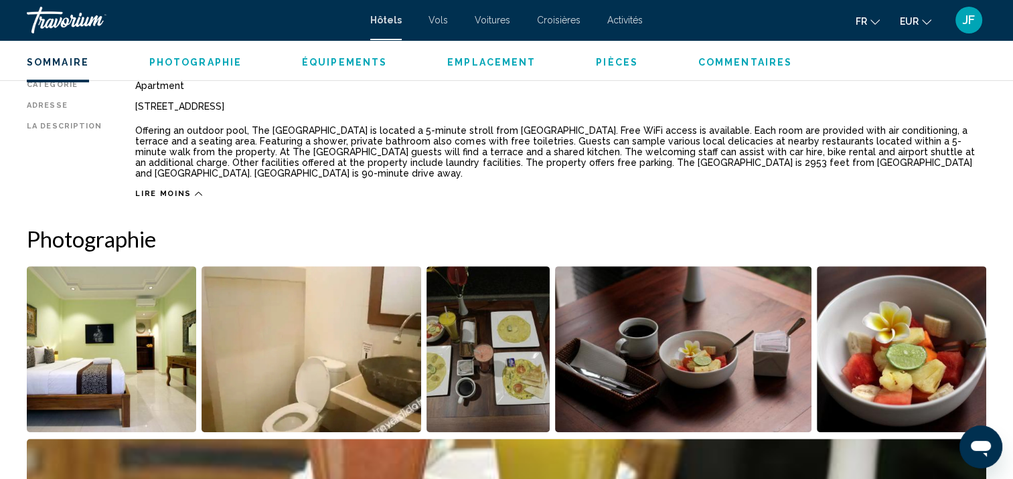
click at [195, 195] on div "Lire moins" at bounding box center [560, 190] width 851 height 17
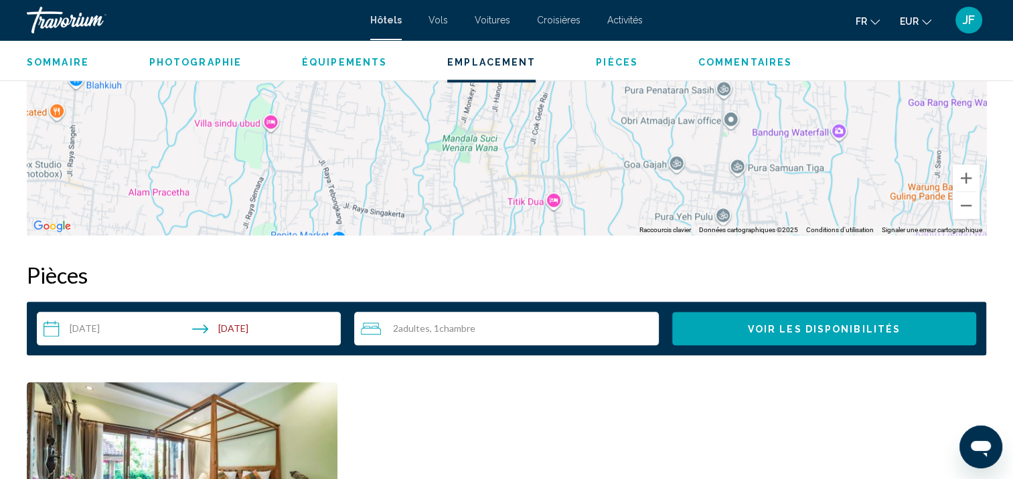
scroll to position [1808, 0]
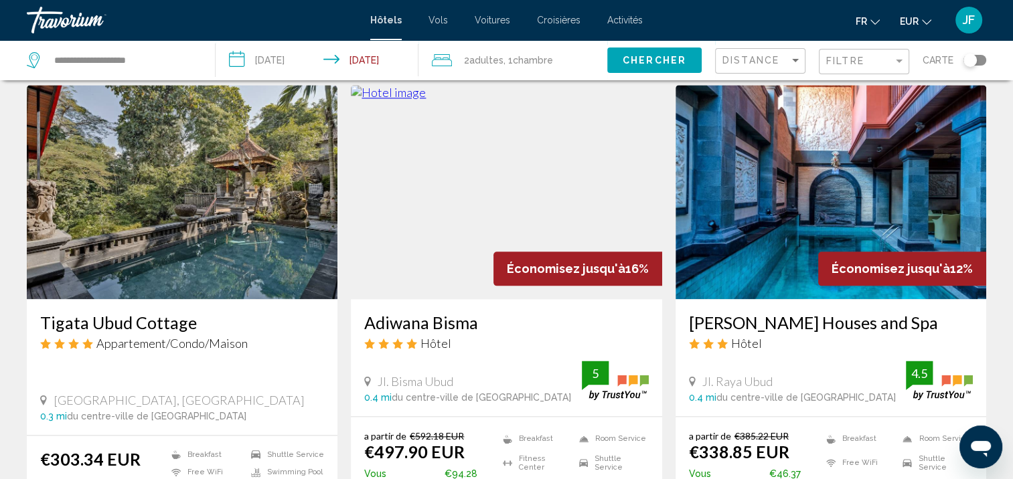
scroll to position [1818, 0]
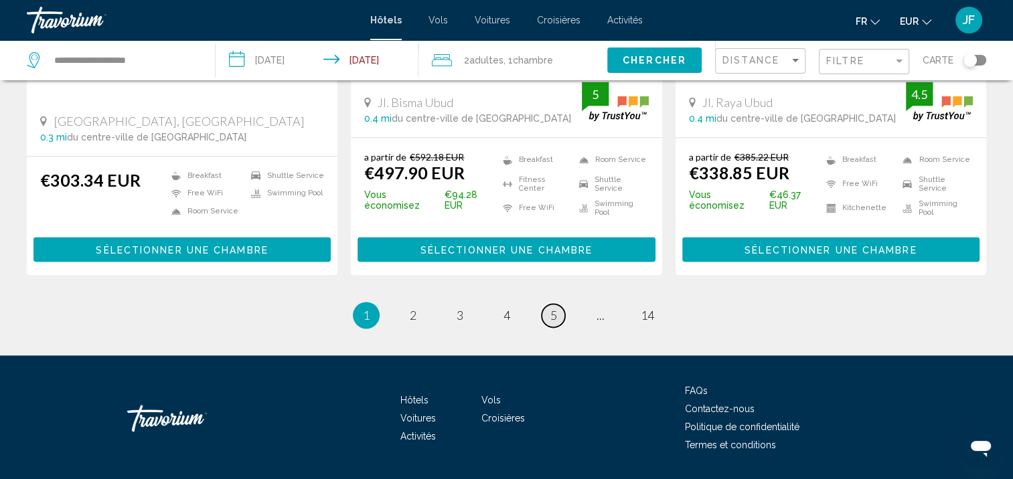
click at [558, 304] on link "page 5" at bounding box center [552, 315] width 23 height 23
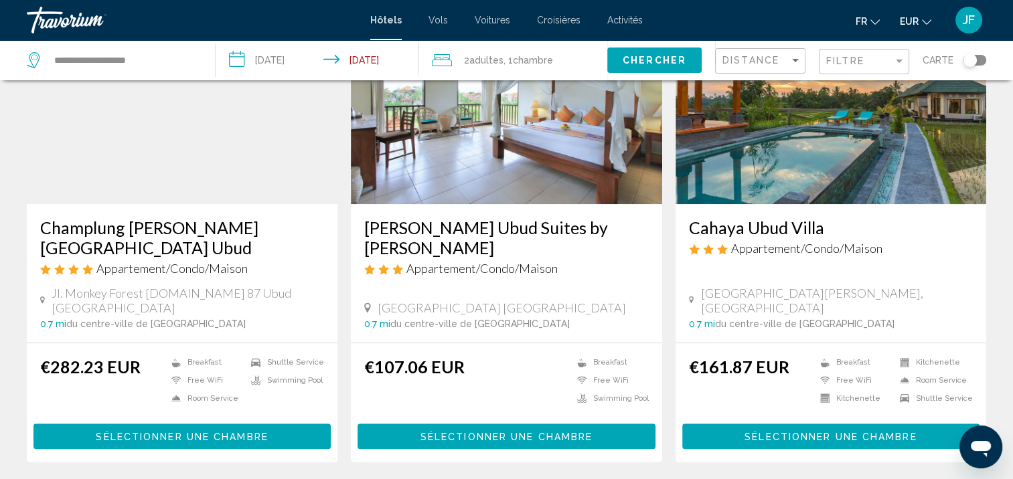
scroll to position [535, 0]
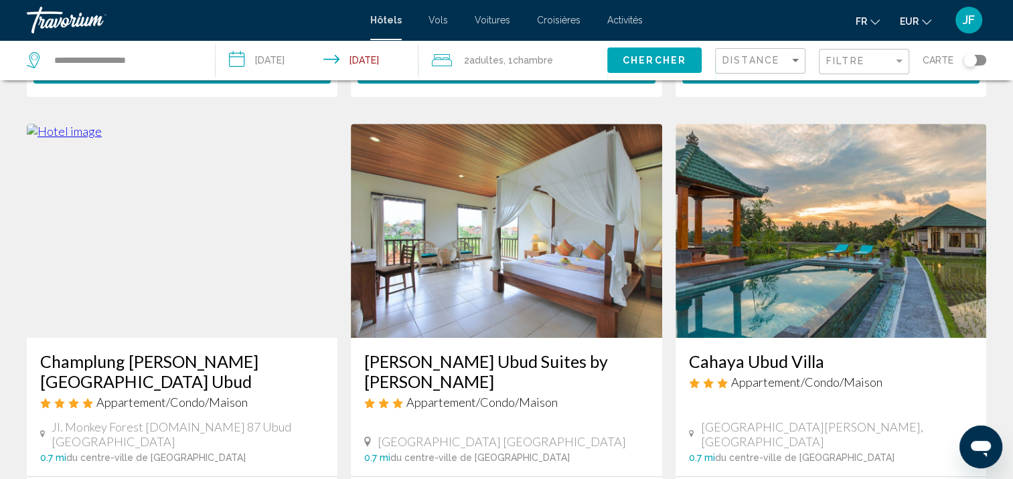
click at [902, 248] on img "Main content" at bounding box center [830, 231] width 311 height 214
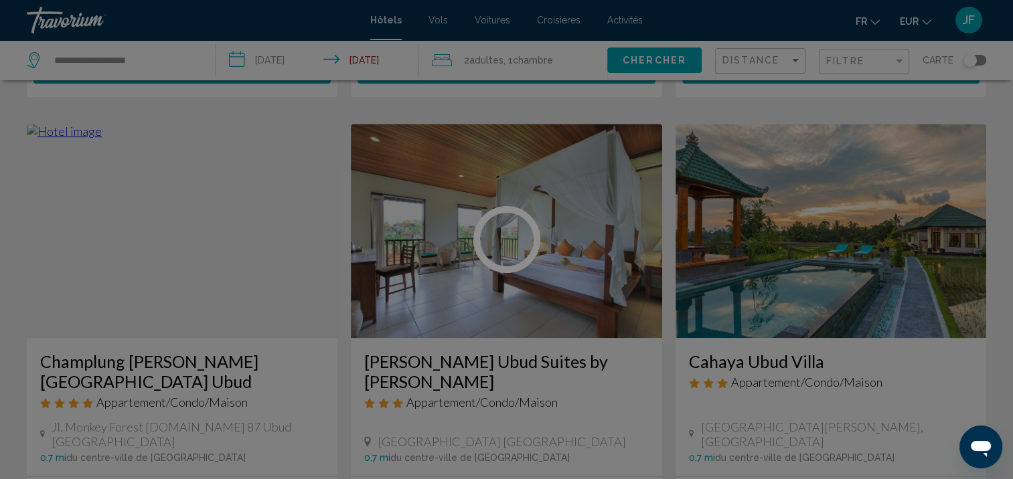
scroll to position [1, 0]
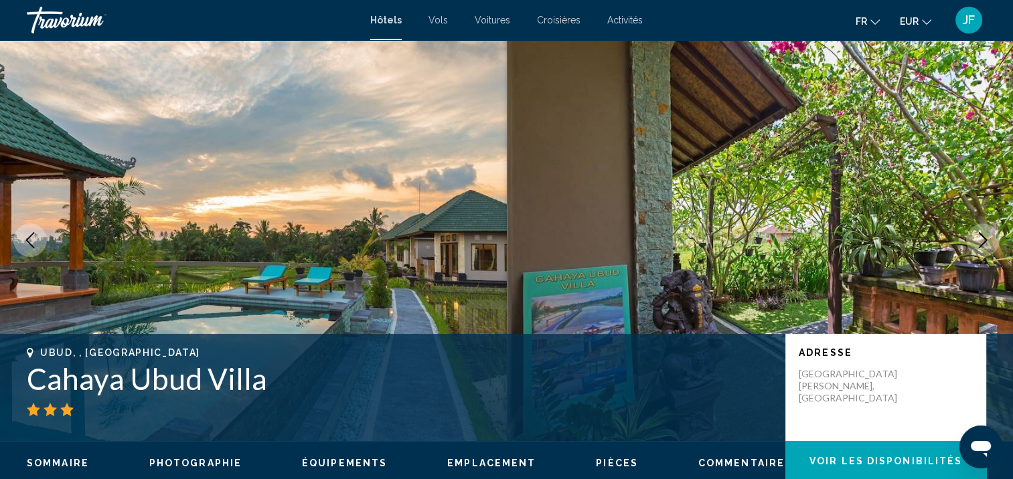
click at [983, 240] on icon "Next image" at bounding box center [983, 240] width 16 height 16
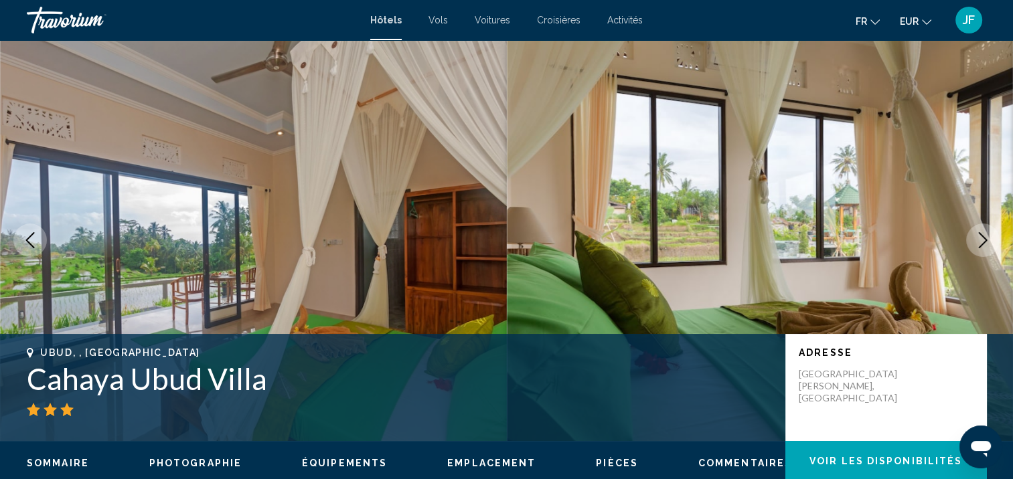
click at [983, 240] on icon "Next image" at bounding box center [983, 240] width 16 height 16
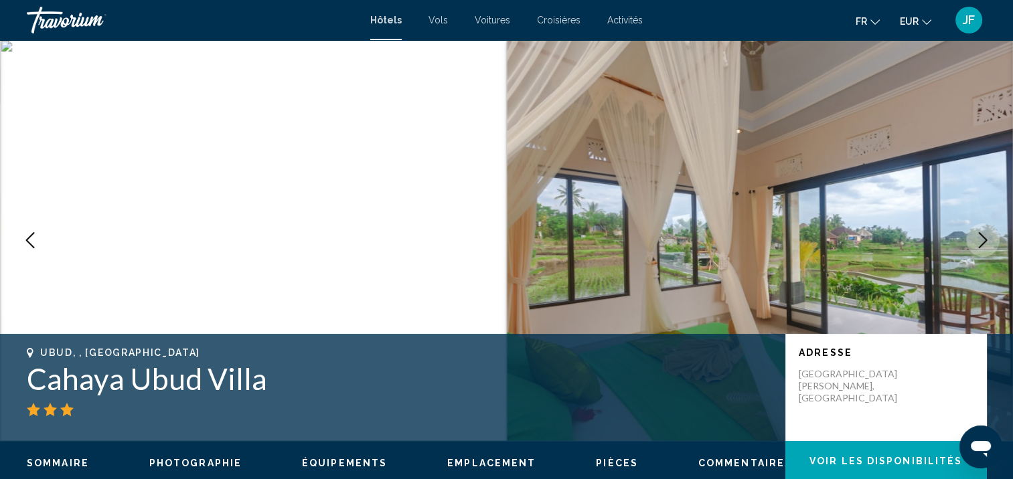
click at [983, 240] on icon "Next image" at bounding box center [983, 240] width 16 height 16
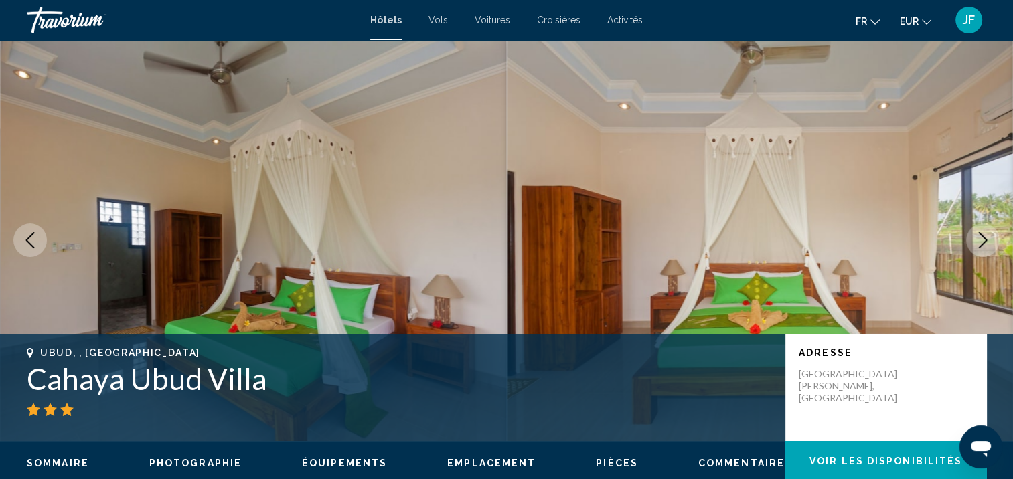
click at [983, 240] on icon "Next image" at bounding box center [983, 240] width 16 height 16
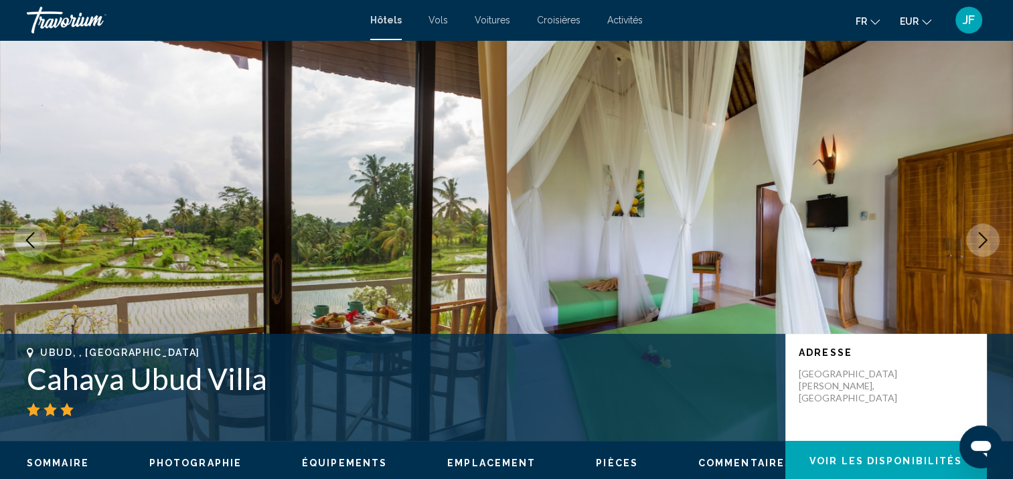
click at [983, 240] on icon "Next image" at bounding box center [983, 240] width 16 height 16
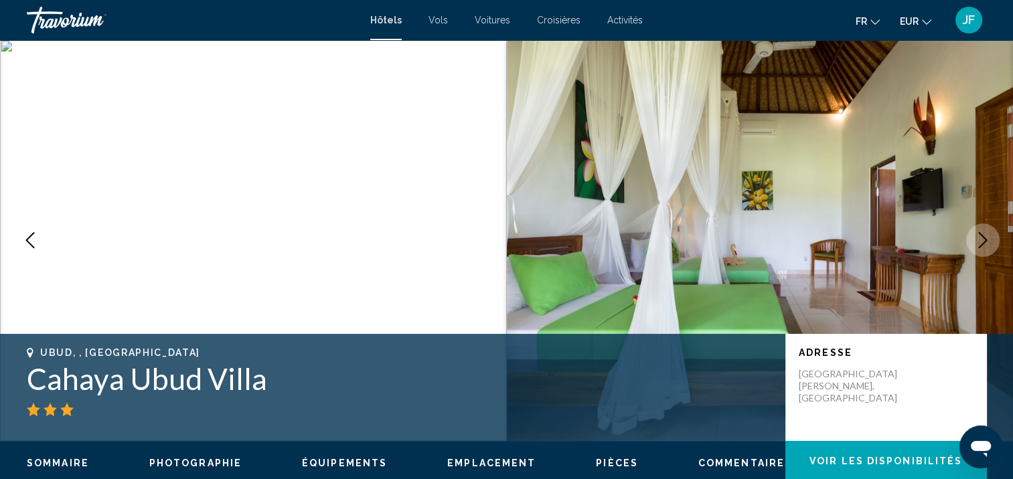
click at [983, 240] on icon "Next image" at bounding box center [983, 240] width 16 height 16
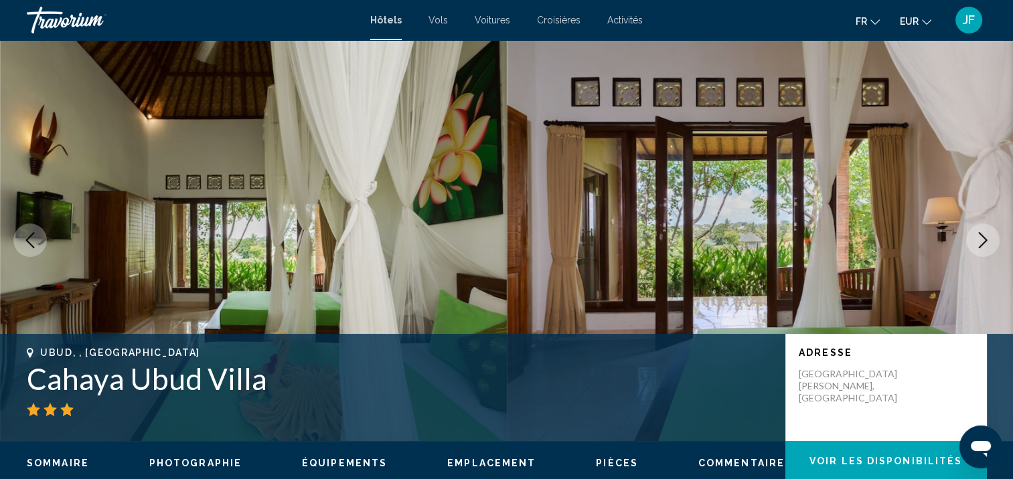
click at [983, 240] on icon "Next image" at bounding box center [983, 240] width 16 height 16
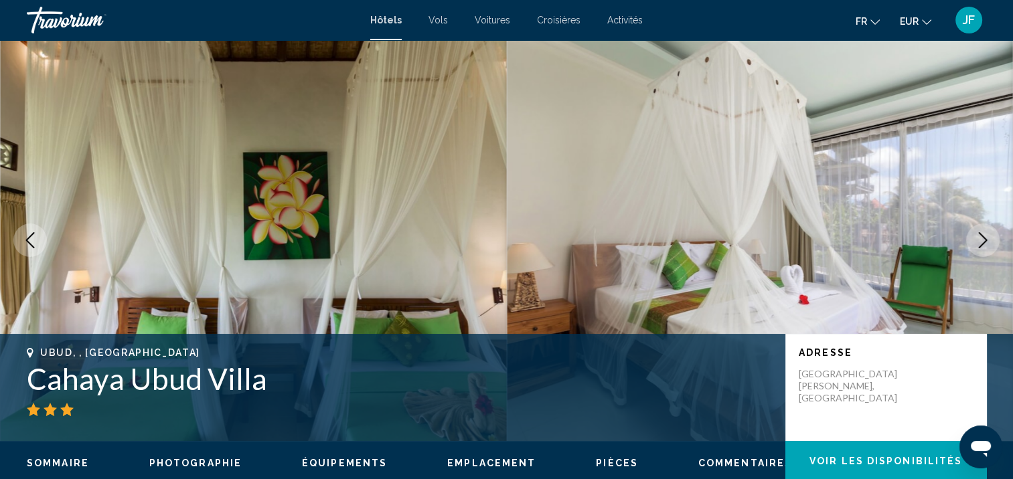
click at [983, 240] on icon "Next image" at bounding box center [983, 240] width 16 height 16
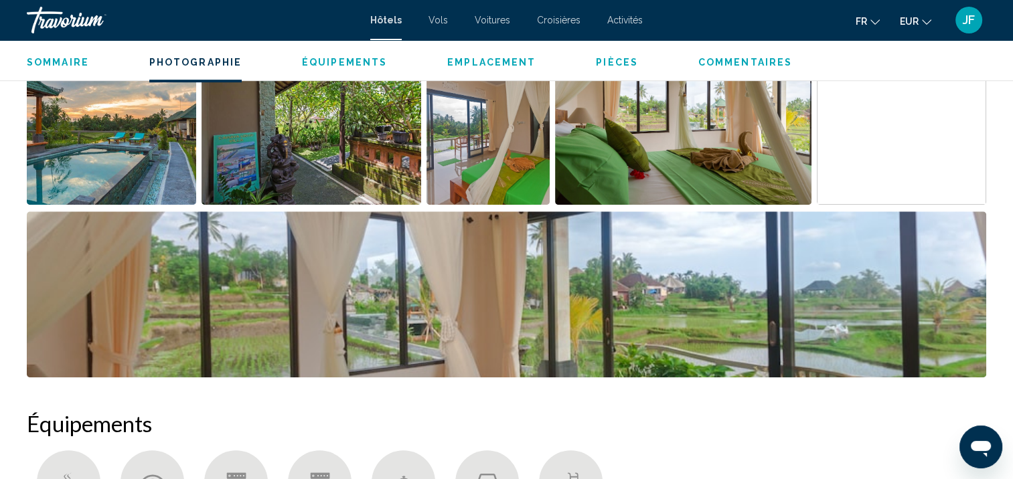
scroll to position [1005, 0]
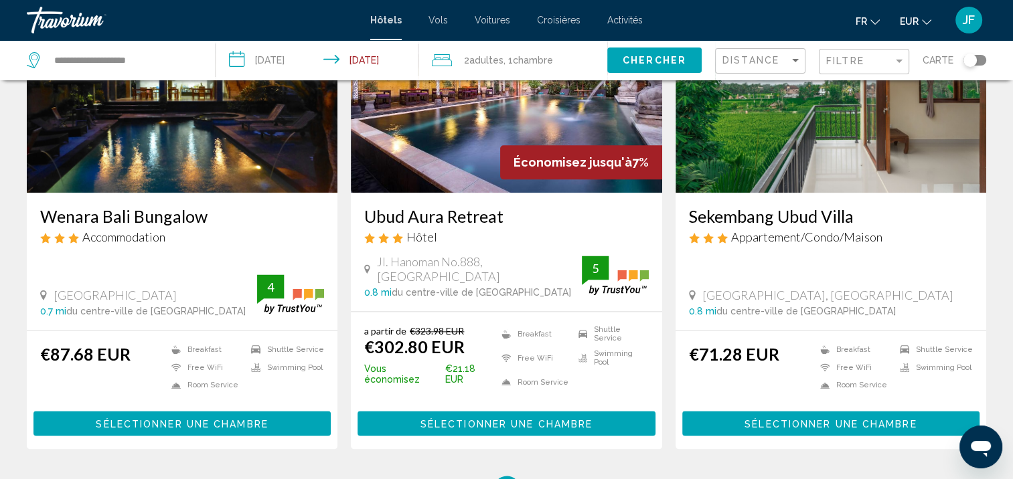
scroll to position [1740, 0]
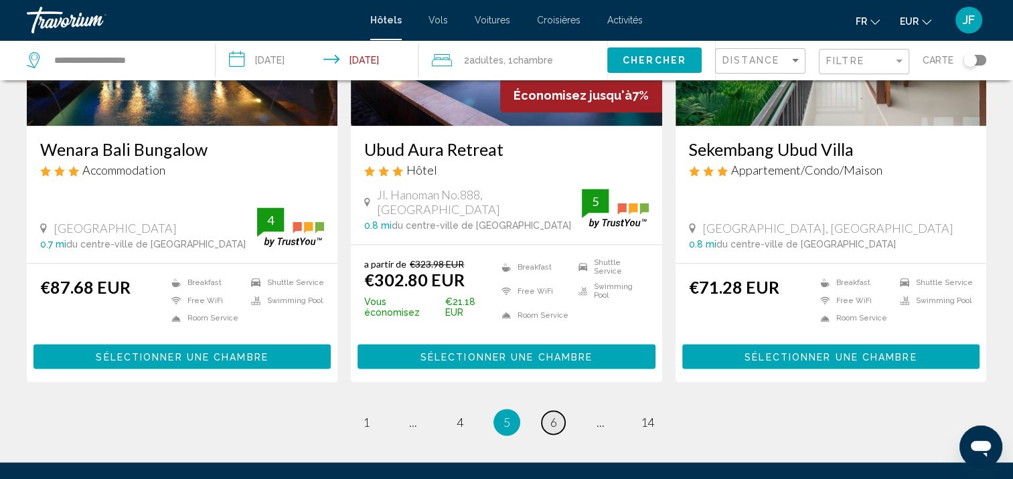
click at [548, 411] on link "page 6" at bounding box center [552, 422] width 23 height 23
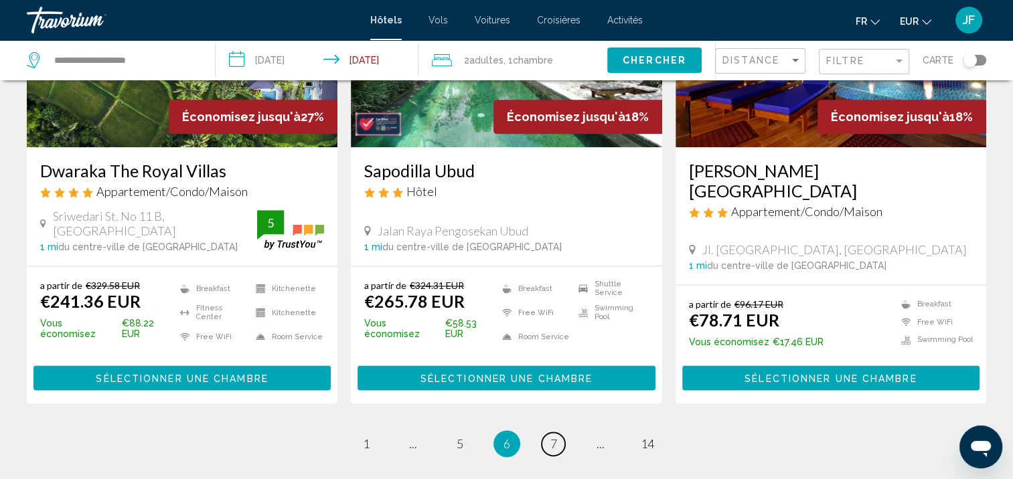
scroll to position [1798, 0]
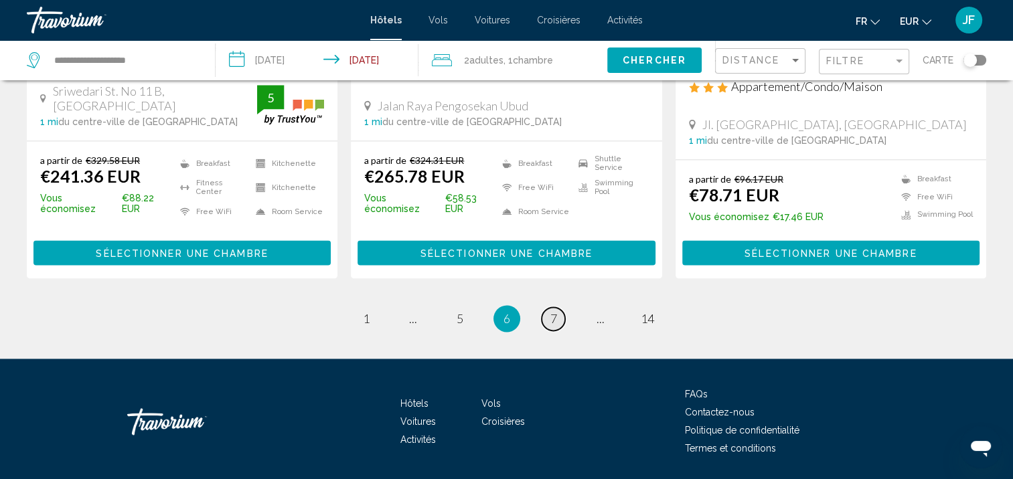
click at [557, 307] on link "page 7" at bounding box center [552, 318] width 23 height 23
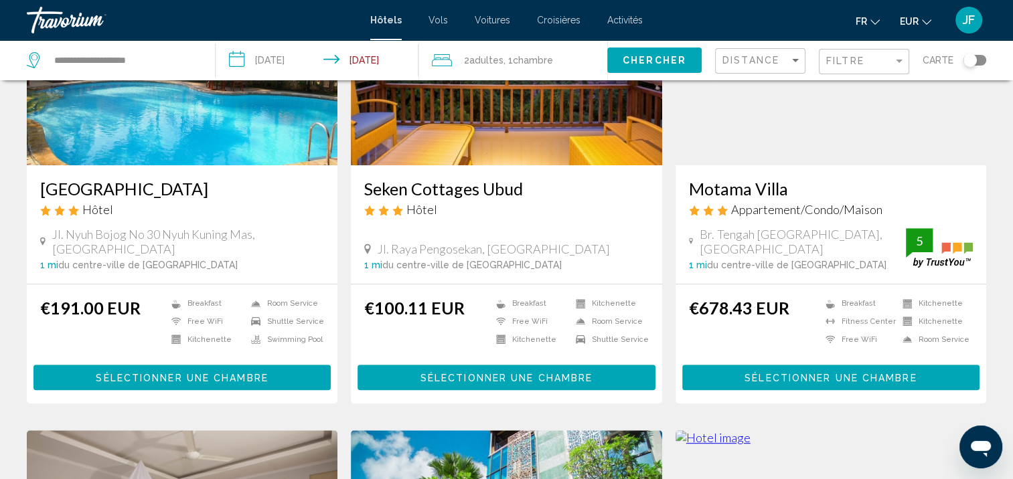
scroll to position [535, 0]
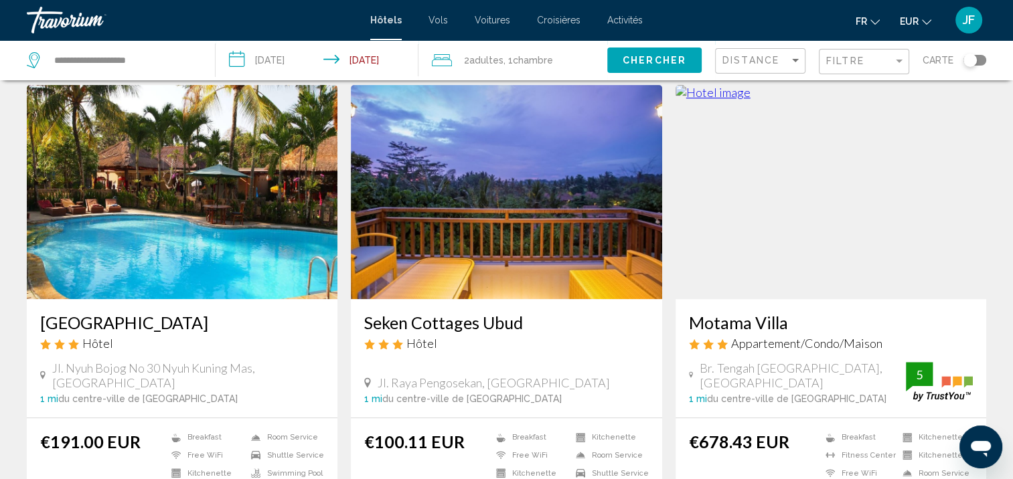
click at [456, 236] on img "Main content" at bounding box center [506, 192] width 311 height 214
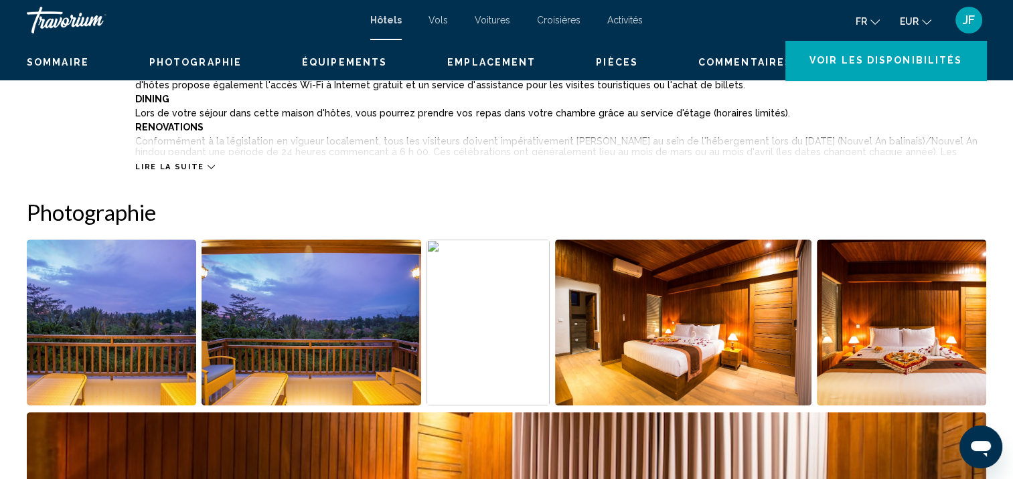
scroll to position [1, 0]
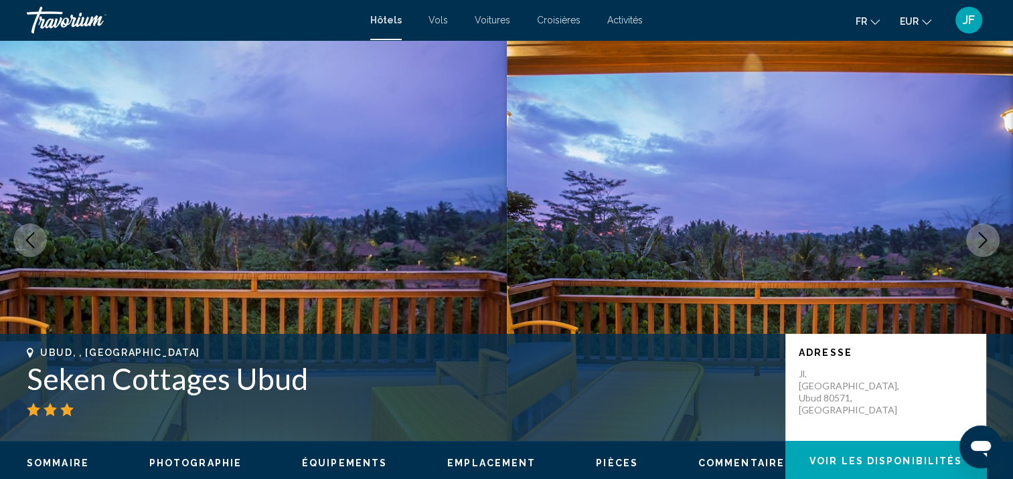
click at [980, 239] on icon "Next image" at bounding box center [983, 240] width 16 height 16
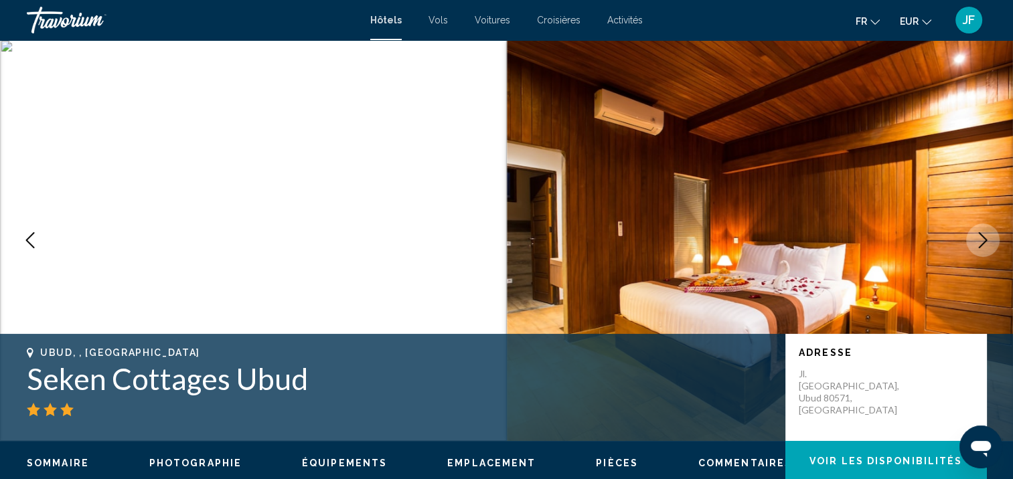
click at [980, 239] on icon "Next image" at bounding box center [983, 240] width 16 height 16
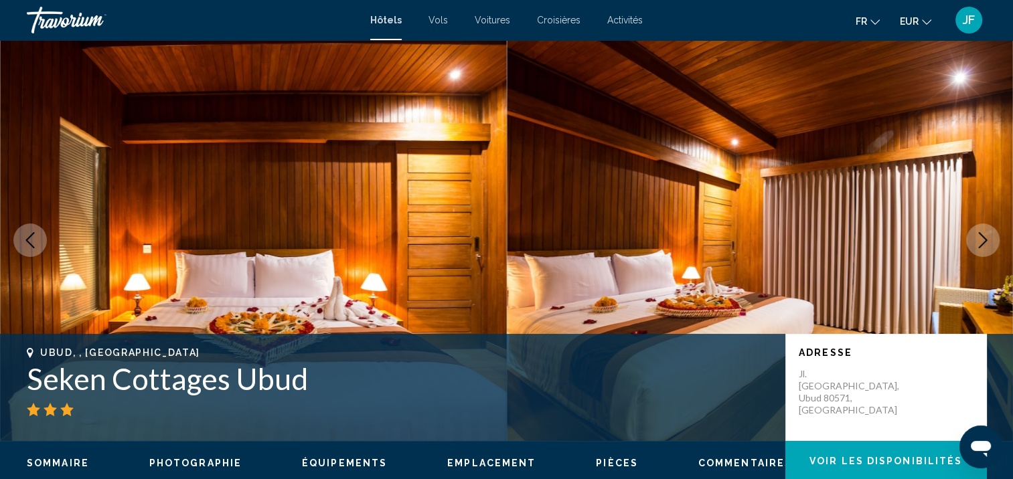
click at [980, 239] on icon "Next image" at bounding box center [983, 240] width 16 height 16
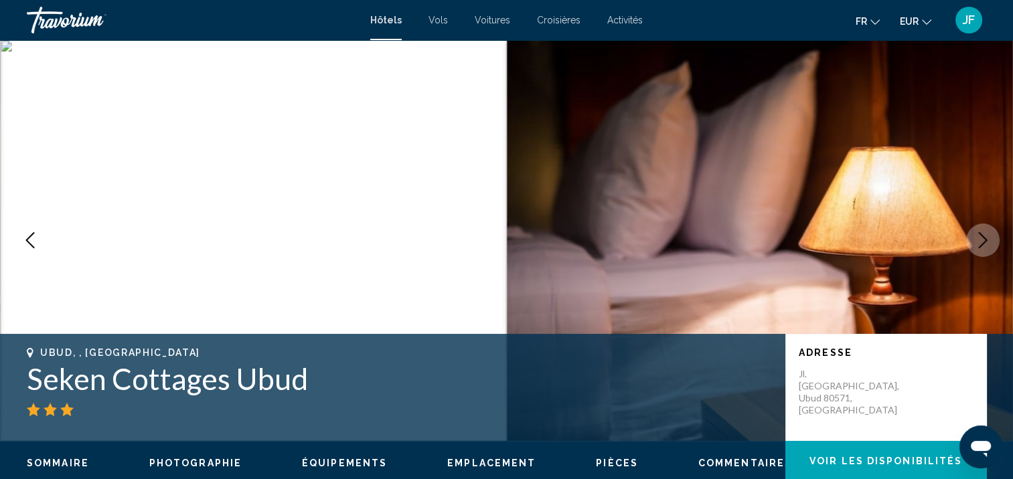
click at [980, 239] on icon "Next image" at bounding box center [983, 240] width 16 height 16
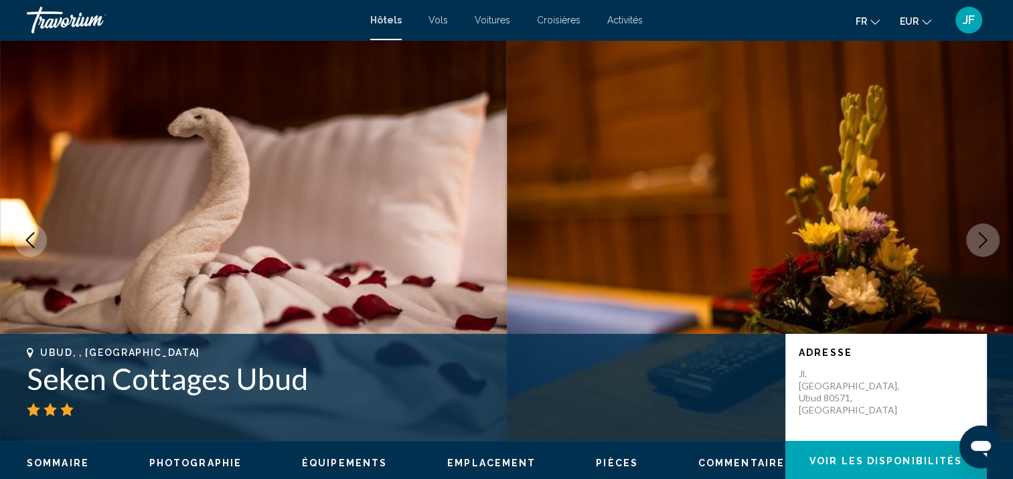
click at [980, 239] on icon "Next image" at bounding box center [983, 240] width 16 height 16
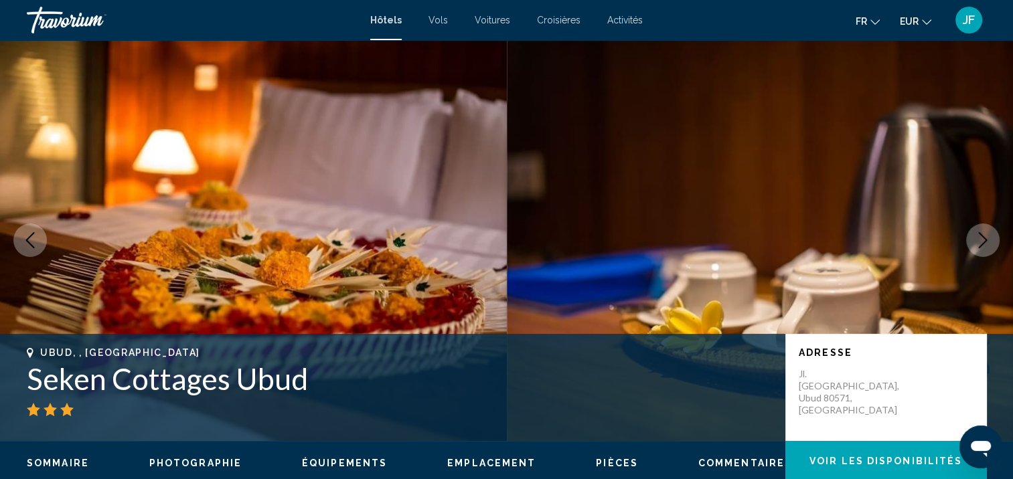
click at [980, 239] on icon "Next image" at bounding box center [983, 240] width 16 height 16
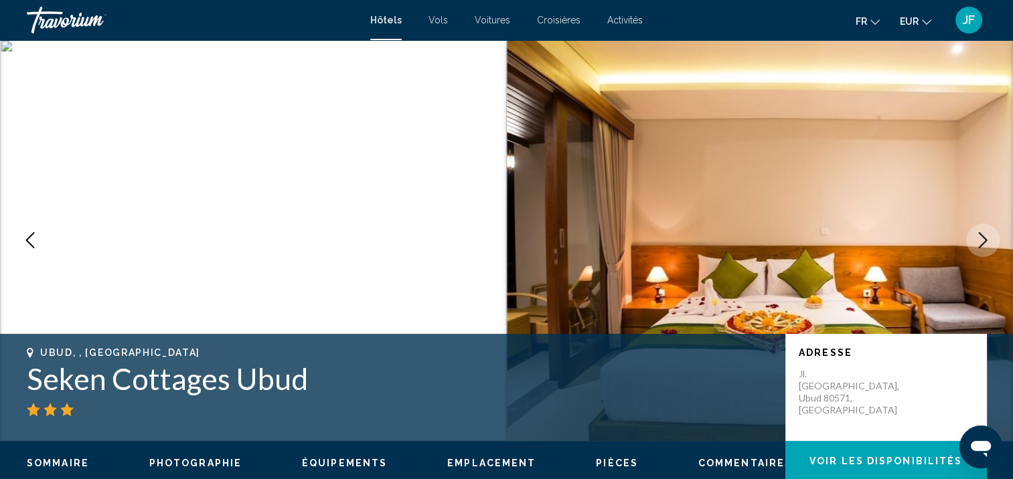
click at [980, 239] on icon "Next image" at bounding box center [983, 240] width 16 height 16
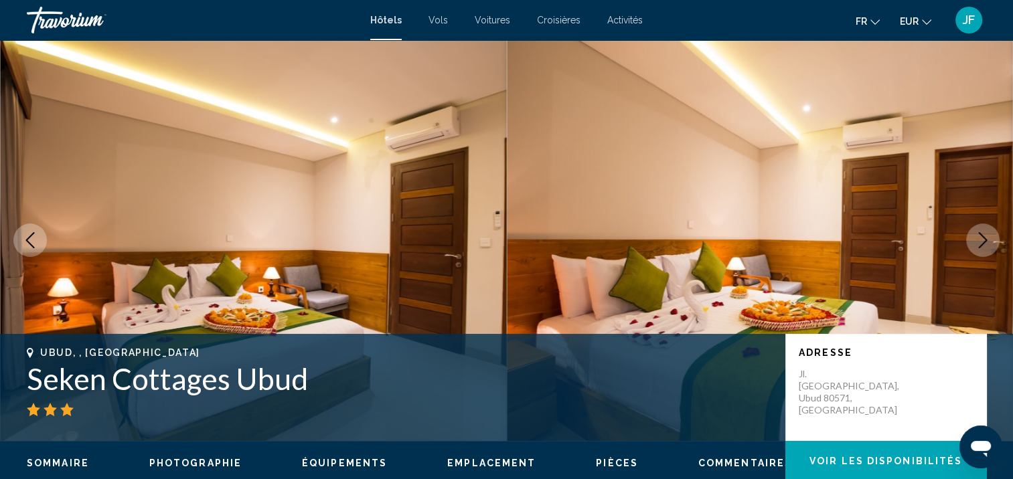
click at [980, 239] on icon "Next image" at bounding box center [983, 240] width 16 height 16
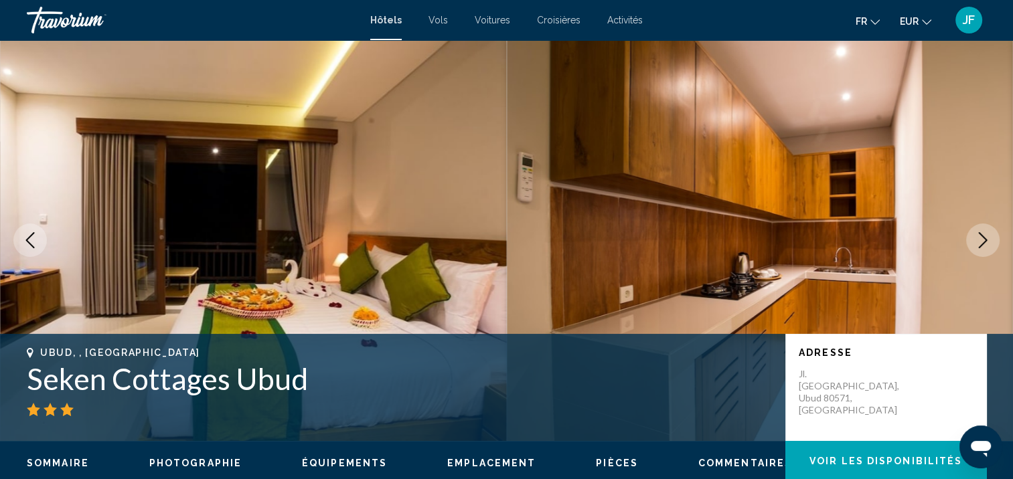
click at [977, 238] on icon "Next image" at bounding box center [983, 240] width 16 height 16
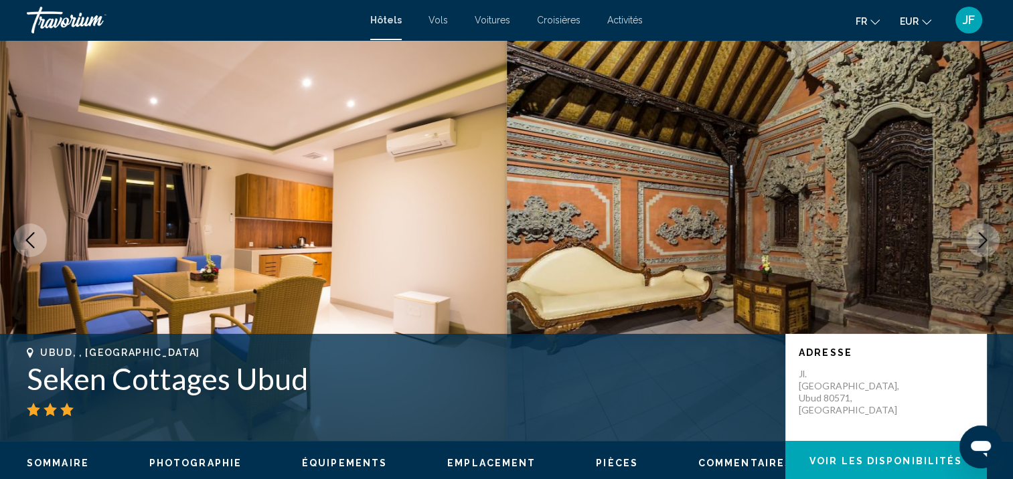
click at [977, 238] on icon "Next image" at bounding box center [983, 240] width 16 height 16
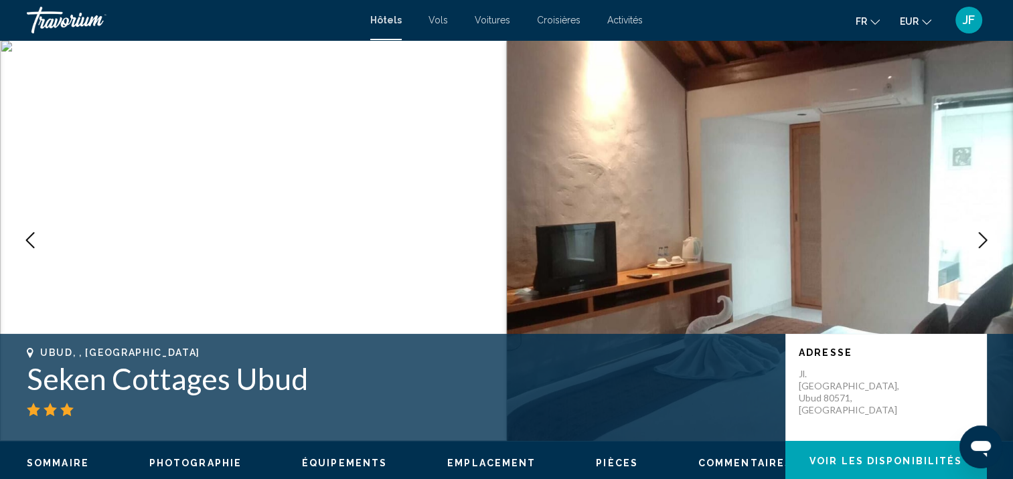
click at [977, 238] on icon "Next image" at bounding box center [983, 240] width 16 height 16
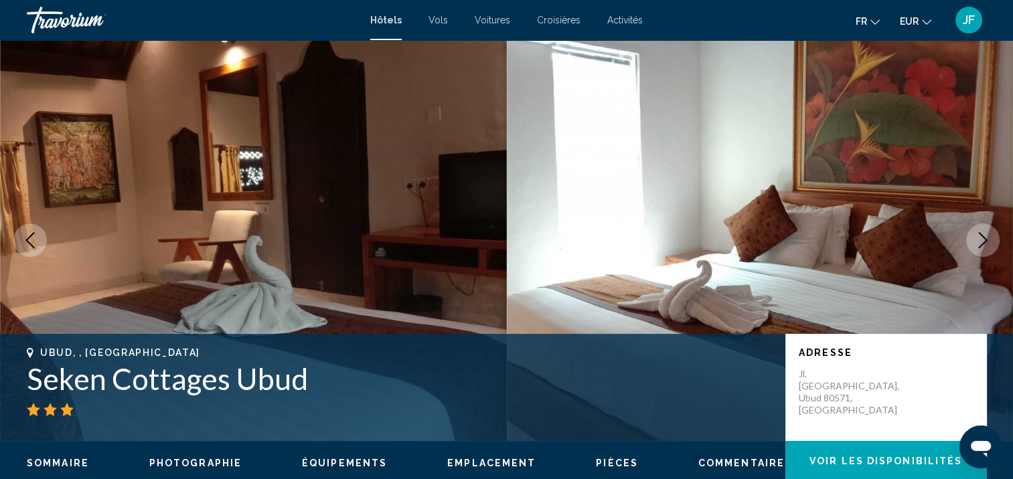
click at [977, 238] on icon "Next image" at bounding box center [983, 240] width 16 height 16
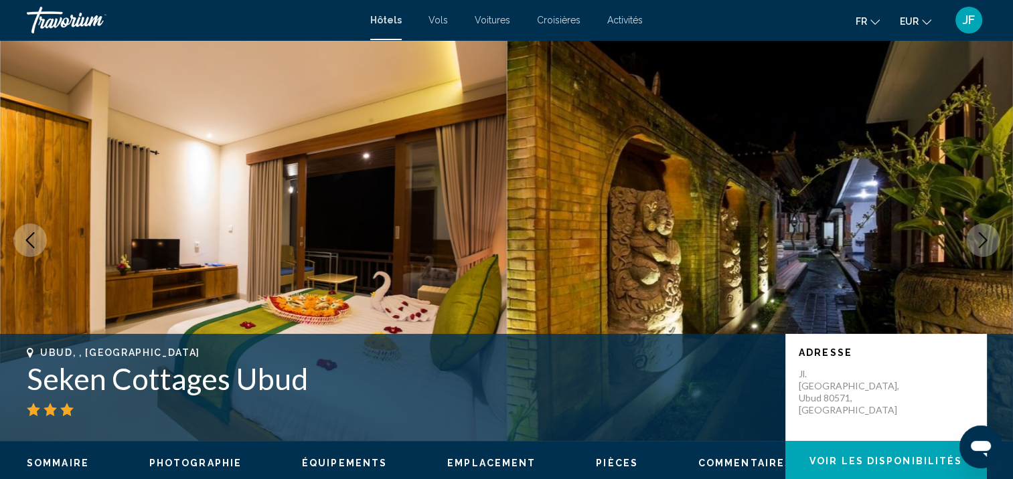
click at [977, 238] on icon "Next image" at bounding box center [983, 240] width 16 height 16
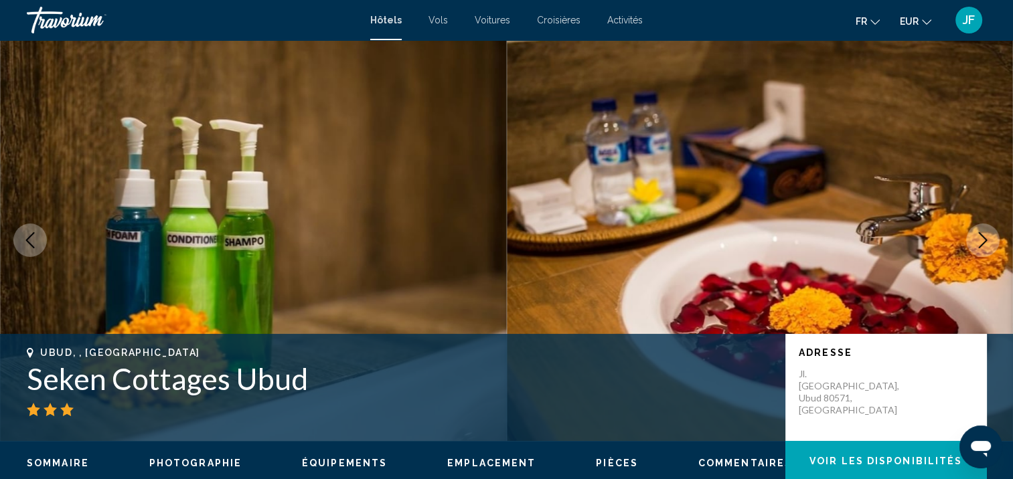
click at [977, 238] on icon "Next image" at bounding box center [983, 240] width 16 height 16
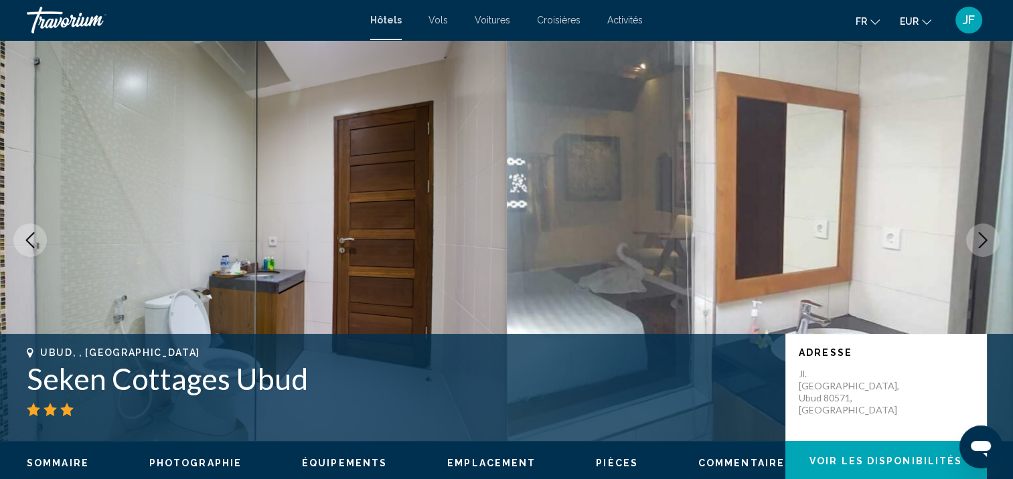
click at [977, 238] on icon "Next image" at bounding box center [983, 240] width 16 height 16
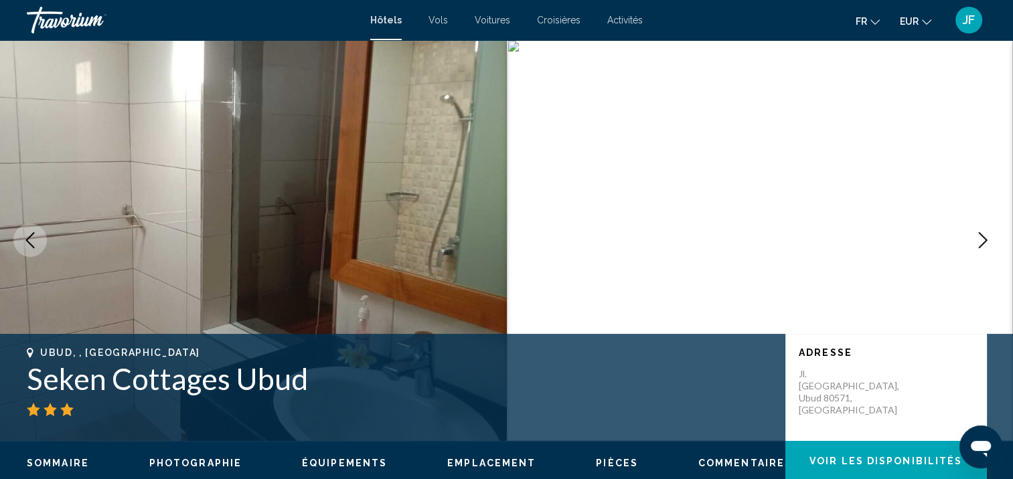
click at [977, 238] on icon "Next image" at bounding box center [983, 240] width 16 height 16
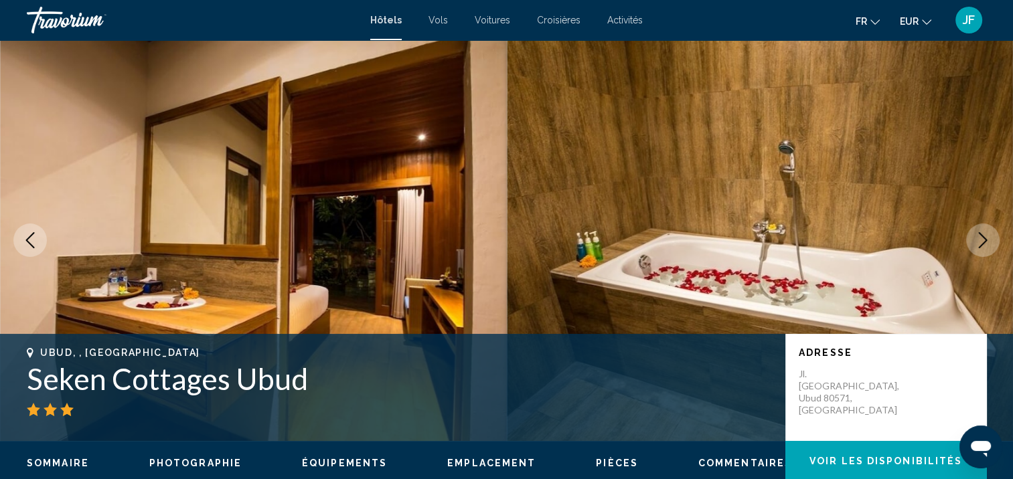
click at [977, 238] on icon "Next image" at bounding box center [983, 240] width 16 height 16
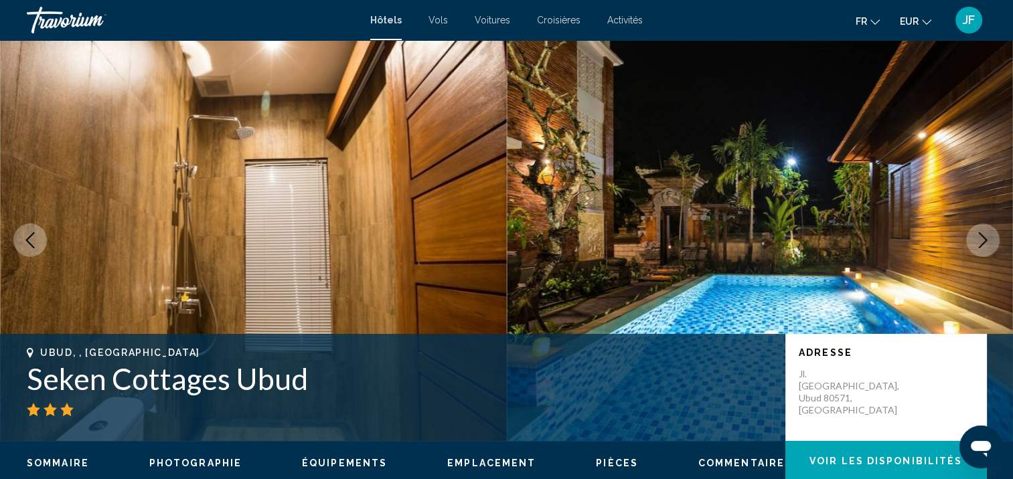
click at [977, 238] on icon "Next image" at bounding box center [983, 240] width 16 height 16
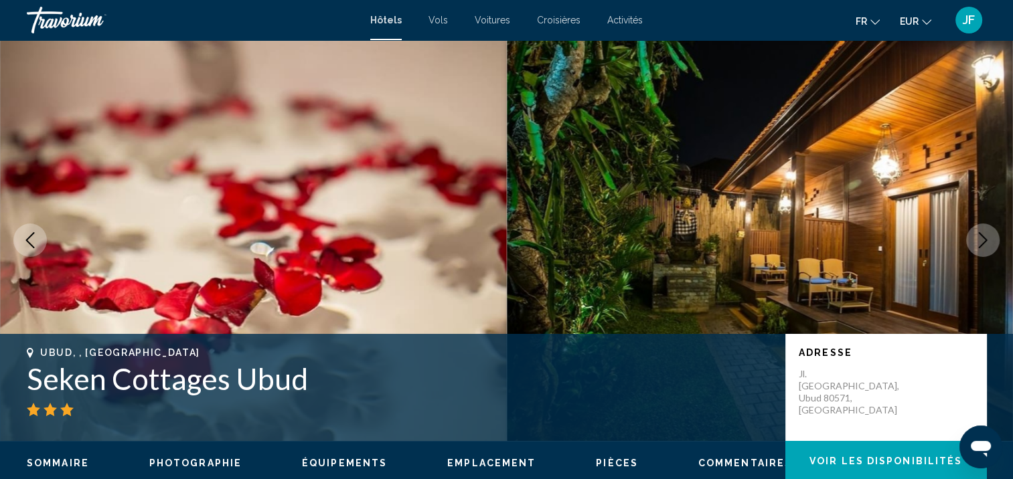
click at [977, 238] on icon "Next image" at bounding box center [983, 240] width 16 height 16
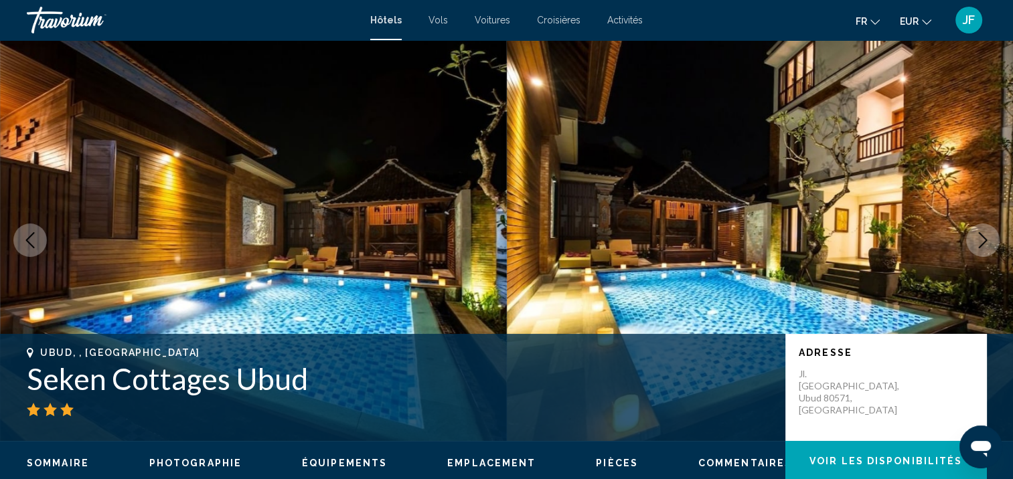
click at [977, 238] on icon "Next image" at bounding box center [983, 240] width 16 height 16
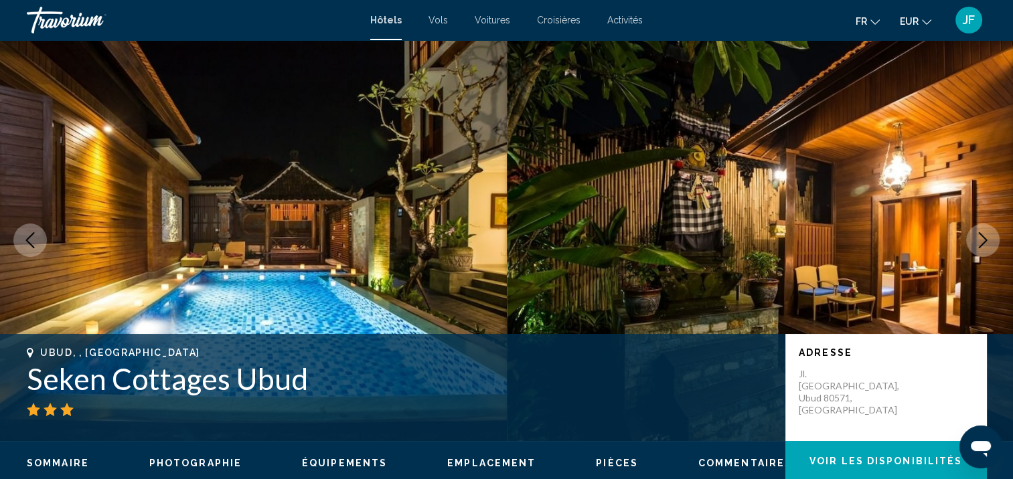
click at [977, 238] on icon "Next image" at bounding box center [983, 240] width 16 height 16
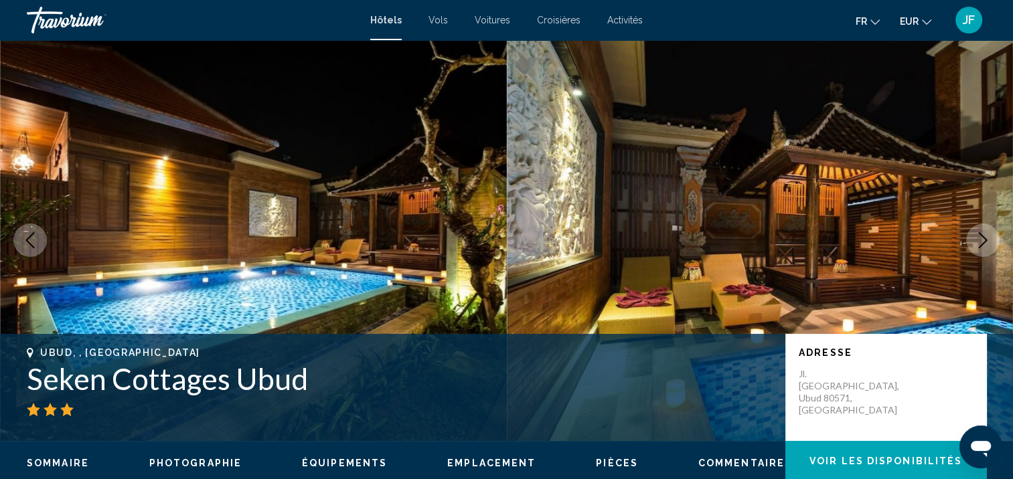
click at [977, 238] on icon "Next image" at bounding box center [983, 240] width 16 height 16
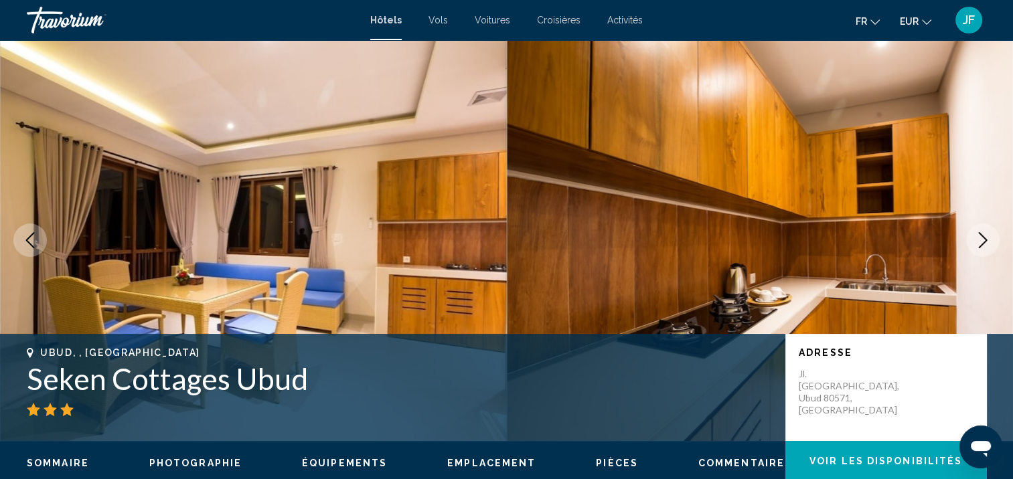
click at [977, 238] on icon "Next image" at bounding box center [983, 240] width 16 height 16
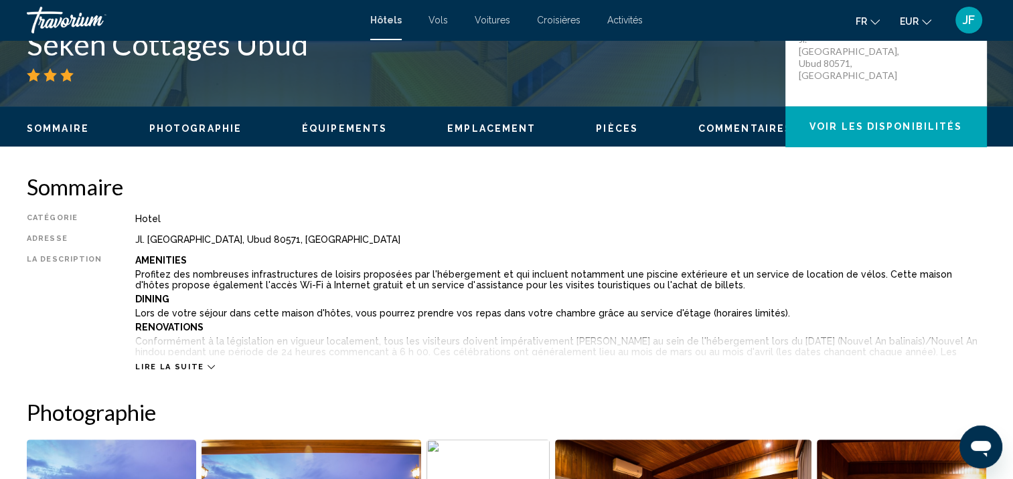
scroll to position [536, 0]
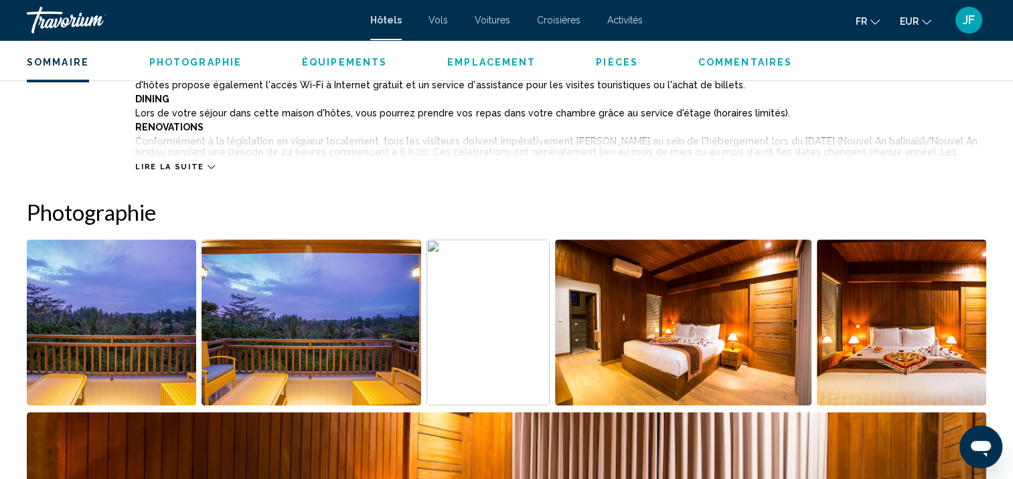
click at [207, 169] on icon "Main content" at bounding box center [210, 166] width 7 height 7
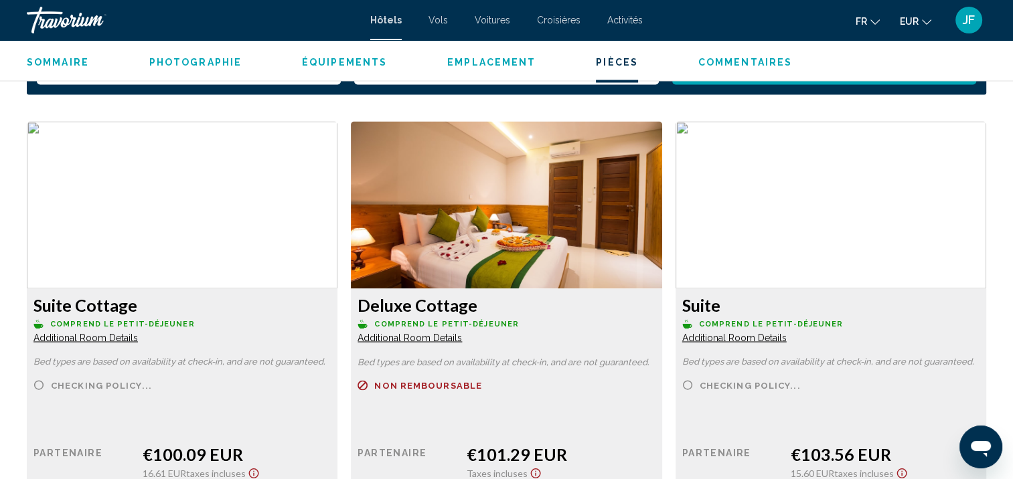
scroll to position [2343, 0]
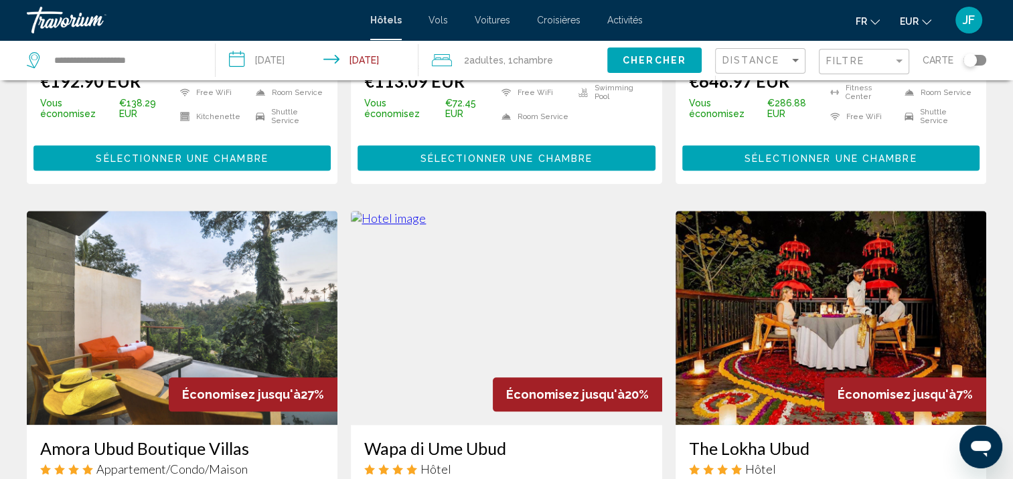
scroll to position [1740, 0]
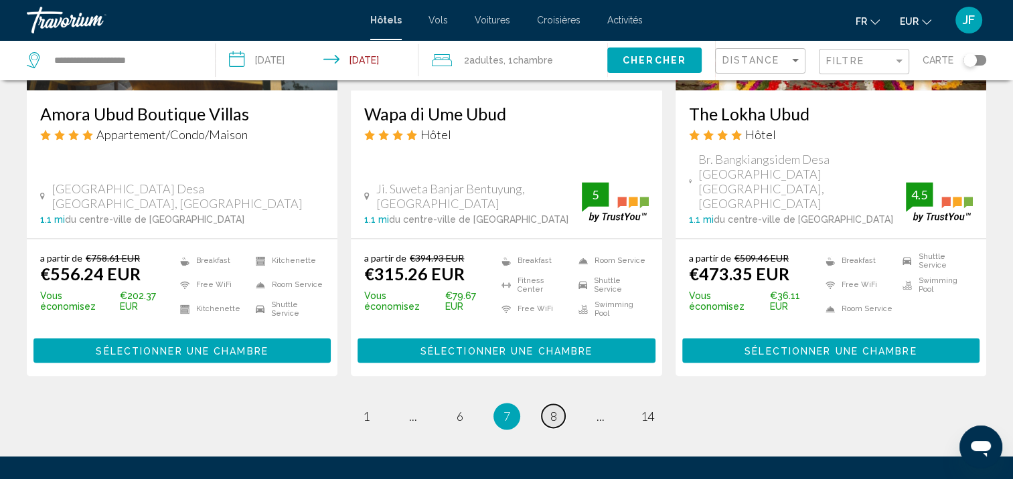
click at [554, 409] on span "8" at bounding box center [553, 416] width 7 height 15
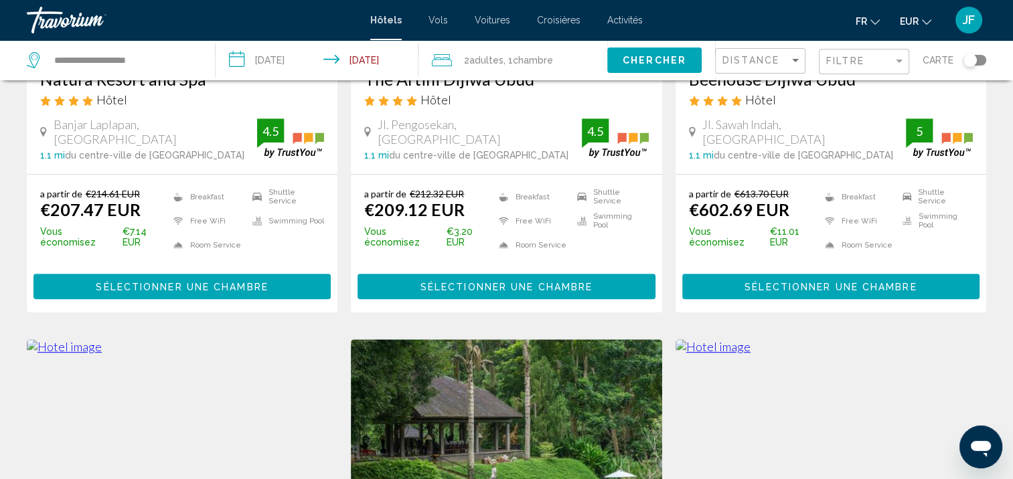
scroll to position [1071, 0]
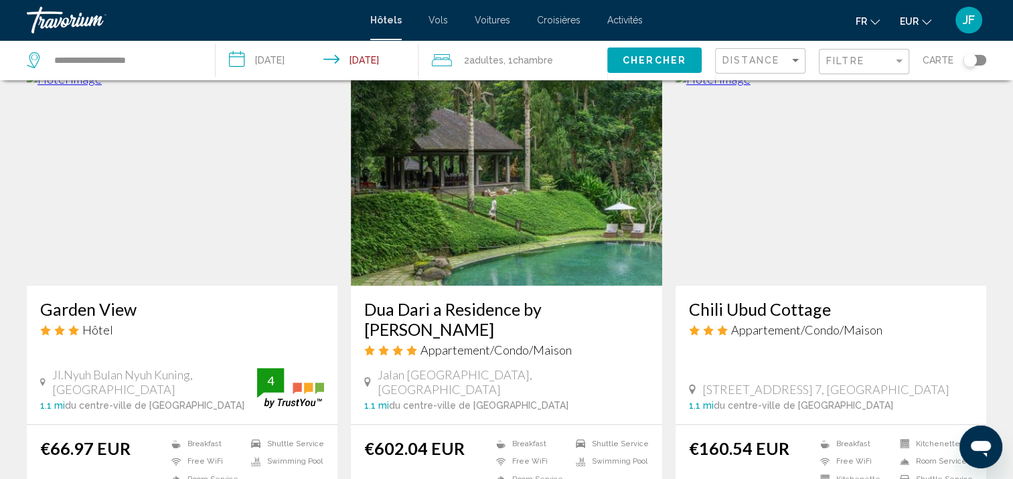
click at [205, 147] on img "Main content" at bounding box center [182, 179] width 311 height 214
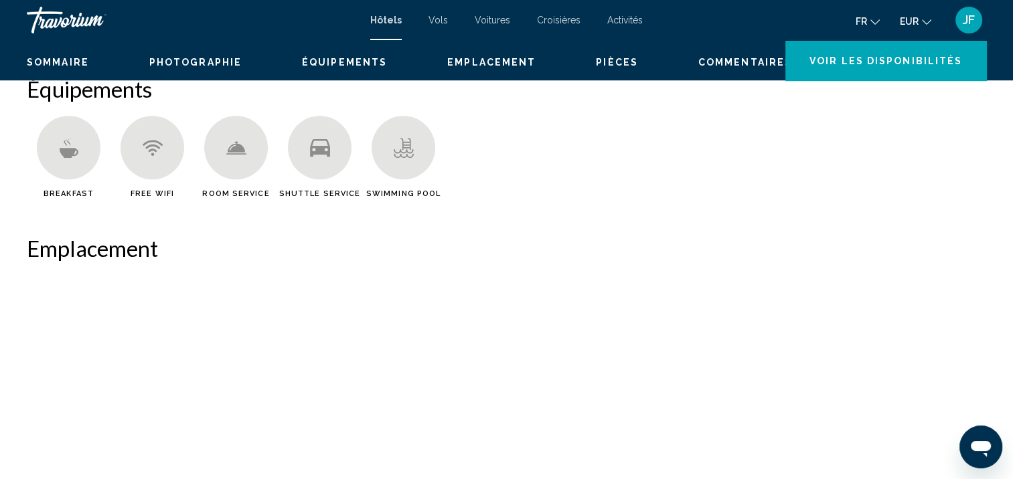
scroll to position [1, 0]
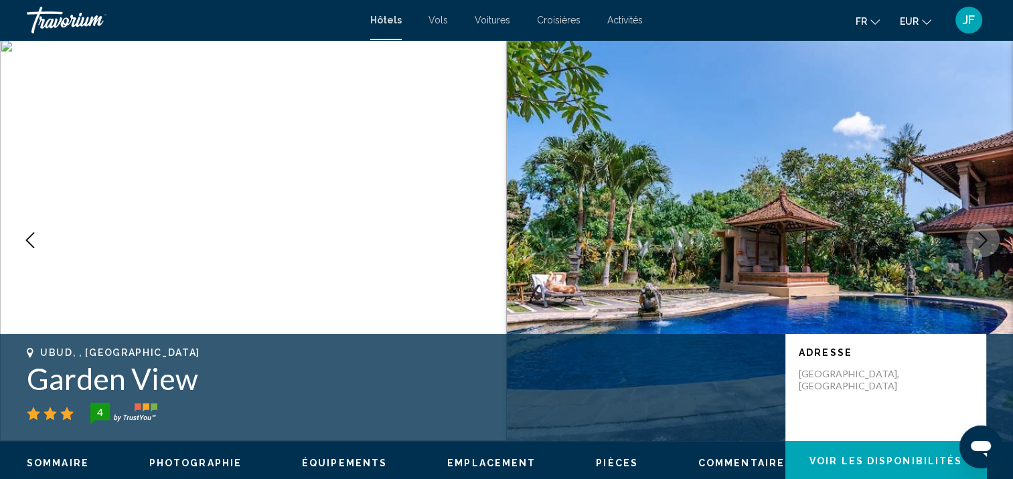
click at [985, 239] on icon "Next image" at bounding box center [983, 240] width 9 height 16
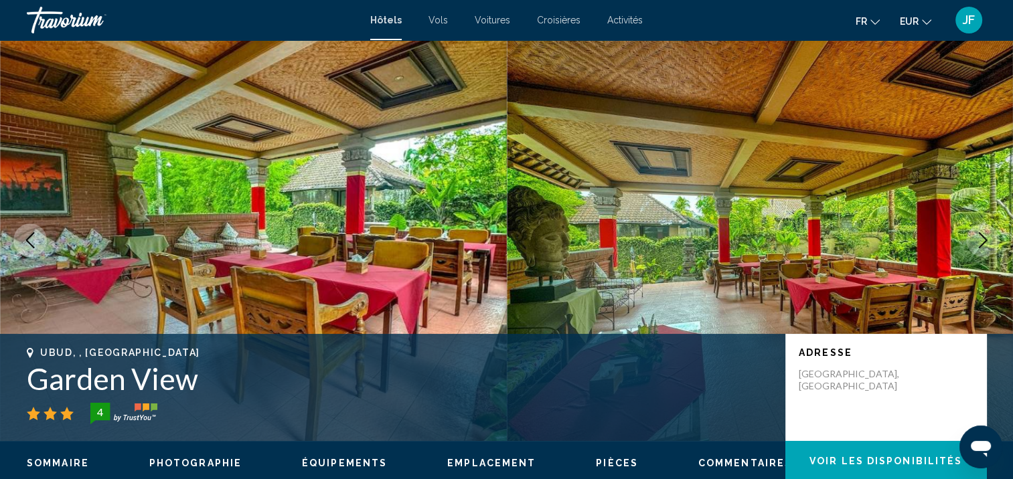
click at [985, 239] on icon "Next image" at bounding box center [983, 240] width 9 height 16
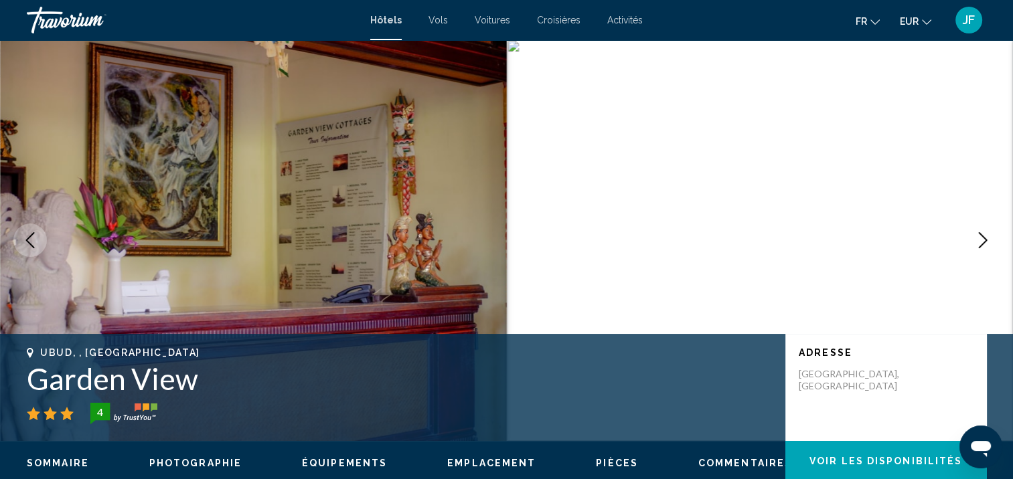
click at [985, 239] on icon "Next image" at bounding box center [983, 240] width 9 height 16
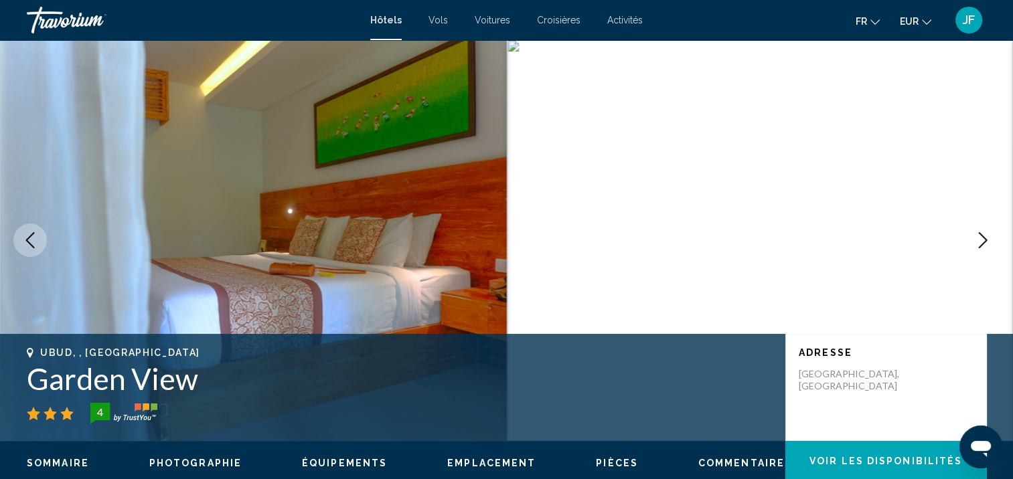
click at [985, 239] on icon "Next image" at bounding box center [983, 240] width 9 height 16
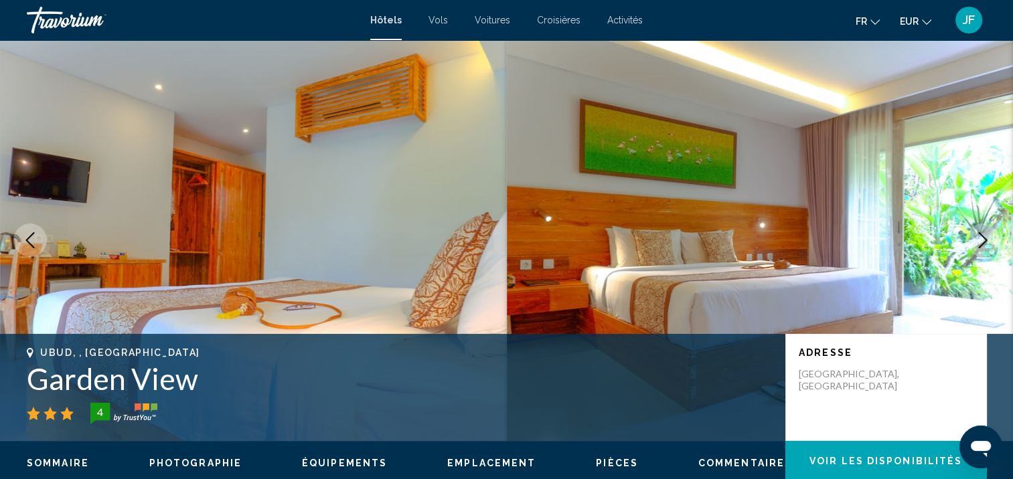
click at [985, 239] on icon "Next image" at bounding box center [983, 240] width 9 height 16
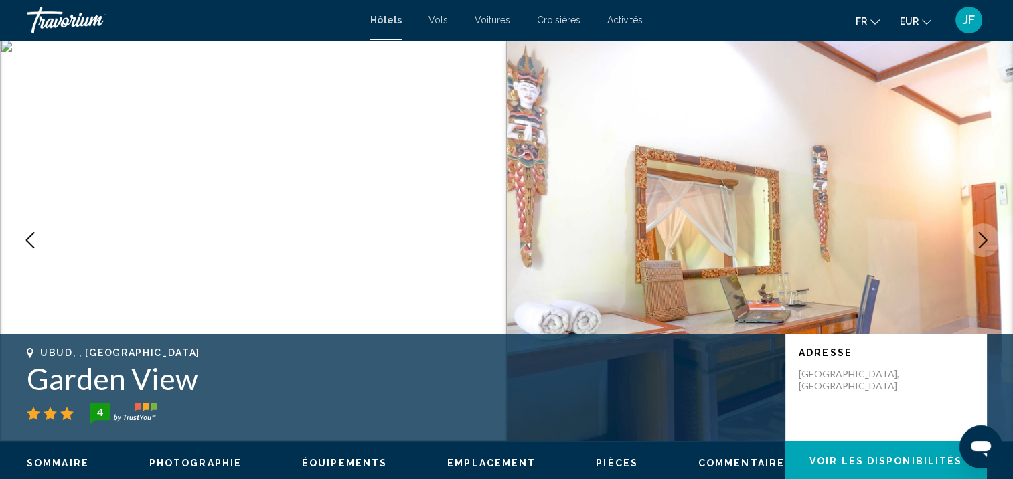
click at [985, 239] on icon "Next image" at bounding box center [983, 240] width 9 height 16
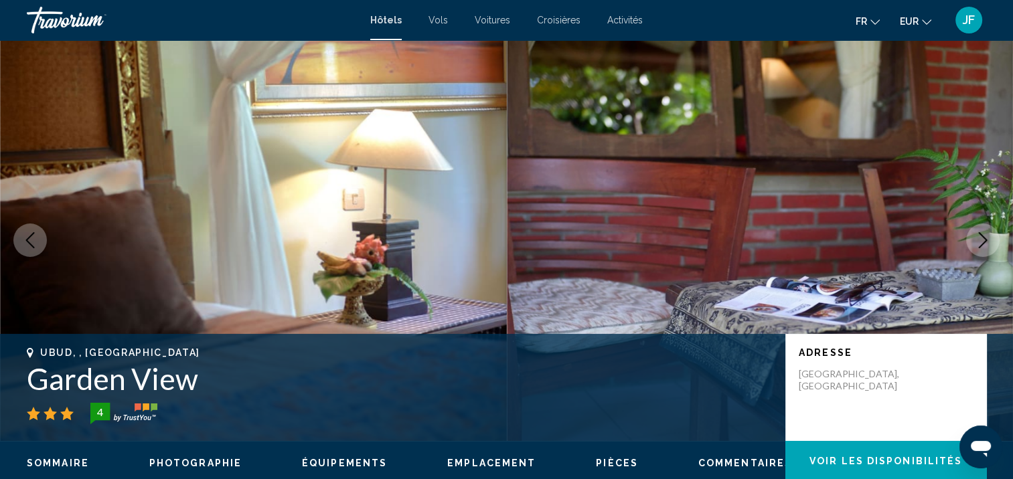
click at [985, 239] on icon "Next image" at bounding box center [983, 240] width 9 height 16
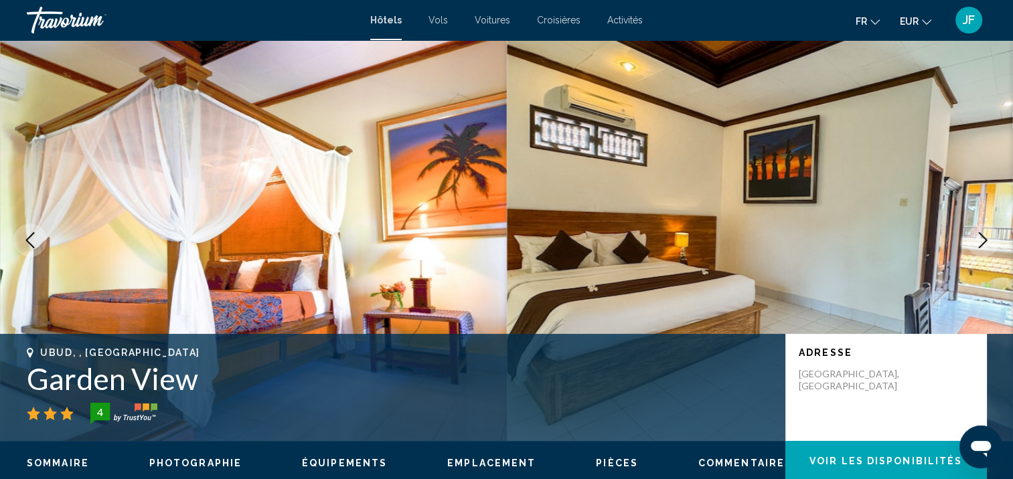
click at [985, 239] on icon "Next image" at bounding box center [983, 240] width 9 height 16
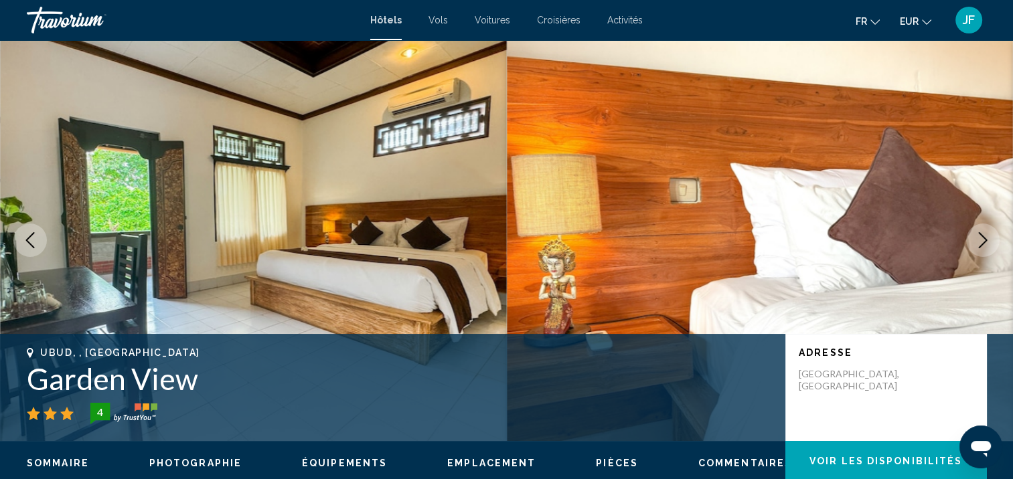
click at [985, 239] on icon "Next image" at bounding box center [983, 240] width 9 height 16
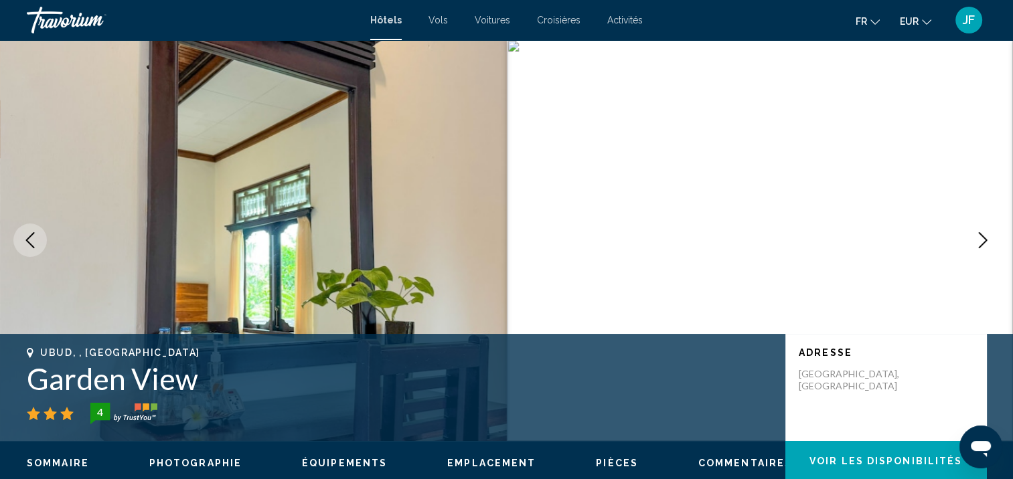
click at [985, 239] on icon "Next image" at bounding box center [983, 240] width 9 height 16
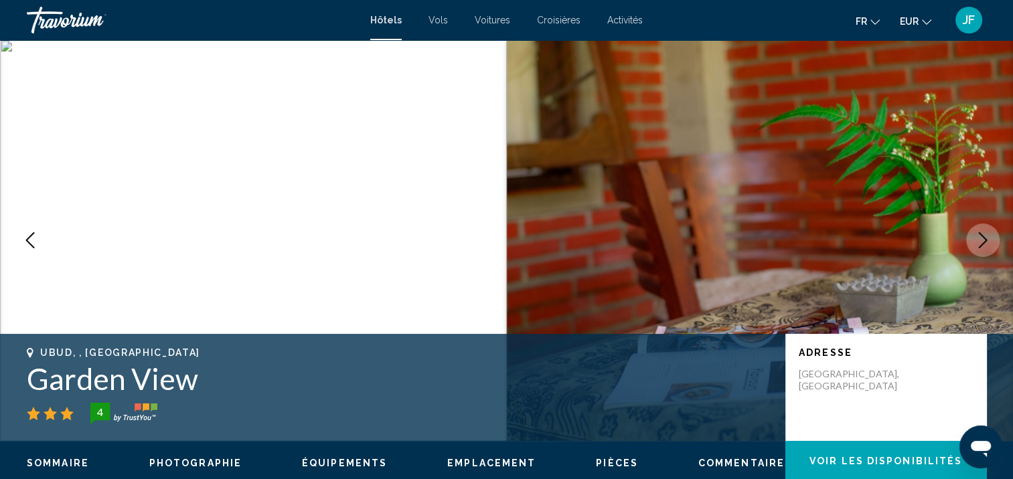
click at [985, 239] on icon "Next image" at bounding box center [983, 240] width 9 height 16
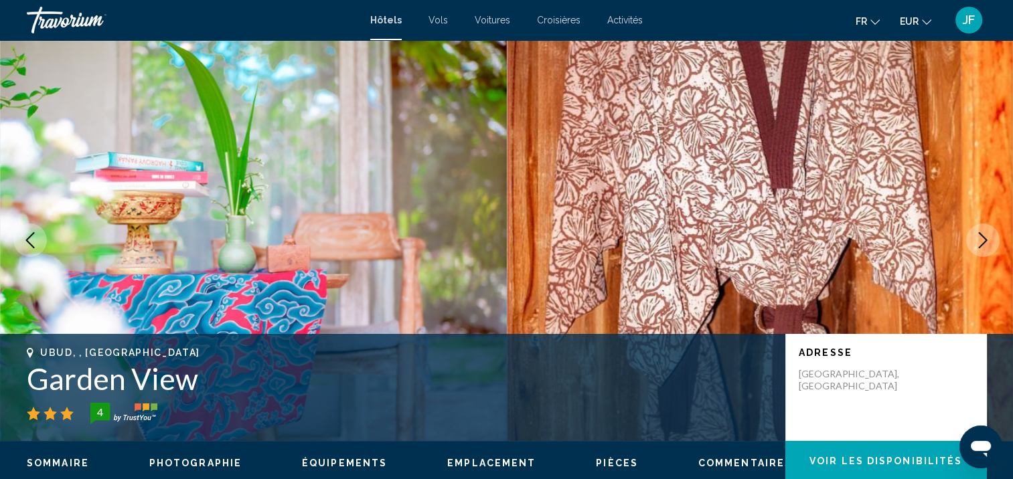
click at [985, 239] on icon "Next image" at bounding box center [983, 240] width 9 height 16
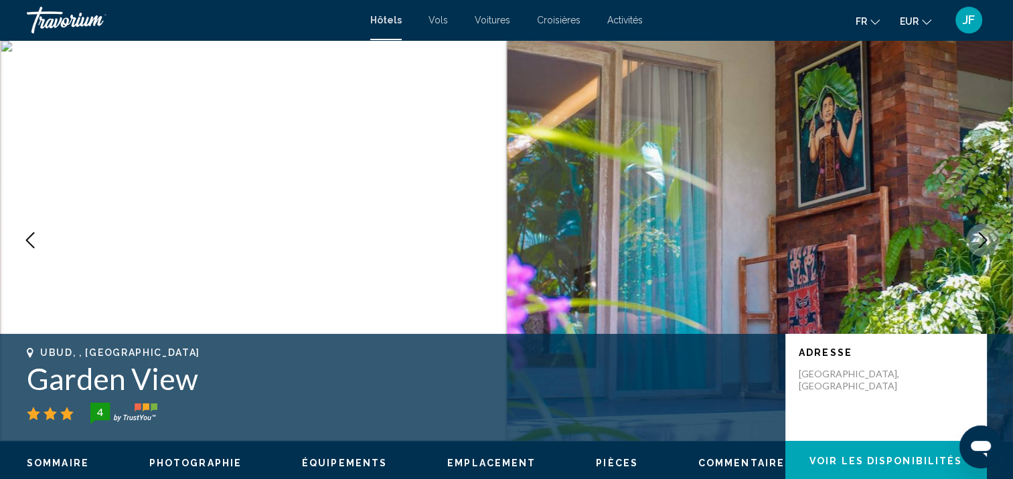
click at [985, 239] on icon "Next image" at bounding box center [983, 240] width 9 height 16
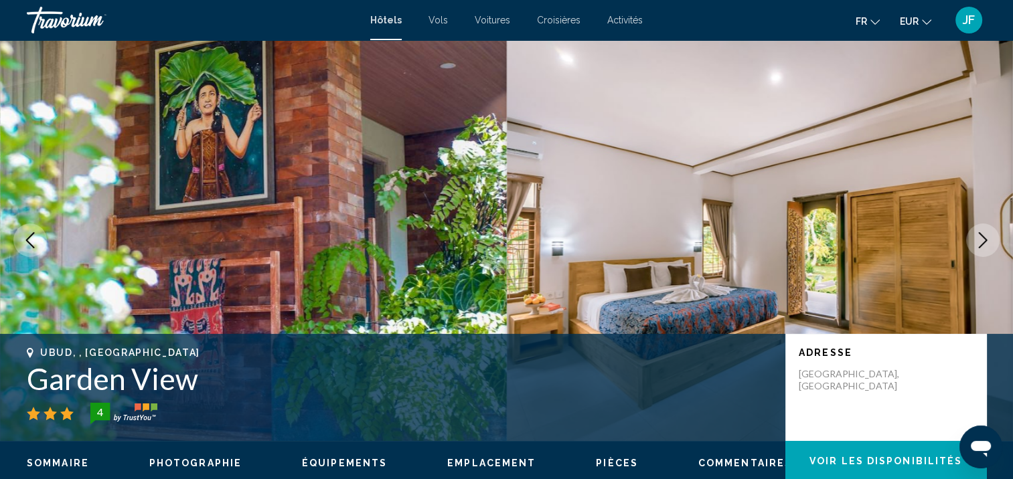
click at [985, 239] on icon "Next image" at bounding box center [983, 240] width 9 height 16
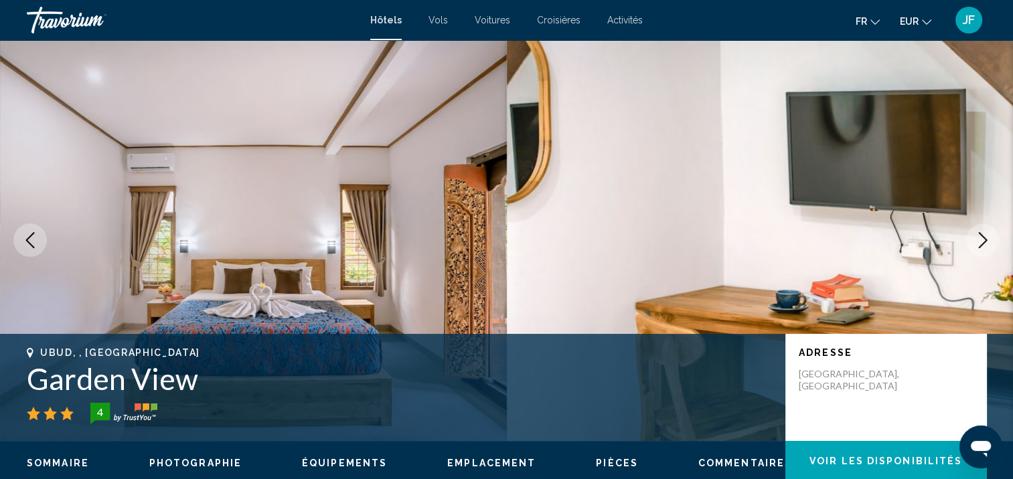
click at [985, 239] on icon "Next image" at bounding box center [983, 240] width 9 height 16
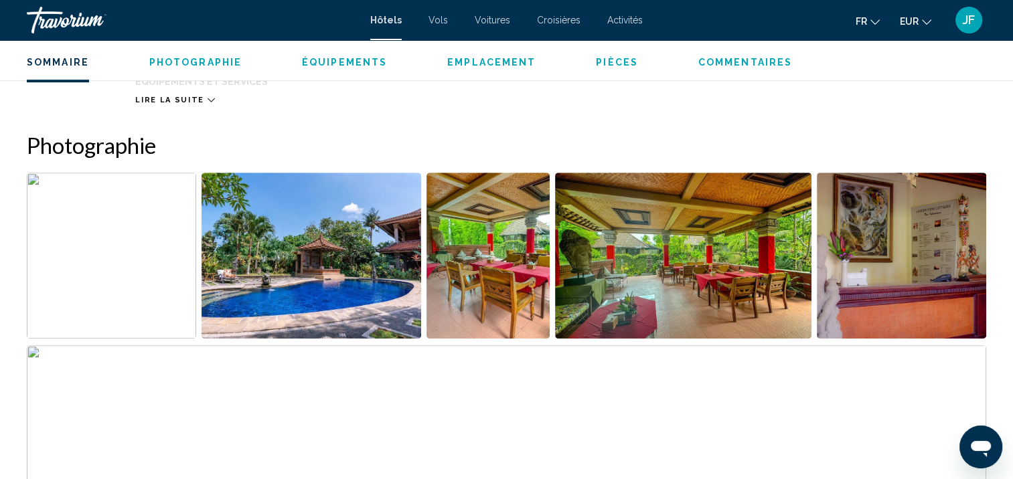
scroll to position [268, 0]
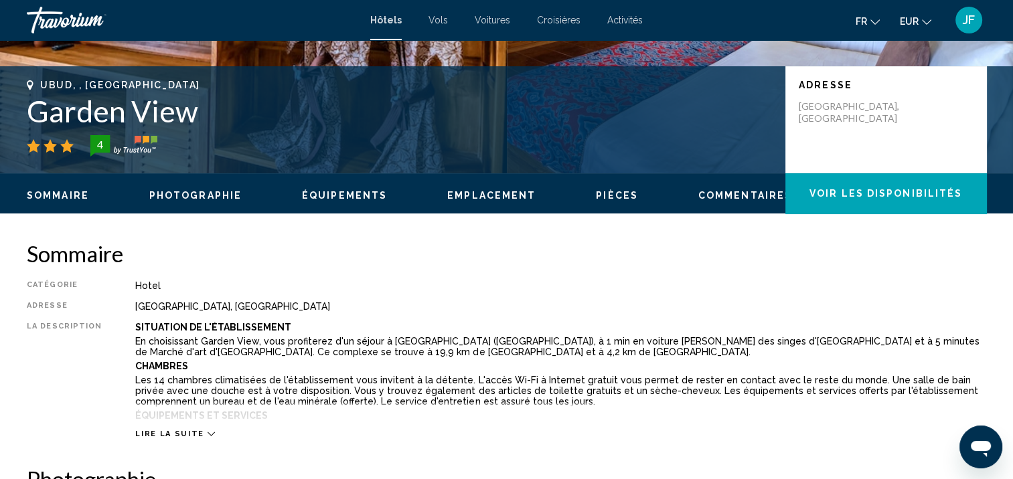
click at [207, 434] on icon "Main content" at bounding box center [210, 433] width 7 height 7
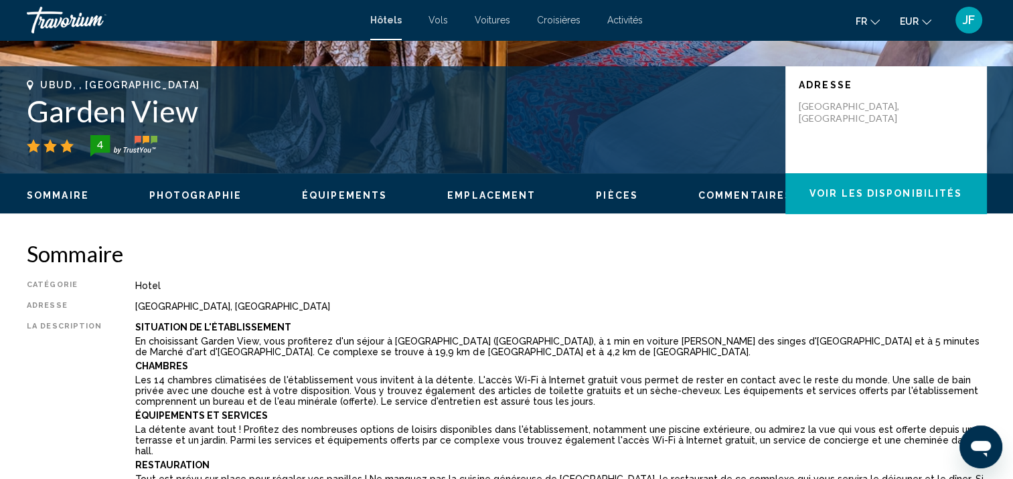
scroll to position [335, 0]
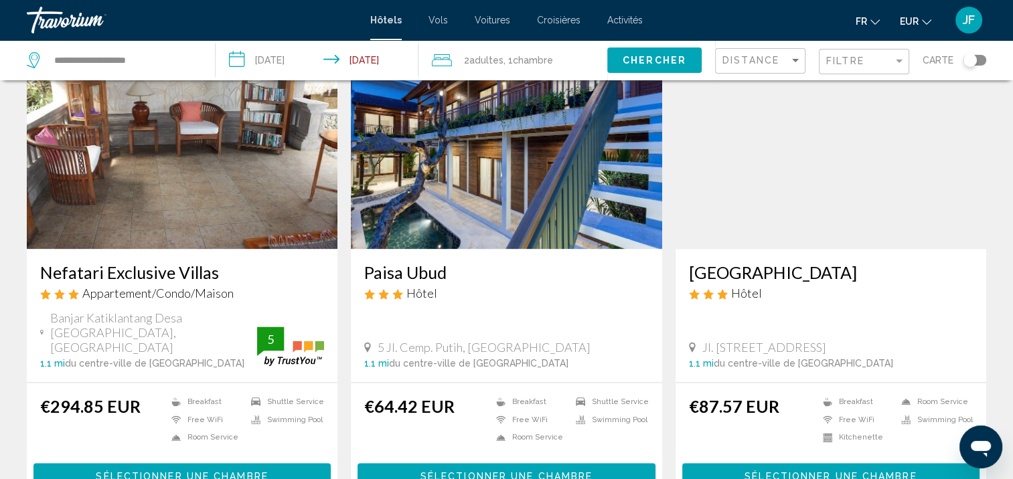
scroll to position [1780, 0]
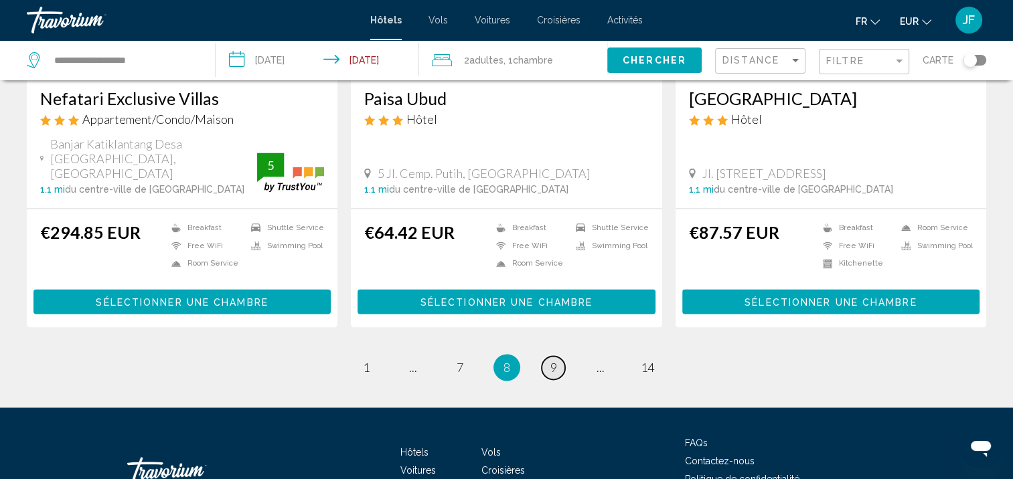
click at [557, 356] on link "page 9" at bounding box center [552, 367] width 23 height 23
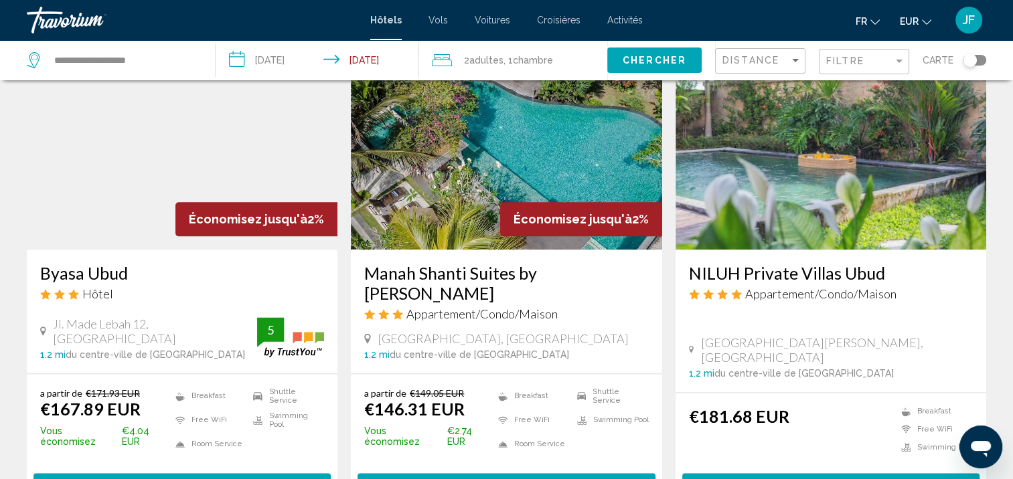
scroll to position [1557, 0]
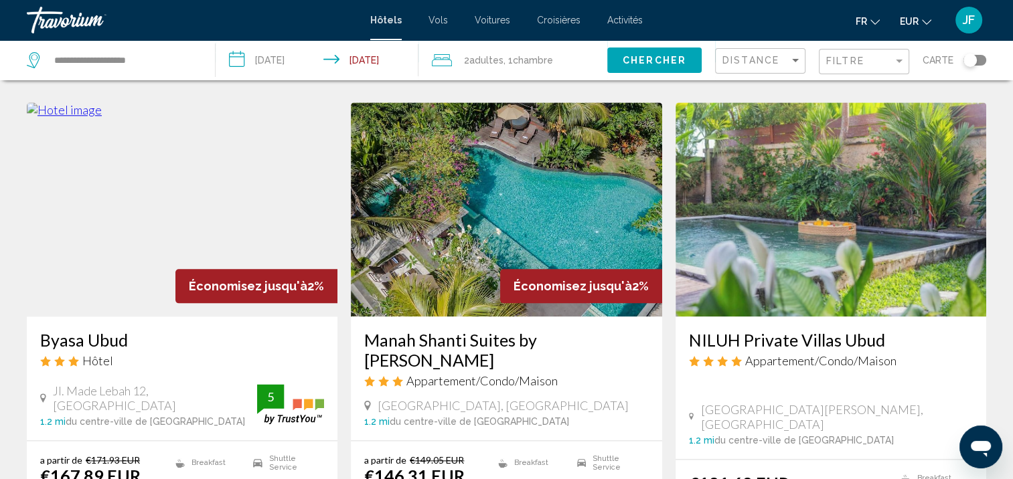
click at [847, 198] on img "Main content" at bounding box center [830, 209] width 311 height 214
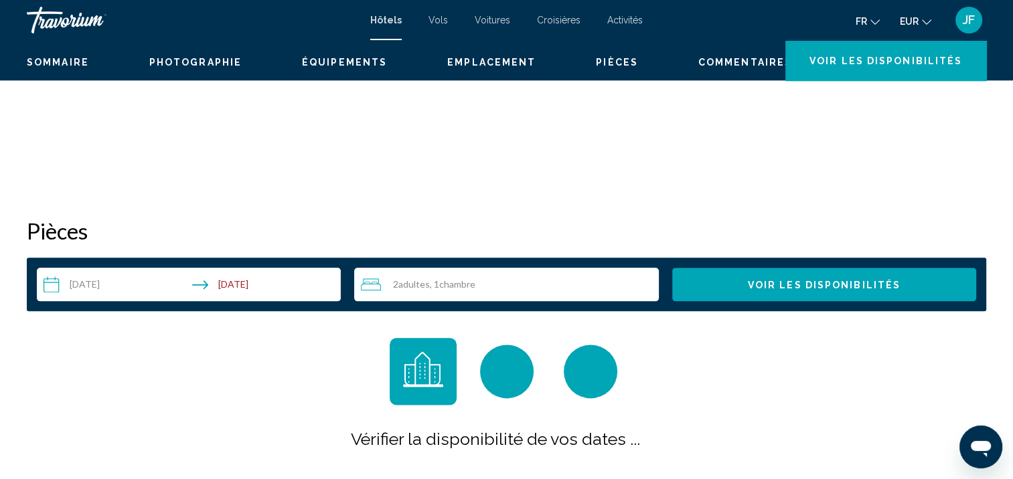
scroll to position [1, 0]
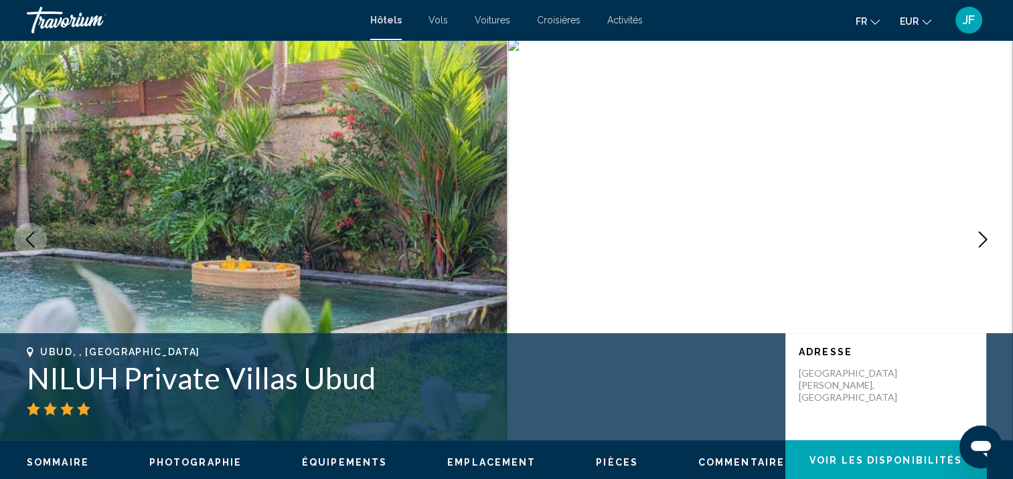
click at [981, 240] on icon "Next image" at bounding box center [983, 240] width 16 height 16
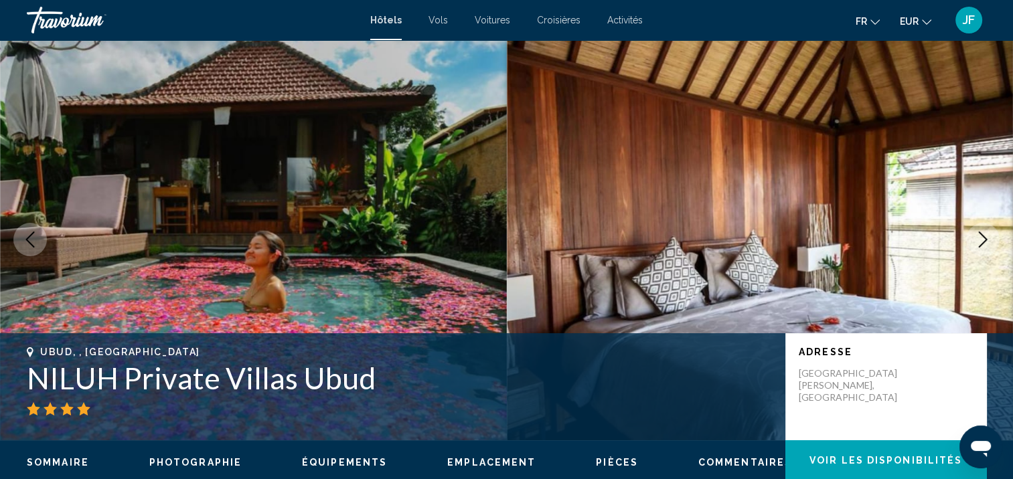
click at [981, 240] on icon "Next image" at bounding box center [983, 240] width 16 height 16
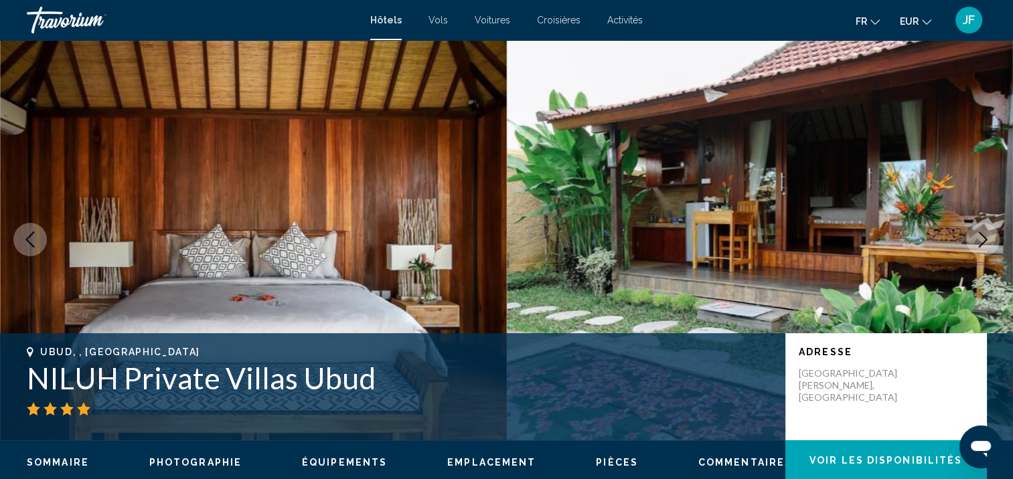
click at [981, 240] on icon "Next image" at bounding box center [983, 240] width 16 height 16
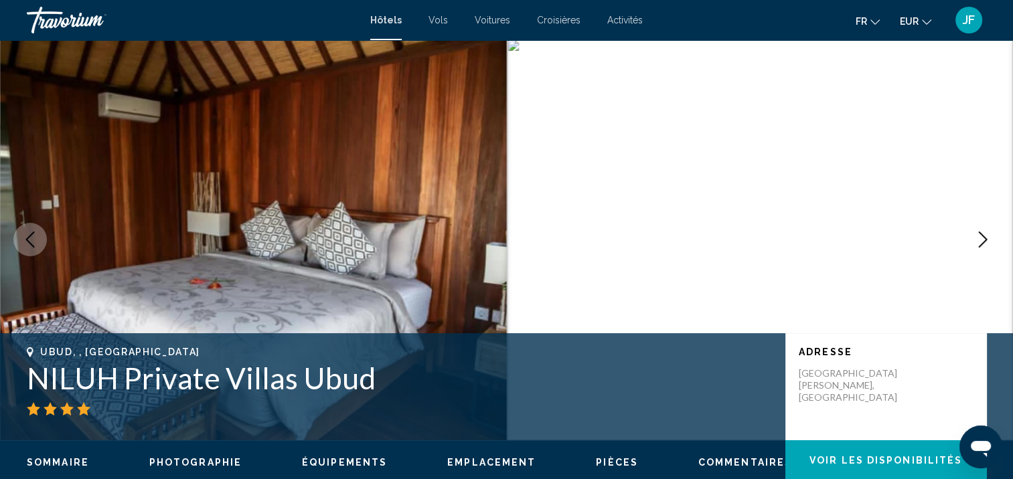
click at [981, 240] on icon "Next image" at bounding box center [983, 240] width 16 height 16
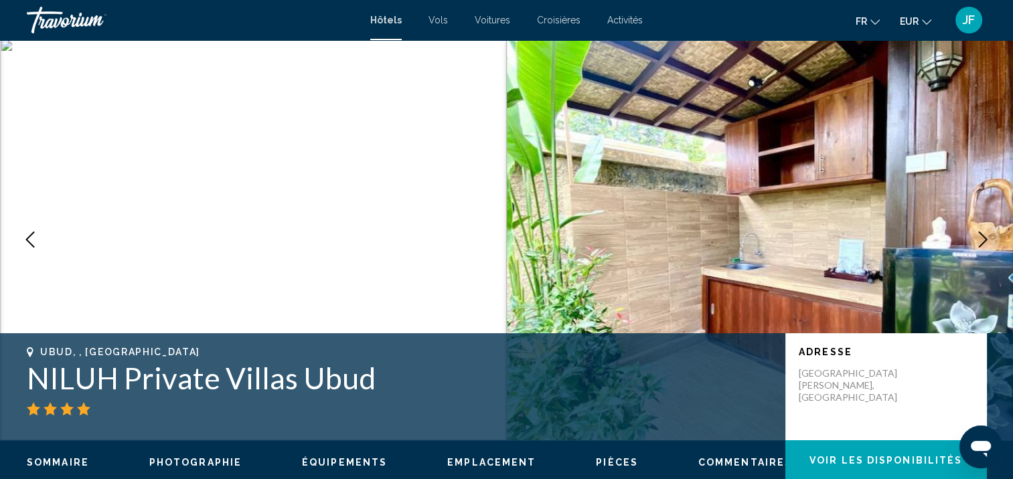
click at [981, 240] on icon "Next image" at bounding box center [983, 240] width 16 height 16
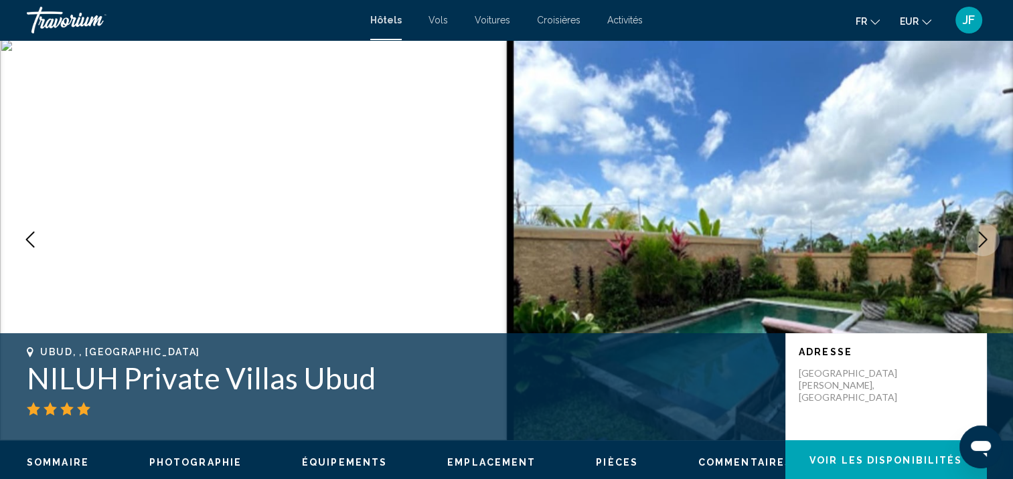
click at [981, 240] on icon "Next image" at bounding box center [983, 240] width 16 height 16
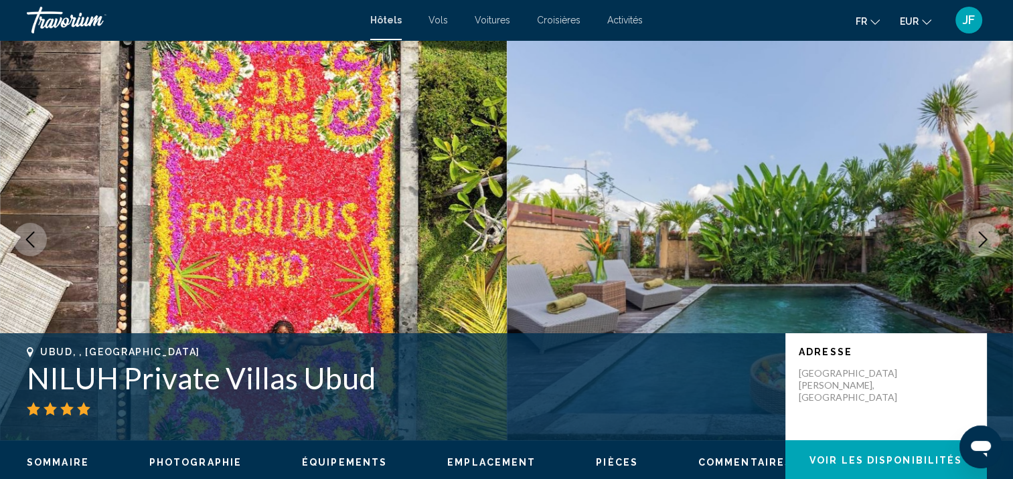
click at [981, 240] on icon "Next image" at bounding box center [983, 240] width 16 height 16
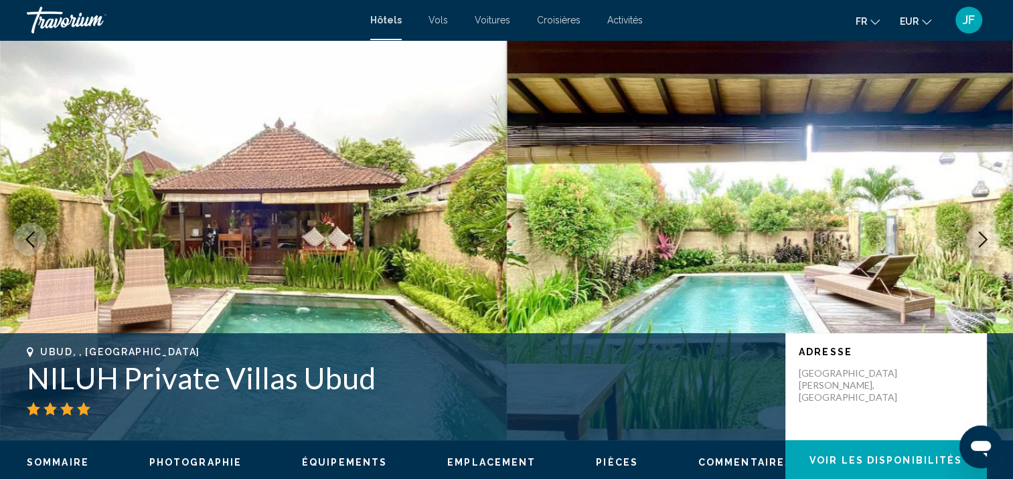
click at [981, 240] on icon "Next image" at bounding box center [983, 240] width 16 height 16
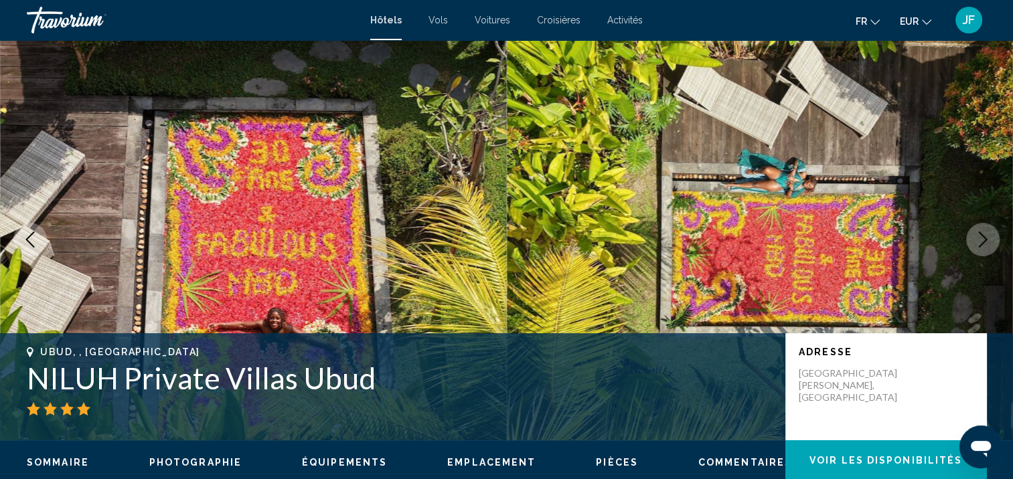
click at [981, 240] on icon "Next image" at bounding box center [983, 240] width 16 height 16
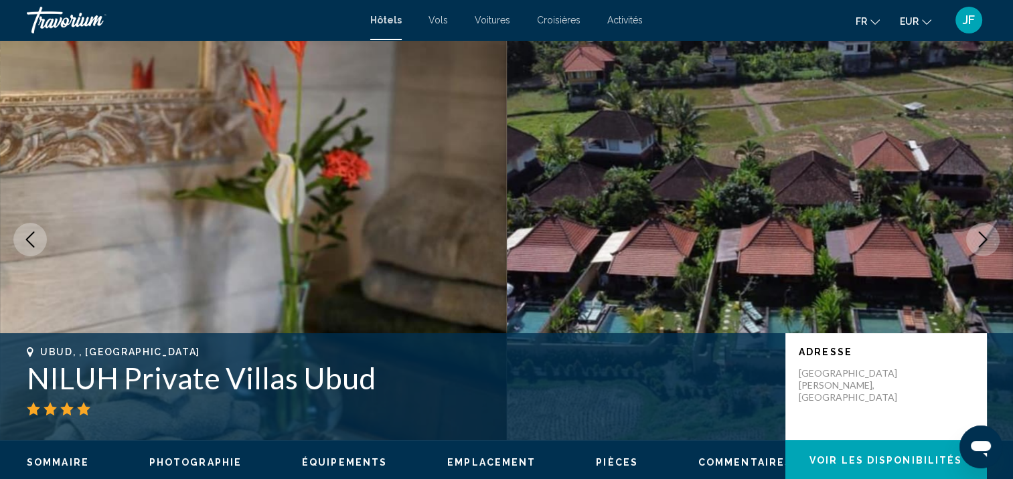
click at [981, 240] on icon "Next image" at bounding box center [983, 240] width 16 height 16
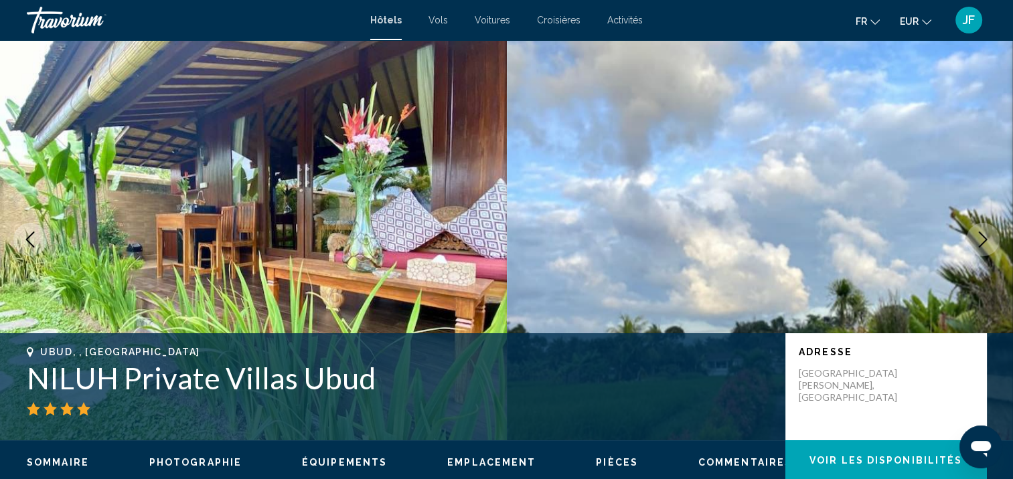
click at [981, 240] on icon "Next image" at bounding box center [983, 240] width 16 height 16
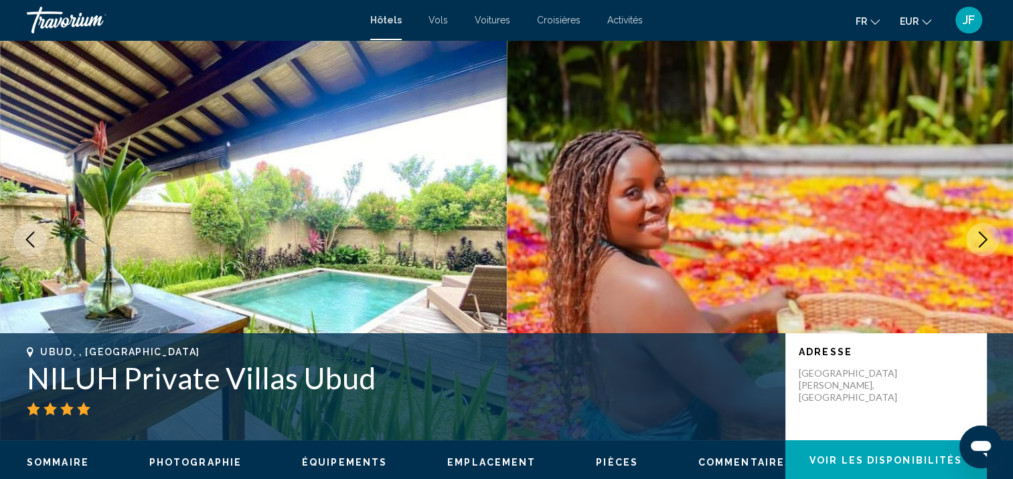
click at [981, 240] on icon "Next image" at bounding box center [983, 240] width 16 height 16
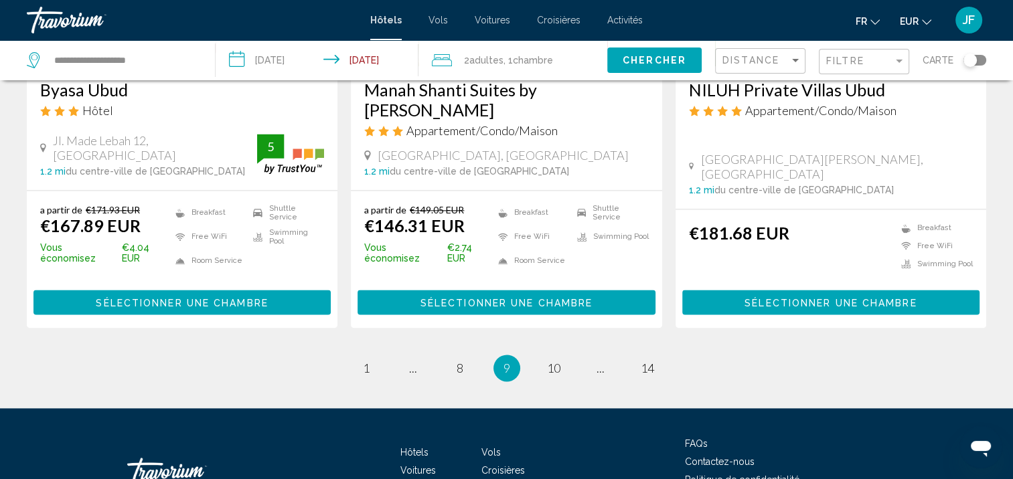
scroll to position [1825, 0]
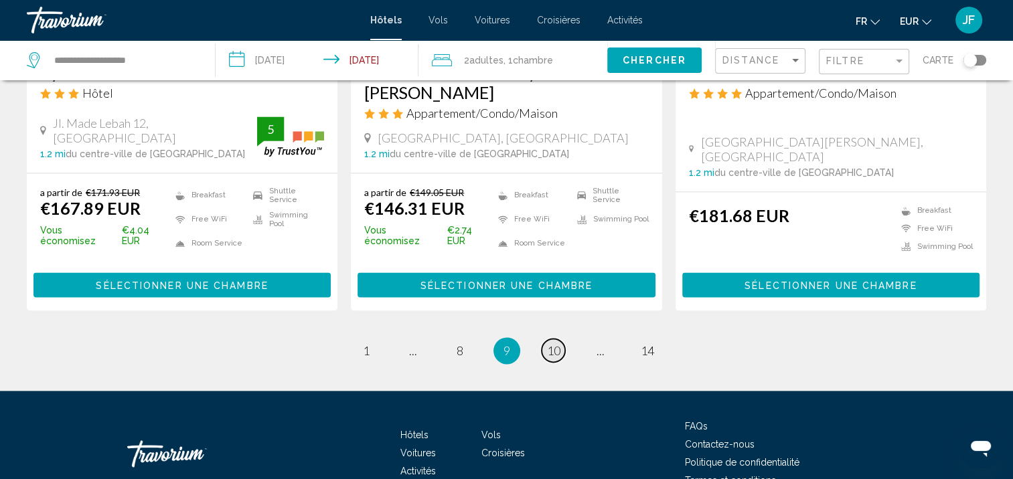
click at [554, 343] on span "10" at bounding box center [553, 350] width 13 height 15
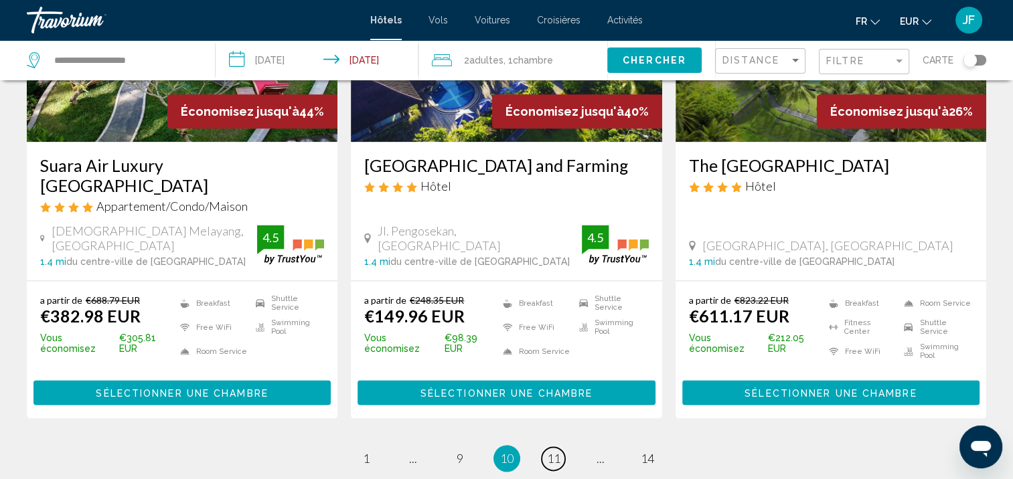
scroll to position [1781, 0]
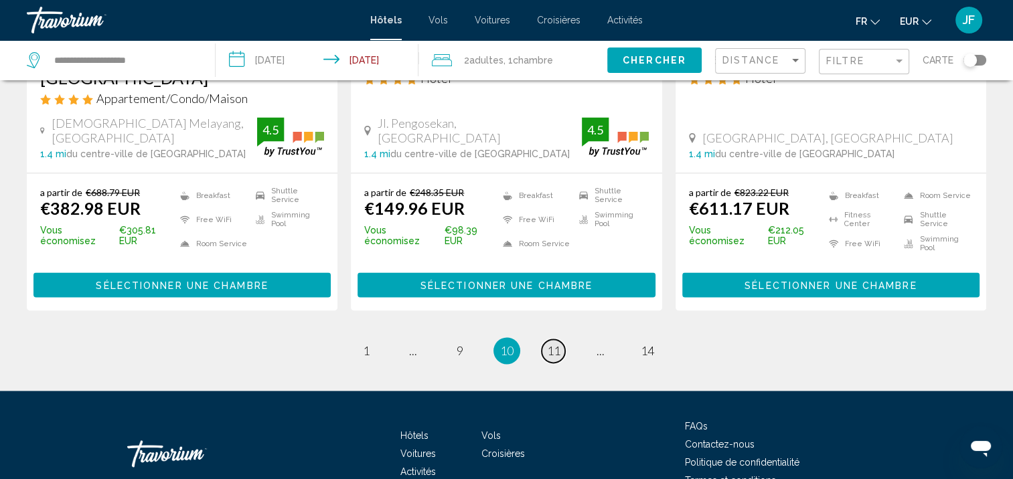
click at [558, 343] on span "11" at bounding box center [553, 350] width 13 height 15
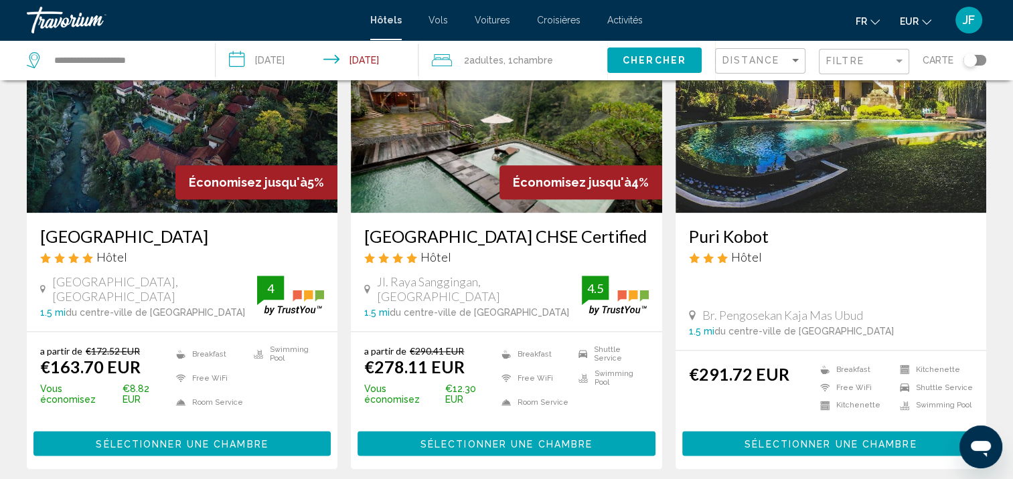
scroll to position [1740, 0]
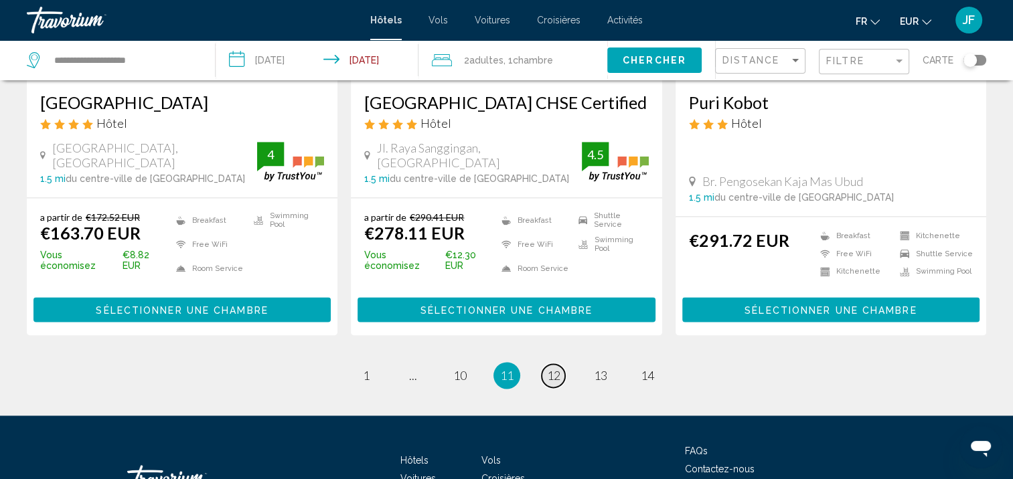
click at [542, 364] on link "page 12" at bounding box center [552, 375] width 23 height 23
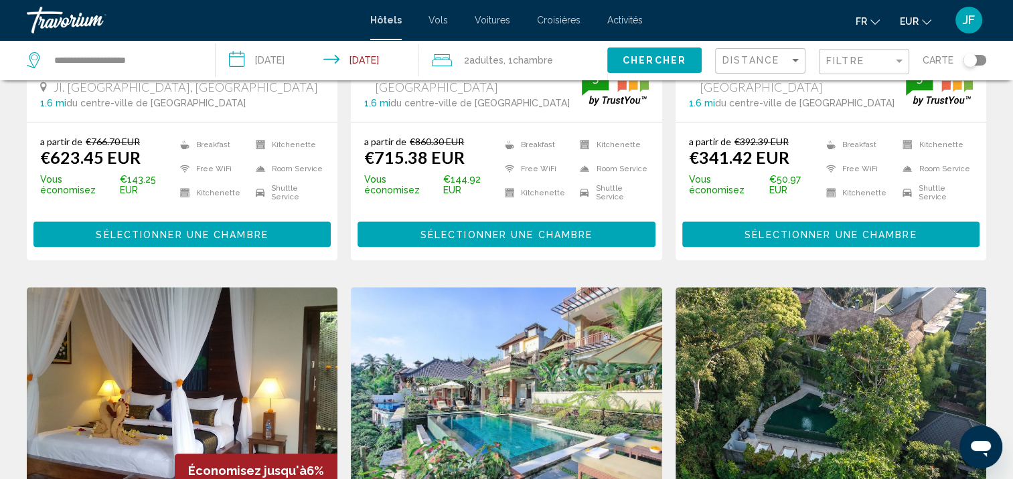
scroll to position [1071, 0]
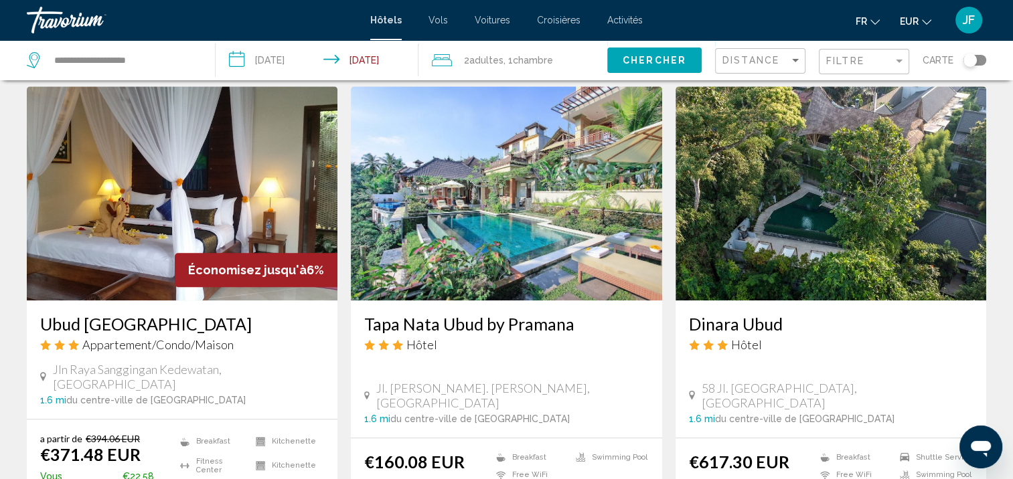
click at [542, 218] on img "Main content" at bounding box center [506, 193] width 311 height 214
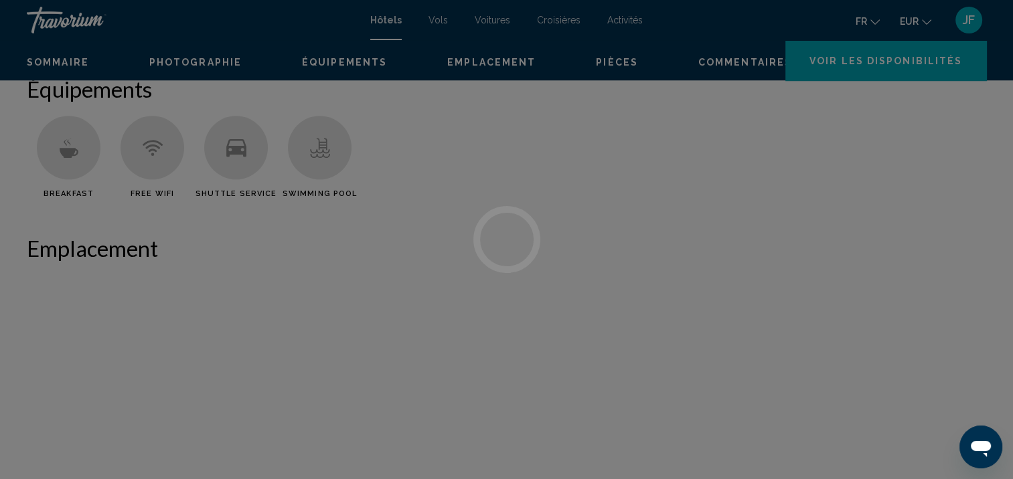
scroll to position [1, 0]
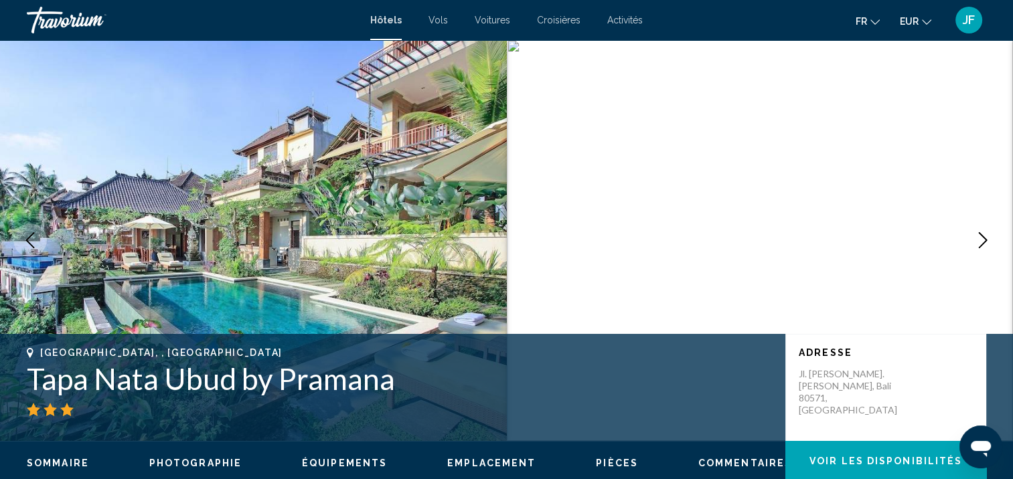
click at [981, 239] on icon "Next image" at bounding box center [983, 240] width 16 height 16
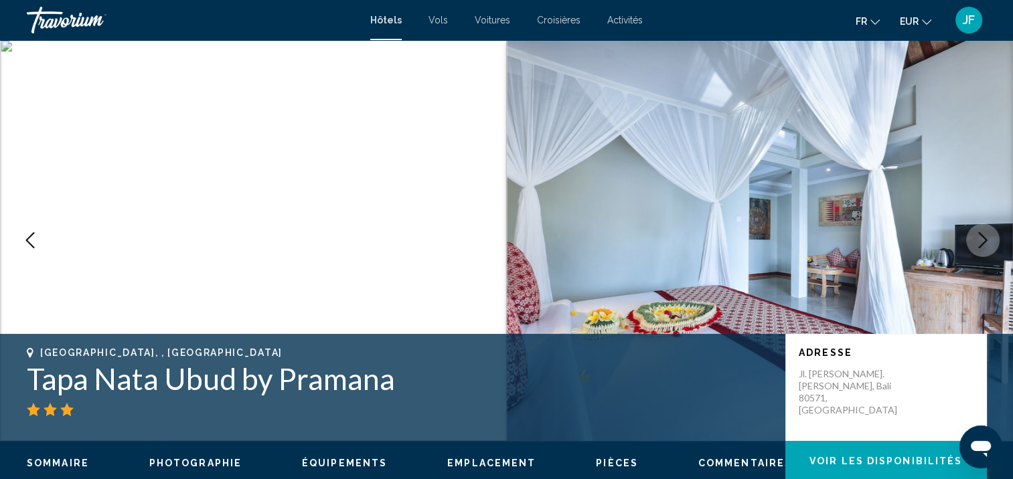
click at [981, 239] on icon "Next image" at bounding box center [983, 240] width 16 height 16
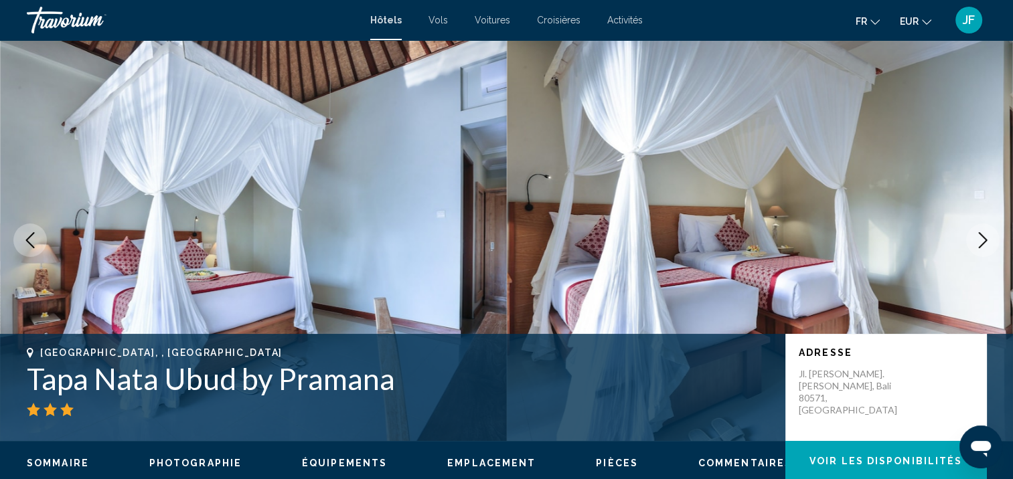
click at [981, 239] on icon "Next image" at bounding box center [983, 240] width 16 height 16
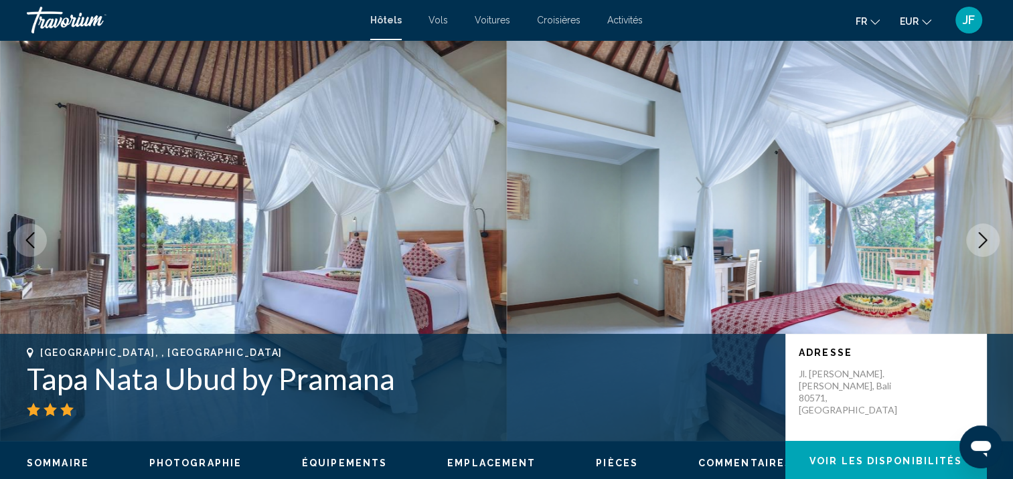
click at [981, 239] on icon "Next image" at bounding box center [983, 240] width 16 height 16
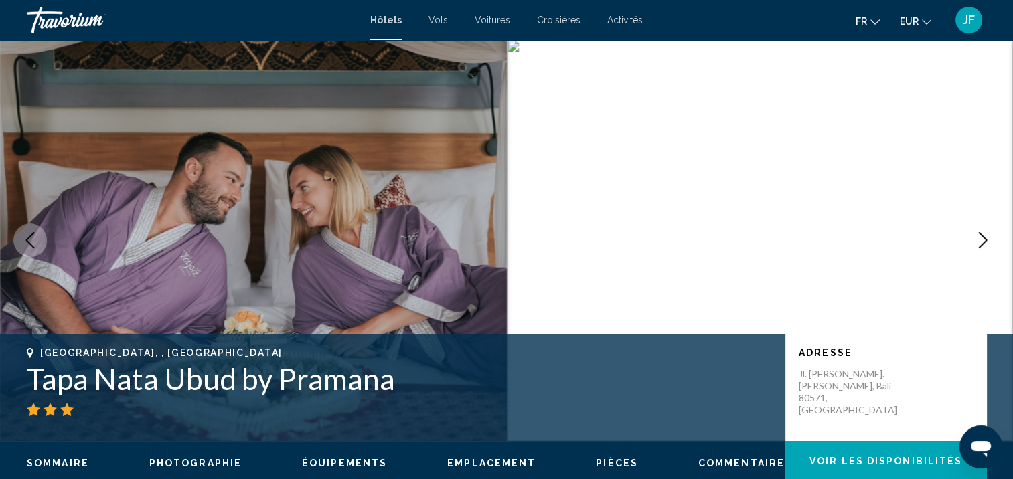
click at [981, 239] on icon "Next image" at bounding box center [983, 240] width 16 height 16
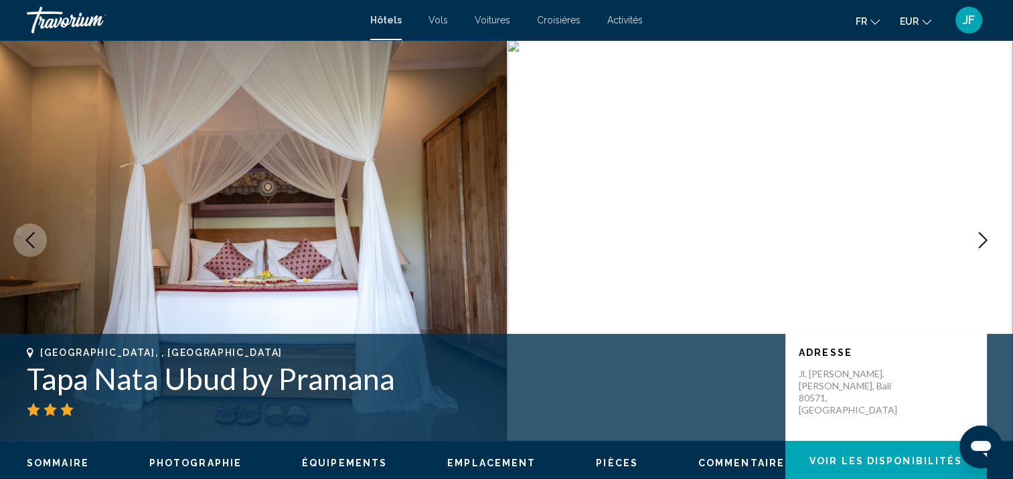
click at [981, 239] on icon "Next image" at bounding box center [983, 240] width 16 height 16
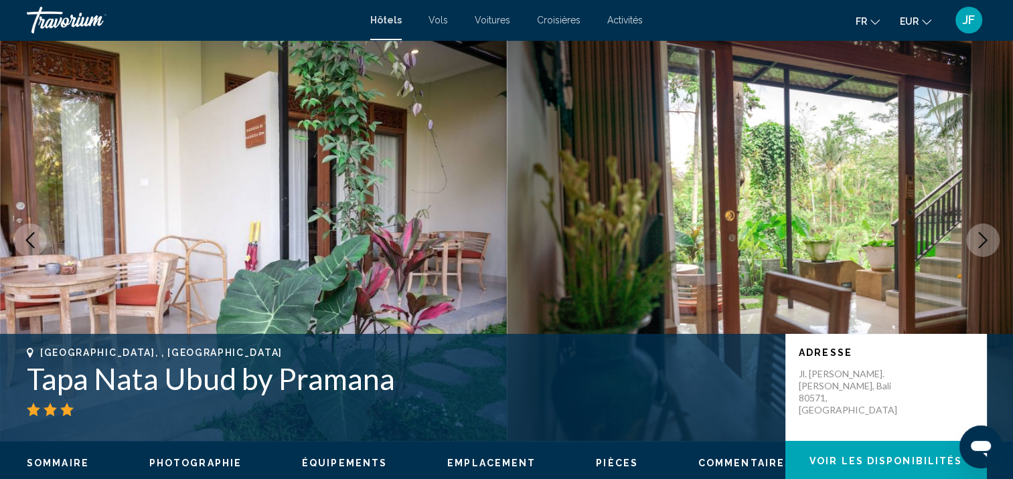
click at [981, 239] on icon "Next image" at bounding box center [983, 240] width 16 height 16
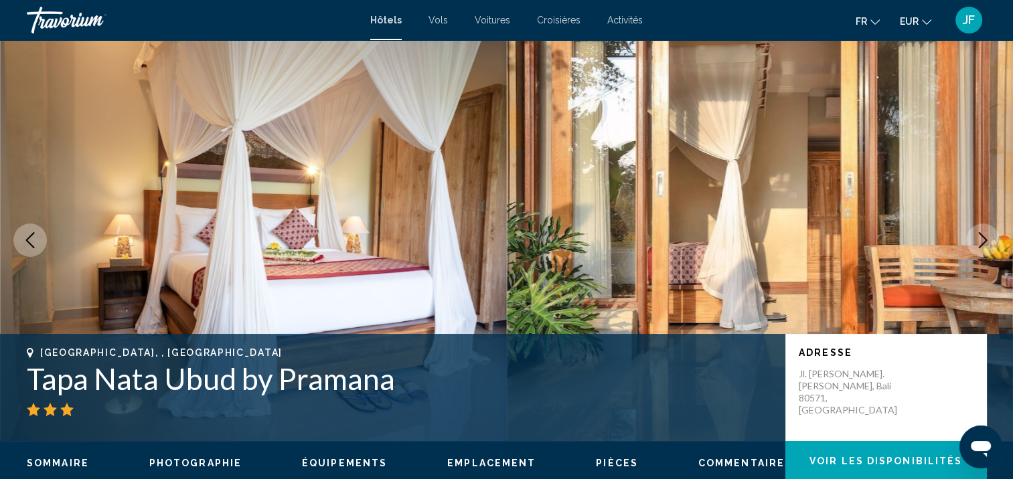
click at [981, 239] on icon "Next image" at bounding box center [983, 240] width 16 height 16
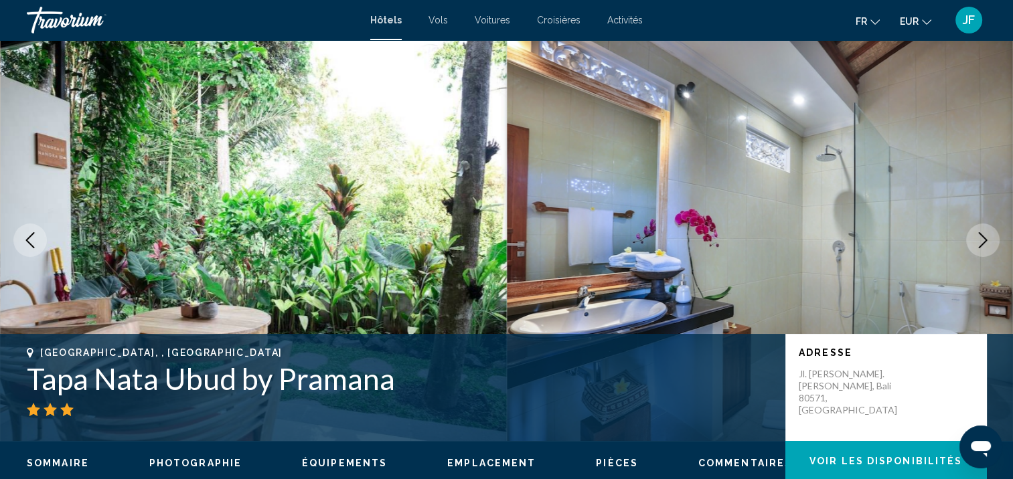
click at [981, 239] on icon "Next image" at bounding box center [983, 240] width 16 height 16
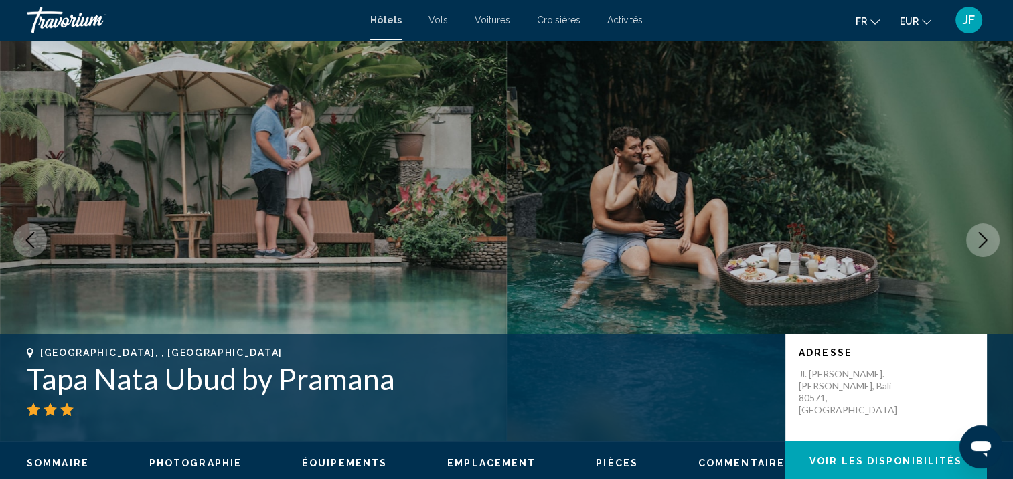
click at [981, 239] on icon "Next image" at bounding box center [983, 240] width 16 height 16
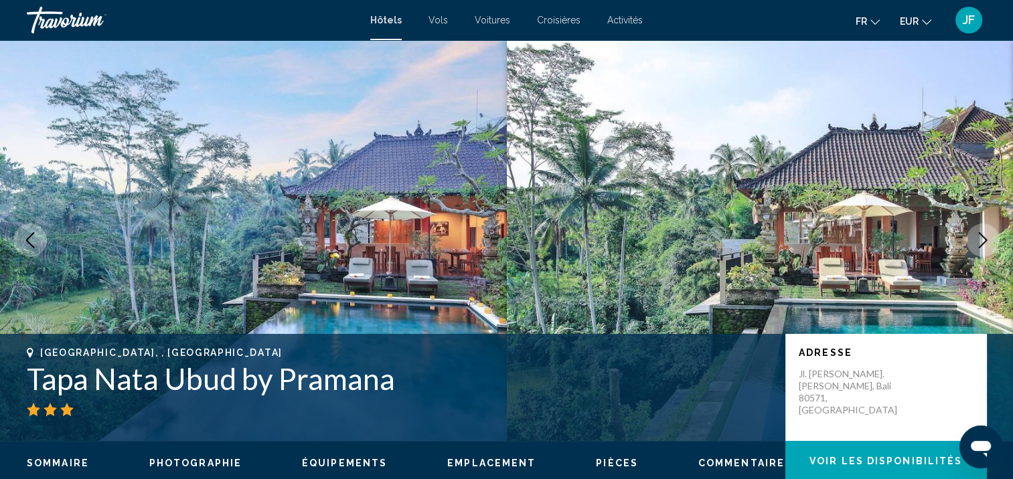
click at [981, 239] on icon "Next image" at bounding box center [983, 240] width 16 height 16
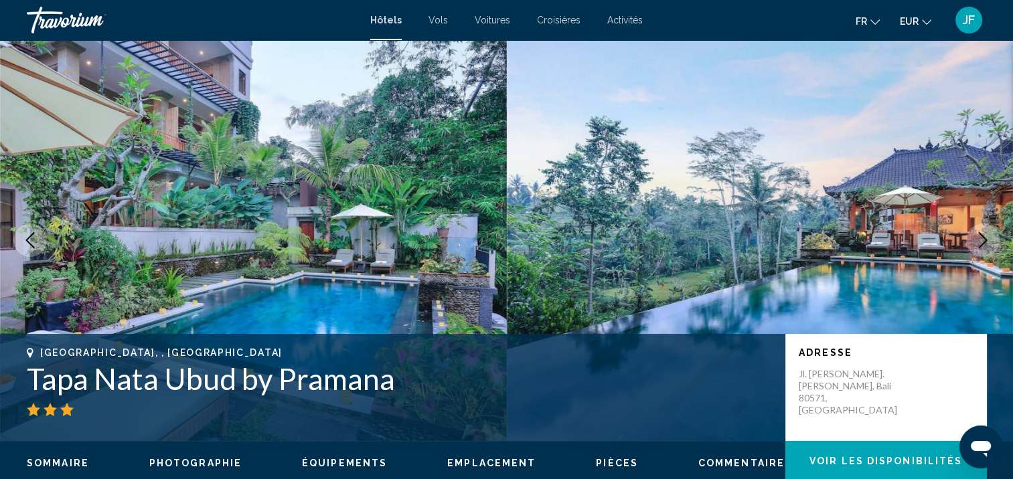
click at [981, 239] on icon "Next image" at bounding box center [983, 240] width 16 height 16
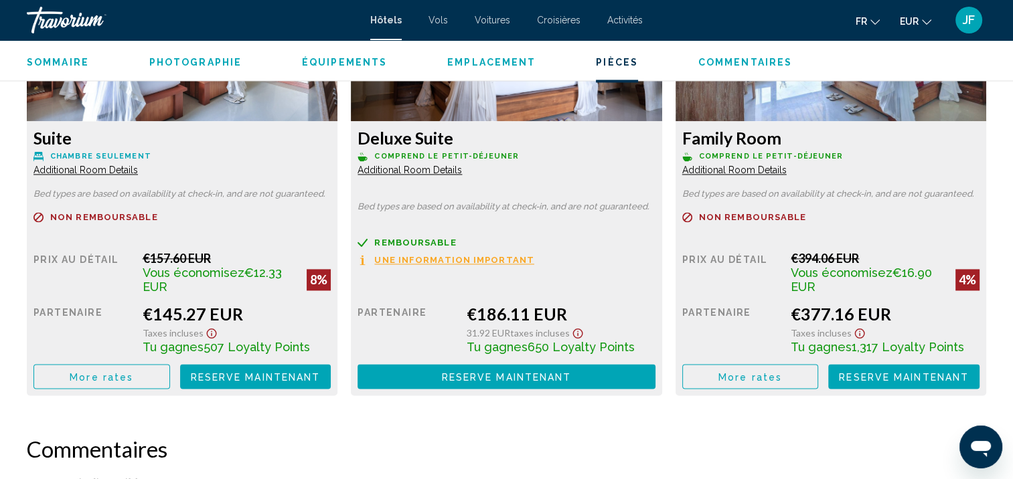
scroll to position [2143, 0]
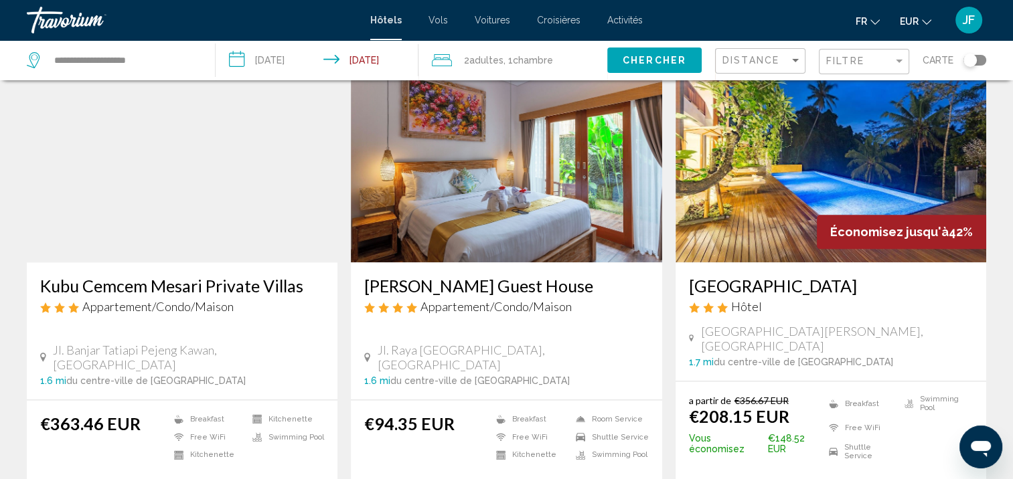
scroll to position [1740, 0]
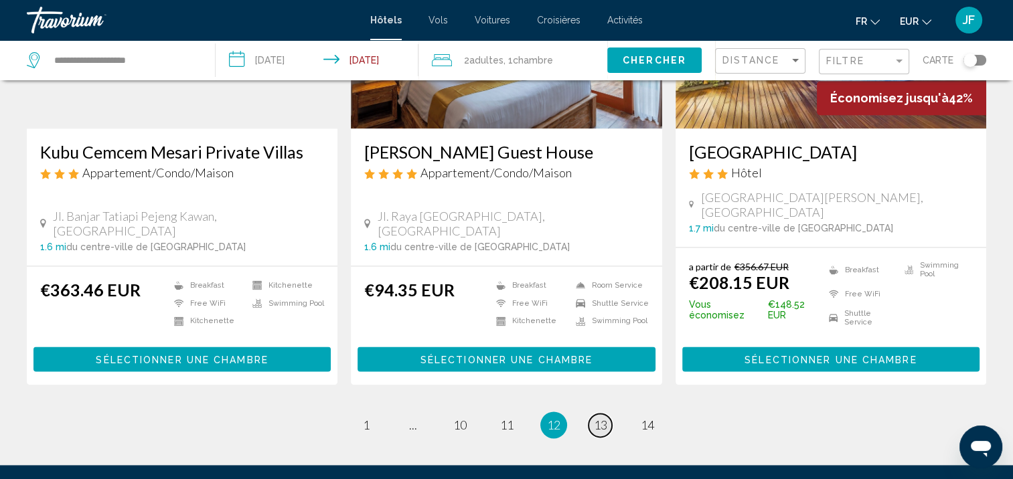
click at [604, 418] on span "13" at bounding box center [600, 425] width 13 height 15
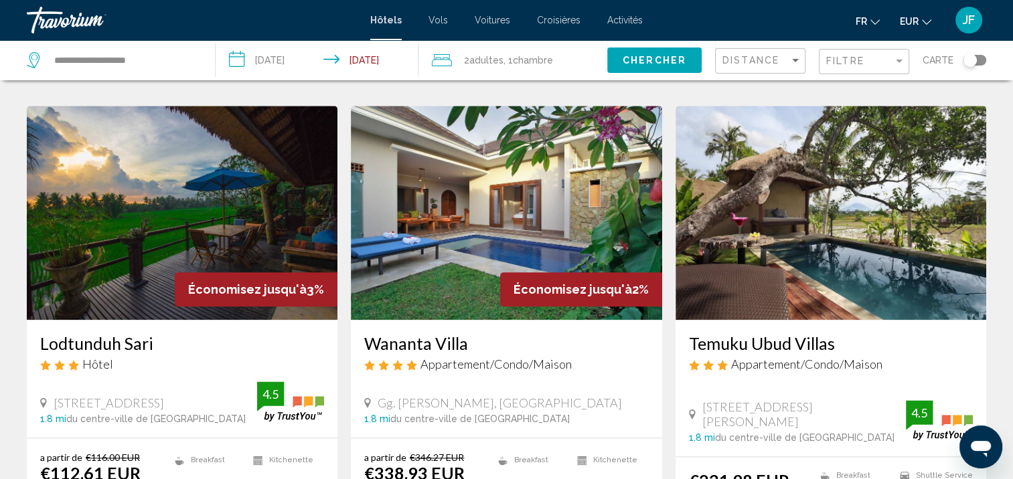
scroll to position [1824, 0]
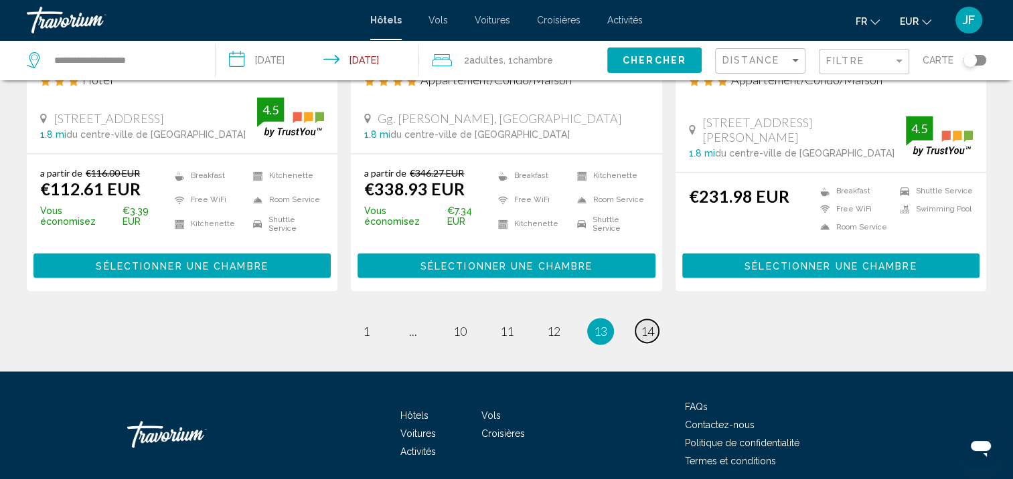
click at [651, 324] on span "14" at bounding box center [647, 331] width 13 height 15
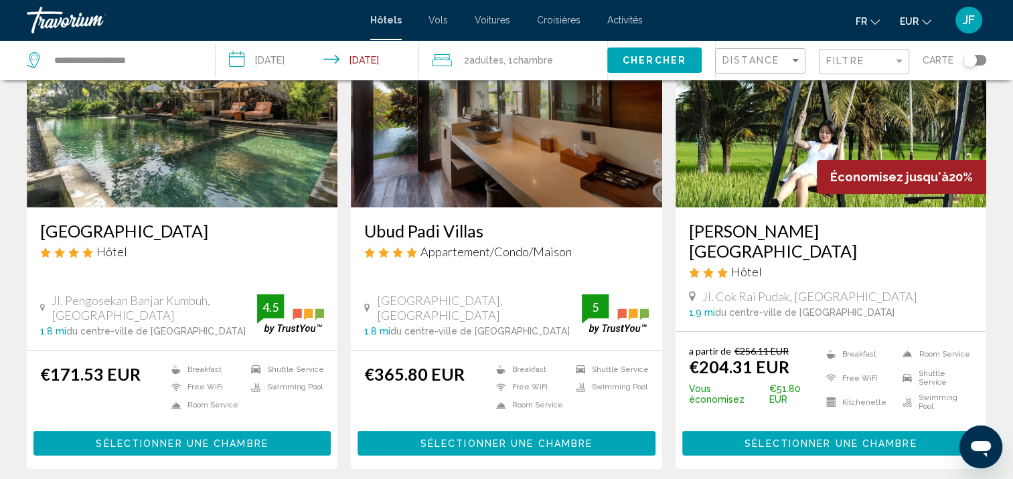
scroll to position [67, 0]
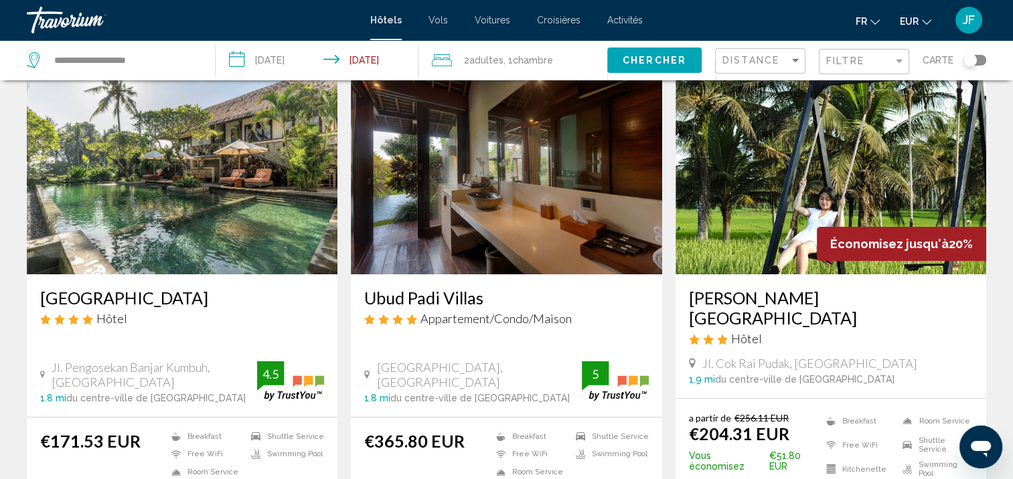
click at [190, 220] on img "Main content" at bounding box center [182, 167] width 311 height 214
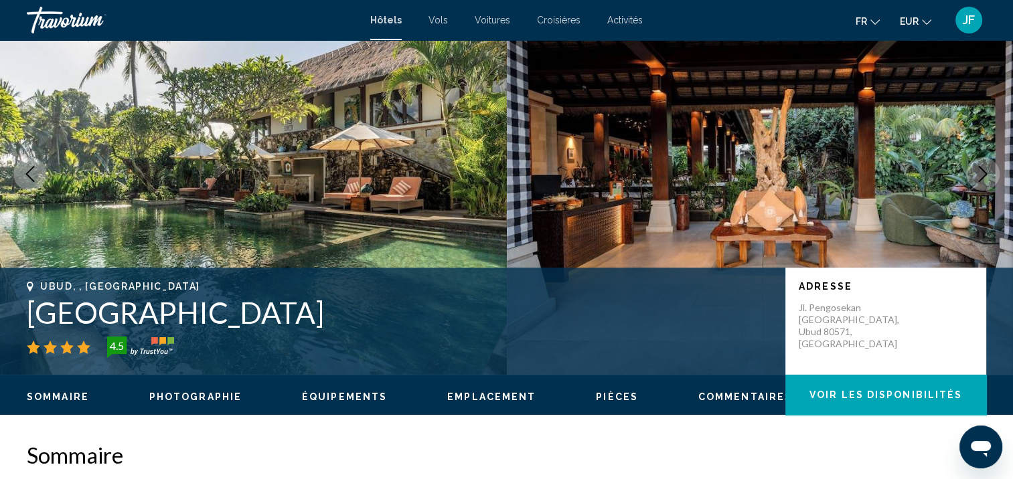
scroll to position [1, 0]
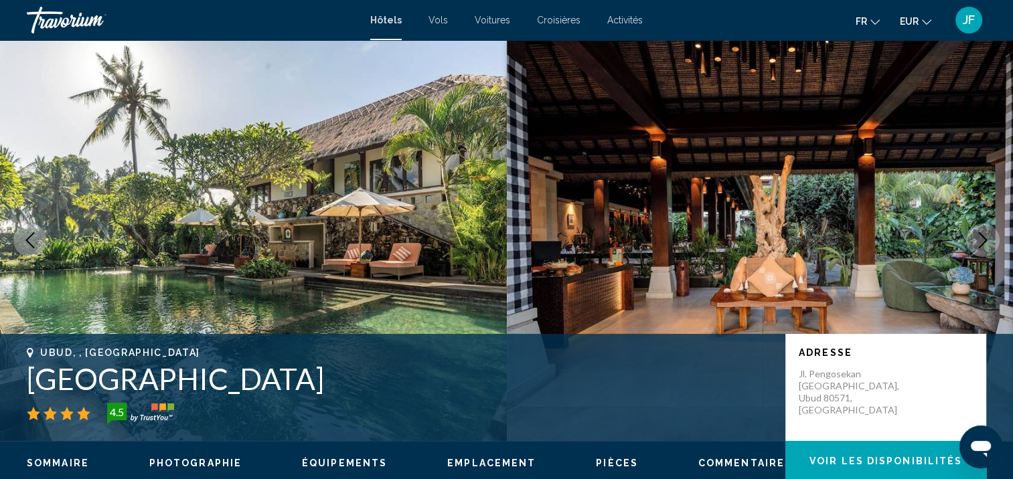
click at [995, 238] on button "Next image" at bounding box center [982, 240] width 33 height 33
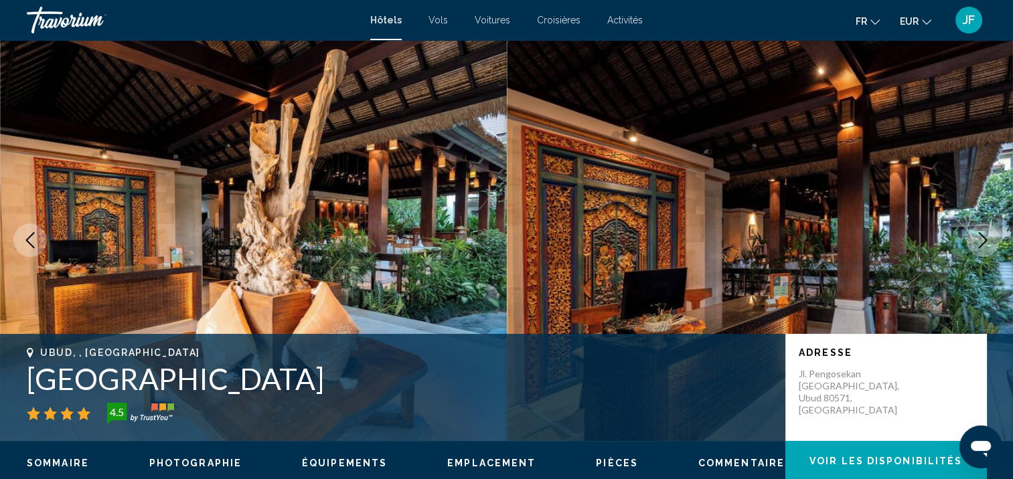
click at [995, 238] on button "Next image" at bounding box center [982, 240] width 33 height 33
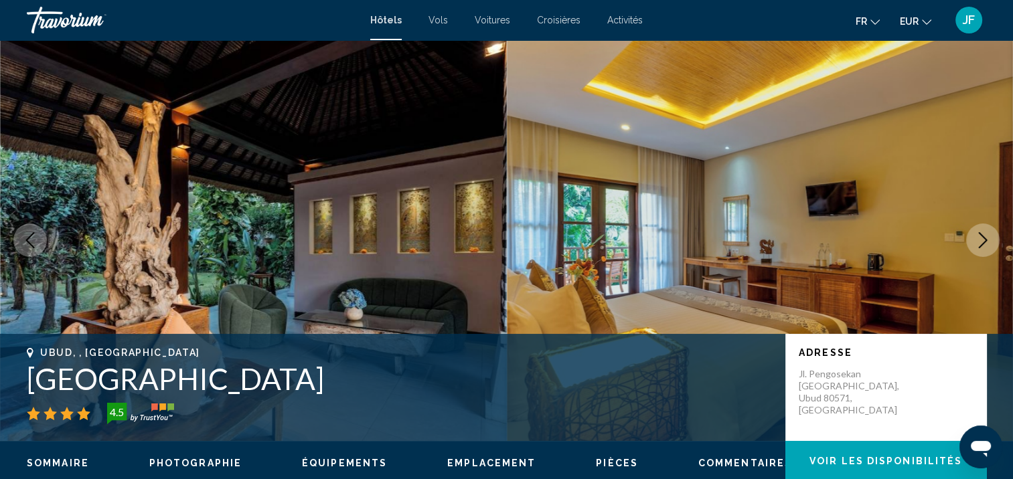
click at [995, 238] on button "Next image" at bounding box center [982, 240] width 33 height 33
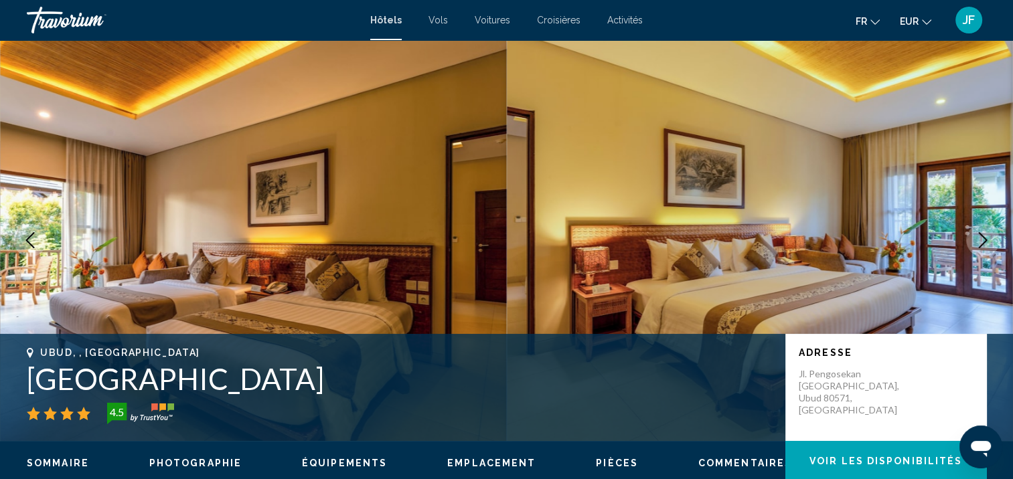
click at [995, 238] on button "Next image" at bounding box center [982, 240] width 33 height 33
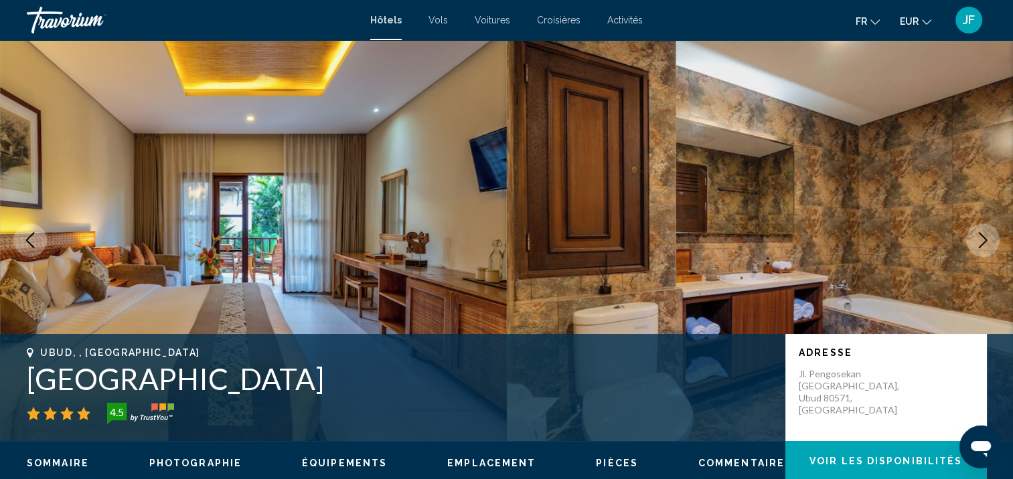
click at [995, 238] on button "Next image" at bounding box center [982, 240] width 33 height 33
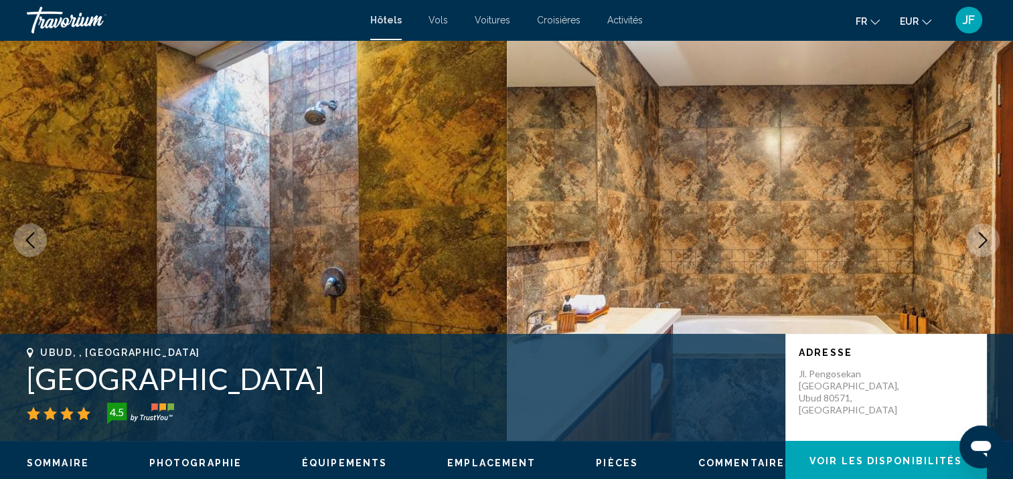
click at [995, 238] on button "Next image" at bounding box center [982, 240] width 33 height 33
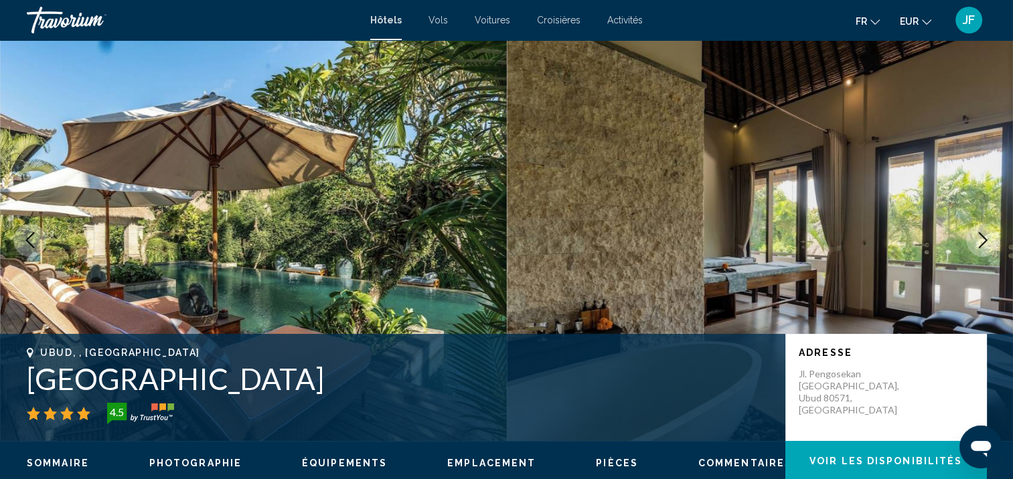
click at [995, 238] on button "Next image" at bounding box center [982, 240] width 33 height 33
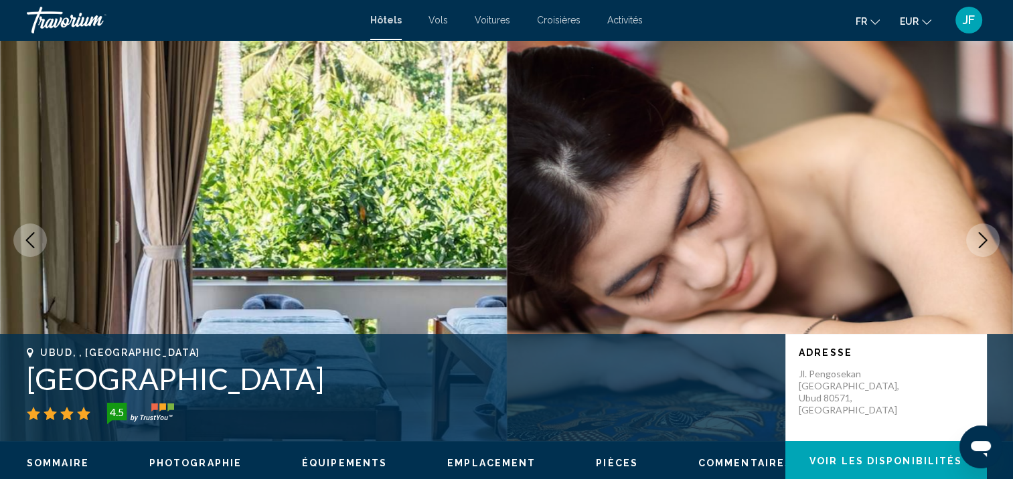
click at [995, 238] on button "Next image" at bounding box center [982, 240] width 33 height 33
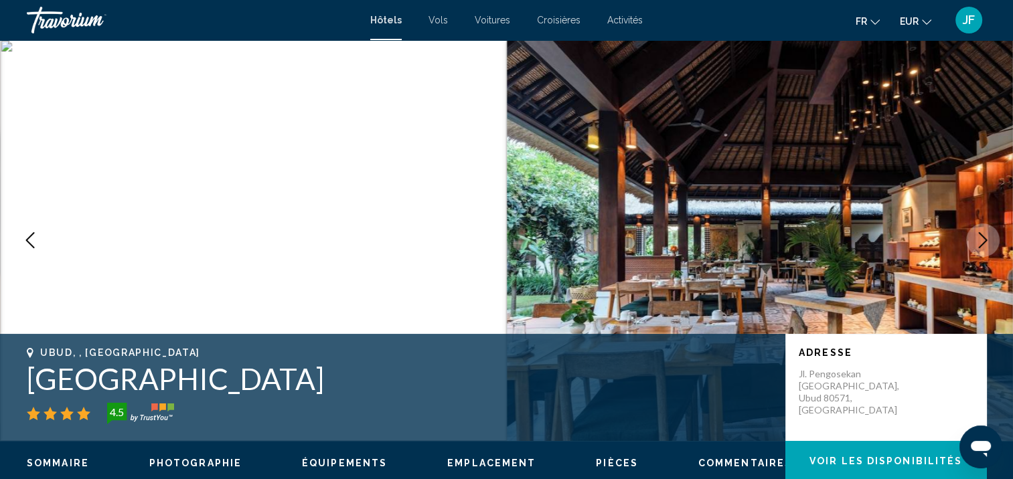
click at [995, 238] on button "Next image" at bounding box center [982, 240] width 33 height 33
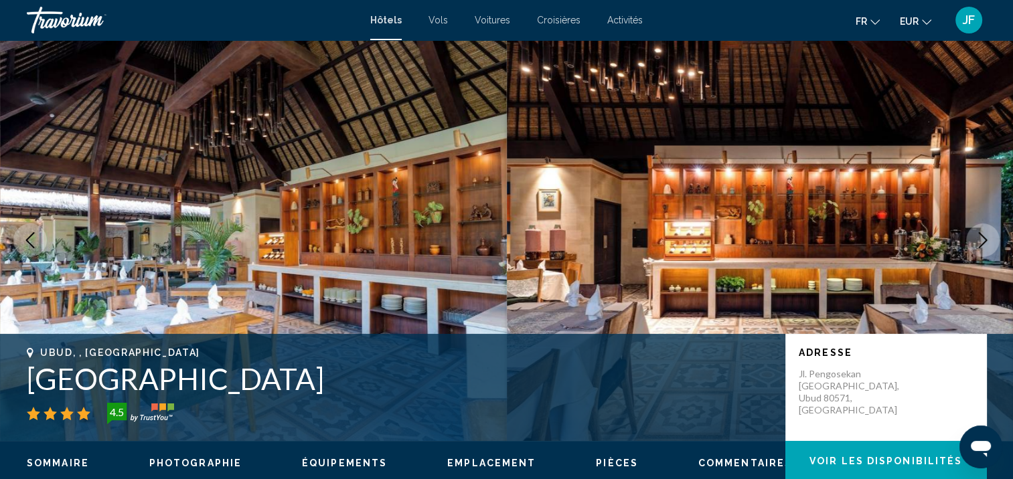
click at [995, 238] on button "Next image" at bounding box center [982, 240] width 33 height 33
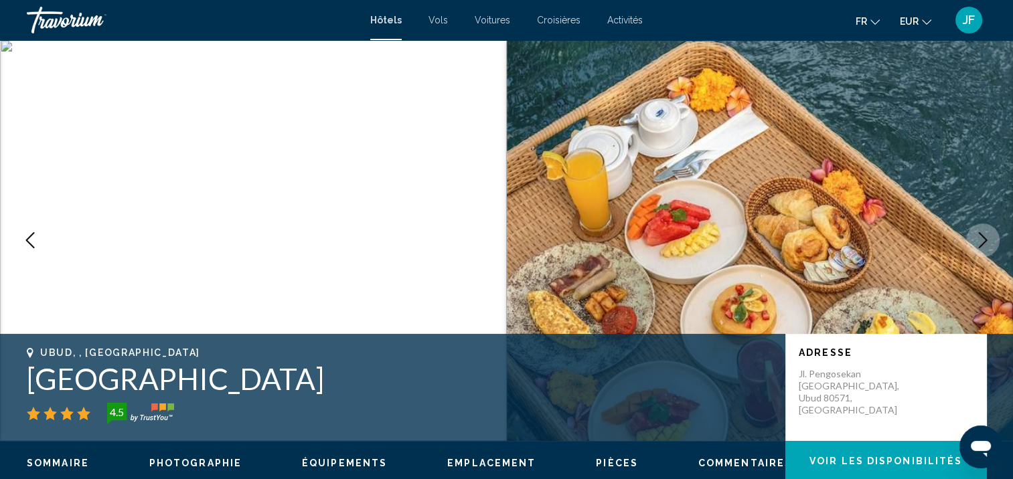
click at [995, 238] on button "Next image" at bounding box center [982, 240] width 33 height 33
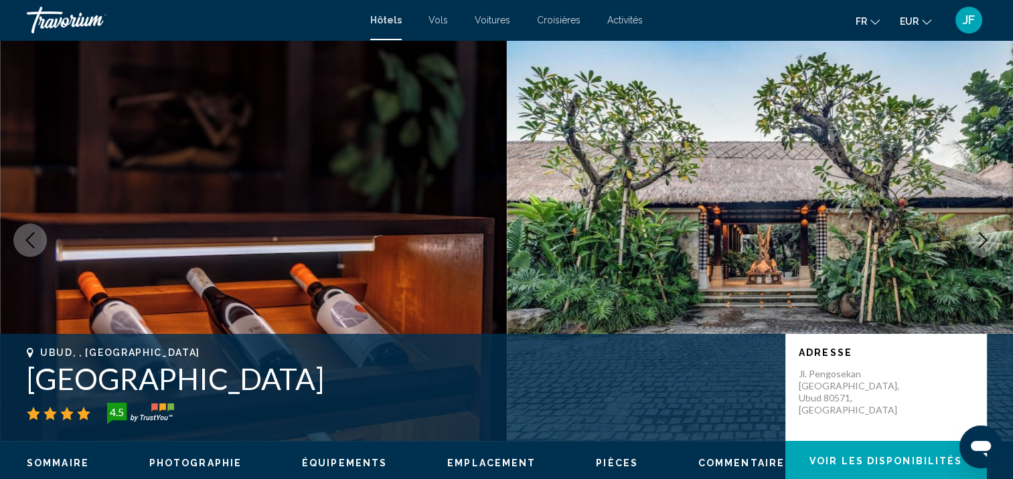
click at [995, 238] on button "Next image" at bounding box center [982, 240] width 33 height 33
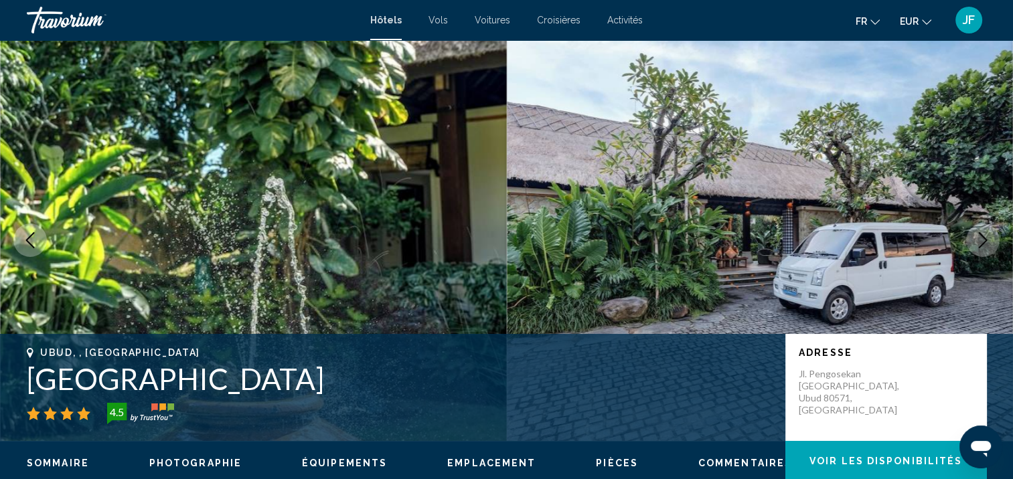
click at [995, 238] on button "Next image" at bounding box center [982, 240] width 33 height 33
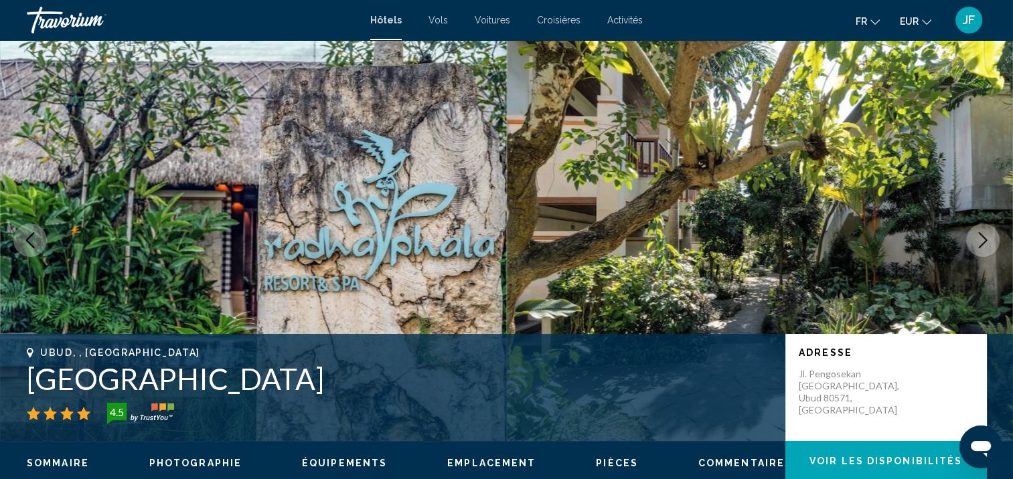
click at [995, 238] on button "Next image" at bounding box center [982, 240] width 33 height 33
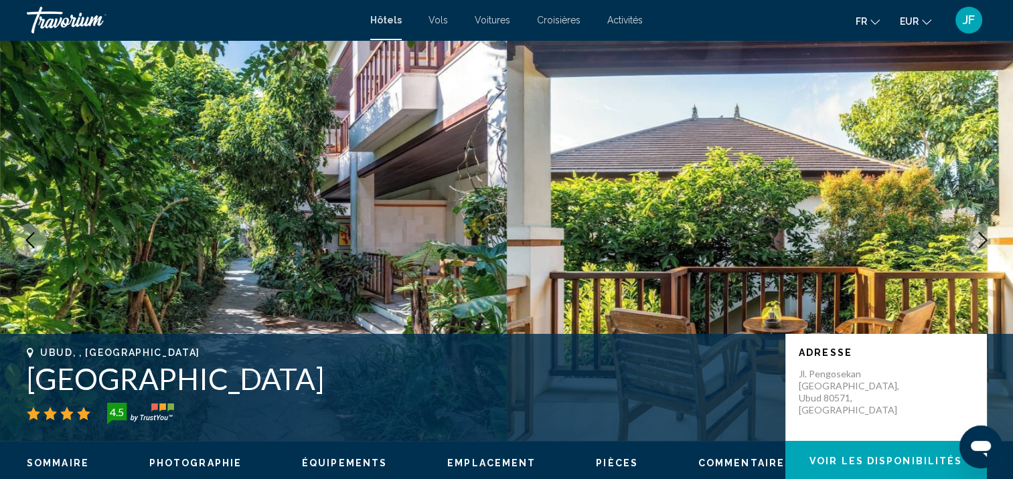
click at [995, 238] on button "Next image" at bounding box center [982, 240] width 33 height 33
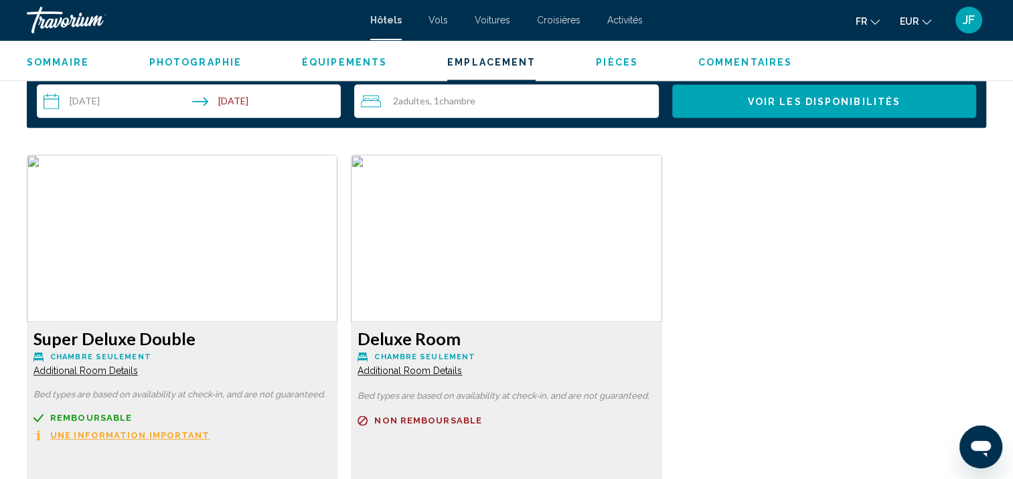
scroll to position [1540, 0]
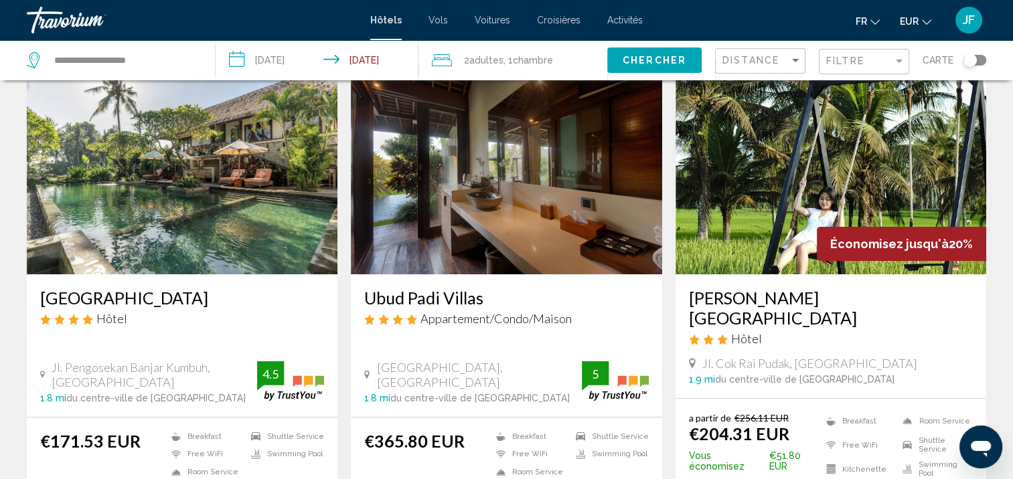
scroll to position [134, 0]
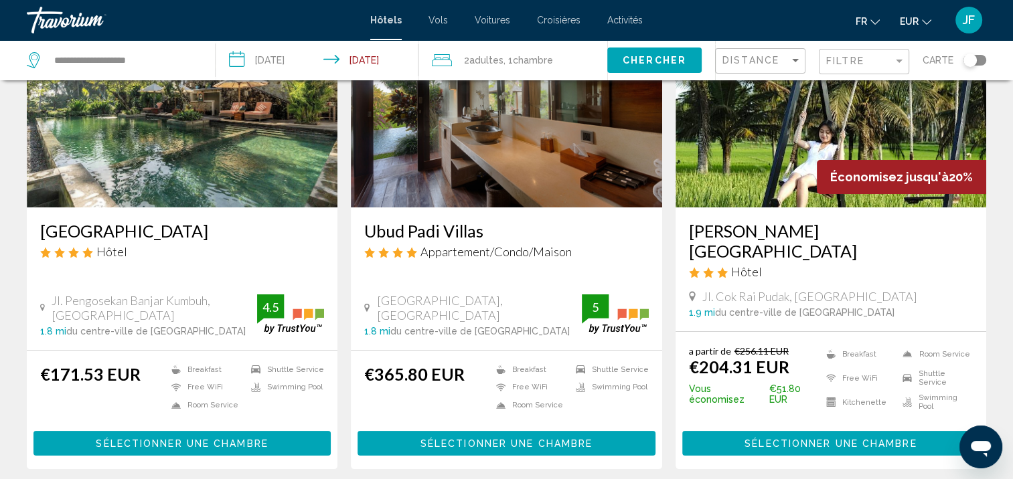
click at [767, 206] on img "Main content" at bounding box center [830, 100] width 311 height 214
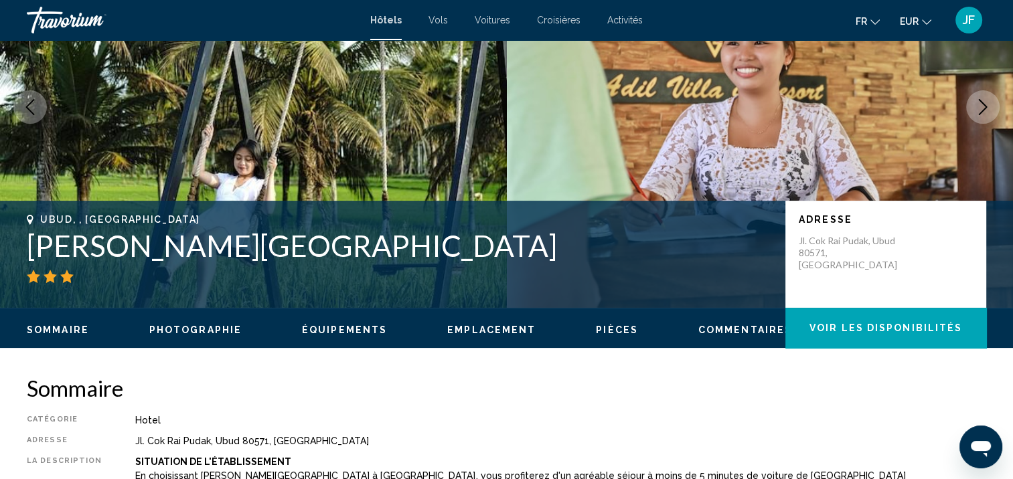
scroll to position [1, 0]
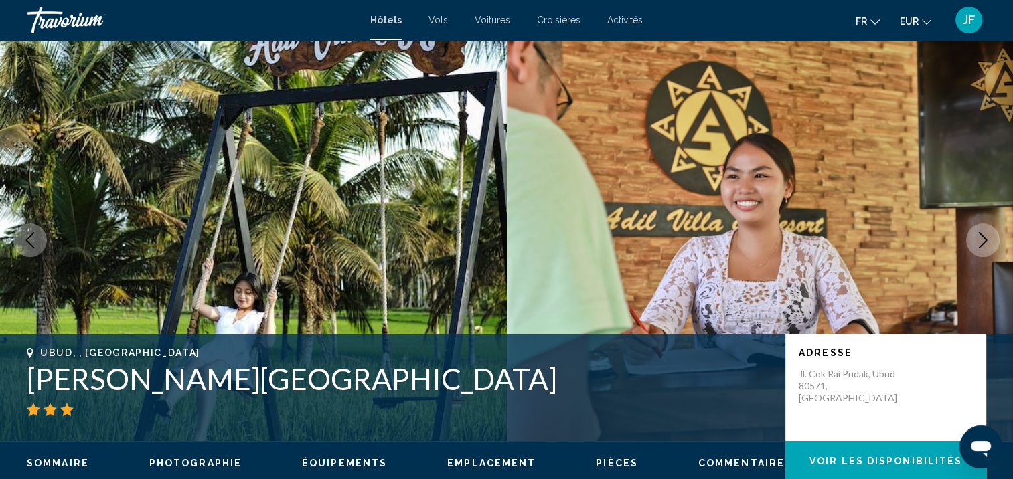
click at [983, 244] on icon "Next image" at bounding box center [983, 240] width 16 height 16
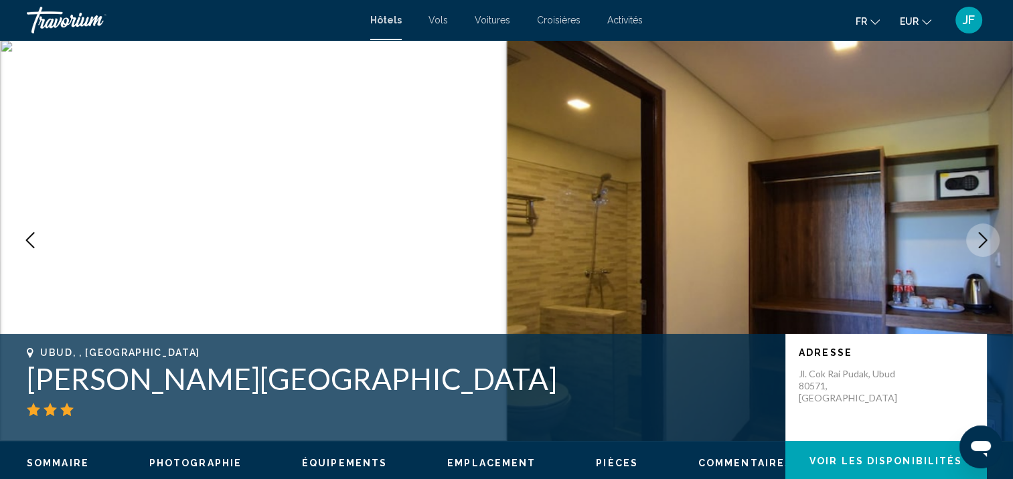
click at [983, 244] on icon "Next image" at bounding box center [983, 240] width 16 height 16
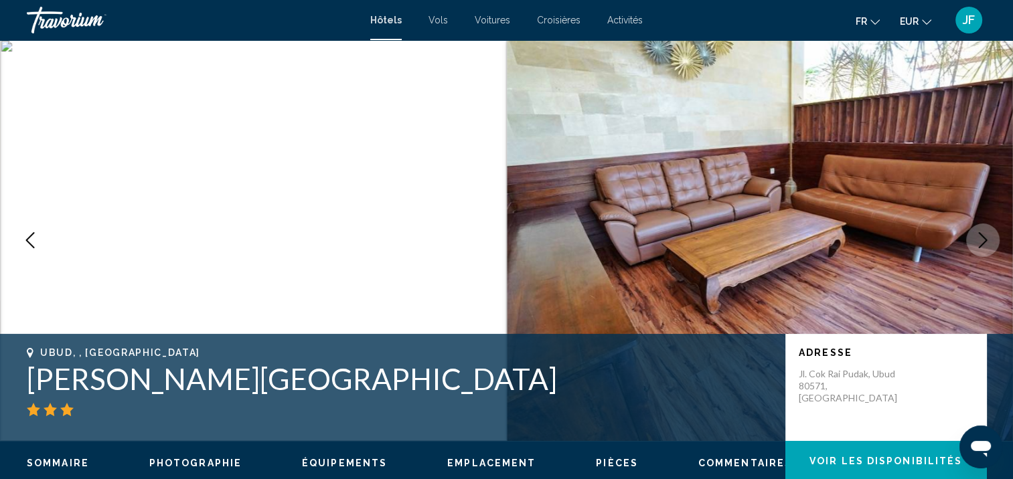
click at [983, 244] on icon "Next image" at bounding box center [983, 240] width 16 height 16
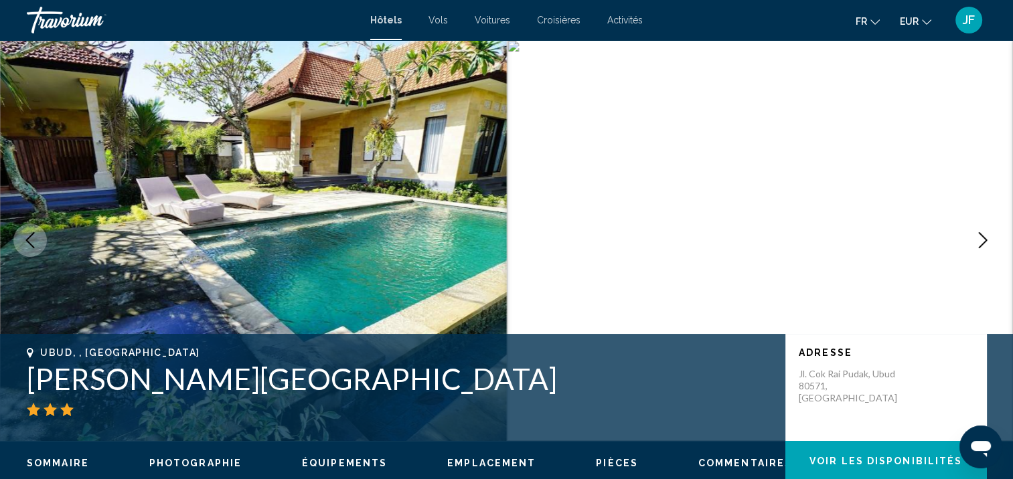
click at [983, 244] on icon "Next image" at bounding box center [983, 240] width 16 height 16
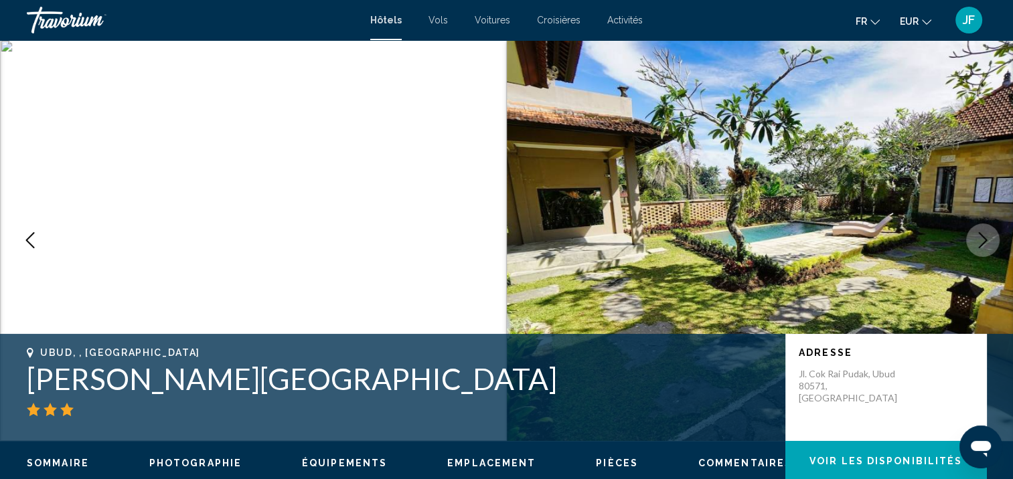
click at [983, 244] on icon "Next image" at bounding box center [983, 240] width 16 height 16
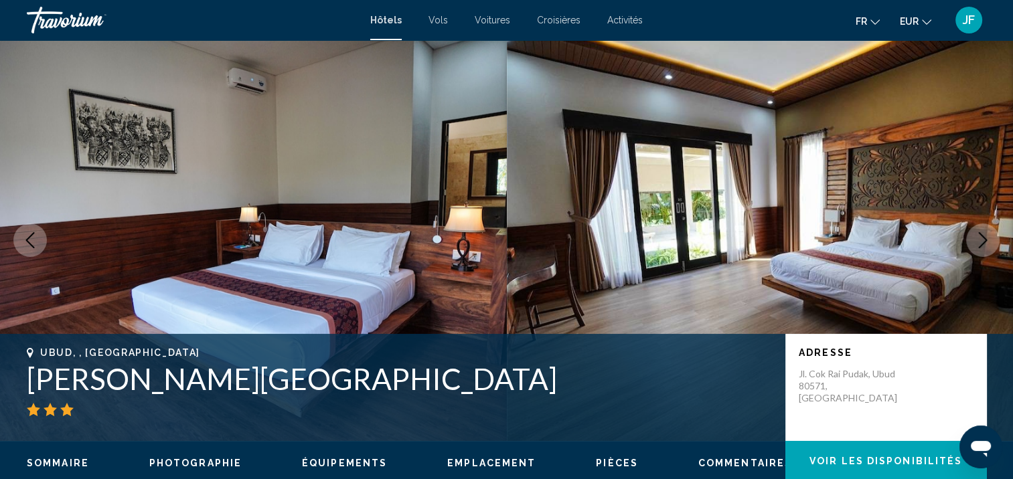
click at [983, 244] on icon "Next image" at bounding box center [983, 240] width 16 height 16
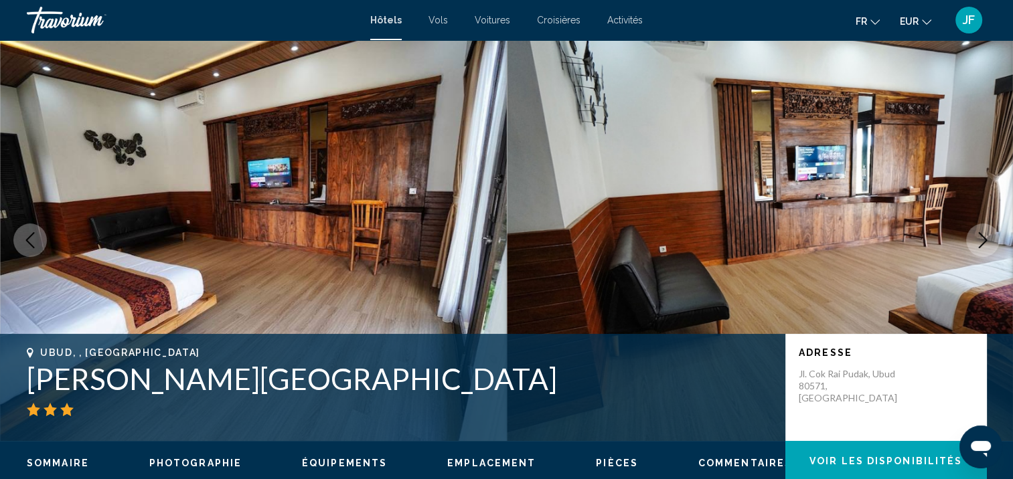
click at [983, 244] on icon "Next image" at bounding box center [983, 240] width 16 height 16
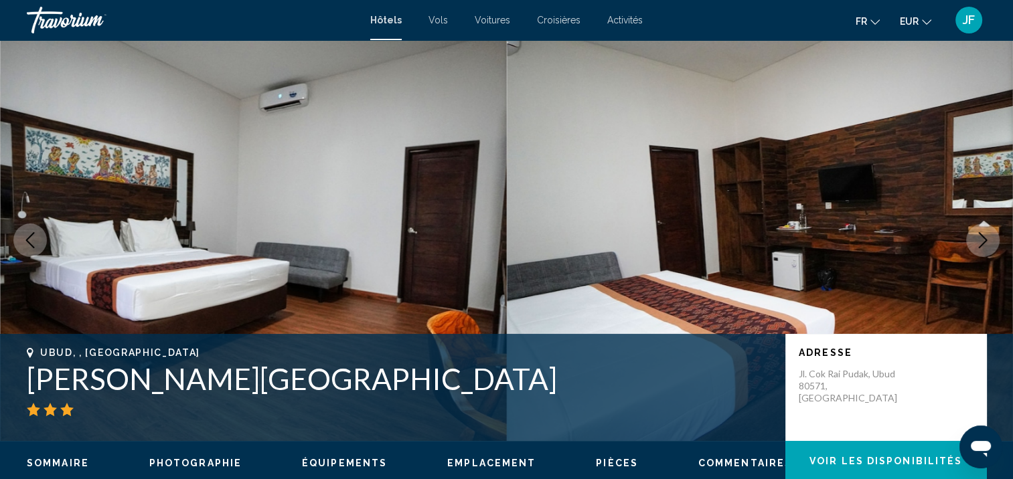
click at [983, 244] on icon "Next image" at bounding box center [983, 240] width 16 height 16
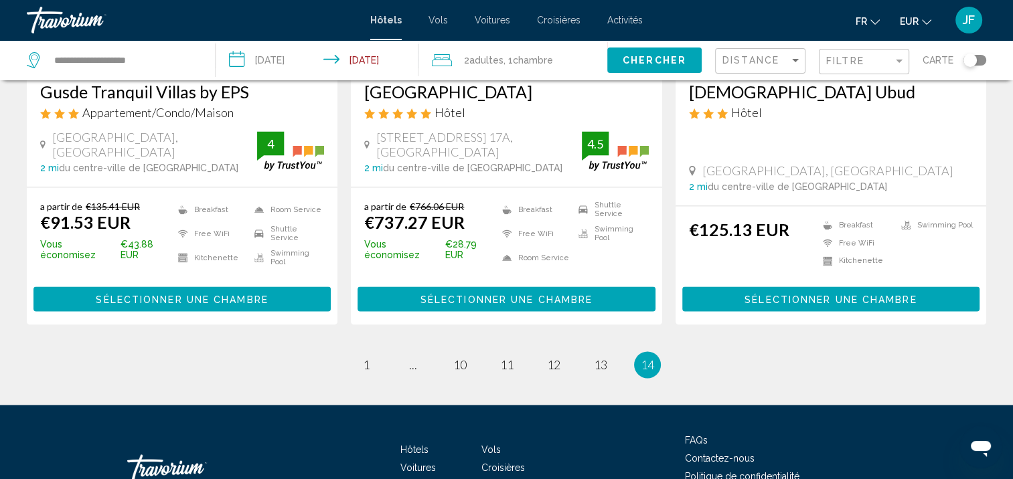
scroll to position [1472, 0]
